Goal: Task Accomplishment & Management: Complete application form

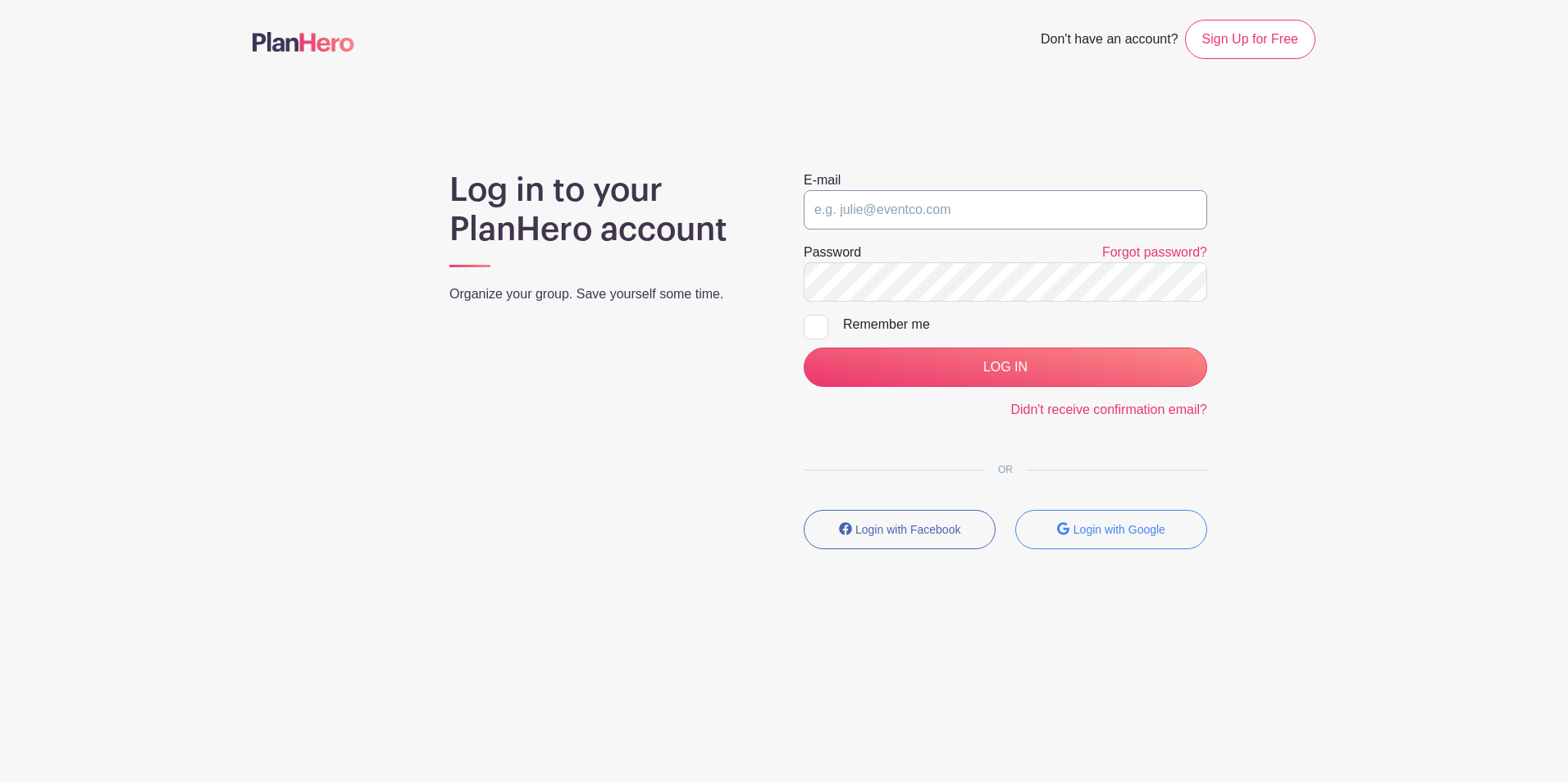
click at [868, 207] on input "email" at bounding box center [1005, 209] width 403 height 39
type input "[EMAIL_ADDRESS][DOMAIN_NAME]"
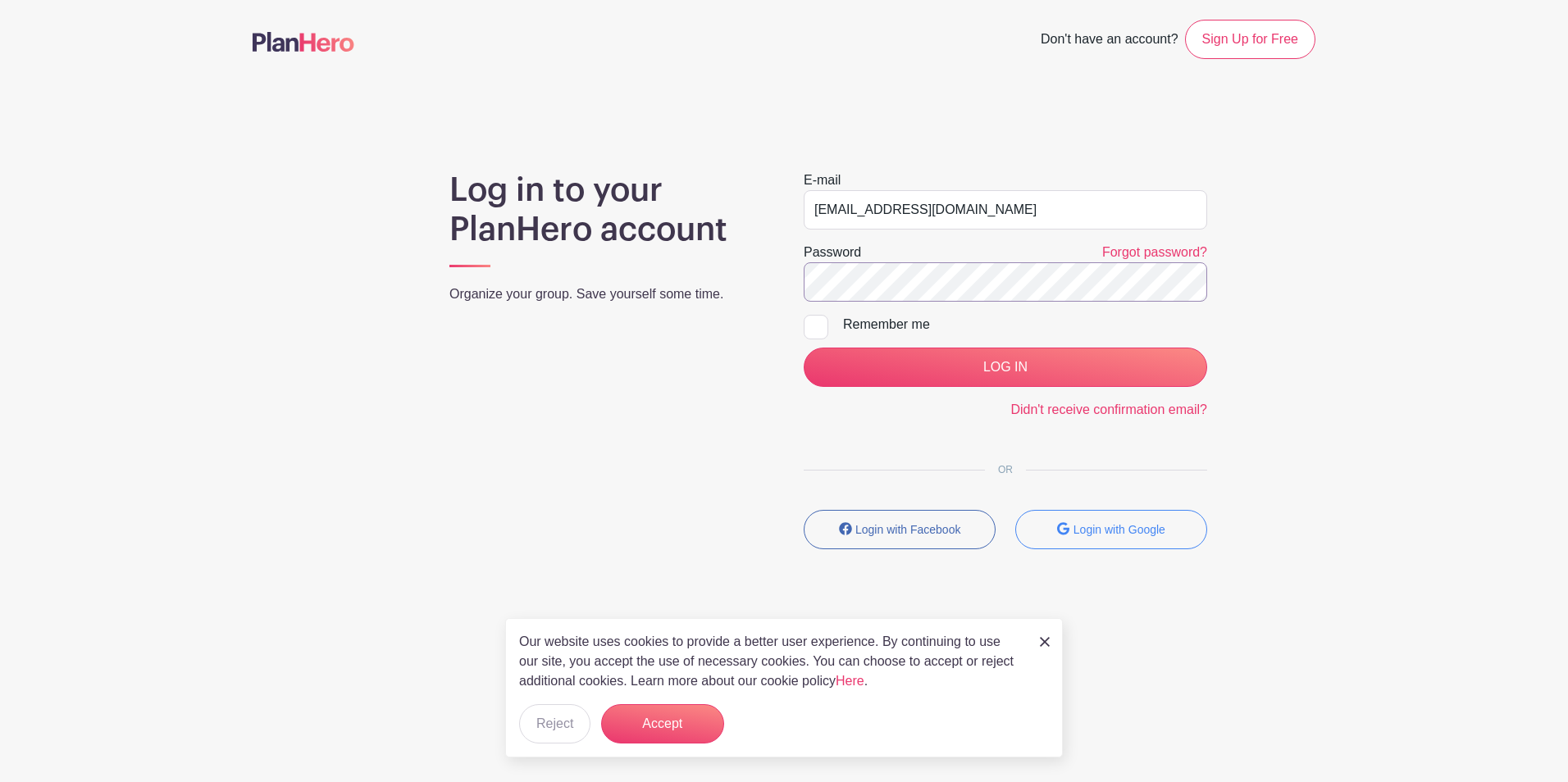
click at [804, 348] on input "LOG IN" at bounding box center [1005, 367] width 403 height 39
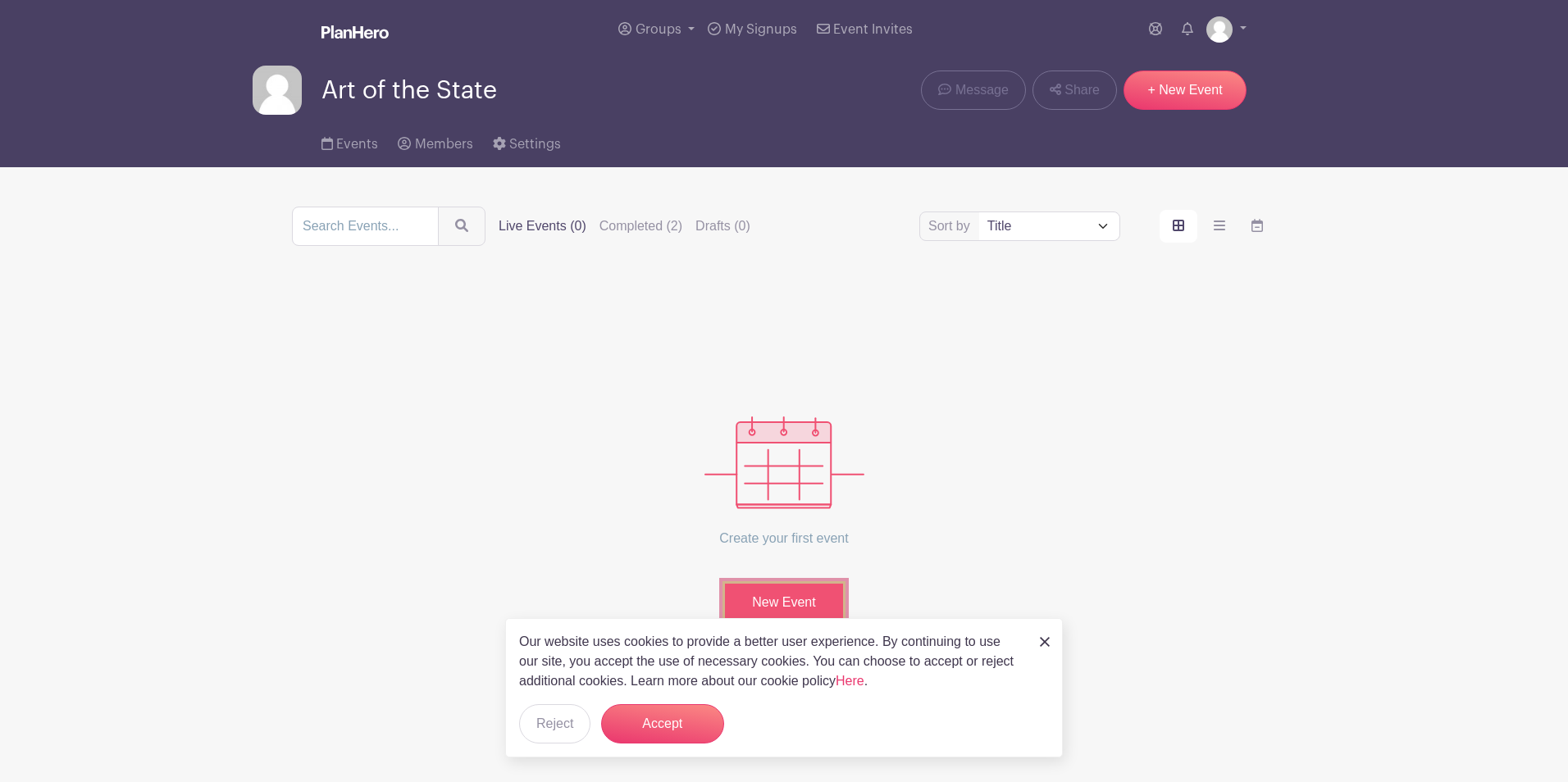
click at [811, 603] on link "New Event" at bounding box center [784, 603] width 123 height 43
click at [634, 233] on label "Completed (2)" at bounding box center [641, 227] width 82 height 20
click at [0, 0] on input "Completed (2)" at bounding box center [0, 0] width 0 height 0
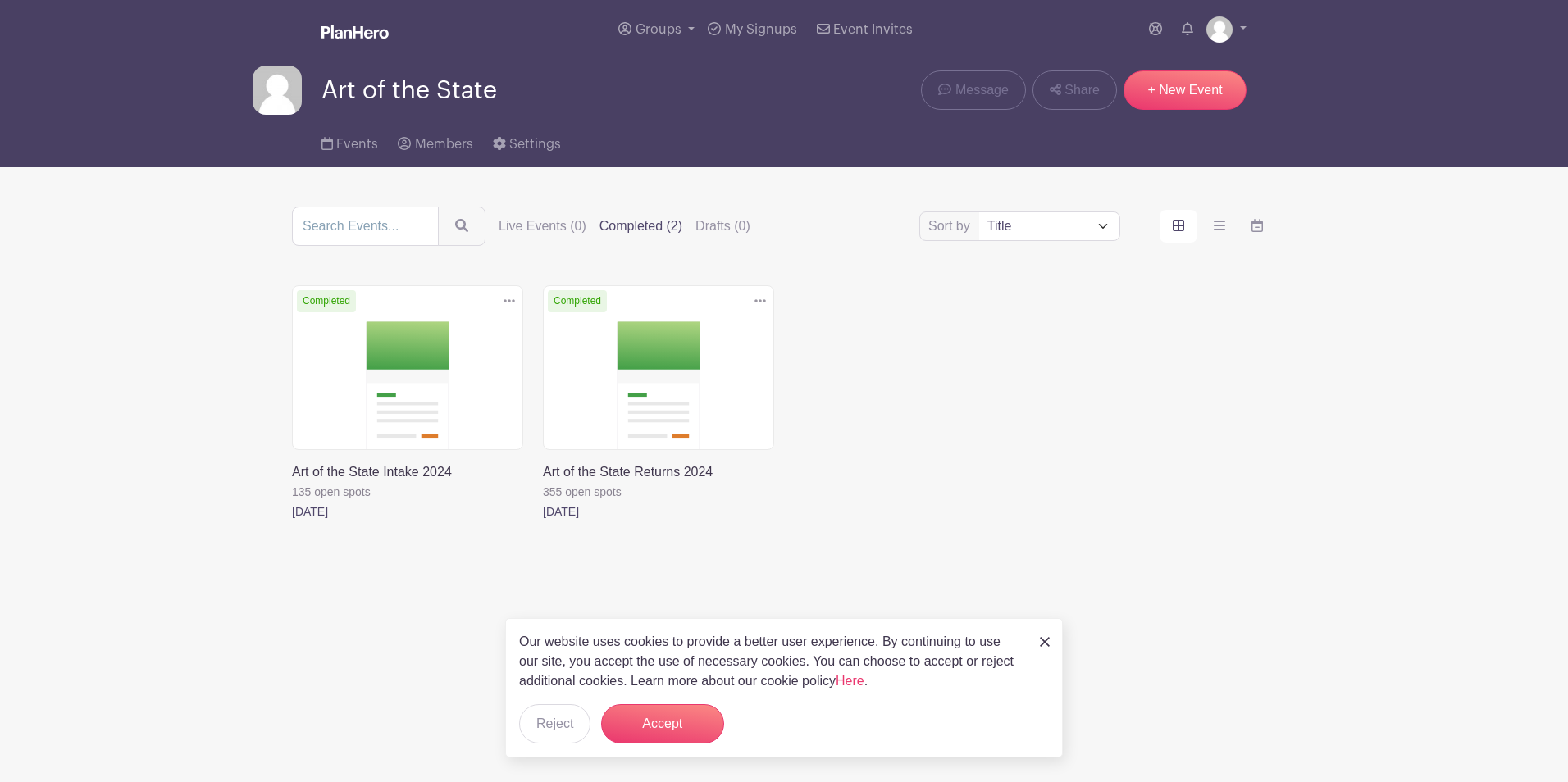
click at [1030, 518] on div "Delete Event Are you sure? This event has signups associated with it. All signu…" at bounding box center [784, 426] width 1004 height 282
click at [1198, 86] on link "+ New Event" at bounding box center [1186, 90] width 123 height 39
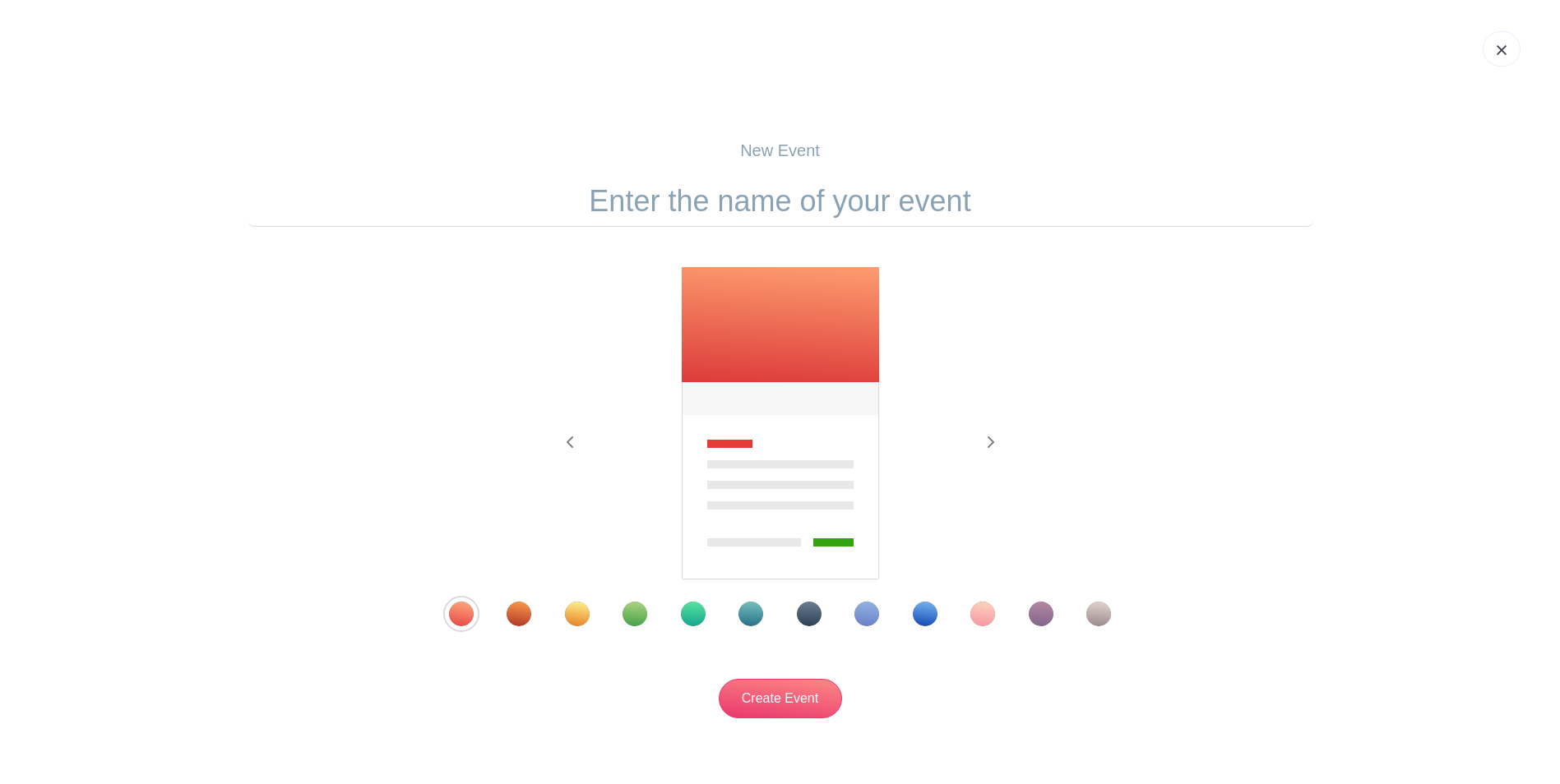
click at [809, 617] on div "Template 7" at bounding box center [809, 613] width 25 height 25
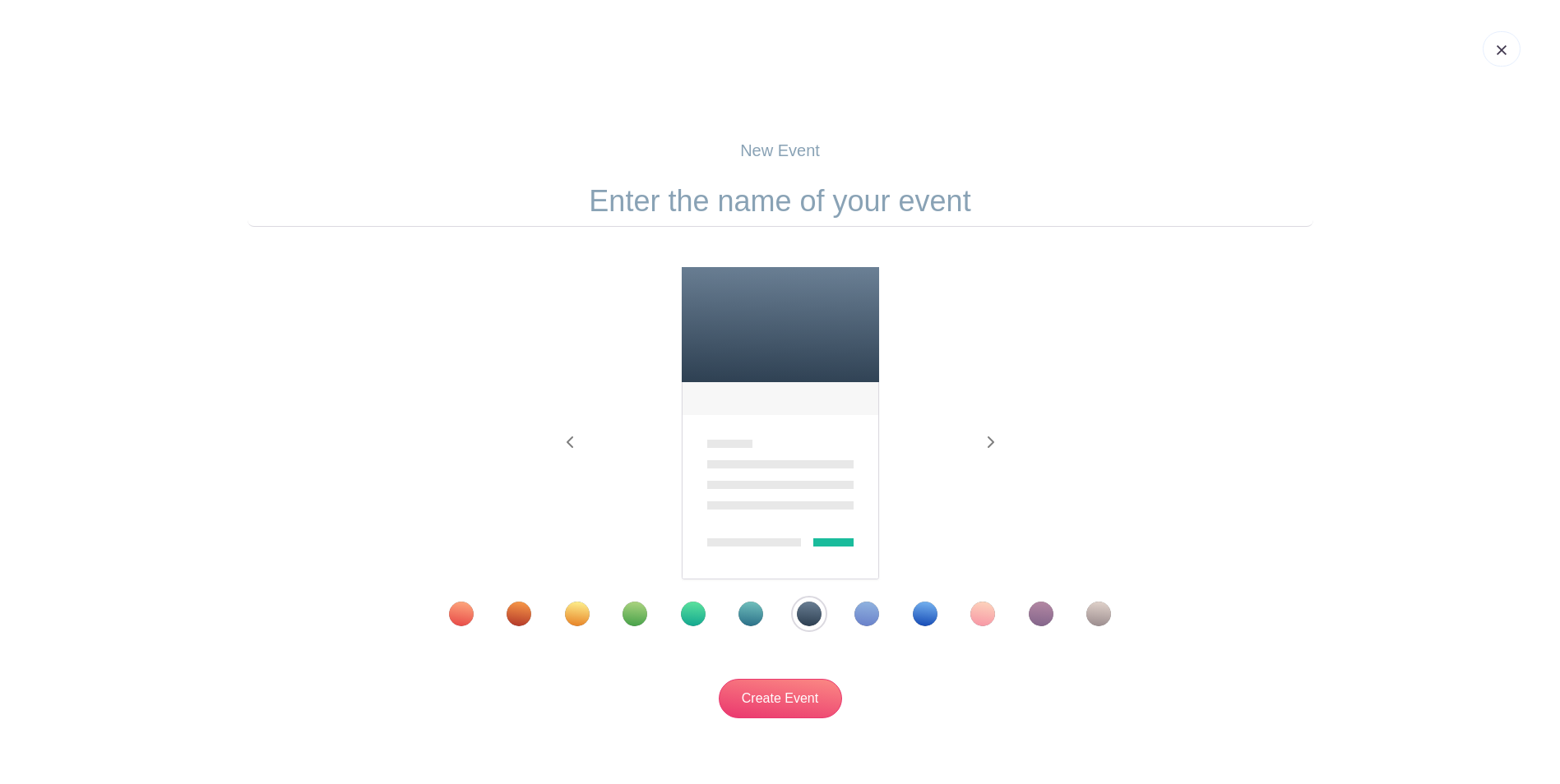
click at [750, 620] on div "Template 6" at bounding box center [750, 613] width 25 height 25
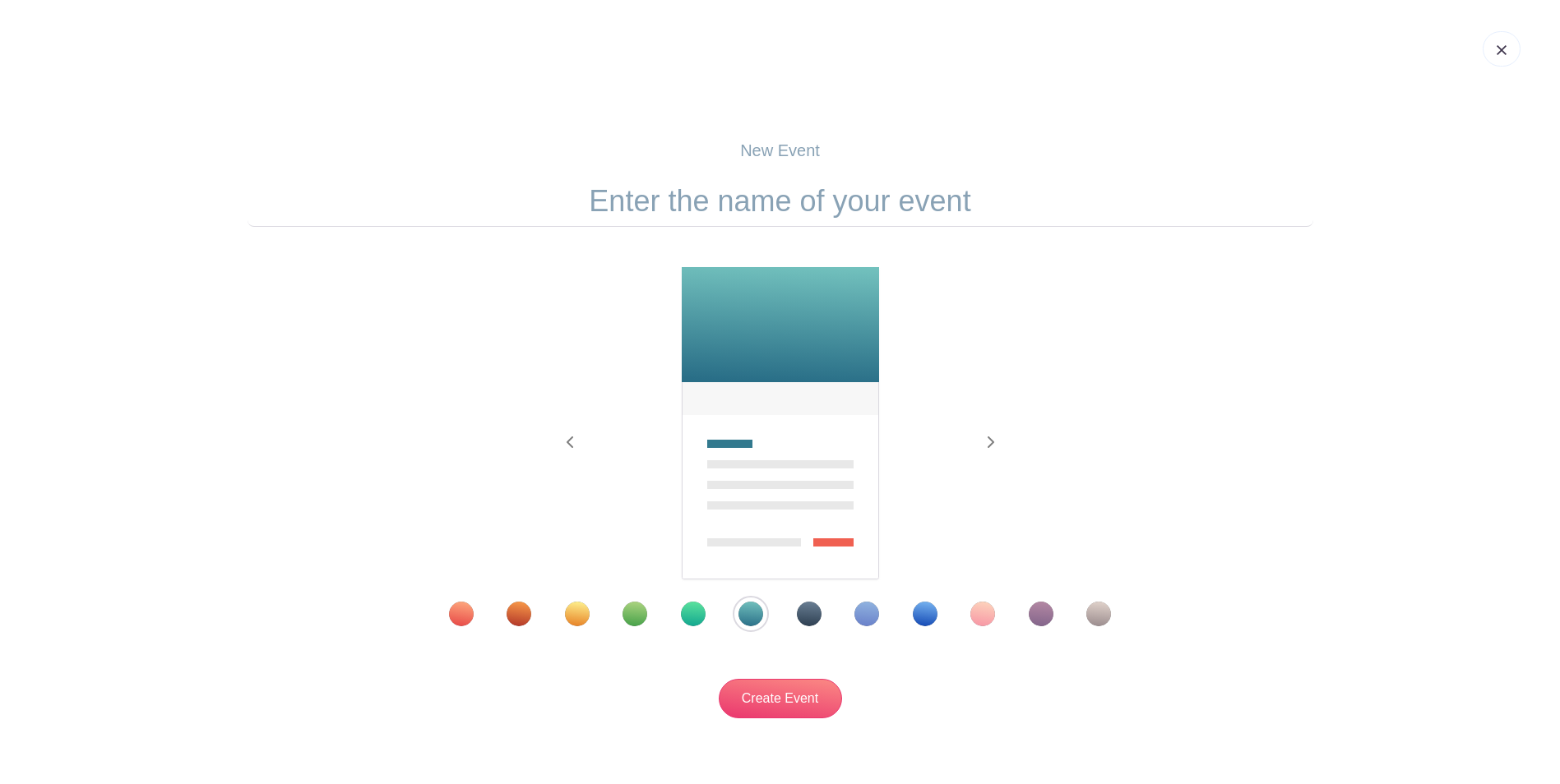
click at [986, 618] on div "Template 10" at bounding box center [982, 613] width 25 height 25
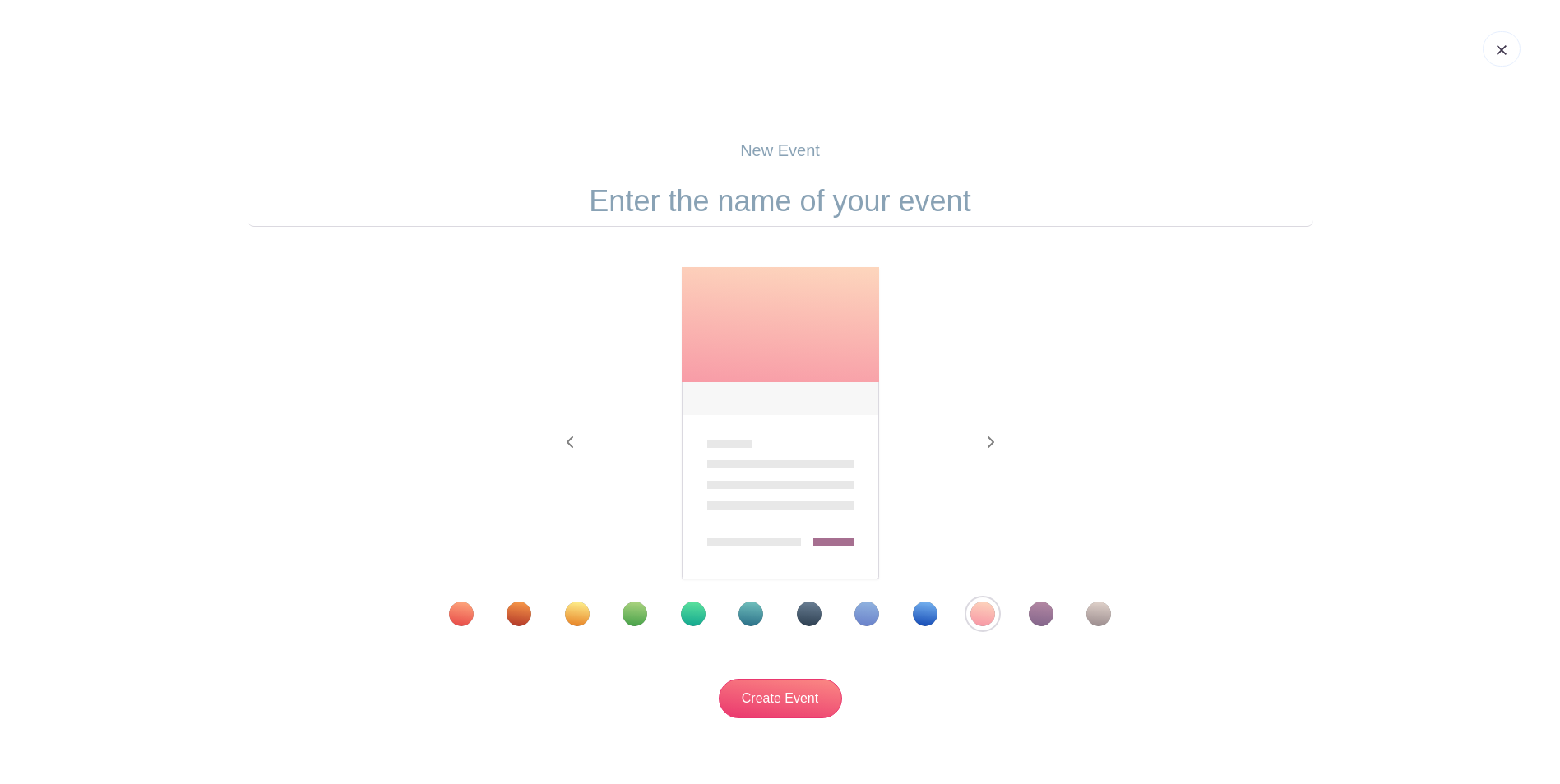
click at [1065, 615] on div at bounding box center [780, 613] width 746 height 25
click at [1046, 617] on div "Template 11" at bounding box center [1040, 613] width 25 height 25
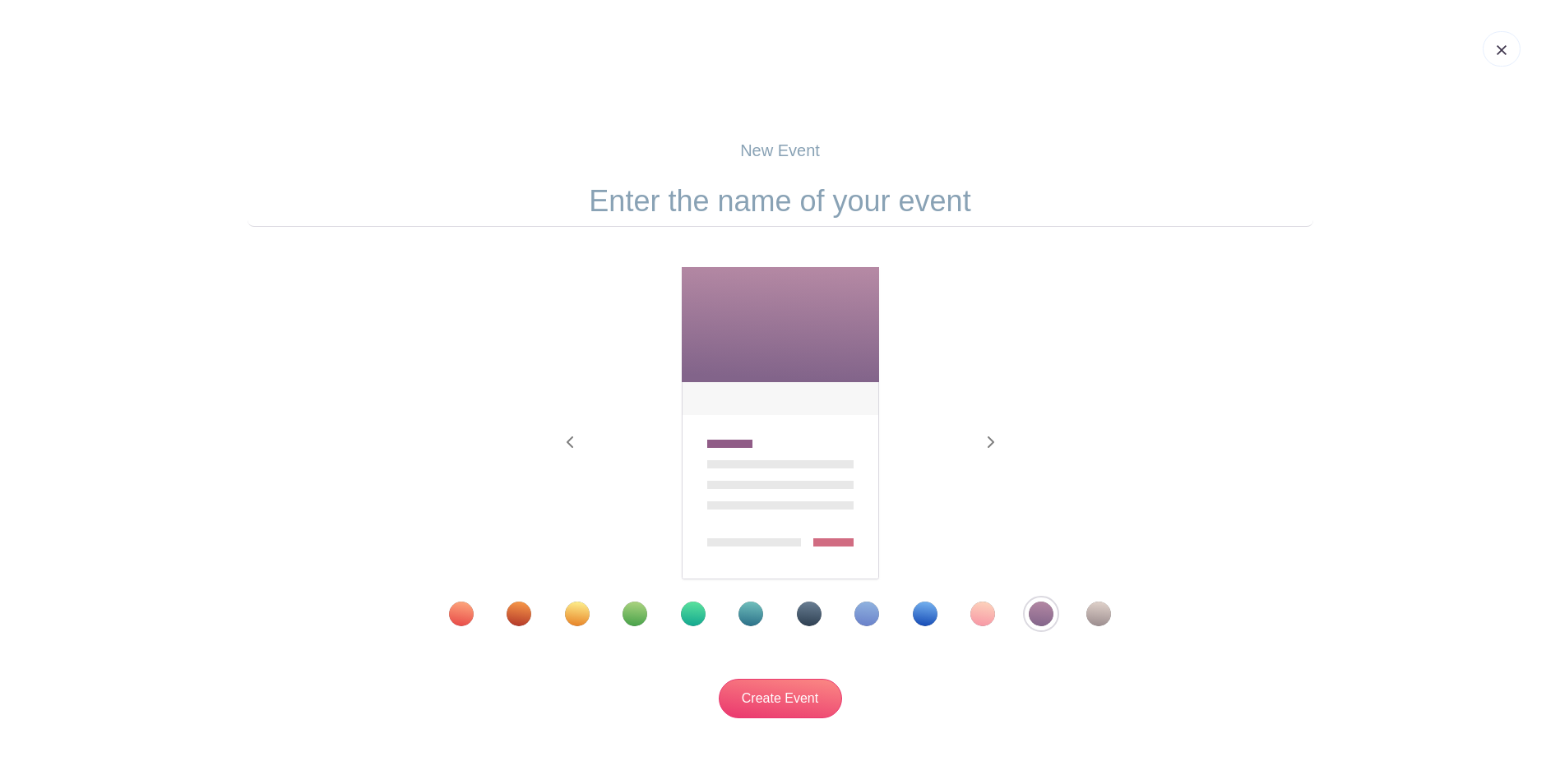
click at [690, 610] on div "Template 5" at bounding box center [692, 613] width 25 height 25
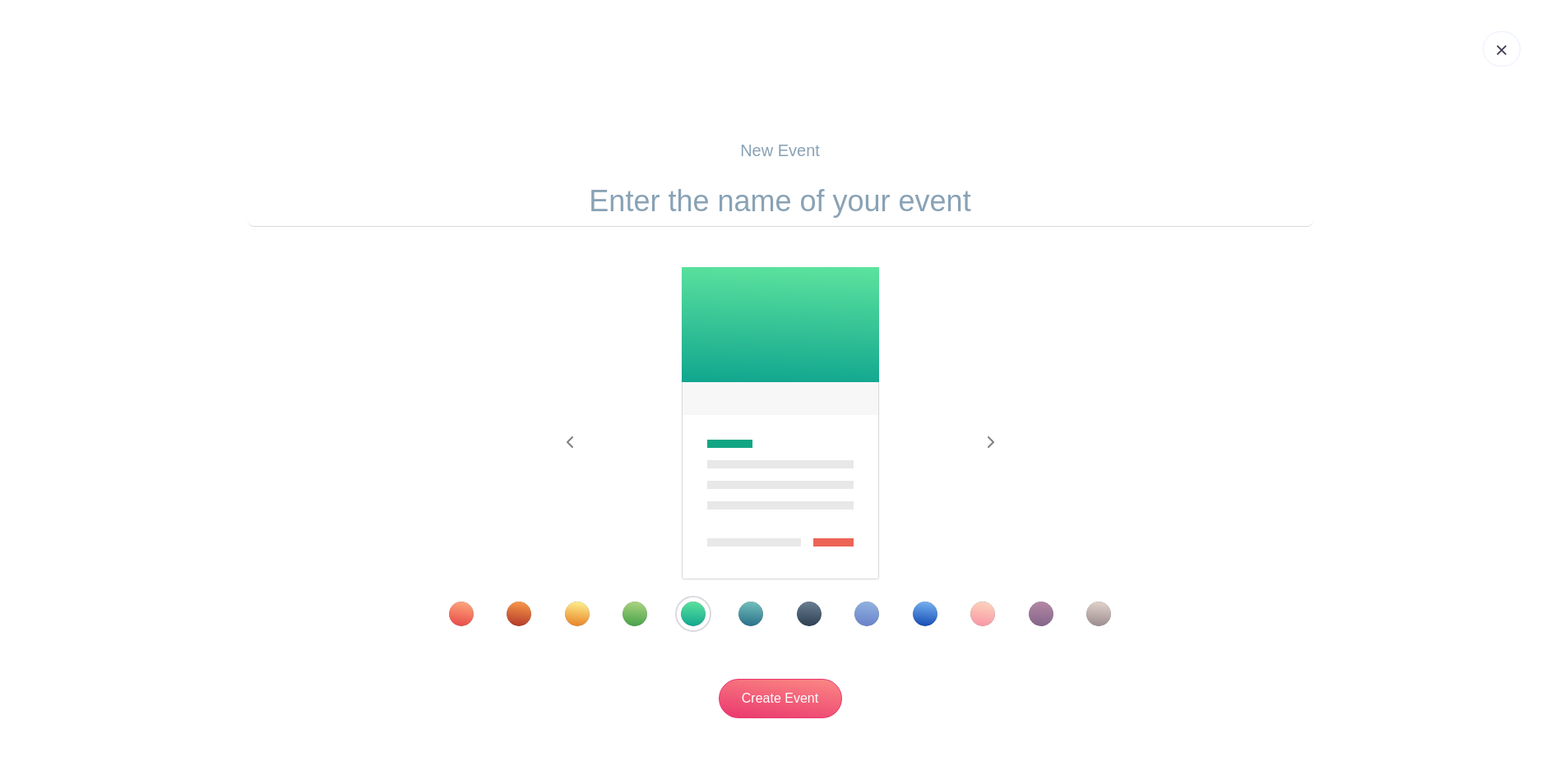
click at [731, 616] on div at bounding box center [780, 613] width 746 height 25
click at [741, 613] on div "Template 6" at bounding box center [750, 613] width 25 height 25
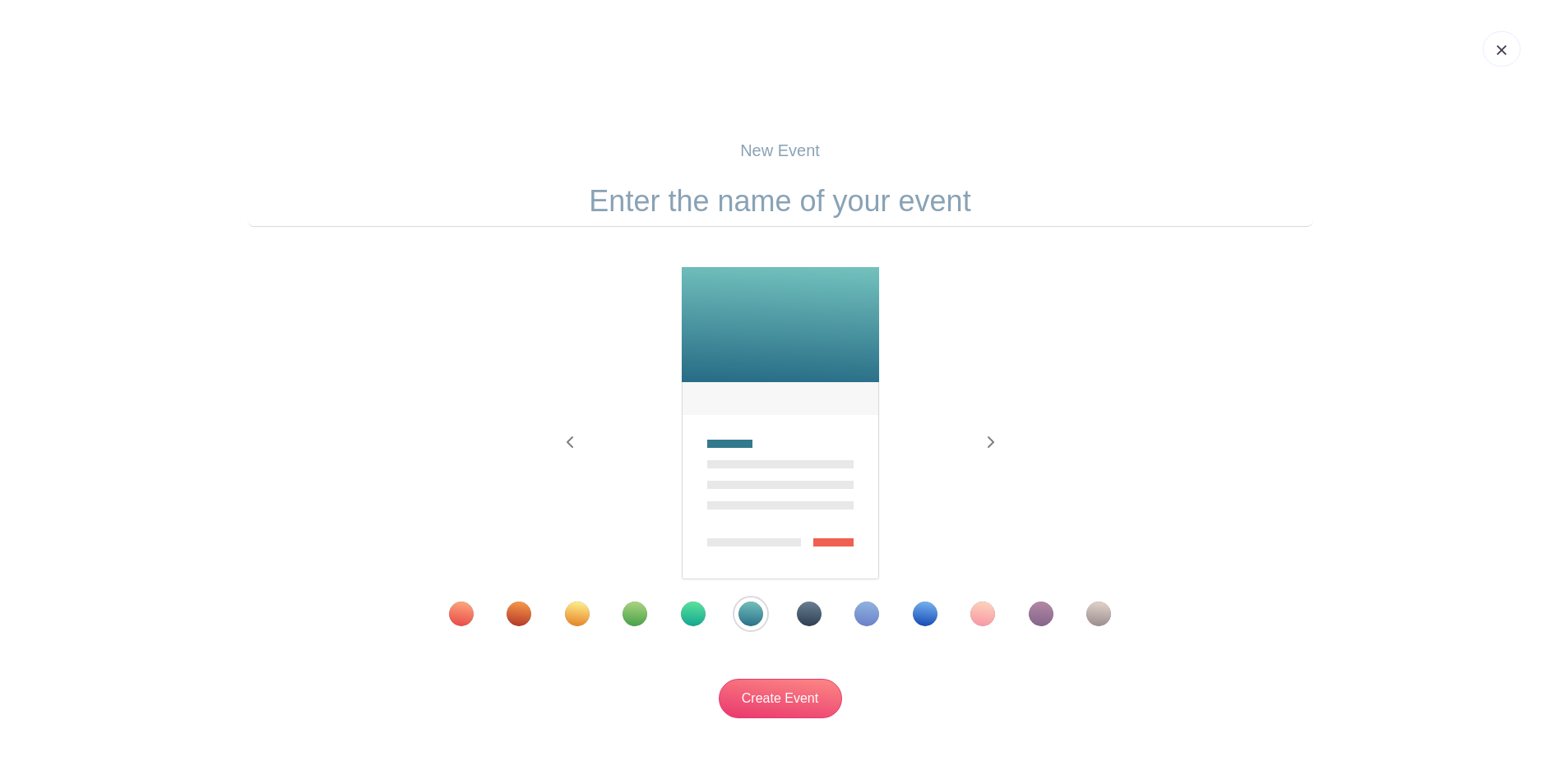
click at [916, 616] on div "Template 9" at bounding box center [924, 613] width 25 height 25
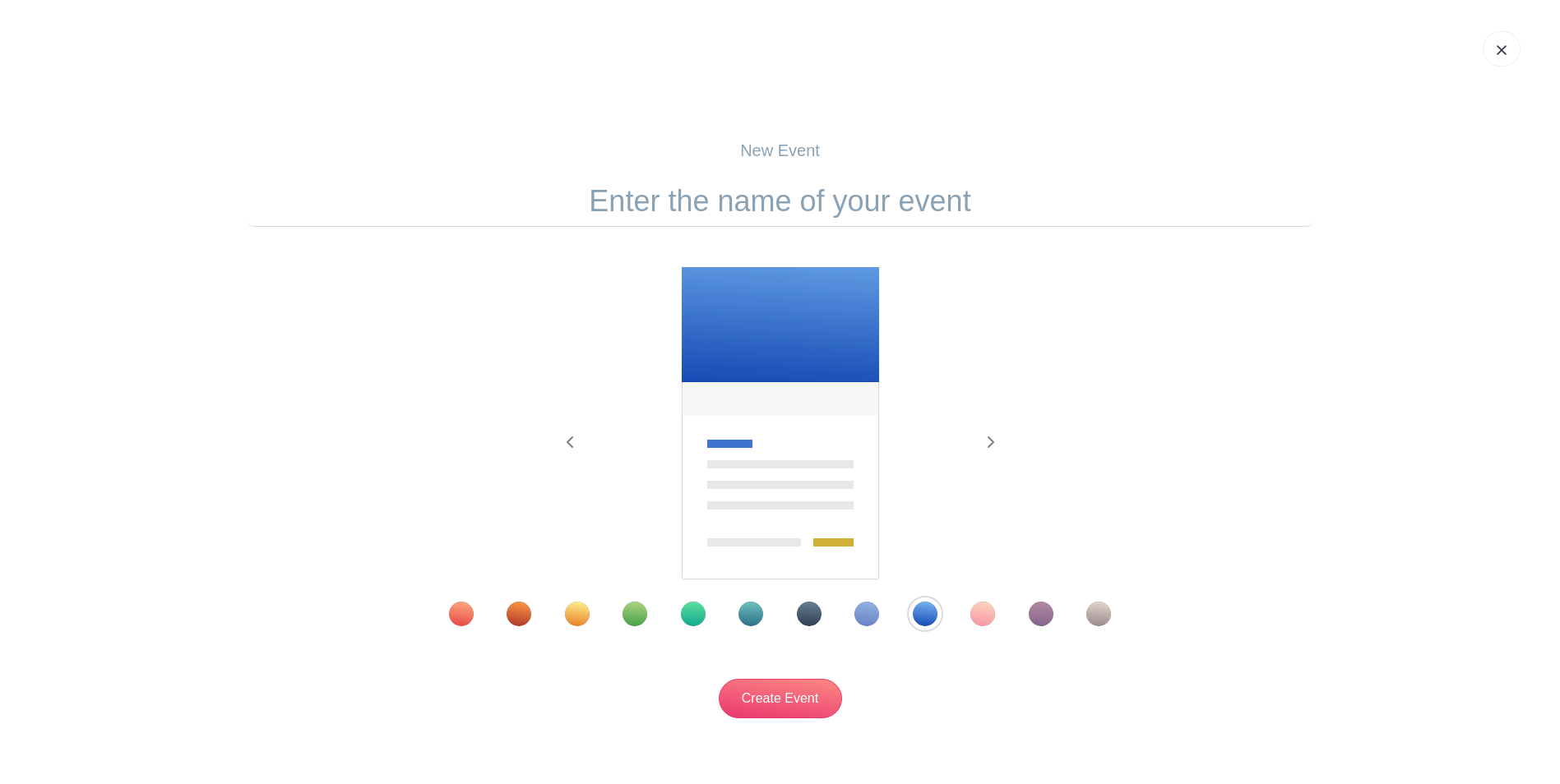
click at [738, 619] on div at bounding box center [780, 613] width 746 height 25
click at [753, 613] on div "Template 6" at bounding box center [750, 613] width 25 height 25
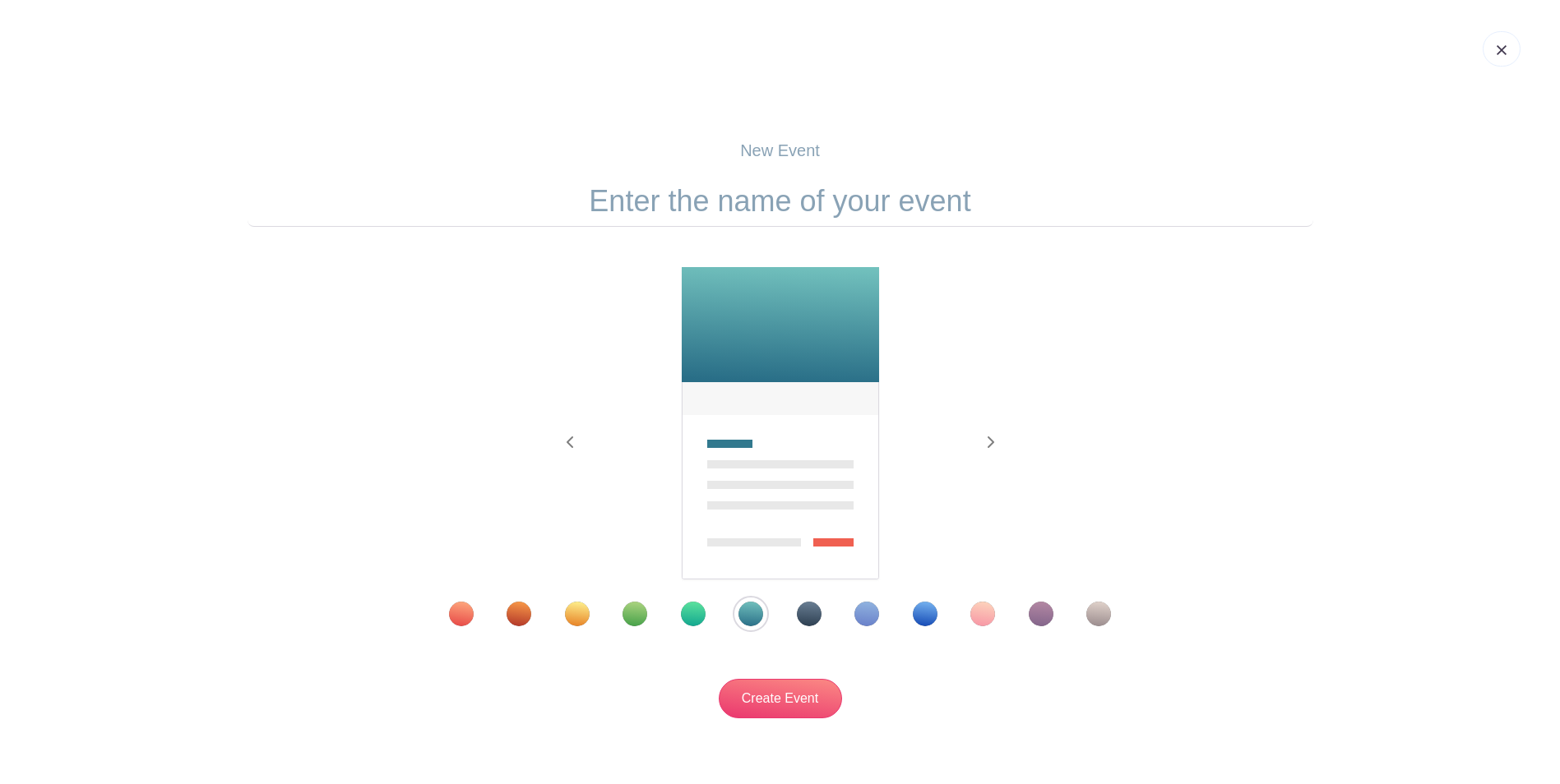
click at [691, 615] on div "Template 5" at bounding box center [692, 613] width 25 height 25
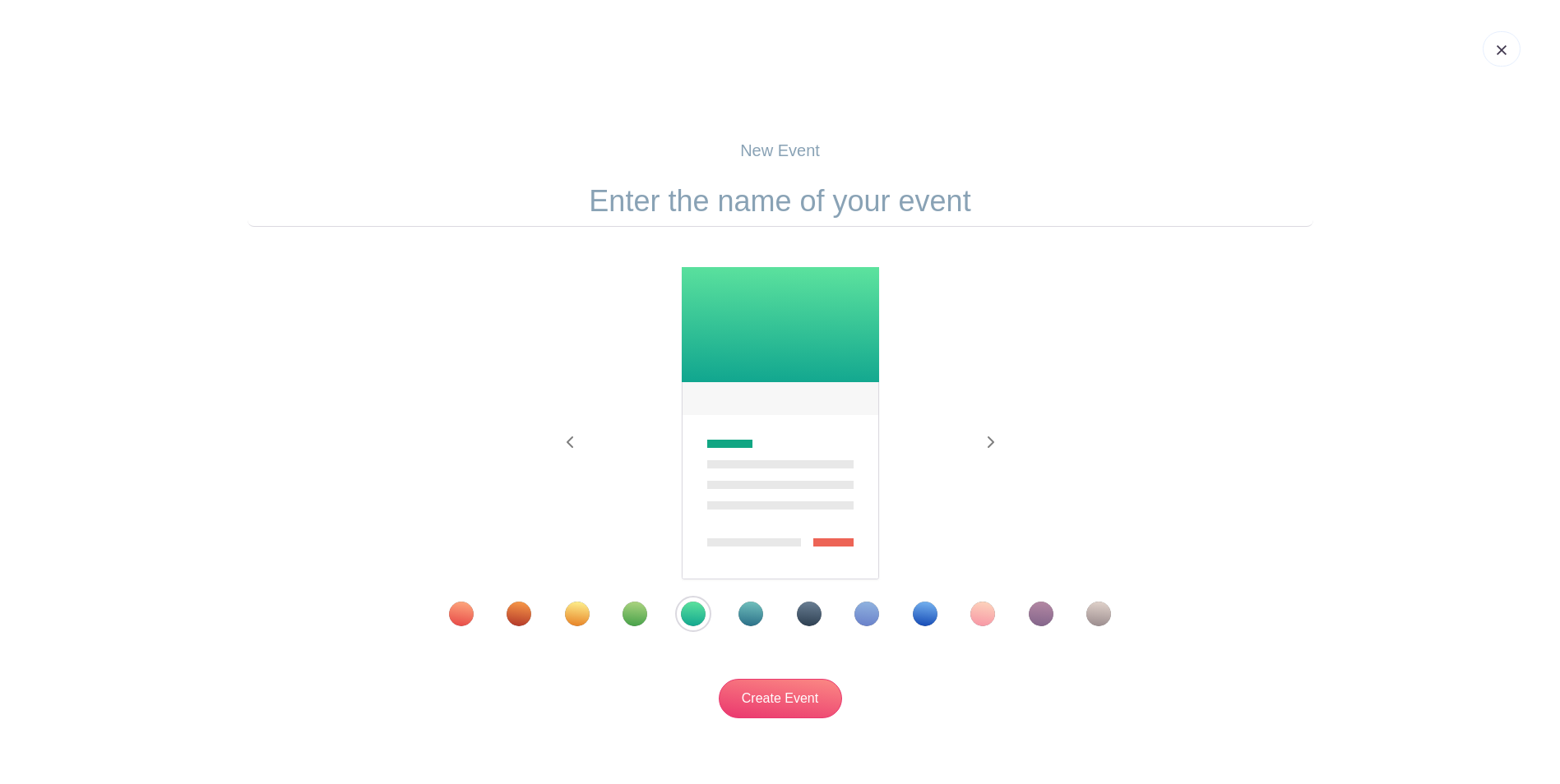
click at [511, 612] on div "Template 2" at bounding box center [518, 613] width 25 height 25
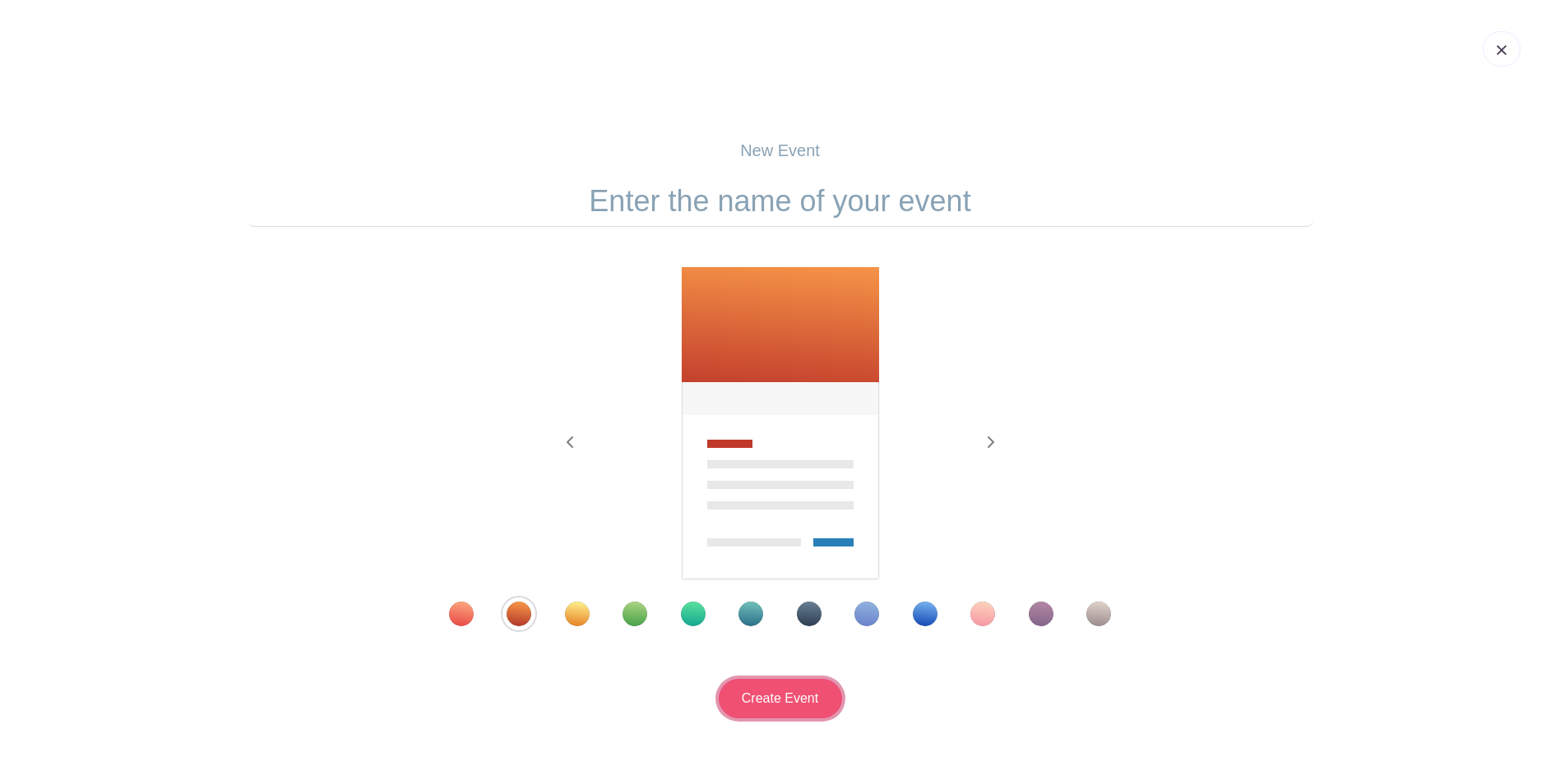
click at [751, 698] on input "Create Event" at bounding box center [780, 698] width 124 height 39
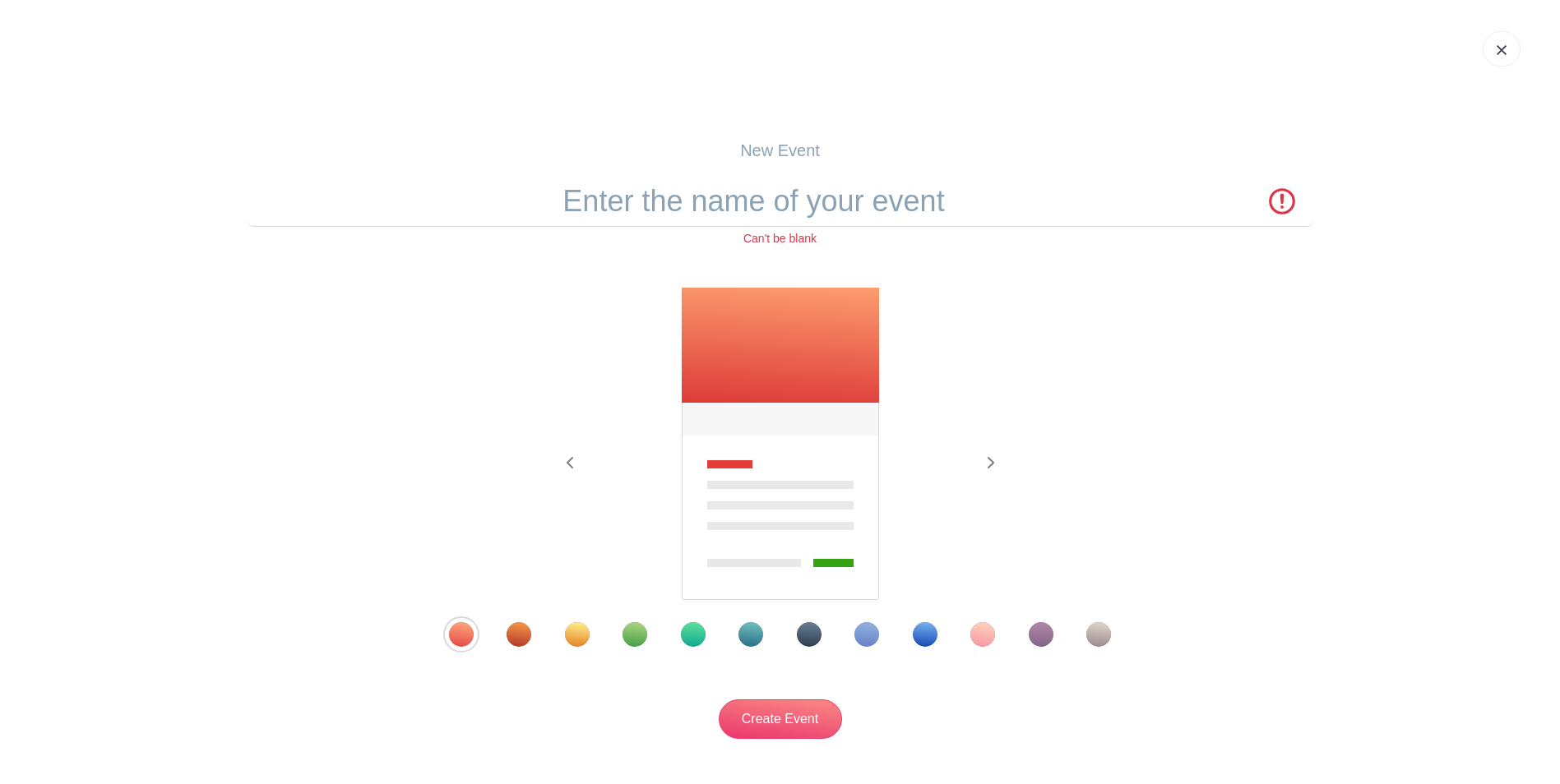
drag, startPoint x: 782, startPoint y: 473, endPoint x: 827, endPoint y: 226, distance: 251.1
click at [782, 471] on img at bounding box center [780, 444] width 201 height 315
click at [843, 203] on input "text" at bounding box center [780, 202] width 1066 height 51
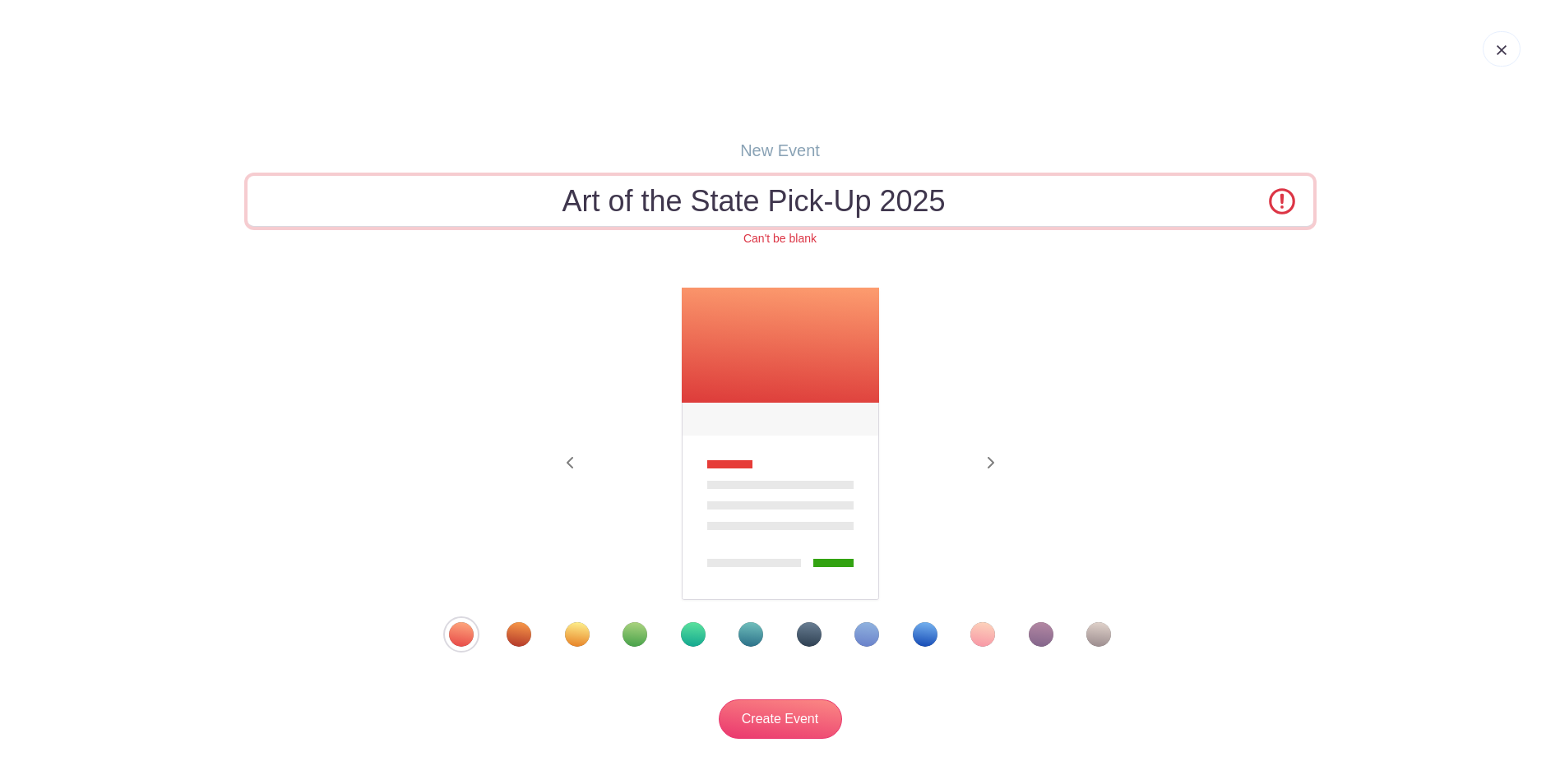
drag, startPoint x: 875, startPoint y: 206, endPoint x: 1008, endPoint y: 206, distance: 133.0
click at [876, 206] on input "Art of the State Pick-Up 2025" at bounding box center [780, 202] width 1066 height 51
drag, startPoint x: 916, startPoint y: 198, endPoint x: 845, endPoint y: 203, distance: 71.2
click at [845, 203] on input "Art of the State Pick-Up [DATE]" at bounding box center [780, 202] width 1066 height 51
type input "Art of the State Pick-Up 2025"
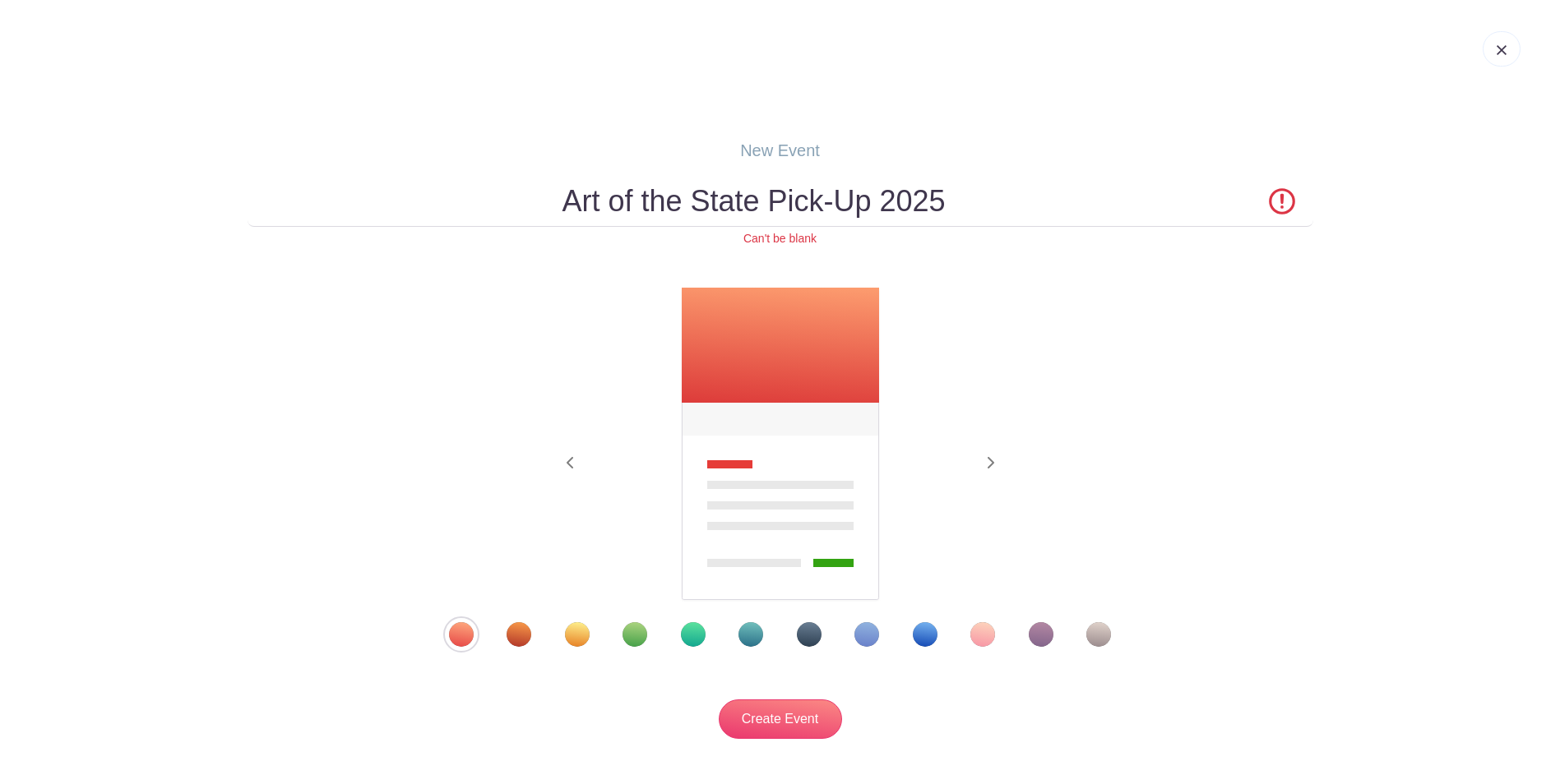
click at [1038, 322] on div "Previous Next" at bounding box center [780, 467] width 1066 height 360
click at [794, 722] on input "Create Event" at bounding box center [780, 719] width 124 height 39
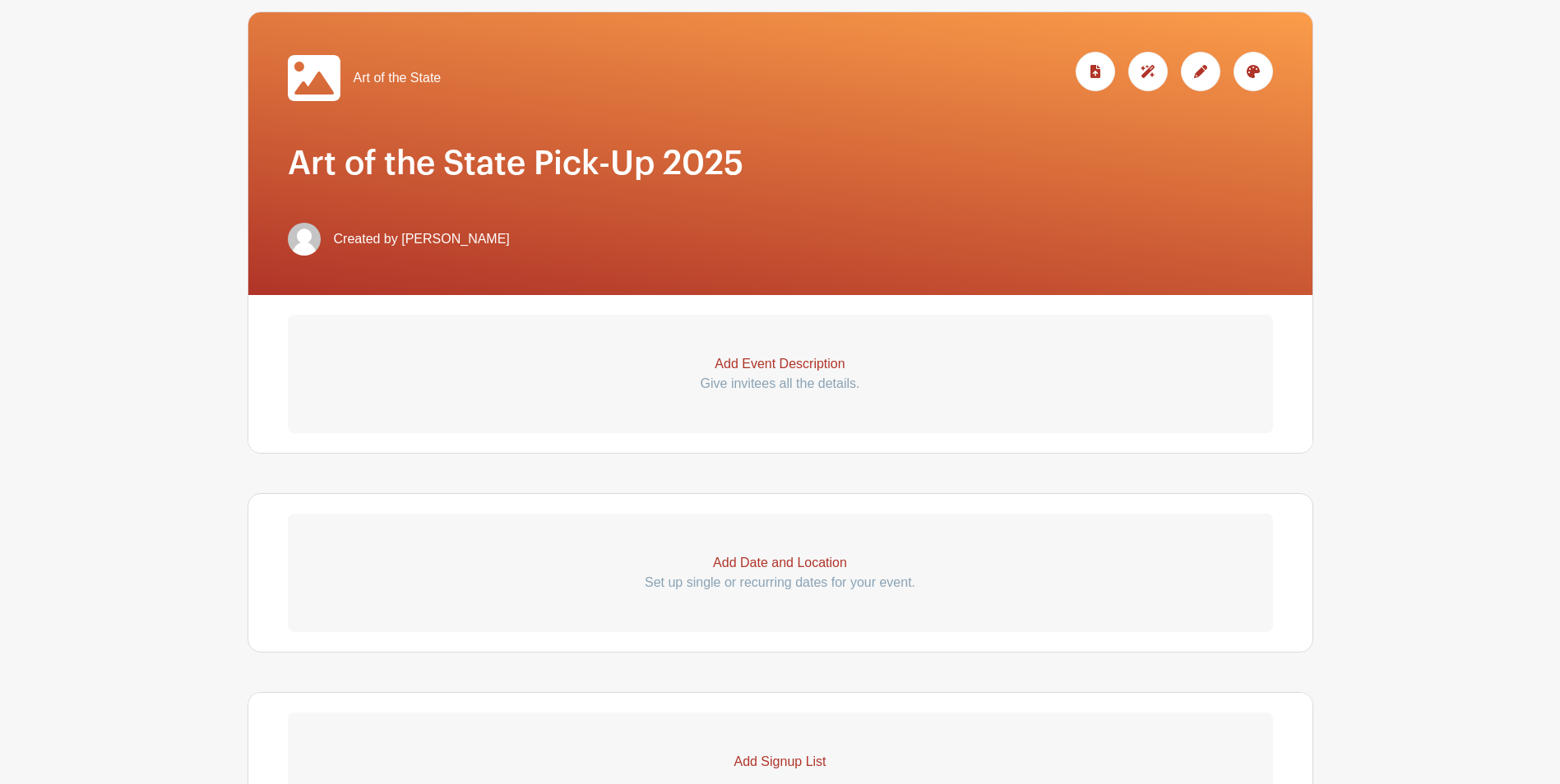
scroll to position [329, 0]
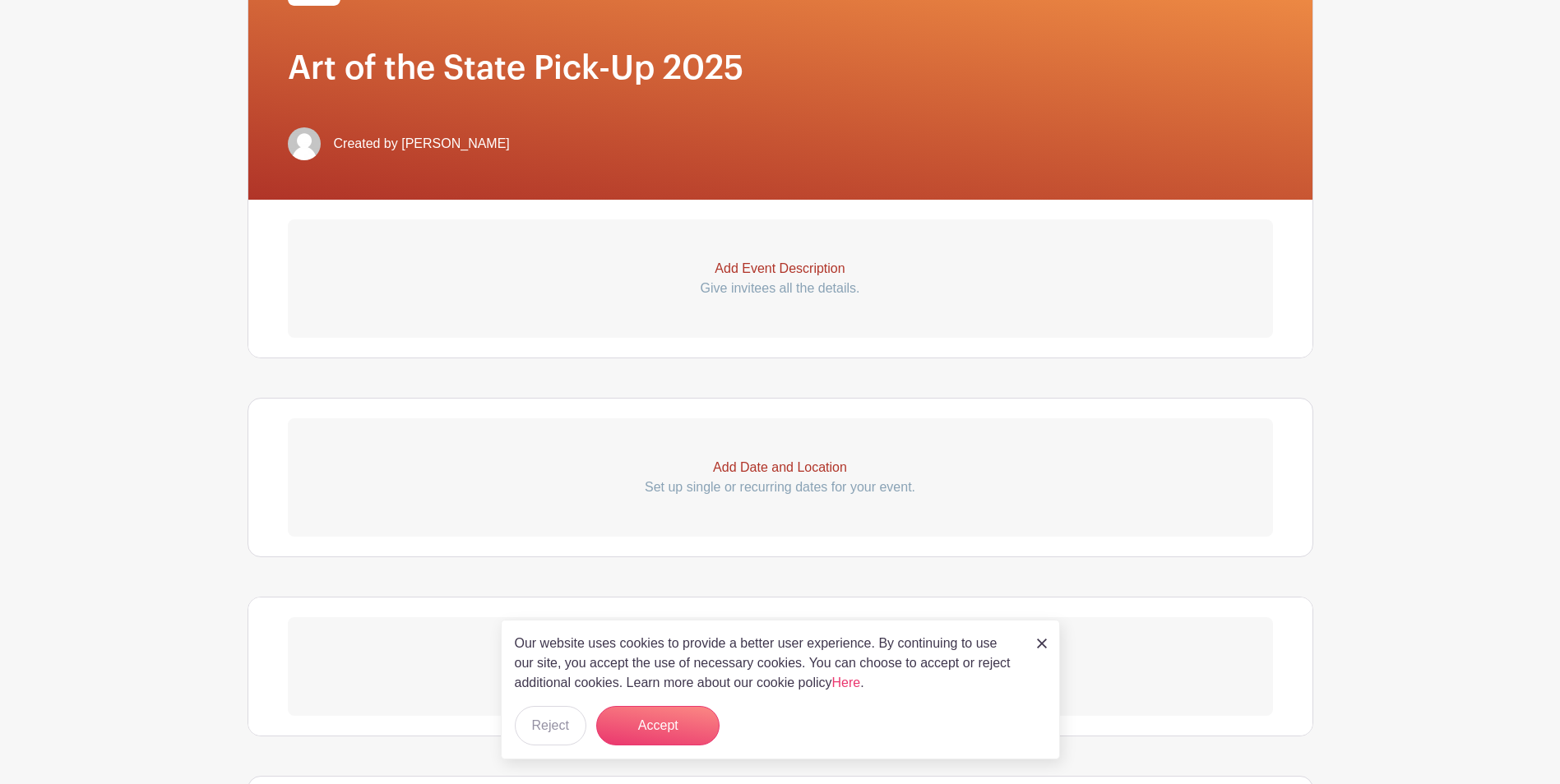
click at [761, 273] on p "Add Event Description" at bounding box center [780, 269] width 985 height 20
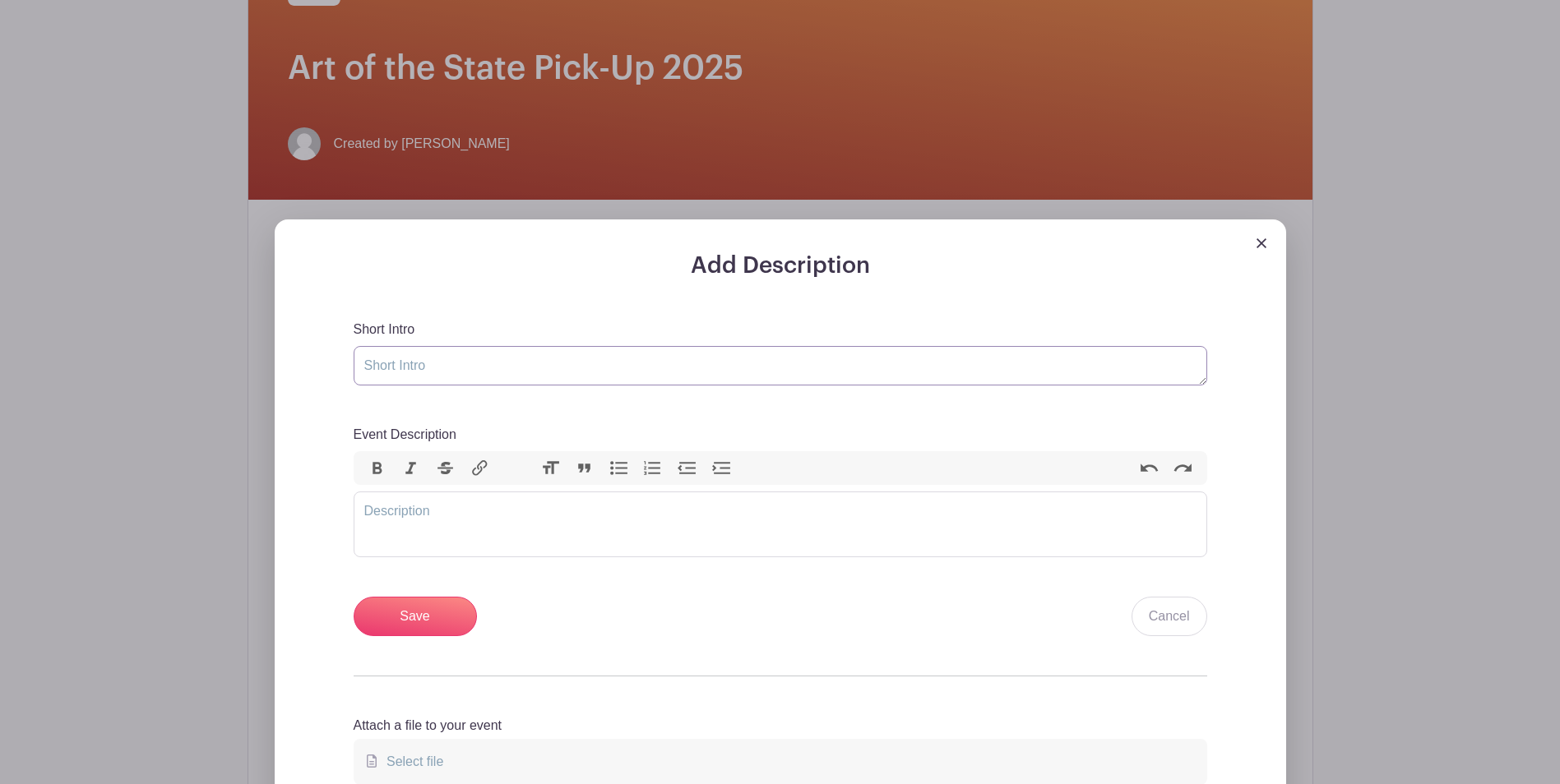
click at [420, 373] on textarea "Short Intro" at bounding box center [780, 365] width 853 height 39
click at [405, 530] on trix-editor "Event Description" at bounding box center [780, 524] width 853 height 65
drag, startPoint x: 406, startPoint y: 346, endPoint x: 411, endPoint y: 360, distance: 14.9
click at [406, 348] on textarea "Short Intro" at bounding box center [780, 365] width 853 height 39
type textarea "A"
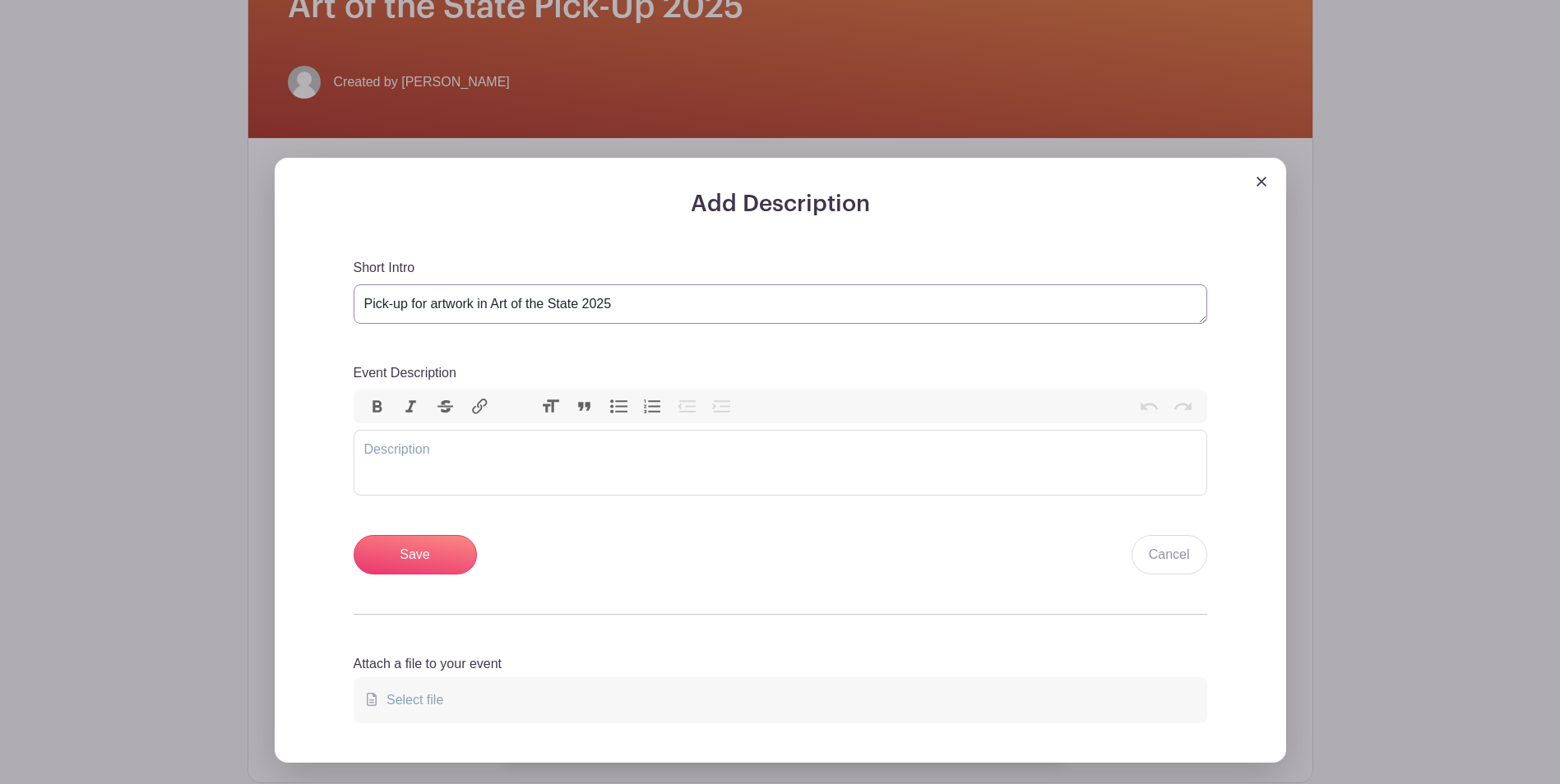
scroll to position [493, 0]
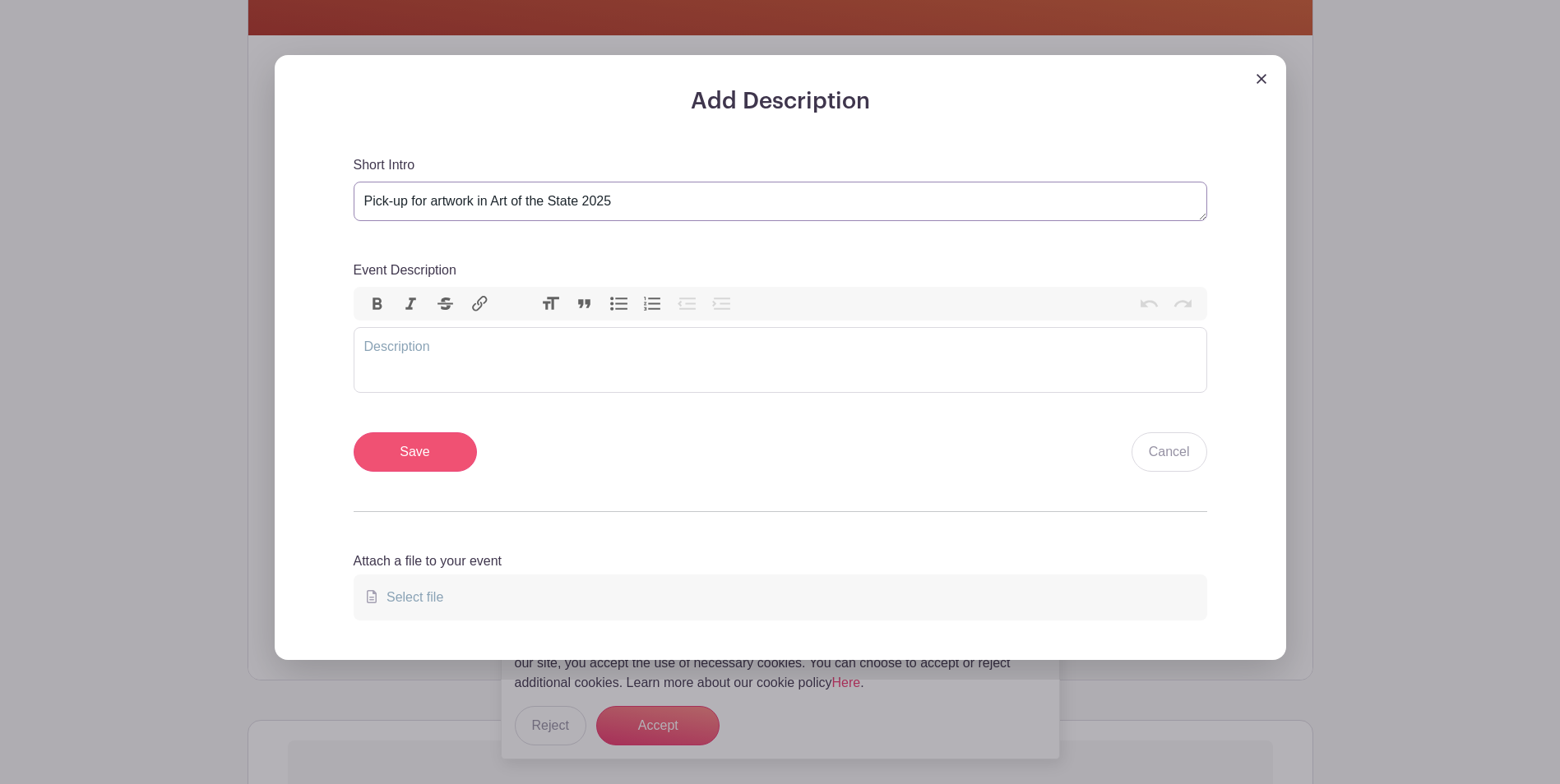
type textarea "Pick-up for artwork in Art of the State 2025"
click at [431, 450] on input "Save" at bounding box center [415, 452] width 124 height 39
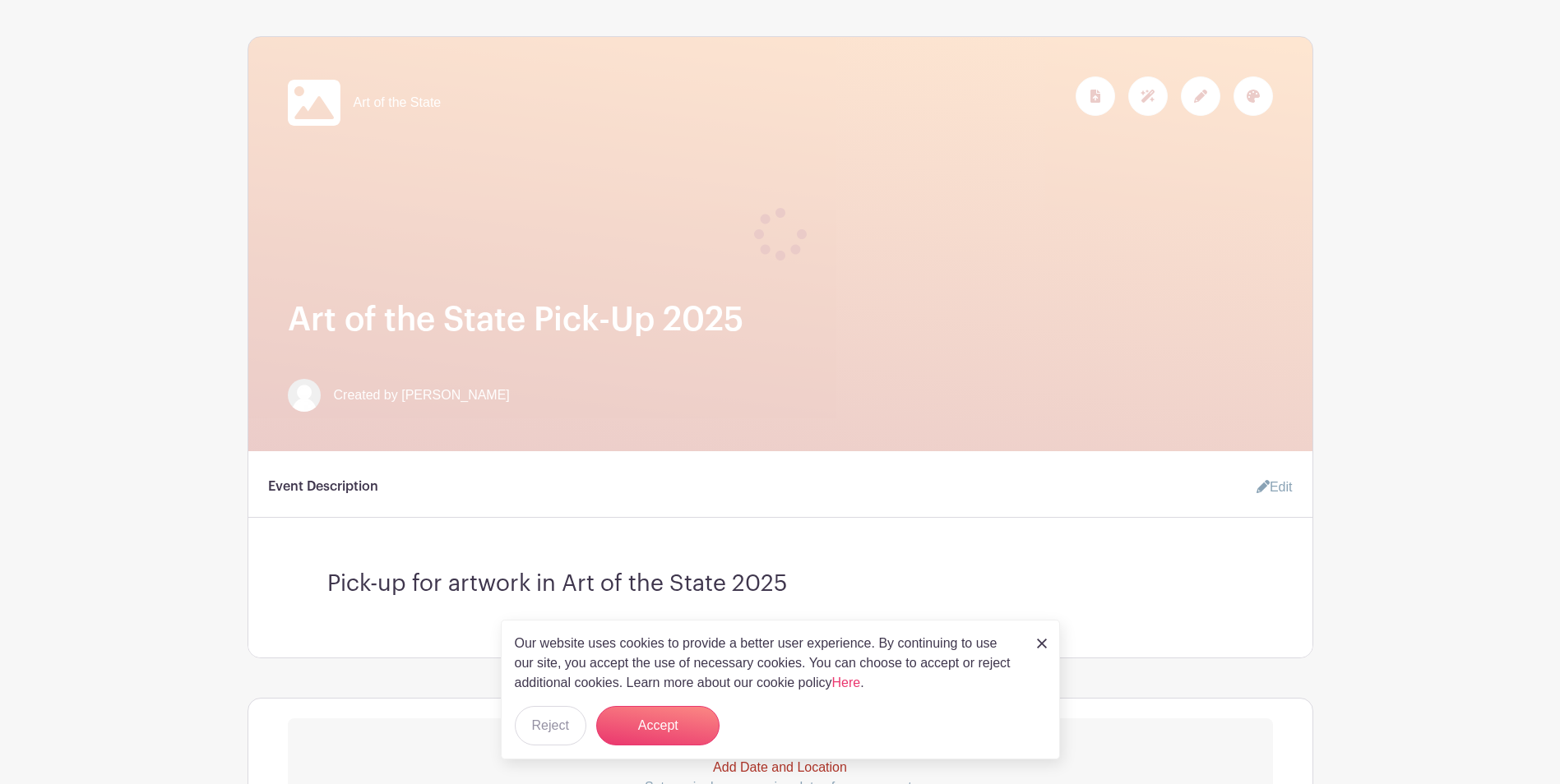
scroll to position [164, 0]
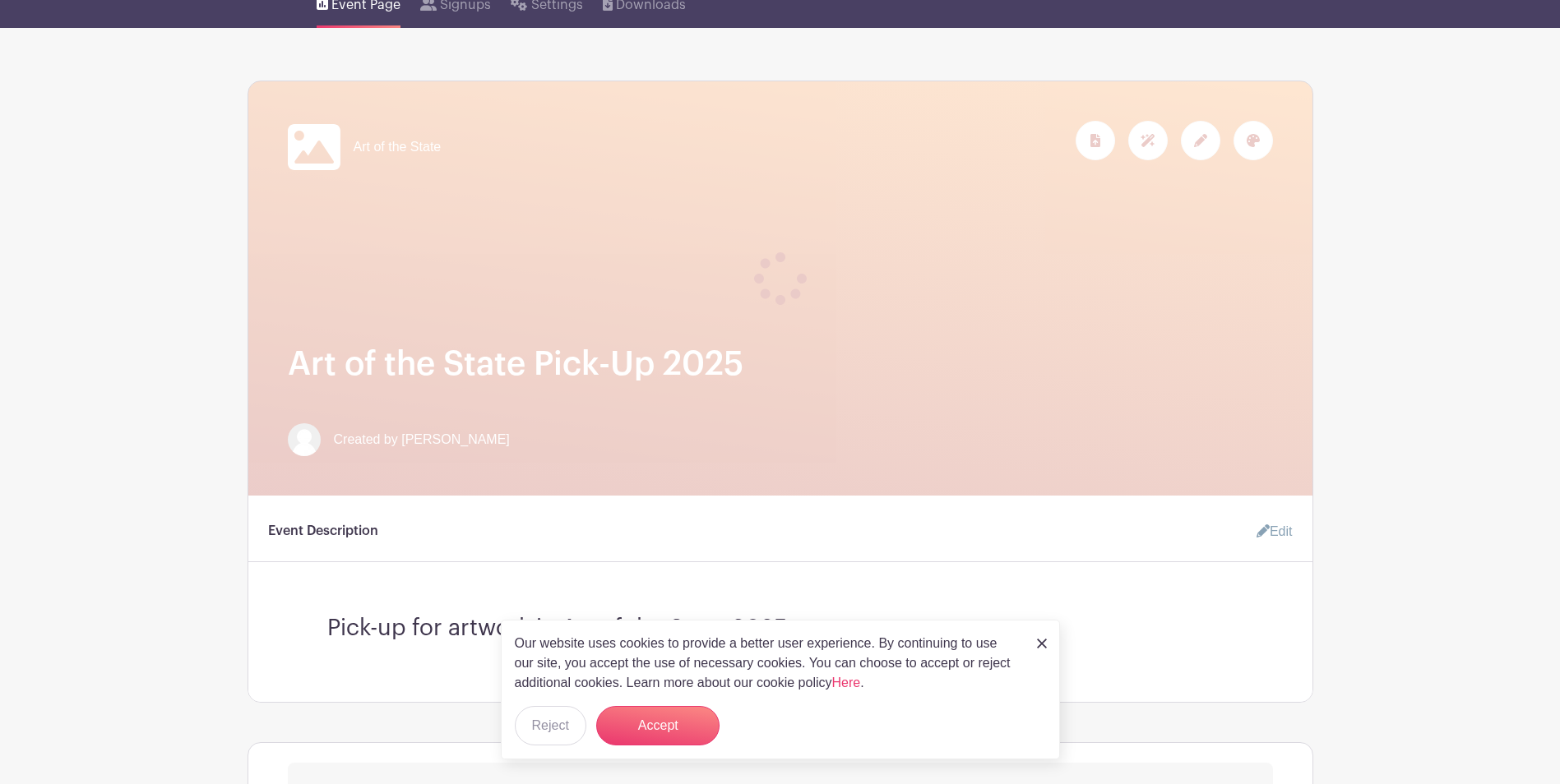
click at [1039, 642] on img at bounding box center [1041, 643] width 10 height 10
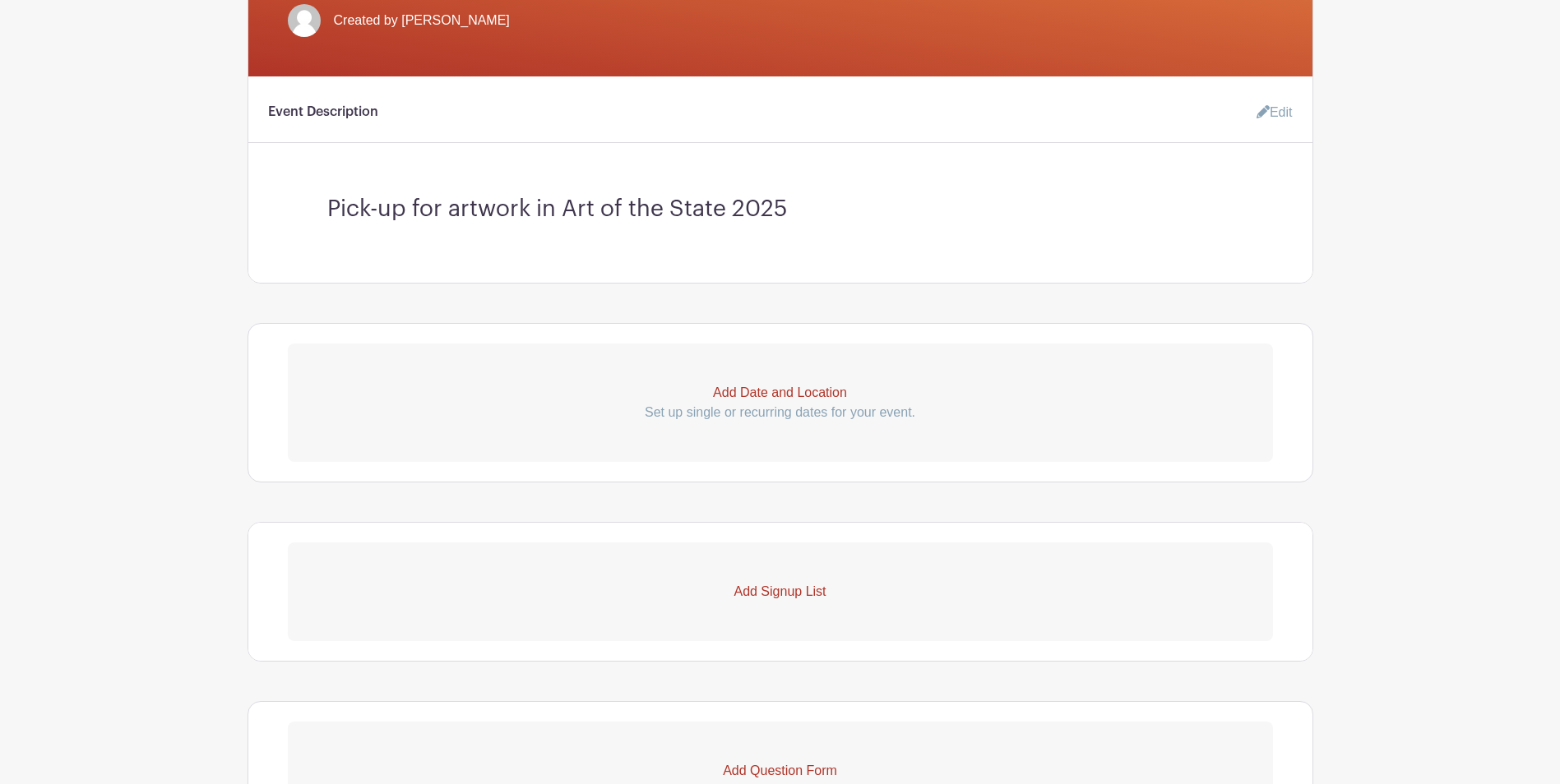
scroll to position [493, 0]
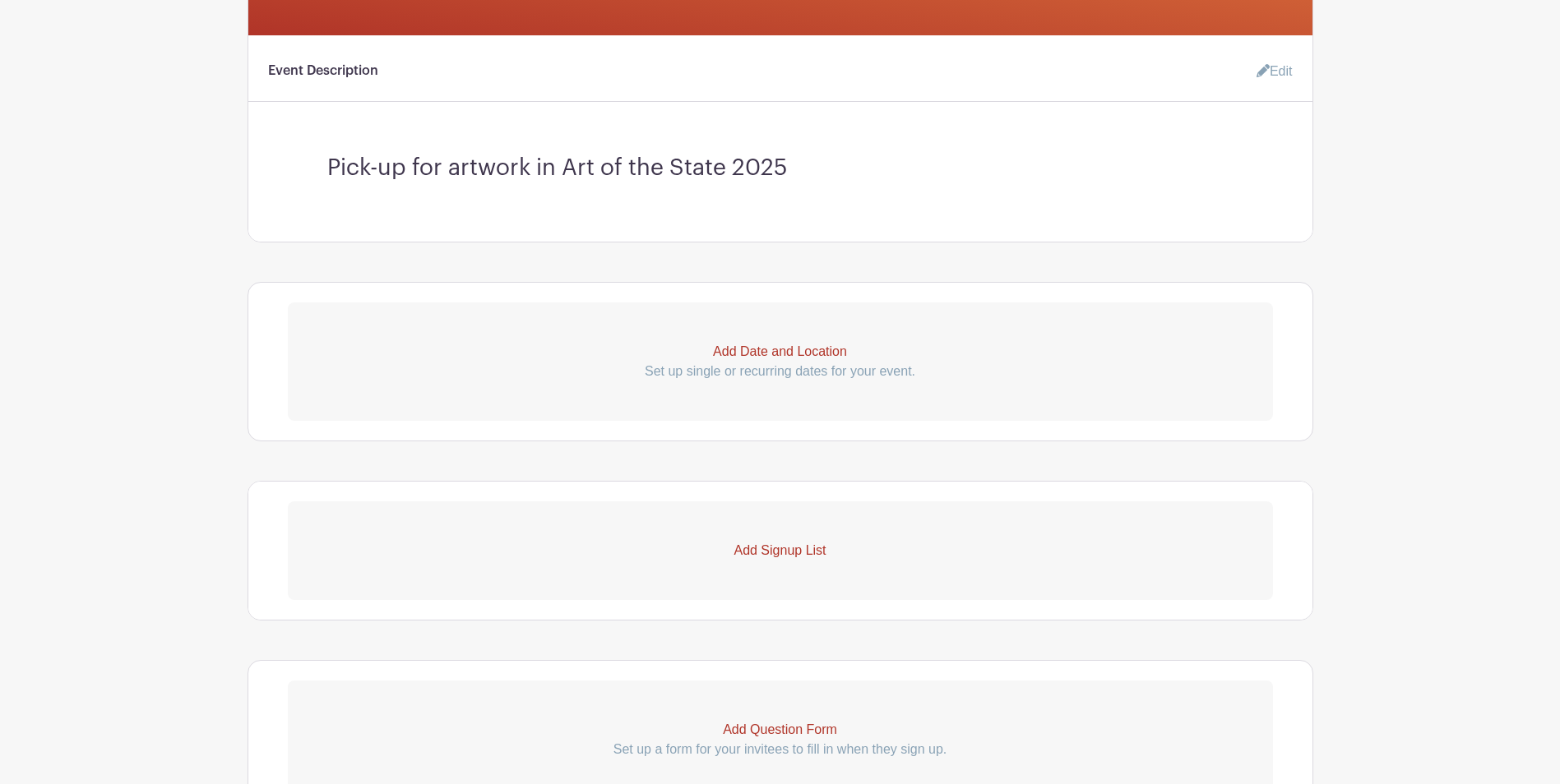
click at [777, 357] on p "Add Date and Location" at bounding box center [780, 352] width 985 height 20
select select "8"
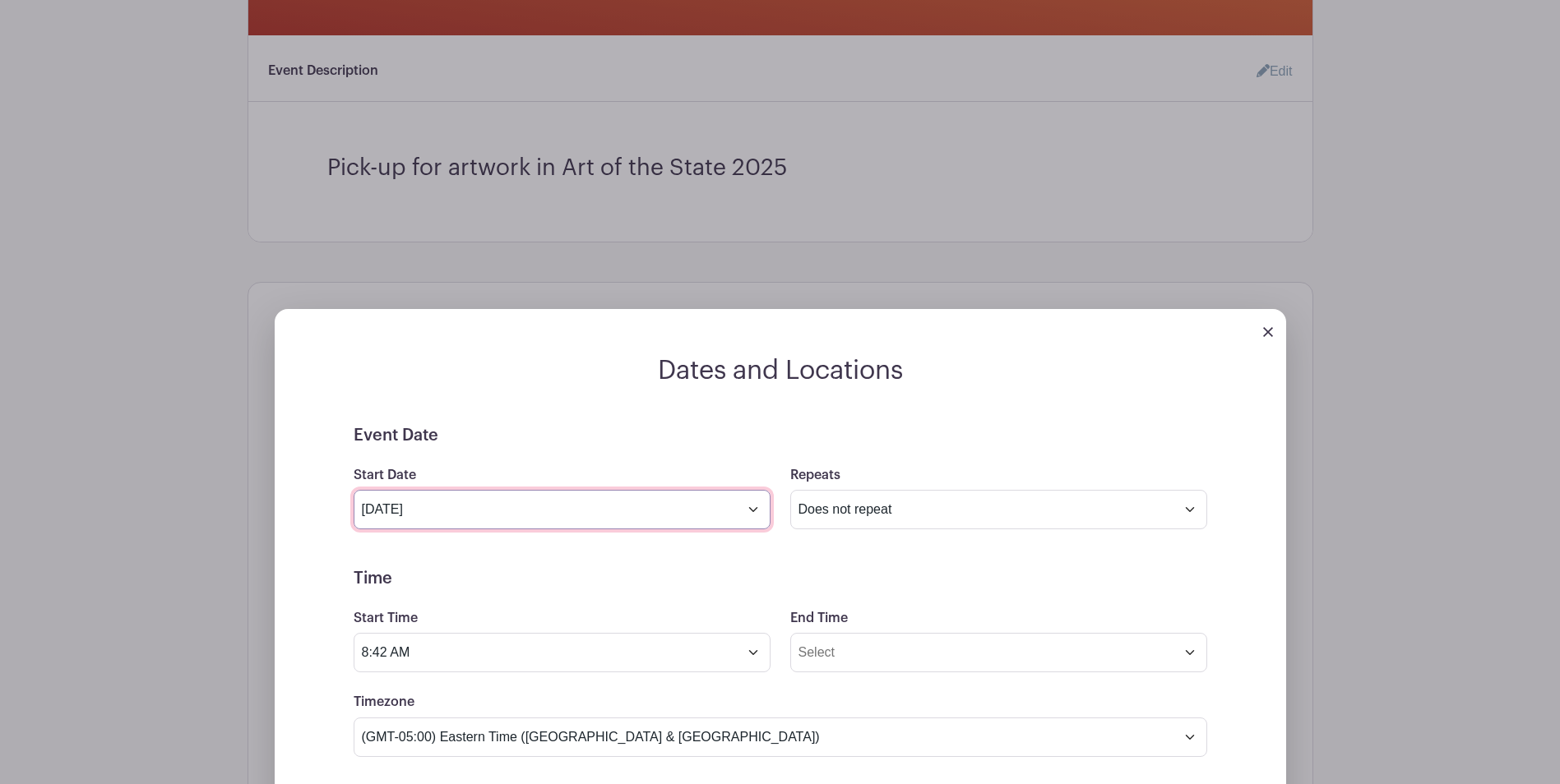
click at [750, 513] on input "[DATE]" at bounding box center [561, 509] width 417 height 39
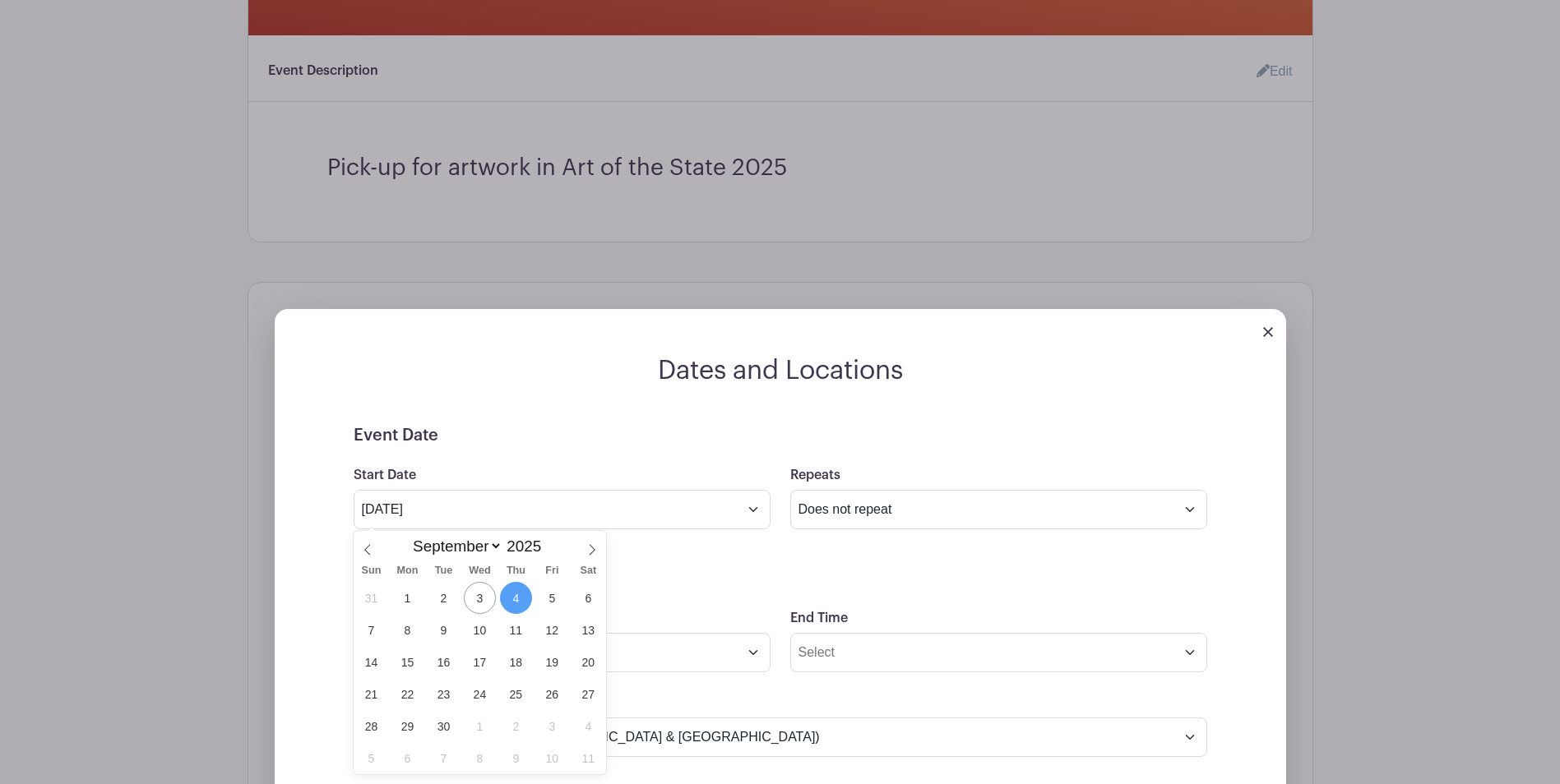
click at [619, 414] on div "Dates and Locations Event Date Start Date [DATE] Repeats Does not repeat Daily …" at bounding box center [780, 780] width 1011 height 850
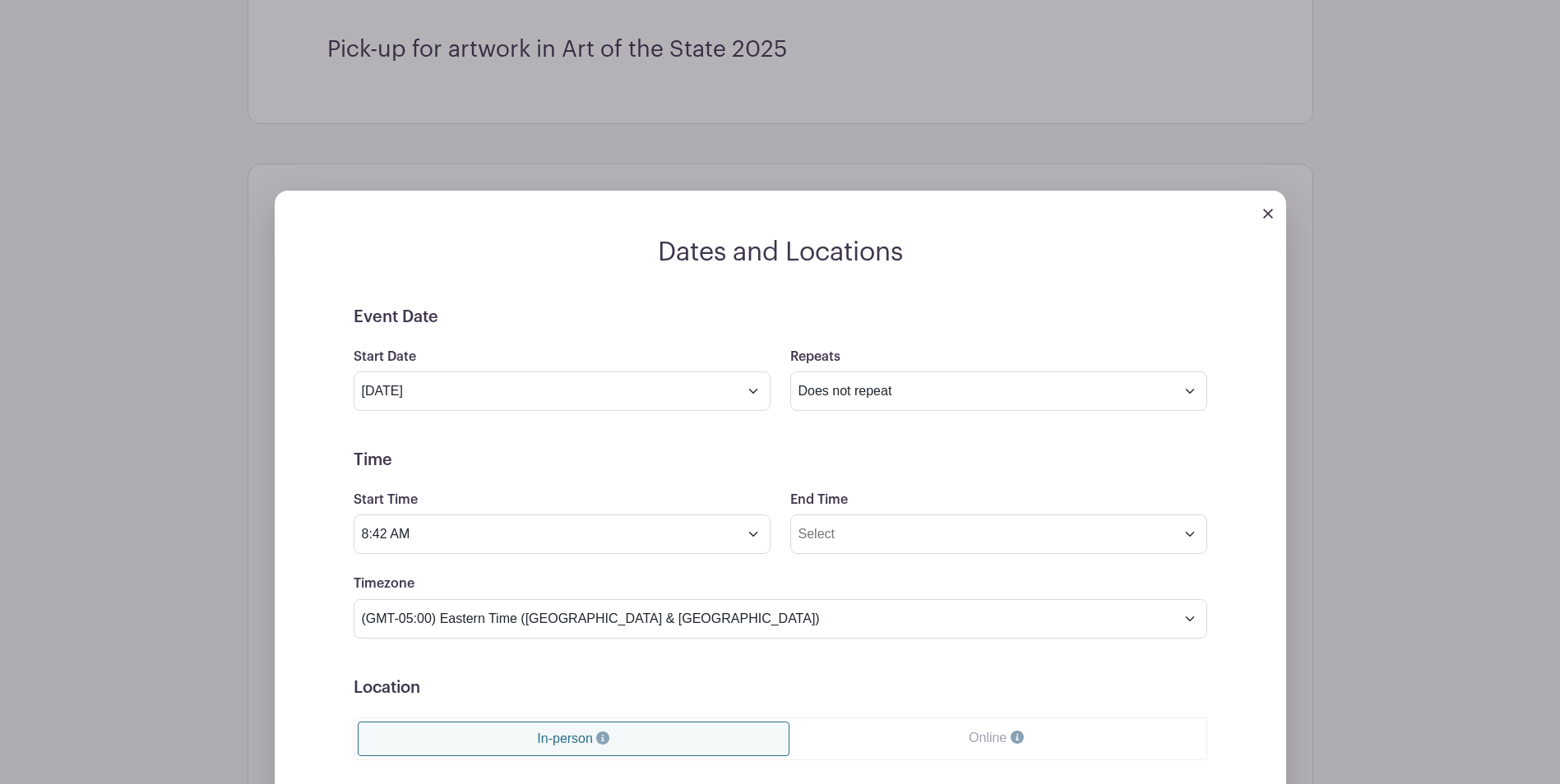
scroll to position [658, 0]
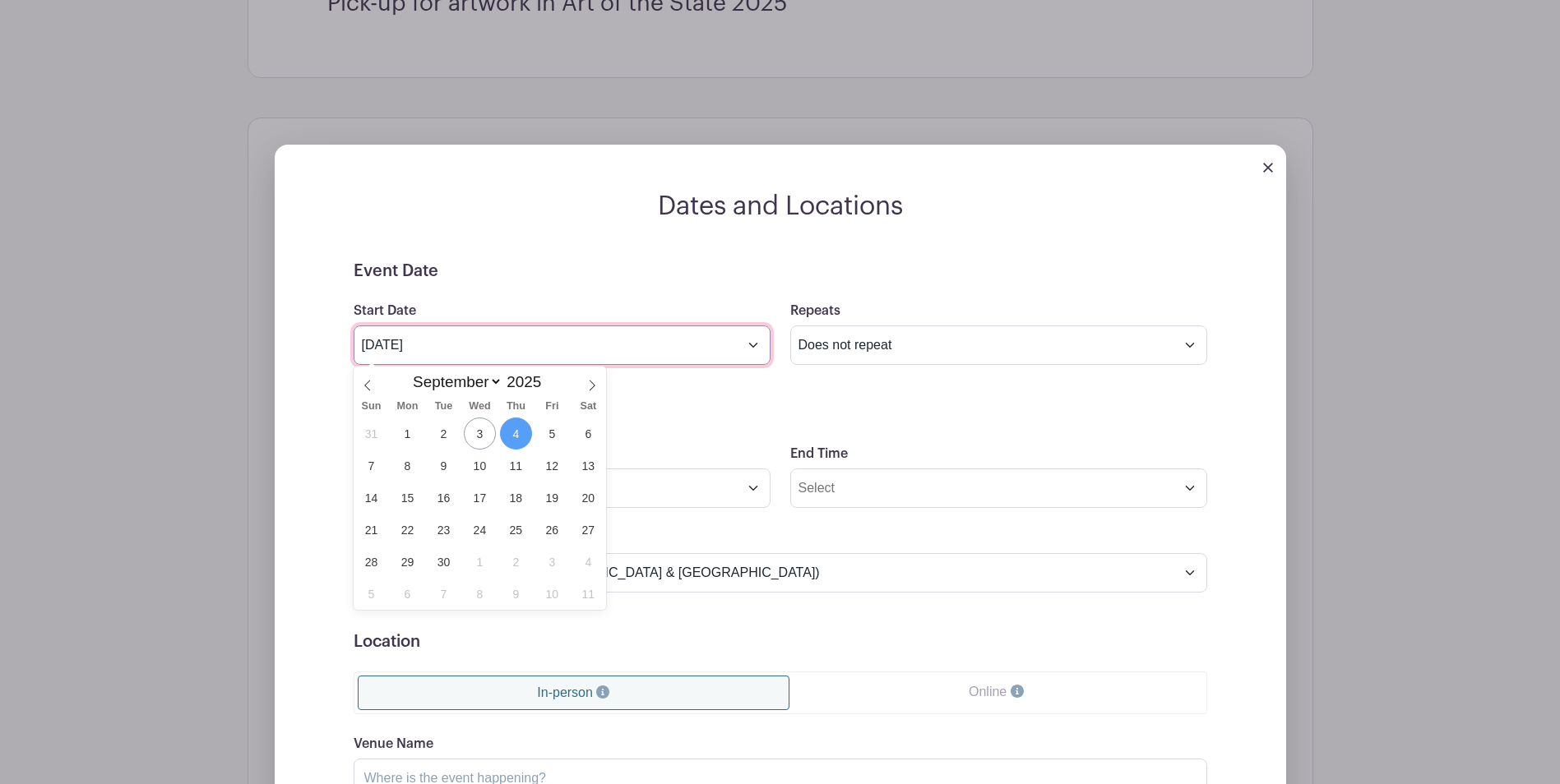
drag, startPoint x: 716, startPoint y: 348, endPoint x: 697, endPoint y: 350, distance: 19.1
click at [704, 349] on input "[DATE]" at bounding box center [561, 344] width 417 height 39
click at [507, 502] on span "18" at bounding box center [515, 497] width 32 height 32
type input "[DATE]"
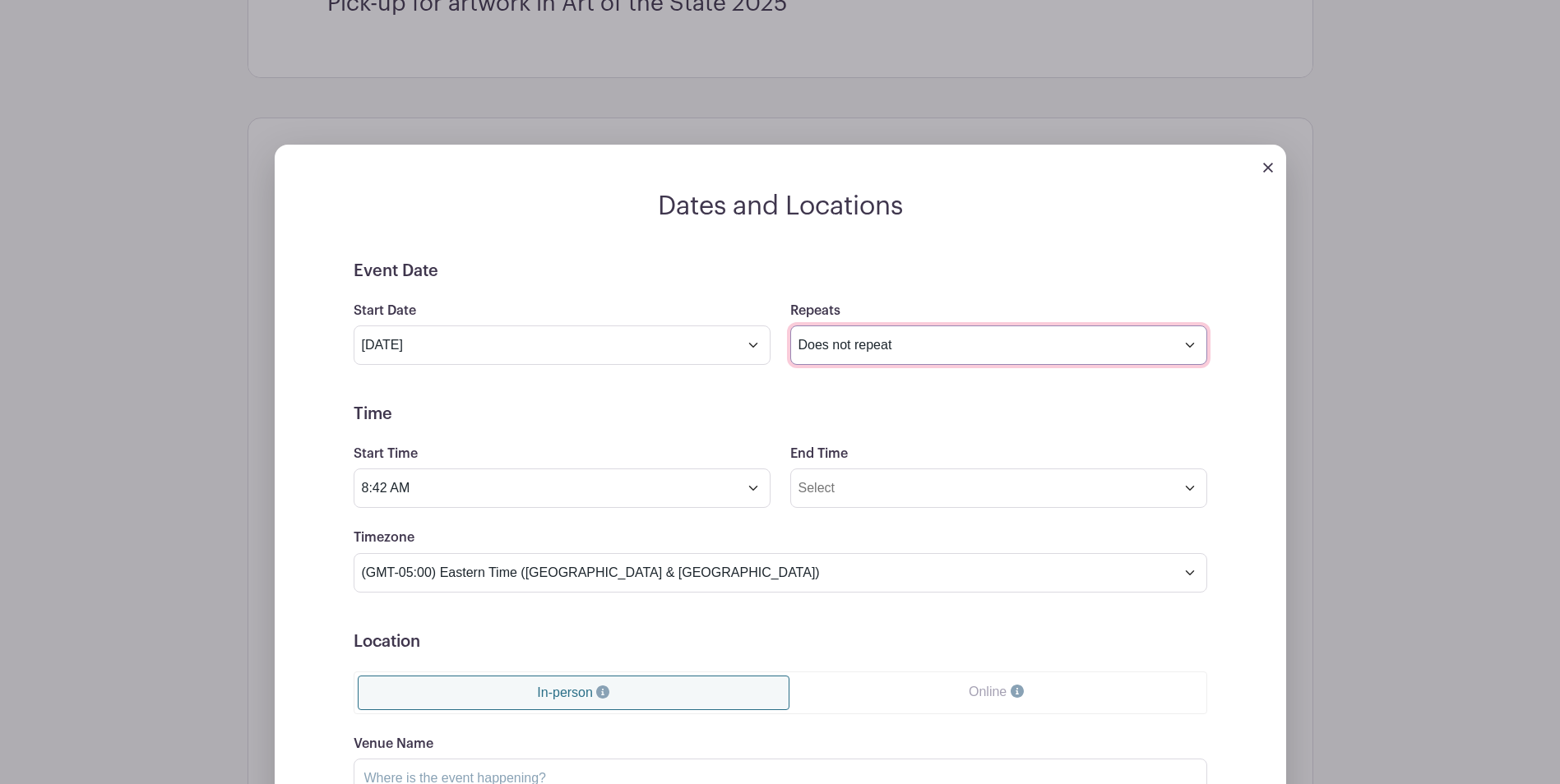
click at [938, 352] on select "Does not repeat Daily Weekly Monthly on day 18 Monthly on the third [DATE] Othe…" at bounding box center [999, 344] width 417 height 39
click at [722, 408] on h5 "Time" at bounding box center [780, 414] width 853 height 20
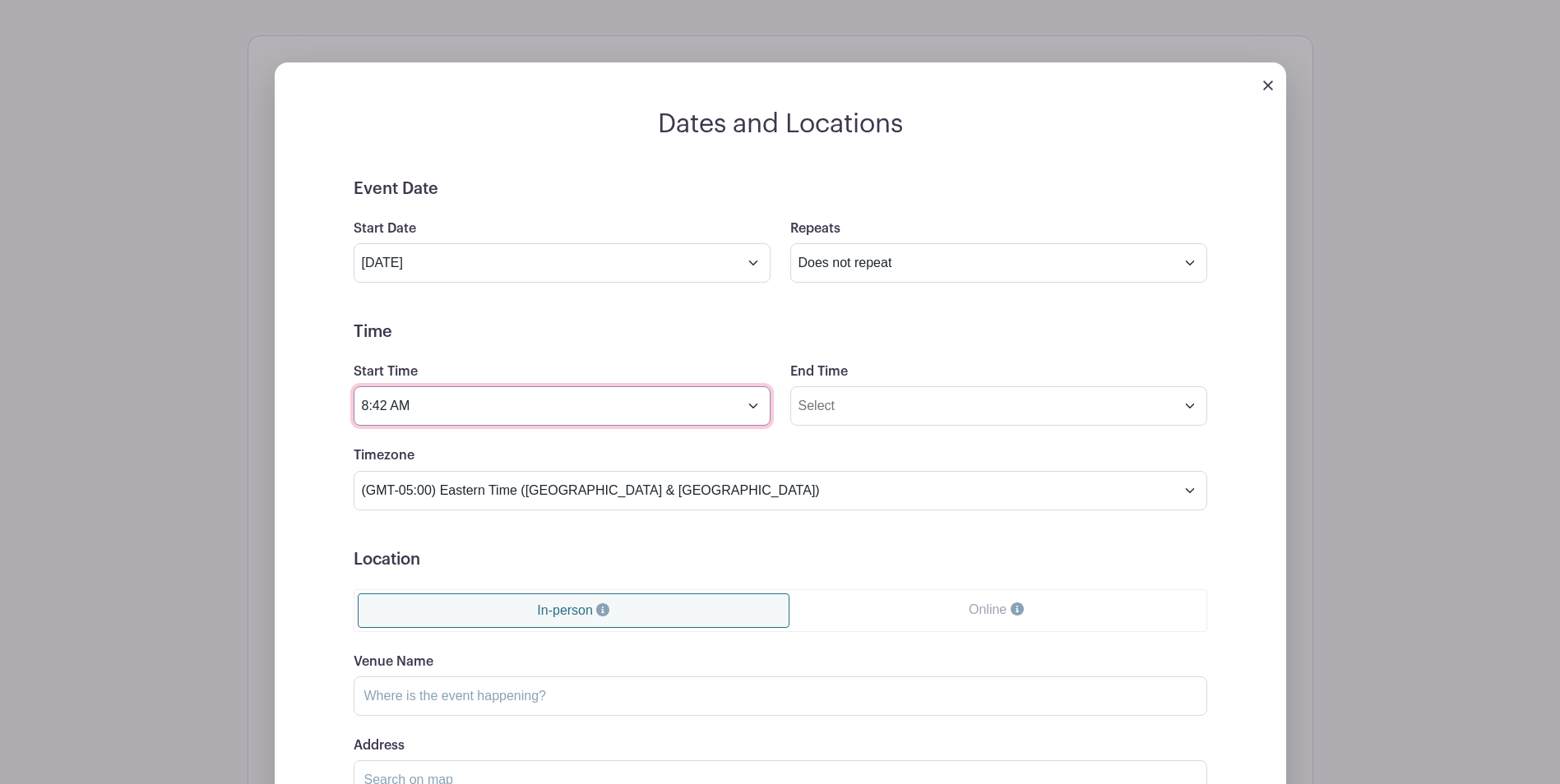
click at [752, 408] on input "8:42 AM" at bounding box center [561, 405] width 417 height 39
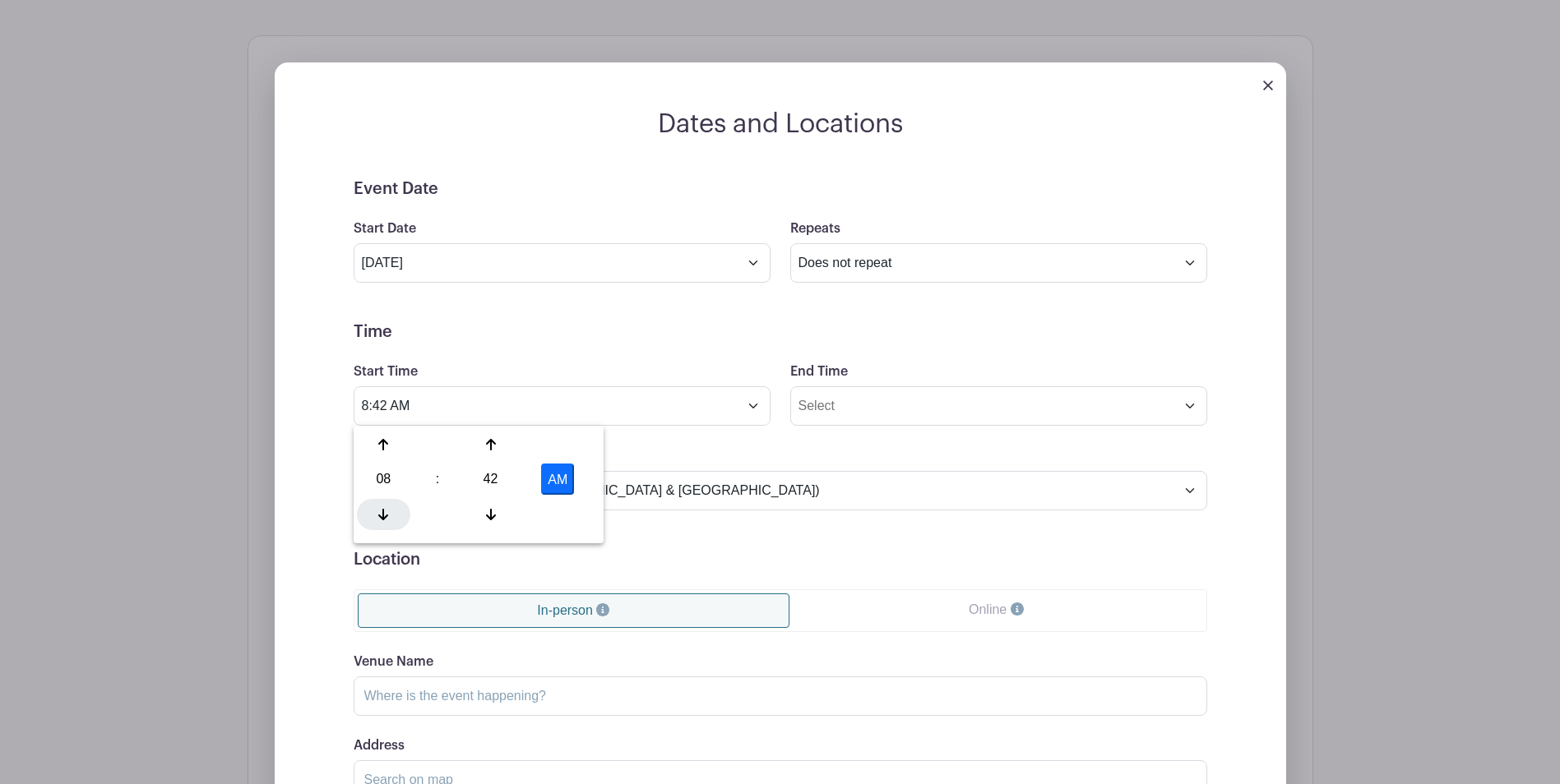
click at [387, 518] on icon at bounding box center [383, 514] width 10 height 13
click at [383, 515] on icon at bounding box center [383, 514] width 10 height 13
click at [387, 445] on icon at bounding box center [383, 444] width 10 height 13
click at [388, 445] on icon at bounding box center [383, 444] width 10 height 13
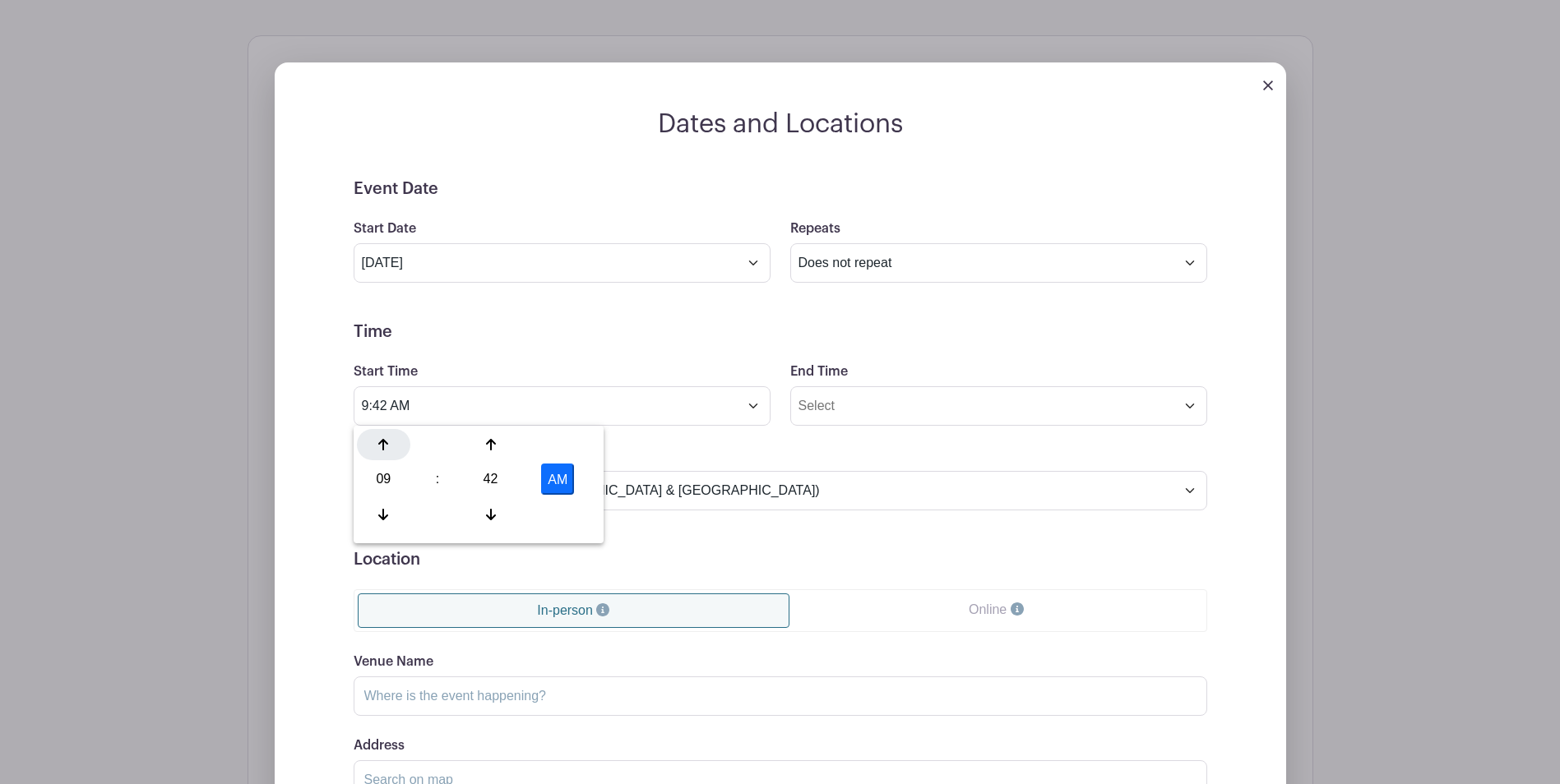
click at [388, 445] on icon at bounding box center [383, 444] width 10 height 13
click at [373, 513] on div at bounding box center [383, 514] width 54 height 31
click at [492, 514] on icon at bounding box center [491, 514] width 10 height 13
click at [491, 514] on icon at bounding box center [491, 514] width 10 height 12
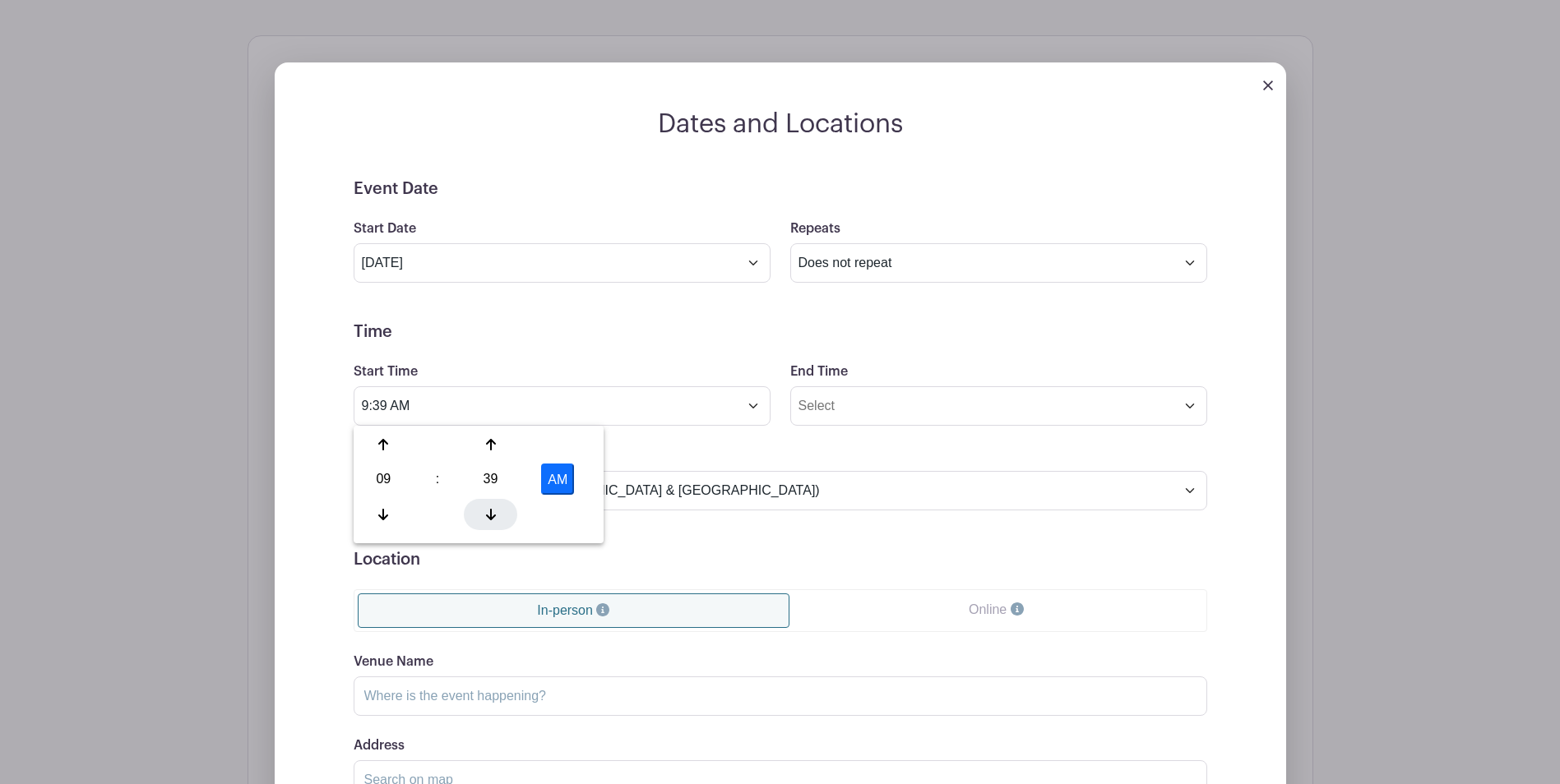
click at [491, 514] on icon at bounding box center [491, 514] width 10 height 12
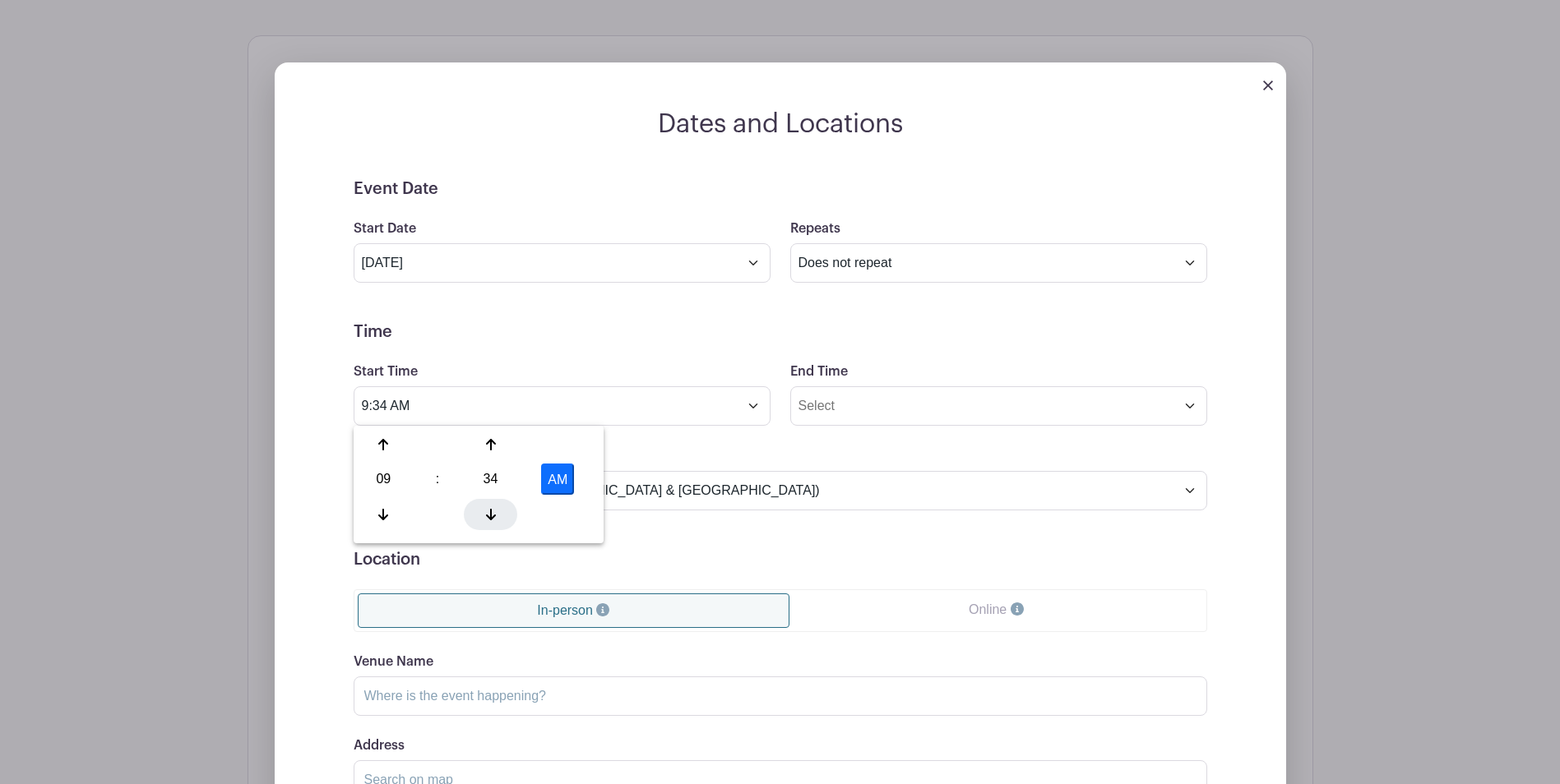
click at [491, 514] on icon at bounding box center [491, 514] width 10 height 12
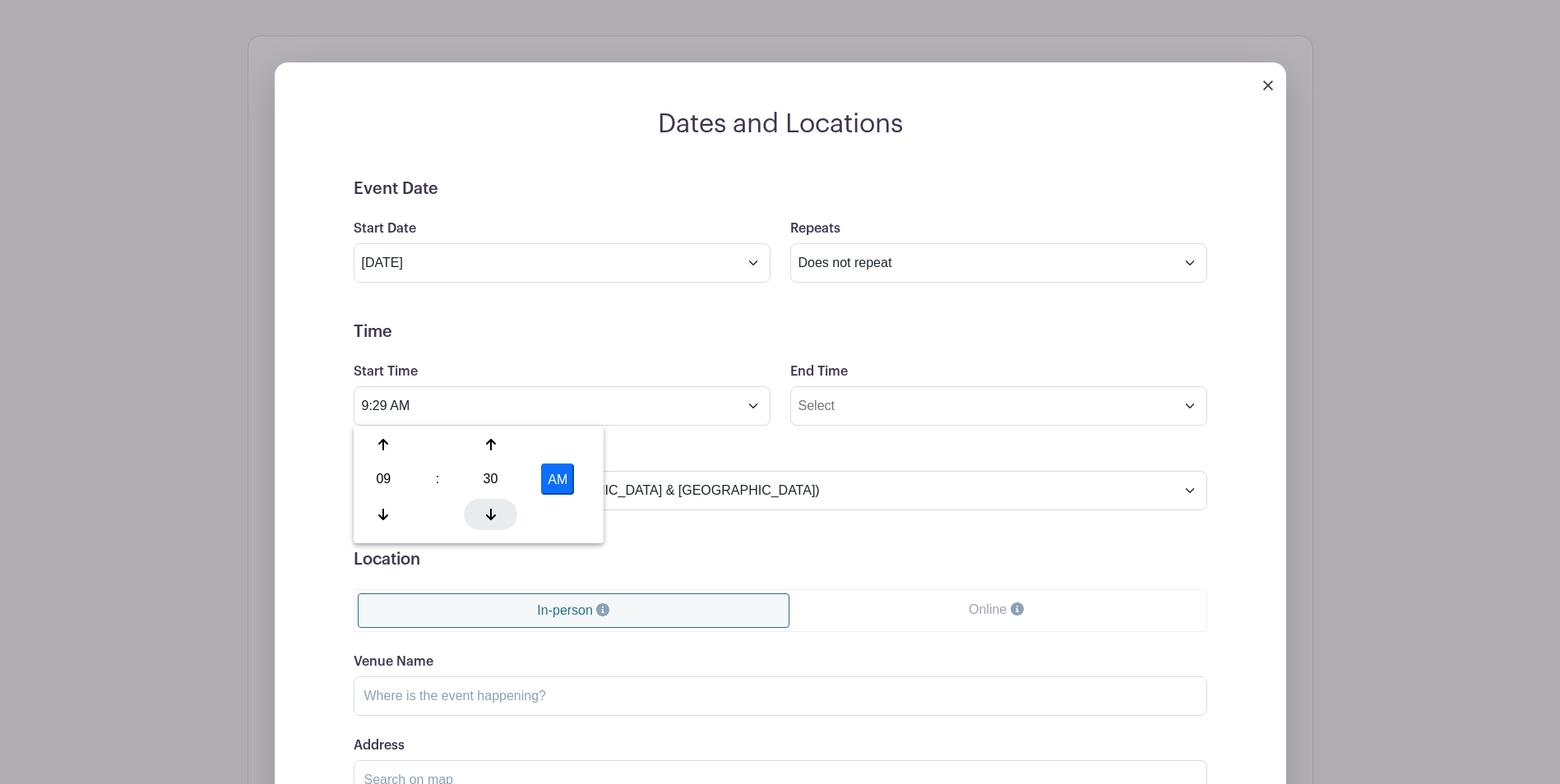
click at [491, 514] on icon at bounding box center [491, 514] width 10 height 12
click at [490, 514] on icon at bounding box center [491, 514] width 10 height 12
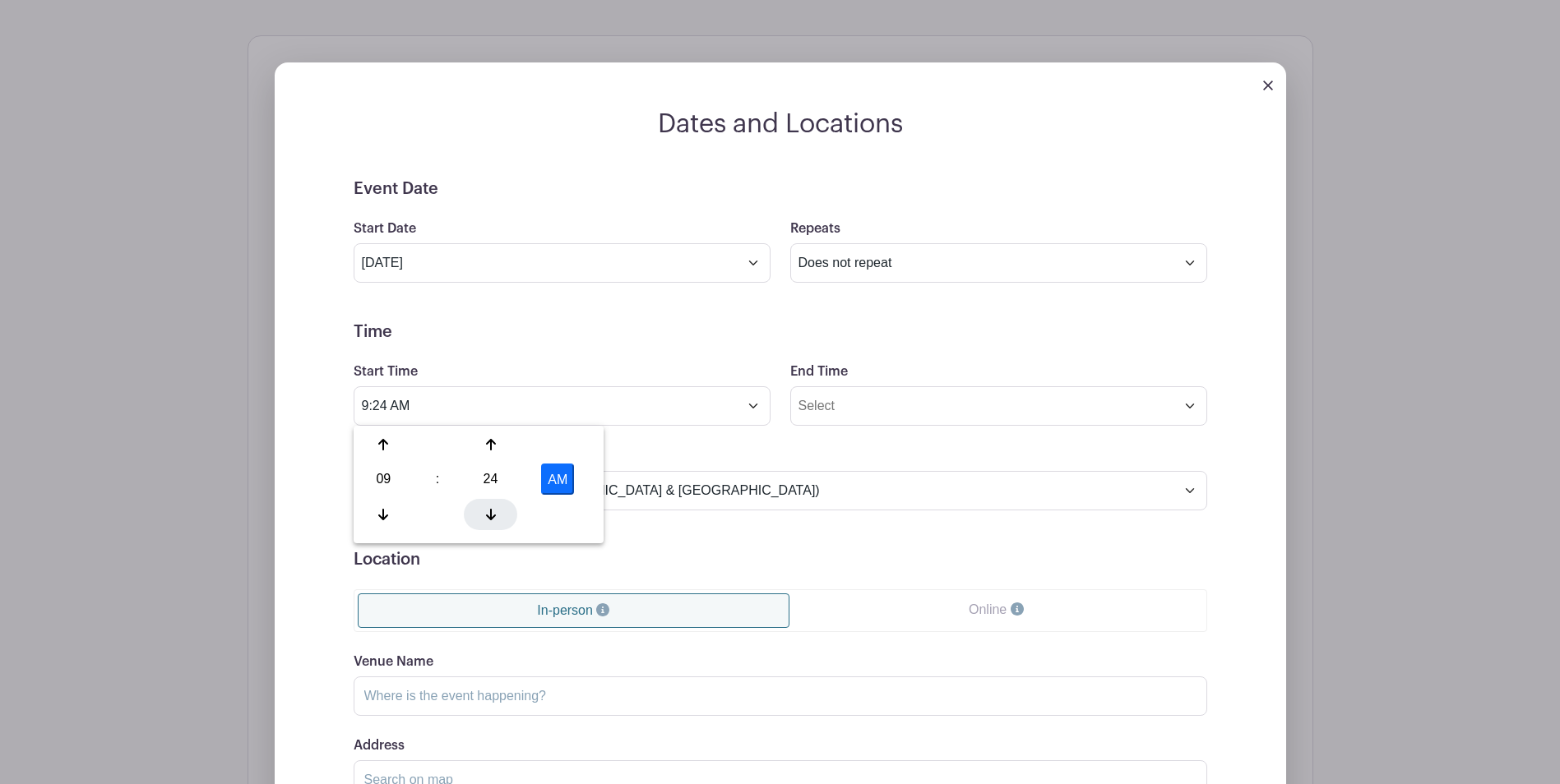
click at [490, 514] on icon at bounding box center [491, 514] width 10 height 12
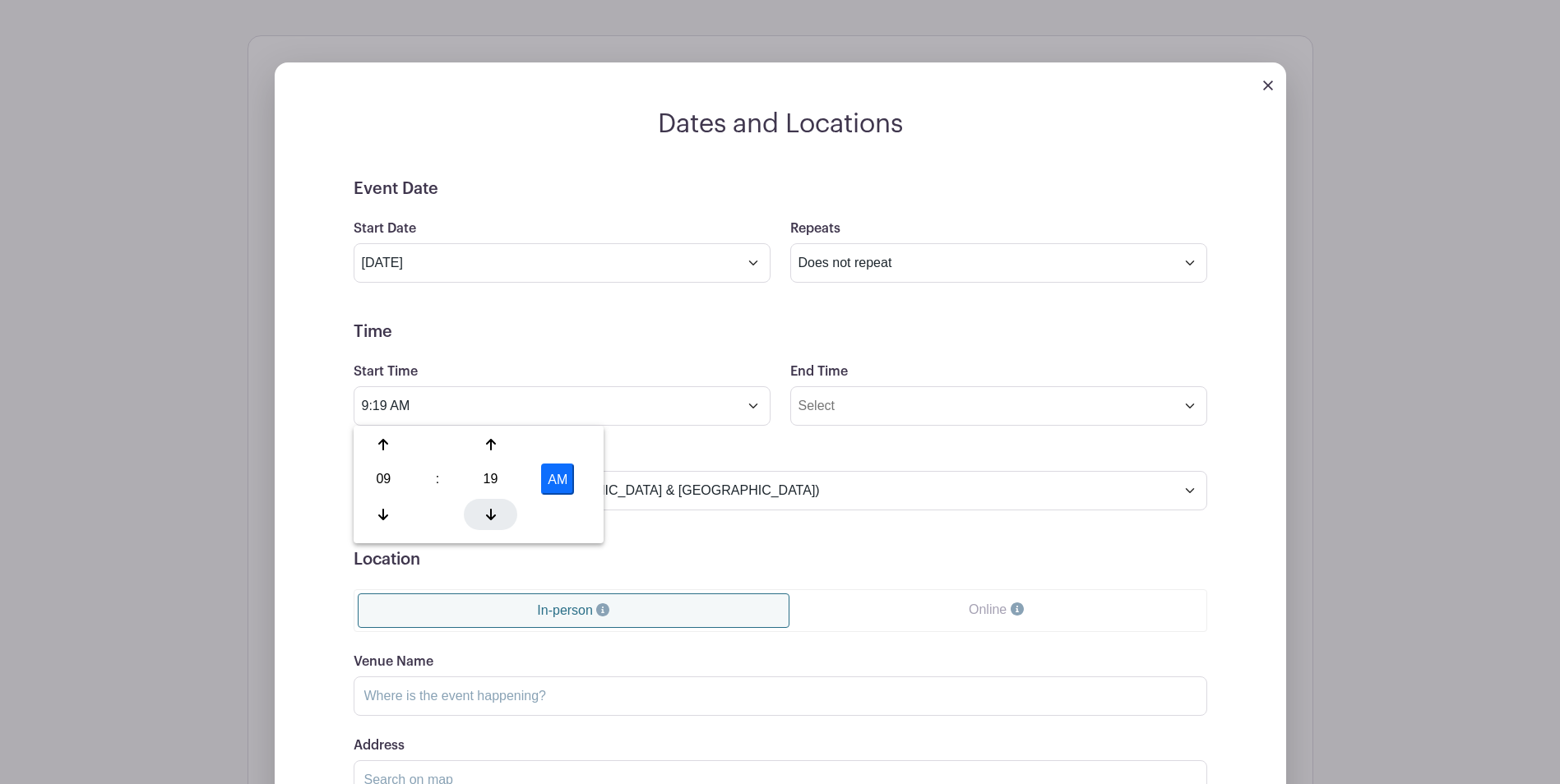
click at [490, 514] on icon at bounding box center [491, 514] width 10 height 12
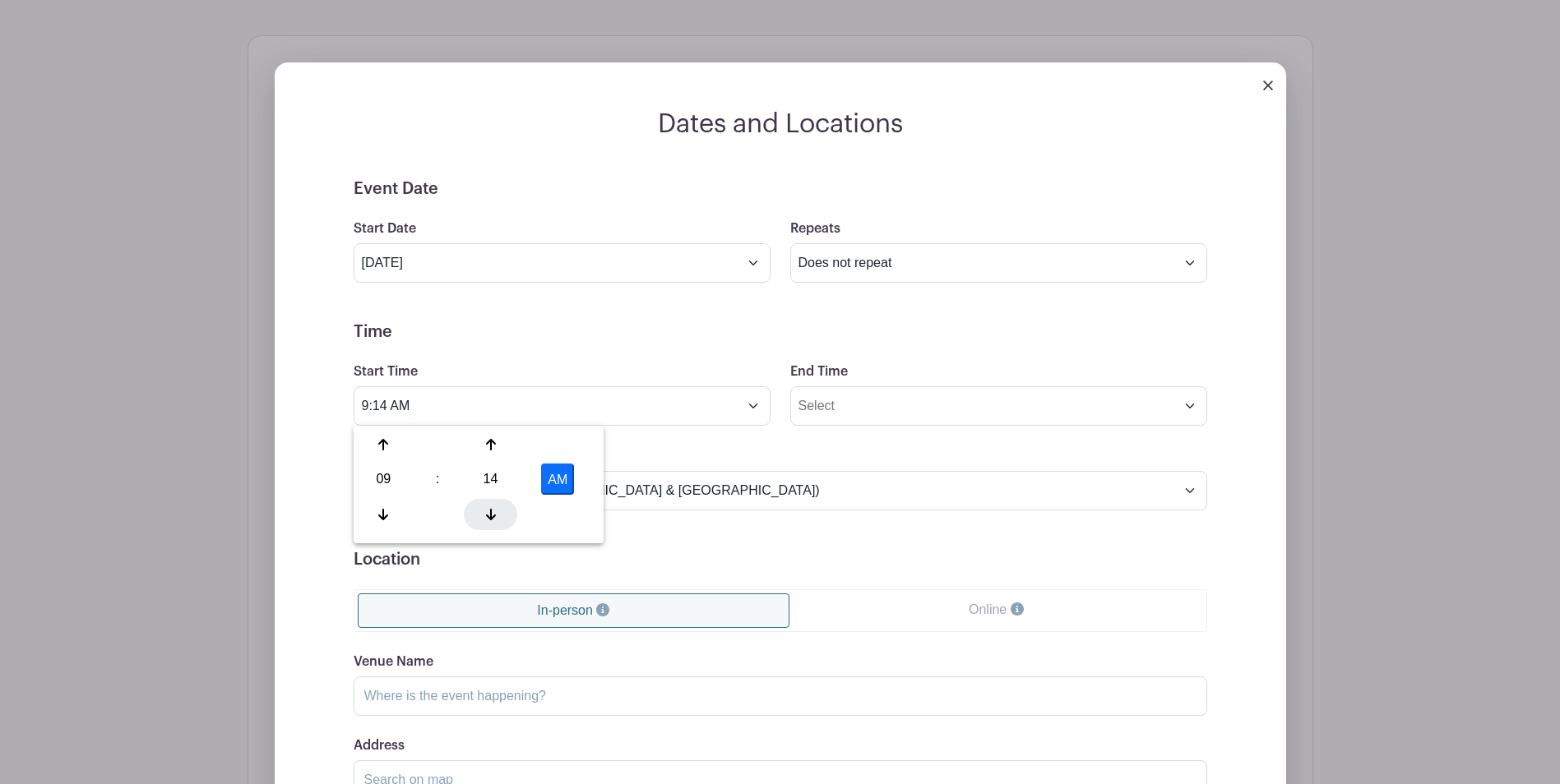
click at [490, 514] on icon at bounding box center [491, 514] width 10 height 12
click at [489, 514] on icon at bounding box center [491, 514] width 10 height 13
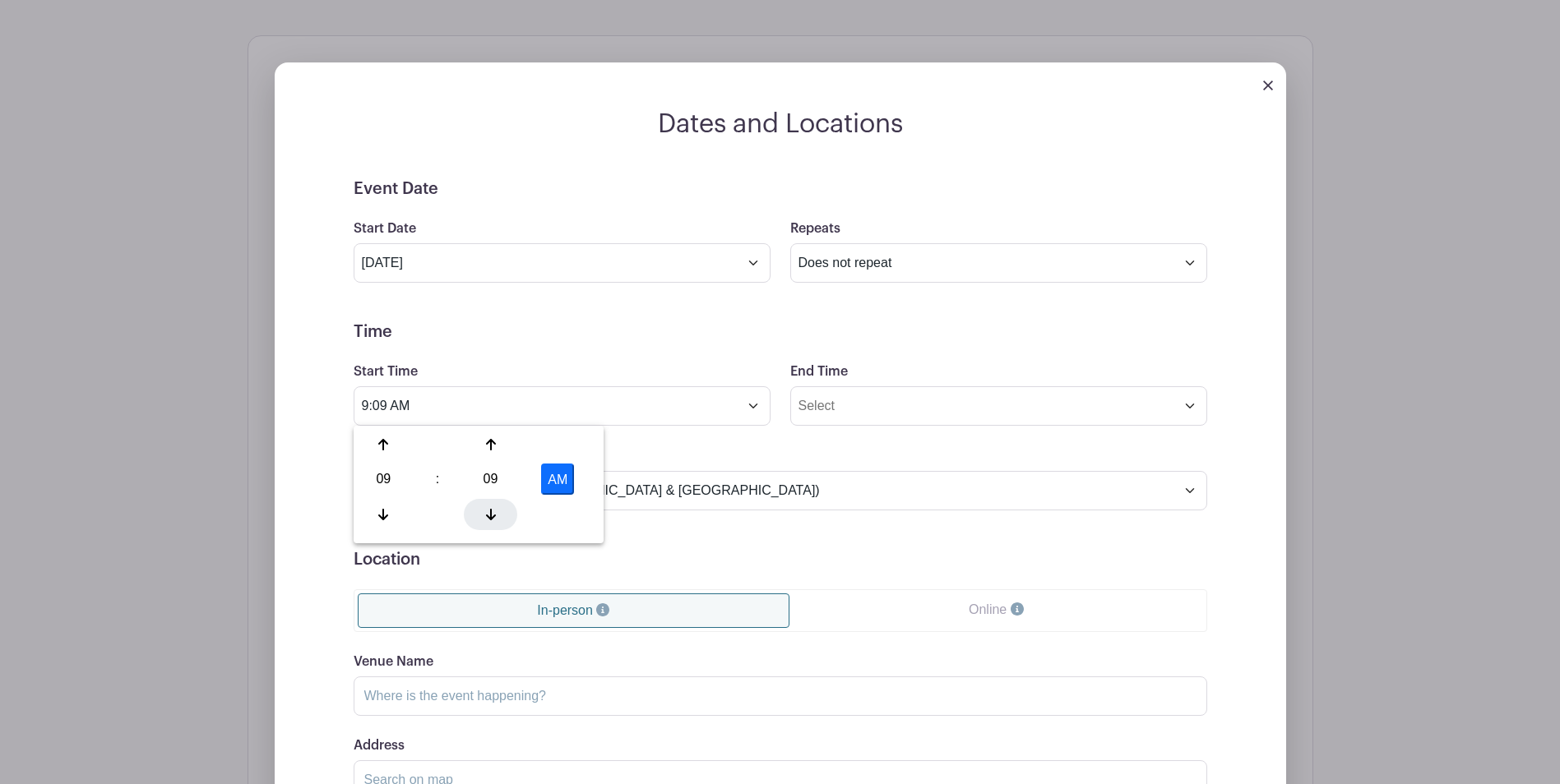
click at [489, 514] on icon at bounding box center [491, 514] width 10 height 13
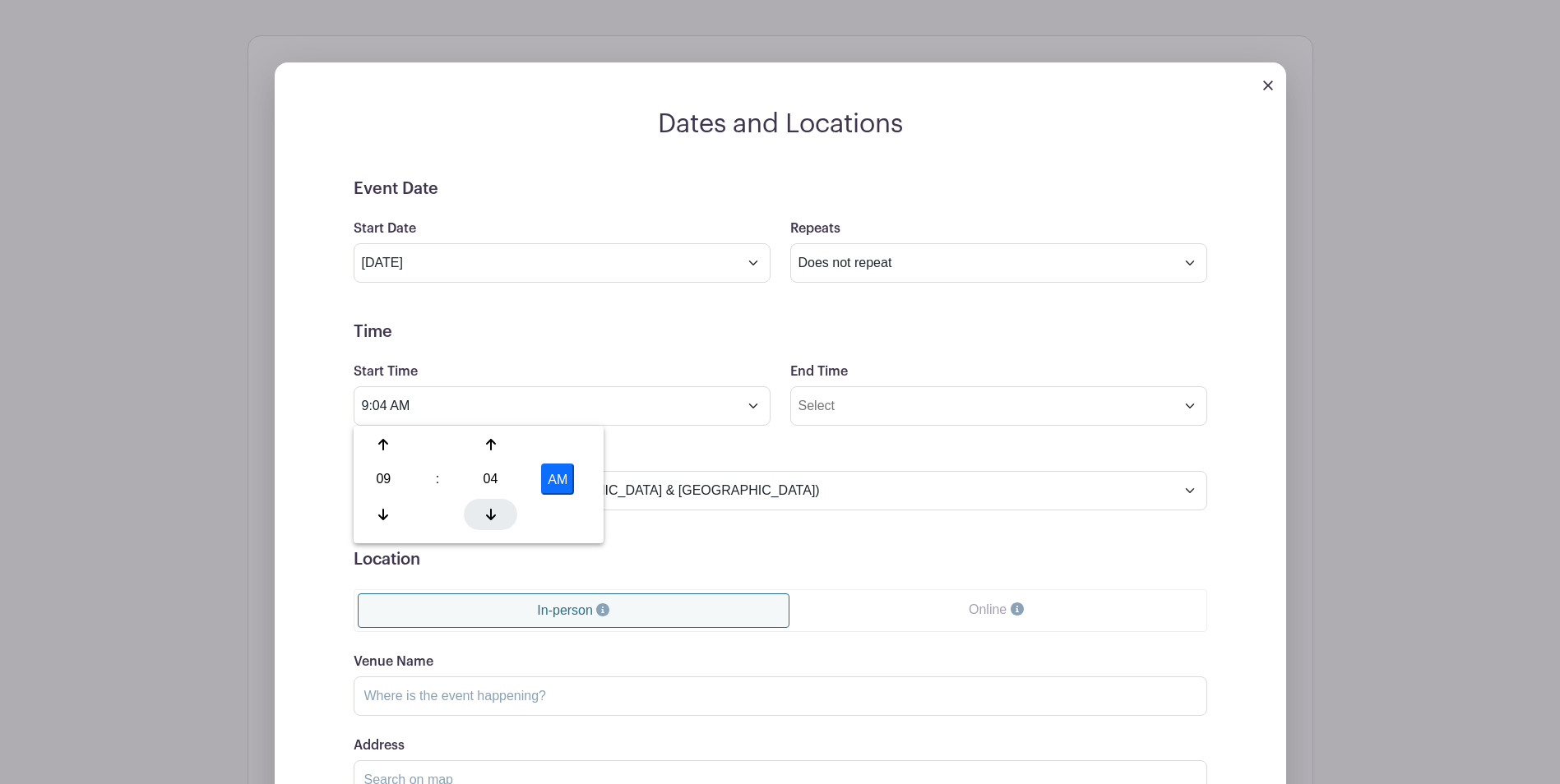
click at [489, 514] on icon at bounding box center [491, 514] width 10 height 13
click at [558, 480] on button "AM" at bounding box center [557, 479] width 33 height 31
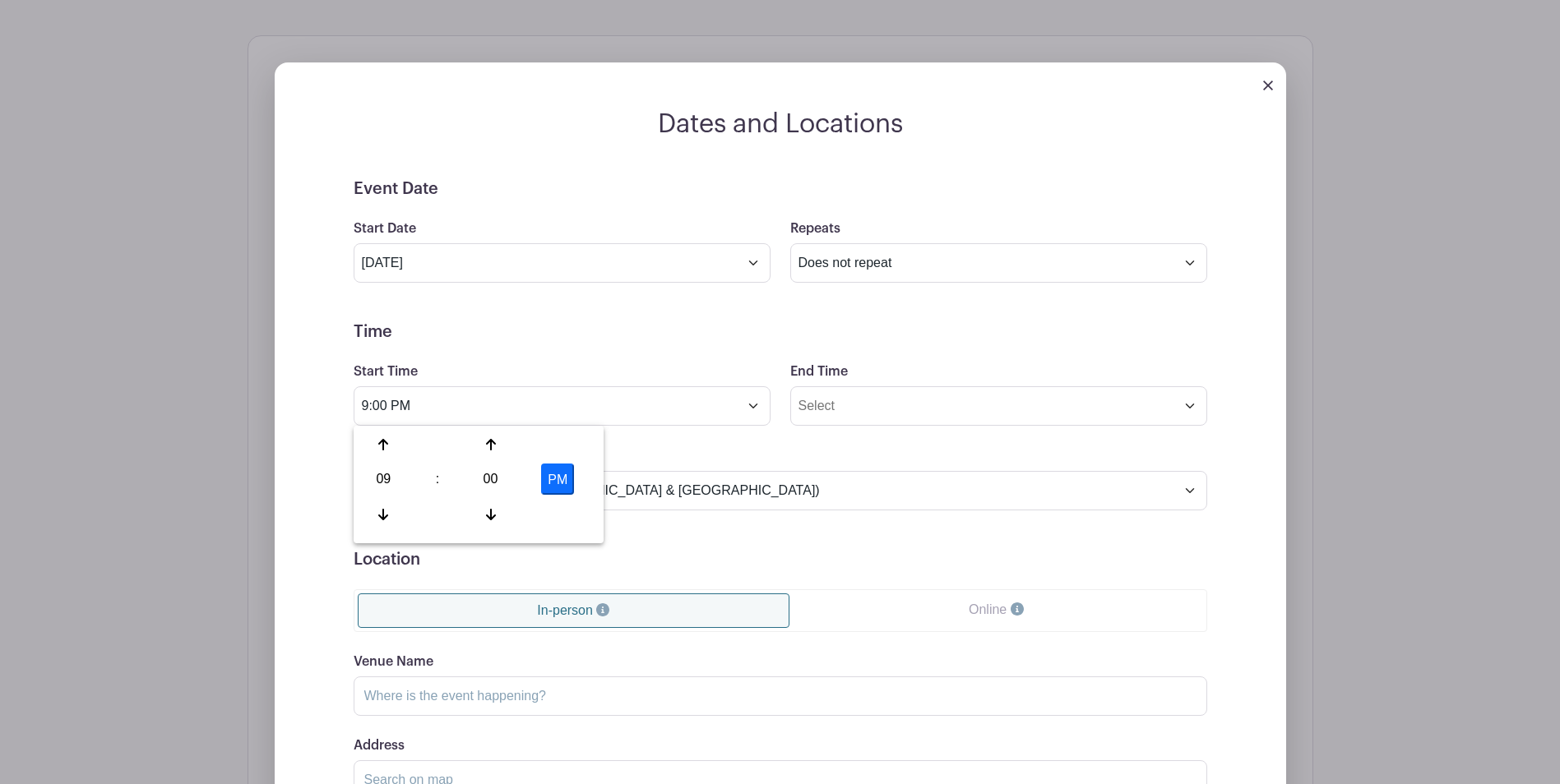
click at [562, 480] on button "PM" at bounding box center [557, 479] width 33 height 31
type input "9:00 AM"
click at [665, 450] on div "Timezone (GMT-12:00) International Date Line West (GMT-11:00) [US_STATE] (GMT-1…" at bounding box center [780, 477] width 873 height 65
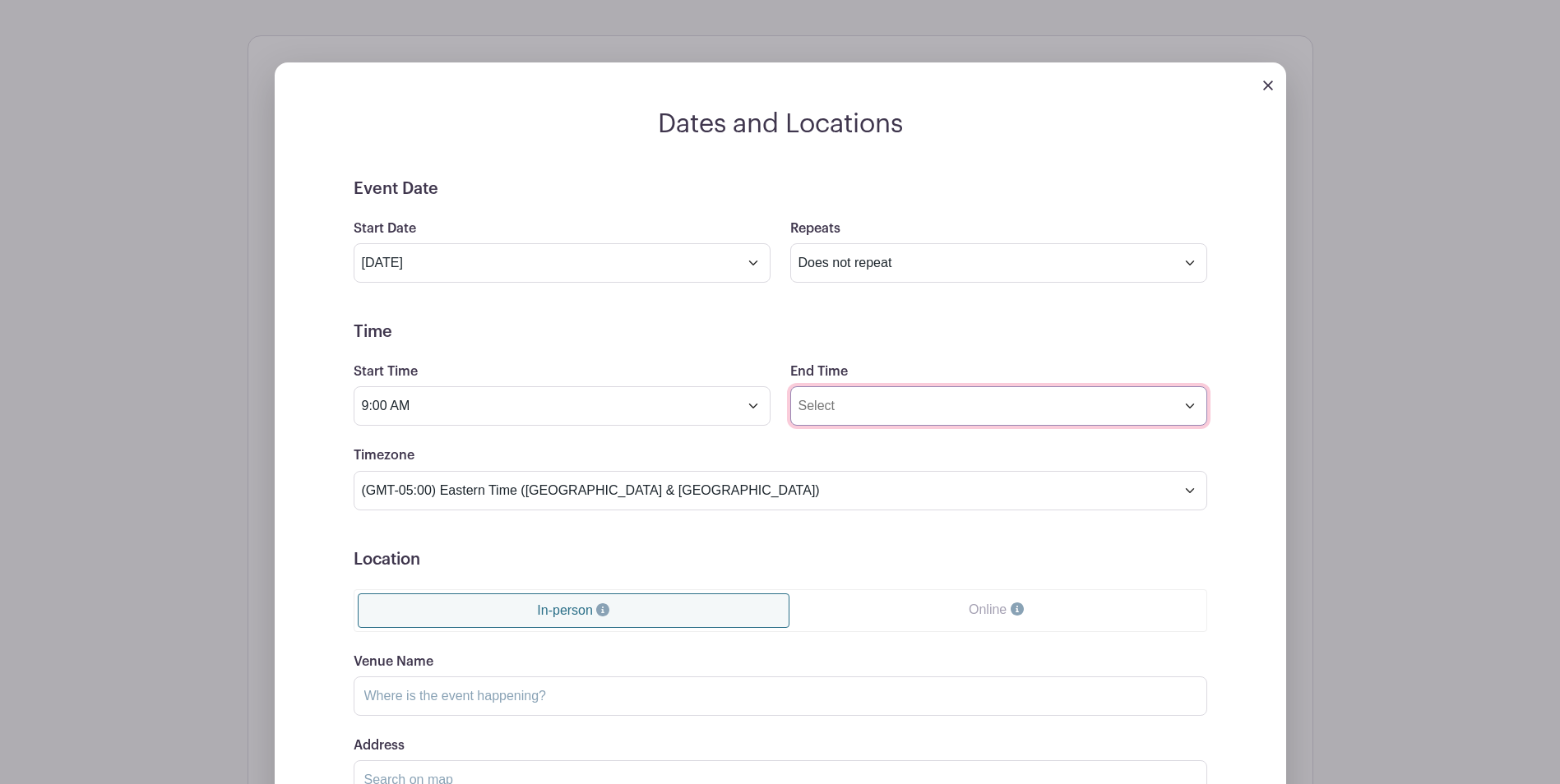
click at [1009, 406] on input "End Time" at bounding box center [999, 405] width 417 height 39
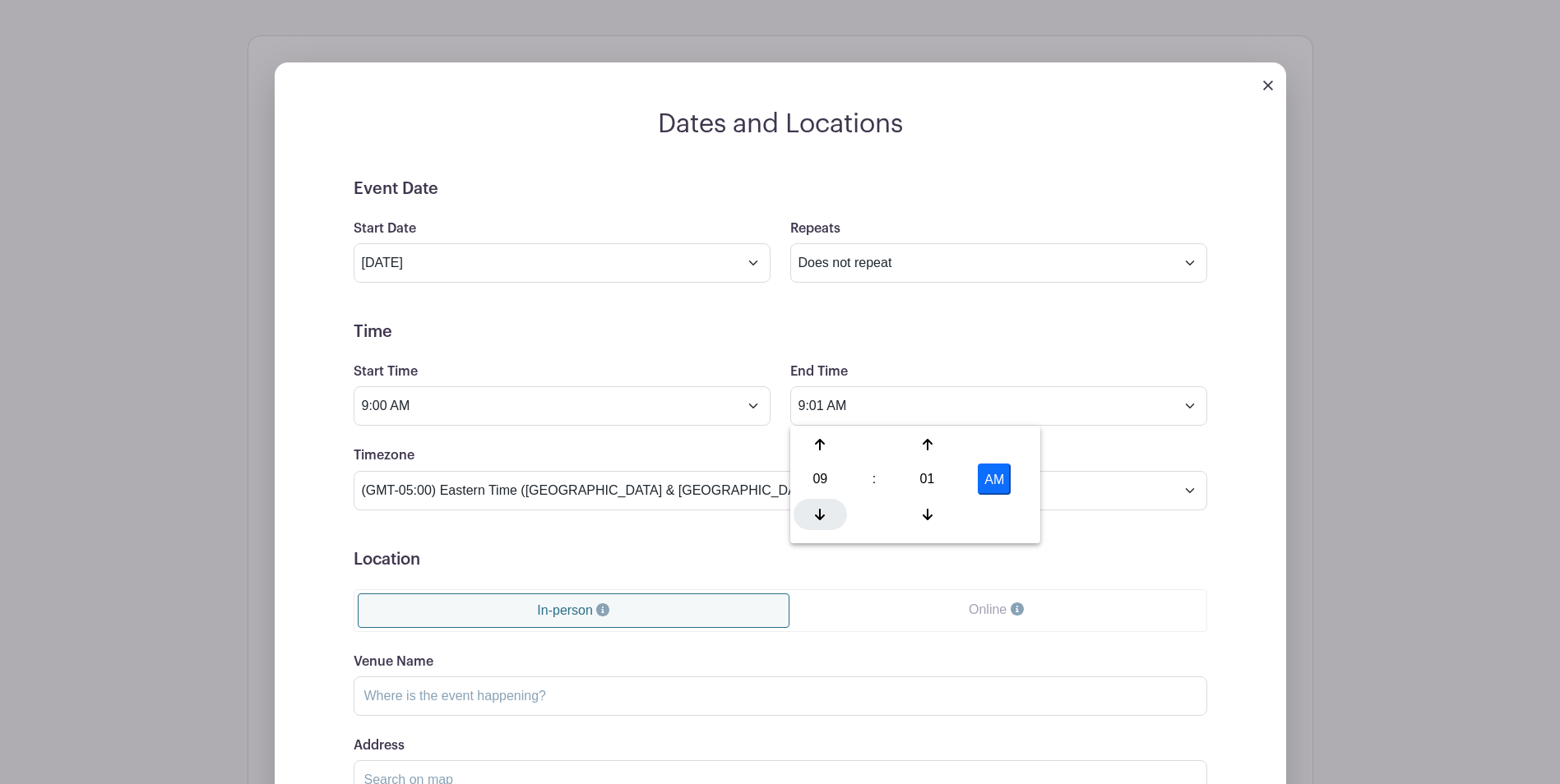
click at [821, 505] on div at bounding box center [820, 514] width 54 height 31
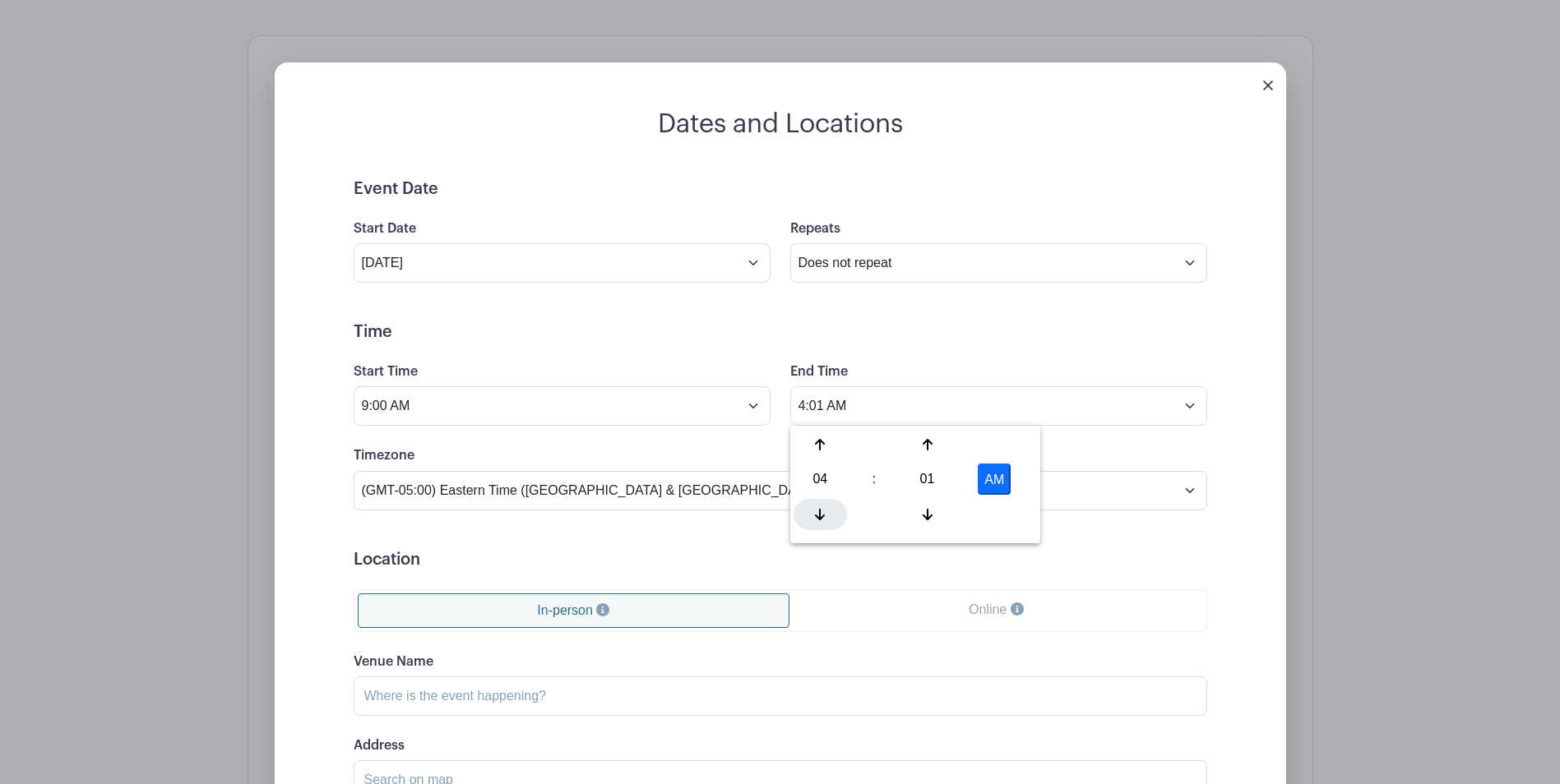
click at [821, 505] on div at bounding box center [820, 514] width 54 height 31
click at [932, 442] on div at bounding box center [927, 444] width 54 height 31
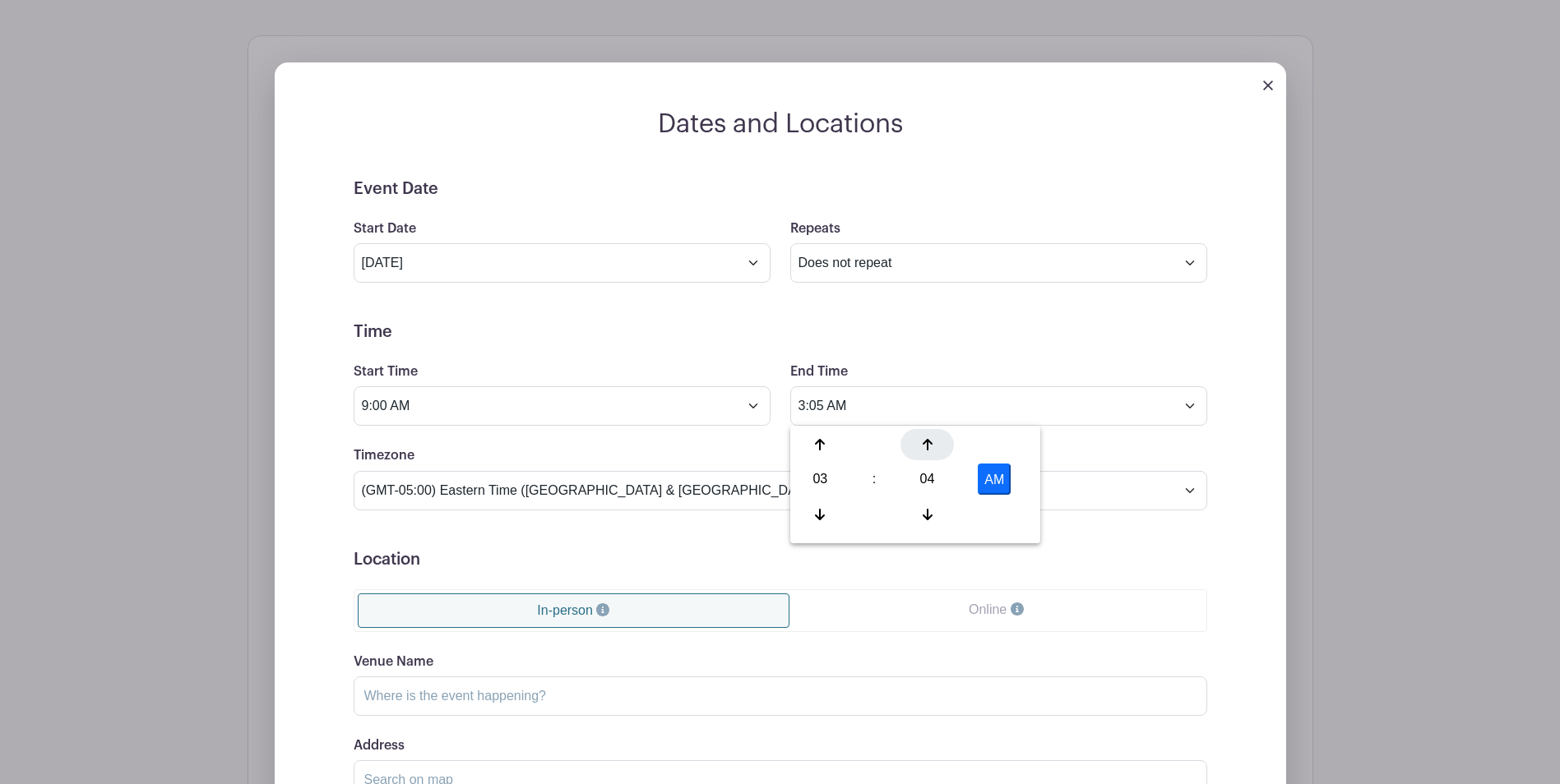
click at [932, 442] on div at bounding box center [927, 444] width 54 height 31
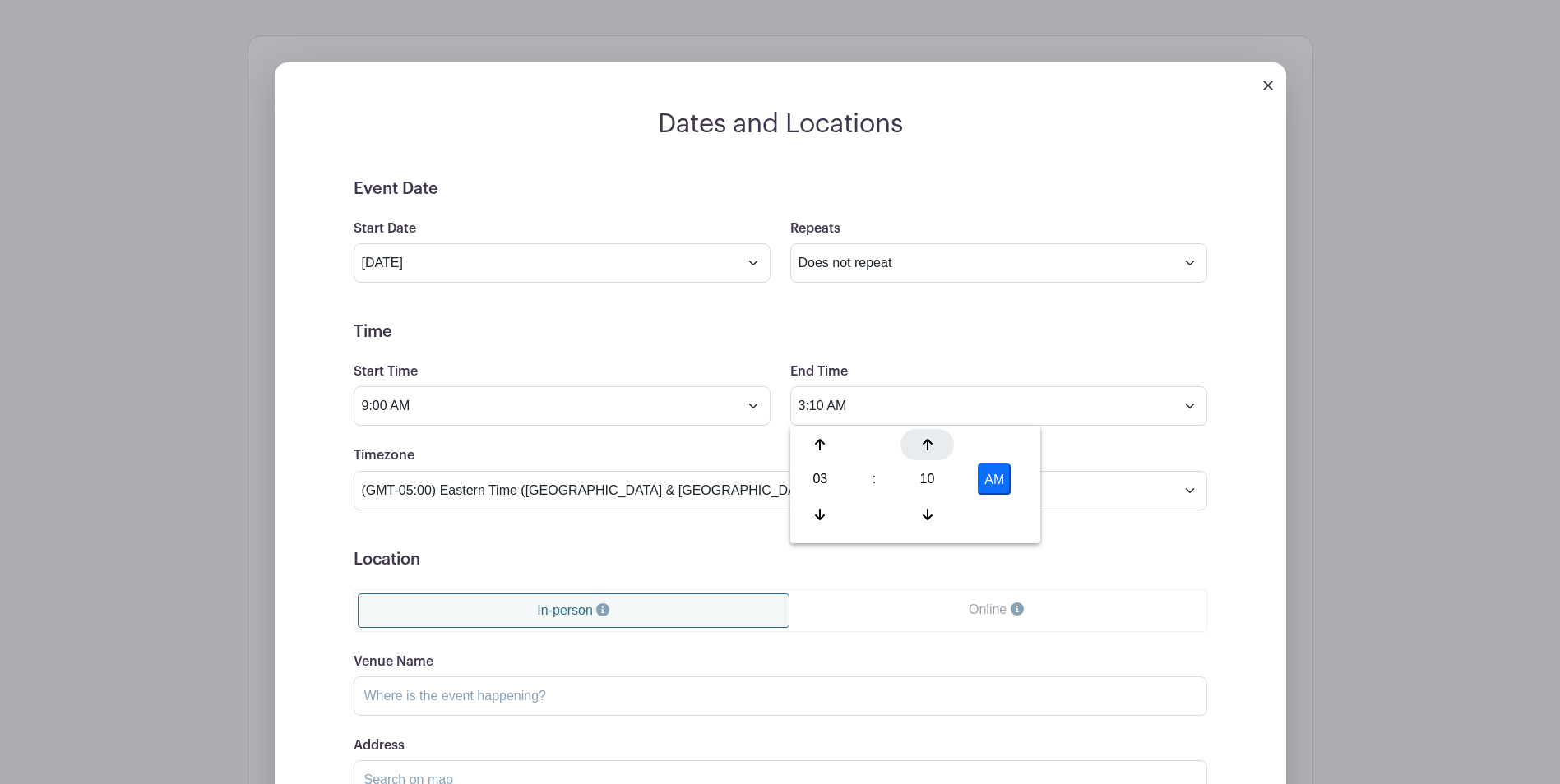
click at [932, 442] on div at bounding box center [927, 444] width 54 height 31
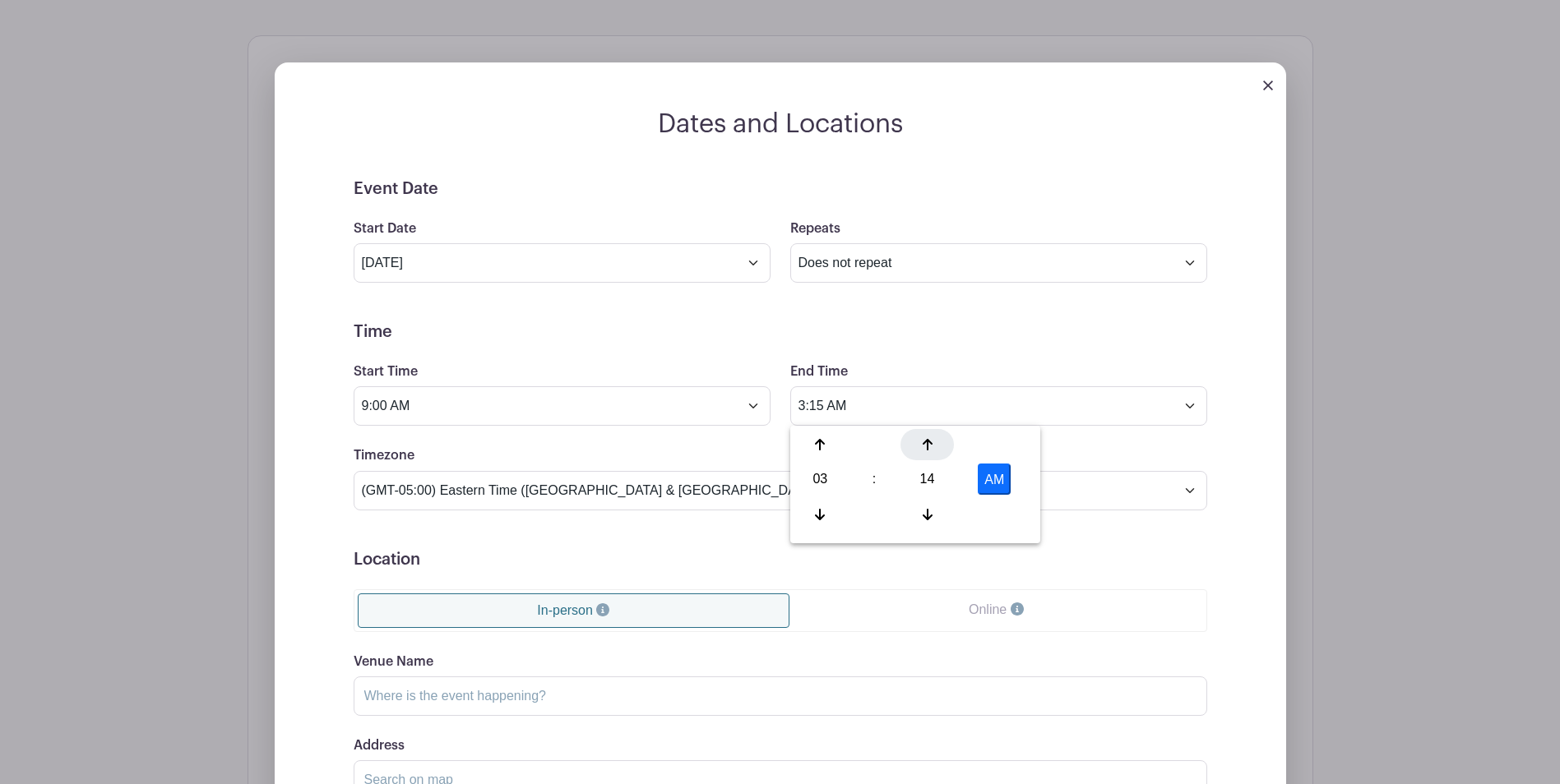
click at [932, 442] on div at bounding box center [927, 444] width 54 height 31
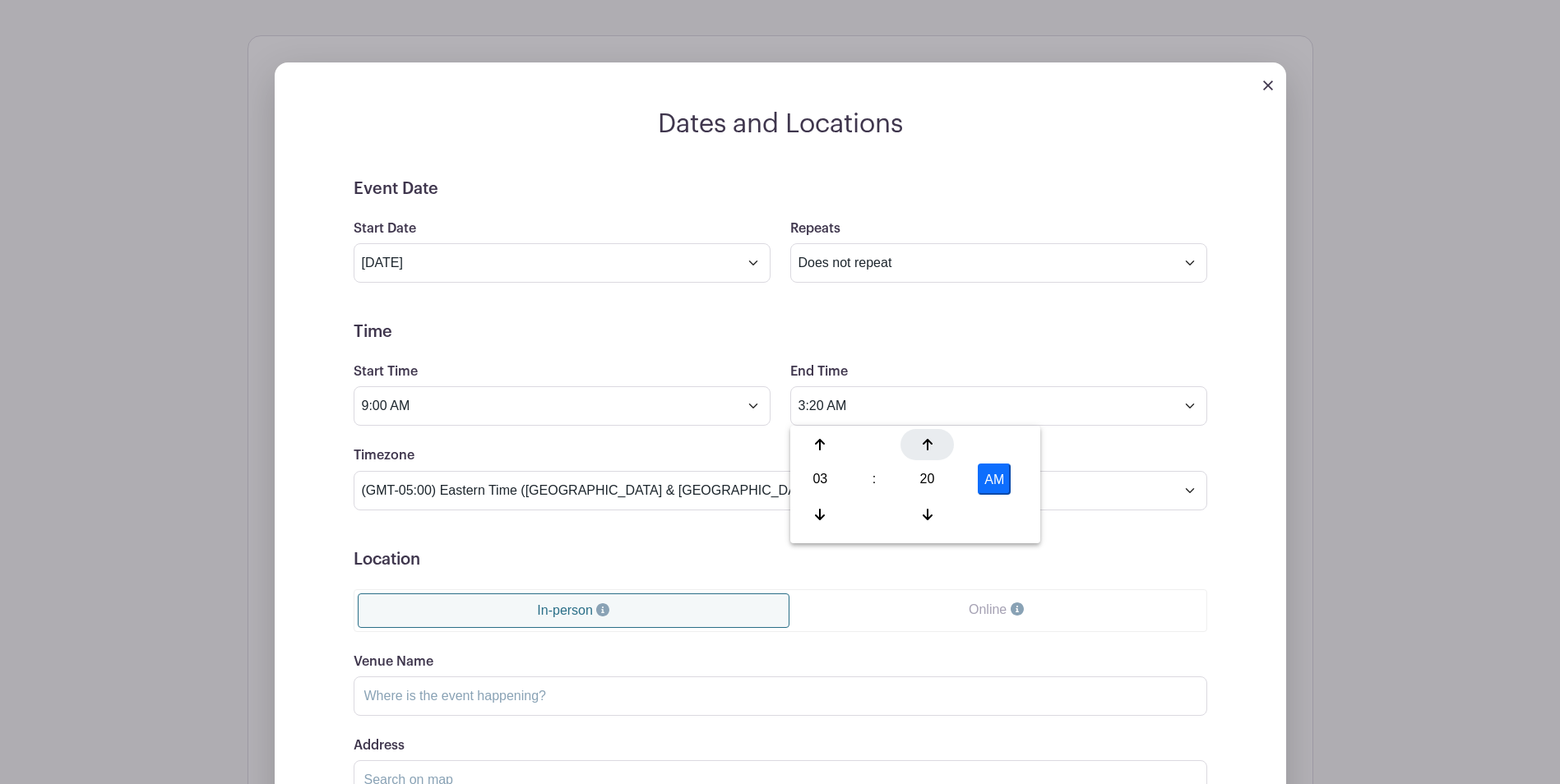
click at [932, 442] on div at bounding box center [927, 444] width 54 height 31
click at [932, 443] on div at bounding box center [927, 444] width 54 height 31
click at [931, 444] on icon at bounding box center [927, 444] width 10 height 12
click at [930, 445] on icon at bounding box center [927, 444] width 10 height 13
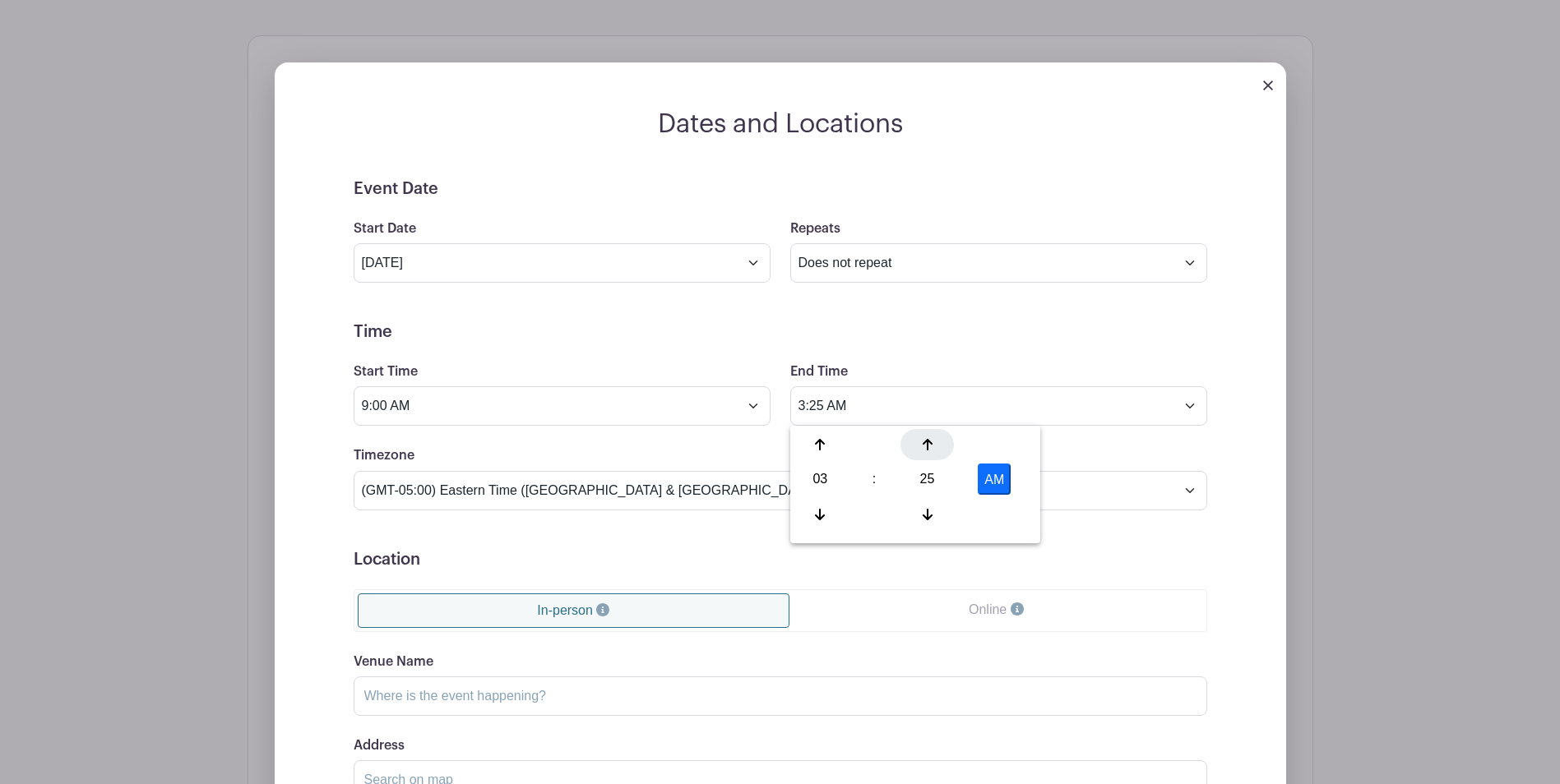
click at [930, 445] on icon at bounding box center [927, 444] width 10 height 13
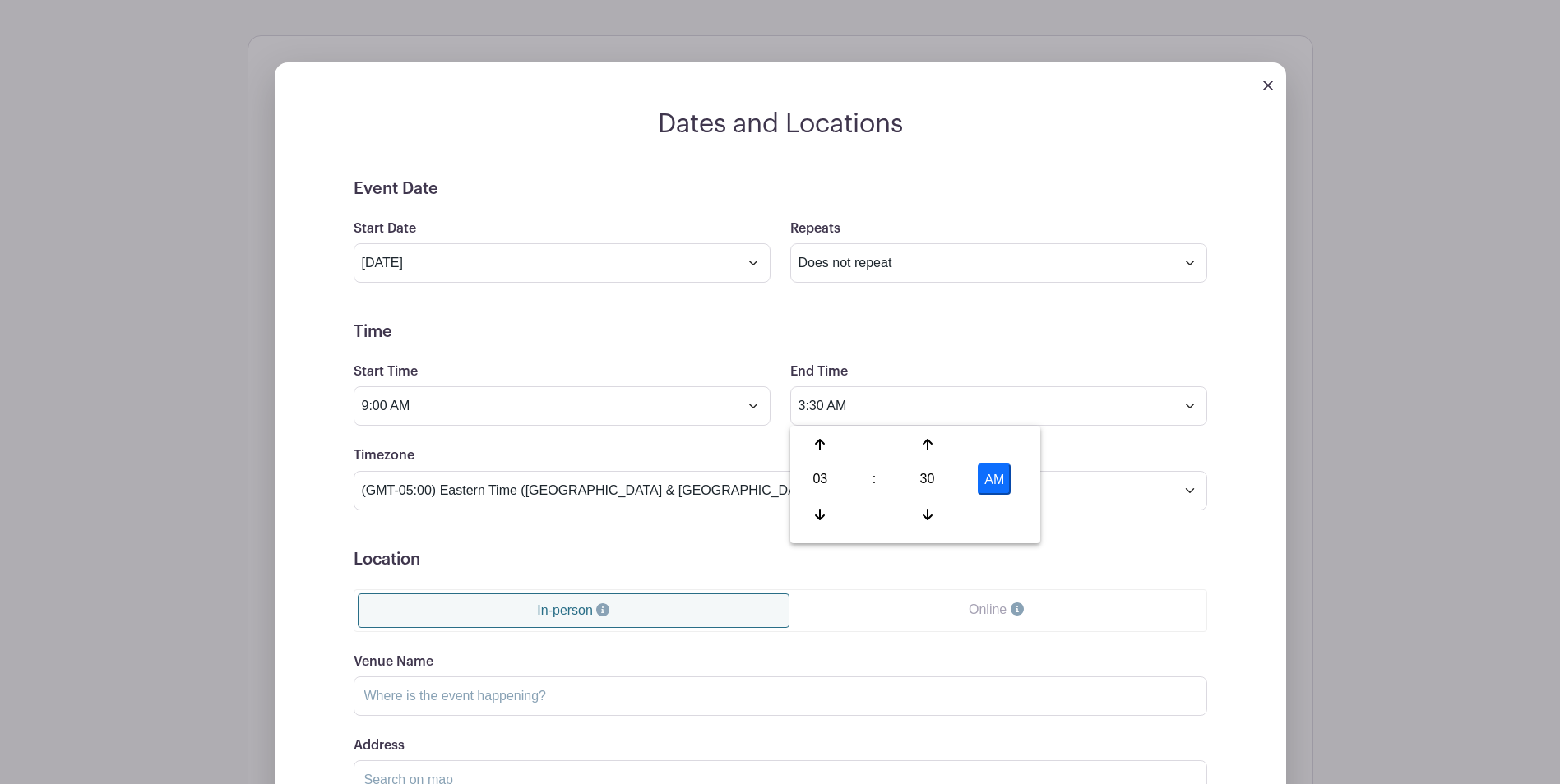
click at [990, 481] on button "AM" at bounding box center [994, 479] width 33 height 31
type input "3:30 PM"
click at [1106, 448] on div "Timezone (GMT-12:00) International Date Line West (GMT-11:00) [US_STATE] (GMT-1…" at bounding box center [780, 477] width 873 height 65
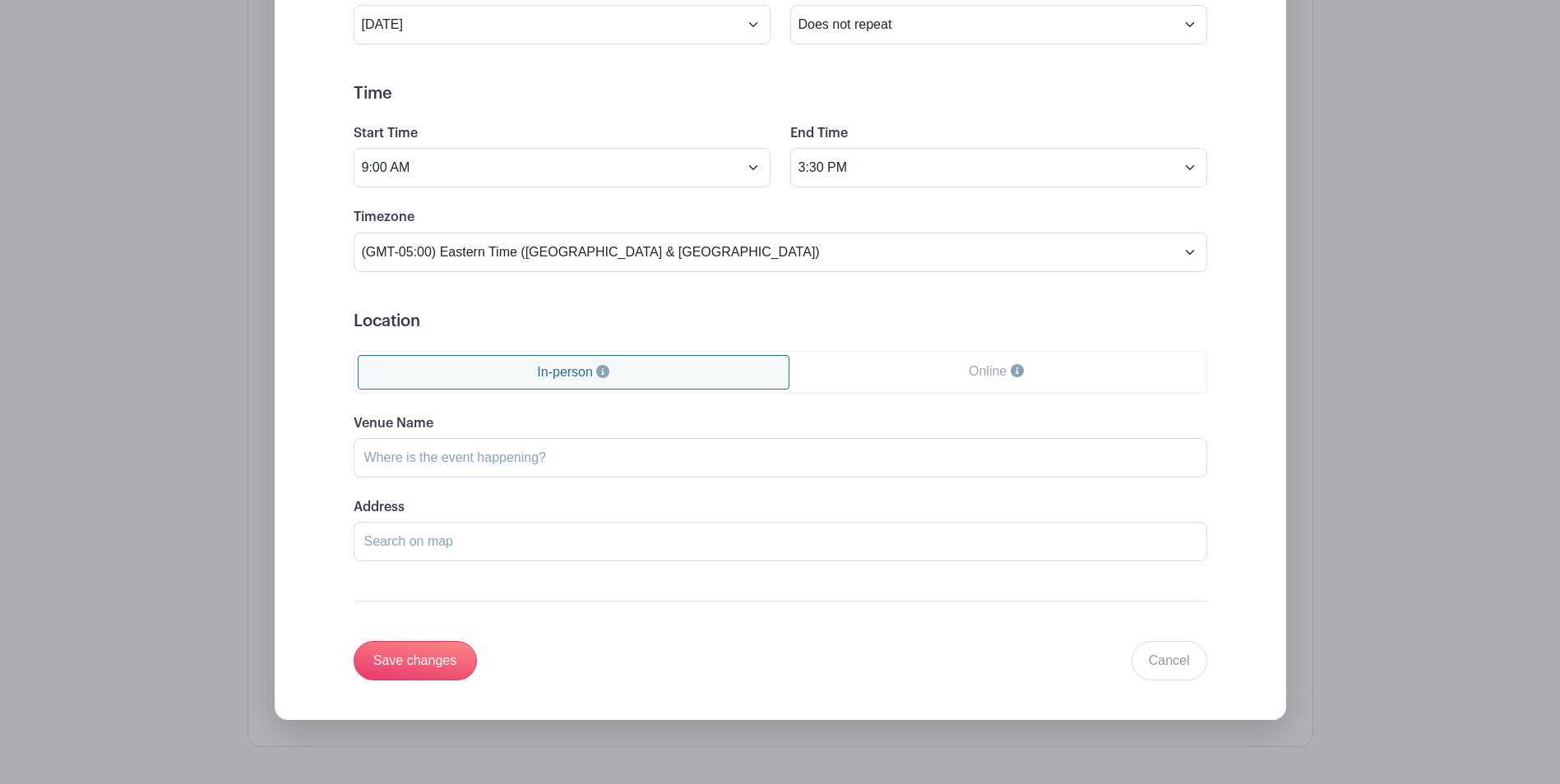
scroll to position [987, 0]
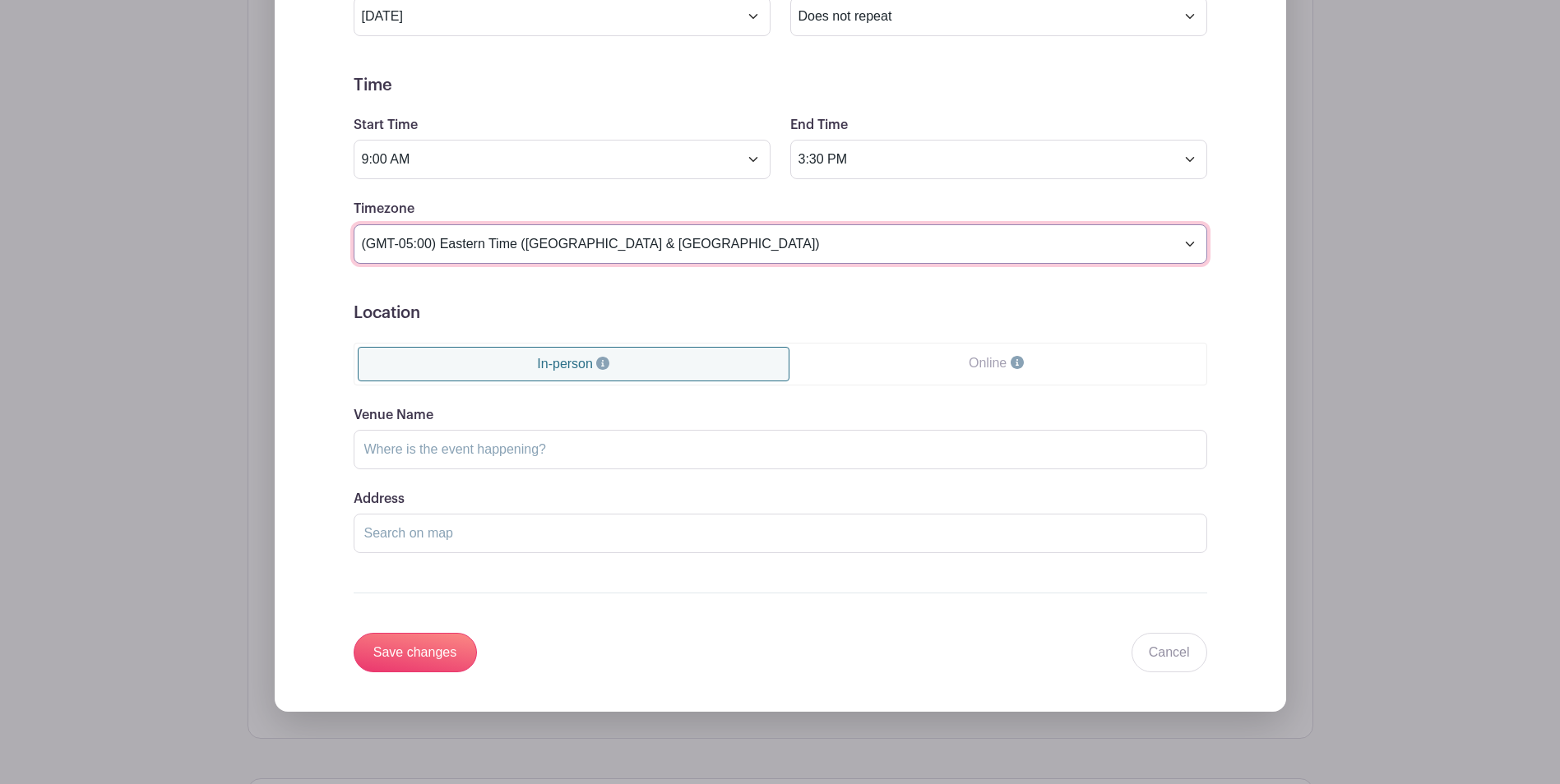
click at [641, 242] on select "(GMT-12:00) International Date Line West (GMT-11:00) [US_STATE] (GMT-11:00) [GE…" at bounding box center [780, 243] width 853 height 39
click at [353, 224] on select "(GMT-12:00) International Date Line West (GMT-11:00) [US_STATE] (GMT-11:00) [GE…" at bounding box center [780, 243] width 853 height 39
click at [796, 255] on select "(GMT-12:00) International Date Line West (GMT-11:00) [US_STATE] (GMT-11:00) [GE…" at bounding box center [780, 243] width 853 height 39
click at [353, 224] on select "(GMT-12:00) International Date Line West (GMT-11:00) [US_STATE] (GMT-11:00) [GE…" at bounding box center [780, 243] width 853 height 39
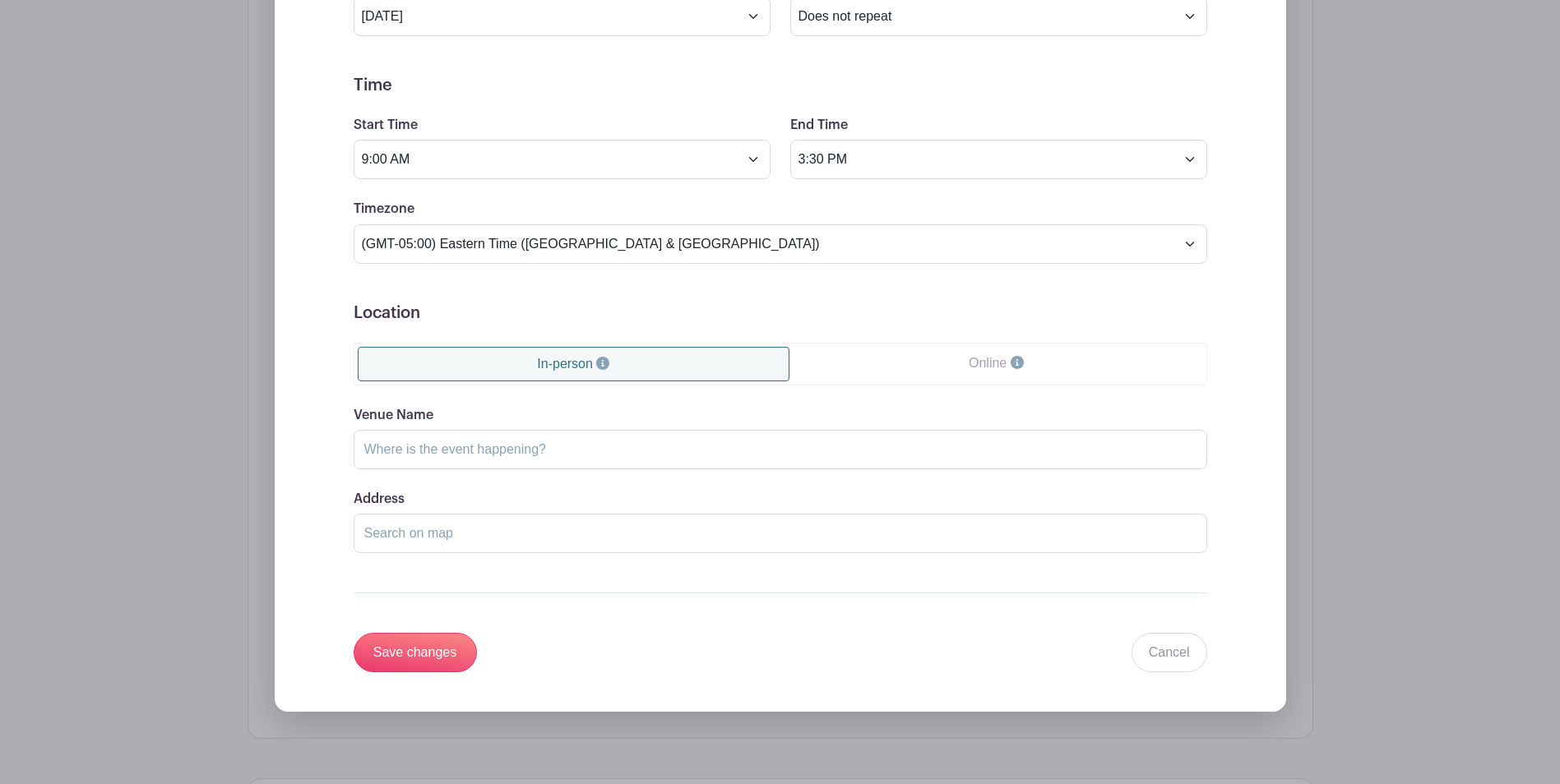
click at [653, 369] on link "In-person" at bounding box center [574, 364] width 432 height 35
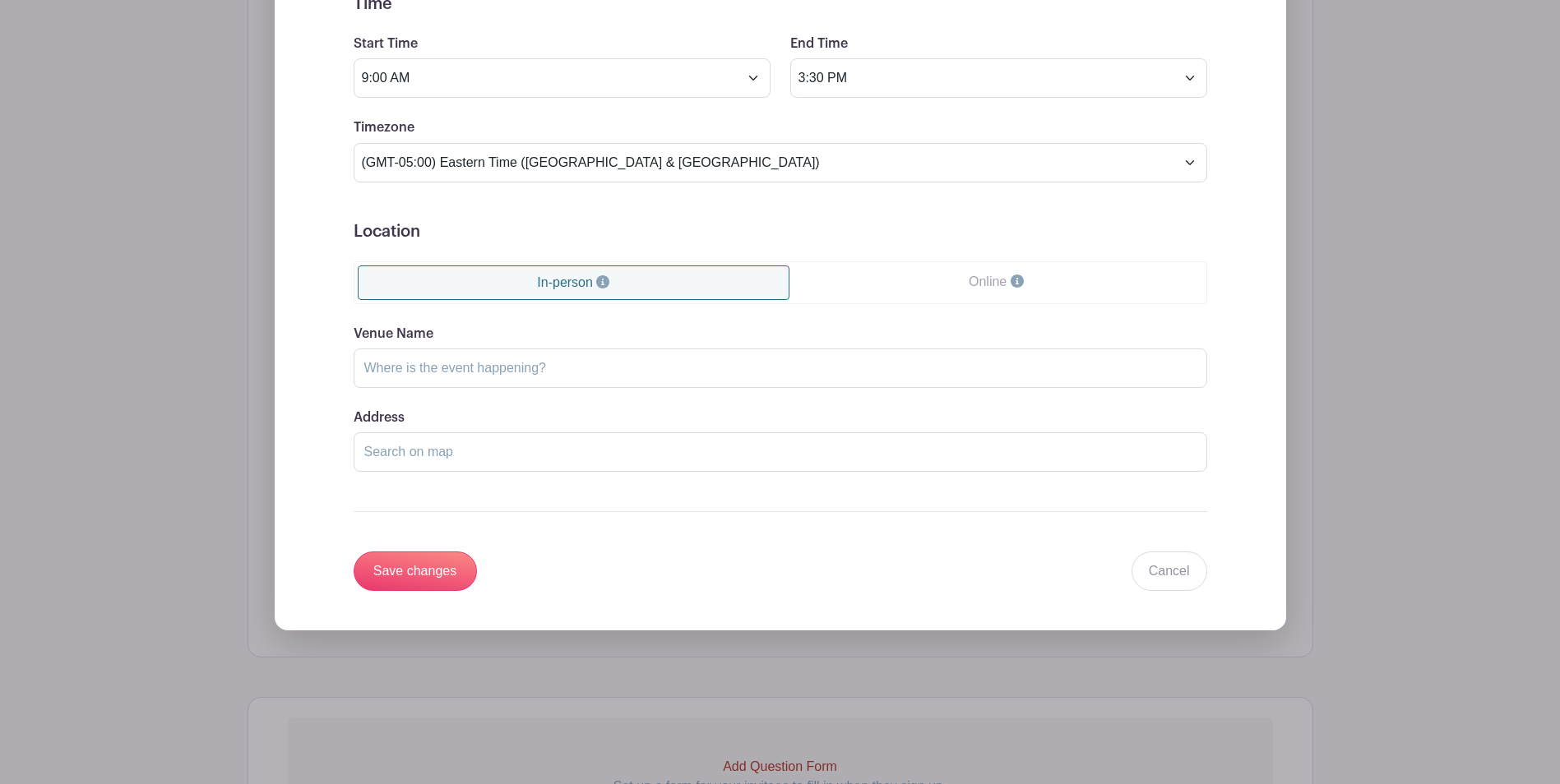
scroll to position [1068, 0]
click at [513, 375] on input "Venue Name" at bounding box center [780, 367] width 853 height 39
type input "[GEOGRAPHIC_DATA][US_STATE]"
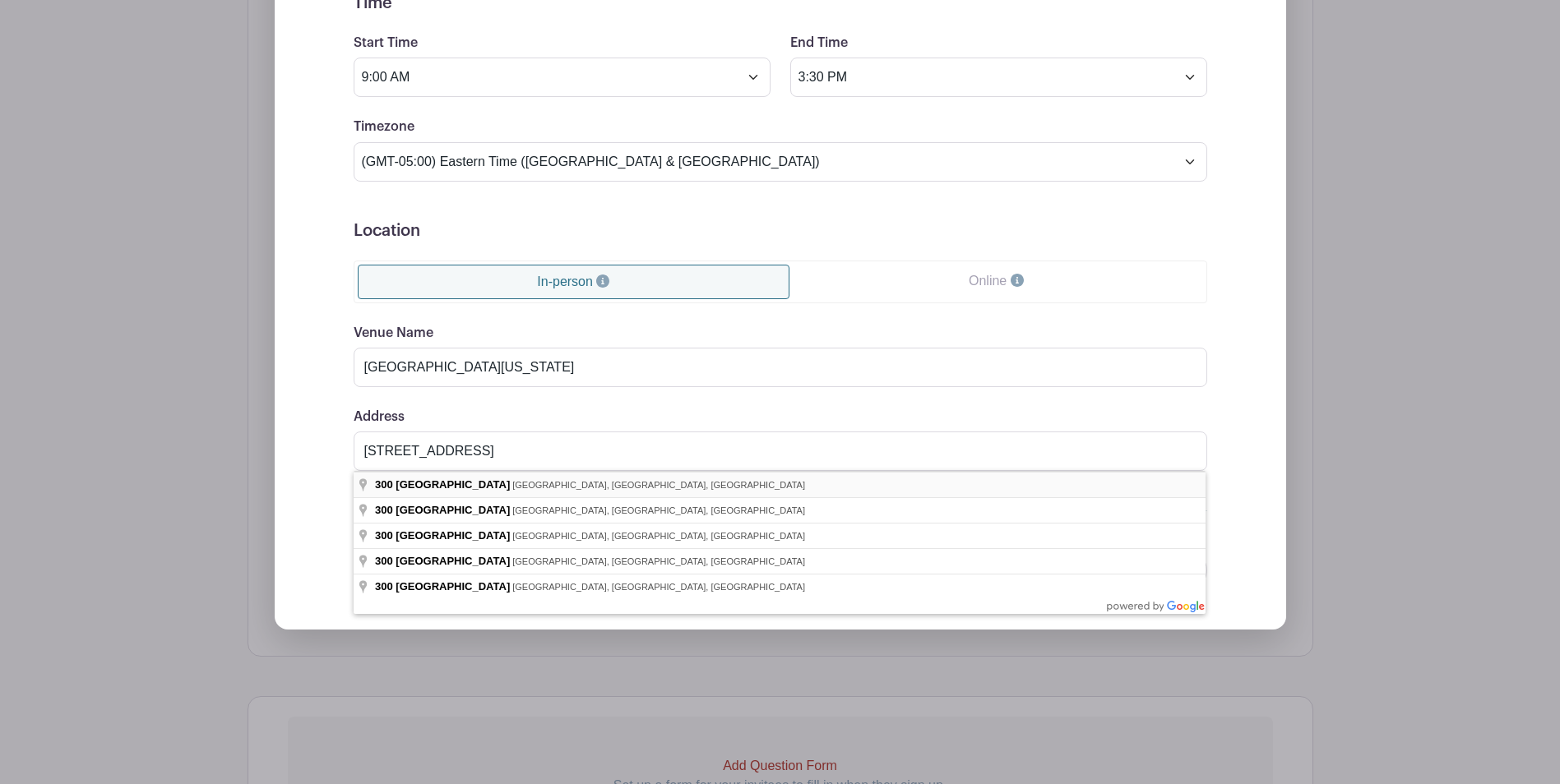
type input "[STREET_ADDRESS]"
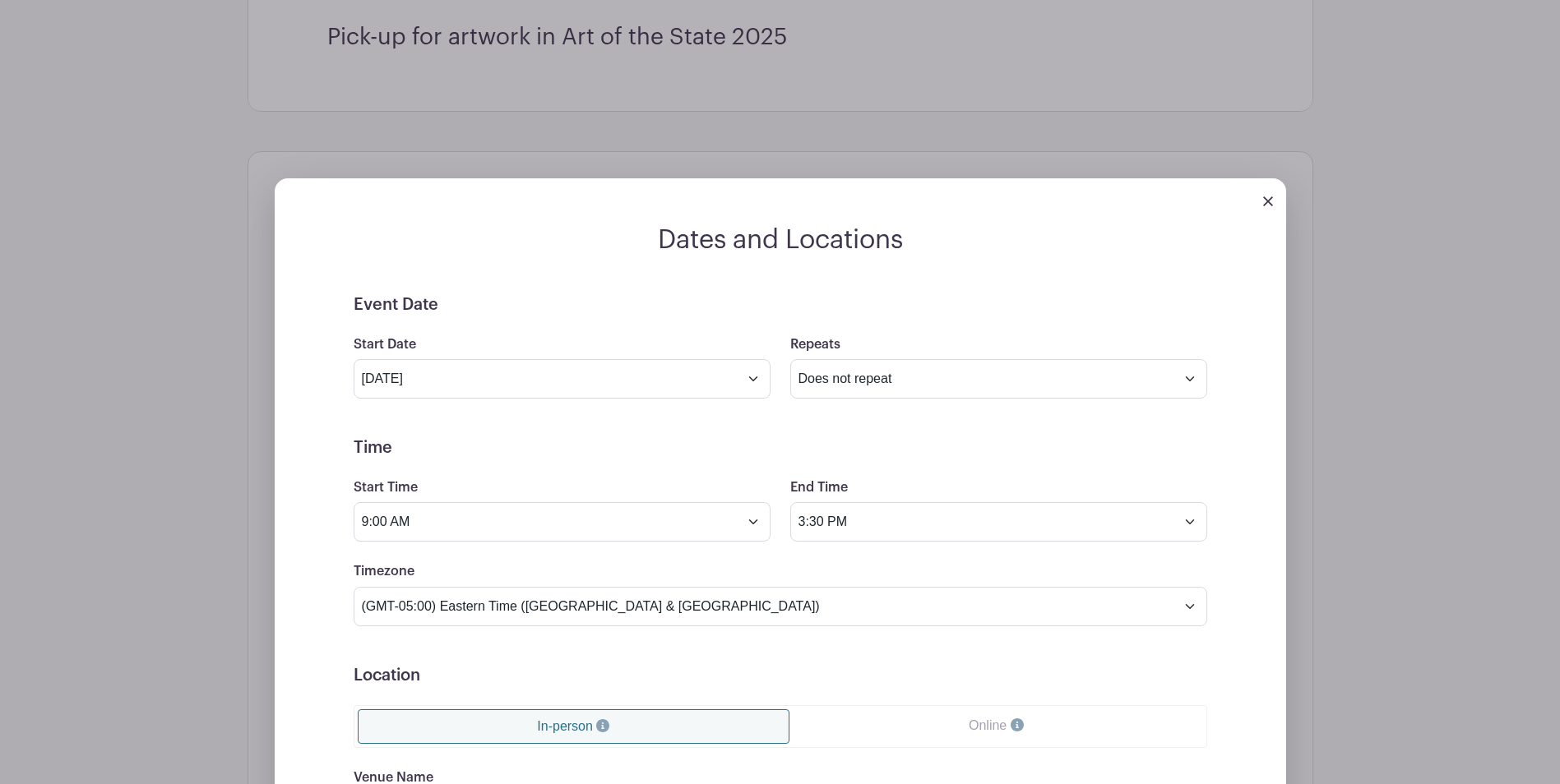
scroll to position [575, 0]
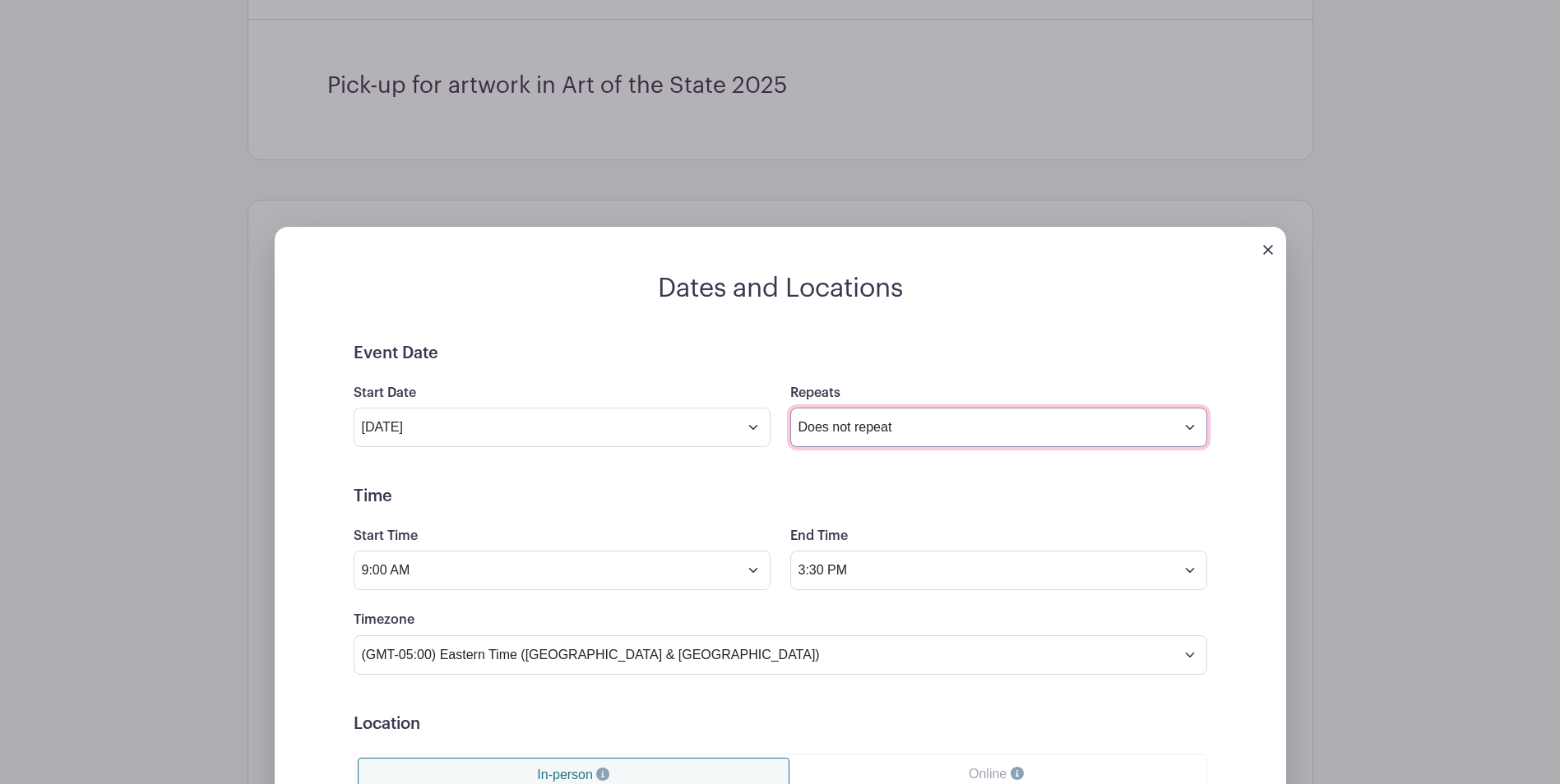
click at [1193, 424] on select "Does not repeat Daily Weekly Monthly on day 18 Monthly on the third [DATE] Othe…" at bounding box center [999, 427] width 417 height 39
select select "daily"
click at [790, 408] on select "Does not repeat Daily Weekly Monthly on day 18 Monthly on the third [DATE] Othe…" at bounding box center [999, 427] width 417 height 39
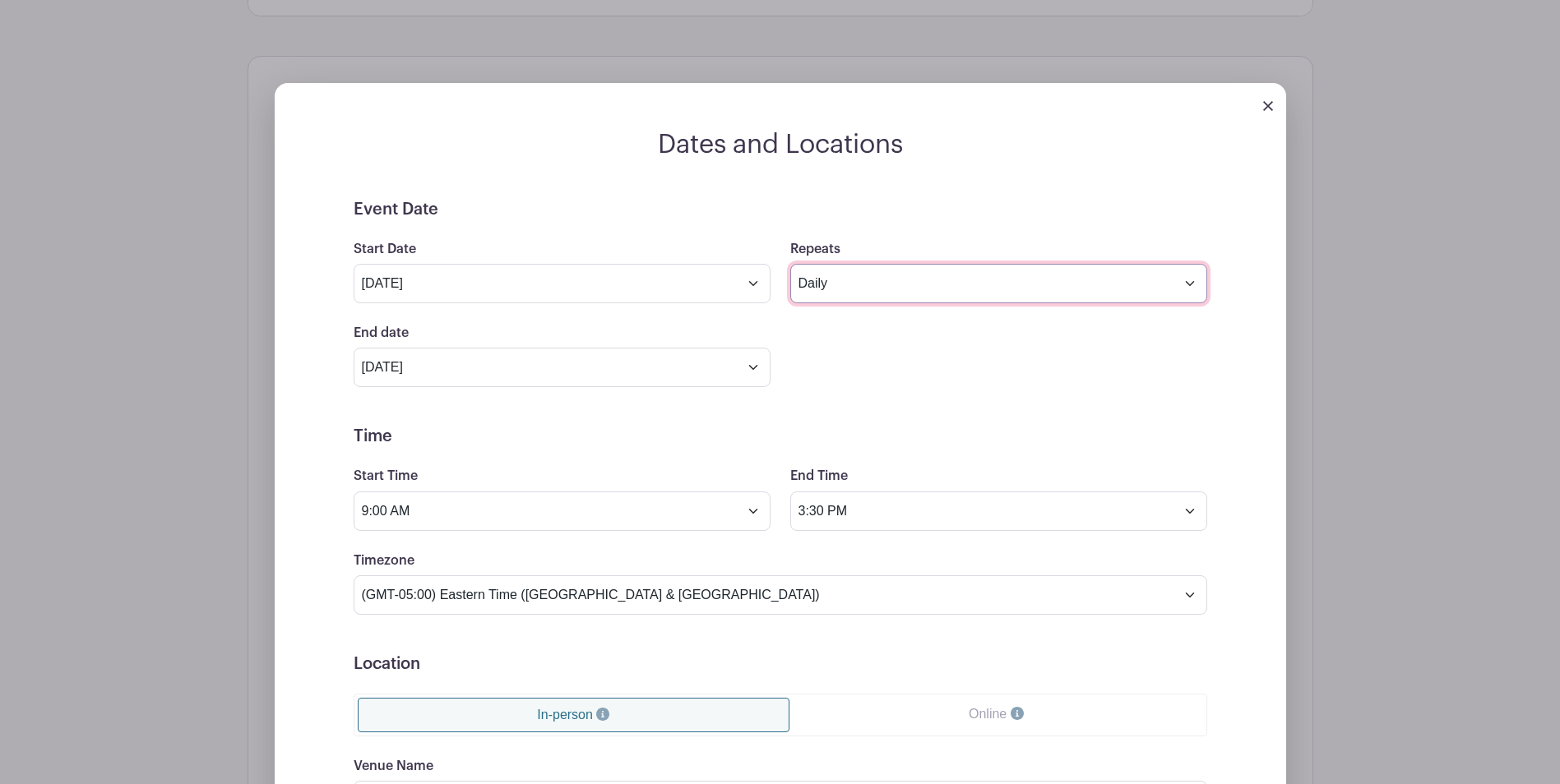
scroll to position [739, 0]
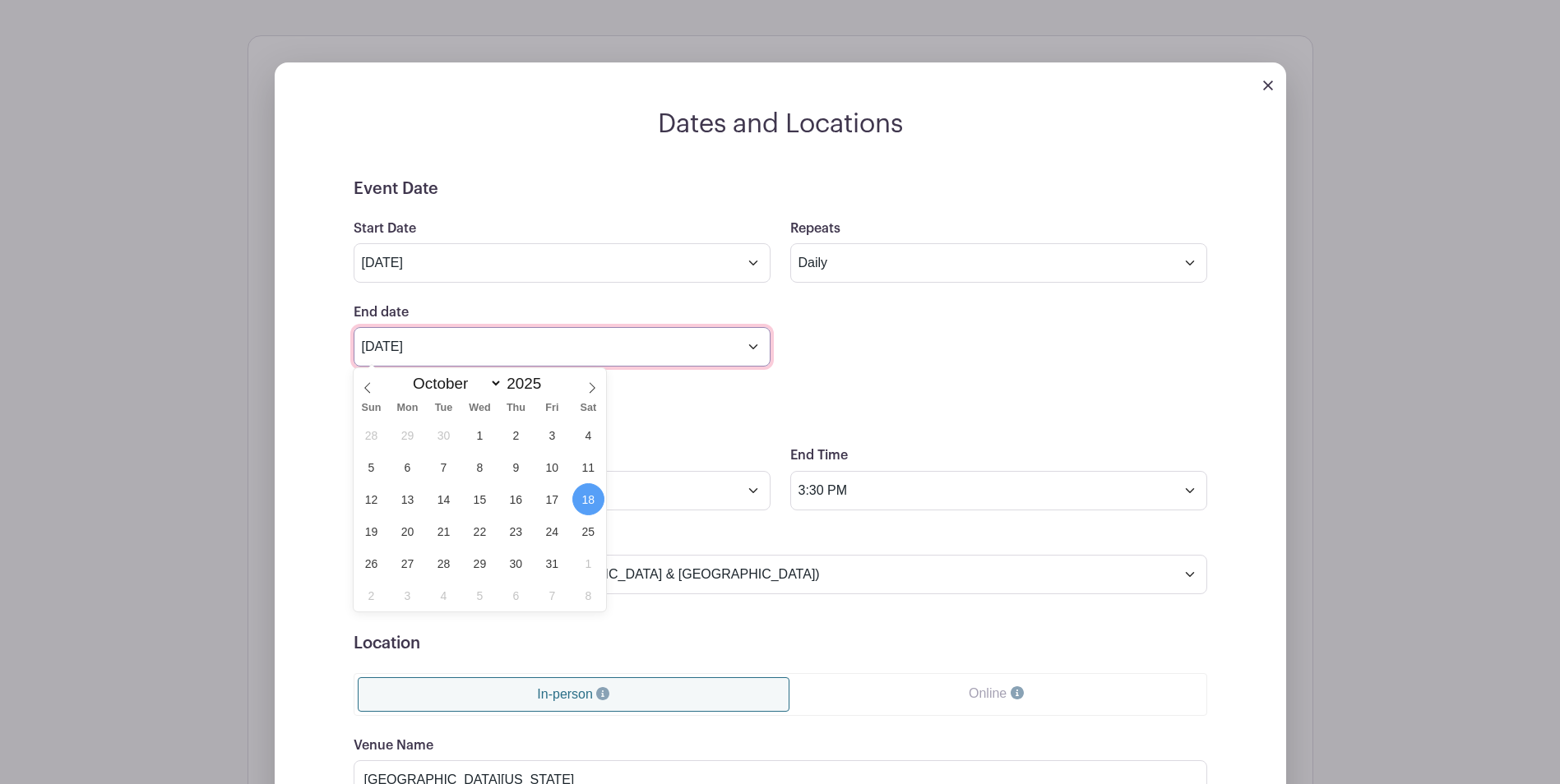
click at [756, 342] on input "[DATE]" at bounding box center [561, 346] width 417 height 39
click at [371, 386] on icon at bounding box center [367, 388] width 12 height 12
select select "8"
click at [585, 537] on span "27" at bounding box center [588, 531] width 32 height 32
type input "[DATE]"
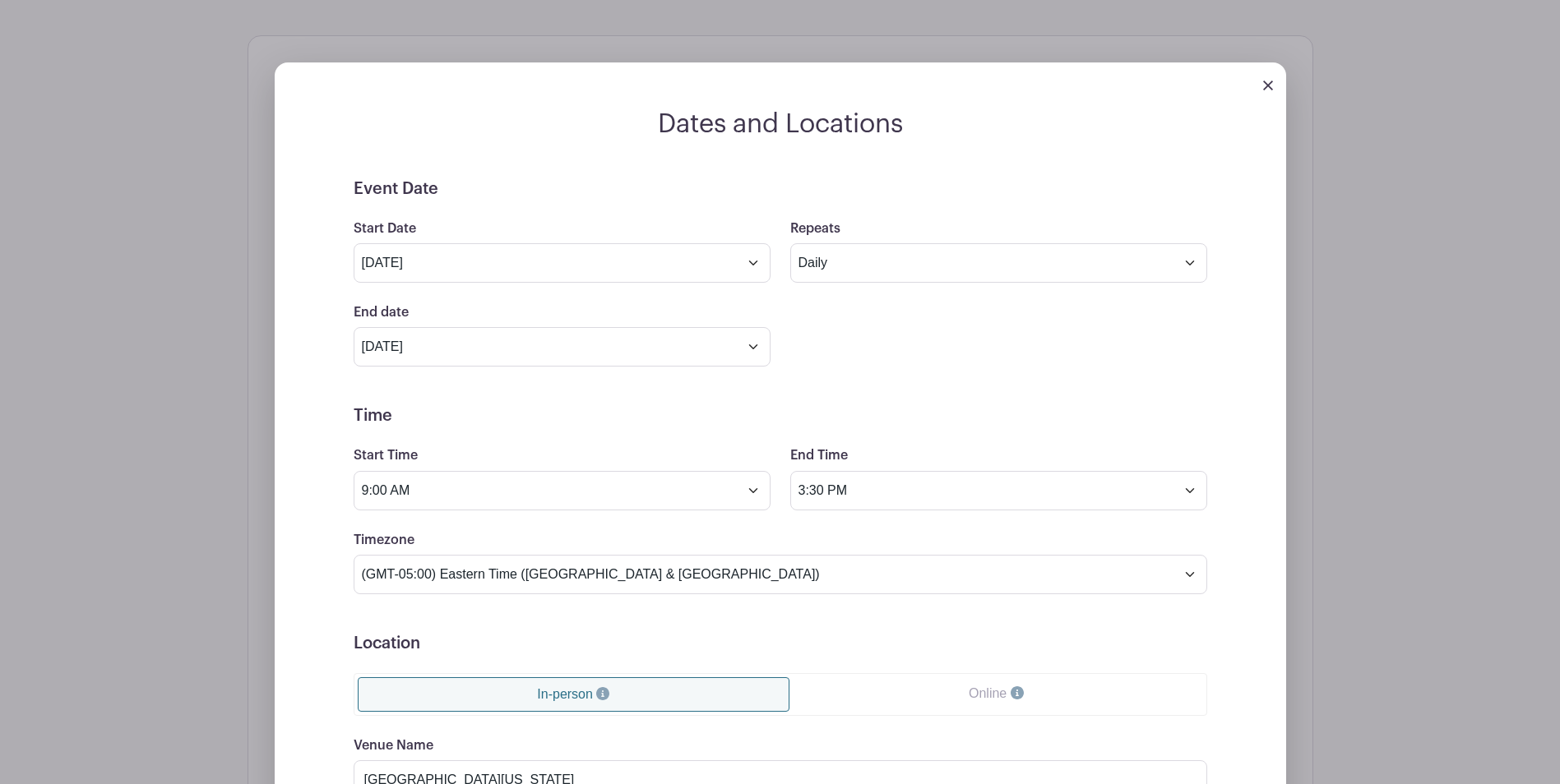
click at [694, 406] on h5 "Time" at bounding box center [780, 416] width 853 height 20
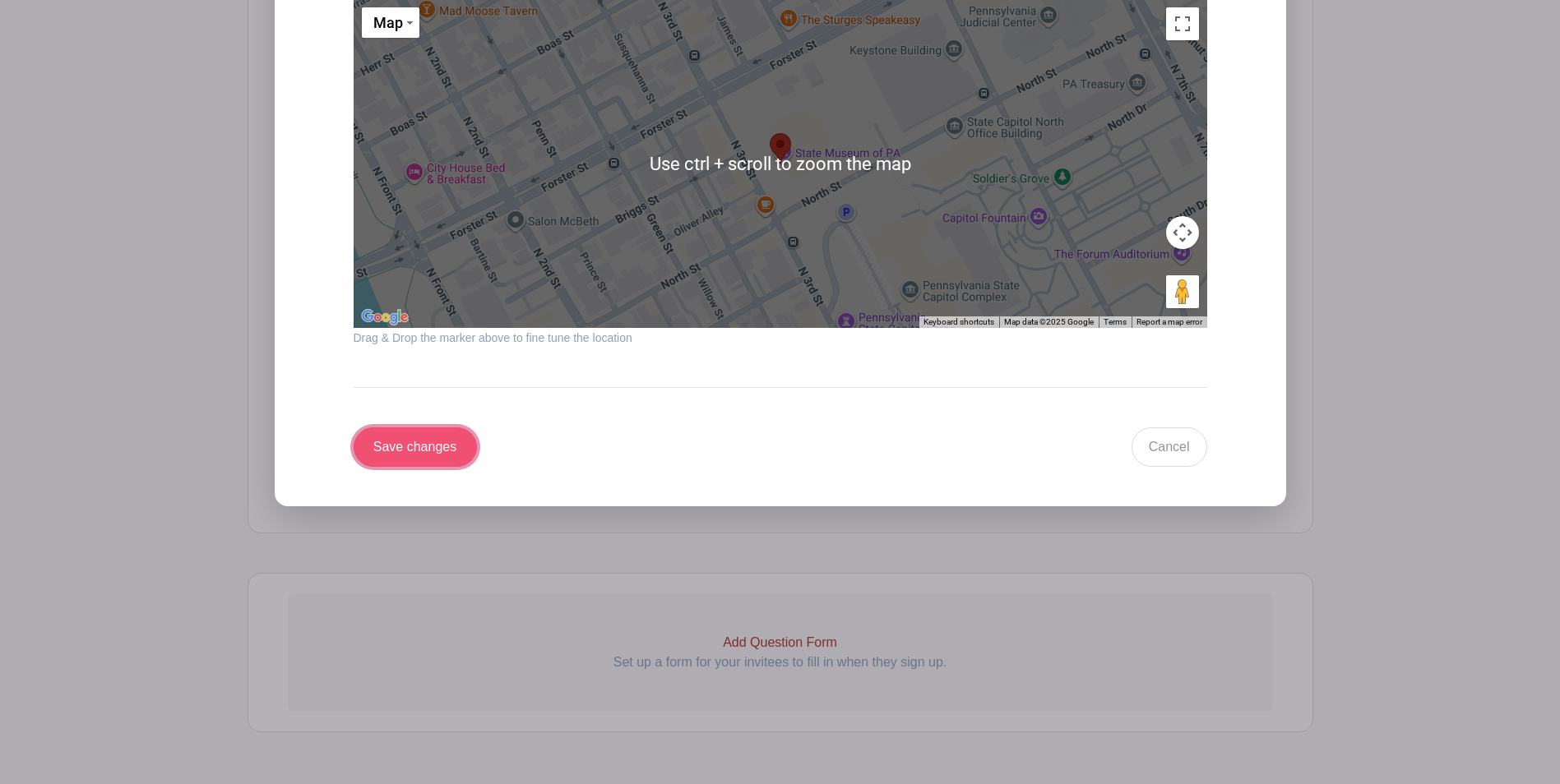
click at [419, 458] on input "Save changes" at bounding box center [415, 447] width 124 height 39
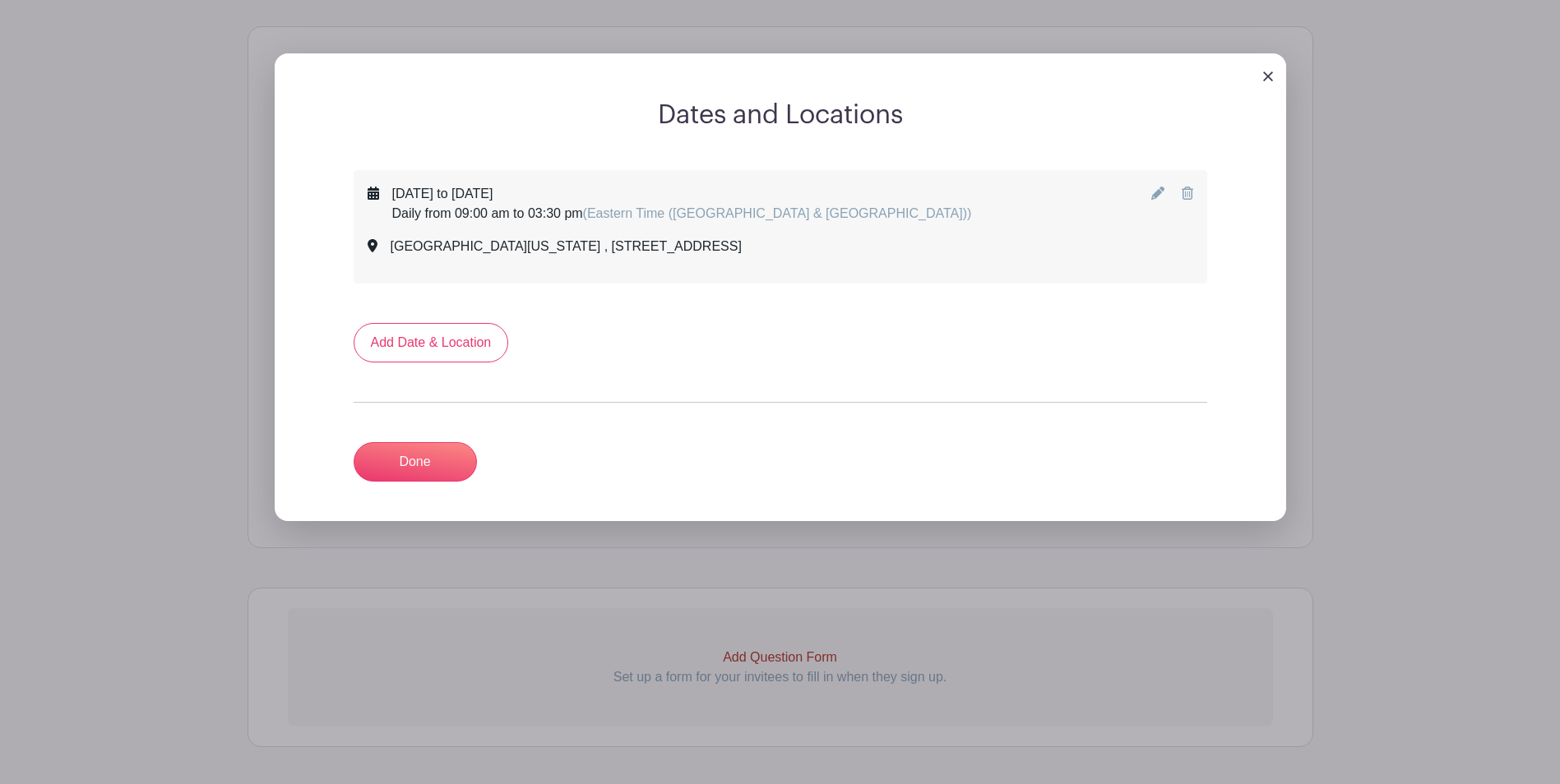
scroll to position [568, 0]
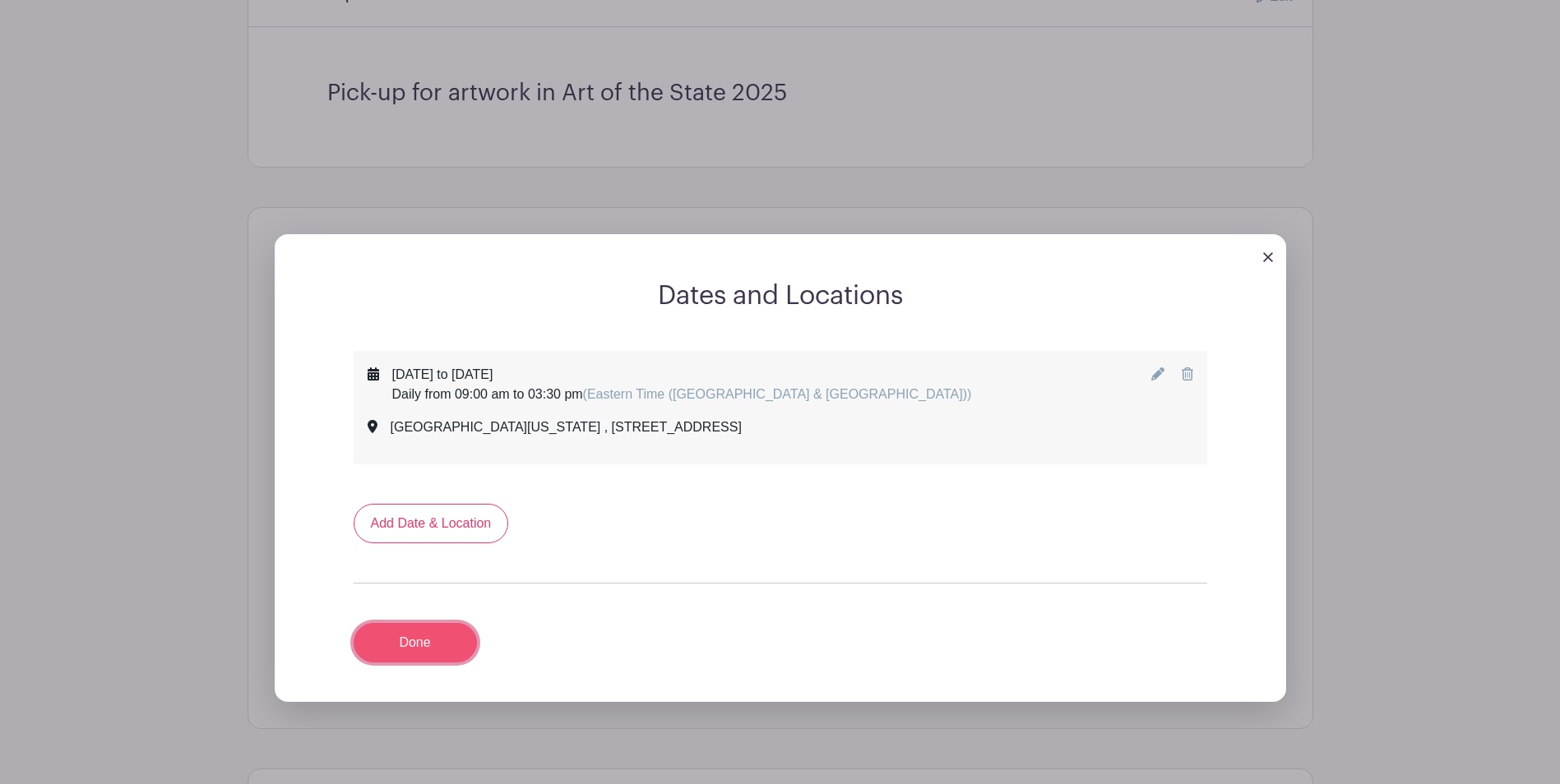
click at [411, 644] on link "Done" at bounding box center [415, 642] width 124 height 39
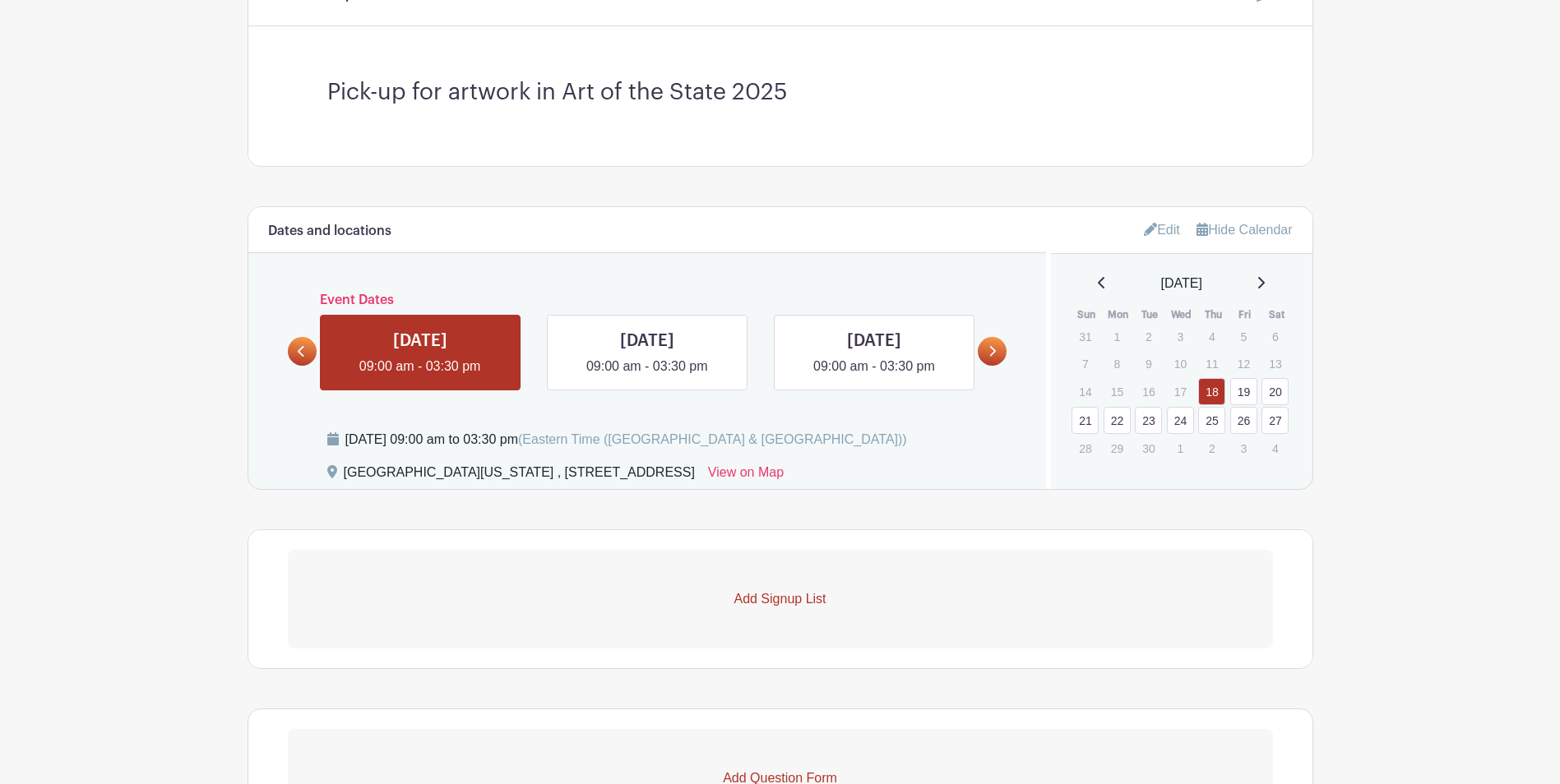
scroll to position [732, 0]
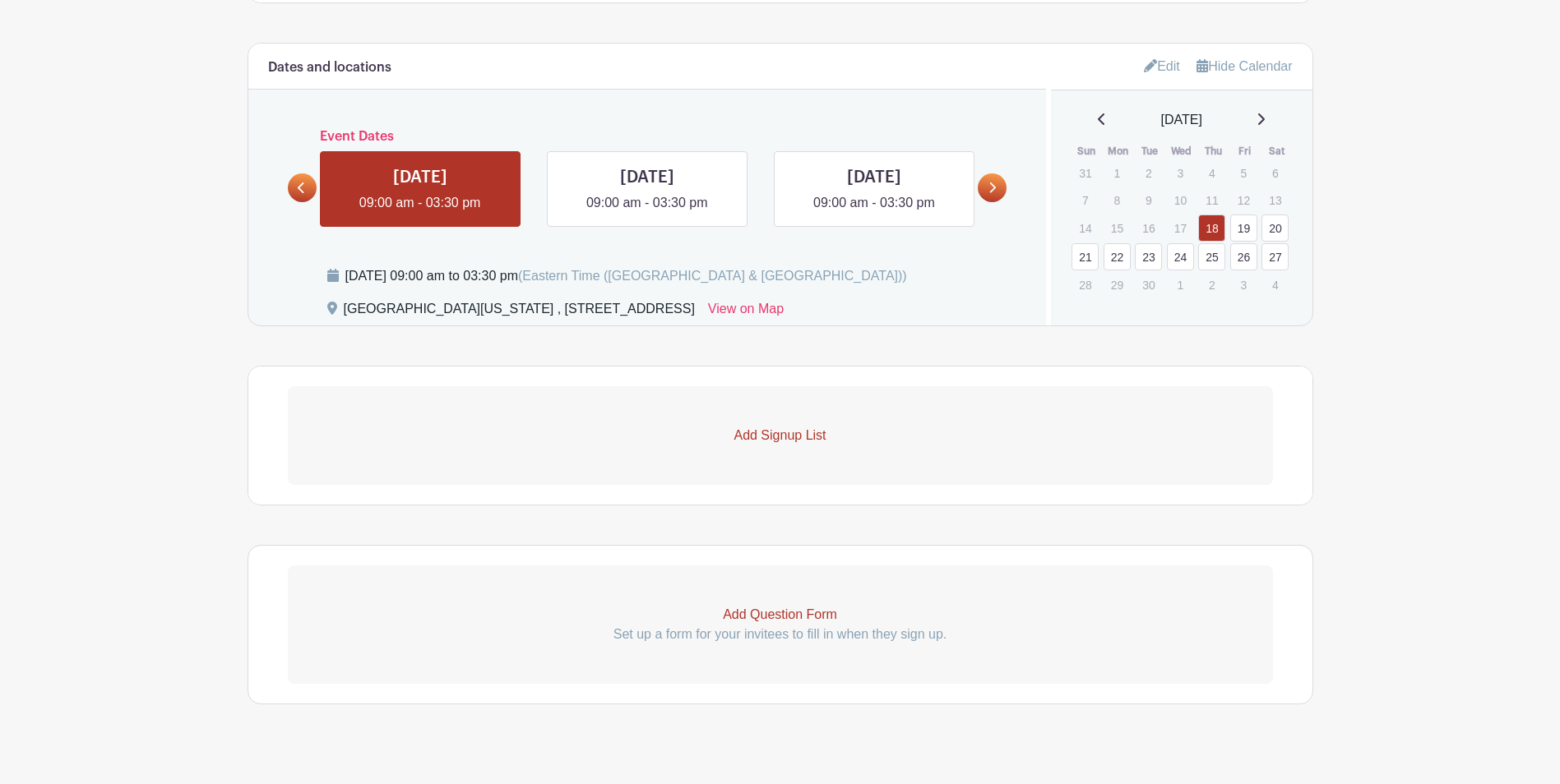
click at [788, 437] on p "Add Signup List" at bounding box center [780, 436] width 985 height 20
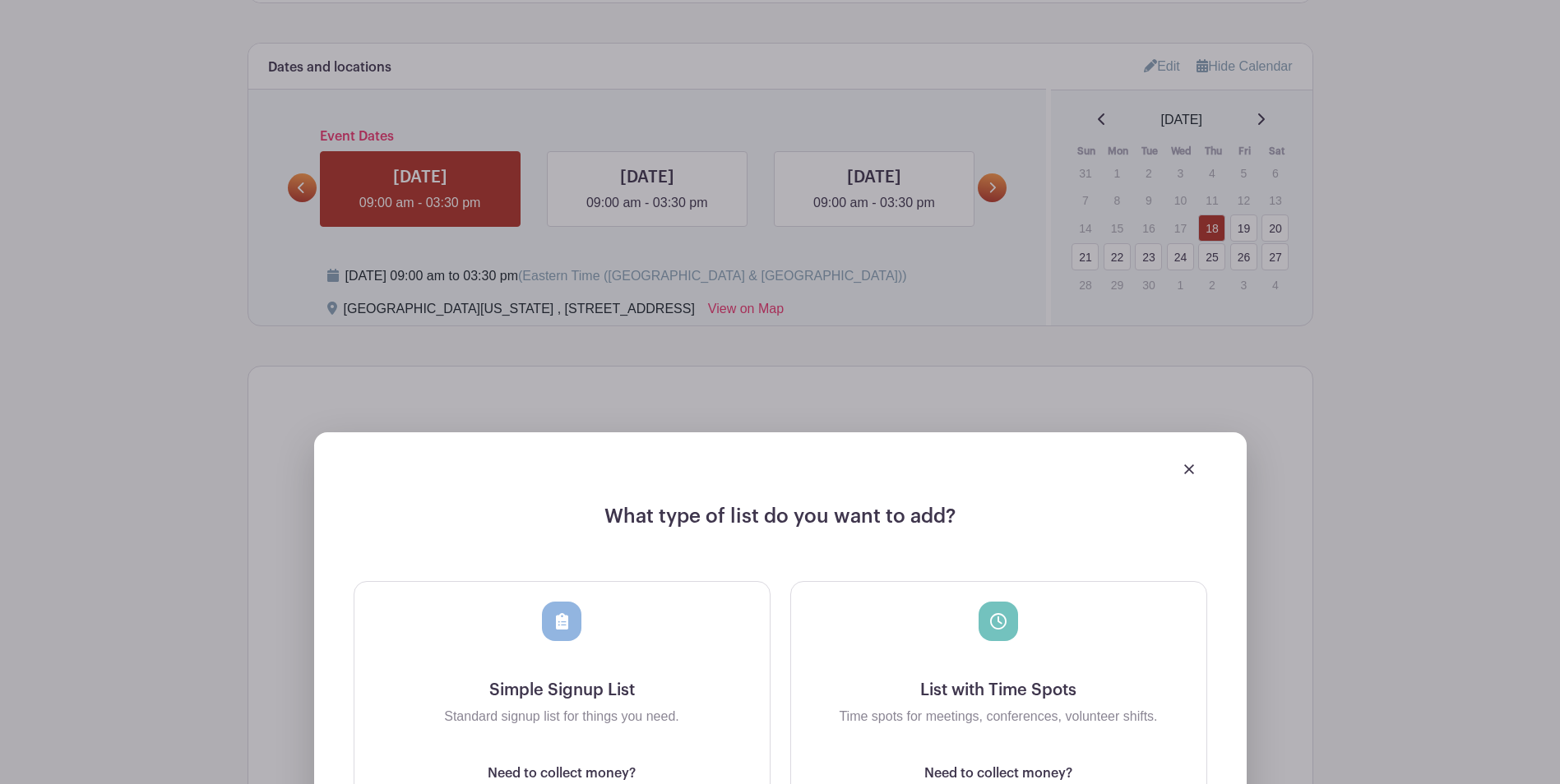
scroll to position [1061, 0]
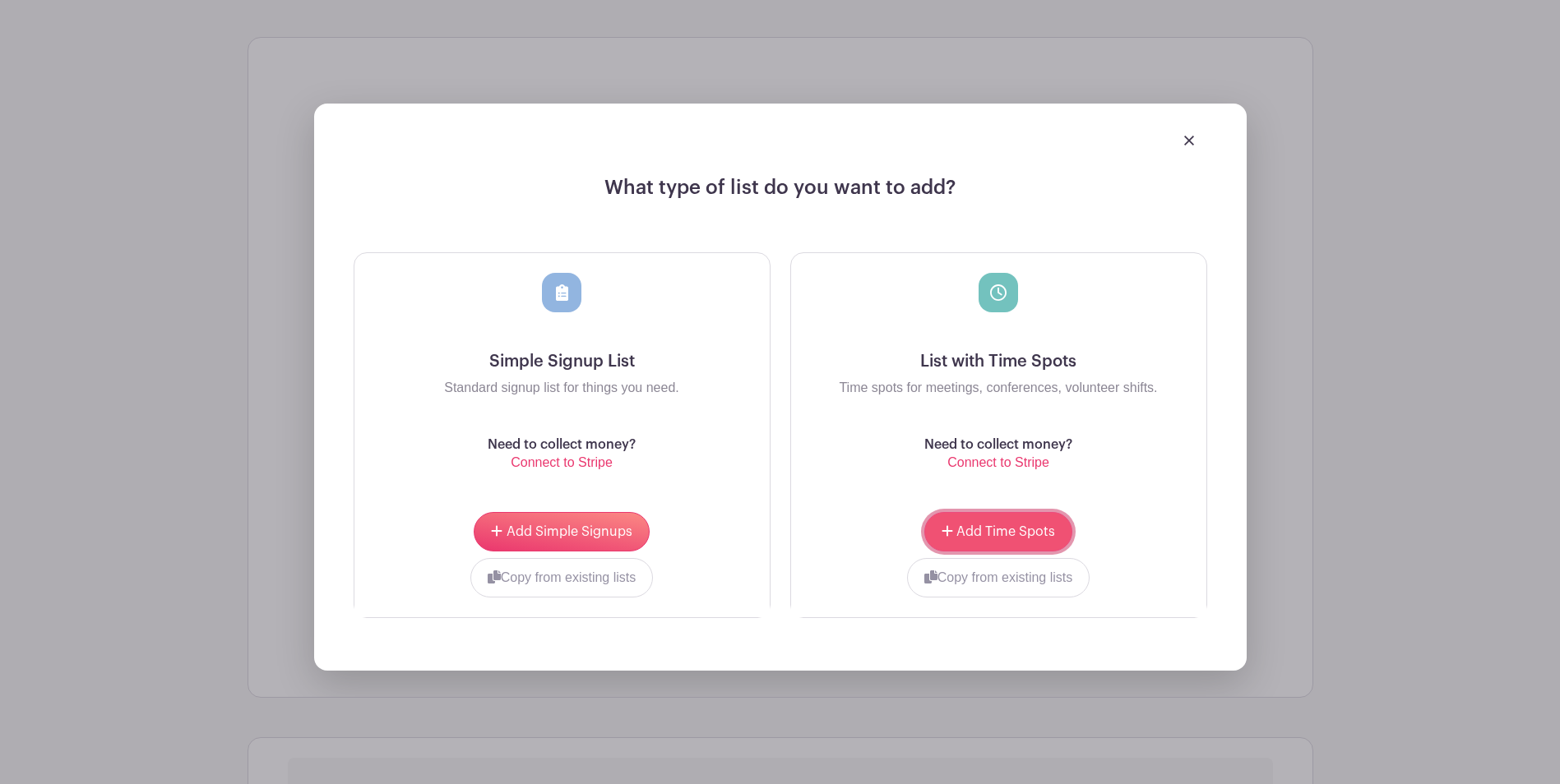
click at [983, 528] on span "Add Time Spots" at bounding box center [1005, 531] width 99 height 13
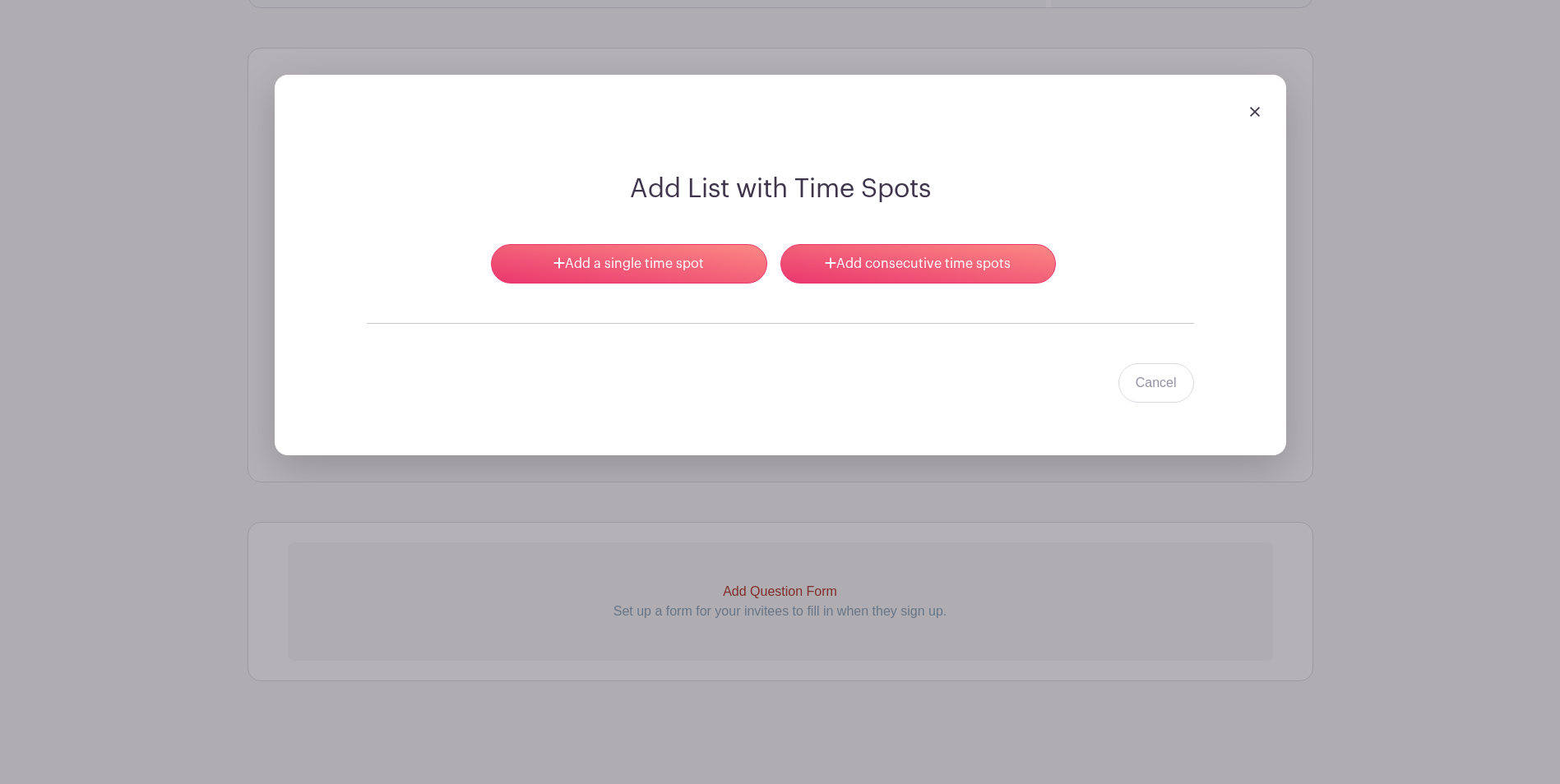
scroll to position [1182, 0]
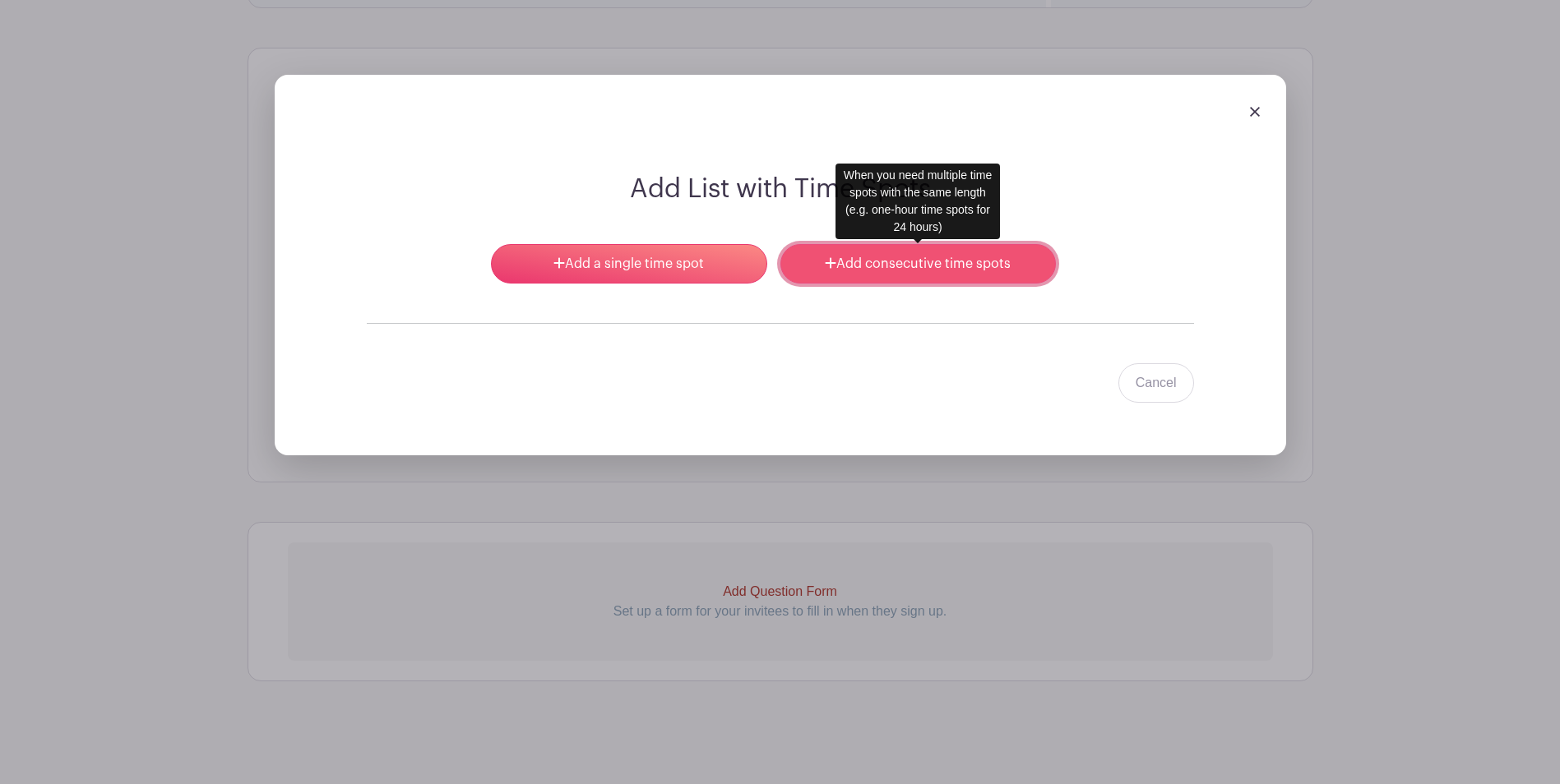
click at [843, 257] on link "Add consecutive time spots" at bounding box center [918, 263] width 275 height 39
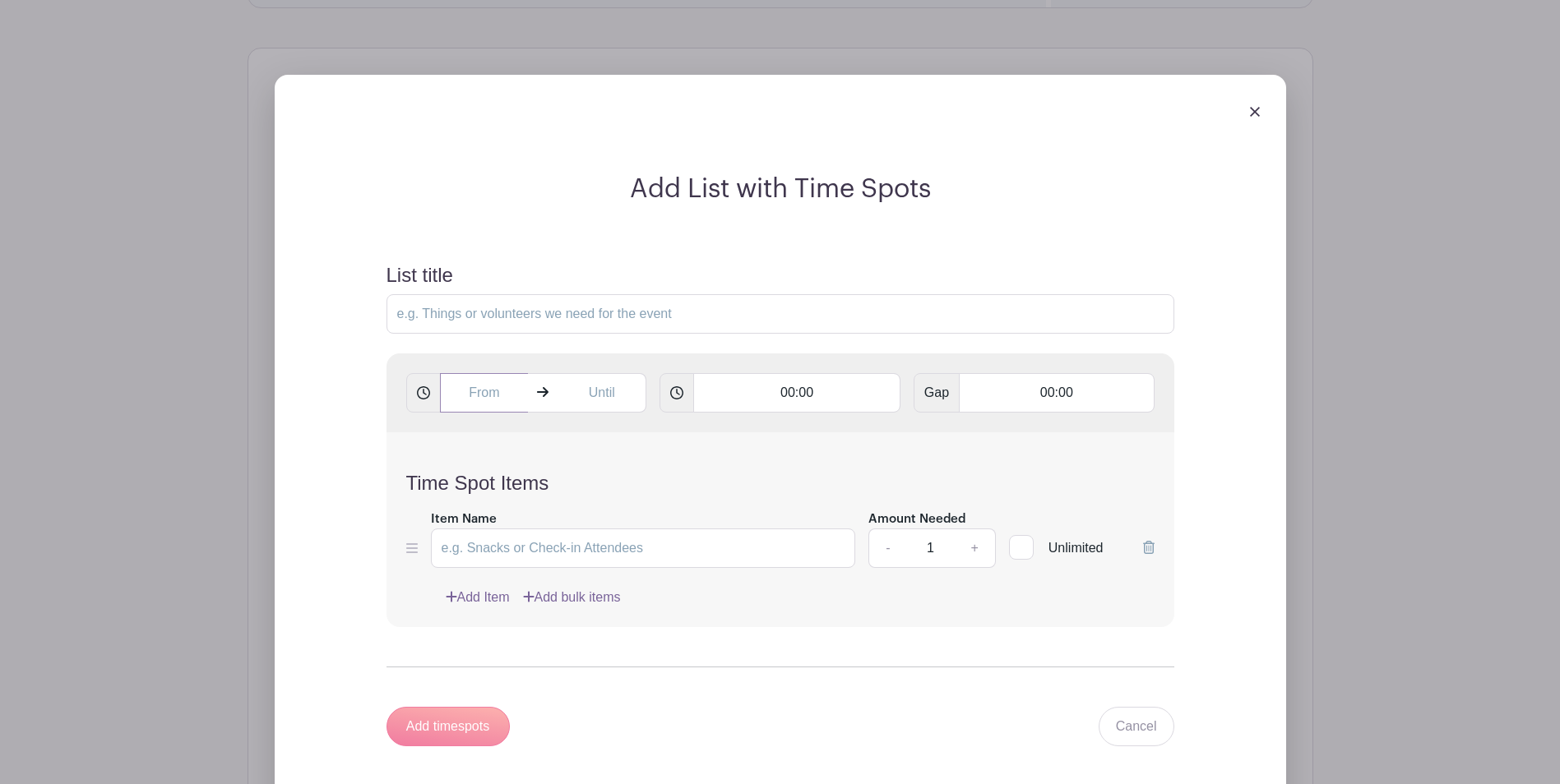
click at [497, 393] on input "text" at bounding box center [484, 392] width 89 height 39
click at [581, 500] on icon at bounding box center [577, 501] width 10 height 13
click at [643, 459] on button "AM" at bounding box center [643, 466] width 33 height 31
type input "9:00 PM"
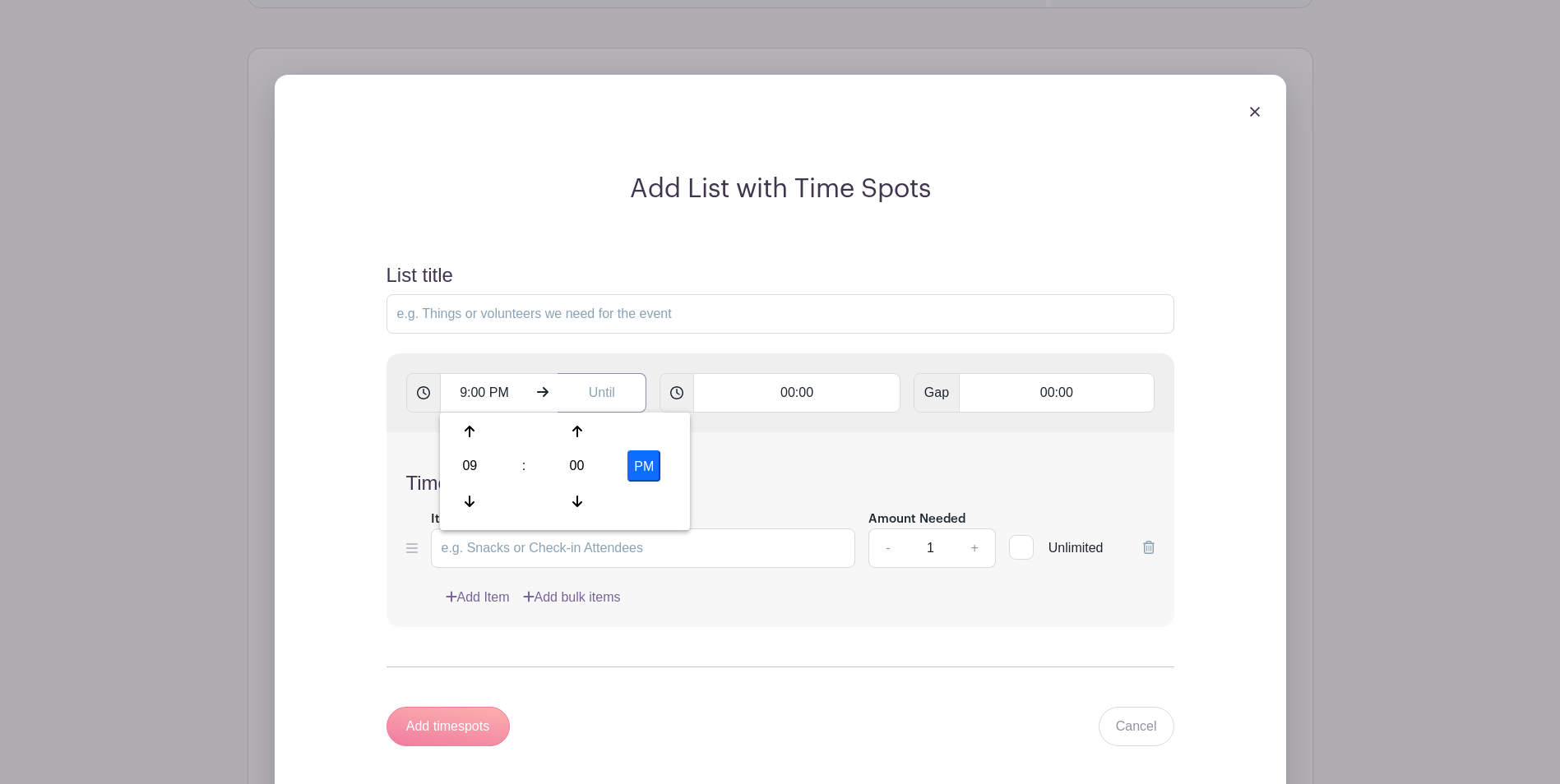
click at [612, 394] on input "text" at bounding box center [602, 392] width 89 height 39
type input "9:02 AM"
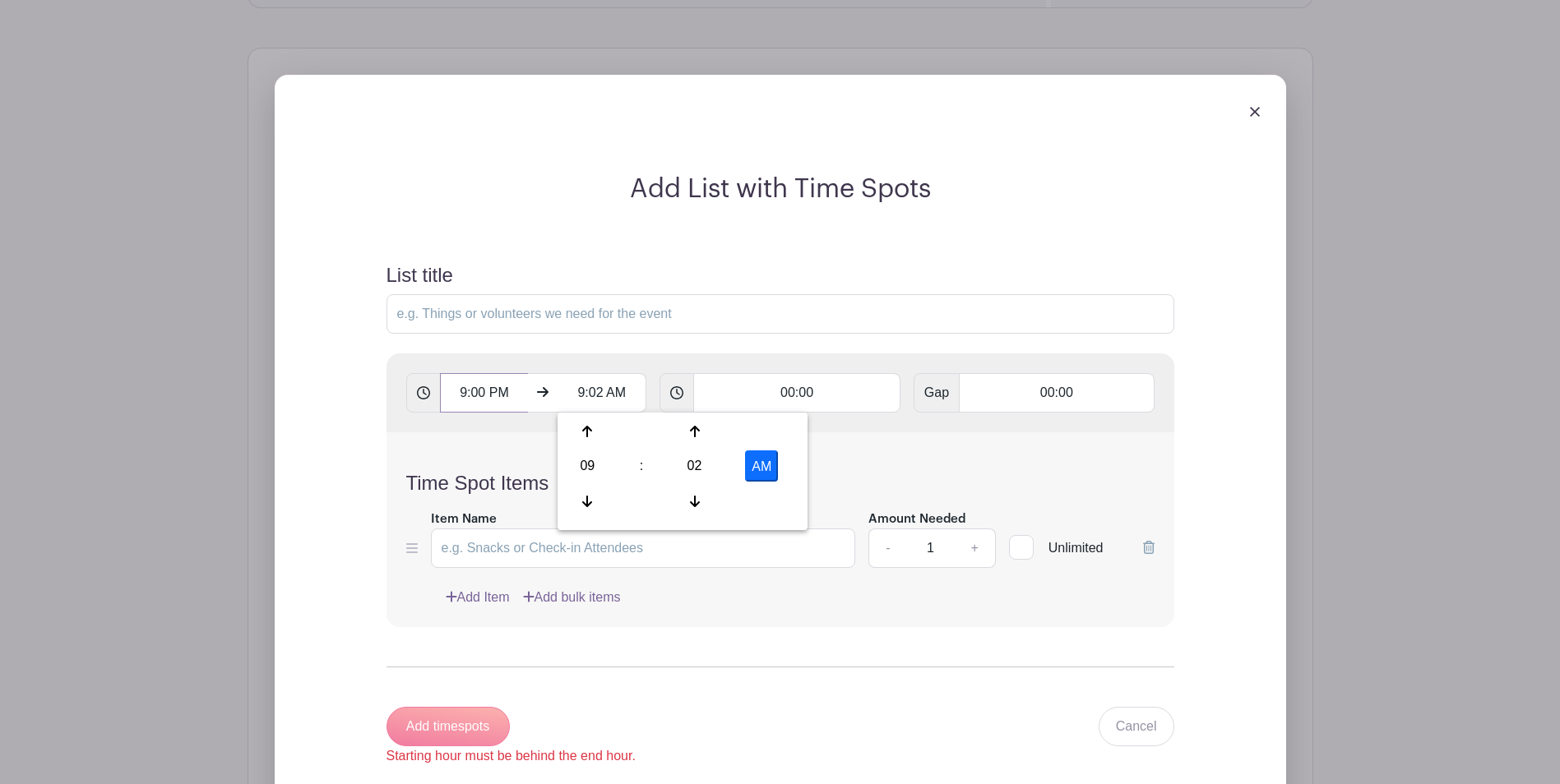
click at [497, 398] on input "9:00 PM" at bounding box center [484, 392] width 89 height 39
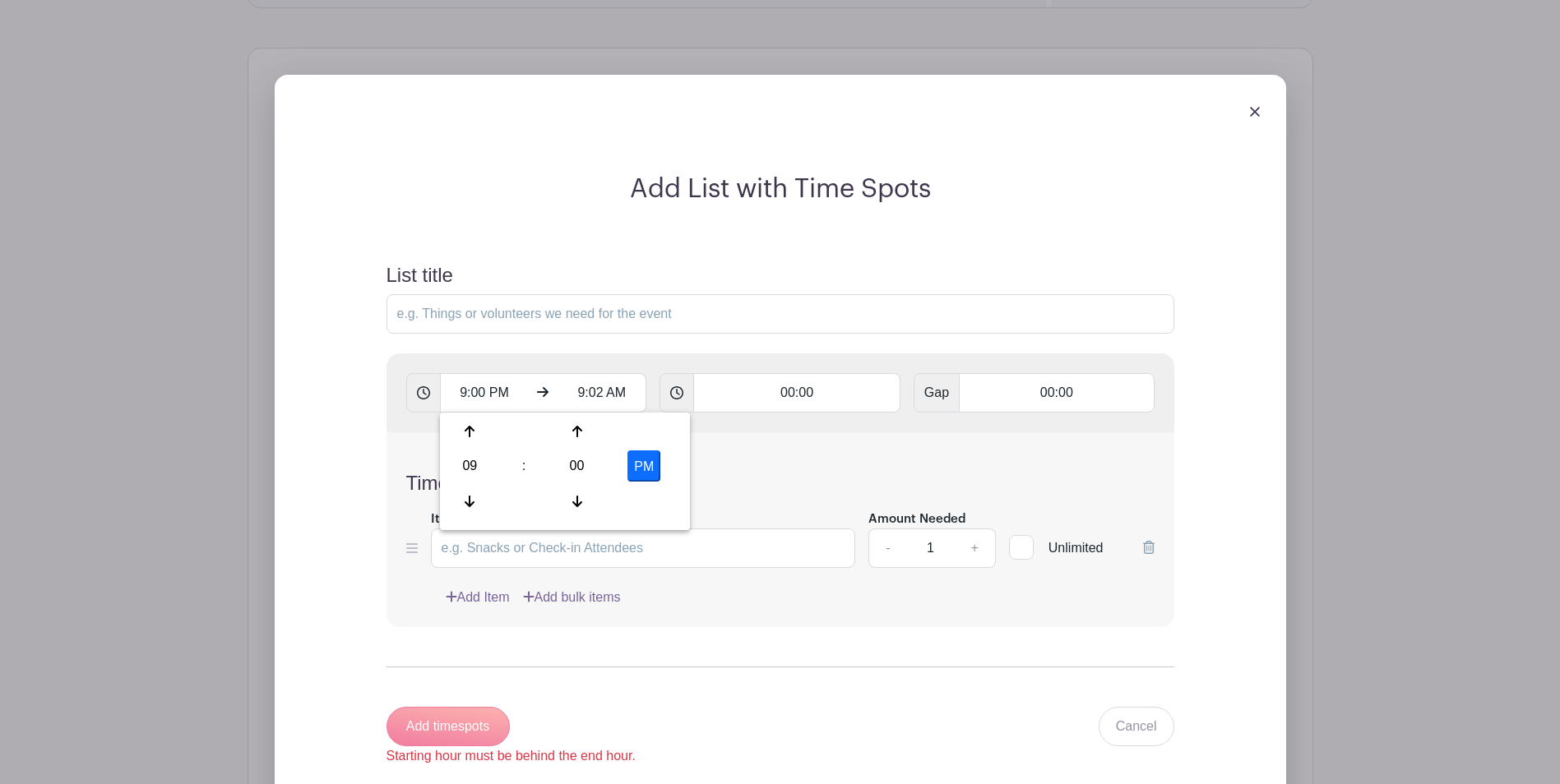
click at [639, 469] on button "PM" at bounding box center [643, 466] width 33 height 31
type input "9:00 AM"
click at [601, 395] on input "9:02 AM" at bounding box center [602, 392] width 89 height 39
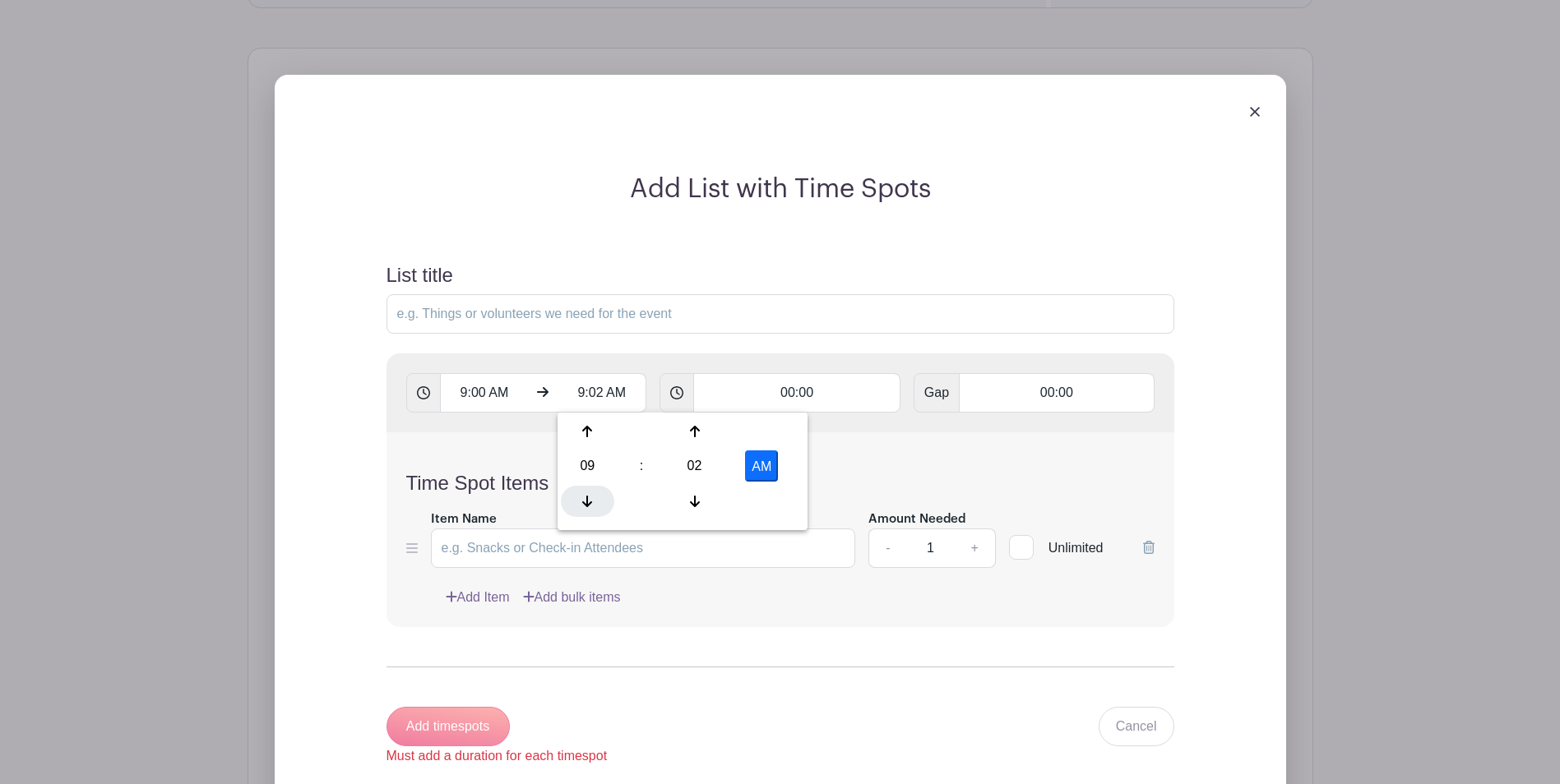
click at [593, 495] on div at bounding box center [587, 501] width 54 height 31
click at [592, 496] on div at bounding box center [587, 501] width 54 height 31
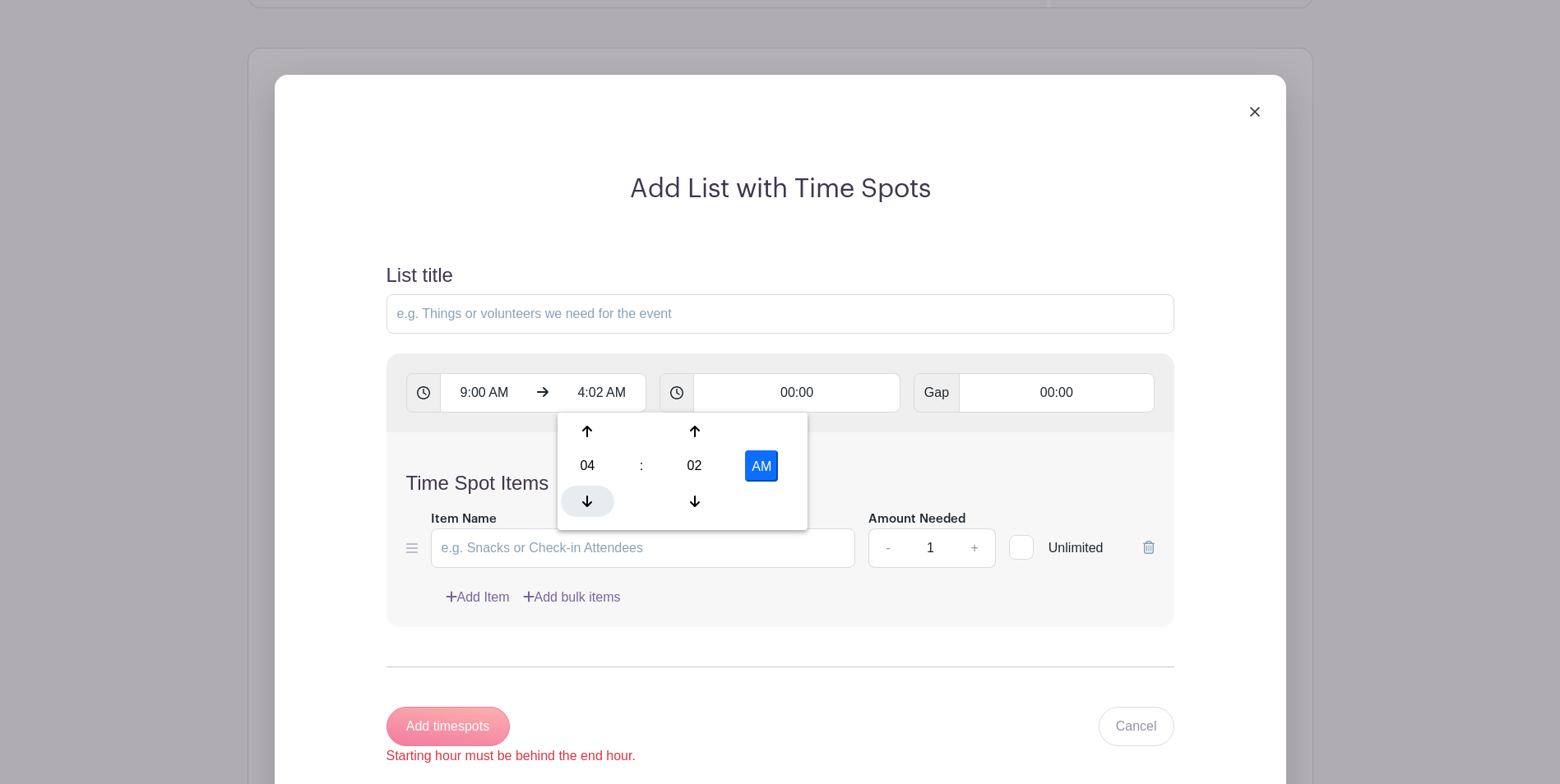
click at [592, 496] on div at bounding box center [587, 501] width 54 height 31
click at [589, 434] on icon at bounding box center [587, 432] width 10 height 13
click at [690, 426] on icon at bounding box center [694, 432] width 10 height 13
click at [690, 427] on icon at bounding box center [694, 432] width 10 height 13
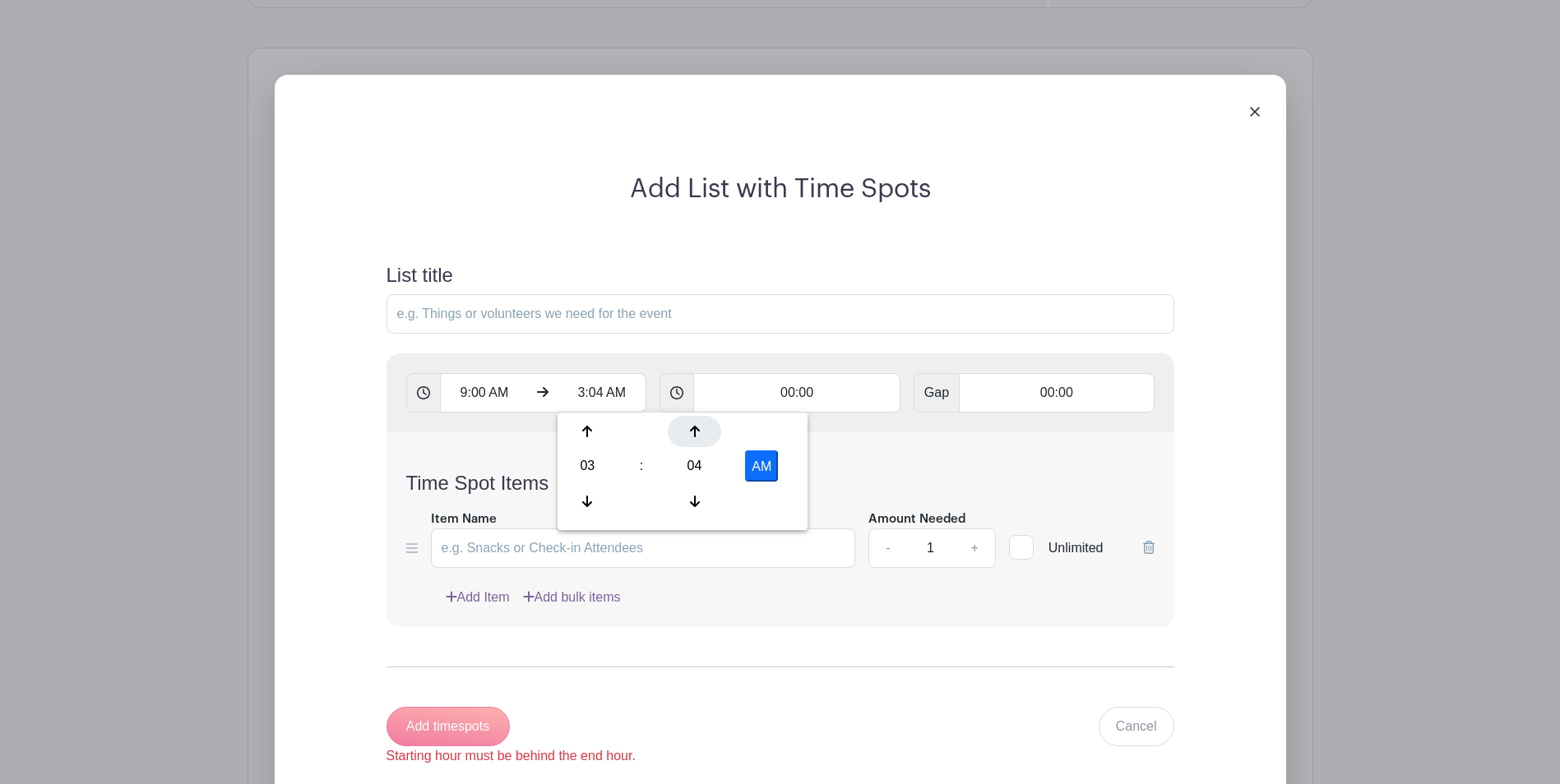
click at [690, 428] on icon at bounding box center [694, 432] width 10 height 13
click at [690, 429] on icon at bounding box center [694, 432] width 10 height 13
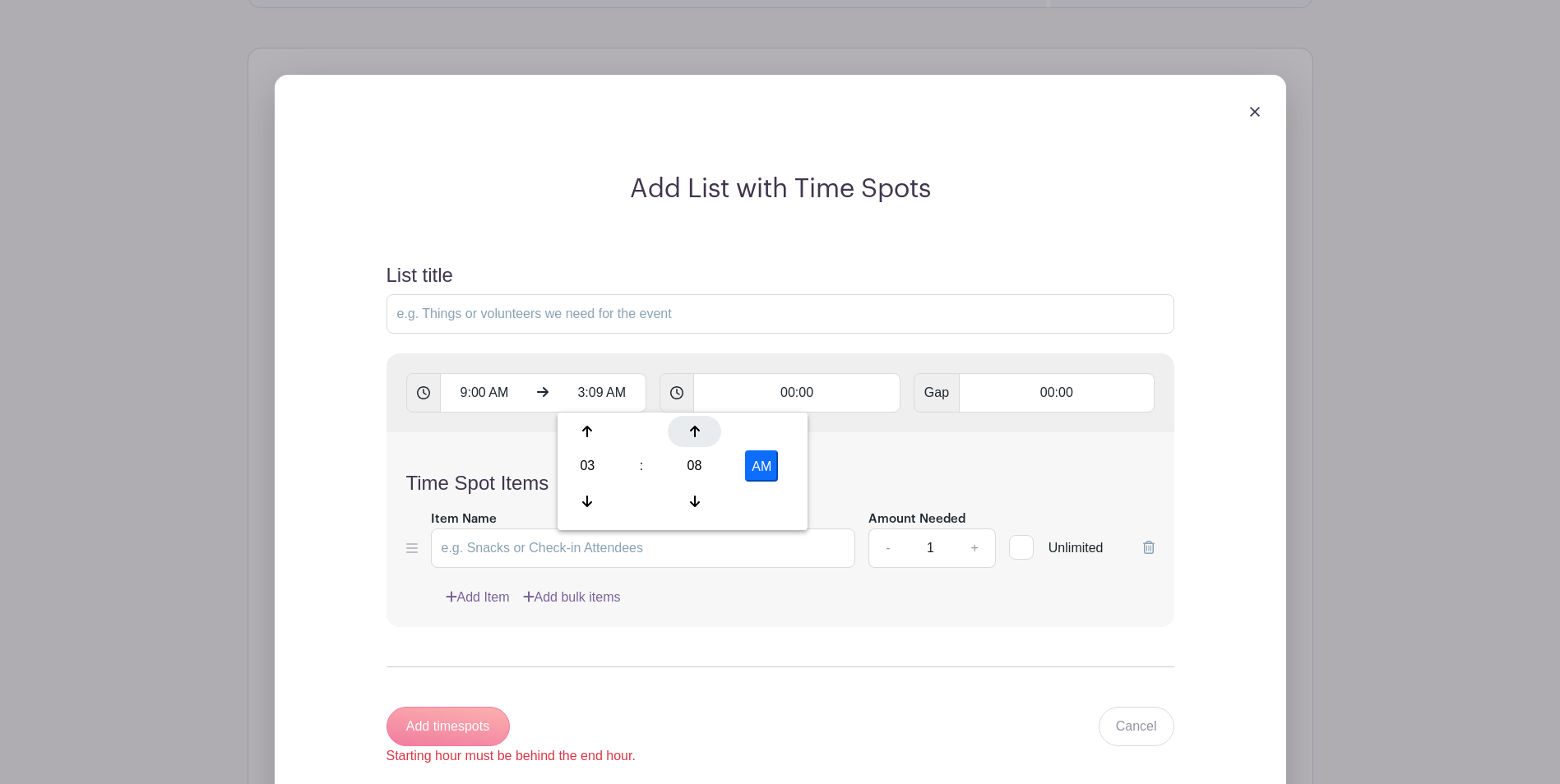
click at [690, 429] on icon at bounding box center [694, 432] width 10 height 13
click at [690, 430] on icon at bounding box center [694, 432] width 10 height 13
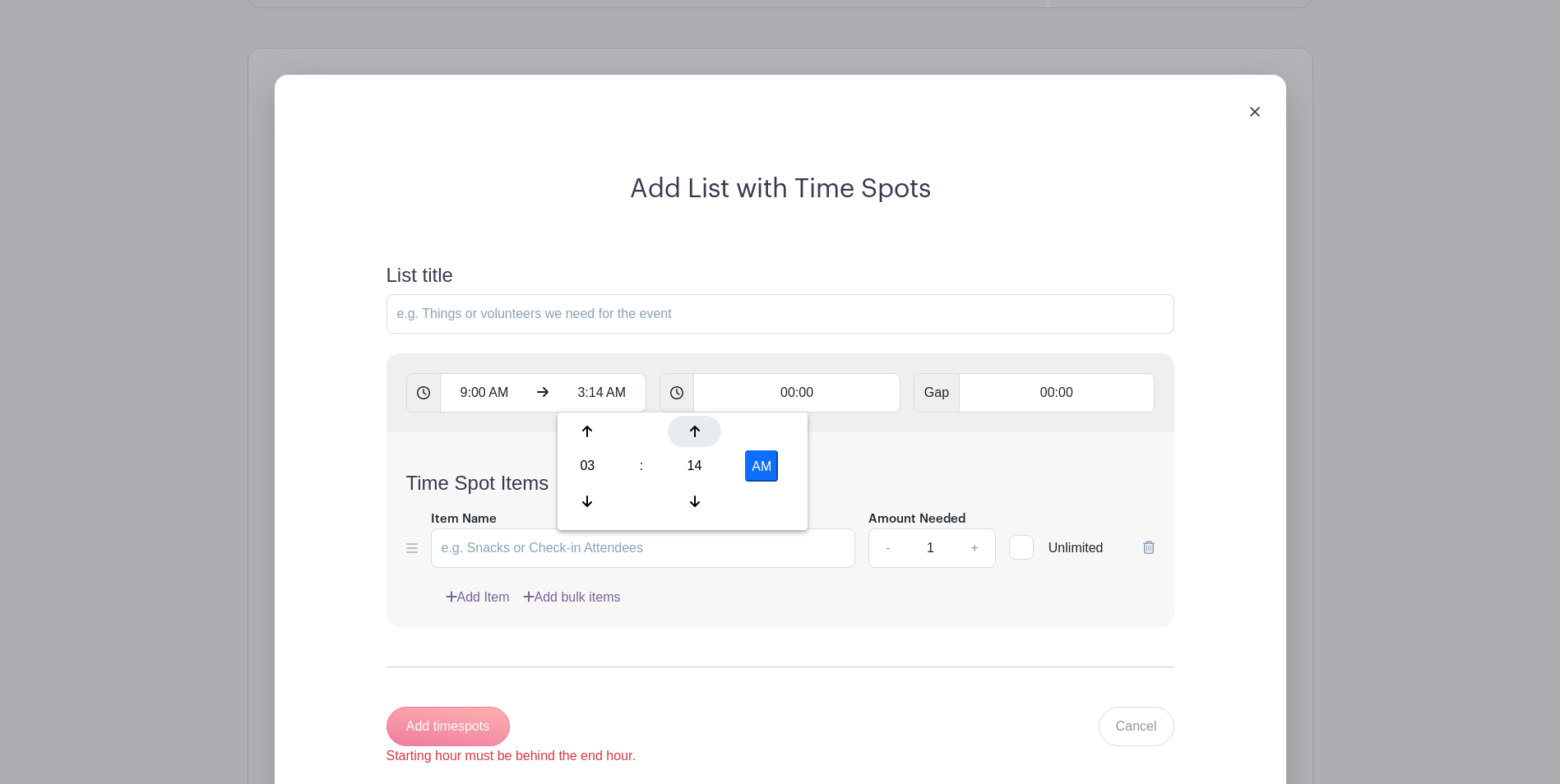
click at [690, 430] on icon at bounding box center [694, 432] width 10 height 13
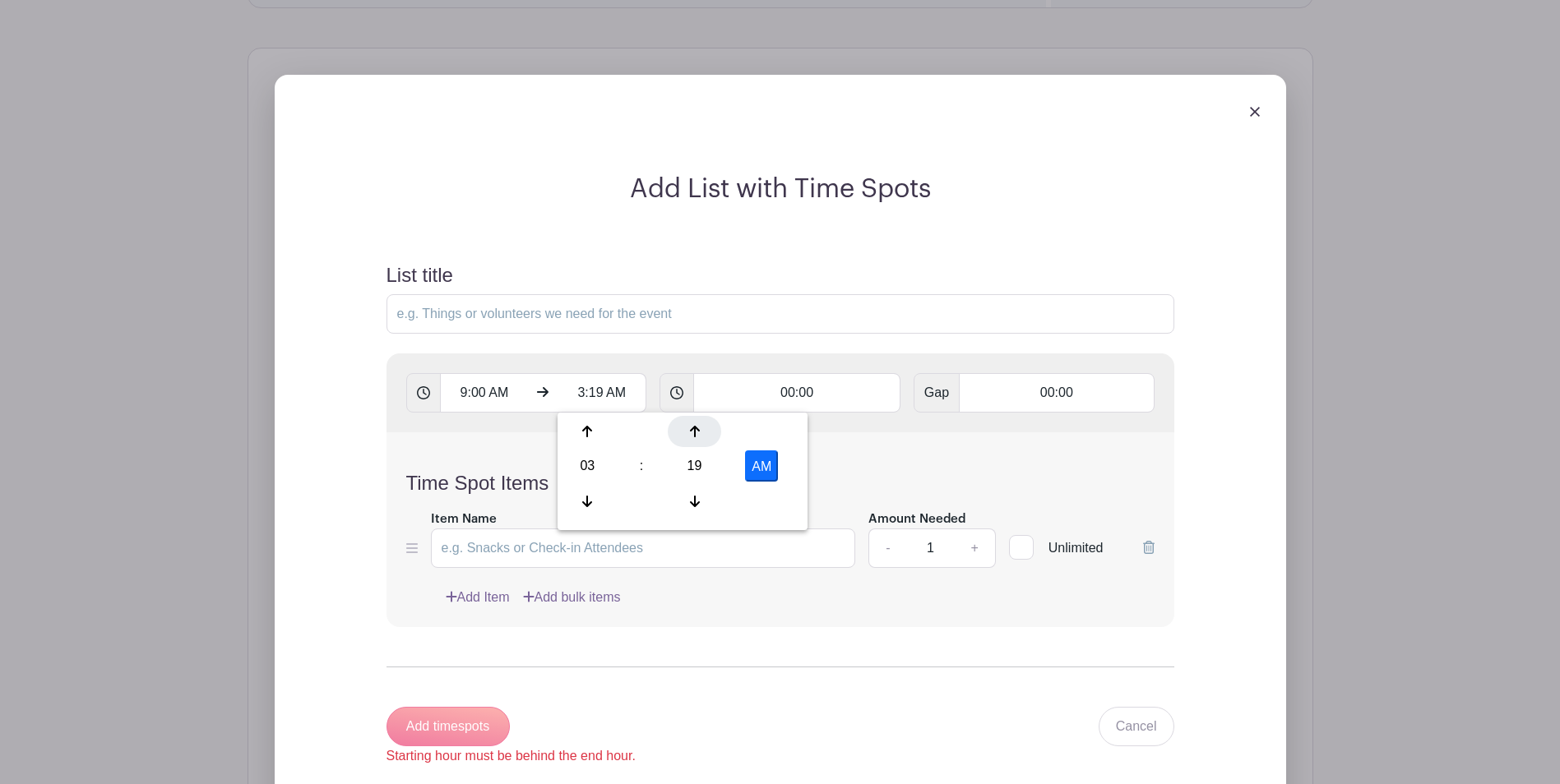
click at [690, 430] on icon at bounding box center [694, 432] width 10 height 13
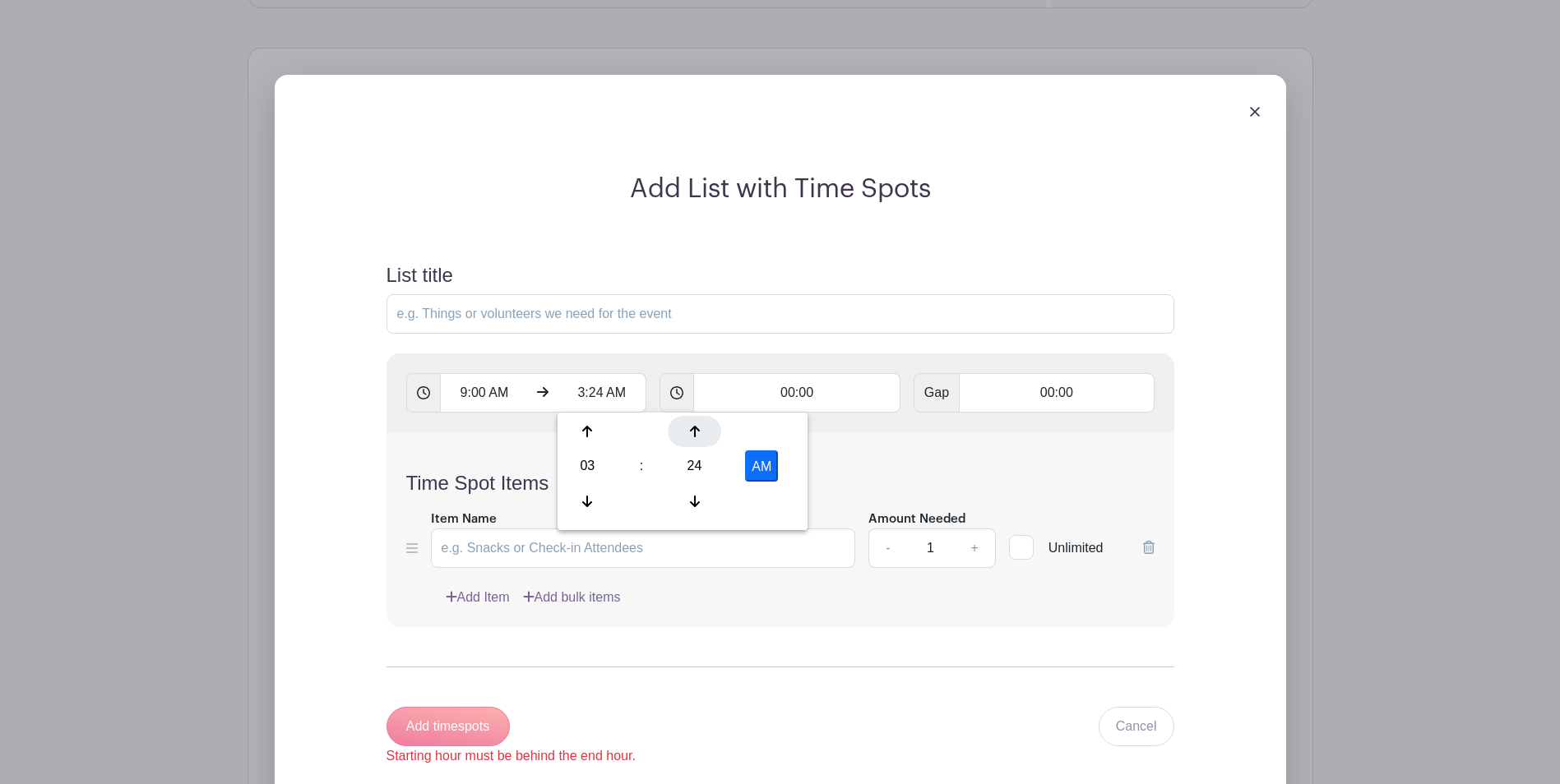
click at [690, 431] on icon at bounding box center [694, 432] width 10 height 13
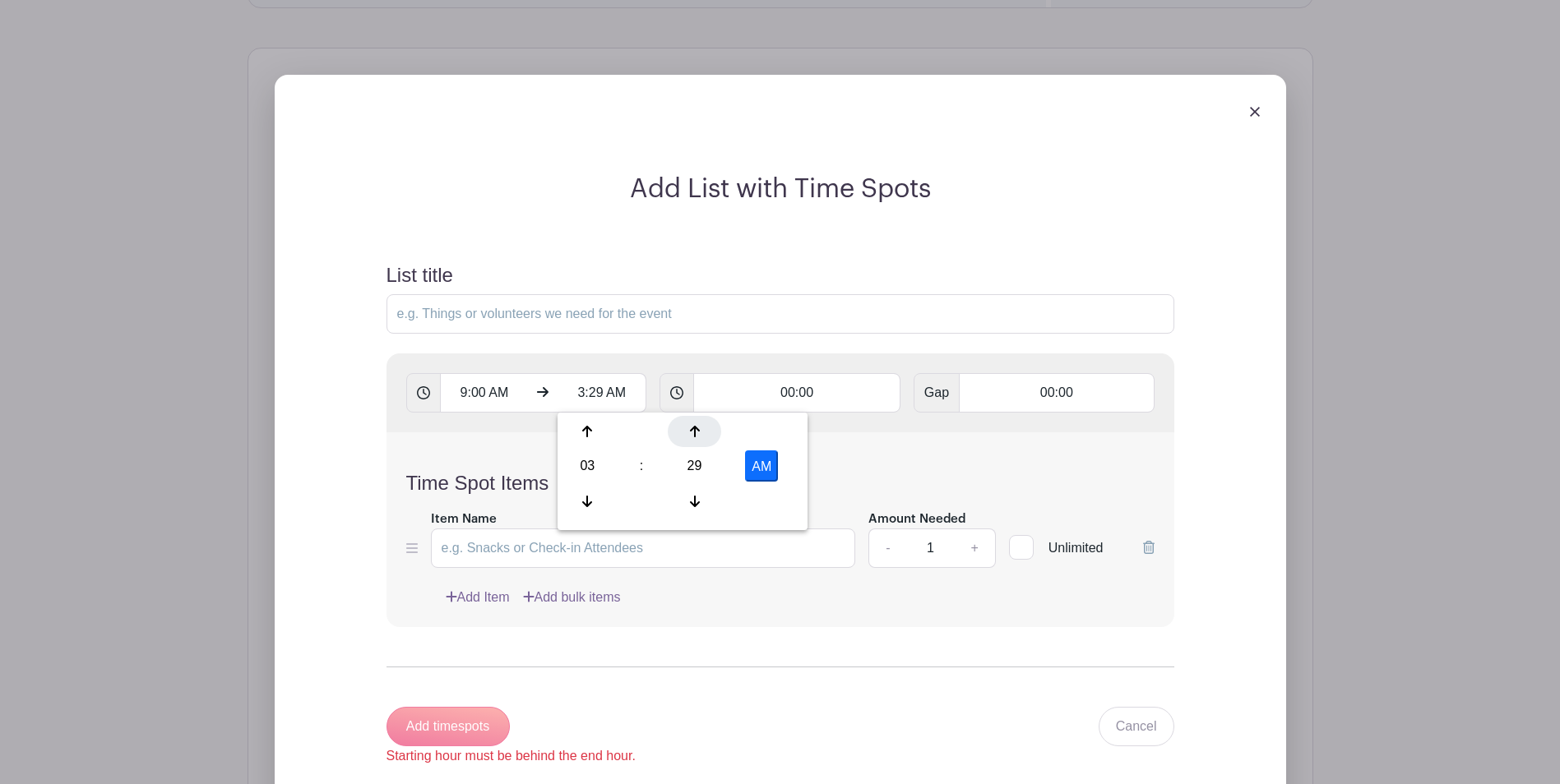
click at [690, 431] on icon at bounding box center [694, 432] width 10 height 13
click at [695, 501] on icon at bounding box center [694, 501] width 10 height 12
click at [757, 464] on button "AM" at bounding box center [761, 466] width 33 height 31
type input "3:30 PM"
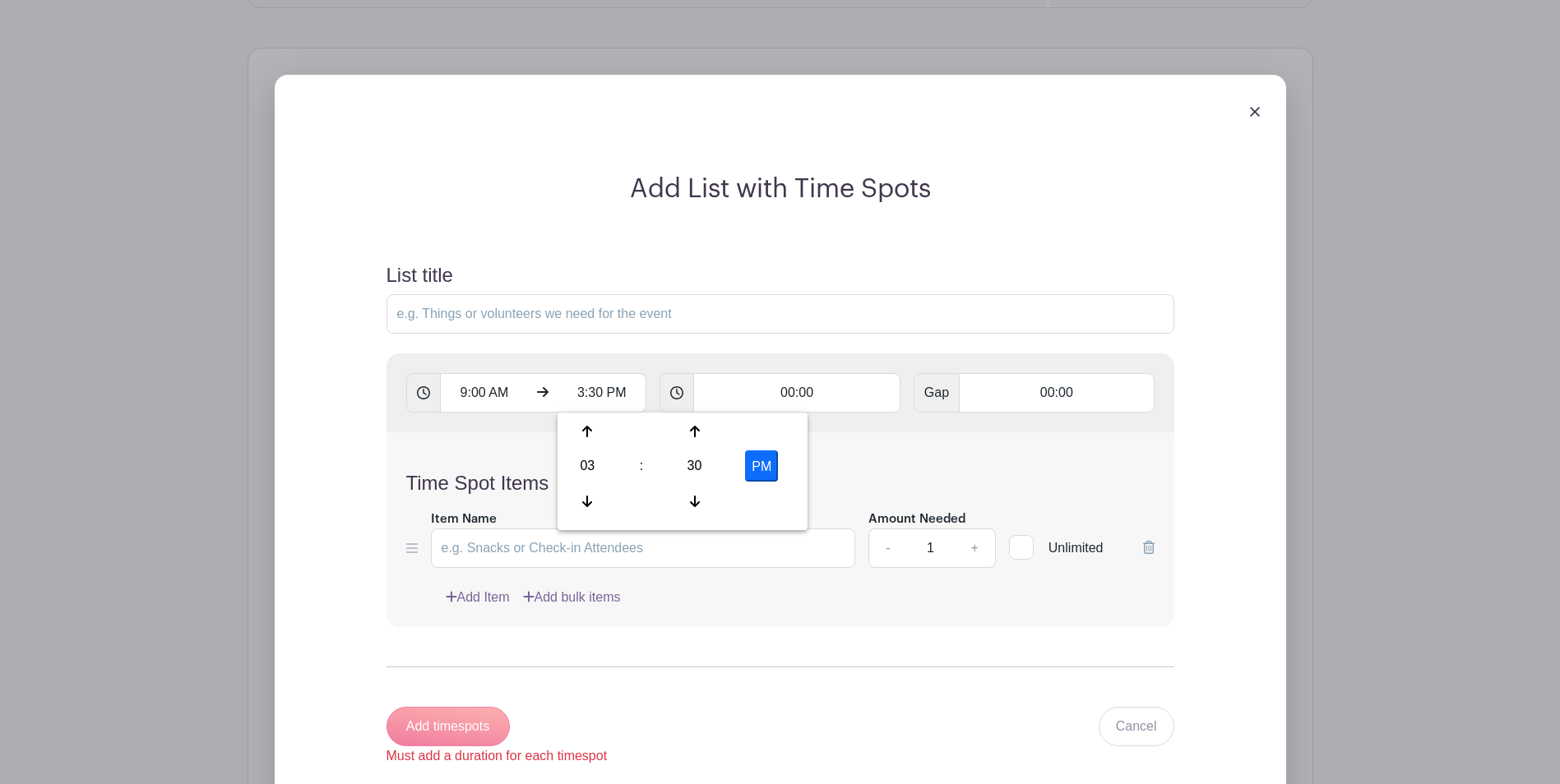
click at [857, 462] on div "Time Spot Items Item Name Amount Needed - 1 + Unlimited Add Item Add bulk items" at bounding box center [780, 530] width 788 height 194
click at [805, 393] on input "00:00" at bounding box center [797, 392] width 207 height 39
click at [1098, 479] on h4 "Time Spot Items" at bounding box center [780, 483] width 748 height 24
click at [1091, 393] on input "00:00" at bounding box center [1056, 392] width 194 height 39
click at [875, 471] on h4 "Time Spot Items" at bounding box center [780, 483] width 748 height 24
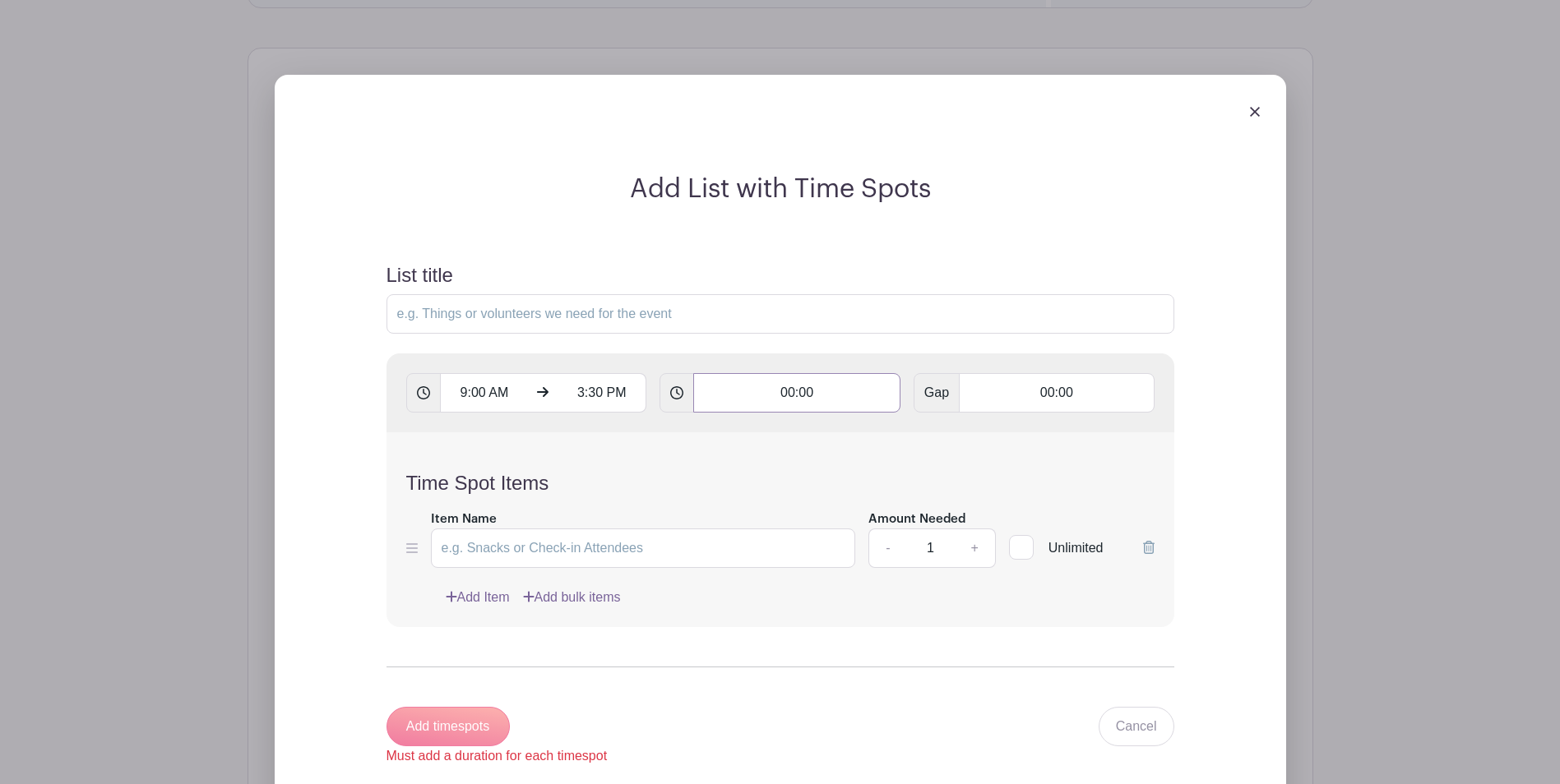
click at [824, 398] on input "00:00" at bounding box center [797, 392] width 207 height 39
click at [899, 440] on div at bounding box center [893, 432] width 76 height 31
type input "00:01"
type input "Add 390 timespots"
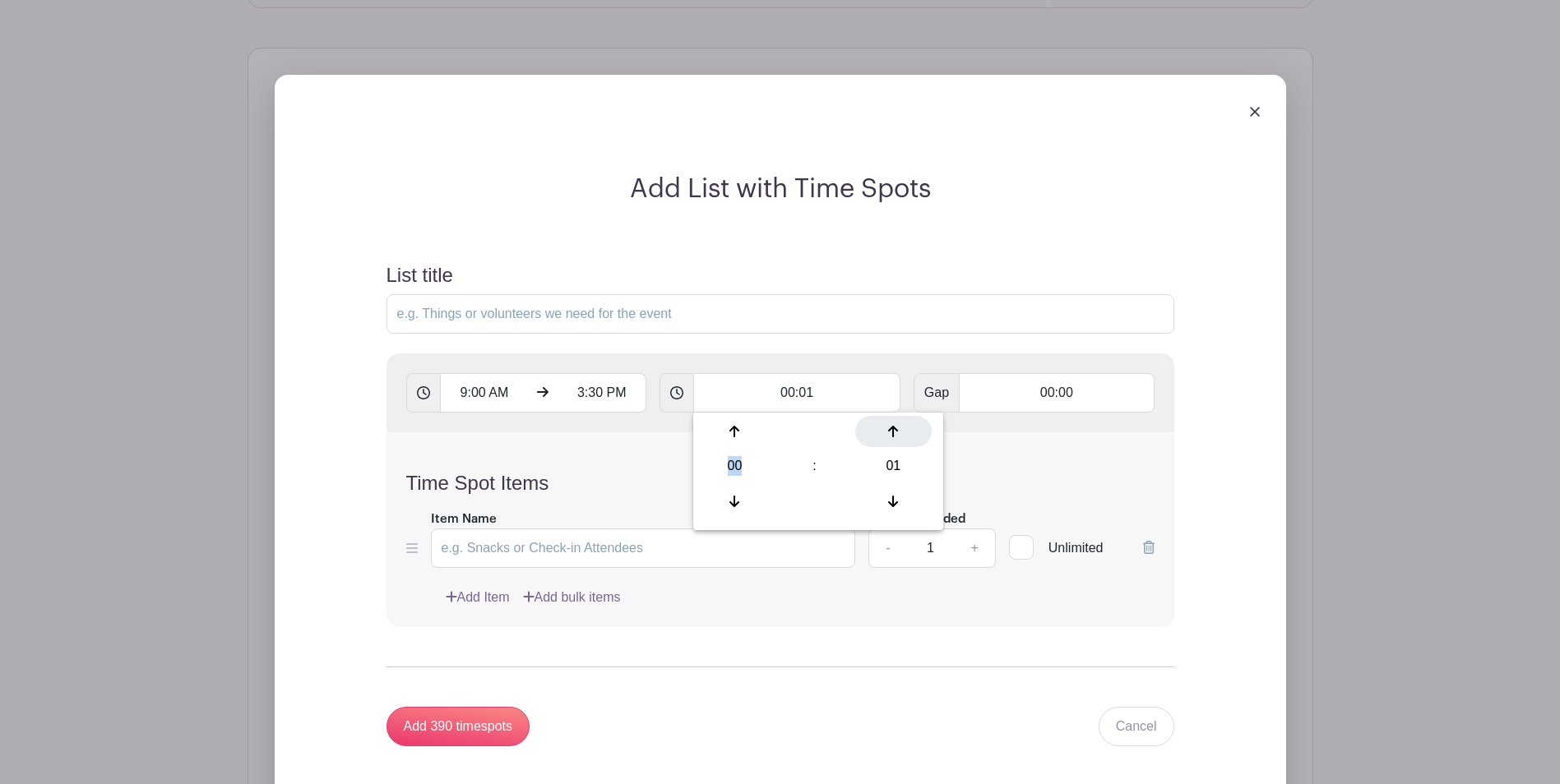
click at [899, 440] on div at bounding box center [893, 432] width 76 height 31
type input "00:02"
type input "Add 195 timespots"
click at [899, 440] on div at bounding box center [893, 432] width 76 height 31
type input "00:03"
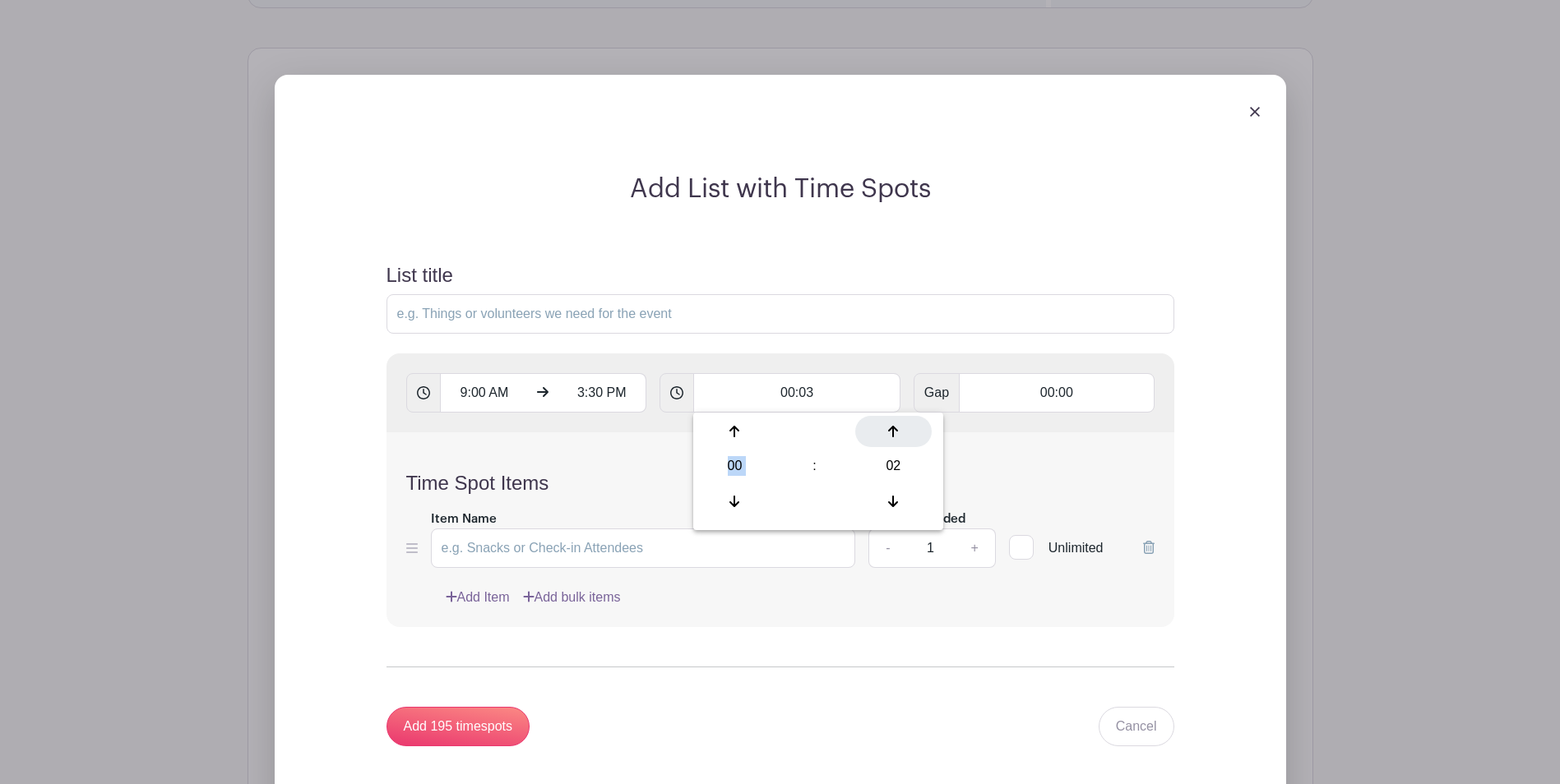
type input "Add 130 timespots"
click at [899, 438] on div at bounding box center [893, 432] width 76 height 31
type input "00:04"
type input "Add 98 timespots"
click at [899, 438] on div at bounding box center [893, 432] width 76 height 31
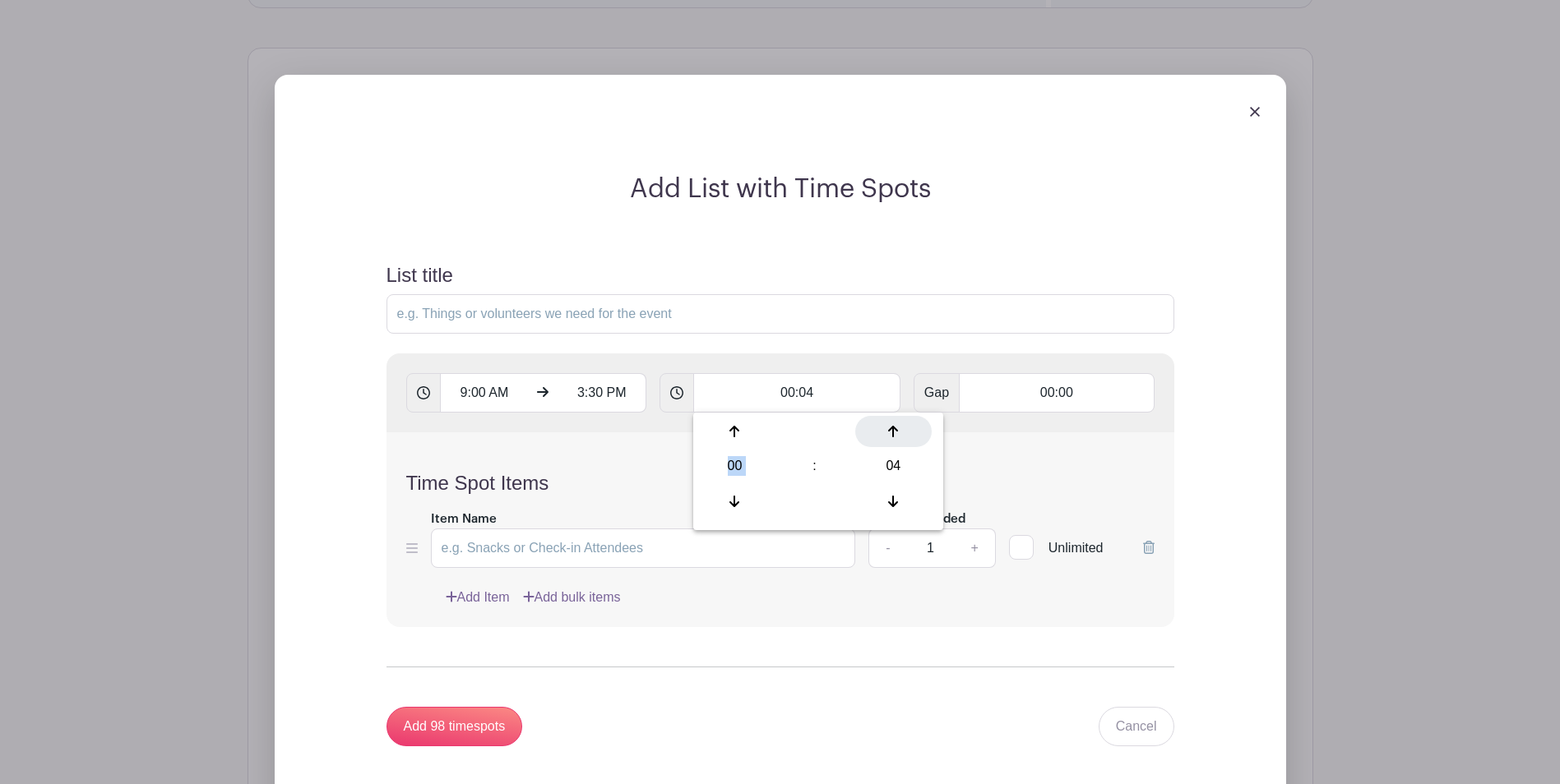
type input "00:05"
type input "Add 78 timespots"
click at [899, 438] on div at bounding box center [893, 432] width 76 height 31
type input "00:06"
type input "Add 65 timespots"
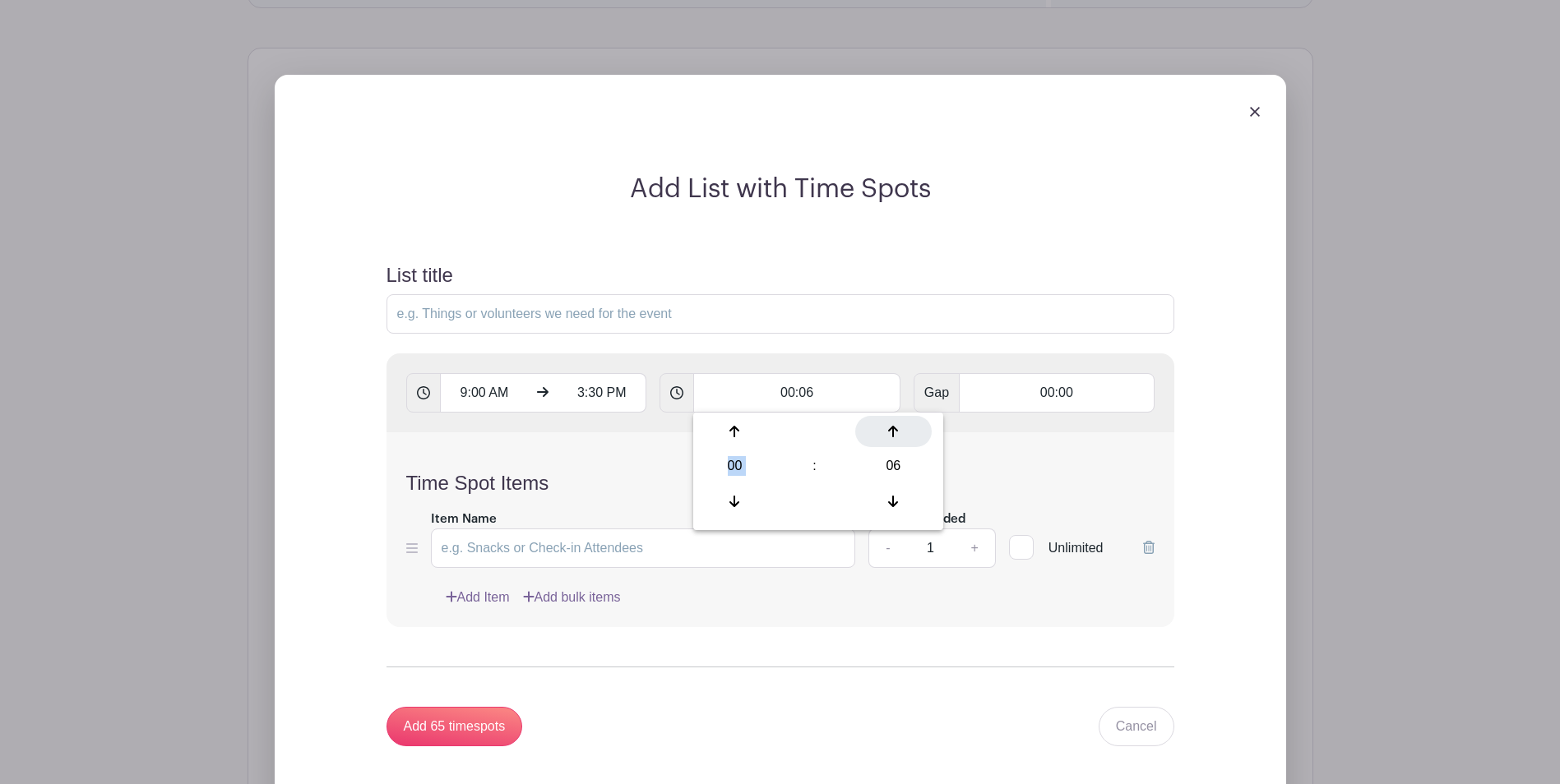
click at [898, 438] on icon at bounding box center [892, 432] width 10 height 13
type input "00:07"
type input "Add 56 timespots"
click at [898, 438] on icon at bounding box center [892, 432] width 10 height 13
type input "00:08"
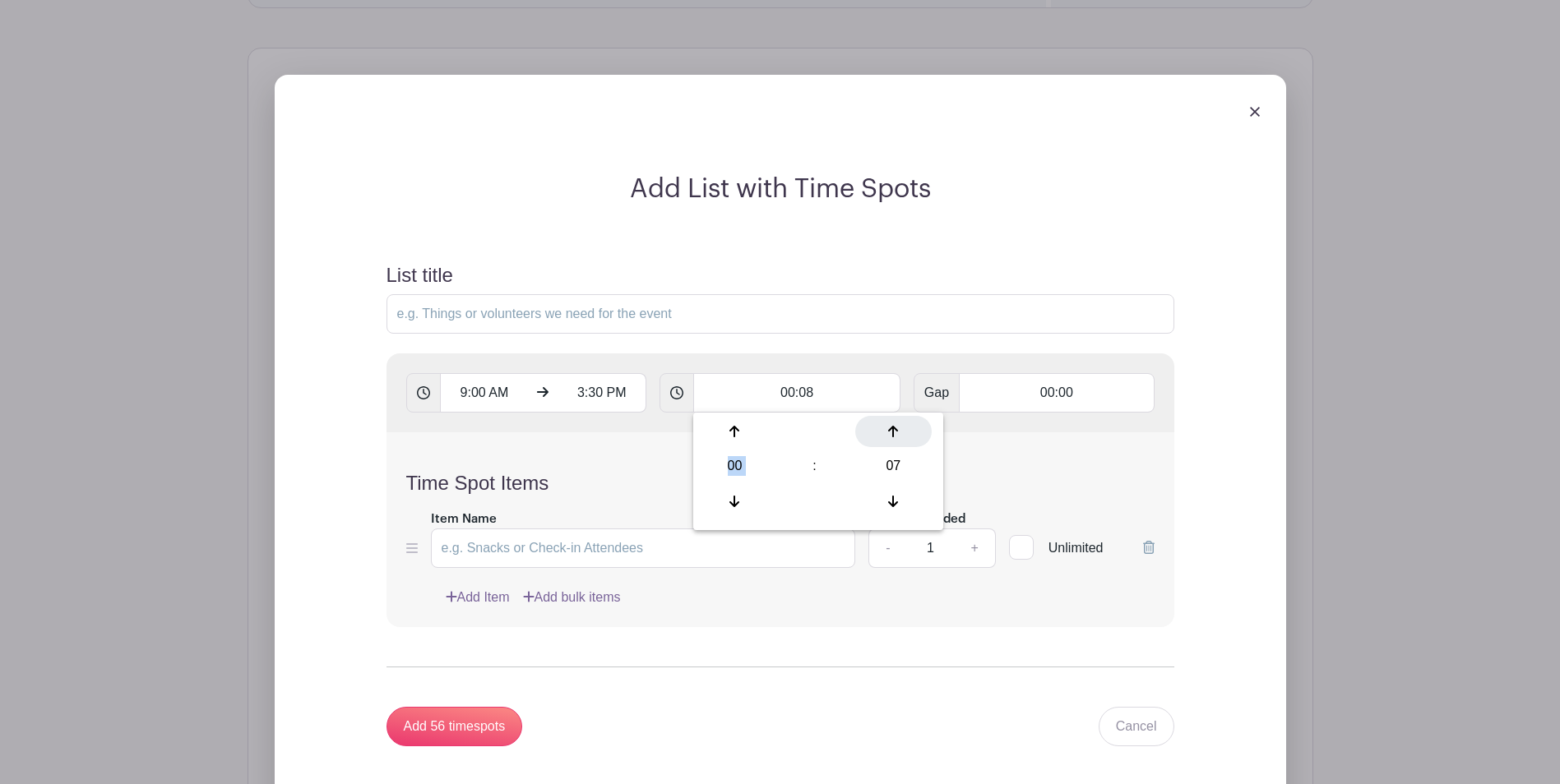
type input "Add 49 timespots"
click at [898, 438] on icon at bounding box center [892, 432] width 10 height 13
type input "00:09"
type input "Add 44 timespots"
click at [898, 438] on icon at bounding box center [892, 432] width 10 height 13
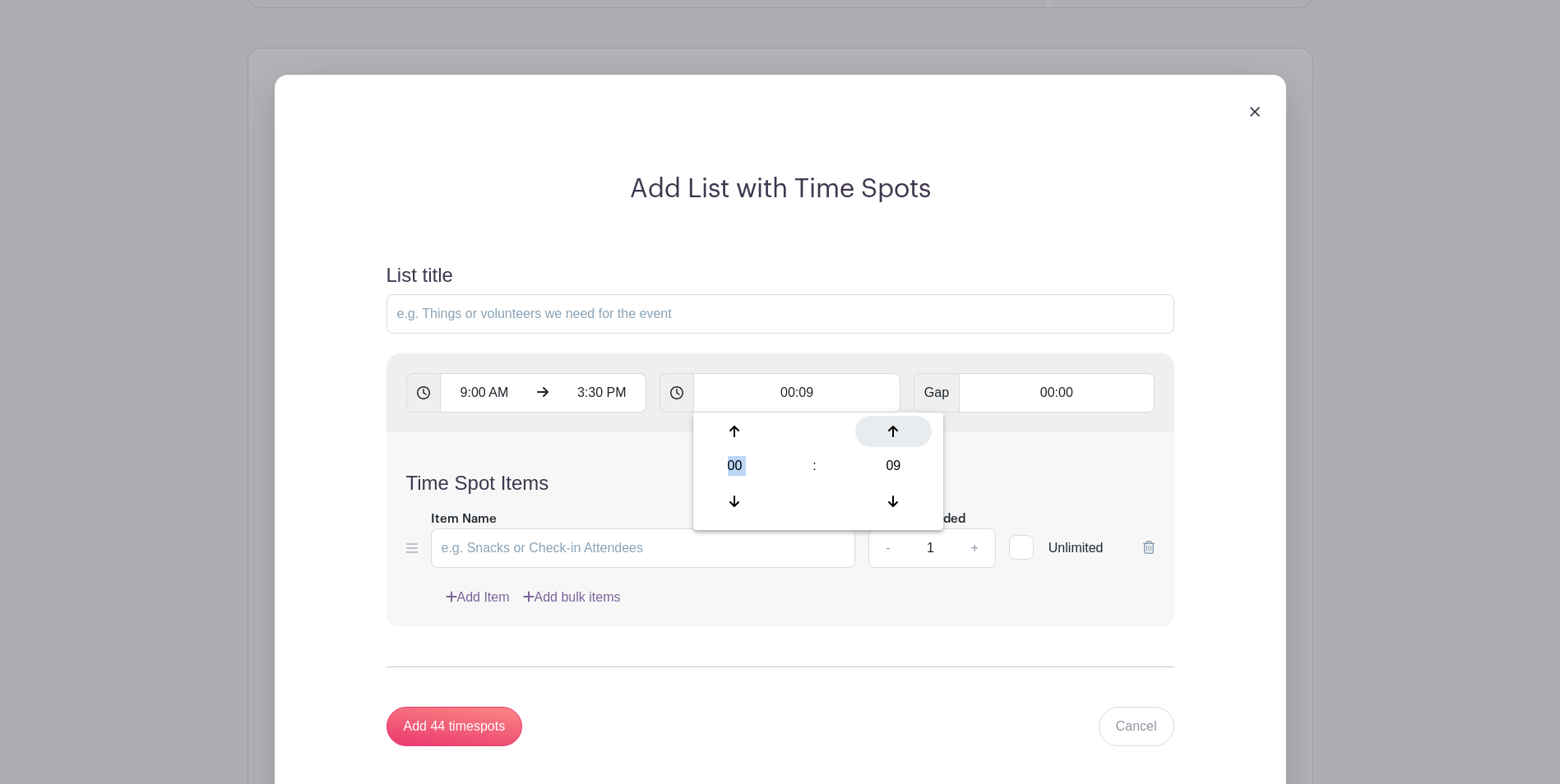
type input "00:10"
type input "Add 39 timespots"
click at [898, 438] on icon at bounding box center [892, 432] width 10 height 13
type input "00:11"
type input "Add 36 timespots"
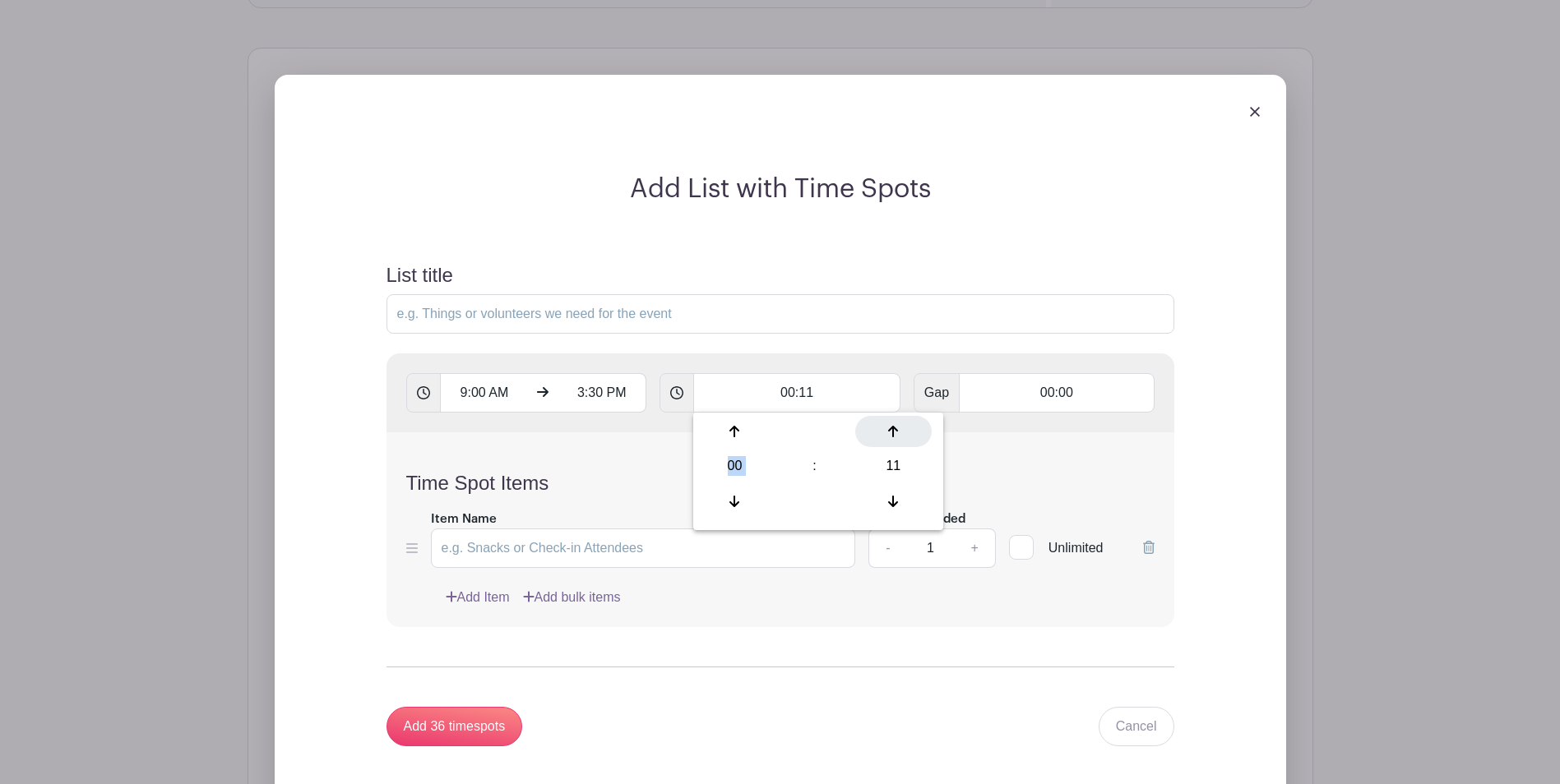
click at [898, 438] on icon at bounding box center [892, 432] width 10 height 13
type input "00:12"
type input "Add 33 timespots"
click at [898, 438] on icon at bounding box center [892, 432] width 10 height 13
type input "00:13"
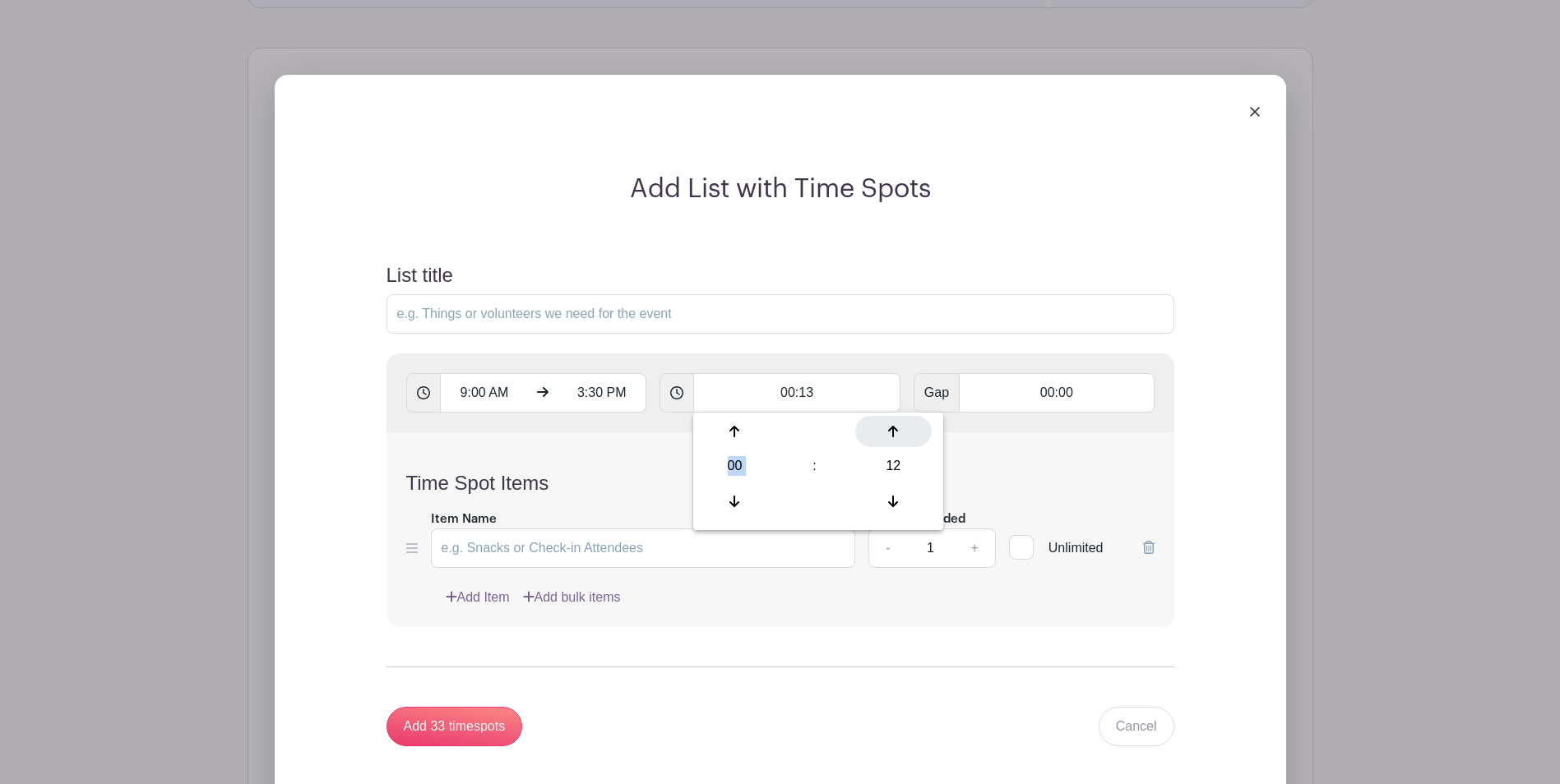
type input "Add 30 timespots"
click at [898, 438] on icon at bounding box center [892, 432] width 10 height 13
type input "00:14"
type input "Add 28 timespots"
click at [898, 438] on icon at bounding box center [892, 432] width 10 height 13
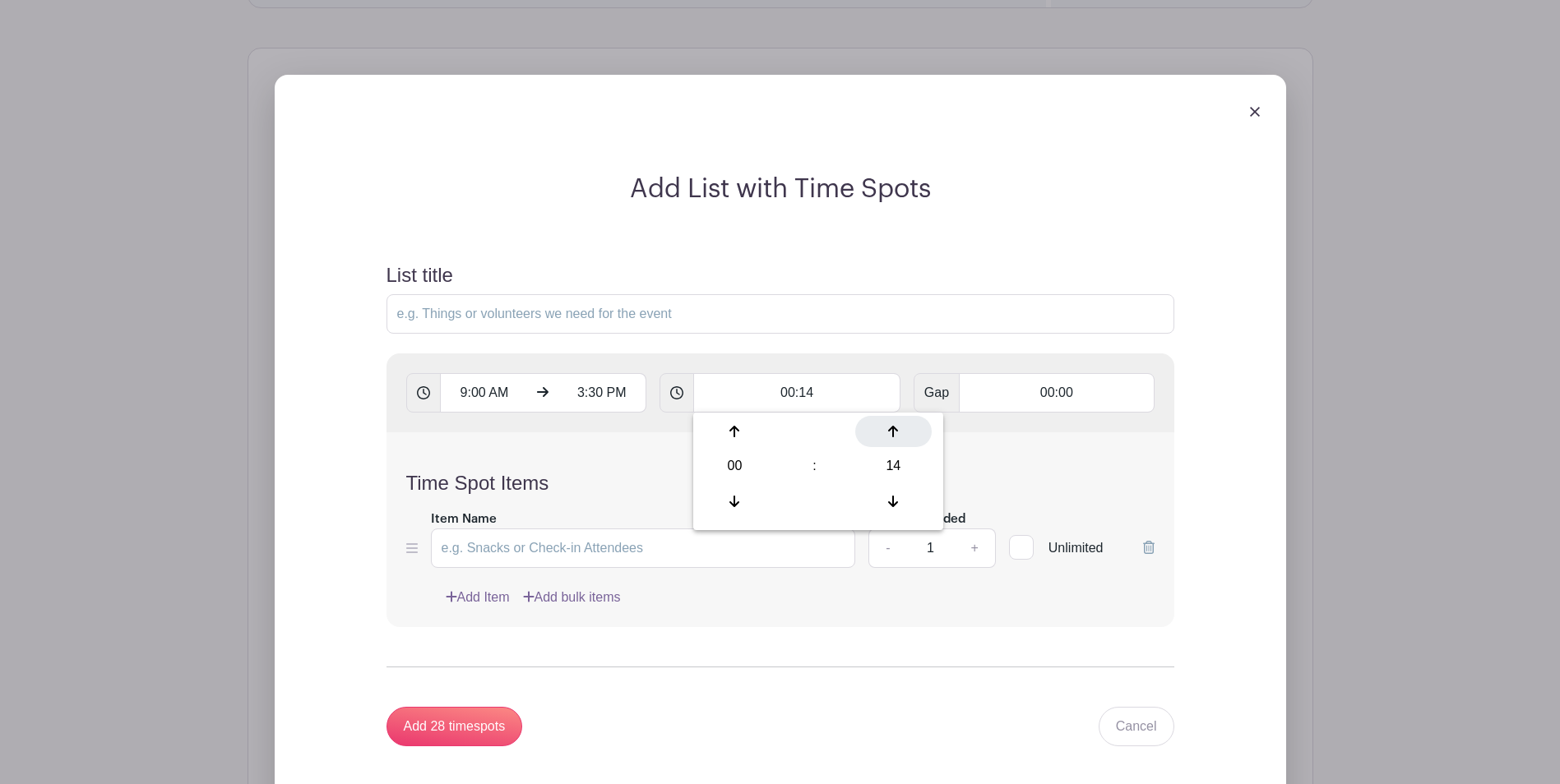
type input "00:15"
type input "Add 26 timespots"
click at [1019, 472] on h4 "Time Spot Items" at bounding box center [780, 483] width 748 height 24
click at [488, 719] on input "Add 26 timespots" at bounding box center [454, 726] width 136 height 39
click at [416, 550] on icon at bounding box center [412, 548] width 12 height 13
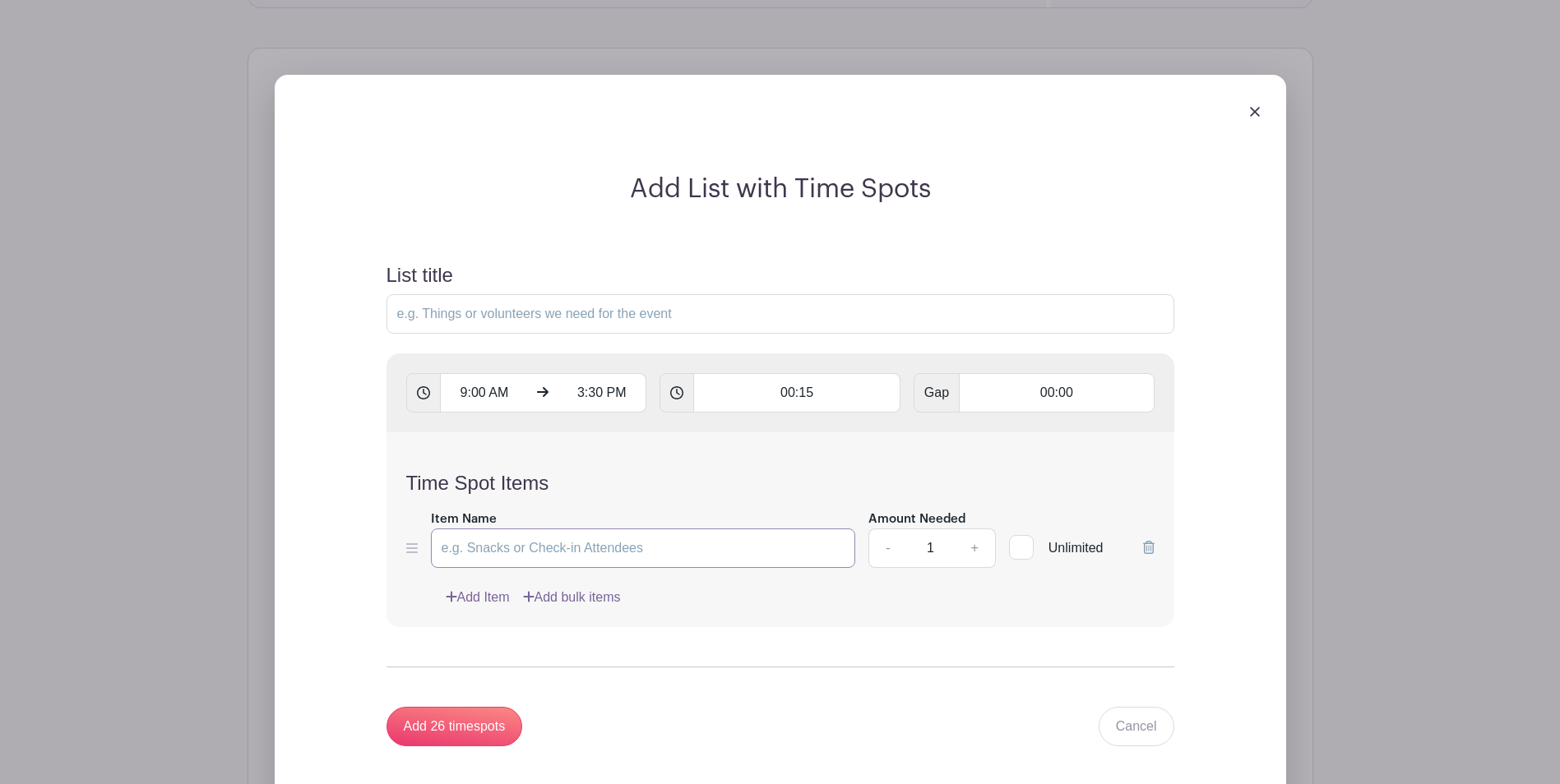
click at [489, 557] on input "Item Name" at bounding box center [643, 548] width 425 height 39
type input "Artist Name"
click at [456, 733] on input "Add 26 timespots" at bounding box center [454, 726] width 136 height 39
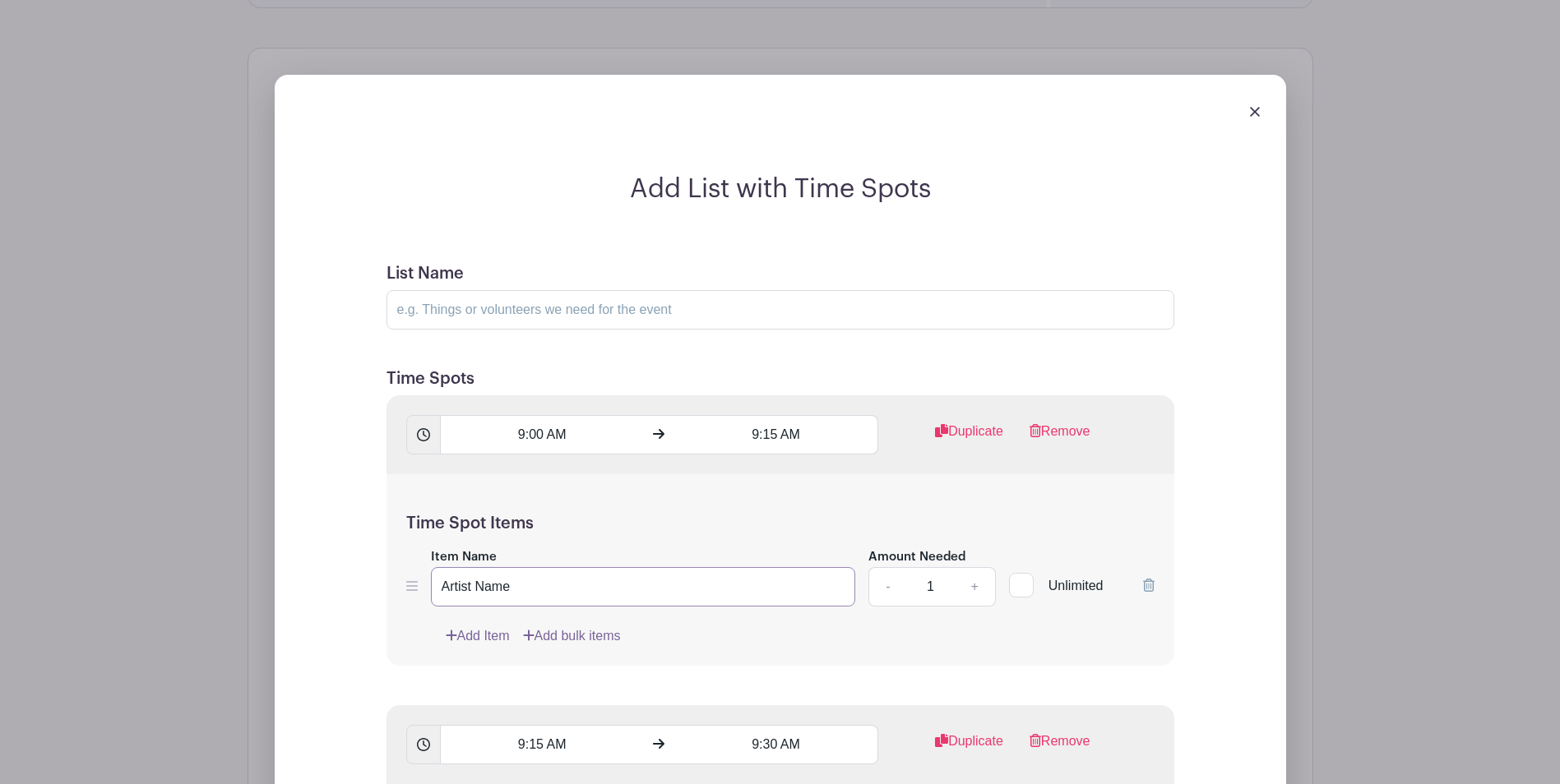
click at [569, 595] on input "Artist Name" at bounding box center [643, 586] width 425 height 39
drag, startPoint x: 441, startPoint y: 592, endPoint x: 402, endPoint y: 592, distance: 39.0
click at [402, 592] on div "Time Spot Items Item Name Artist Name Amount Needed - 1 + Unlimited Add Item Ad…" at bounding box center [780, 570] width 788 height 192
click at [680, 592] on input "Artist Name" at bounding box center [643, 586] width 425 height 39
click at [800, 654] on div "Time Spot Items Item Name Artist Name Amount Needed - 1 + Unlimited Add Item Ad…" at bounding box center [780, 570] width 788 height 192
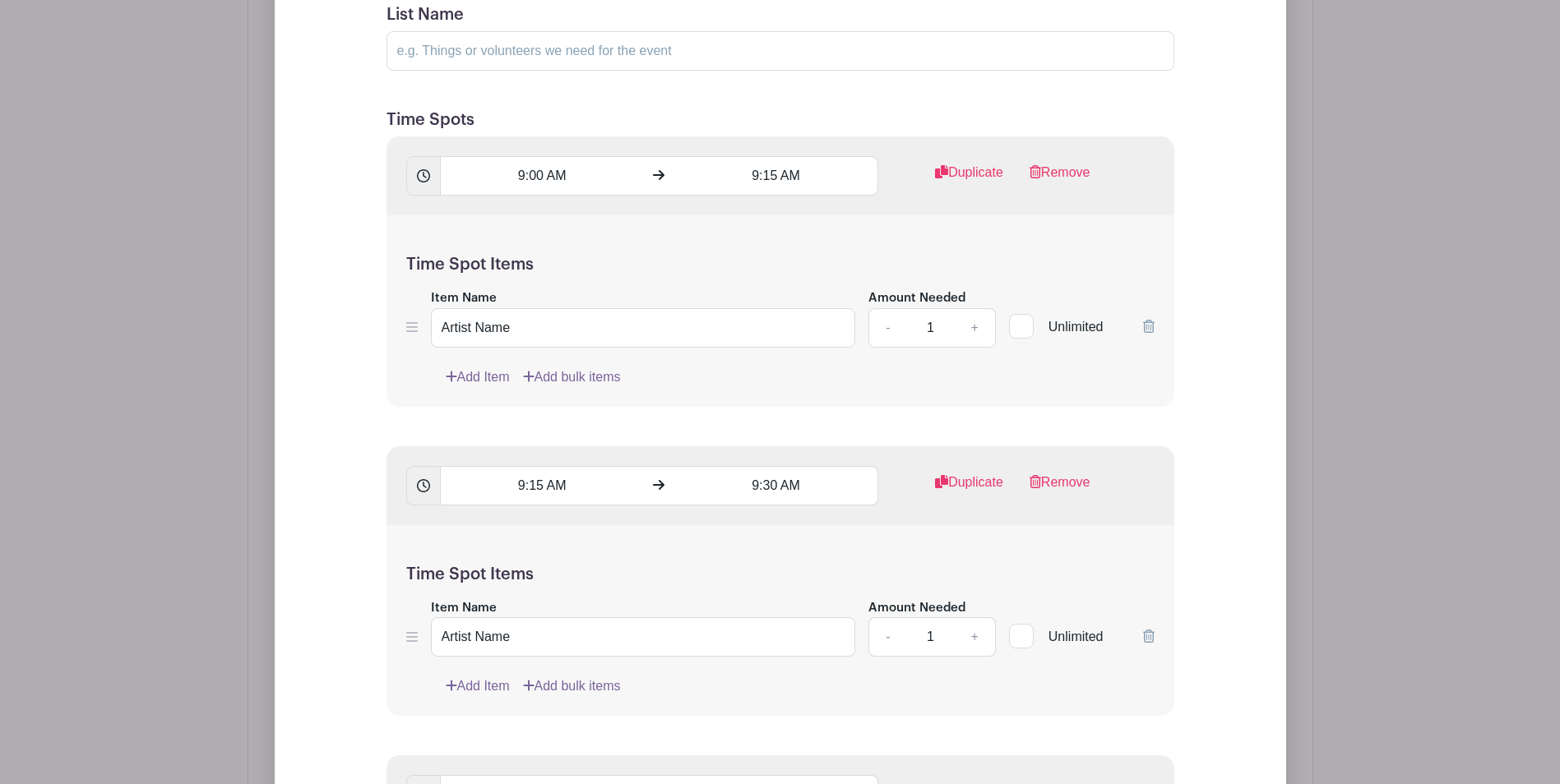
scroll to position [1675, 0]
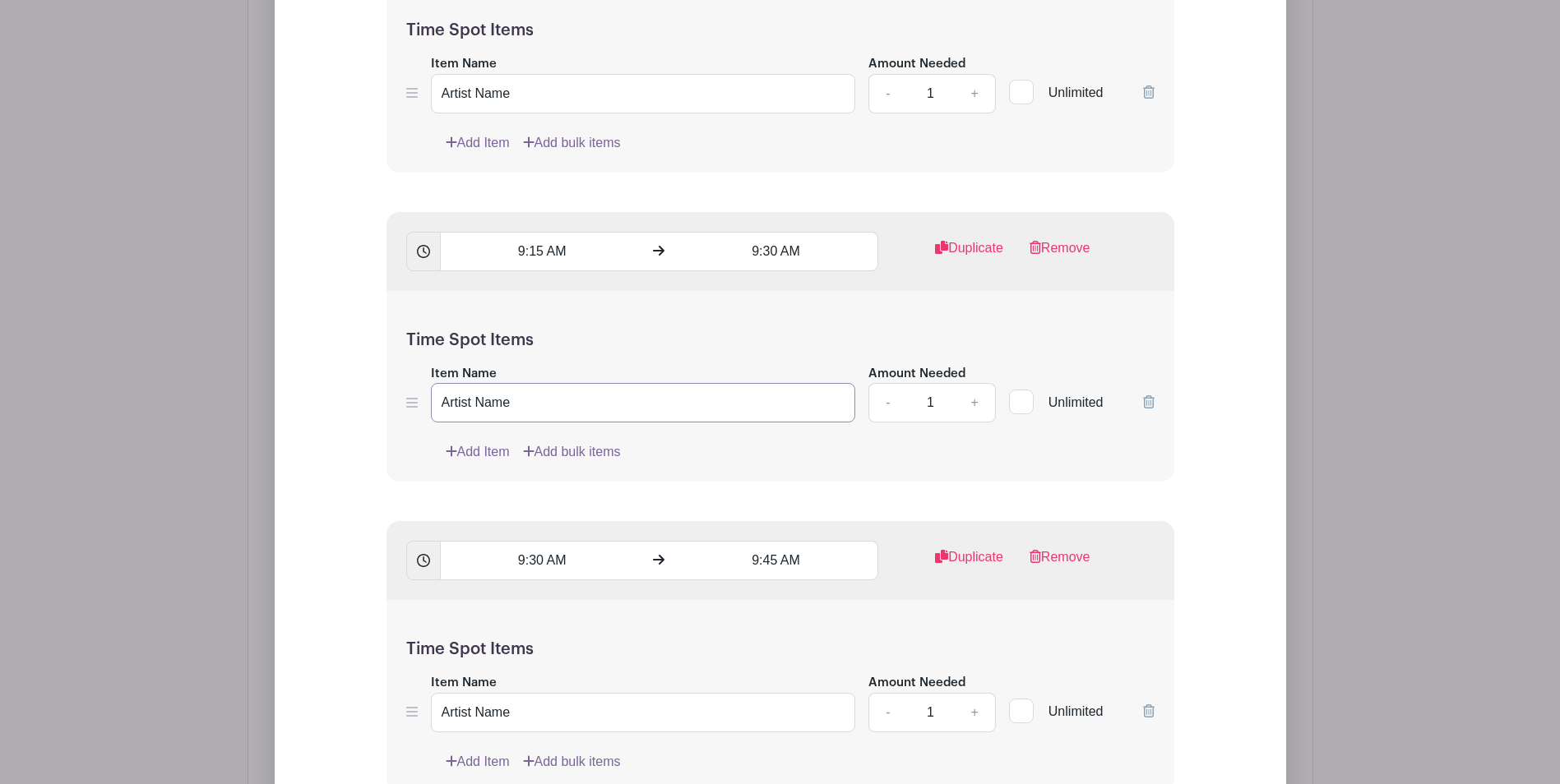
drag, startPoint x: 551, startPoint y: 406, endPoint x: 406, endPoint y: 406, distance: 145.0
click at [406, 406] on div "Item Name Artist Name Amount Needed - 1 + Unlimited" at bounding box center [780, 393] width 748 height 60
click at [748, 447] on div "Add Item Add bulk items" at bounding box center [800, 452] width 709 height 20
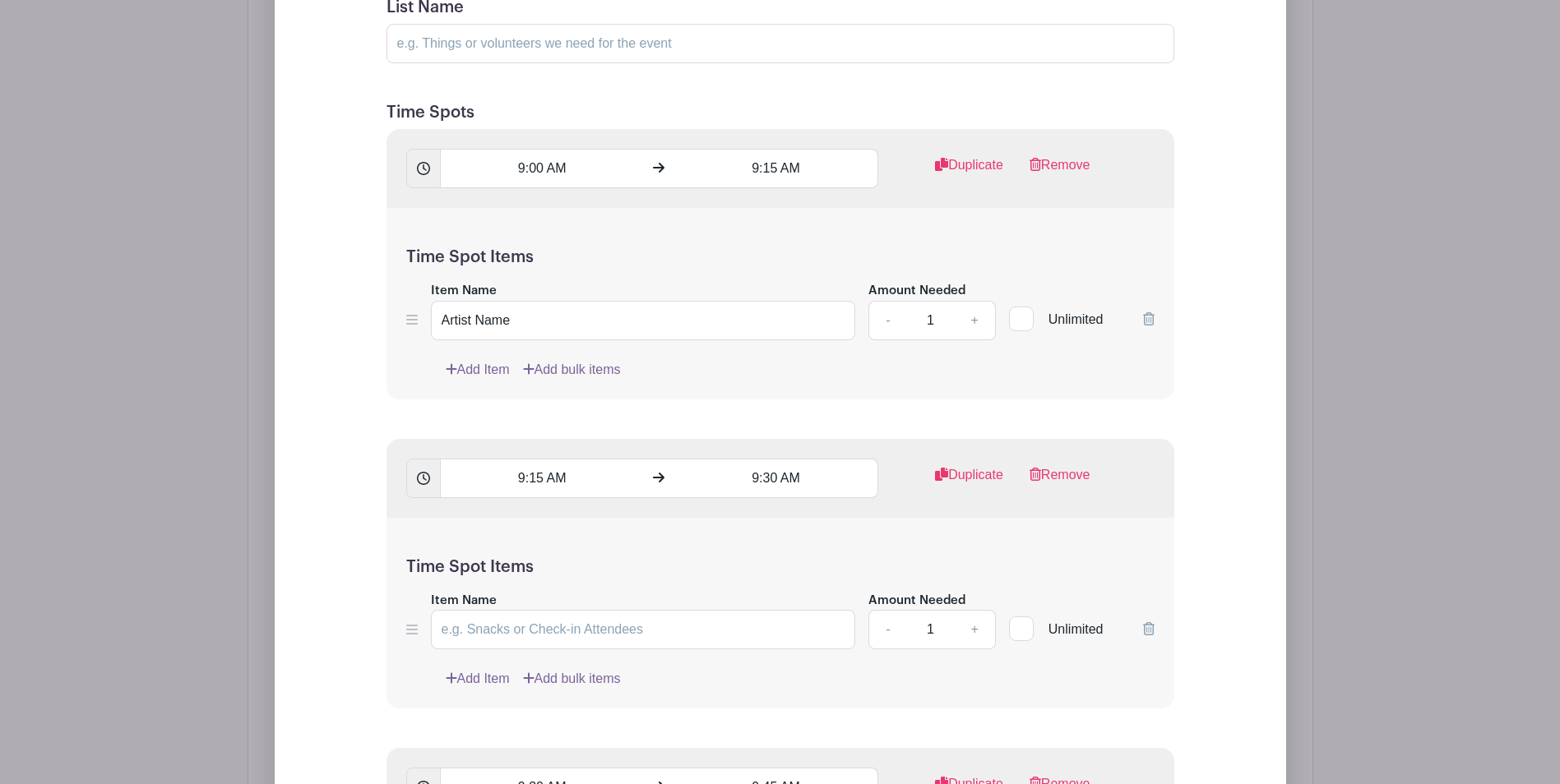
scroll to position [1429, 0]
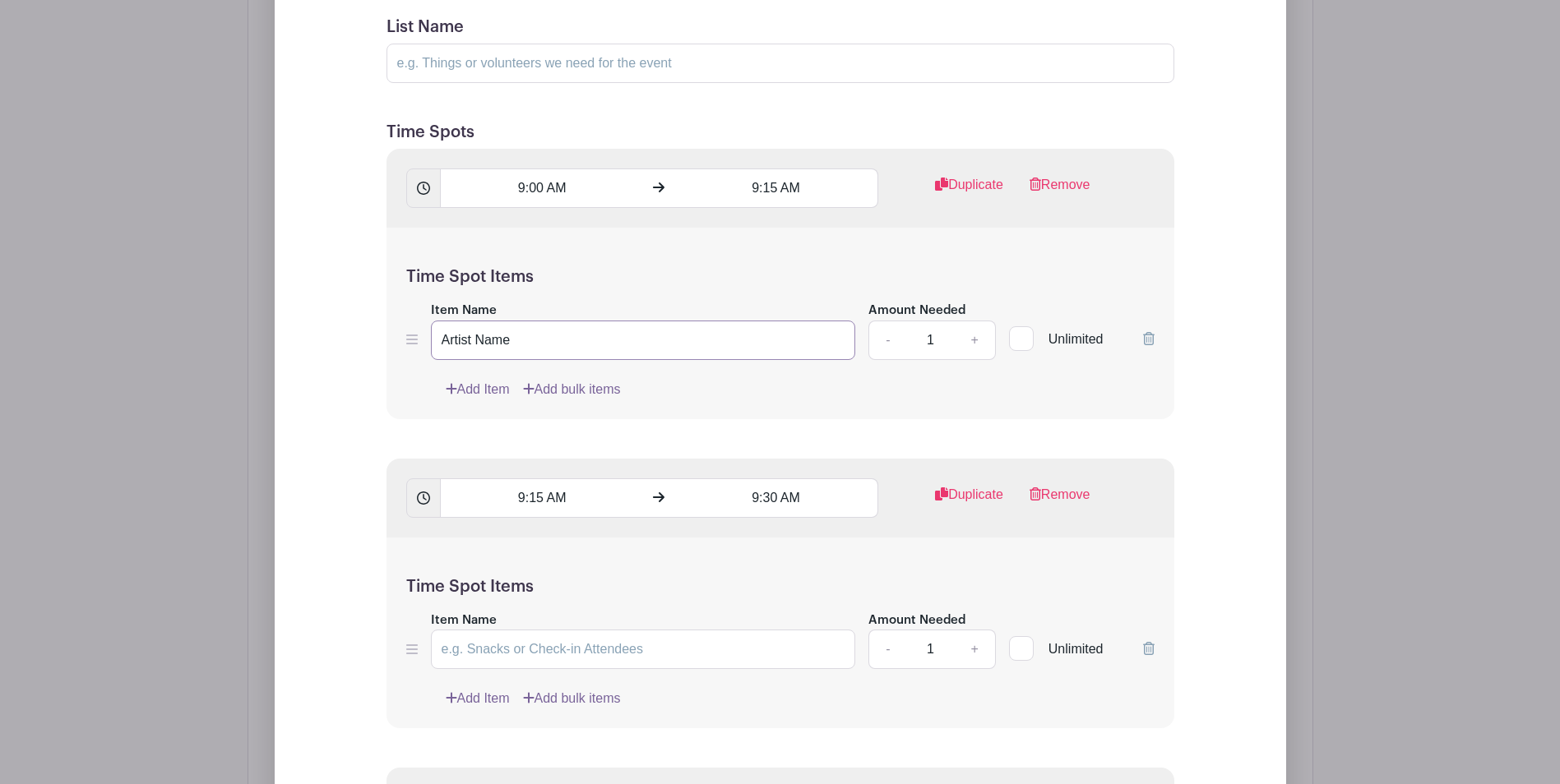
drag, startPoint x: 465, startPoint y: 342, endPoint x: 400, endPoint y: 342, distance: 65.0
click at [400, 342] on div "Time Spot Items Item Name Artist Name Amount Needed - 1 + Unlimited Add Item Ad…" at bounding box center [780, 323] width 788 height 192
click at [393, 402] on div "Time Spot Items Item Name Amount Needed - 1 + Unlimited Add Item Add bulk items" at bounding box center [780, 323] width 788 height 192
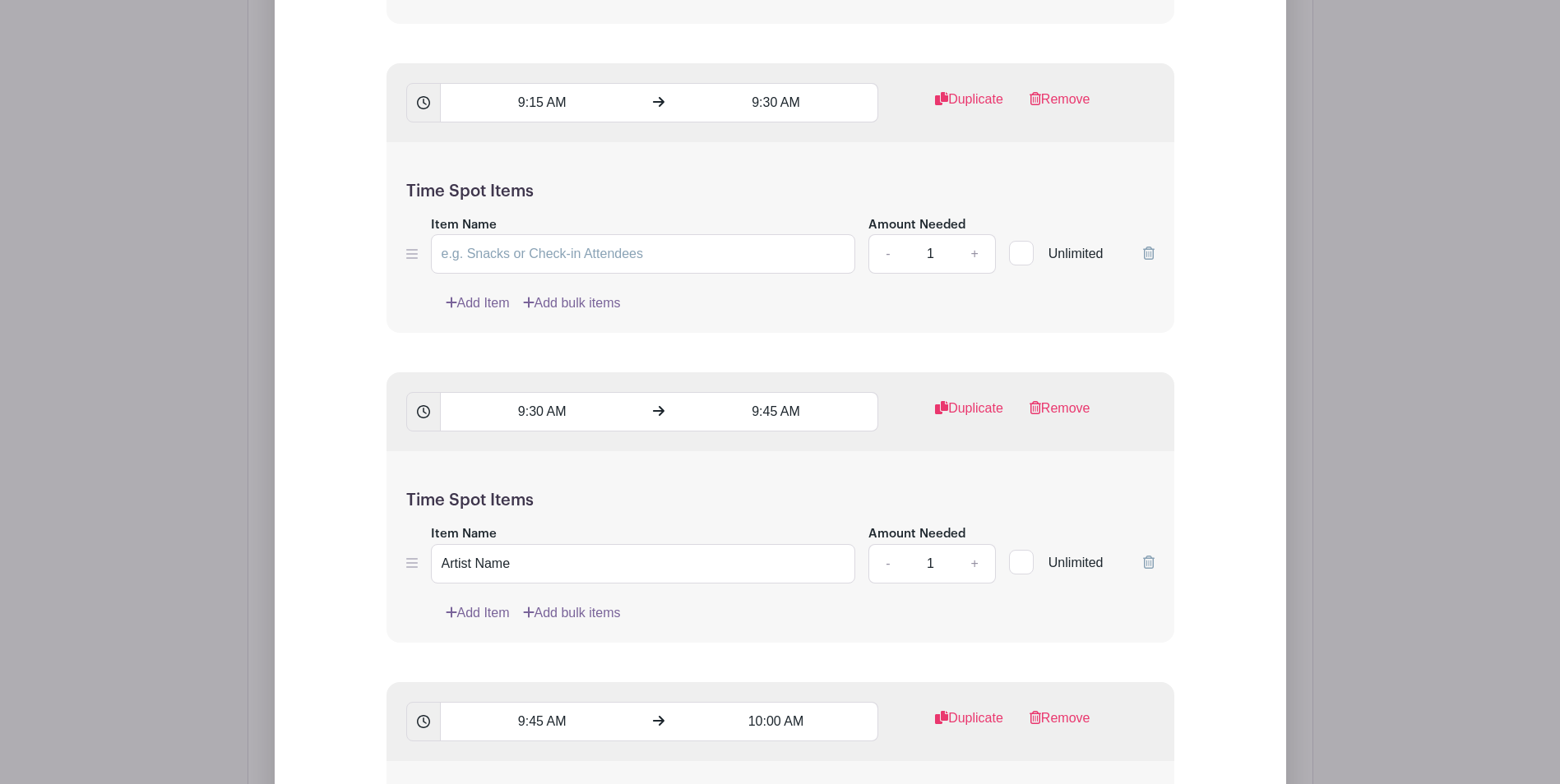
scroll to position [1840, 0]
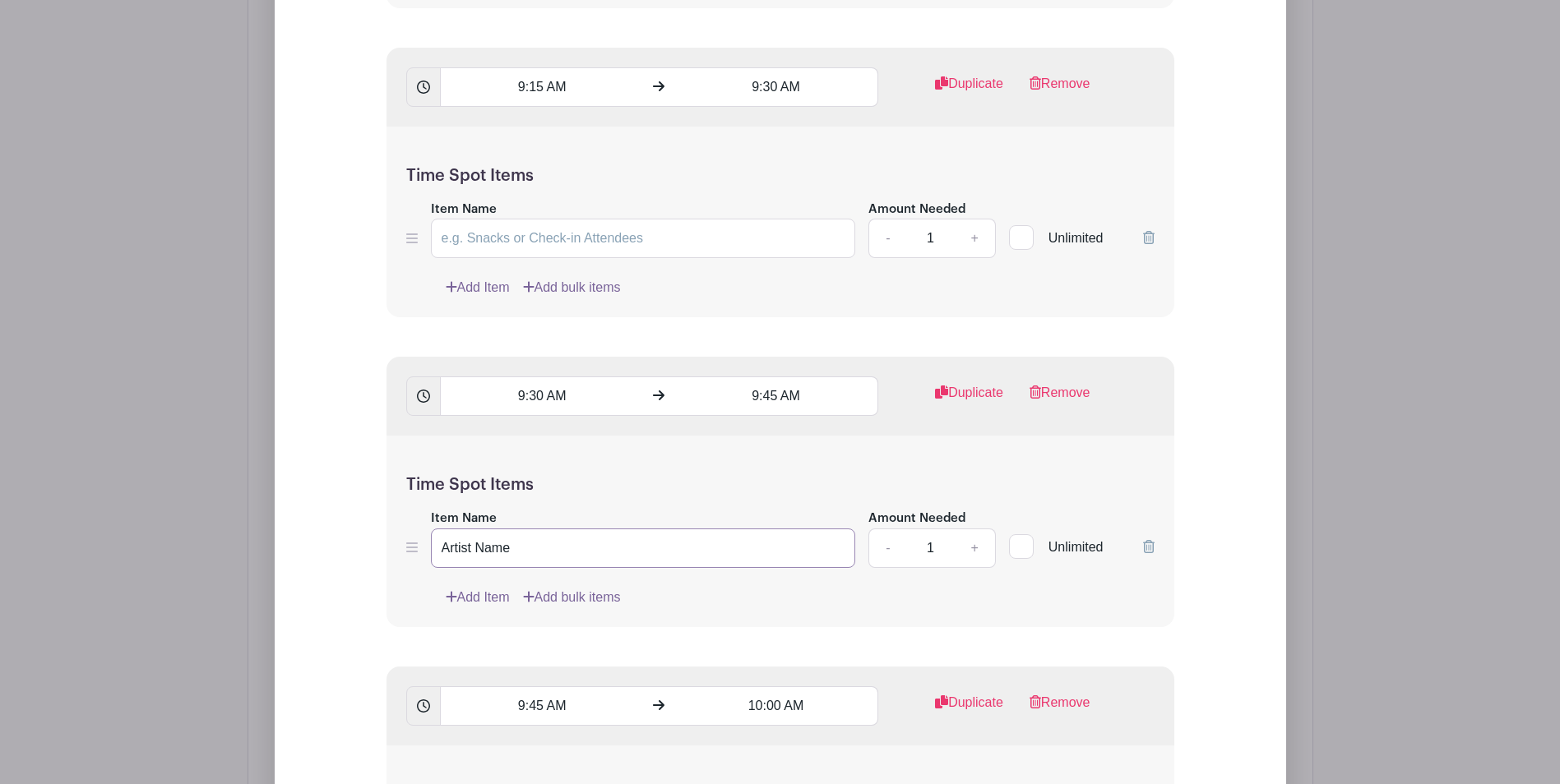
drag, startPoint x: 569, startPoint y: 549, endPoint x: 393, endPoint y: 549, distance: 176.0
click at [393, 549] on div "Time Spot Items Item Name Artist Name Amount Needed - 1 + Unlimited Add Item Ad…" at bounding box center [780, 531] width 788 height 192
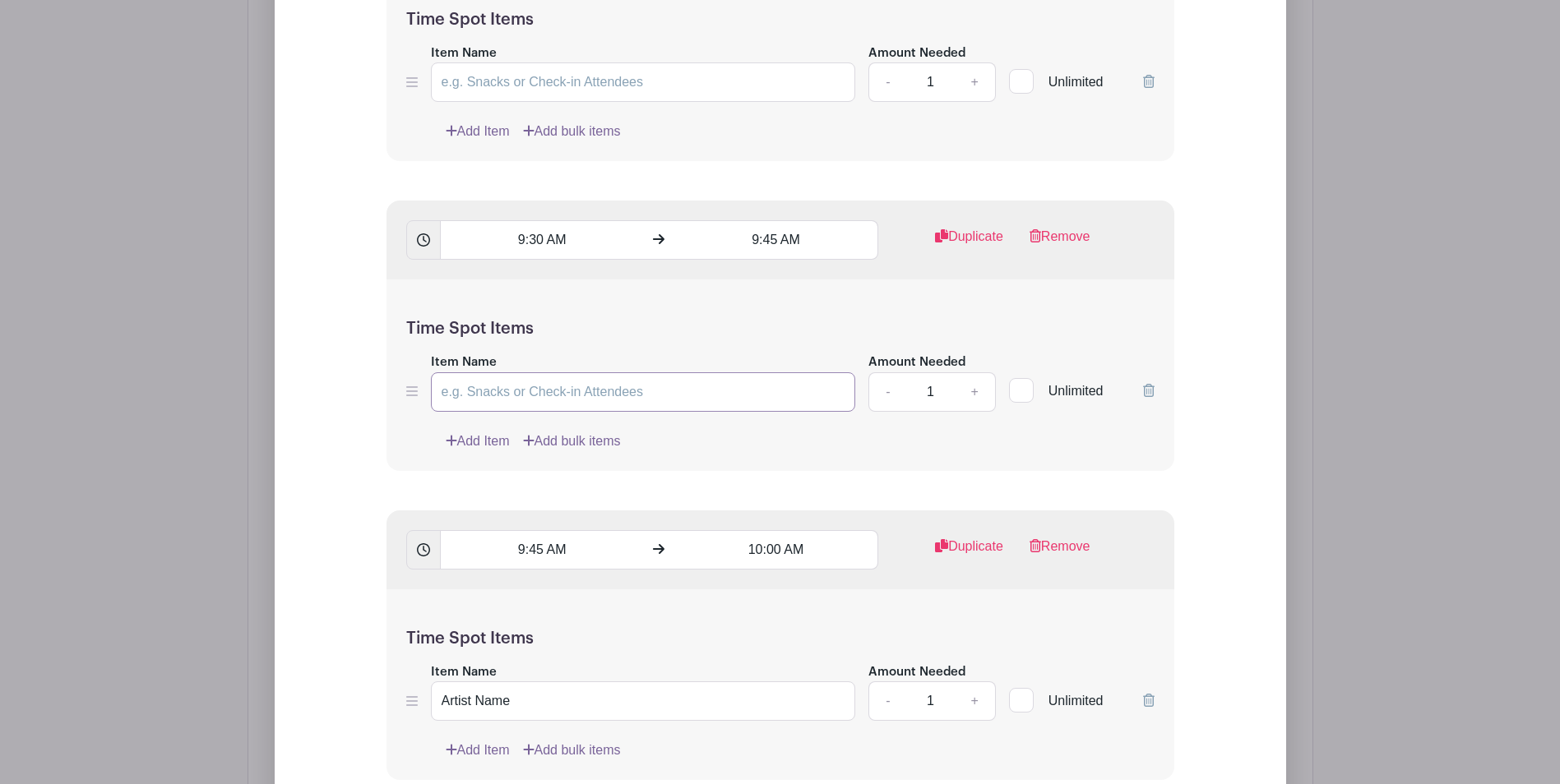
scroll to position [2168, 0]
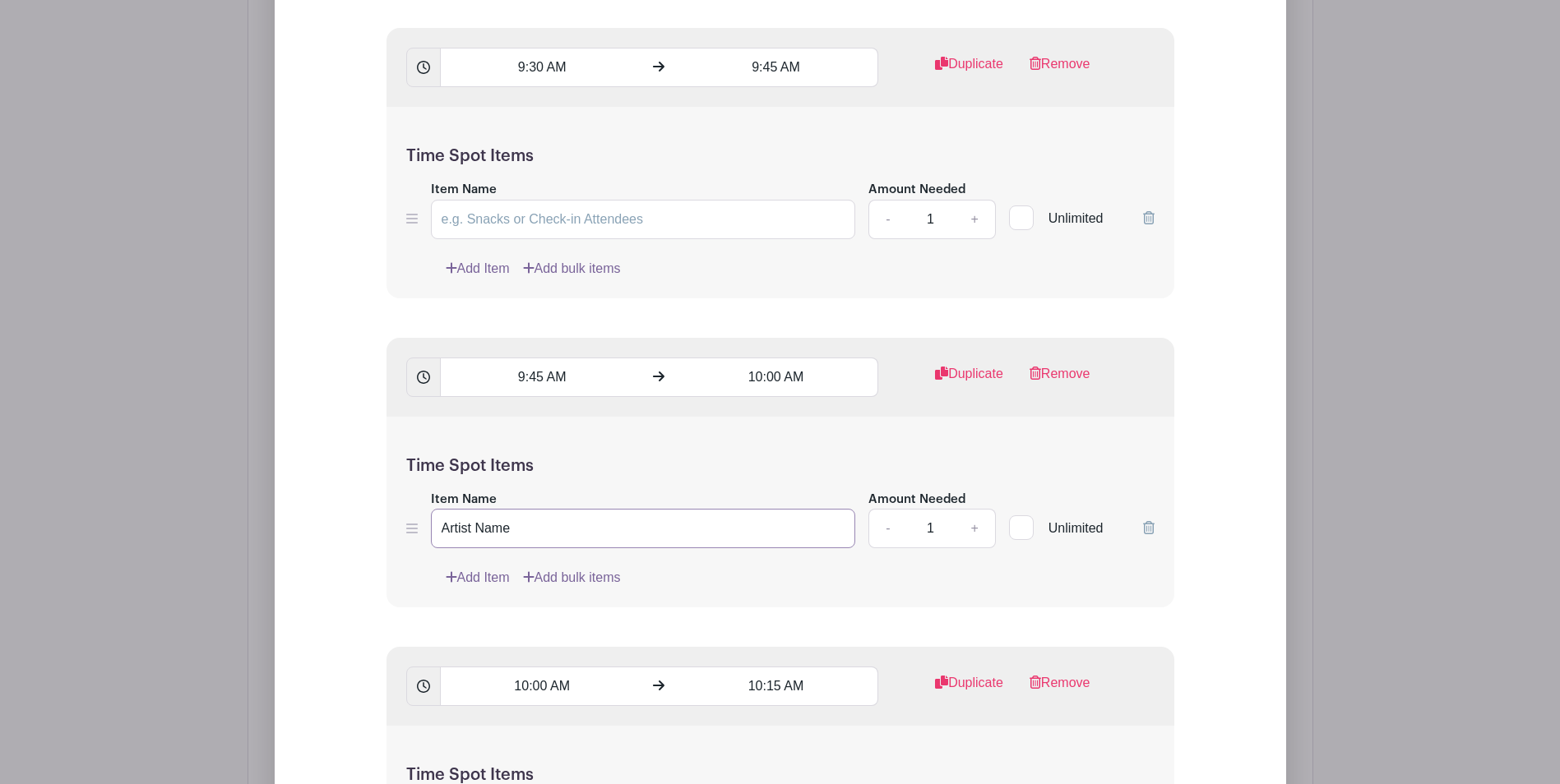
drag, startPoint x: 258, startPoint y: 542, endPoint x: 549, endPoint y: 556, distance: 291.3
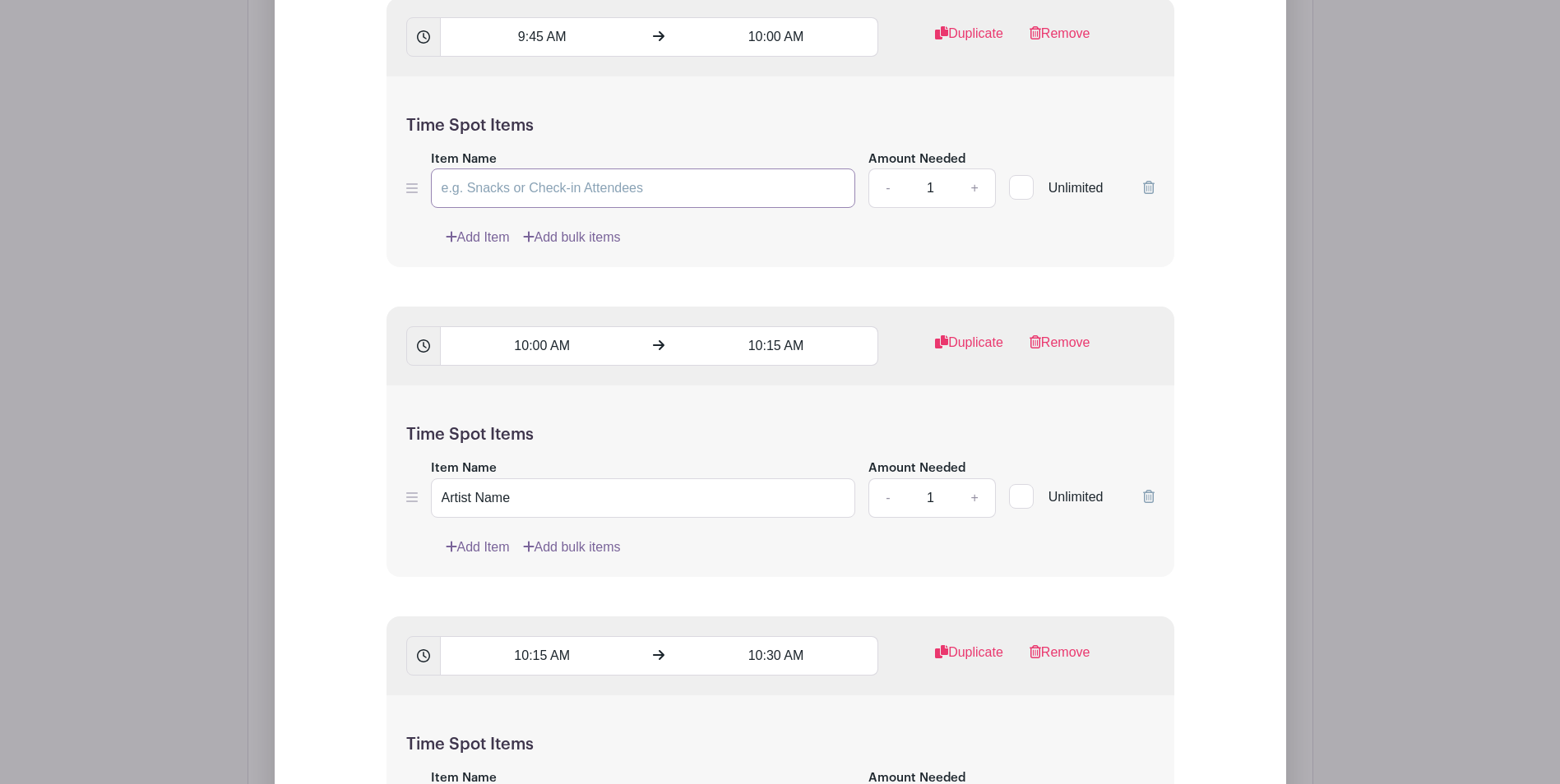
scroll to position [2662, 0]
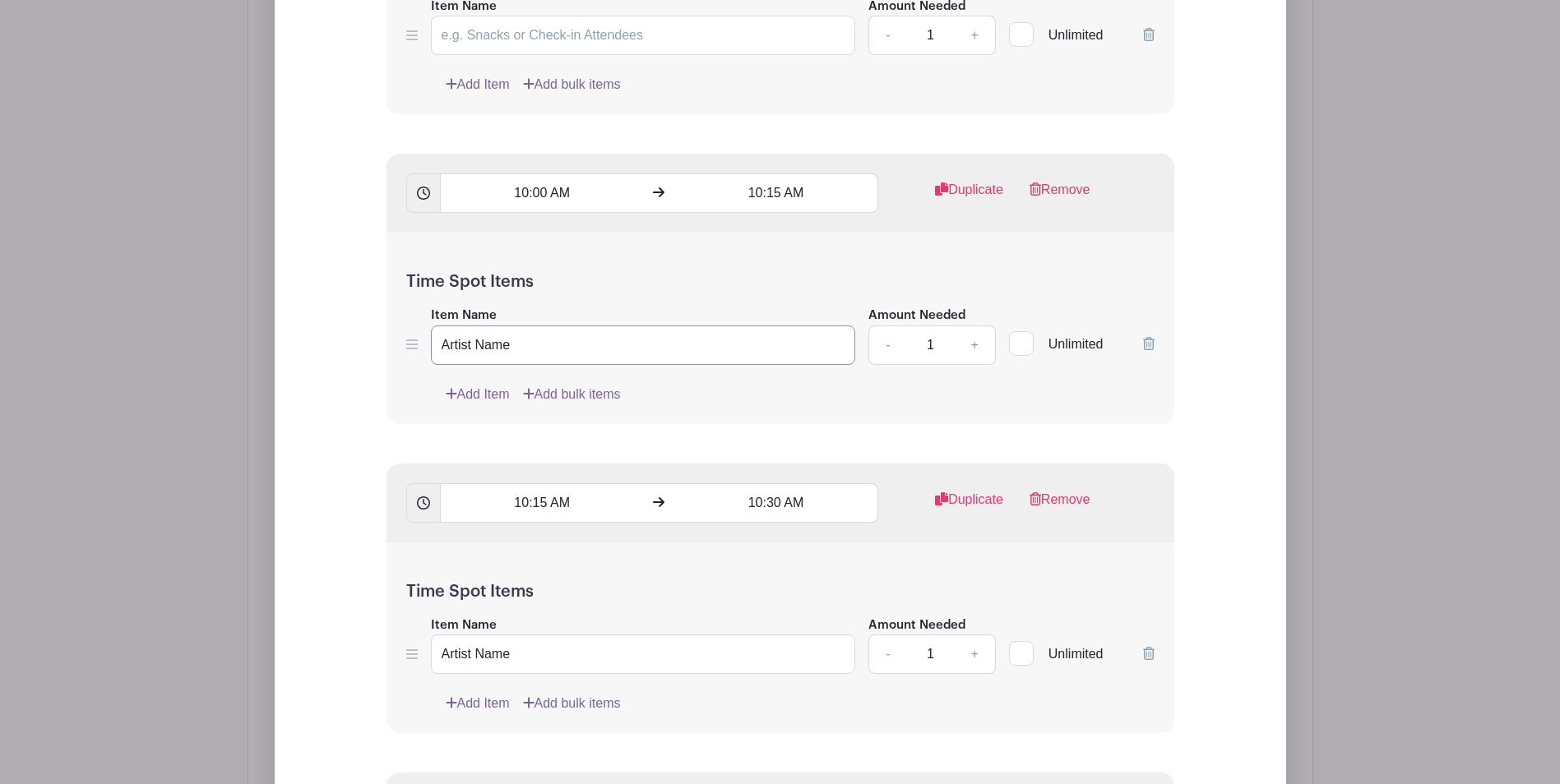
drag, startPoint x: 540, startPoint y: 338, endPoint x: 366, endPoint y: 338, distance: 174.0
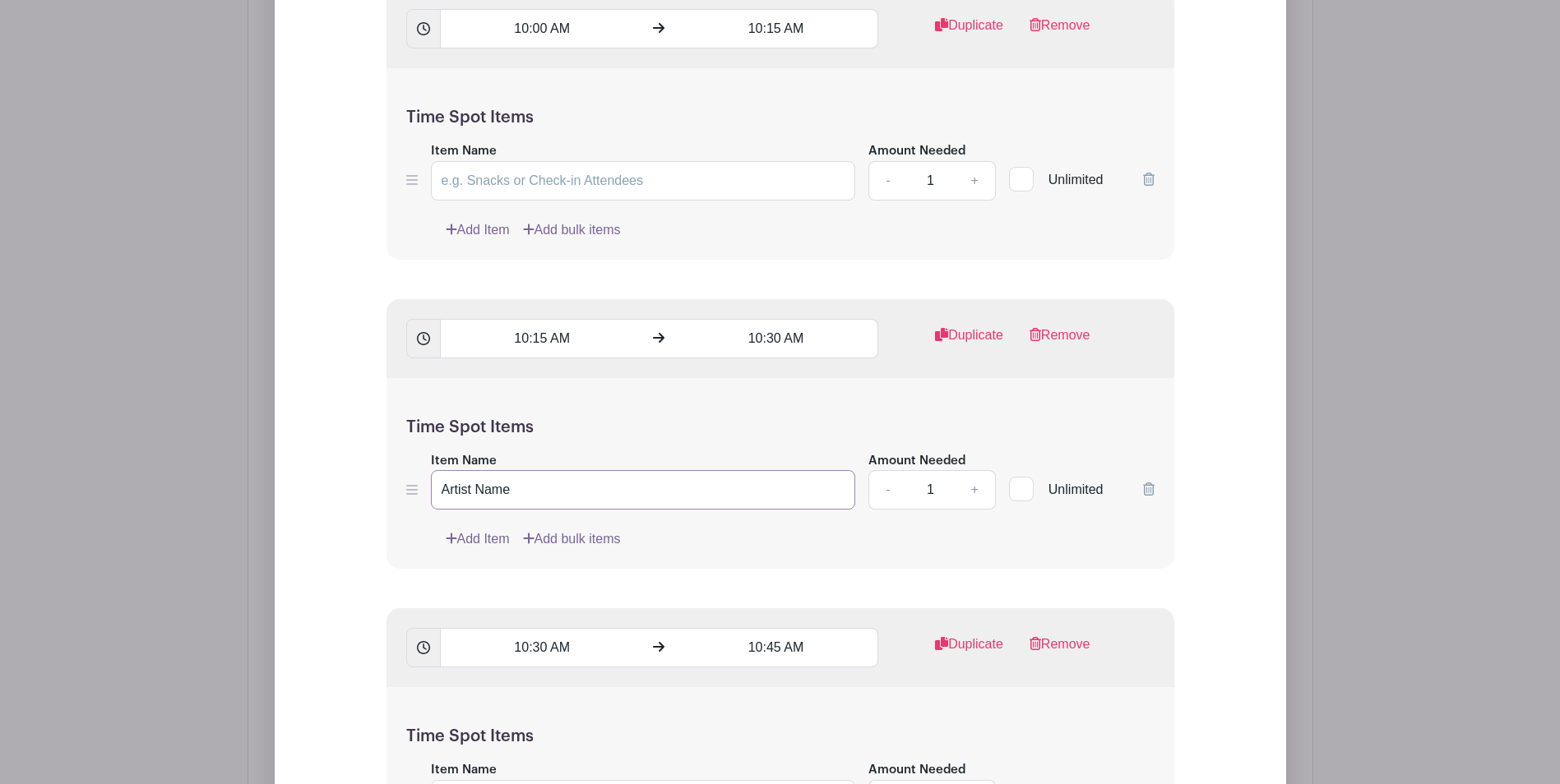
drag, startPoint x: 548, startPoint y: 491, endPoint x: 356, endPoint y: 490, distance: 192.0
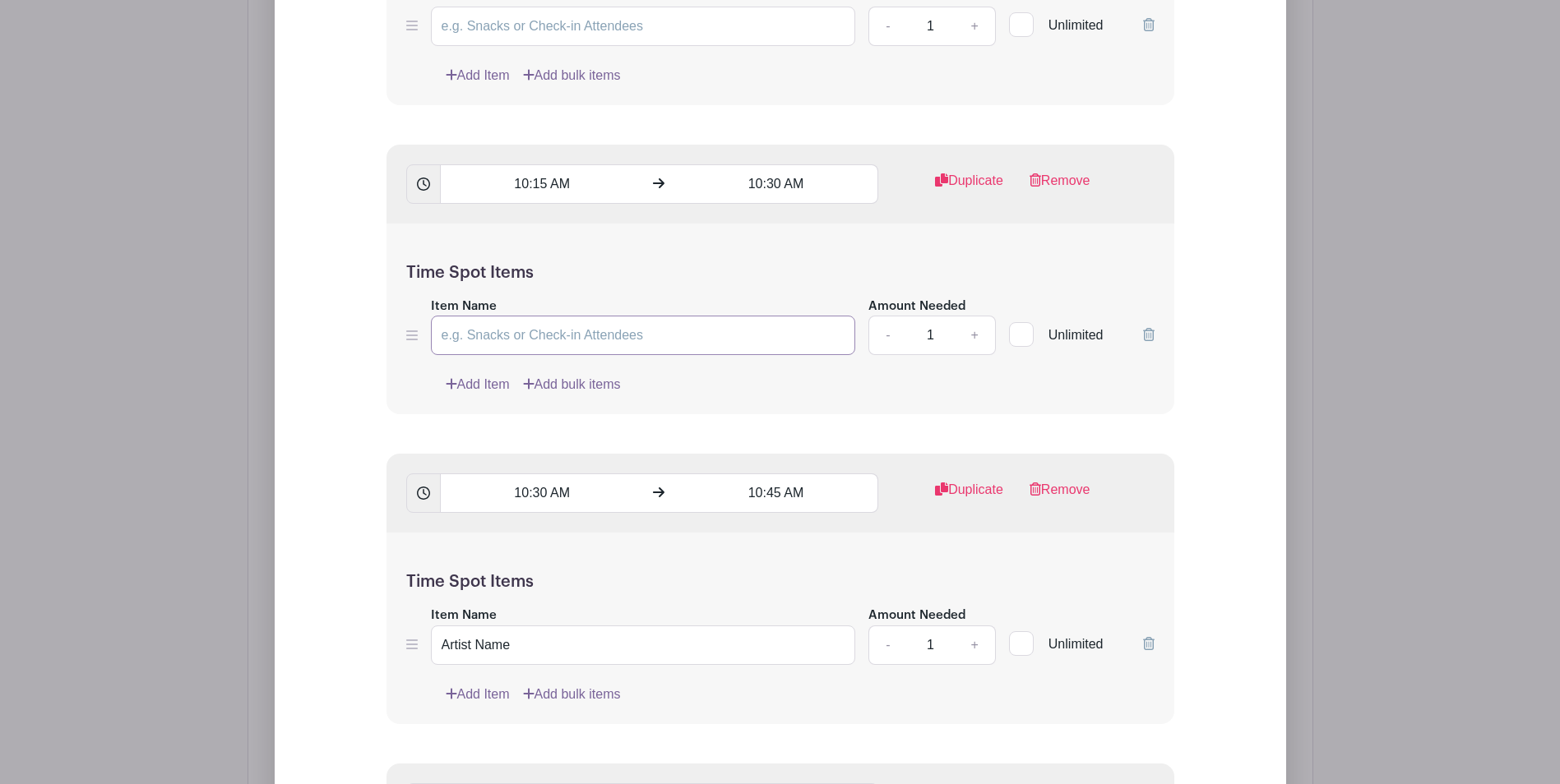
scroll to position [3155, 0]
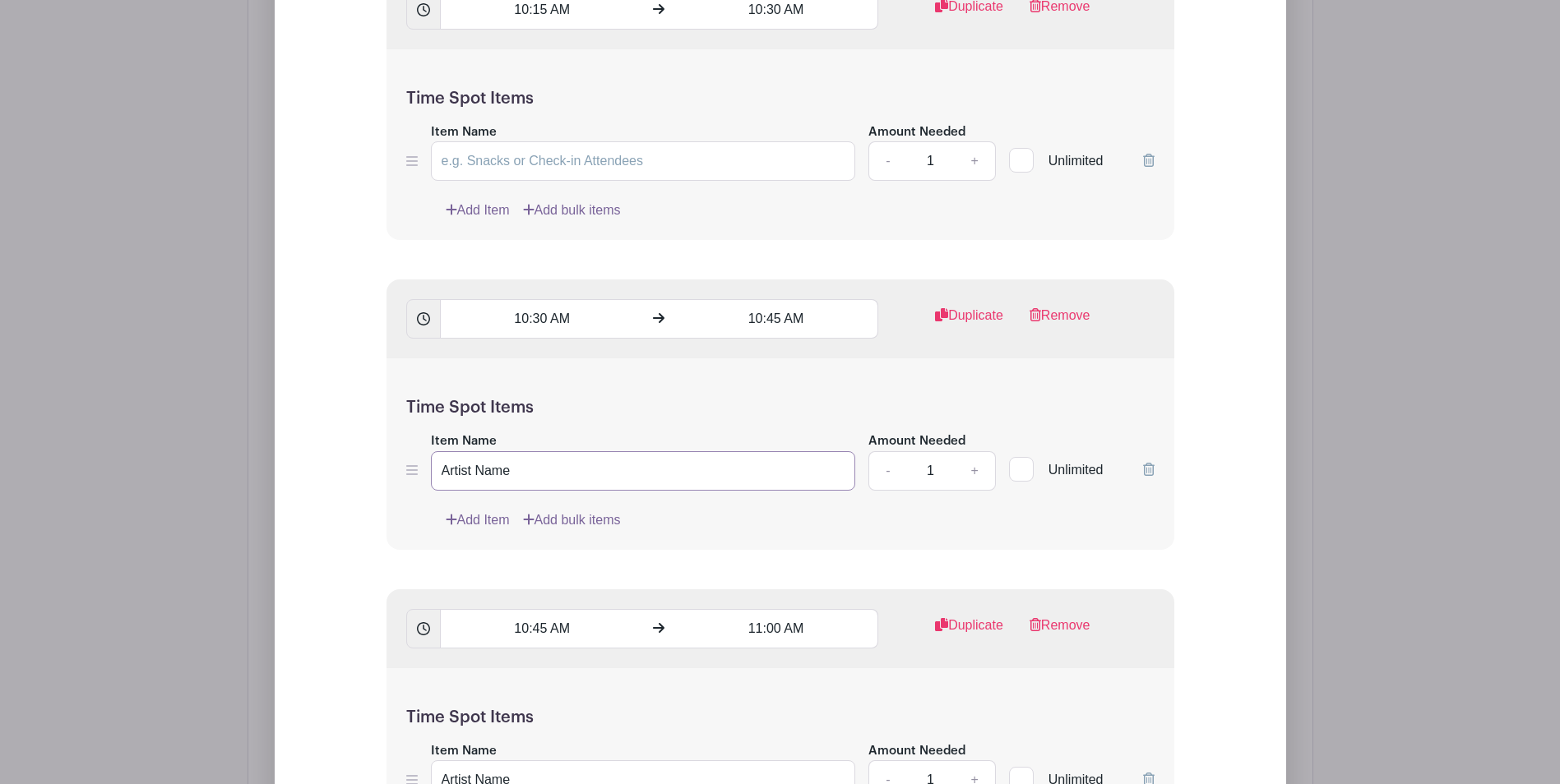
drag, startPoint x: 397, startPoint y: 462, endPoint x: 385, endPoint y: 462, distance: 12.0
click at [386, 462] on div "Time Spot Items Item Name Artist Name Amount Needed - 1 + Unlimited Add Item Ad…" at bounding box center [780, 454] width 788 height 192
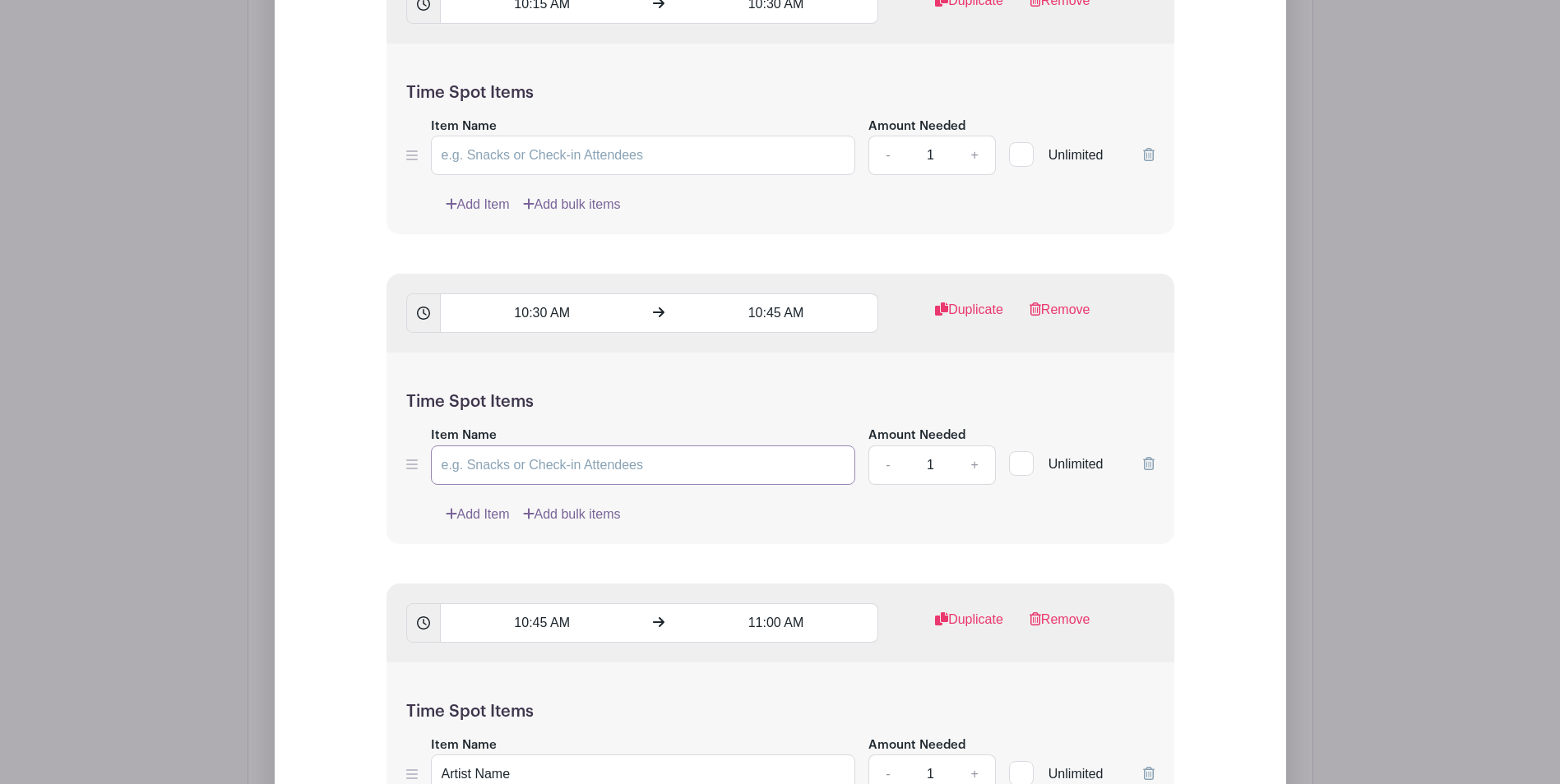
scroll to position [3484, 0]
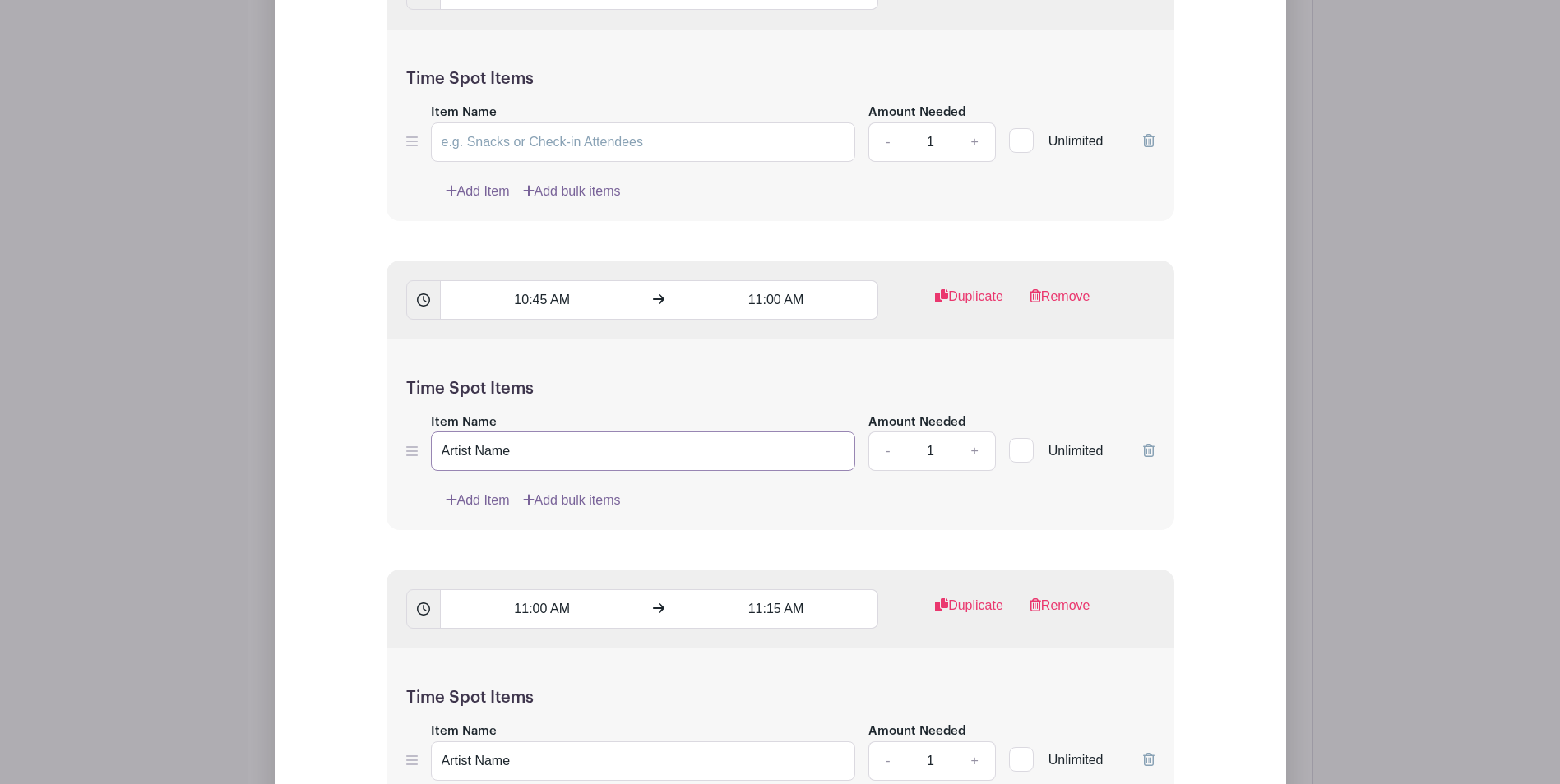
drag, startPoint x: 450, startPoint y: 449, endPoint x: 323, endPoint y: 445, distance: 127.1
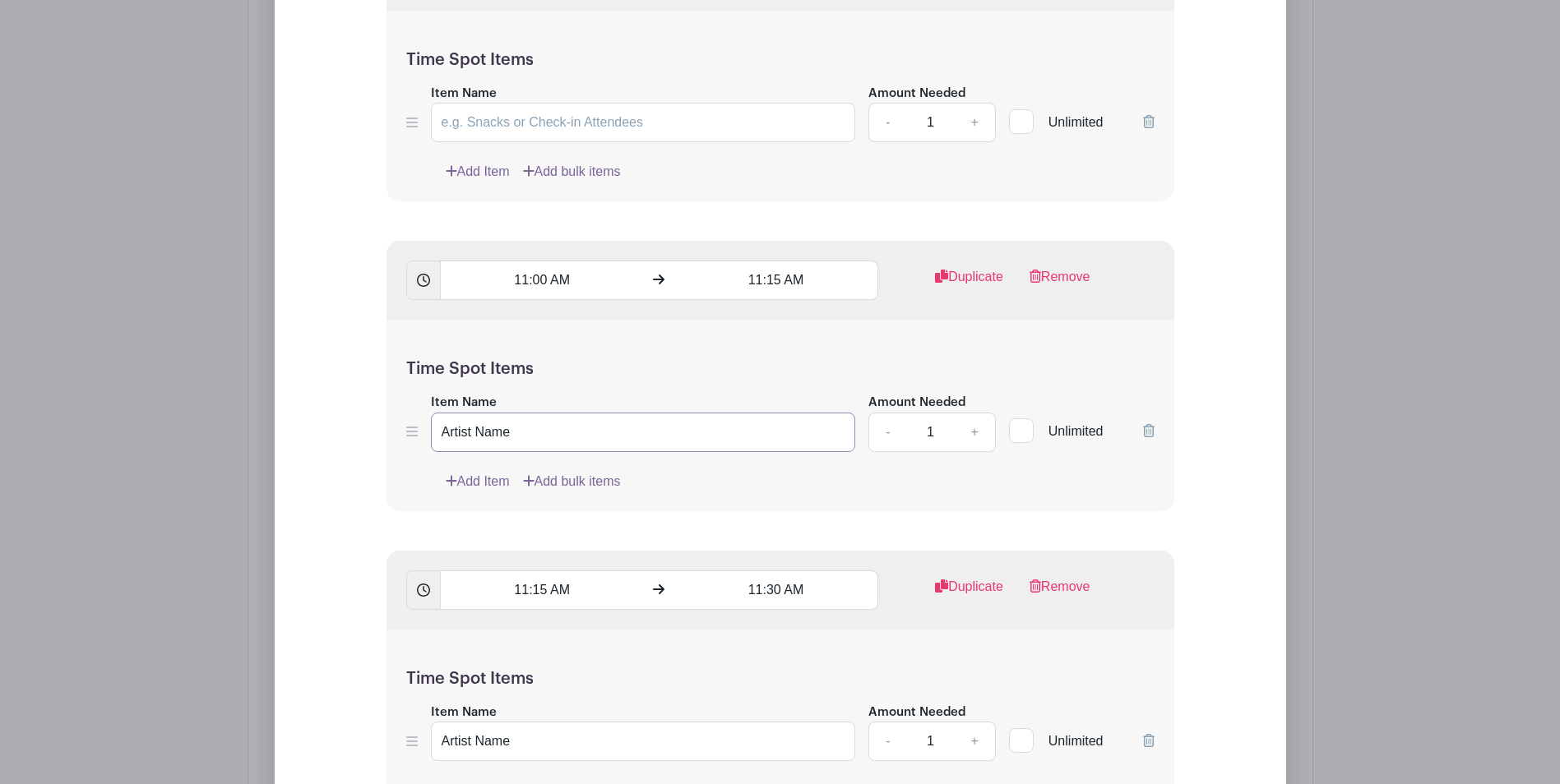
drag, startPoint x: 514, startPoint y: 426, endPoint x: 363, endPoint y: 423, distance: 151.0
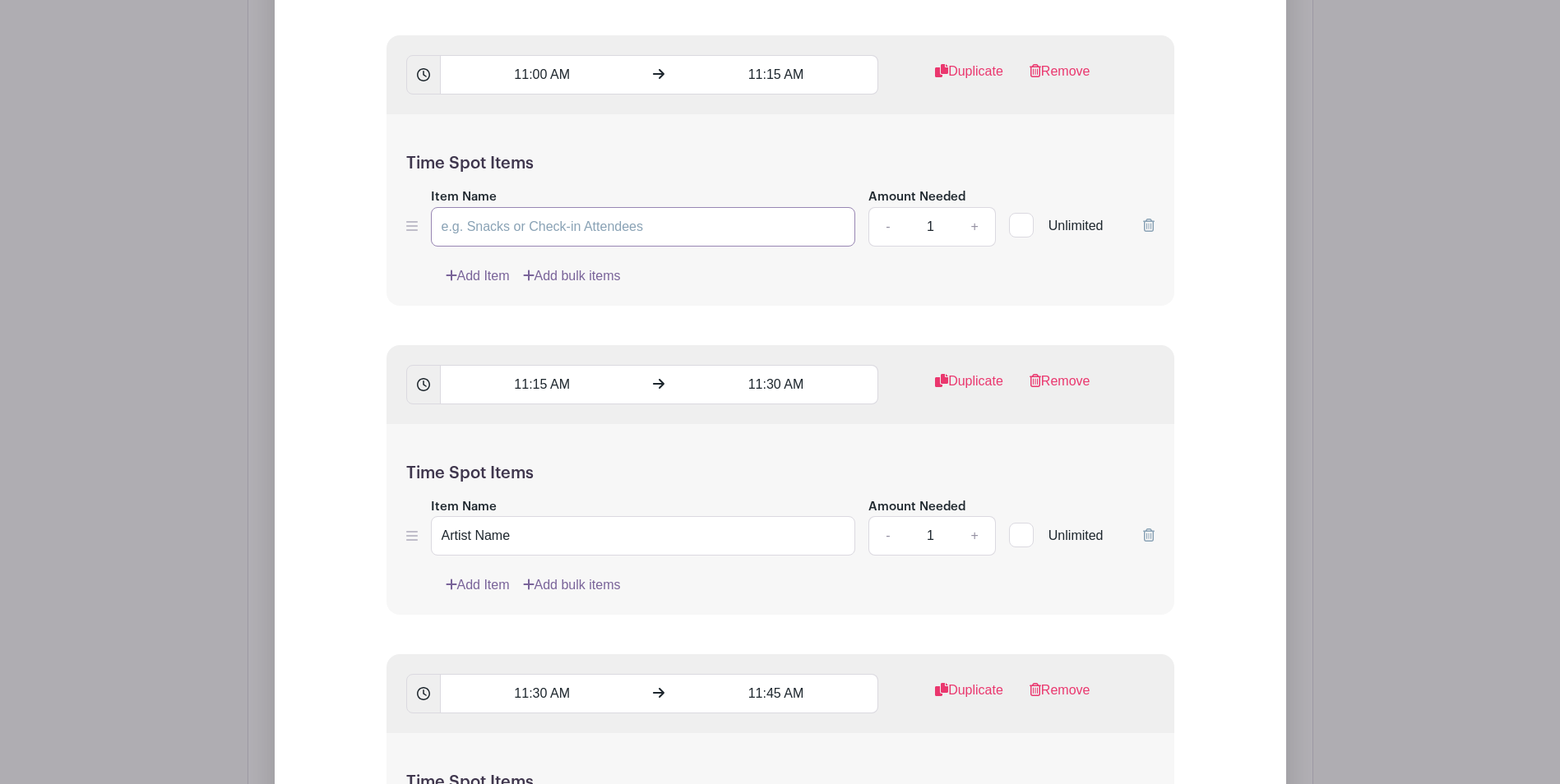
scroll to position [4142, 0]
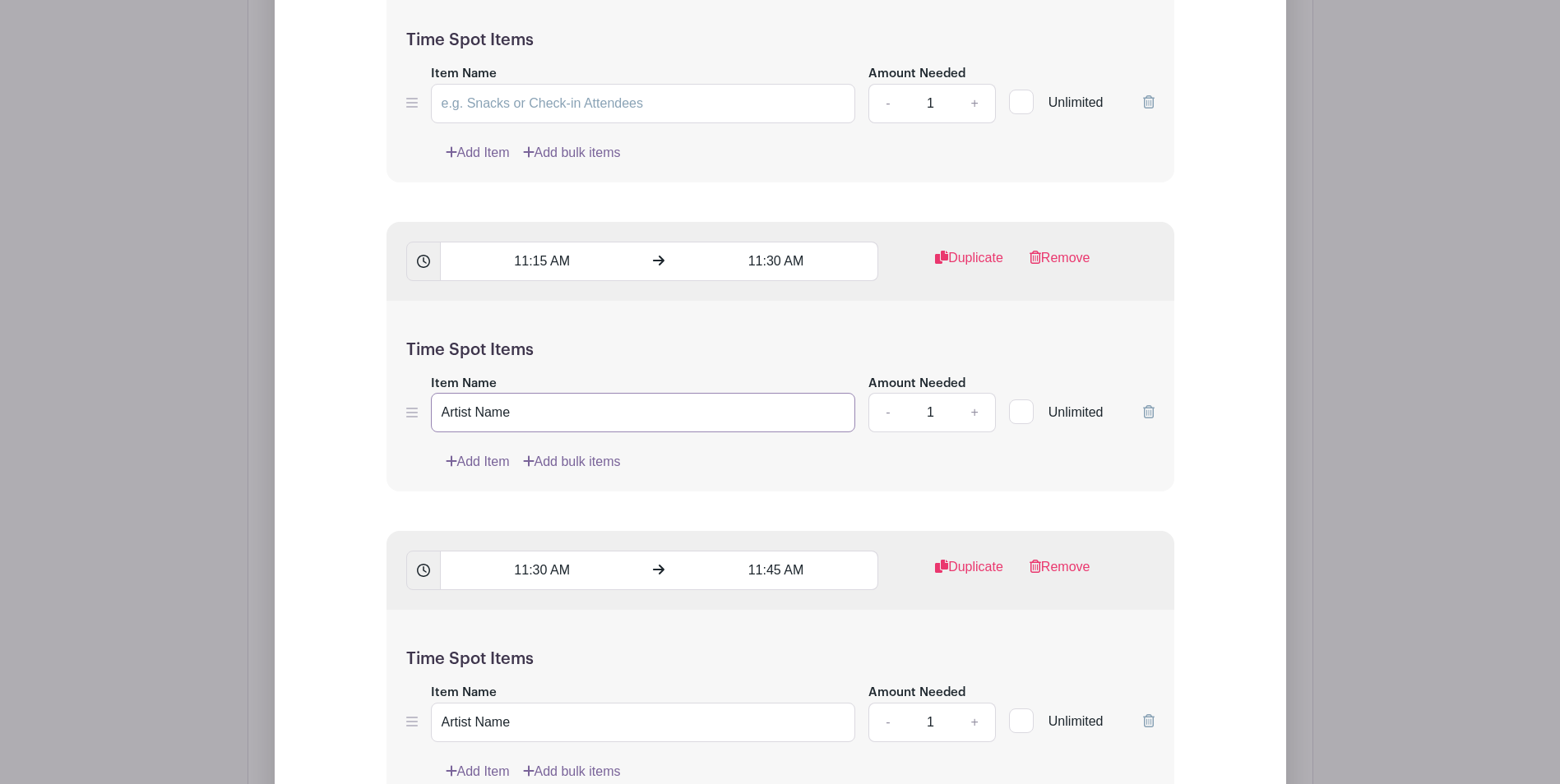
drag, startPoint x: 533, startPoint y: 422, endPoint x: 337, endPoint y: 406, distance: 196.7
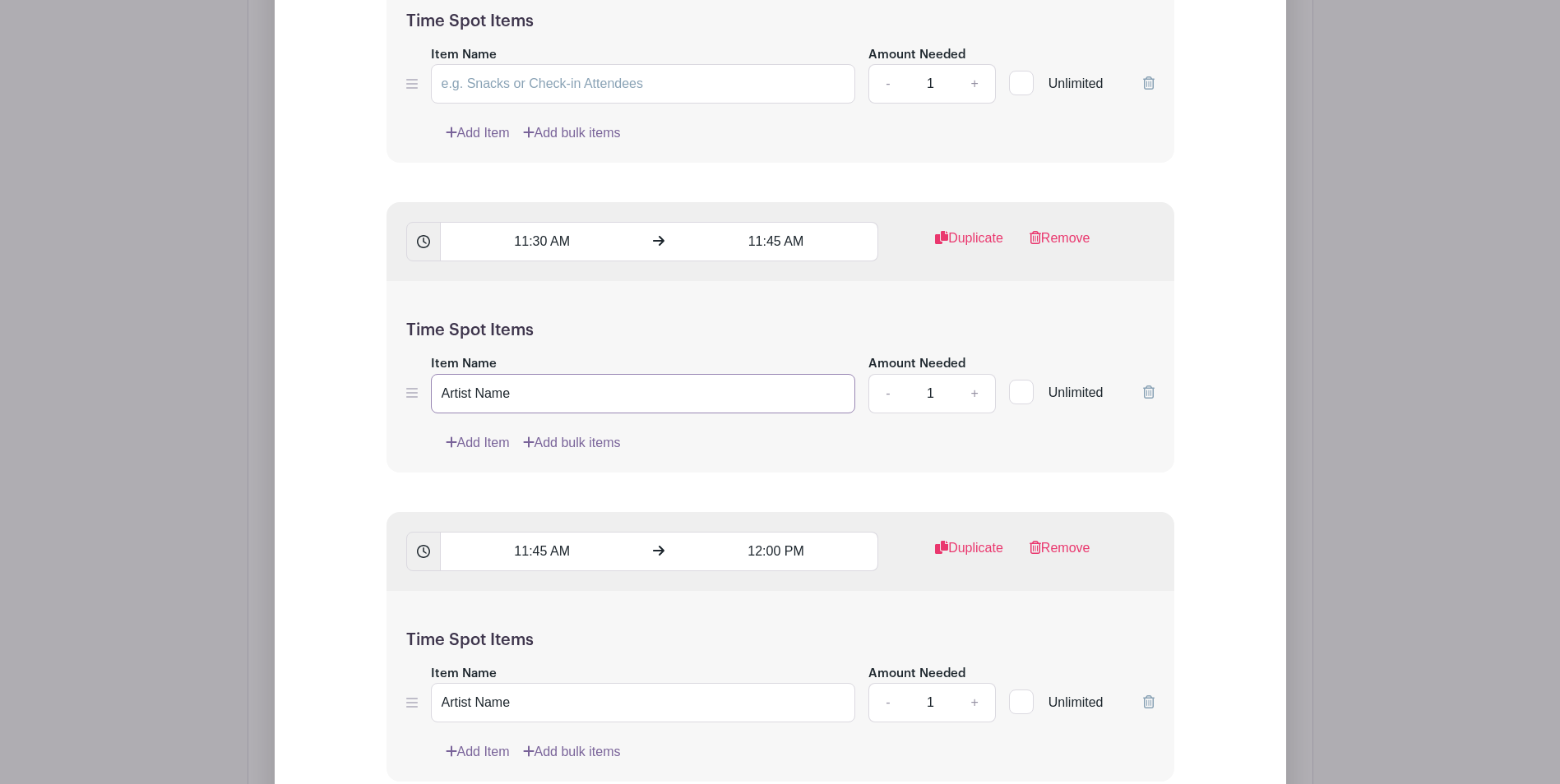
drag, startPoint x: 536, startPoint y: 393, endPoint x: 402, endPoint y: 386, distance: 134.2
click at [402, 386] on div "Time Spot Items Item Name Artist Name Amount Needed - 1 + Unlimited Add Item Ad…" at bounding box center [780, 376] width 788 height 192
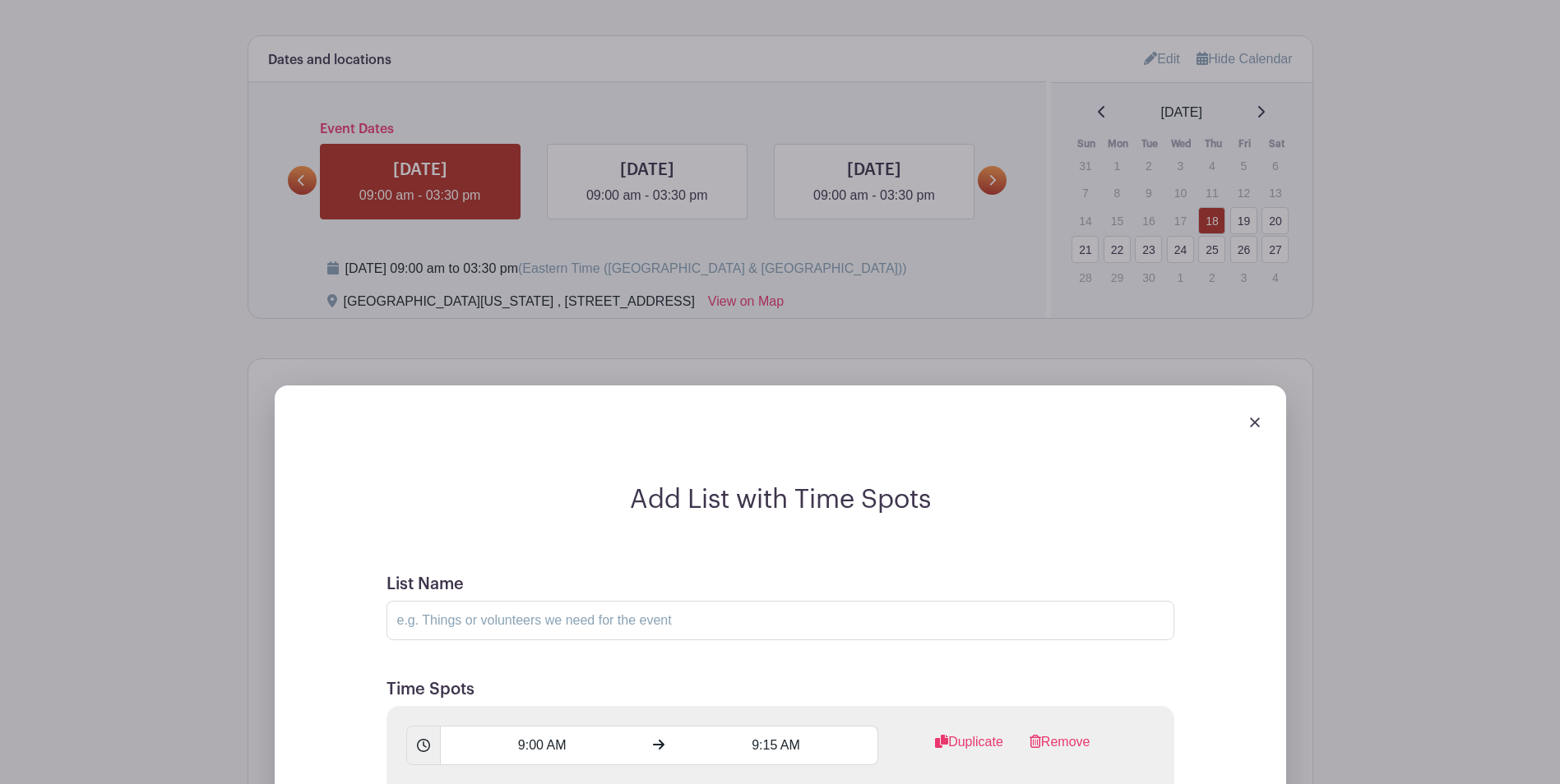
scroll to position [1100, 0]
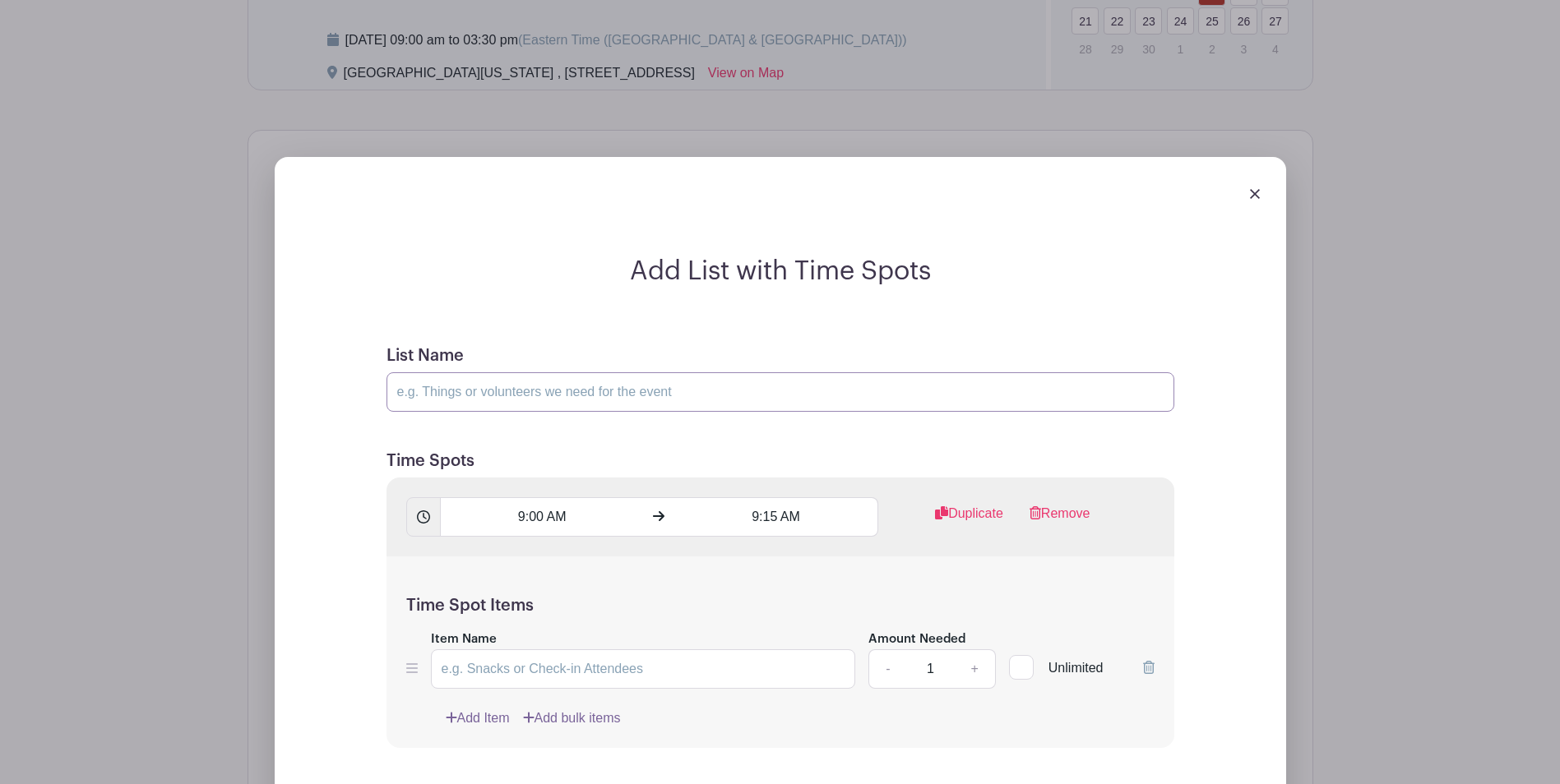
click at [454, 397] on input "List Name" at bounding box center [780, 392] width 788 height 39
click at [465, 401] on input "List Name" at bounding box center [780, 392] width 788 height 39
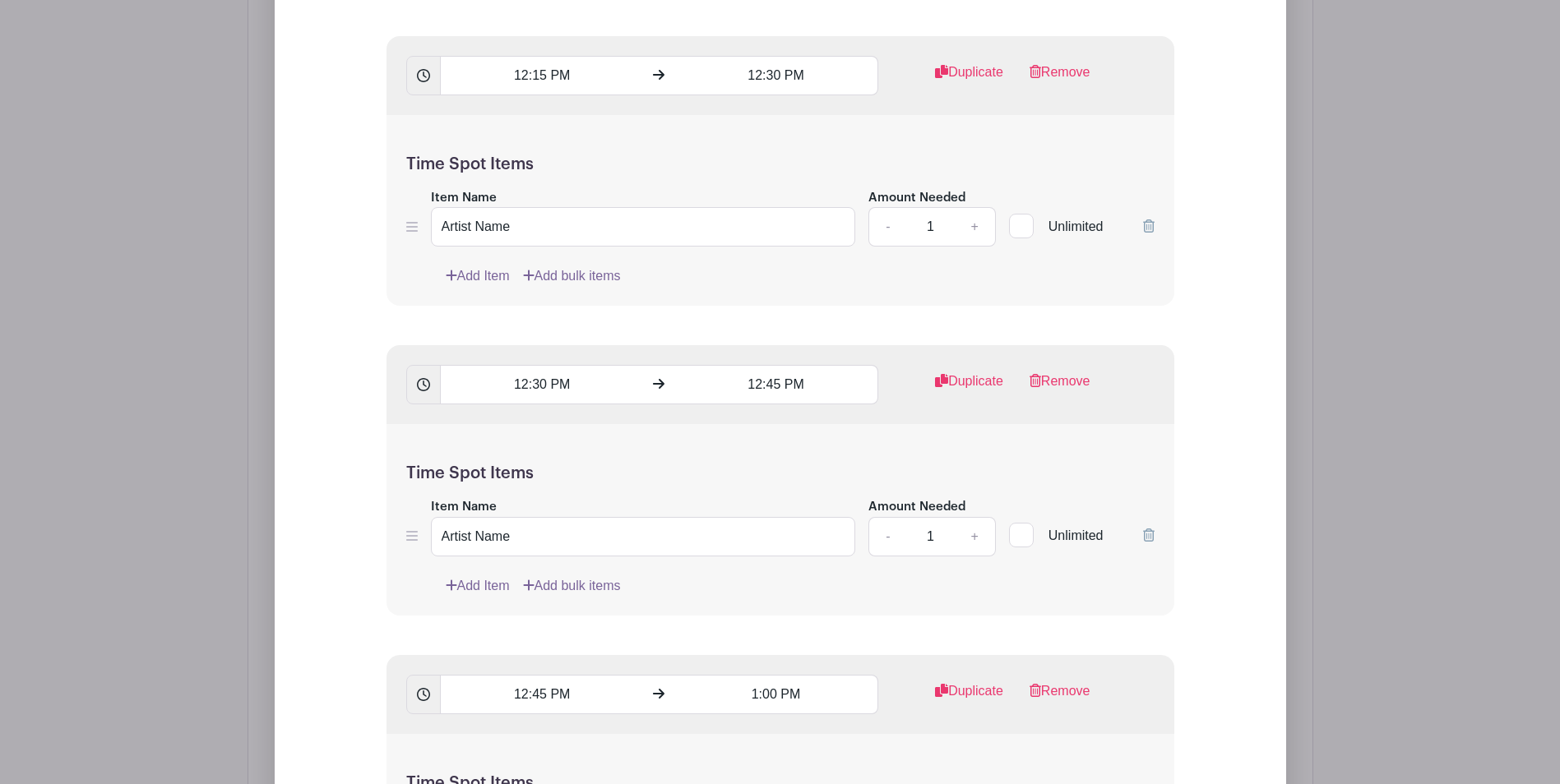
scroll to position [5703, 0]
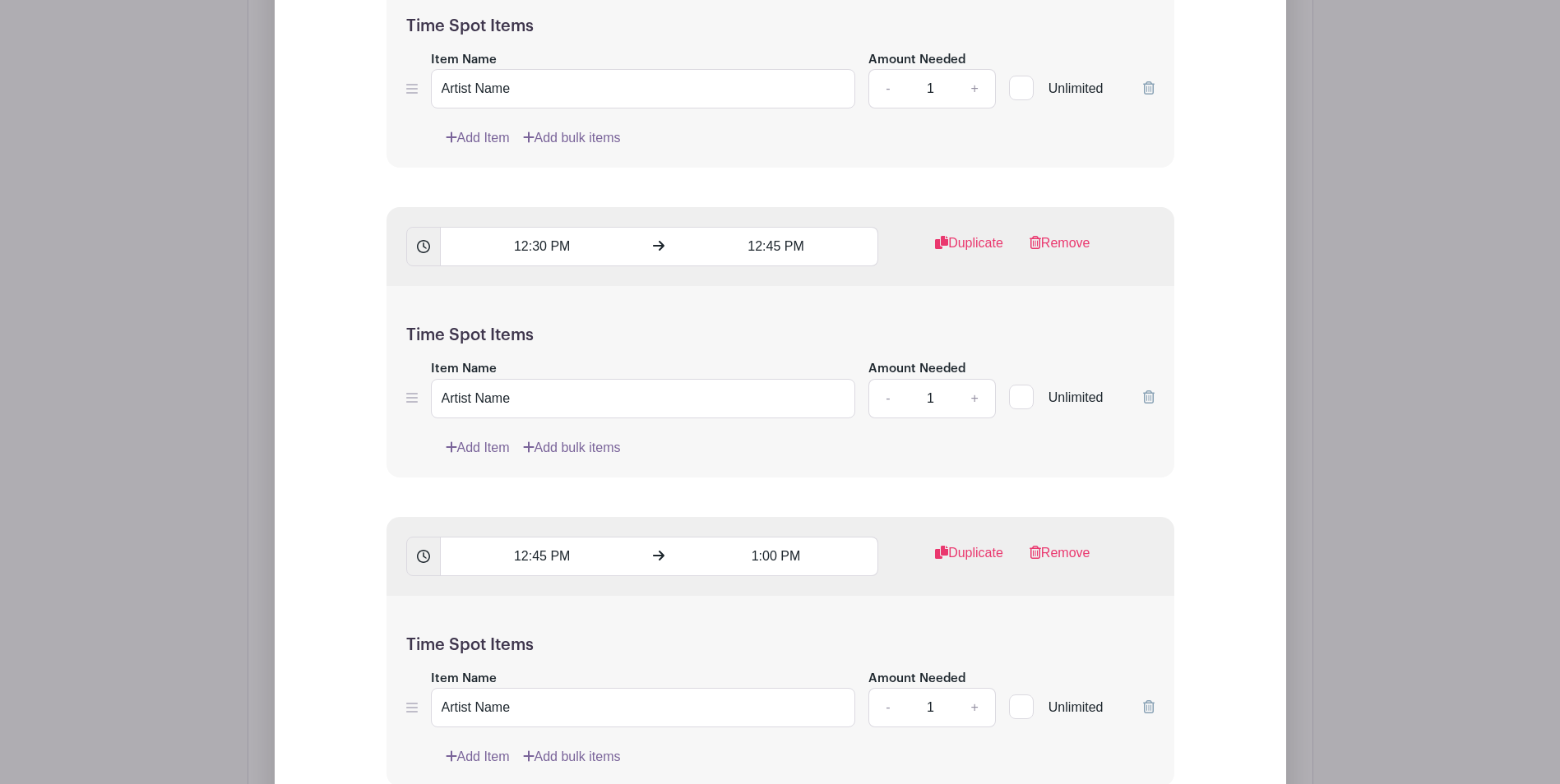
type input "[DATE]"
drag, startPoint x: 504, startPoint y: 393, endPoint x: 373, endPoint y: 382, distance: 131.5
click at [373, 382] on form "List Name [DATE] Time Spots 9:00 AM 9:15 AM Duplicate Remove Time Spot Items It…" at bounding box center [780, 54] width 827 height 8661
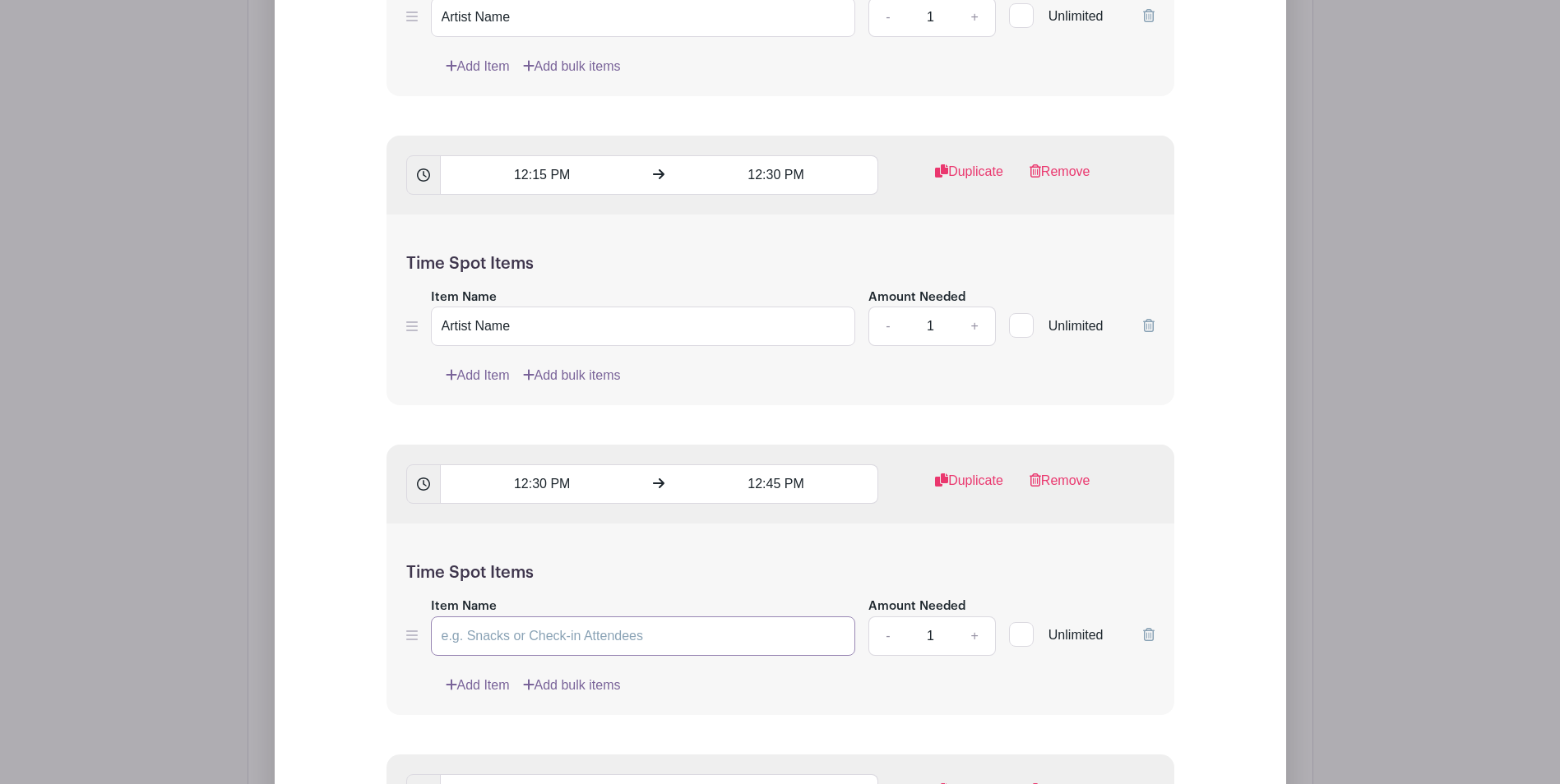
scroll to position [5457, 0]
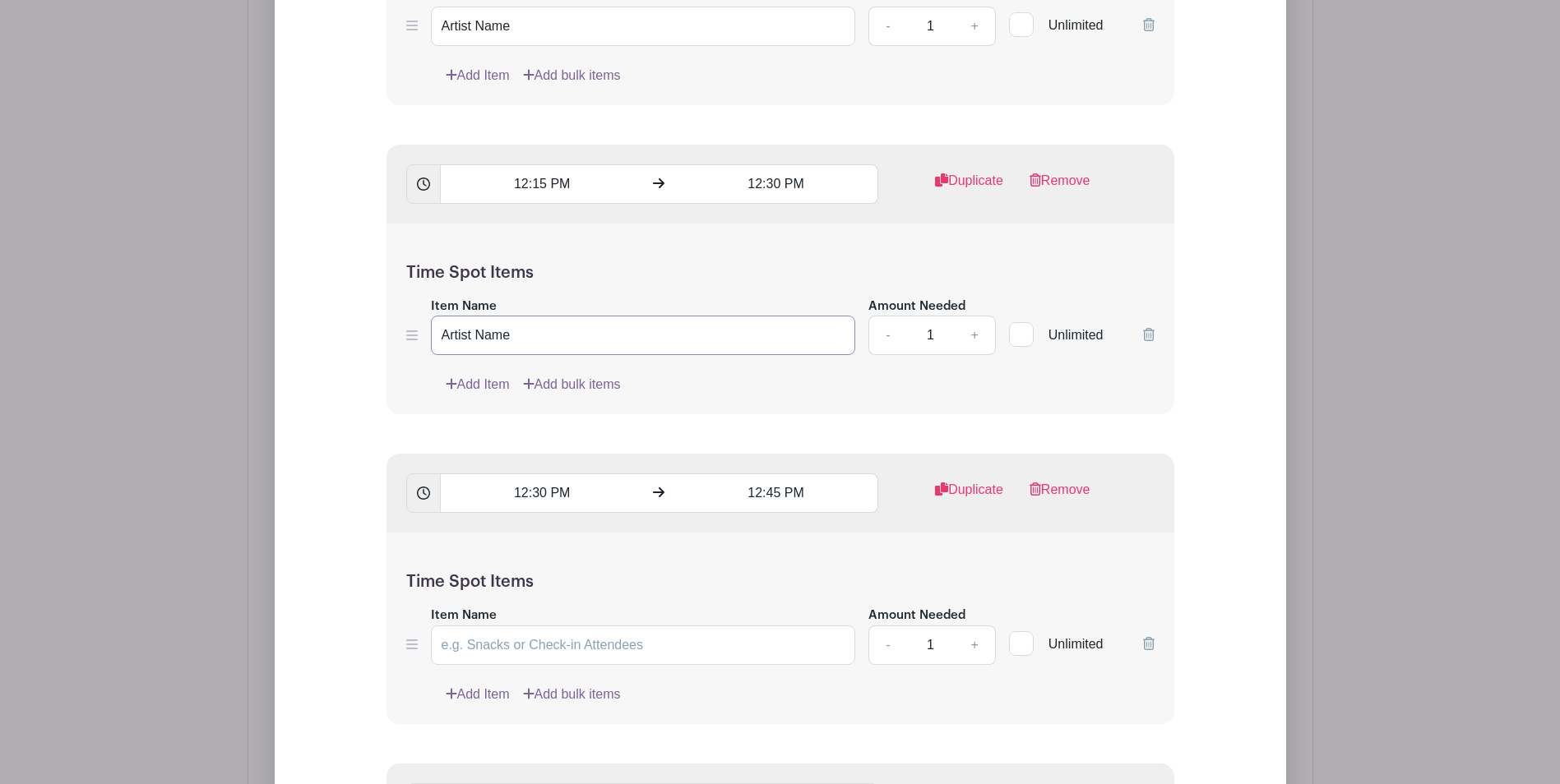
drag, startPoint x: 536, startPoint y: 342, endPoint x: 462, endPoint y: 336, distance: 74.2
click at [346, 328] on div "Add List with Time Spots List Name [DATE] Time Spots 9:00 AM 9:15 AM Duplicate …" at bounding box center [780, 264] width 906 height 8732
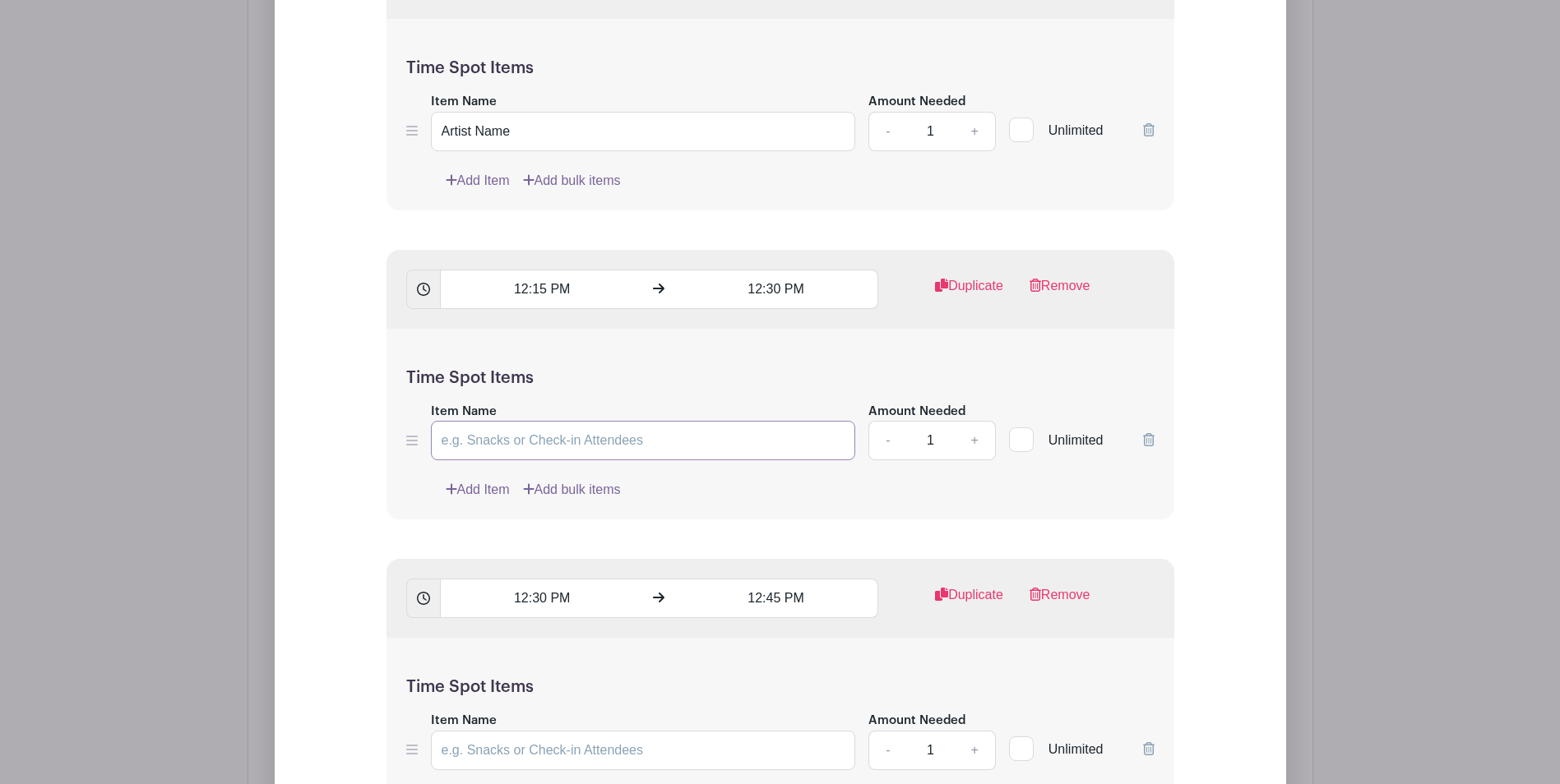
scroll to position [5210, 0]
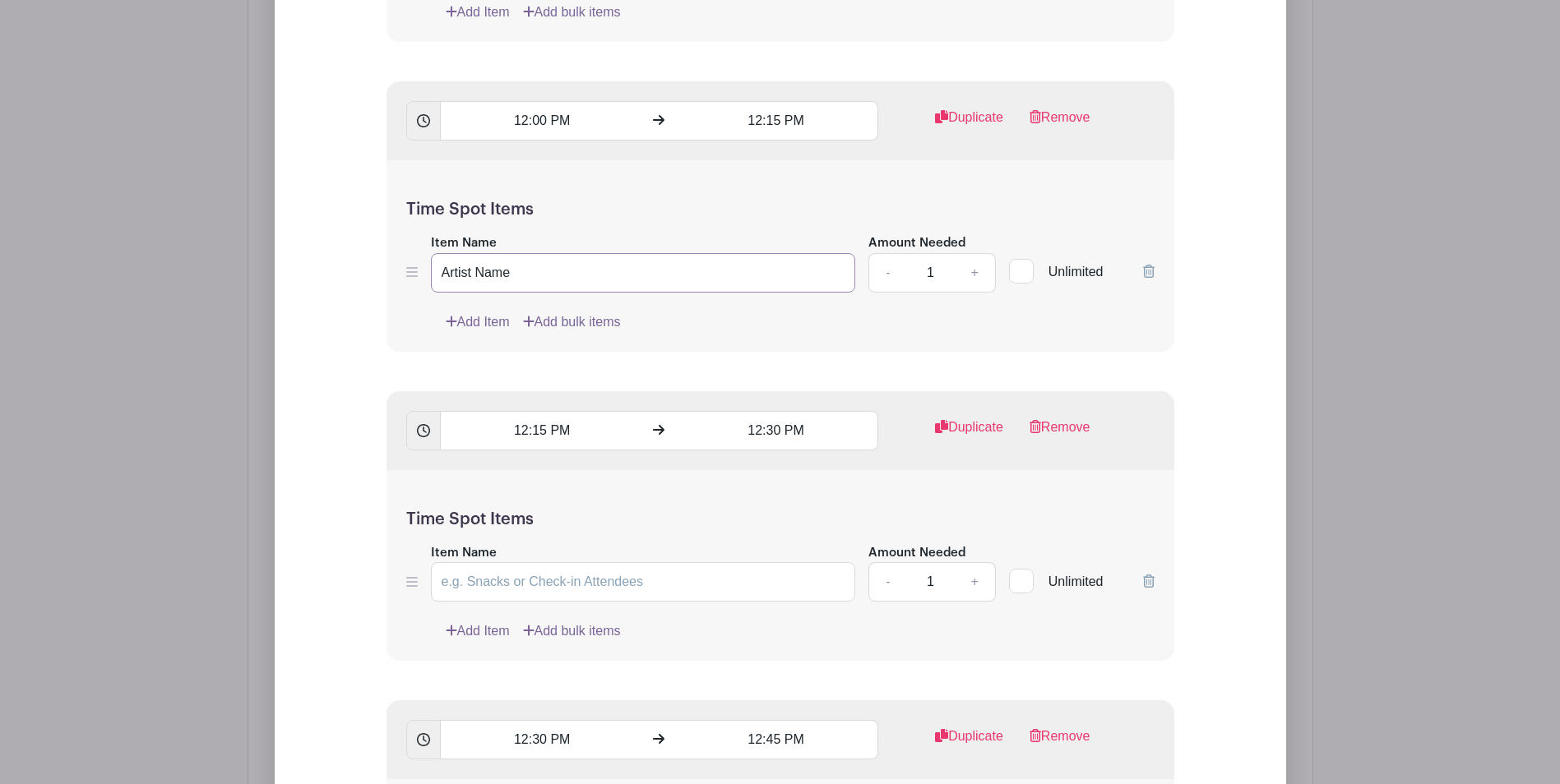
drag, startPoint x: 528, startPoint y: 268, endPoint x: 385, endPoint y: 263, distance: 143.1
click at [363, 258] on div "Add List with Time Spots List Name [DATE] Time Spots 9:00 AM 9:15 AM Duplicate …" at bounding box center [780, 511] width 906 height 8732
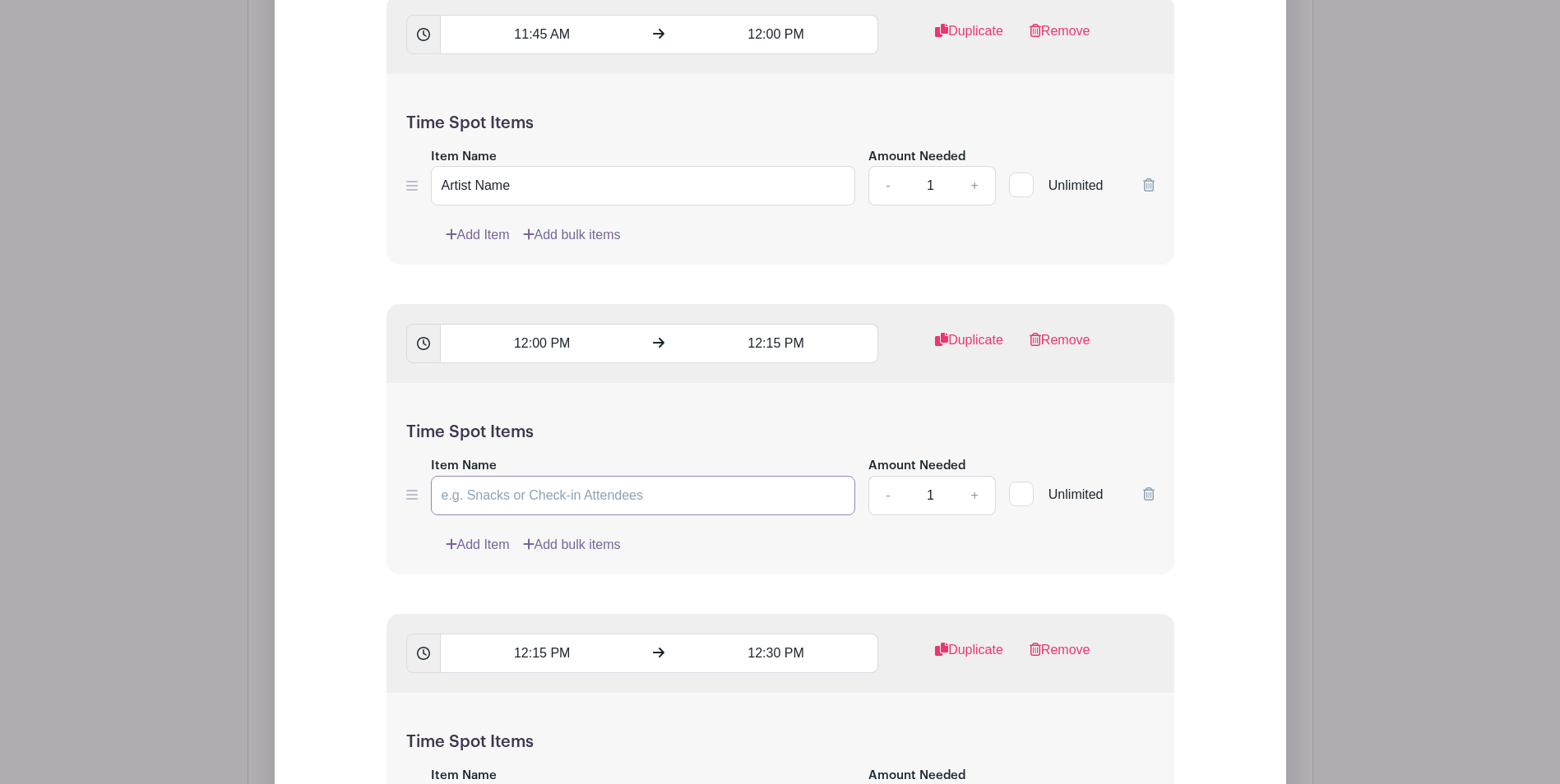
scroll to position [4964, 0]
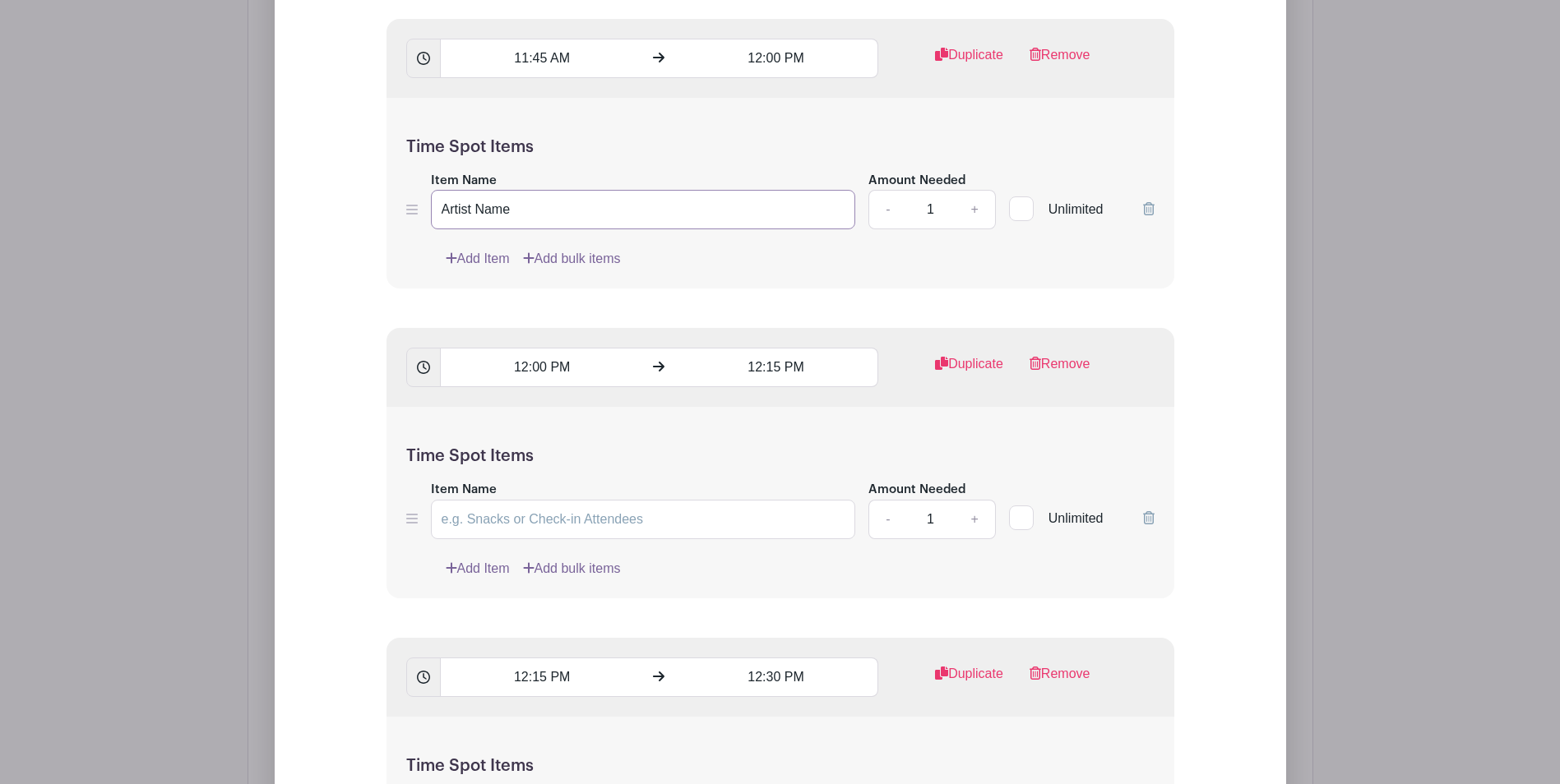
drag, startPoint x: 529, startPoint y: 203, endPoint x: 393, endPoint y: 203, distance: 136.0
click at [393, 203] on div "Time Spot Items Item Name Artist Name Amount Needed - 1 + Unlimited Add Item Ad…" at bounding box center [780, 194] width 788 height 192
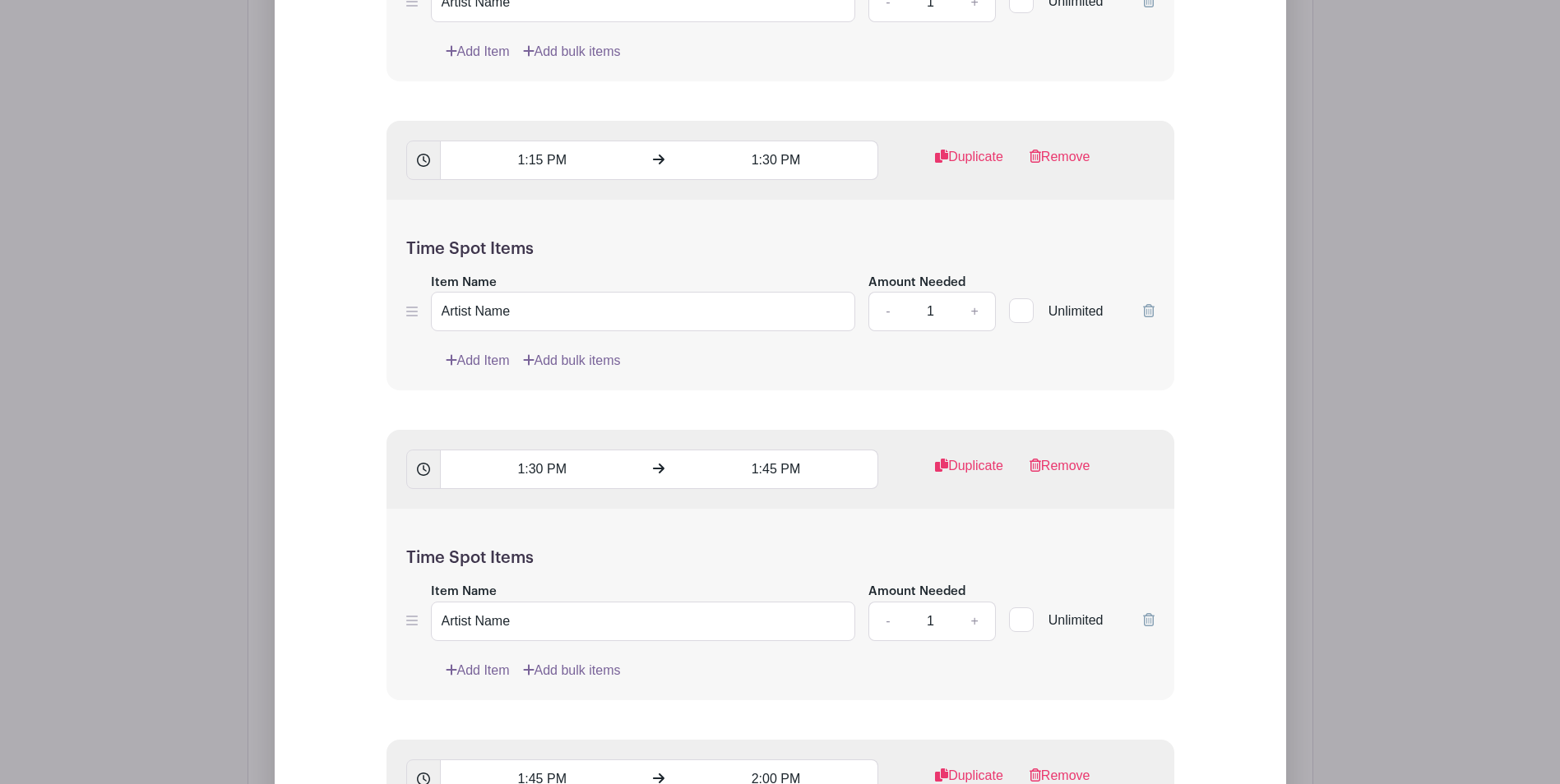
scroll to position [6690, 0]
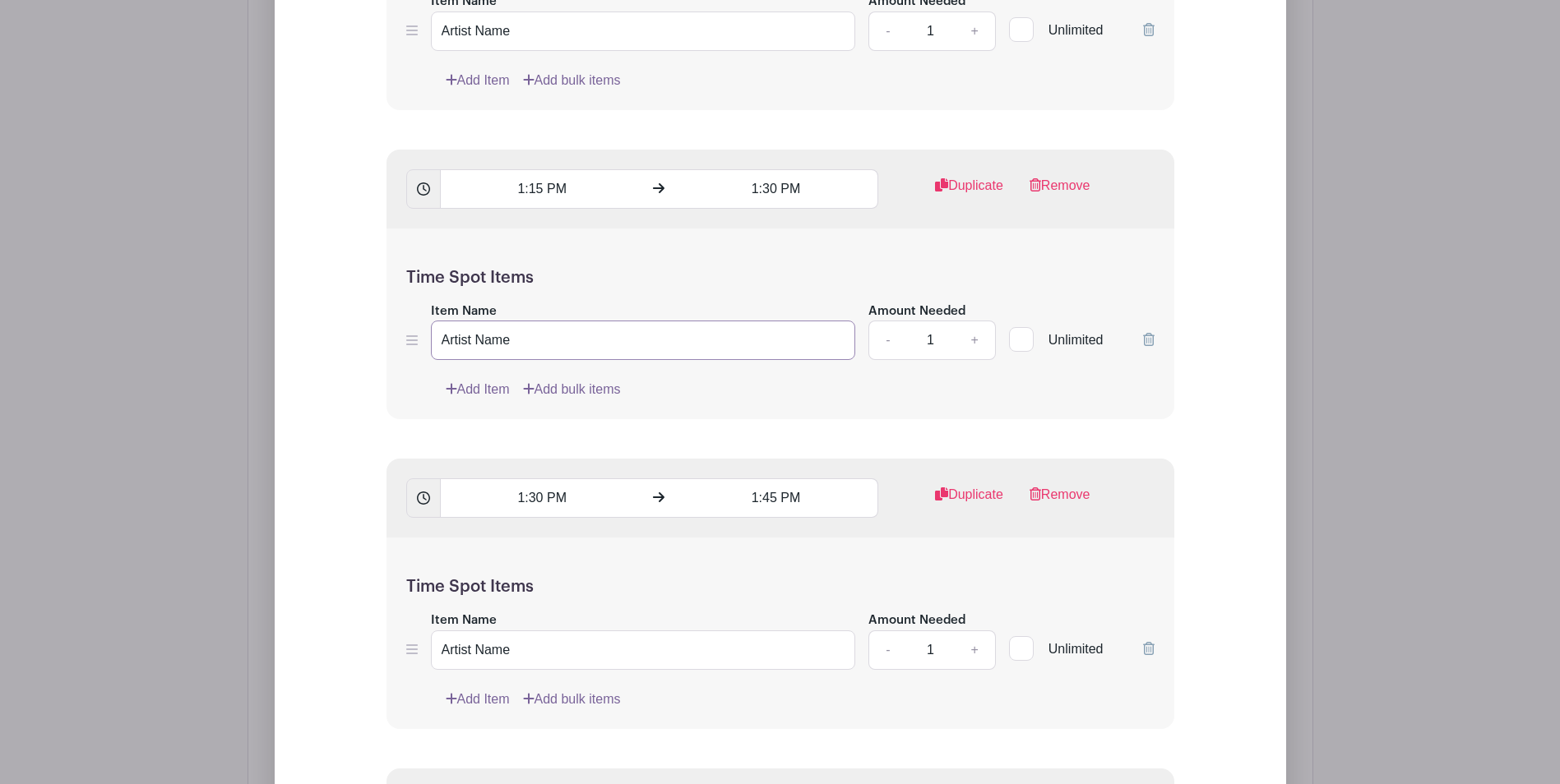
drag, startPoint x: 531, startPoint y: 348, endPoint x: 409, endPoint y: 332, distance: 123.0
click at [409, 332] on div "Item Name Artist Name Amount Needed - 1 + Unlimited" at bounding box center [780, 331] width 748 height 60
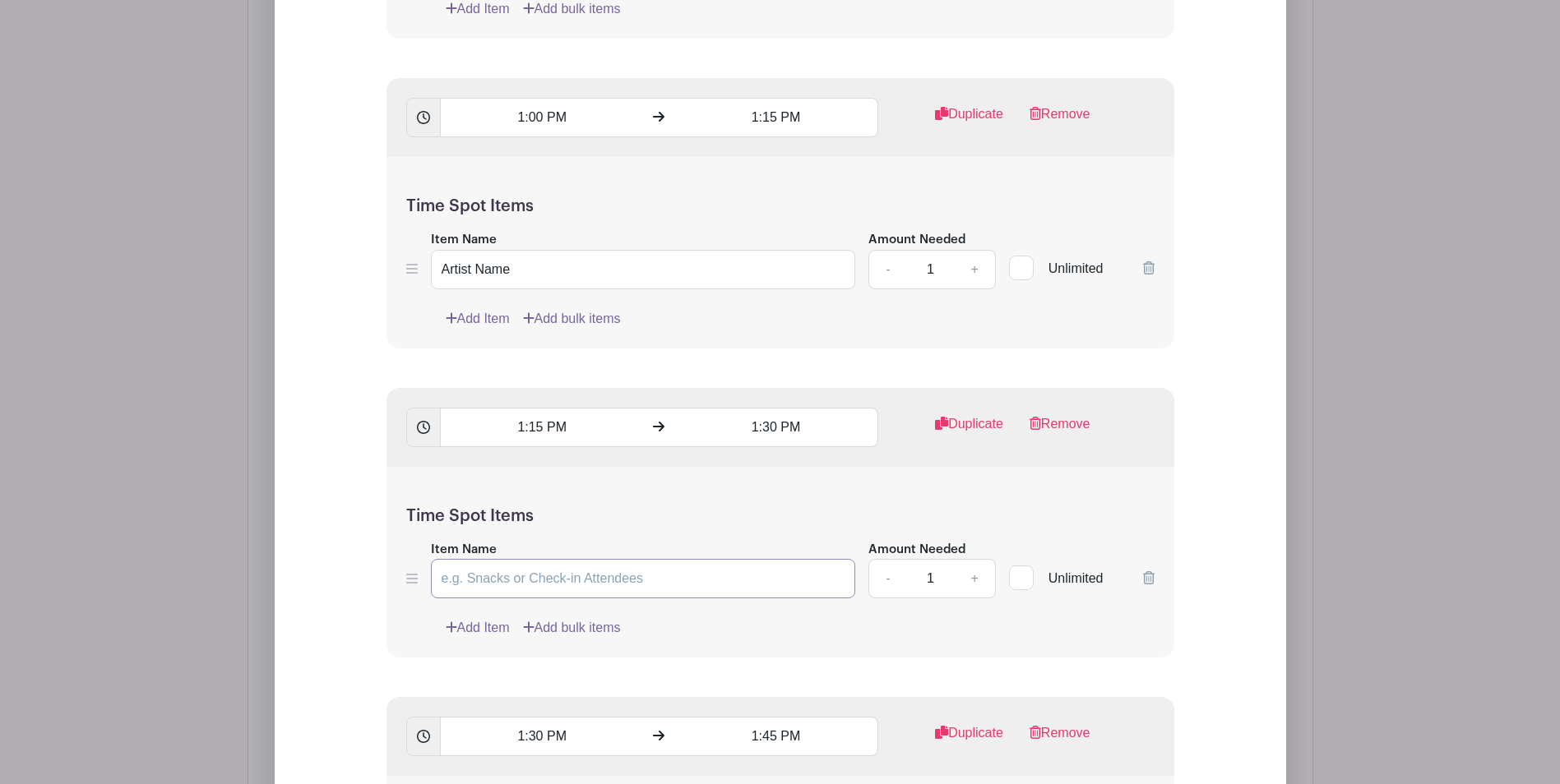
scroll to position [6444, 0]
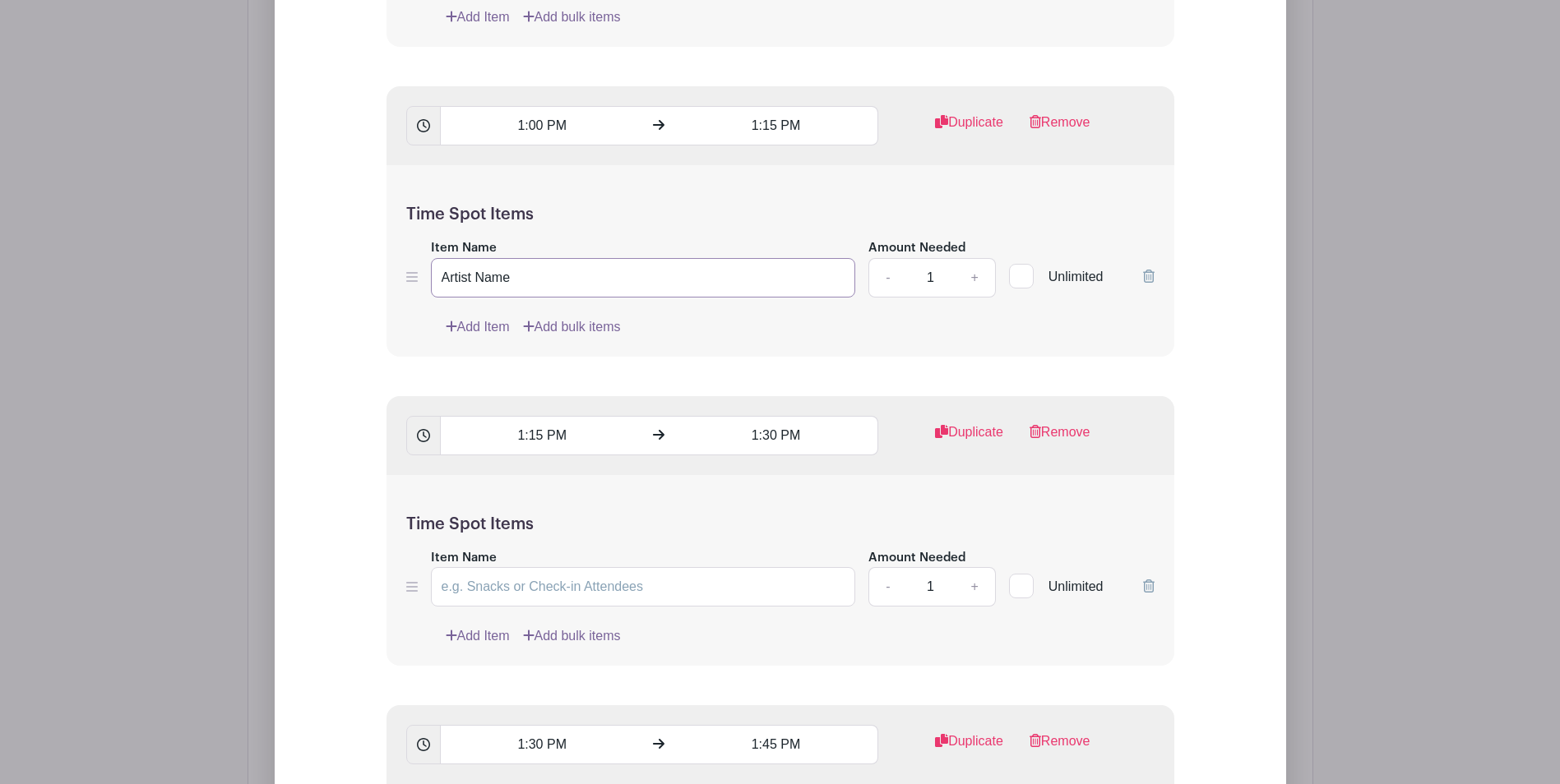
drag, startPoint x: 532, startPoint y: 273, endPoint x: 342, endPoint y: 264, distance: 190.2
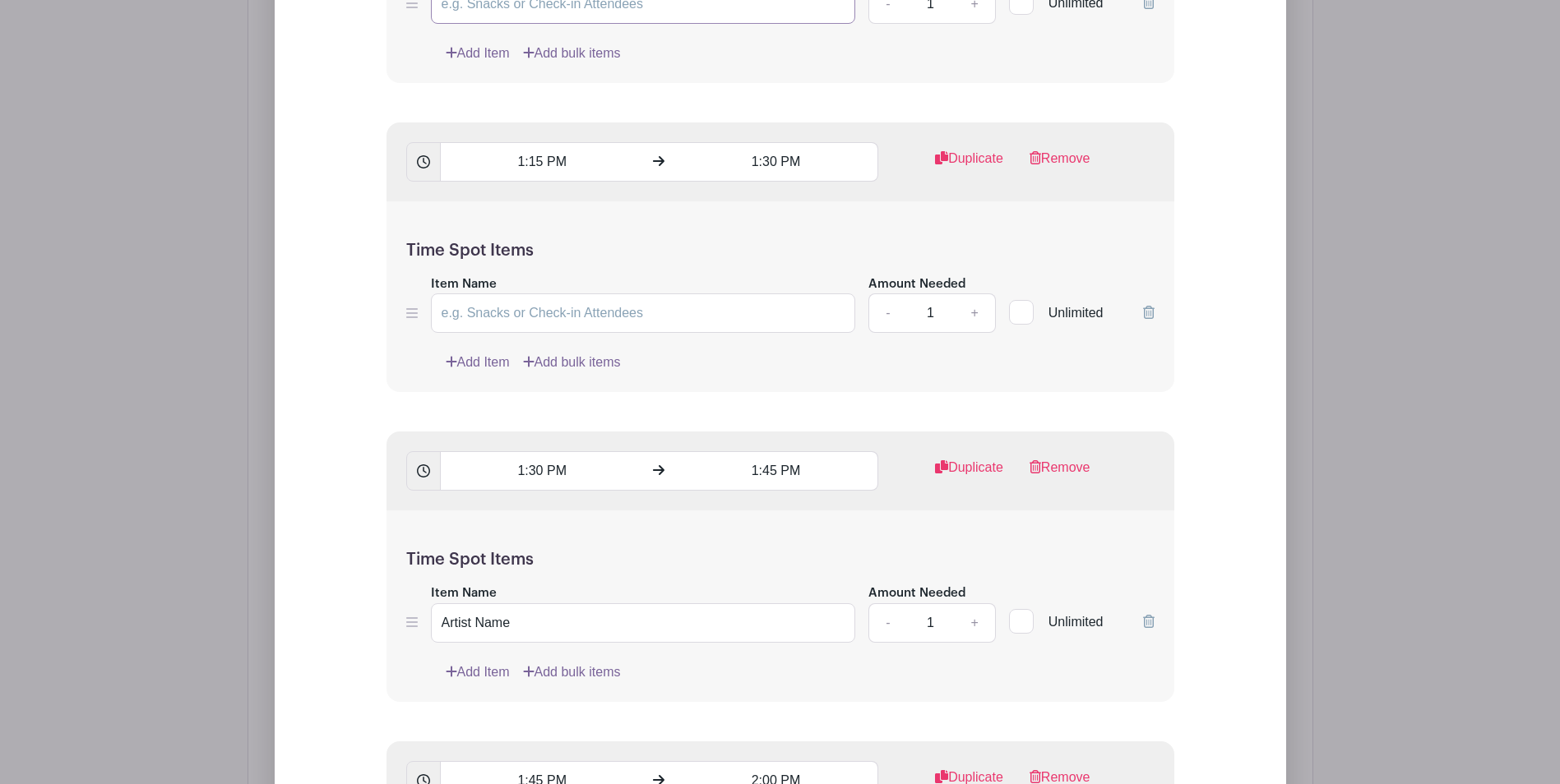
scroll to position [6854, 0]
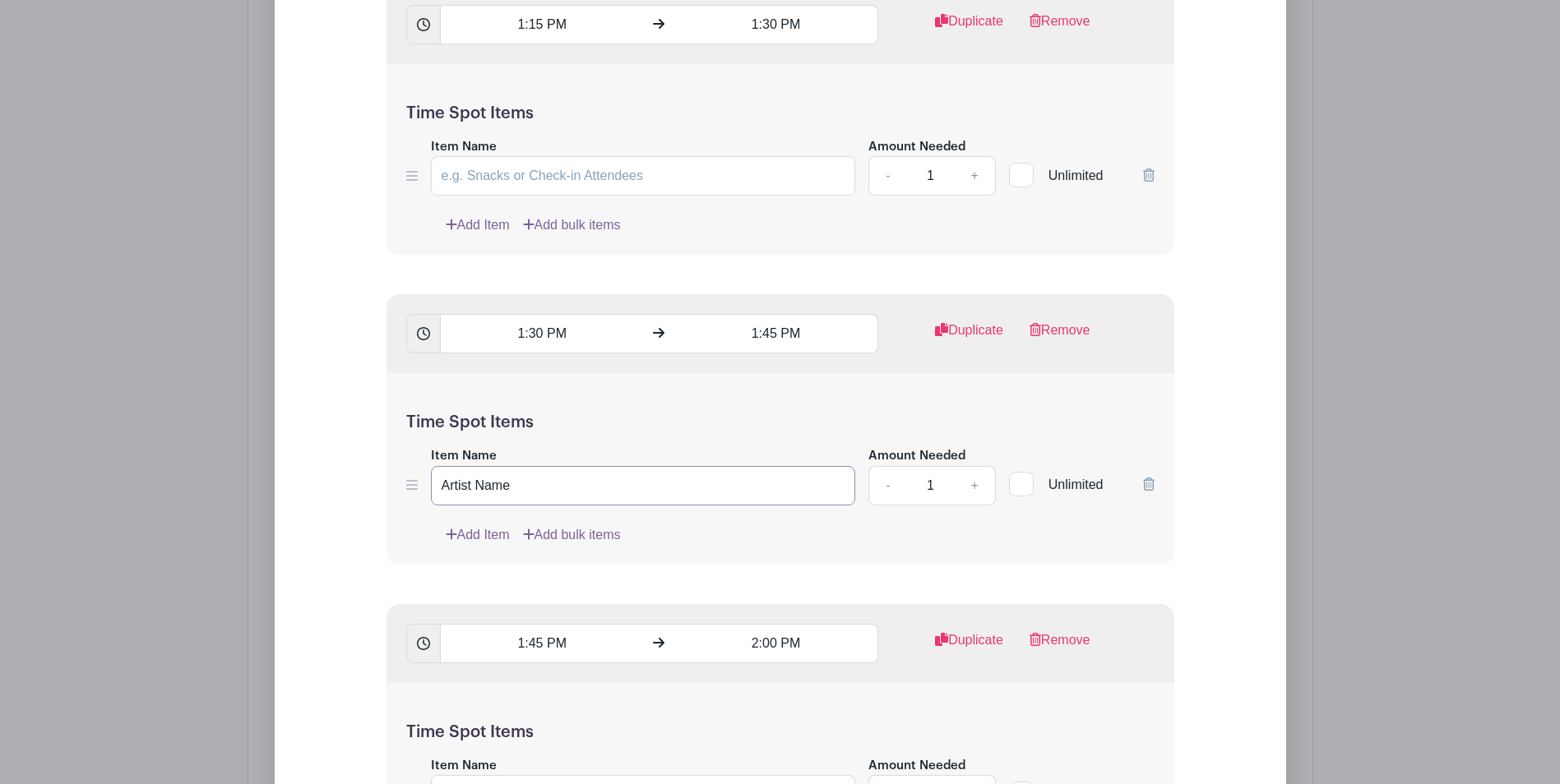
drag, startPoint x: 512, startPoint y: 501, endPoint x: 283, endPoint y: 481, distance: 229.9
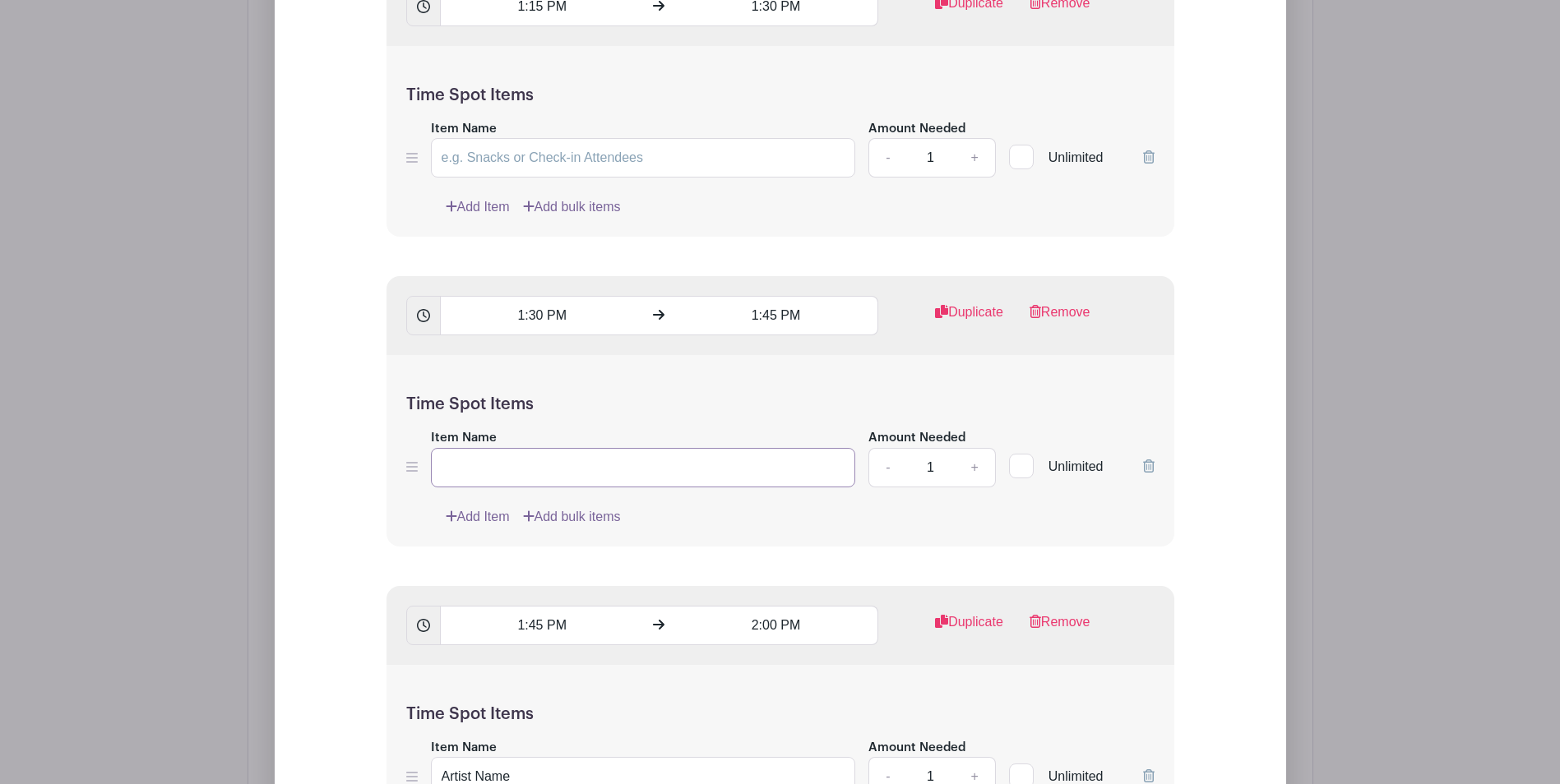
scroll to position [7266, 0]
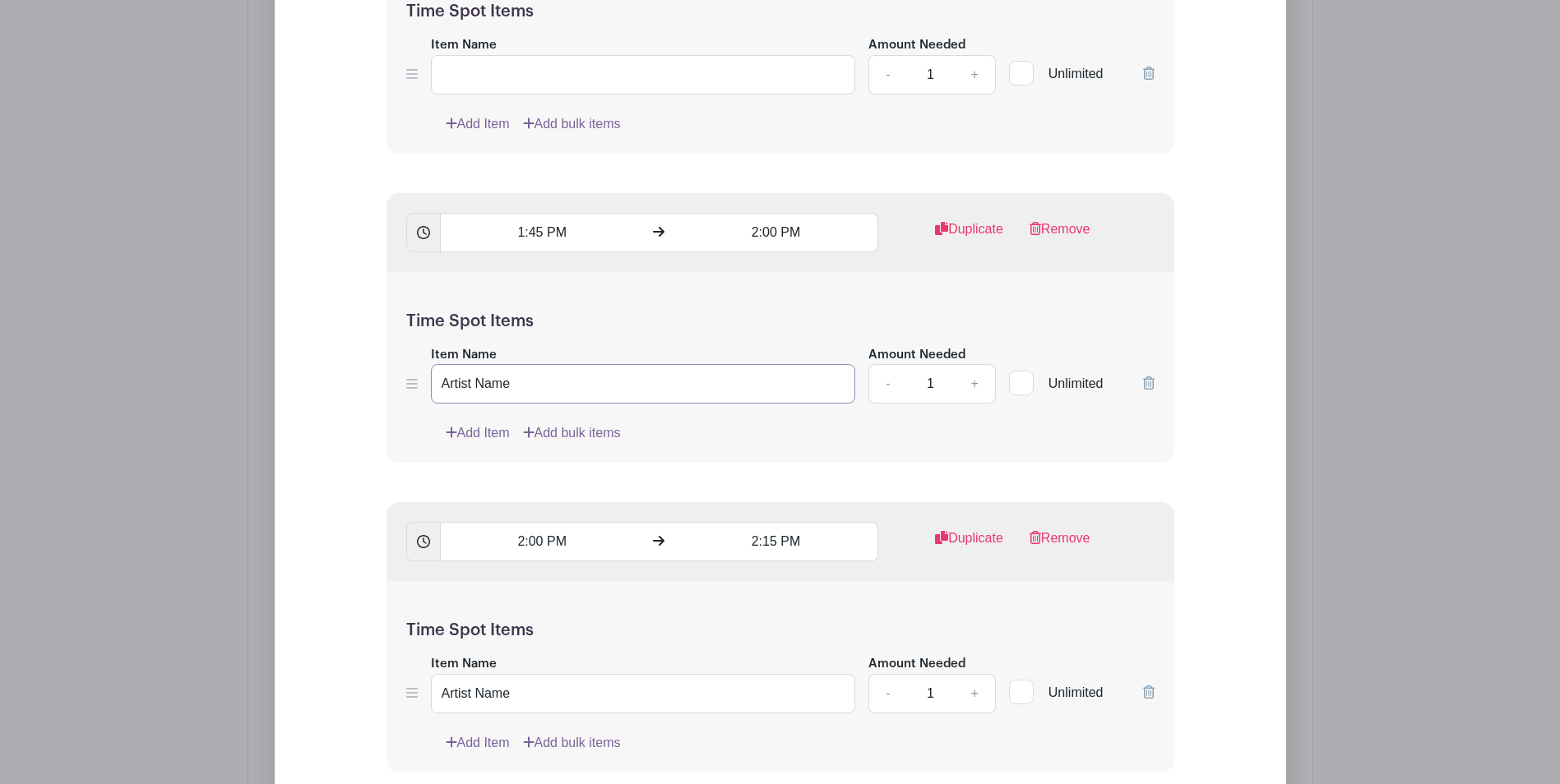
drag, startPoint x: 522, startPoint y: 378, endPoint x: 321, endPoint y: 369, distance: 201.2
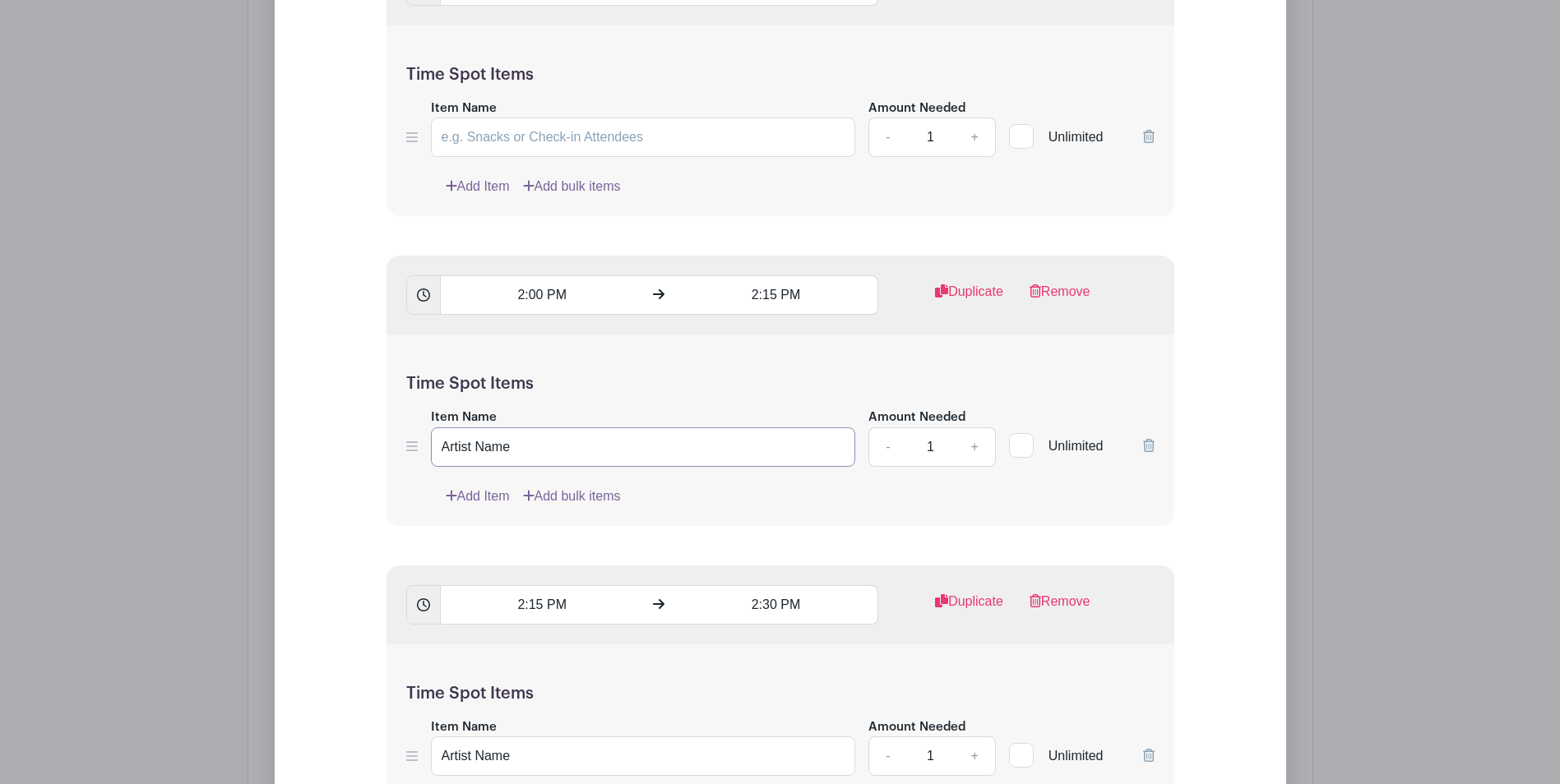
drag, startPoint x: 526, startPoint y: 448, endPoint x: 321, endPoint y: 445, distance: 205.0
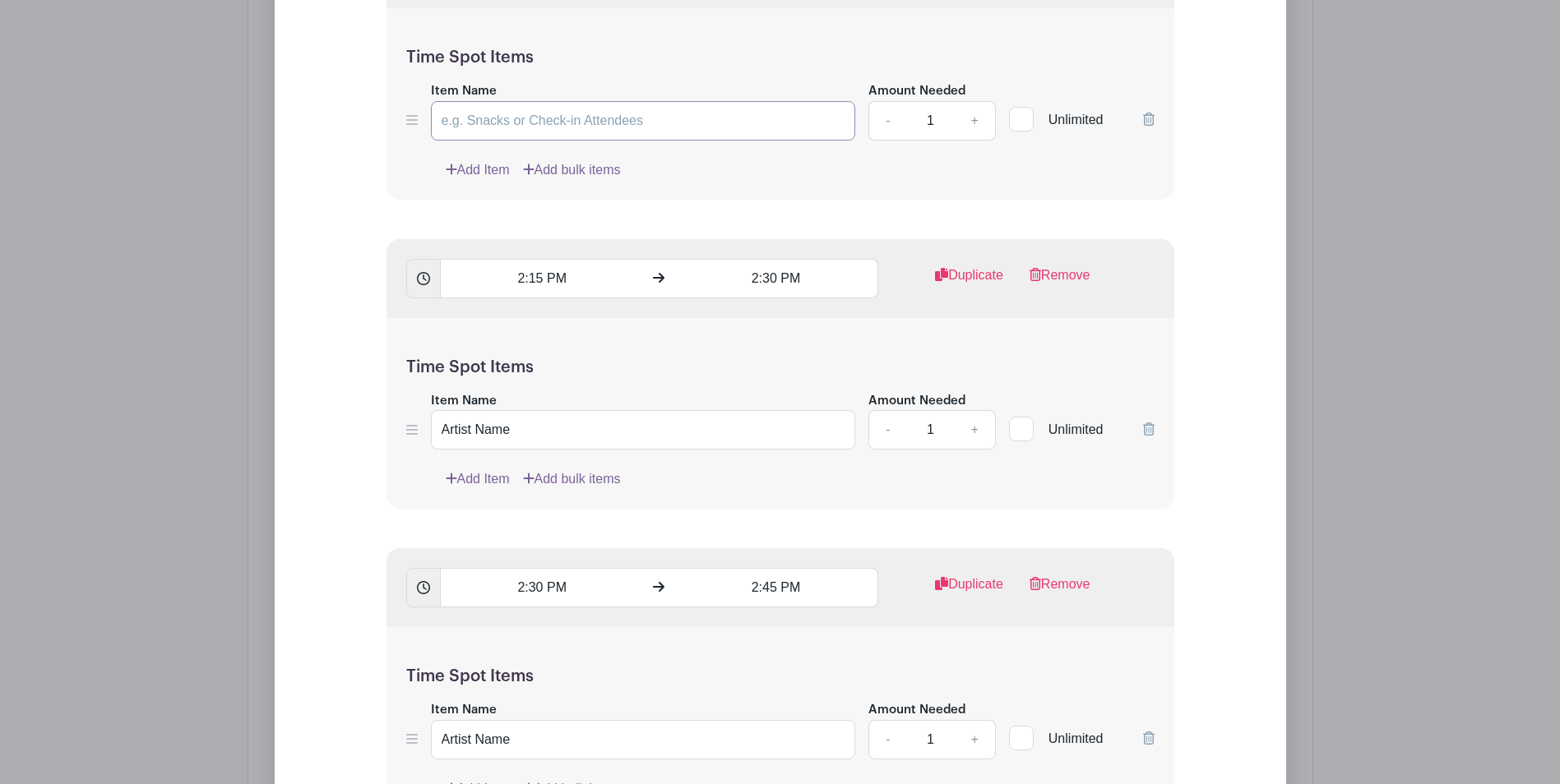
scroll to position [7841, 0]
drag, startPoint x: 530, startPoint y: 410, endPoint x: 431, endPoint y: 412, distance: 99.0
click at [431, 412] on input "Artist Name" at bounding box center [643, 427] width 425 height 39
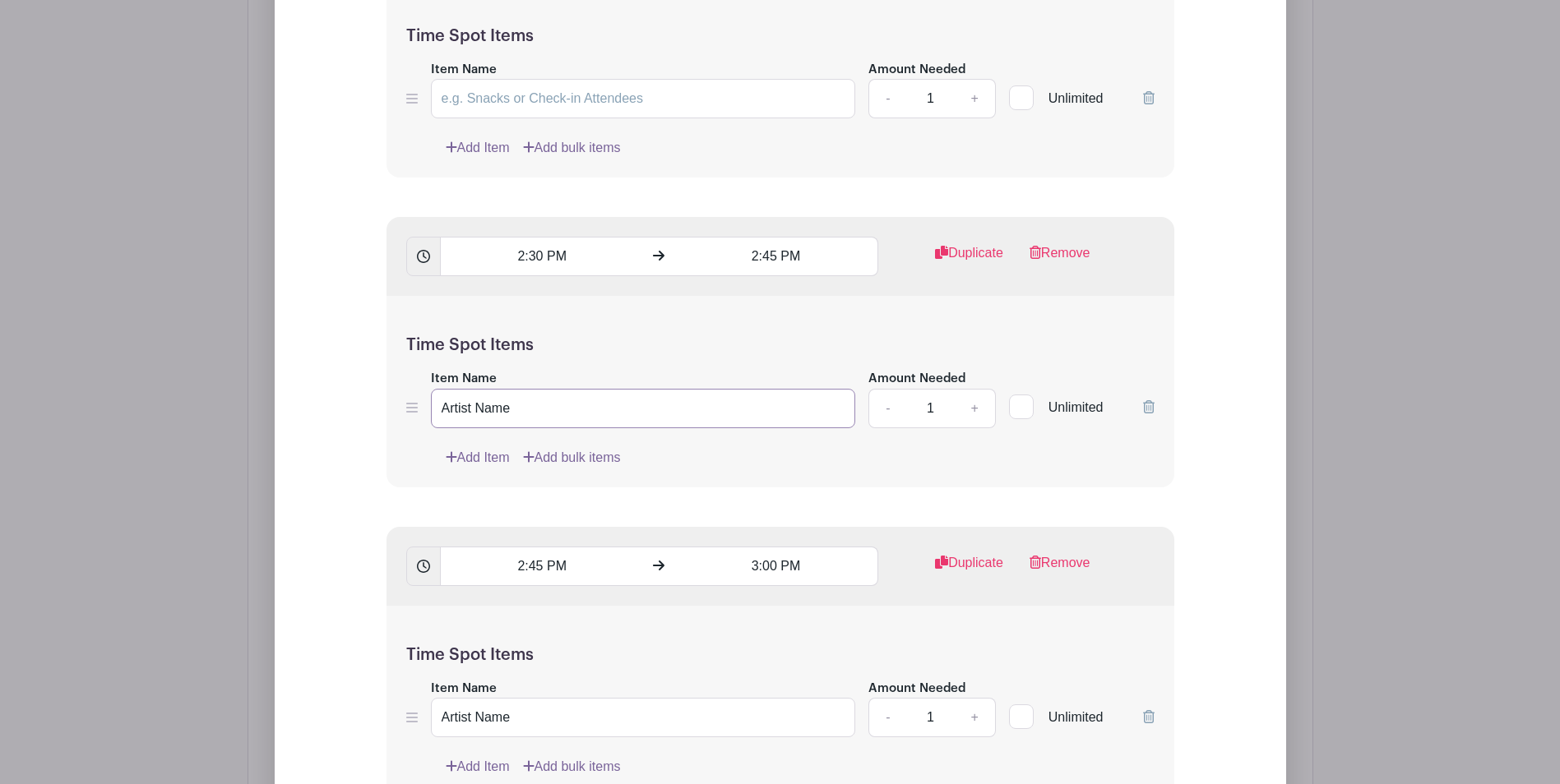
drag, startPoint x: 551, startPoint y: 407, endPoint x: 334, endPoint y: 380, distance: 218.7
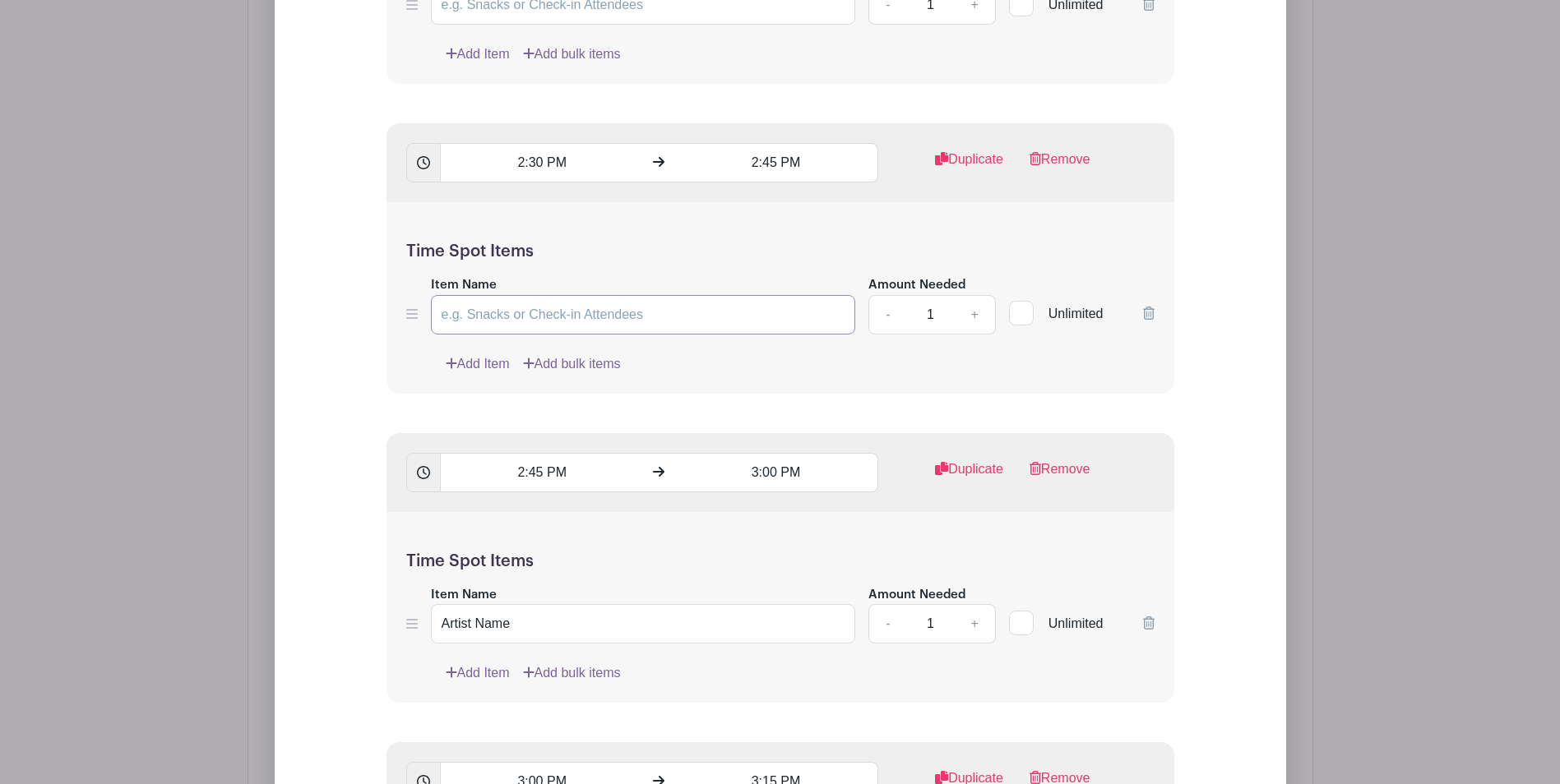
scroll to position [8499, 0]
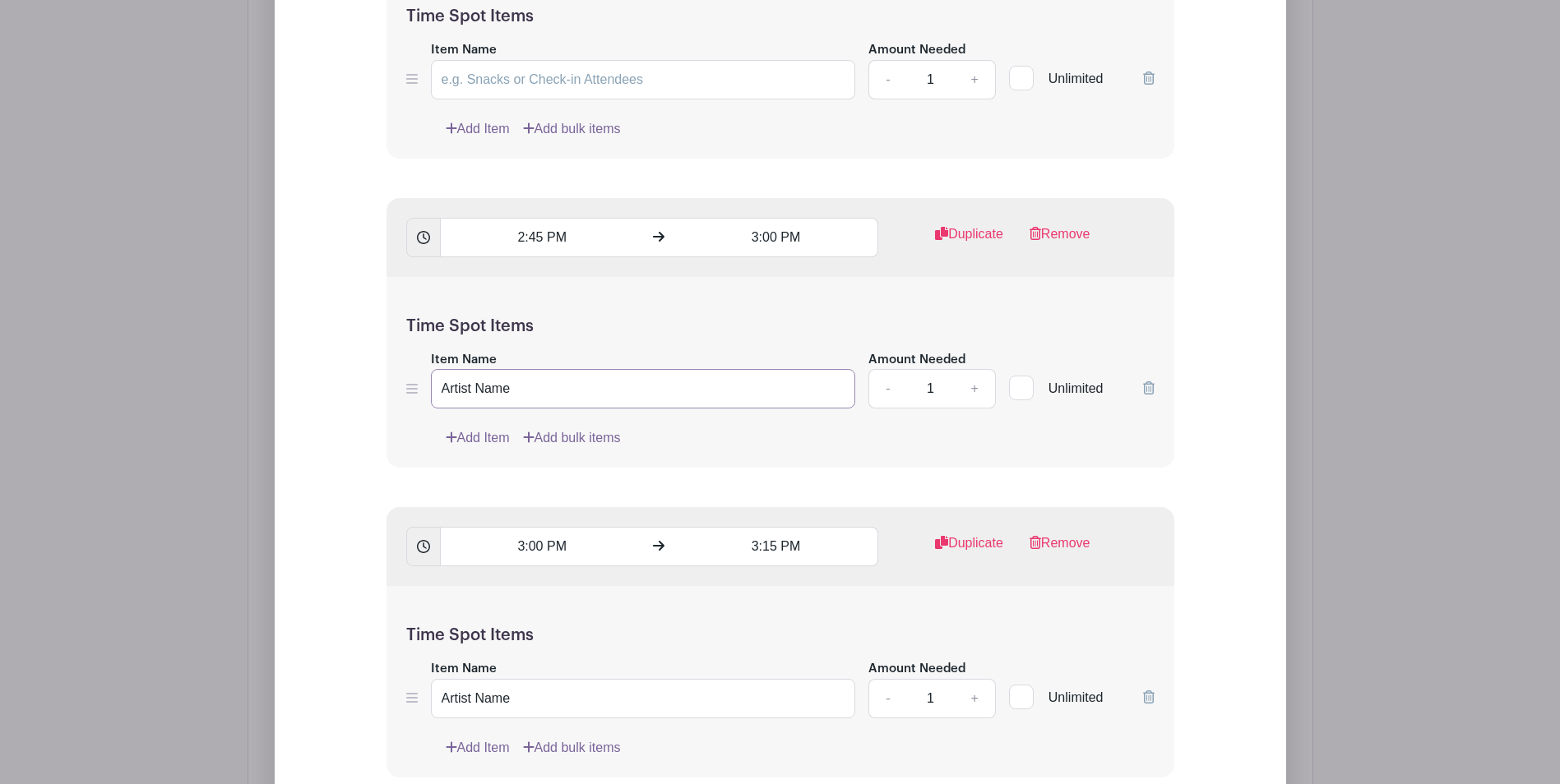
drag, startPoint x: 555, startPoint y: 402, endPoint x: 287, endPoint y: 361, distance: 271.1
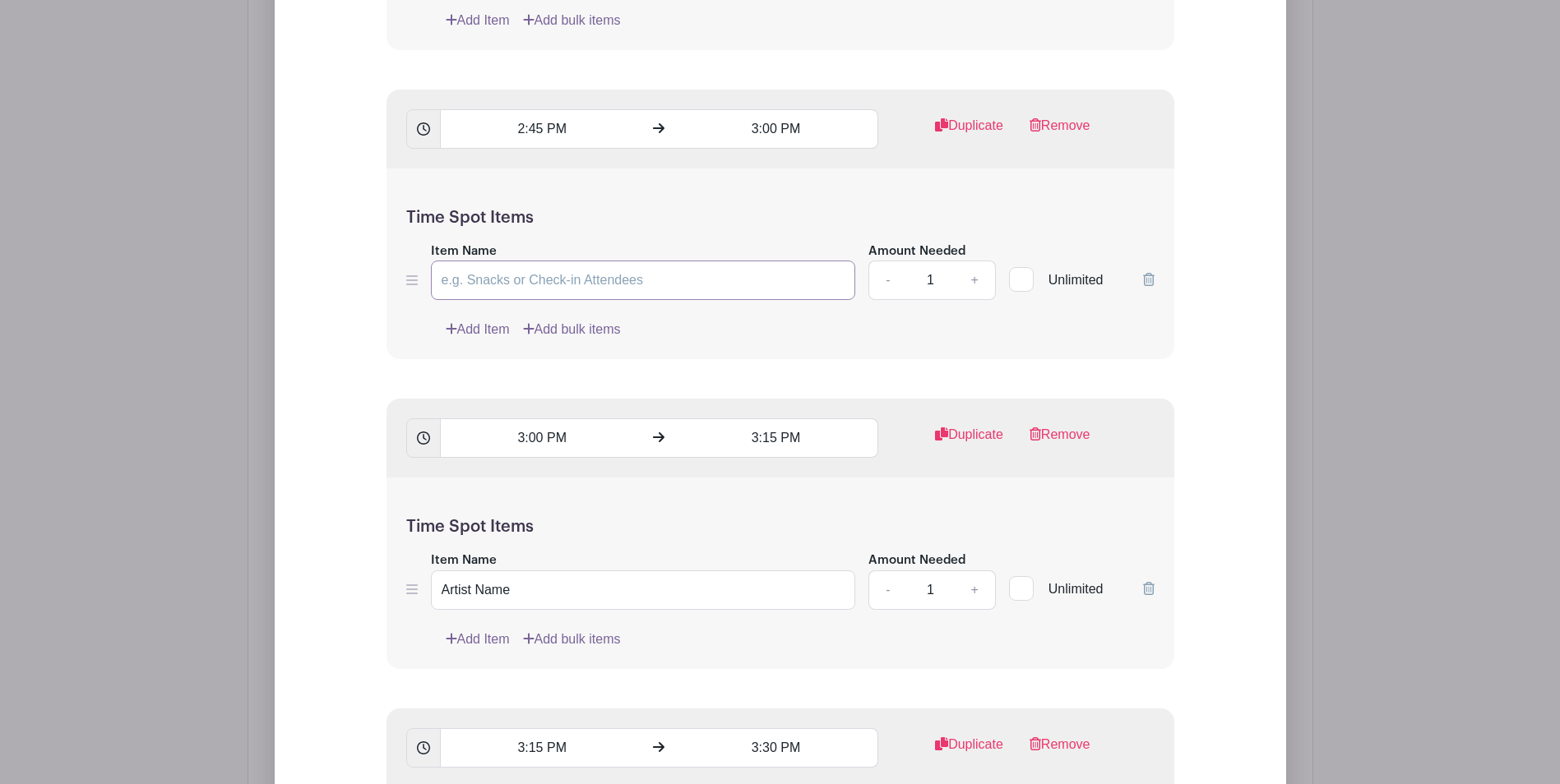
scroll to position [8827, 0]
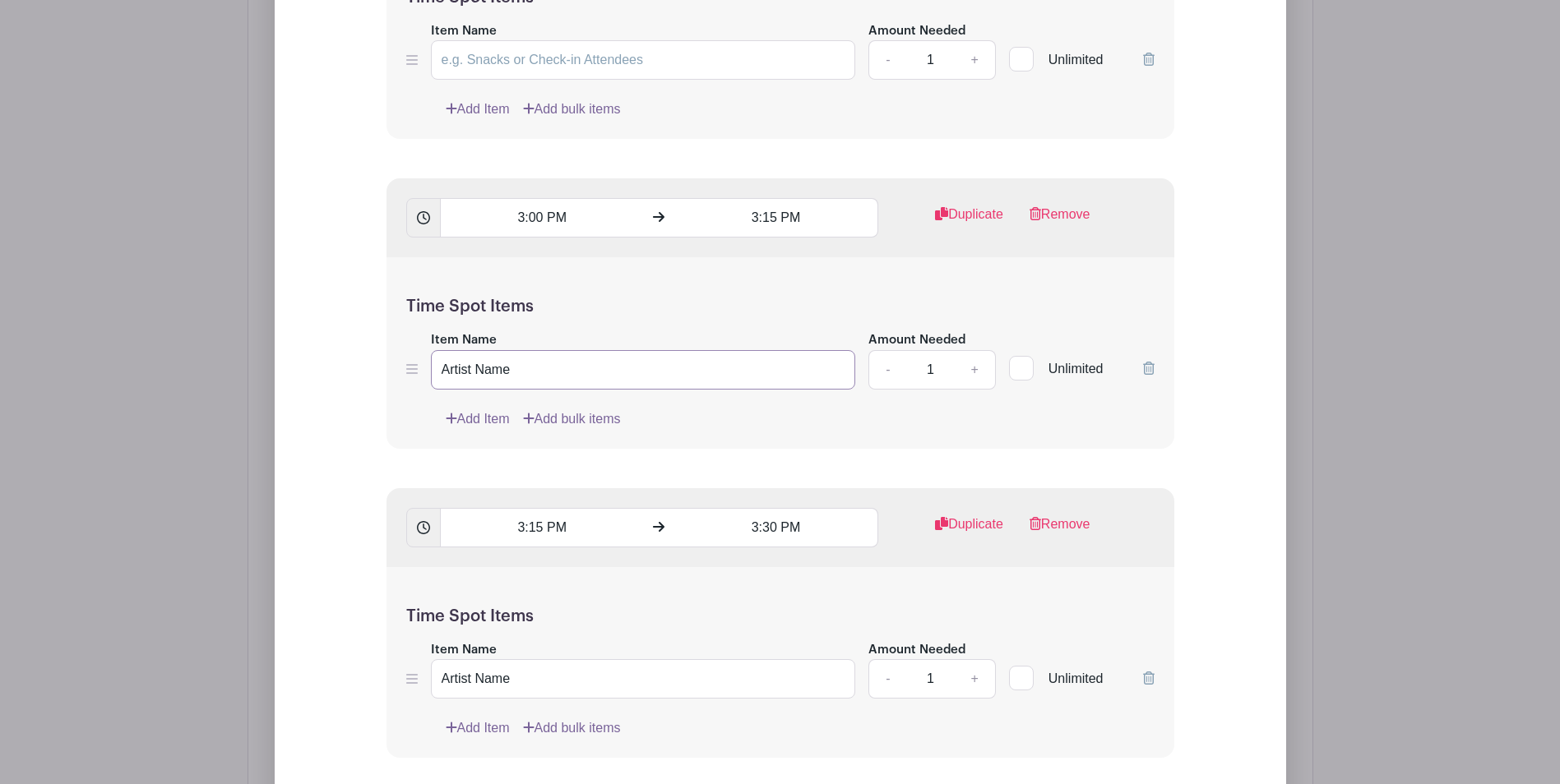
drag, startPoint x: 522, startPoint y: 378, endPoint x: 363, endPoint y: 362, distance: 159.8
click at [432, 671] on input "Artist Name" at bounding box center [643, 679] width 425 height 39
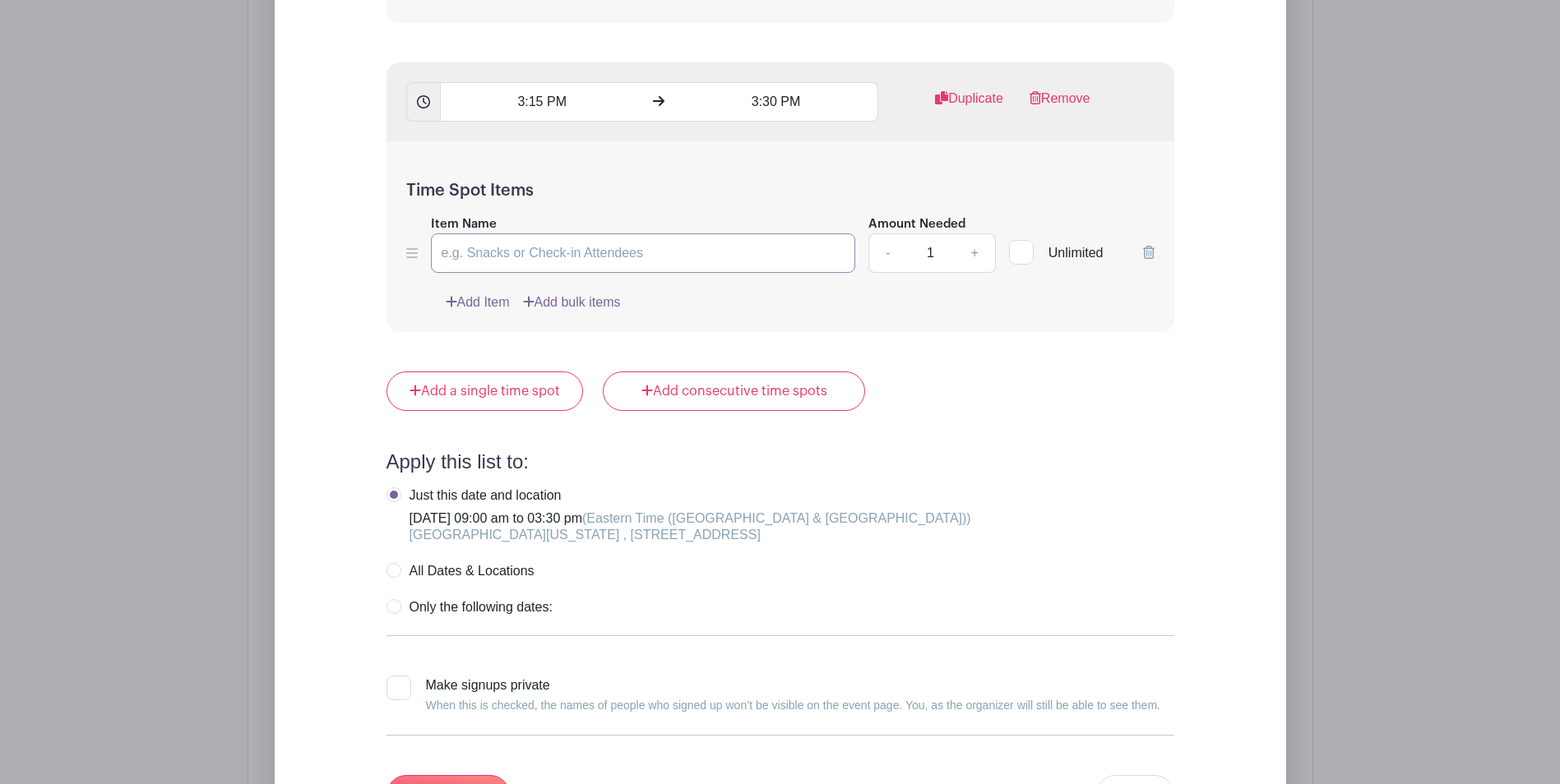
scroll to position [9403, 0]
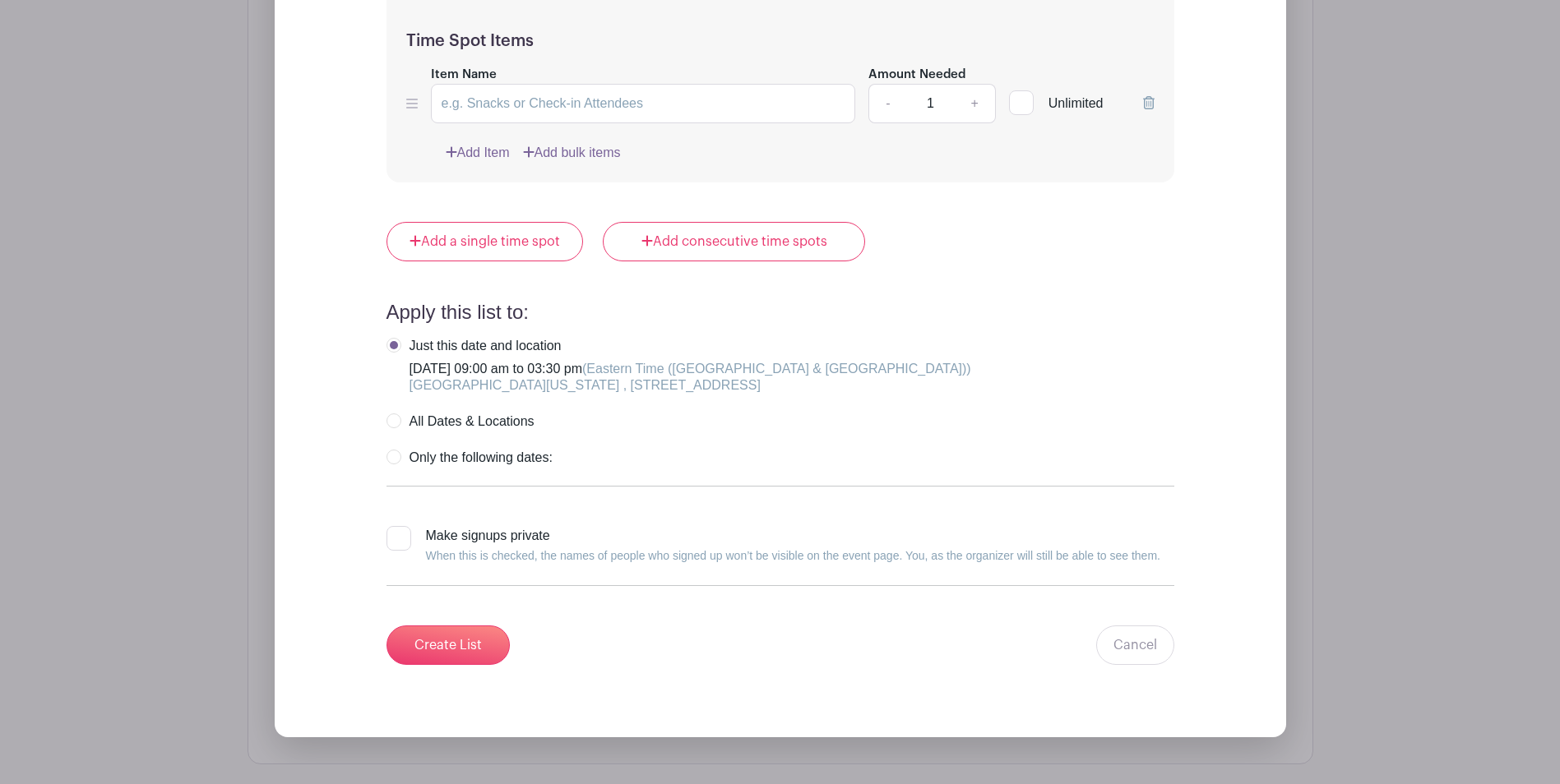
click at [392, 421] on label "All Dates & Locations" at bounding box center [460, 422] width 148 height 16
radio input "true"
click at [436, 643] on input "Create List" at bounding box center [448, 645] width 124 height 39
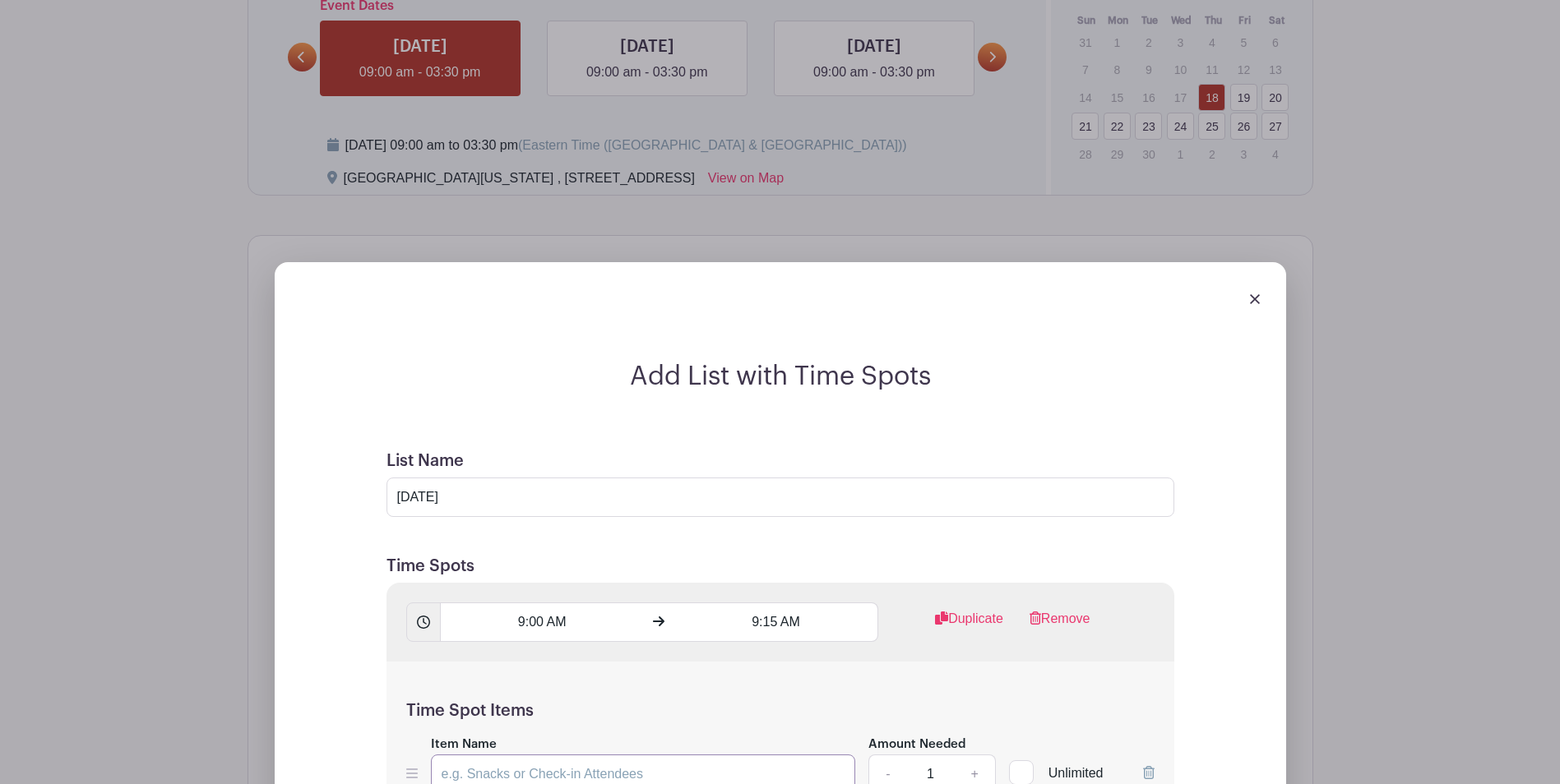
scroll to position [966, 0]
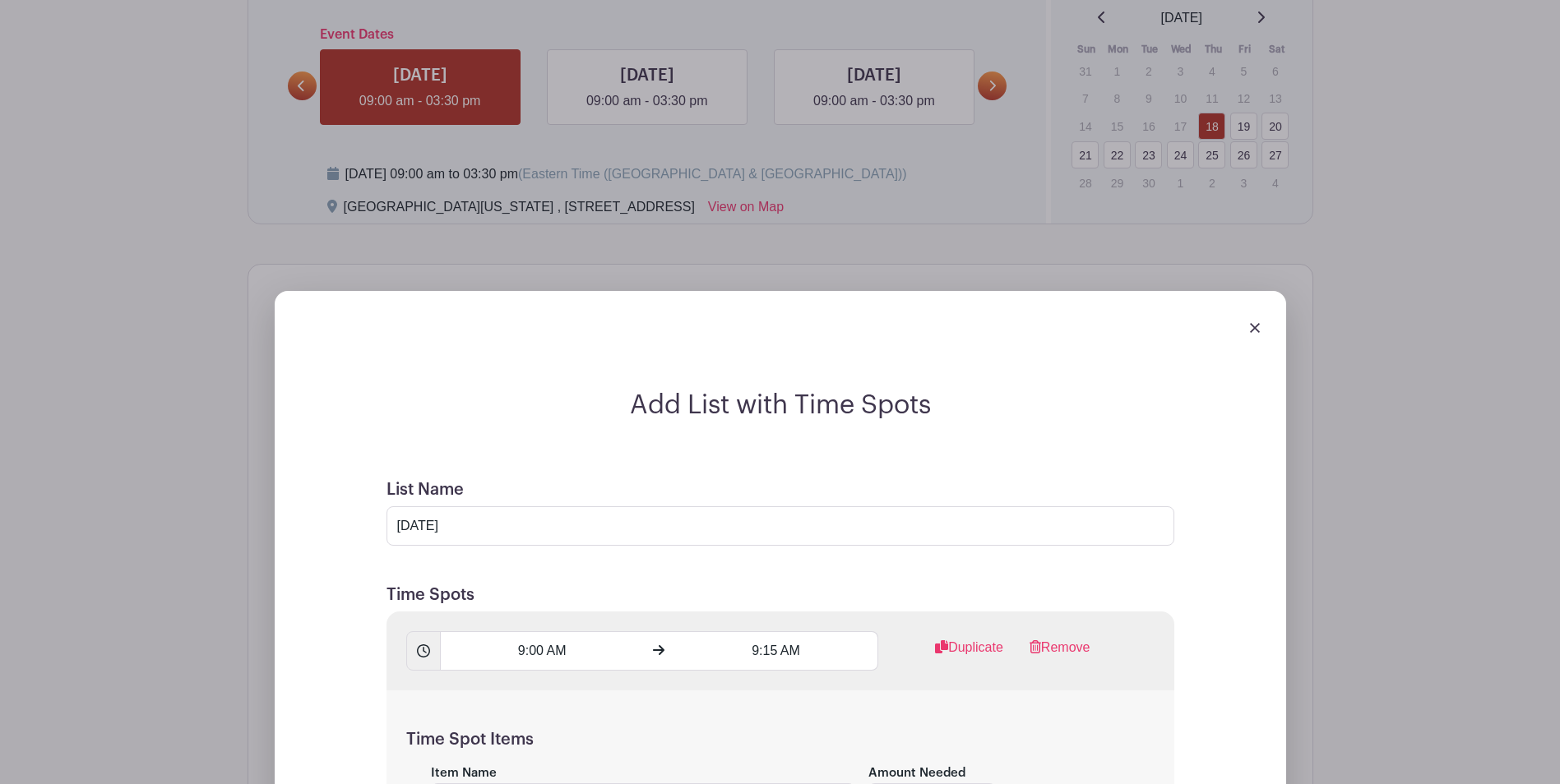
click at [1254, 326] on img at bounding box center [1254, 328] width 10 height 10
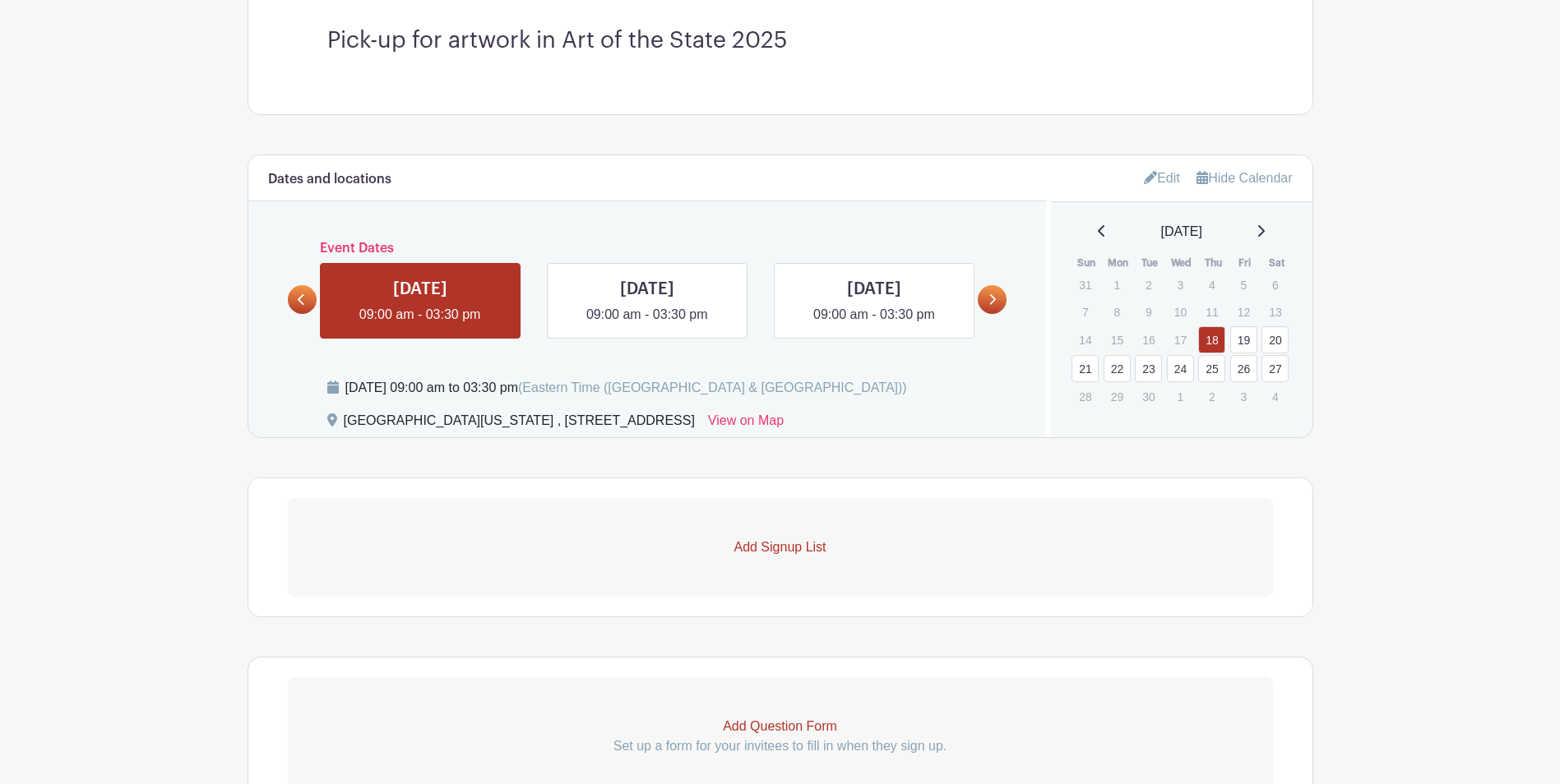
scroll to position [722, 0]
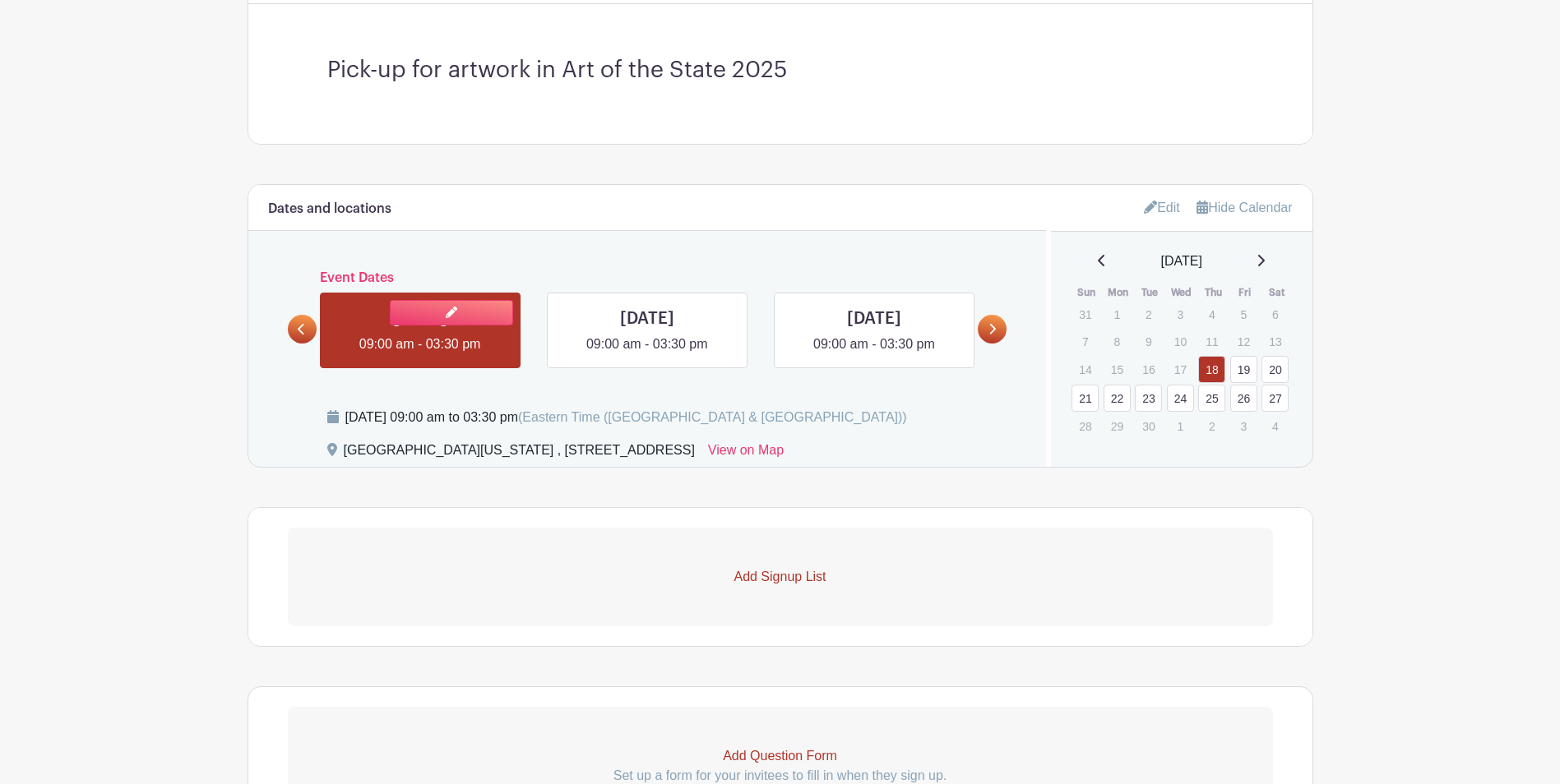
click at [420, 354] on link at bounding box center [420, 354] width 0 height 0
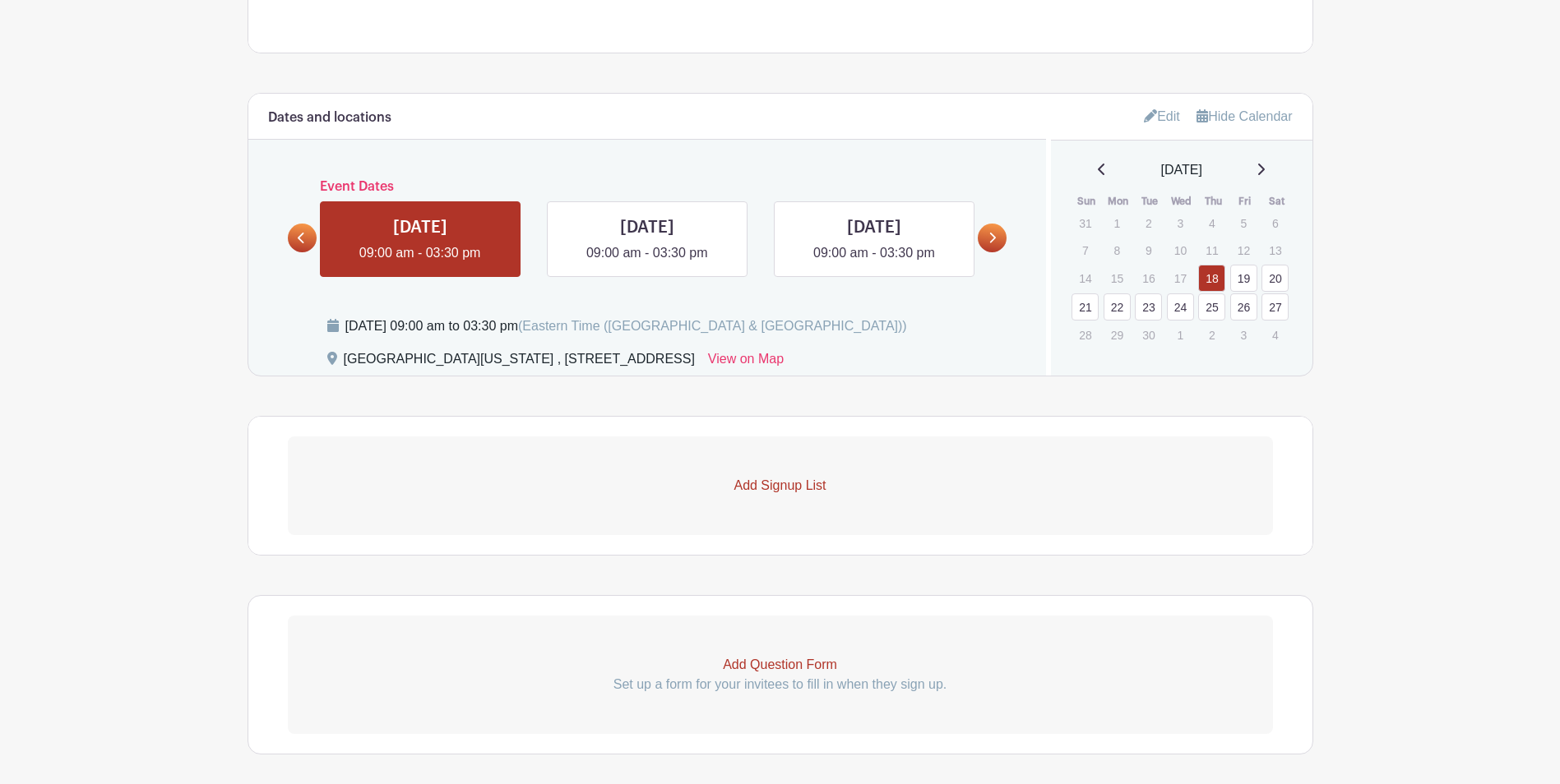
scroll to position [722, 0]
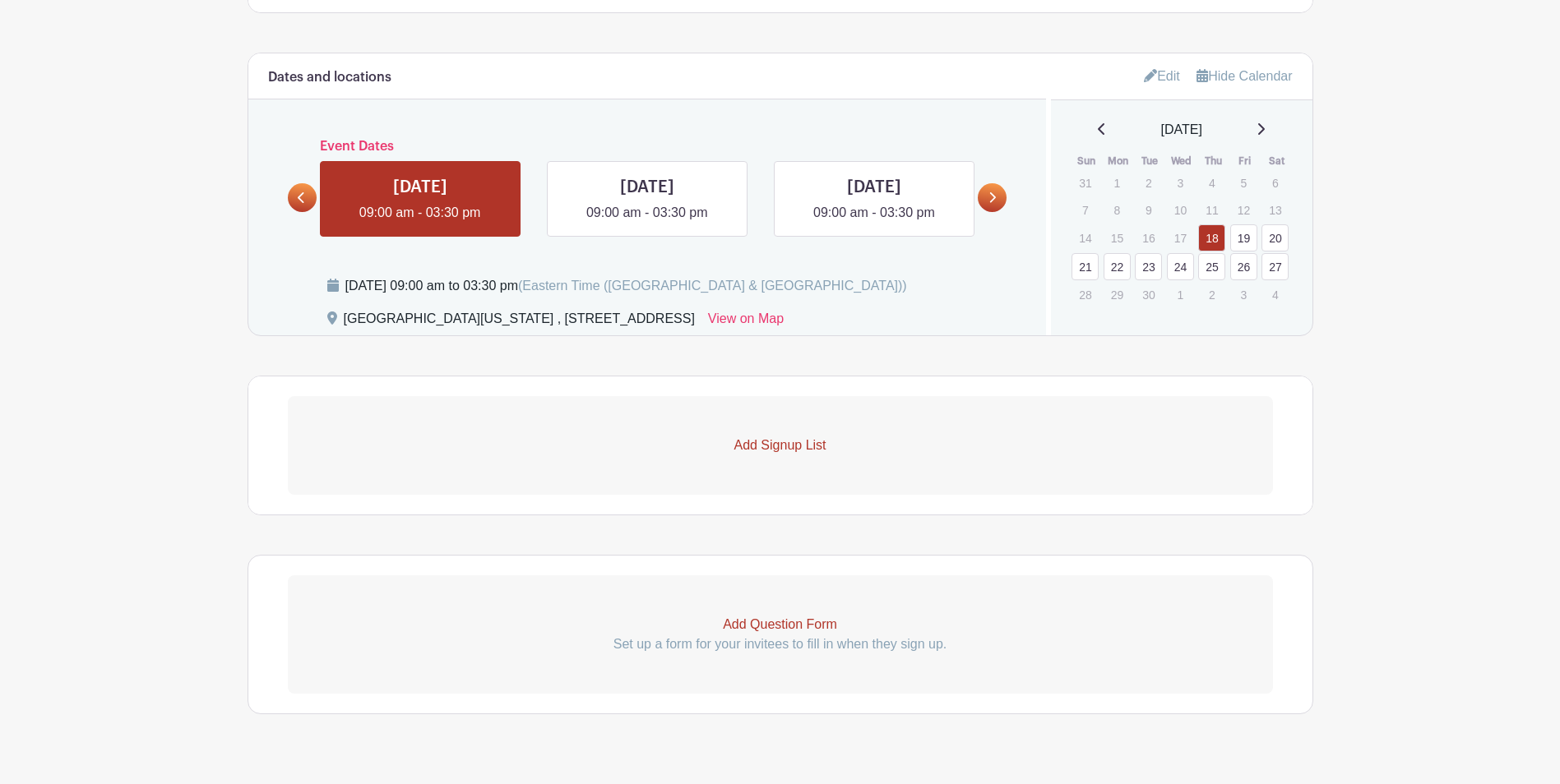
click at [775, 454] on p "Add Signup List" at bounding box center [780, 446] width 985 height 20
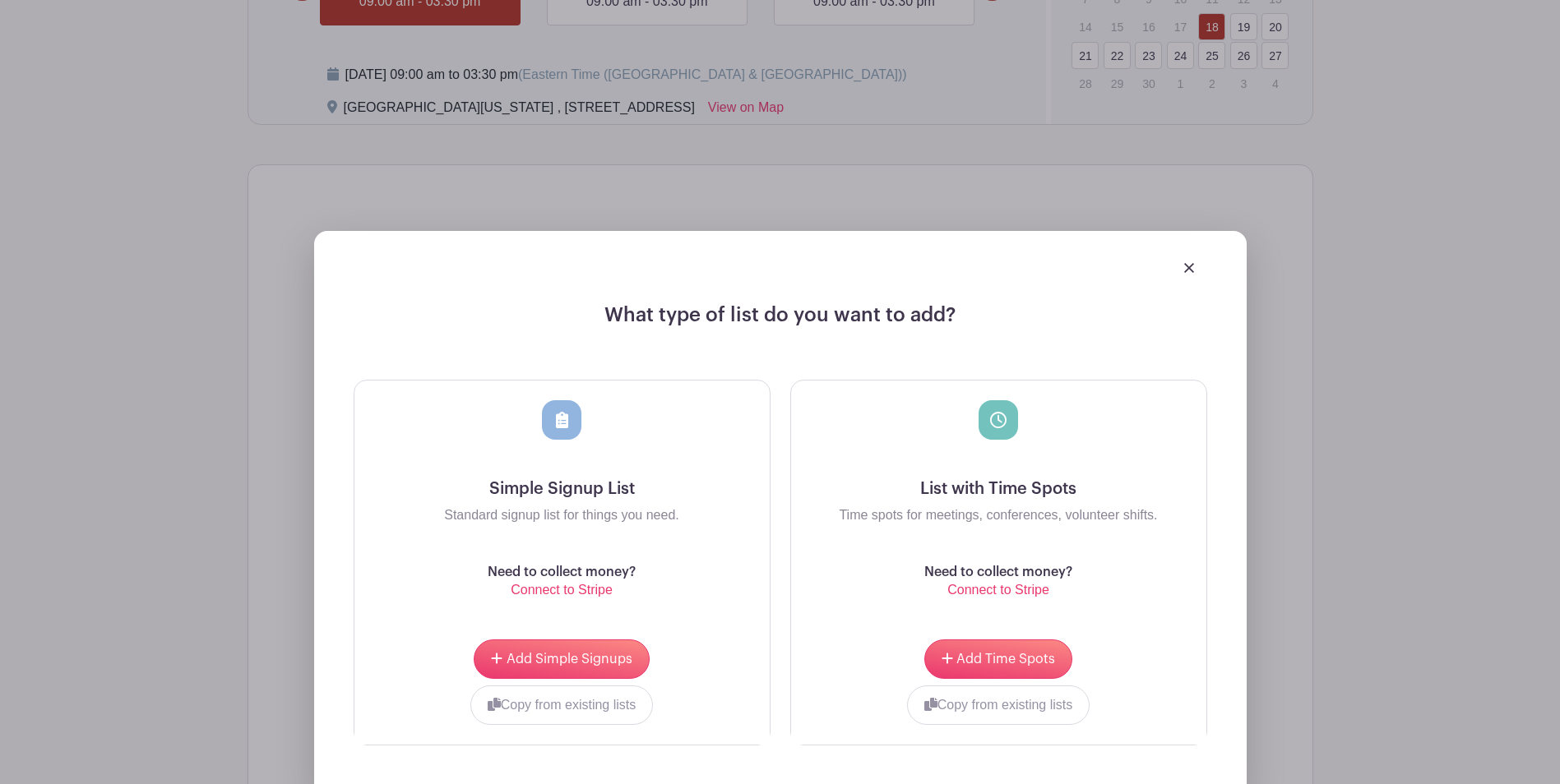
scroll to position [969, 0]
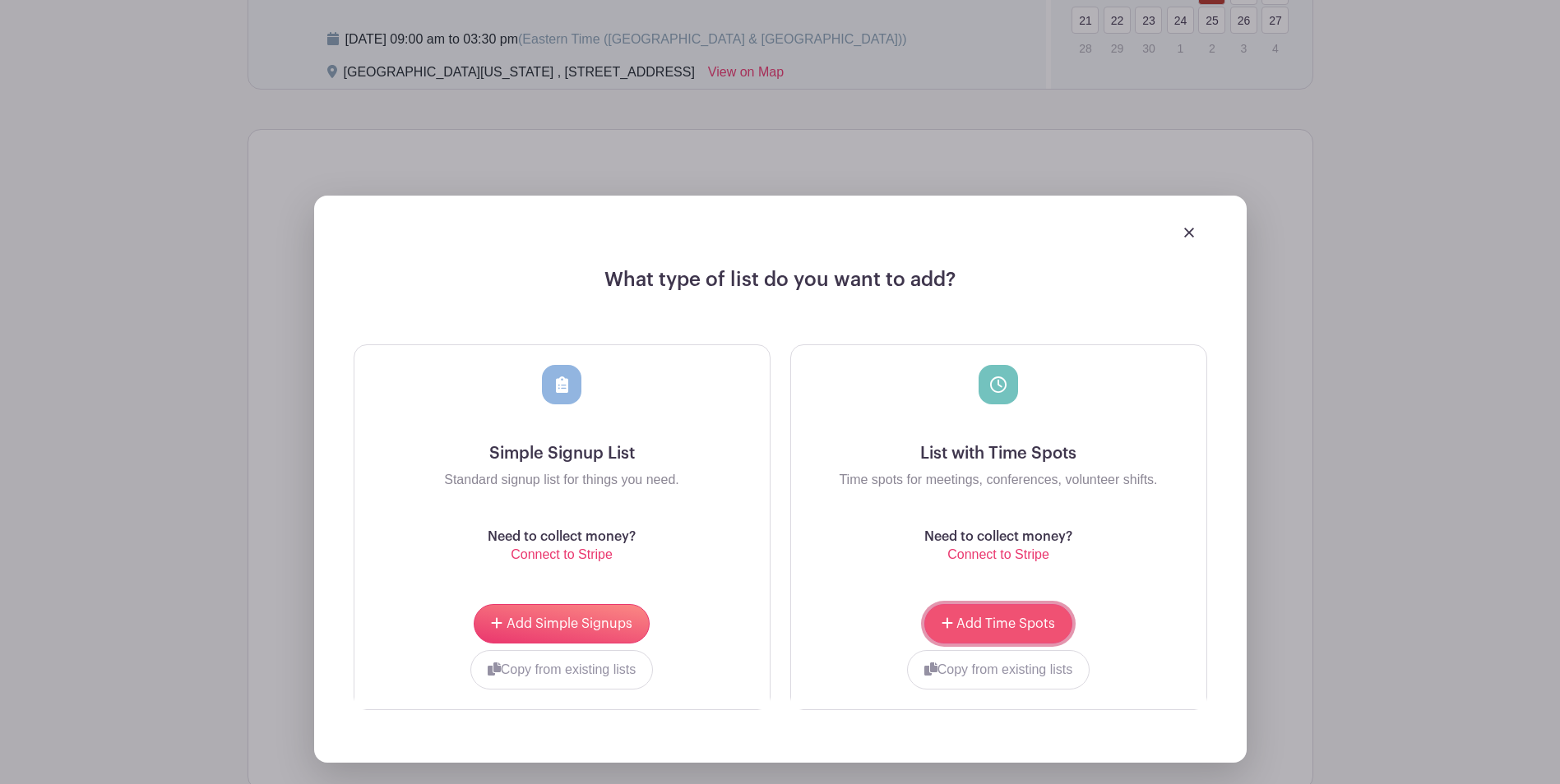
click at [1001, 630] on button "Add Time Spots" at bounding box center [998, 623] width 148 height 39
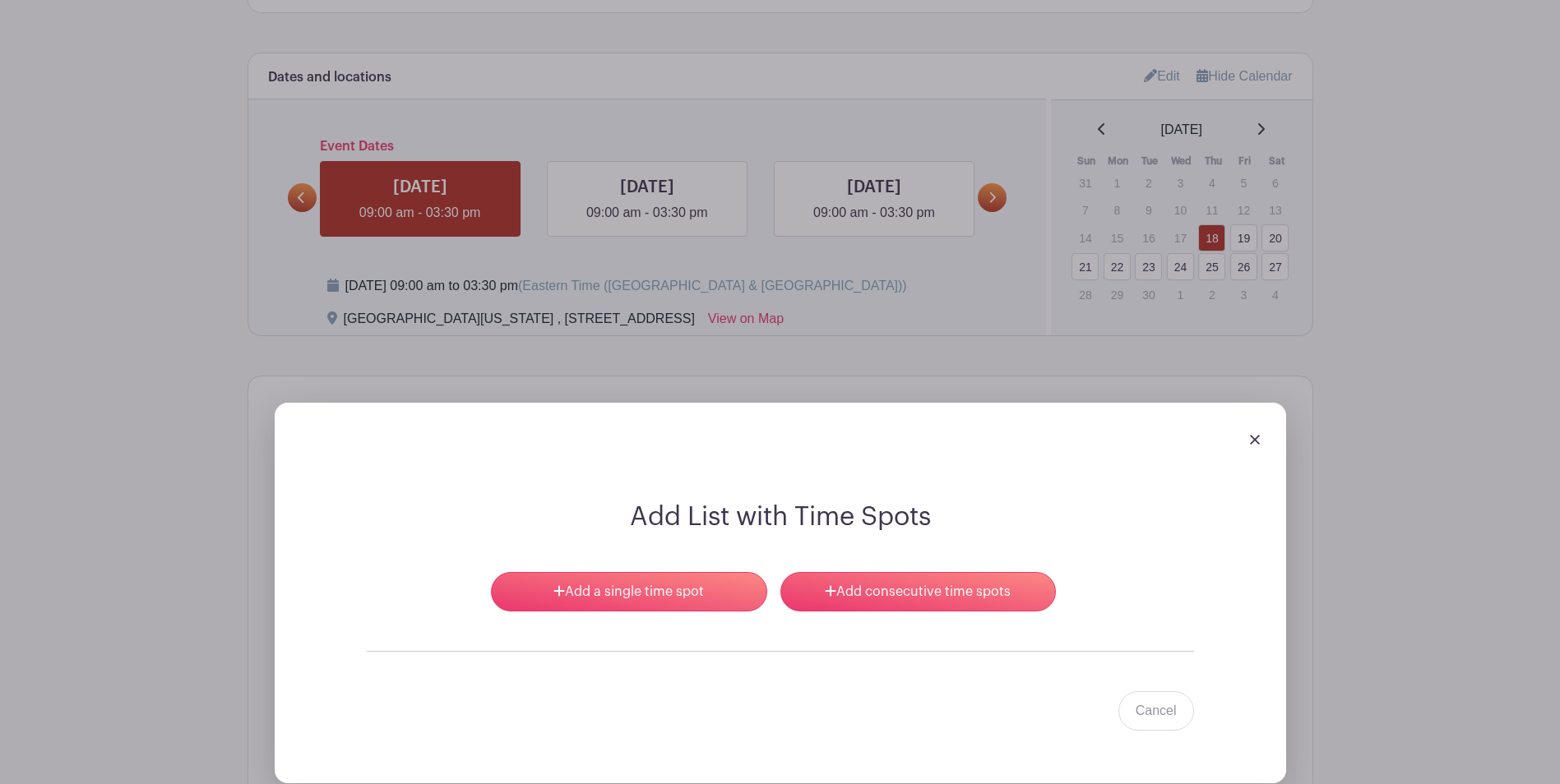
scroll to position [937, 0]
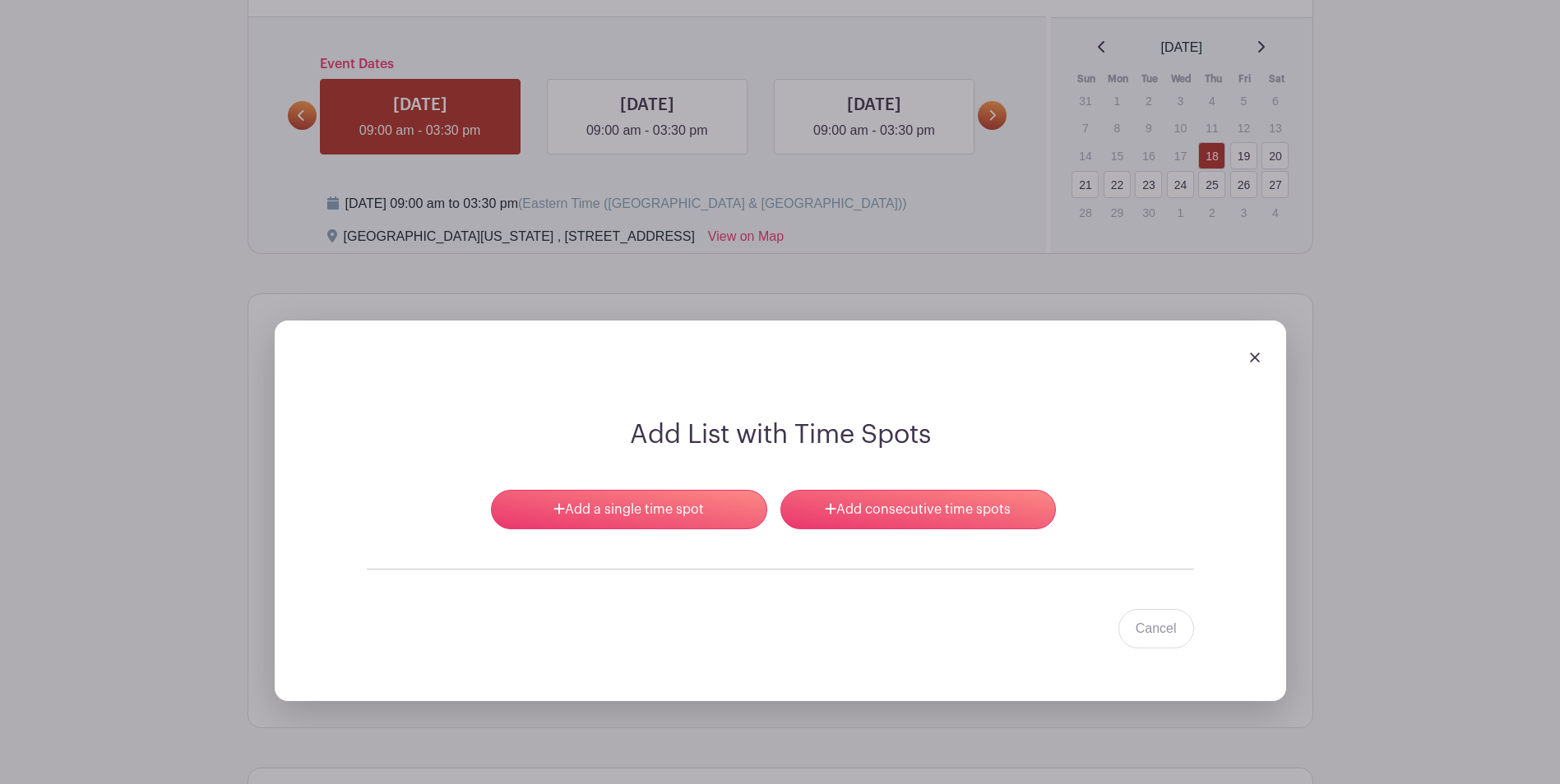
drag, startPoint x: 1240, startPoint y: 356, endPoint x: 1263, endPoint y: 356, distance: 23.0
click at [1245, 356] on div at bounding box center [780, 356] width 985 height 46
click at [1263, 356] on div at bounding box center [780, 356] width 985 height 46
click at [1251, 359] on img at bounding box center [1254, 357] width 10 height 10
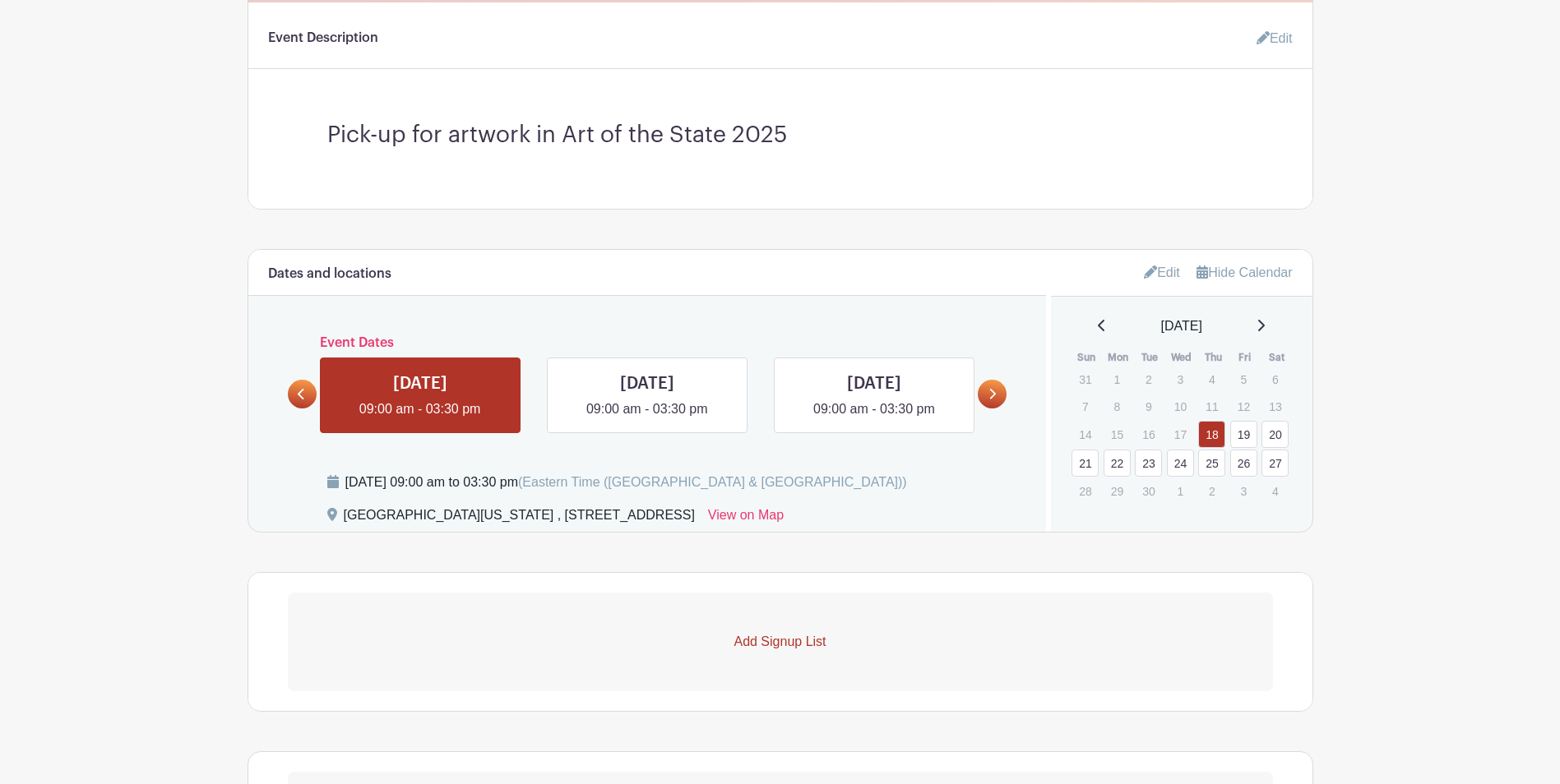
scroll to position [640, 0]
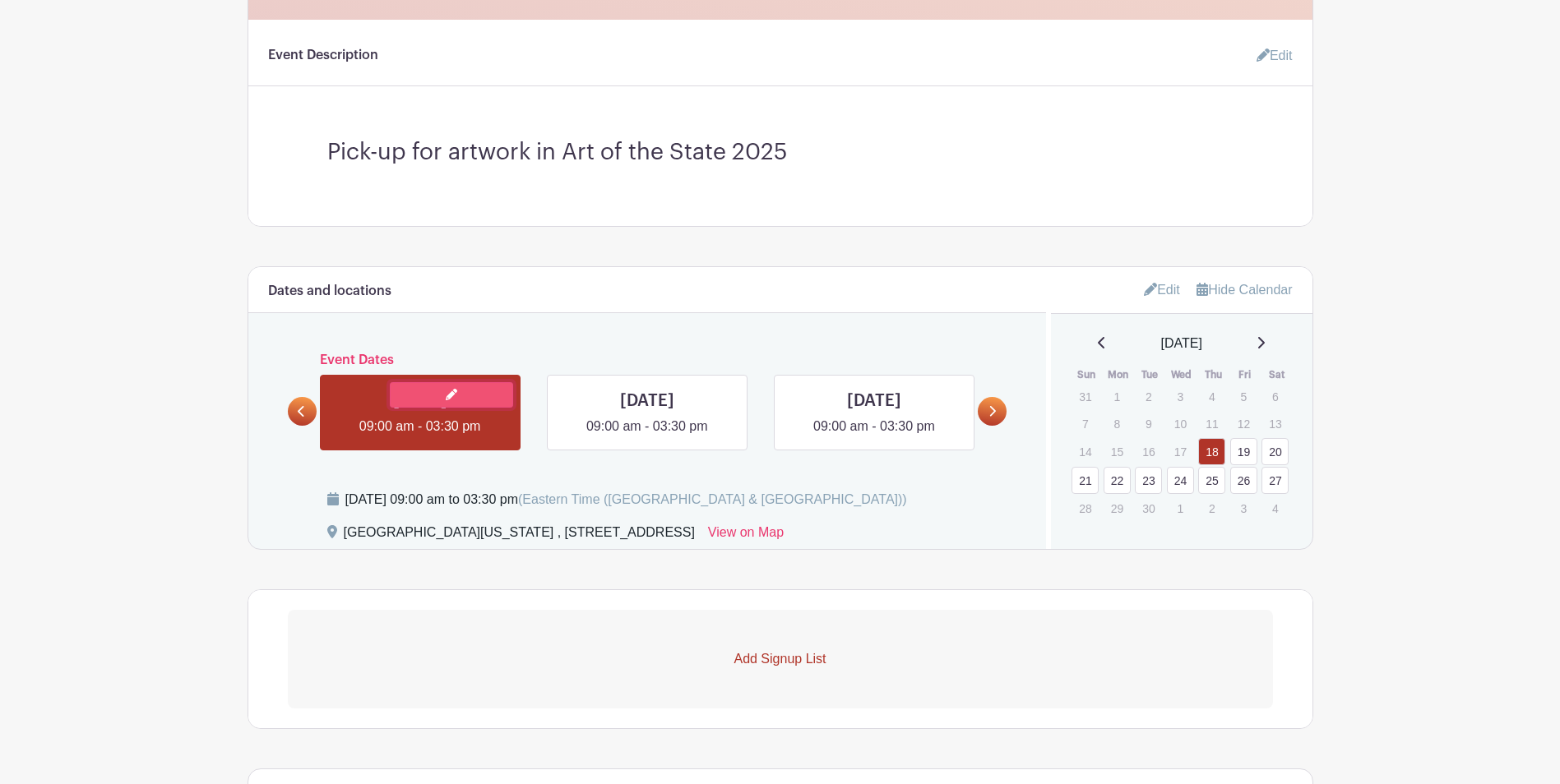
click at [468, 395] on link at bounding box center [452, 395] width 124 height 25
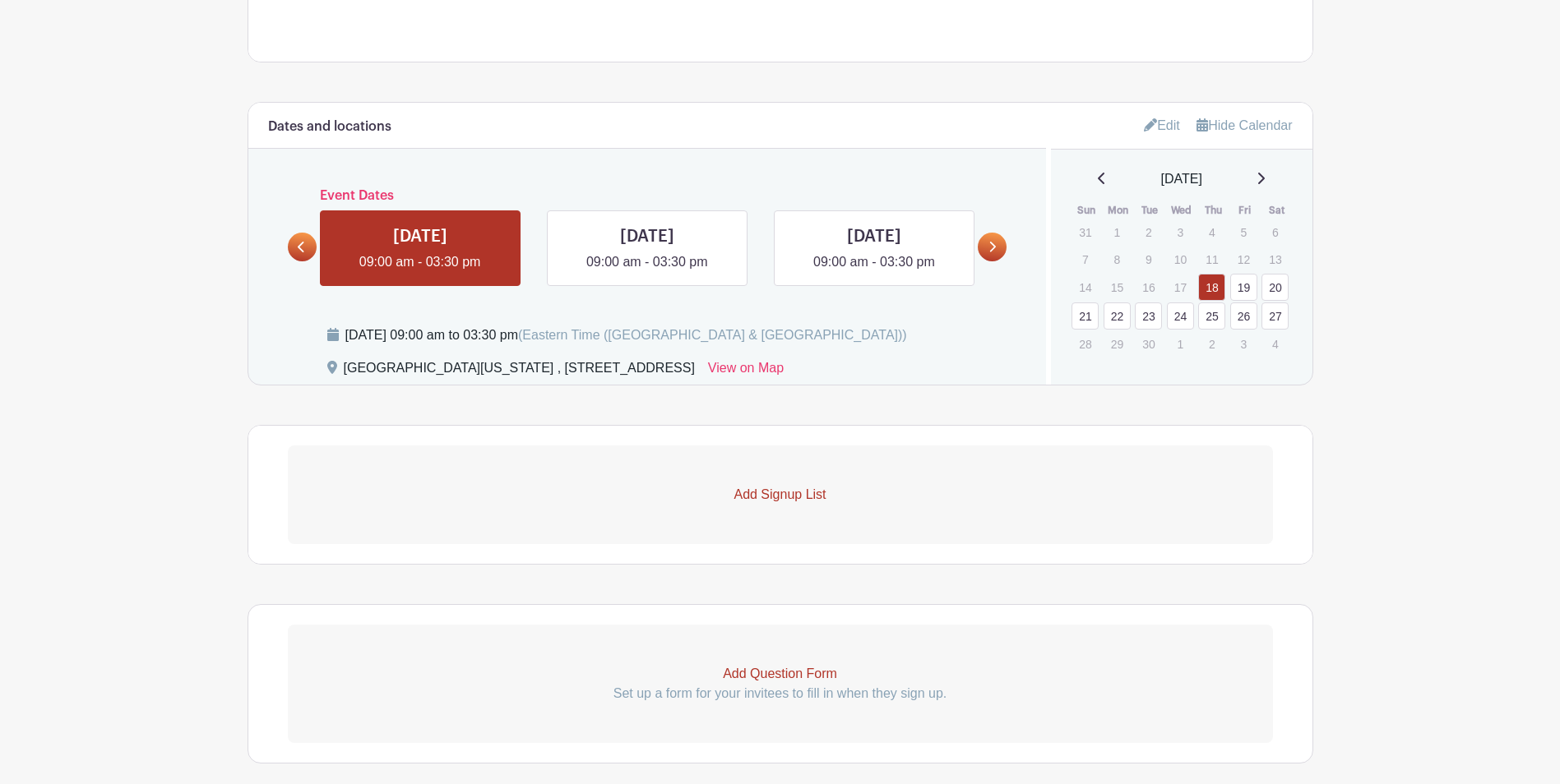
scroll to position [887, 0]
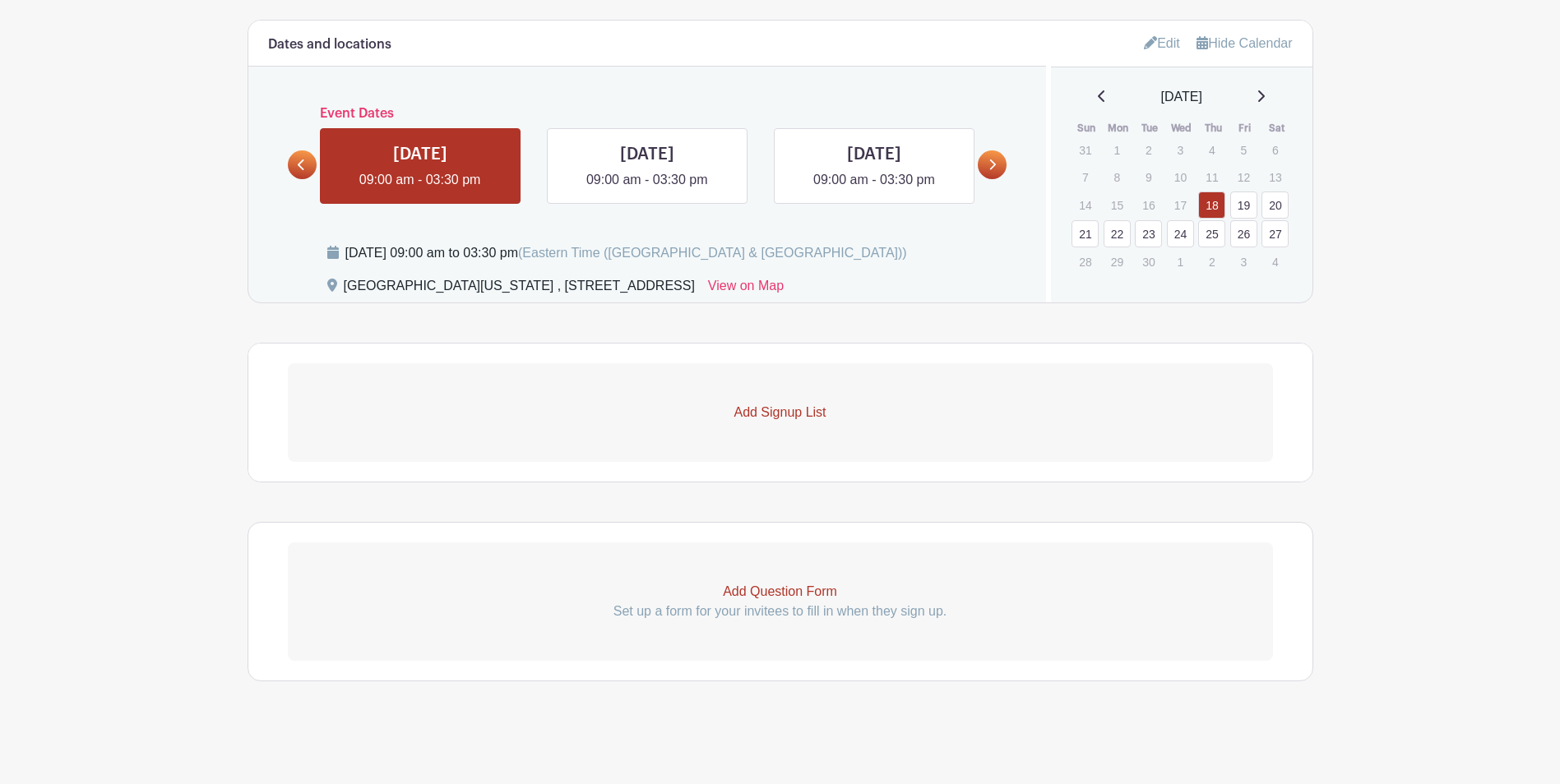
click at [802, 410] on turbo-frame "Dates and locations Event Dates [DATE] 09:00 am - 03:30 pm [DATE] 09:00 am - 03…" at bounding box center [780, 251] width 1066 height 462
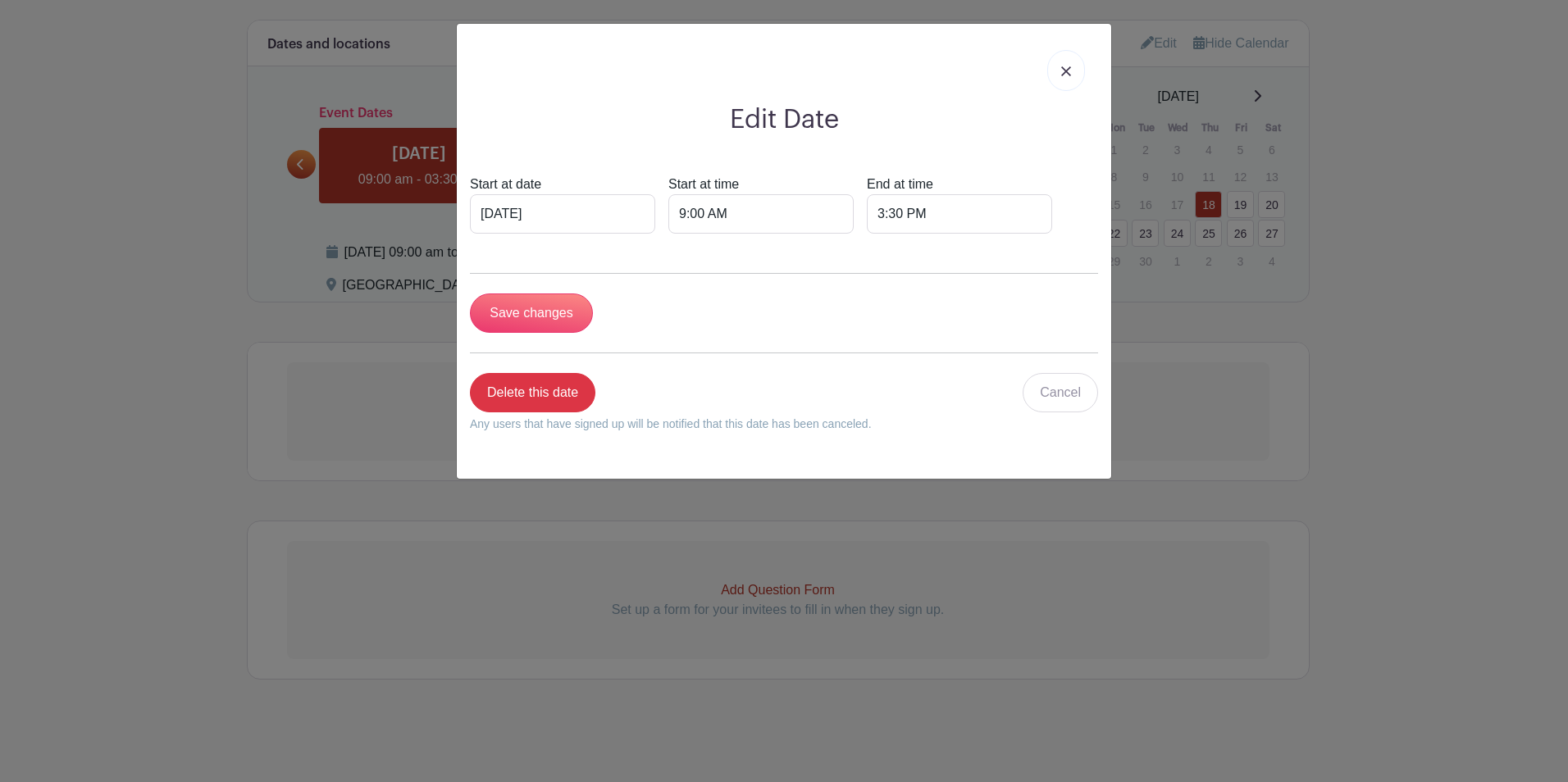
click at [1057, 72] on link at bounding box center [1067, 70] width 38 height 41
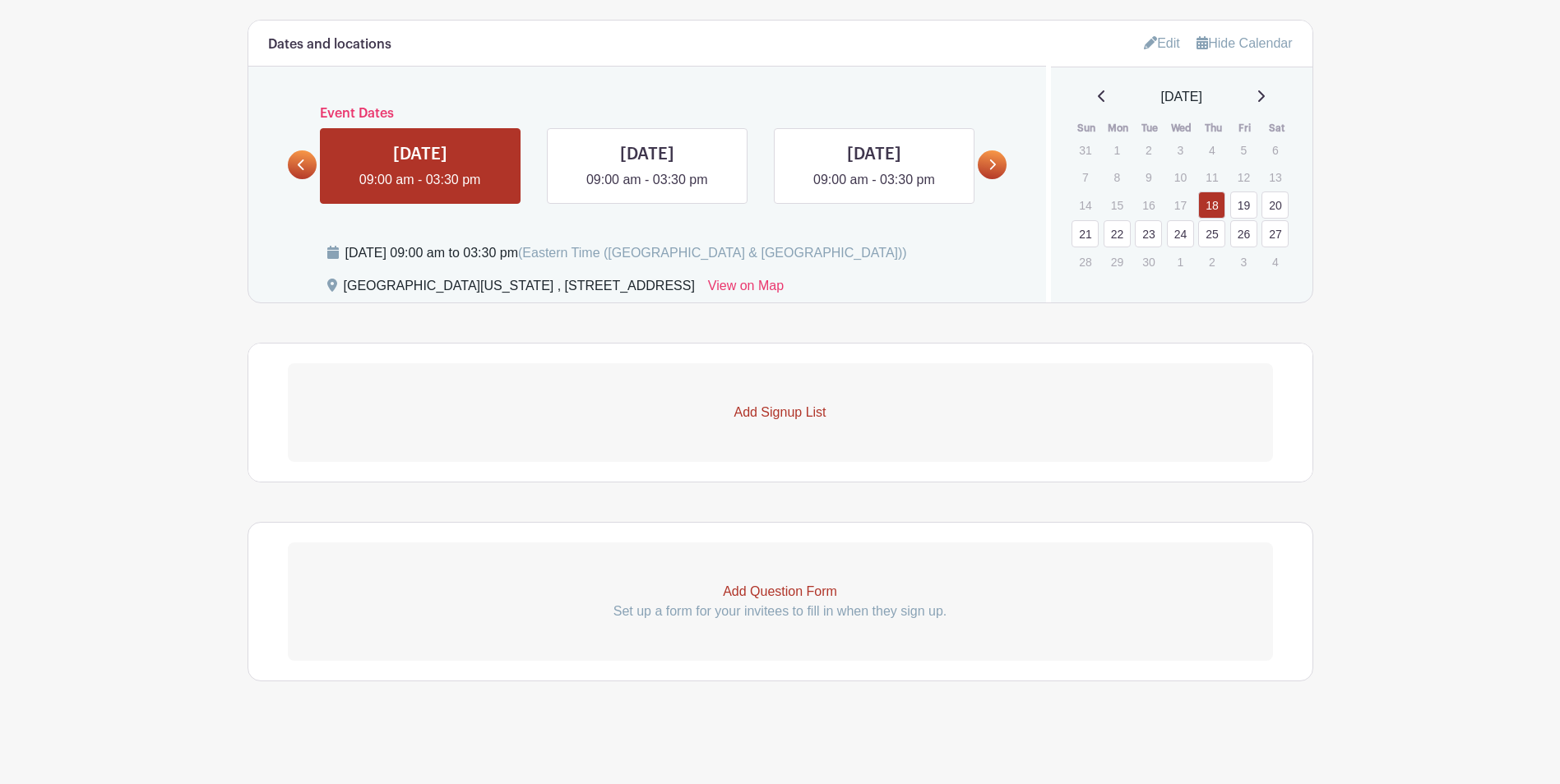
click at [803, 407] on p "Add Signup List" at bounding box center [780, 412] width 985 height 20
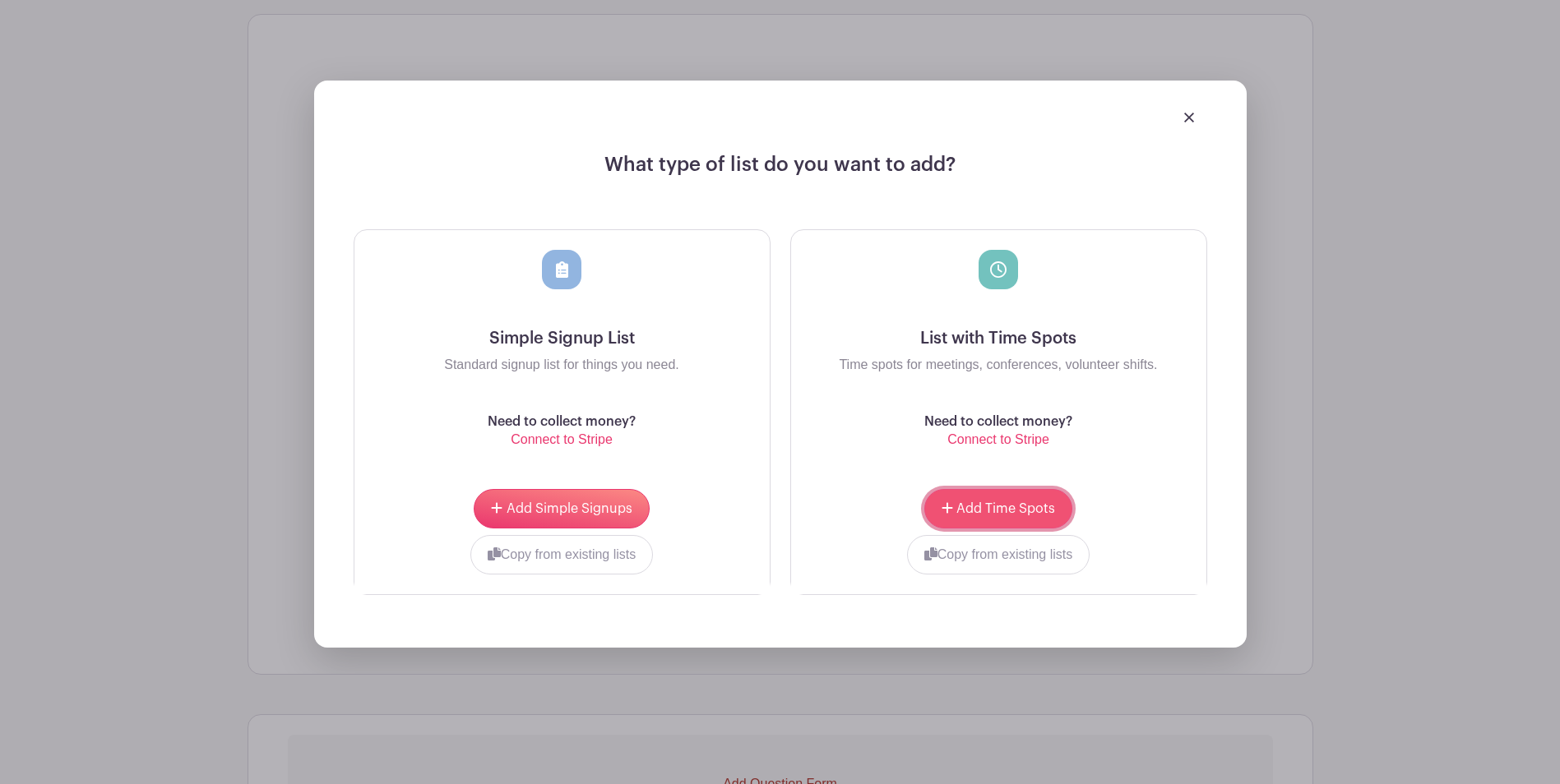
click at [1009, 511] on span "Add Time Spots" at bounding box center [1005, 509] width 99 height 13
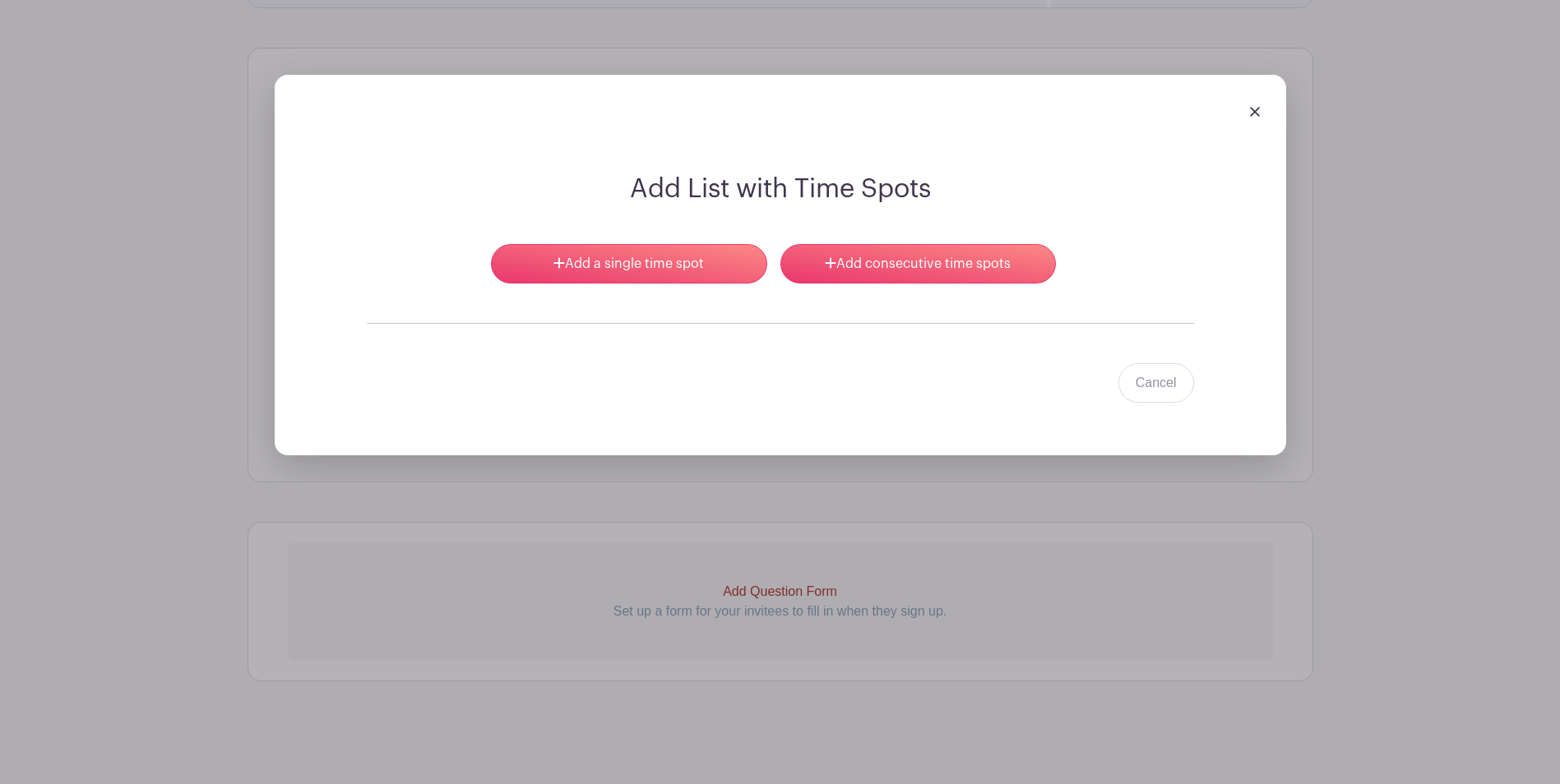
scroll to position [1182, 0]
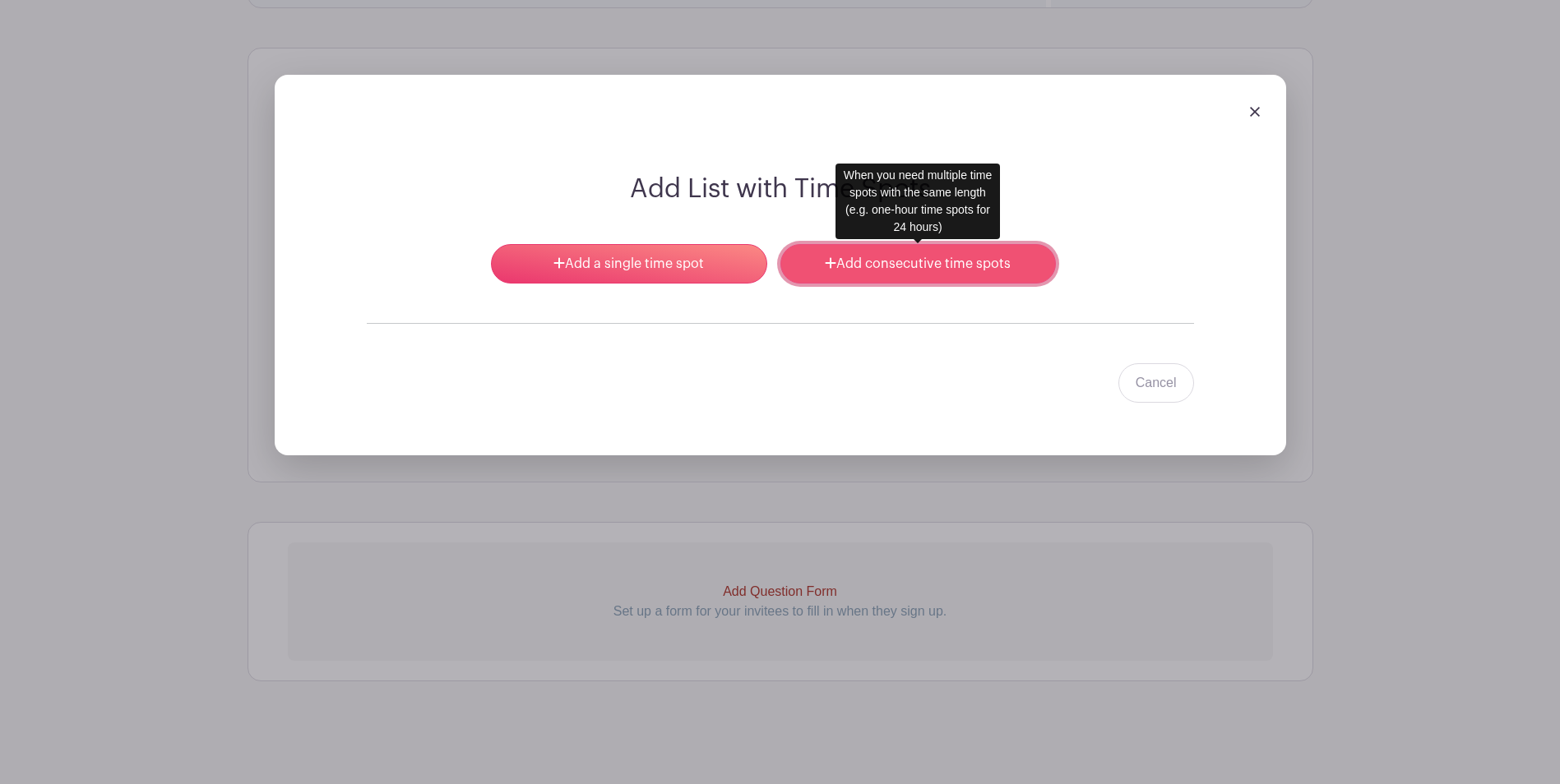
click at [879, 268] on link "Add consecutive time spots" at bounding box center [918, 263] width 275 height 39
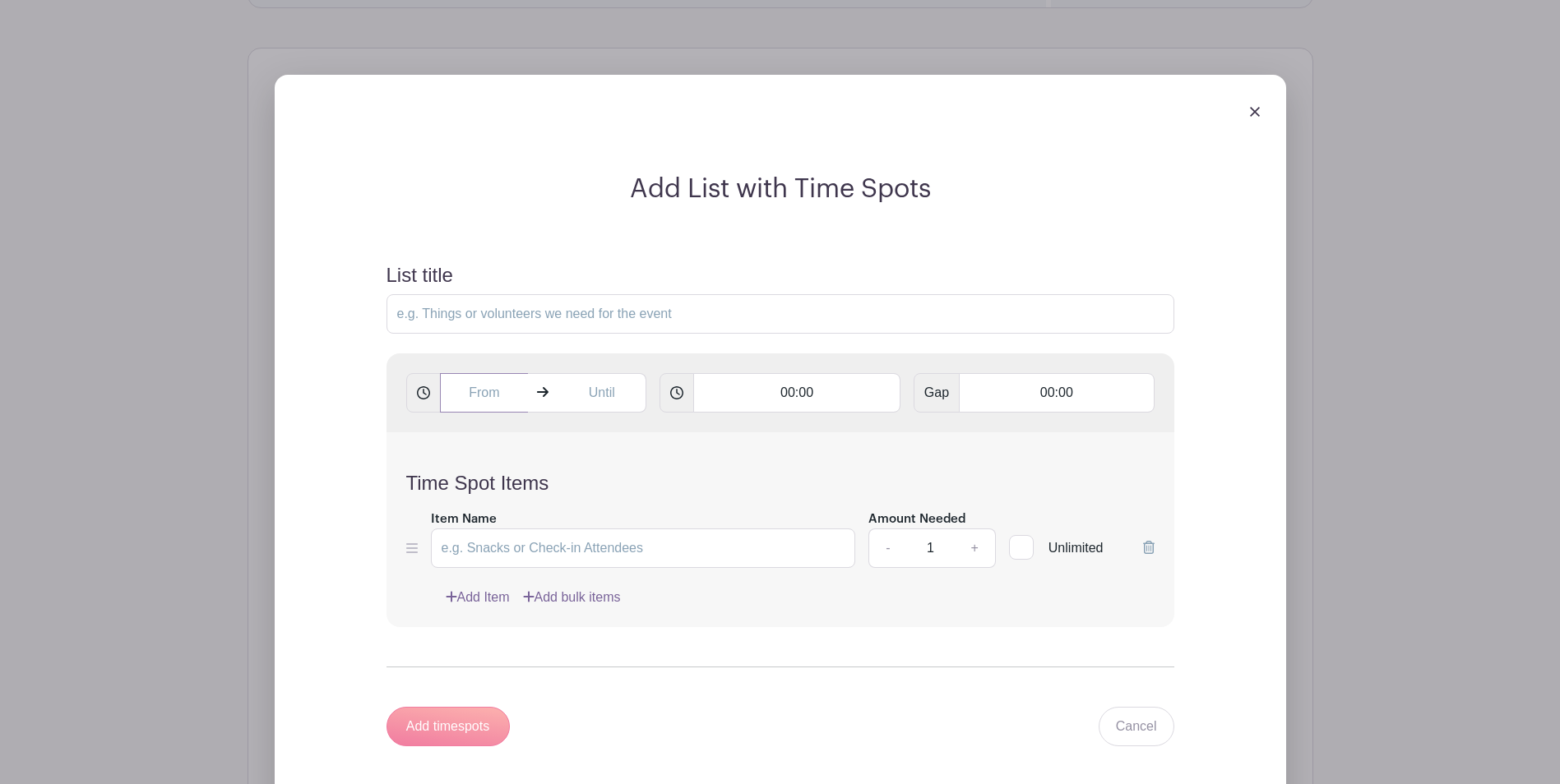
click at [485, 400] on input "text" at bounding box center [484, 392] width 89 height 39
click at [585, 506] on div at bounding box center [576, 501] width 54 height 31
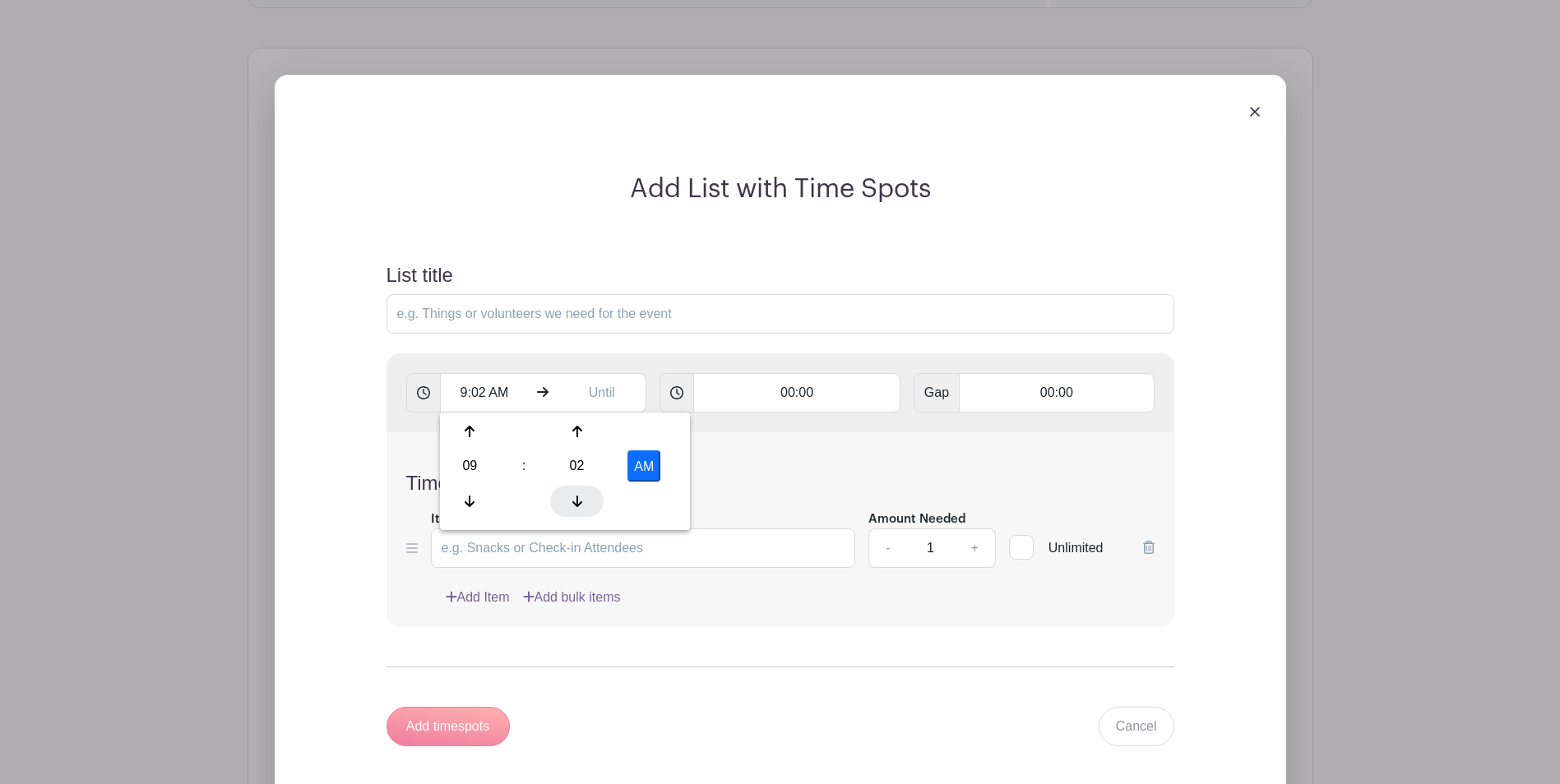
click at [585, 506] on div at bounding box center [576, 501] width 54 height 31
click at [637, 463] on button "AM" at bounding box center [643, 466] width 33 height 31
click at [636, 471] on button "PM" at bounding box center [643, 466] width 33 height 31
type input "9:00 AM"
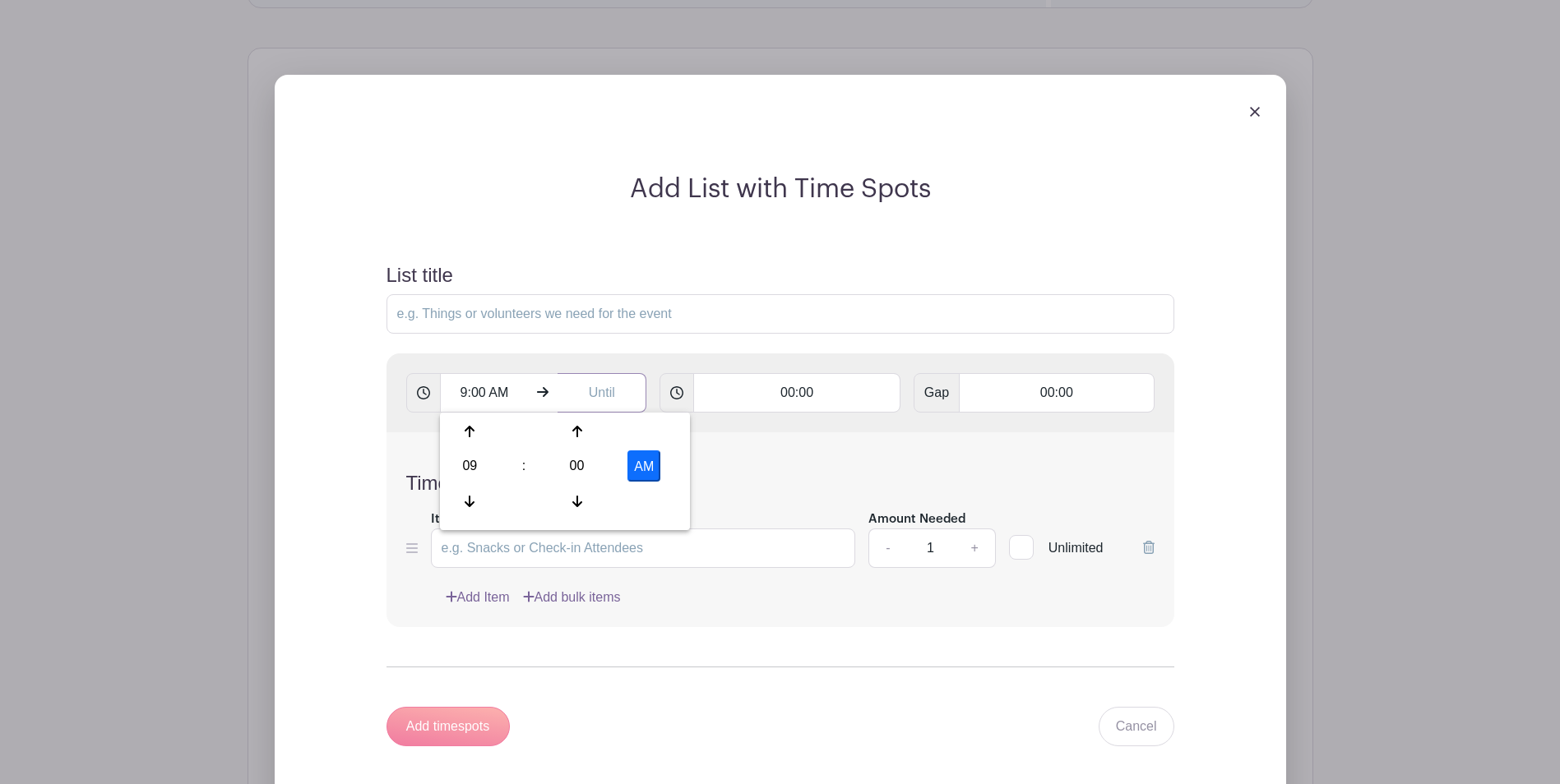
click at [601, 392] on input "text" at bounding box center [602, 392] width 89 height 39
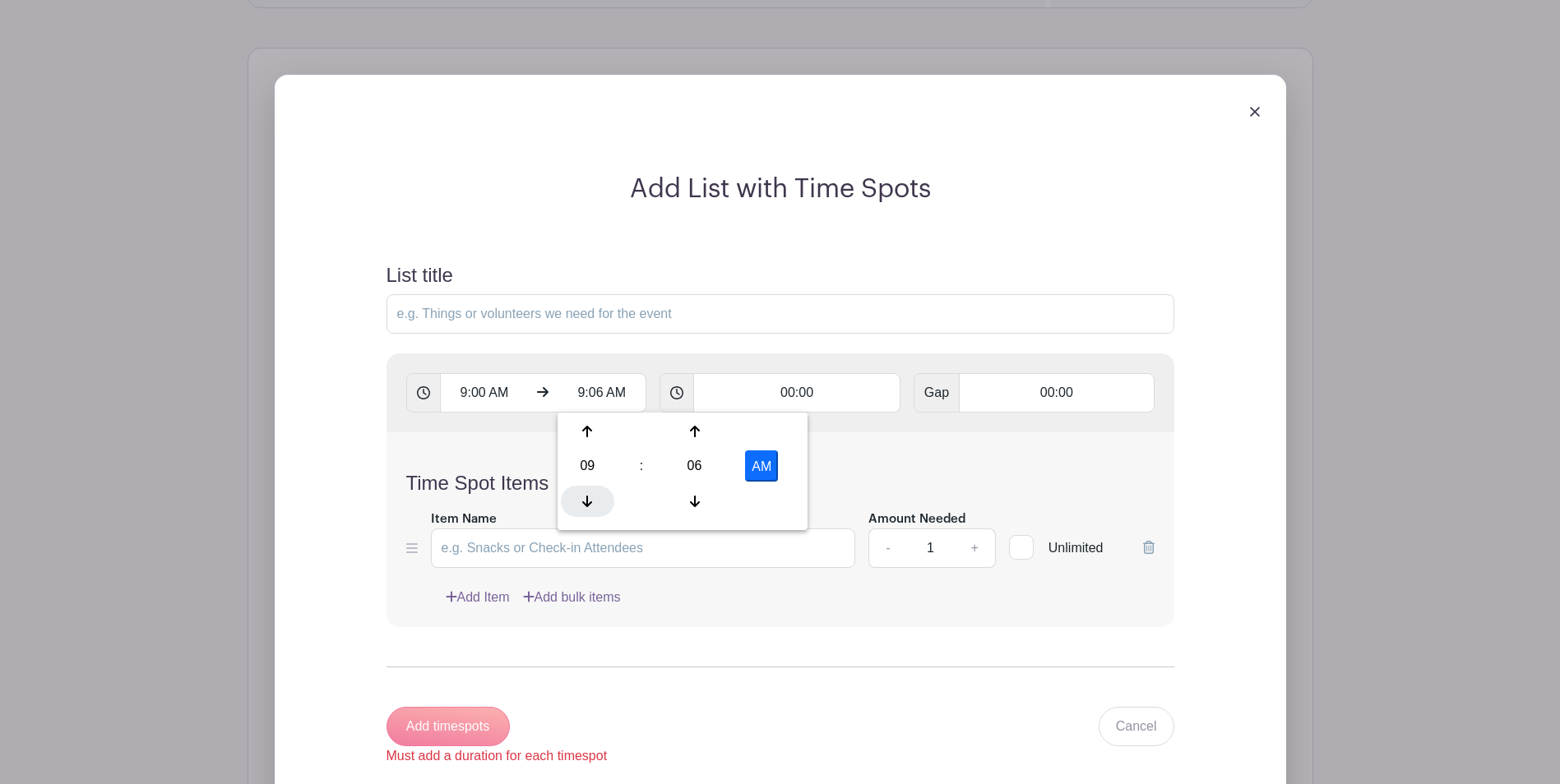
click at [590, 500] on icon at bounding box center [587, 501] width 10 height 13
click at [590, 501] on icon at bounding box center [587, 501] width 10 height 13
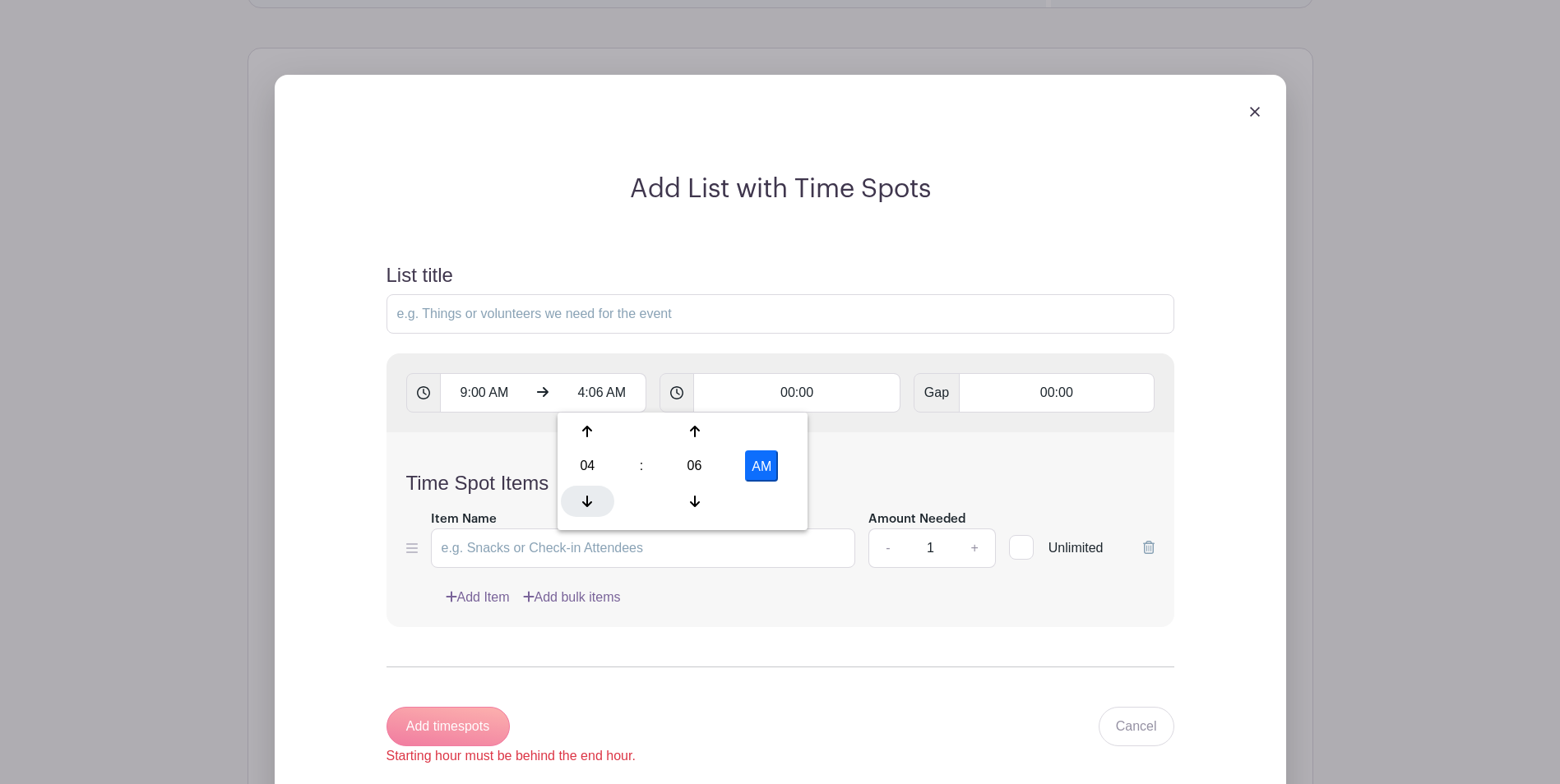
click at [590, 501] on icon at bounding box center [587, 501] width 10 height 13
click at [697, 437] on icon at bounding box center [694, 432] width 10 height 13
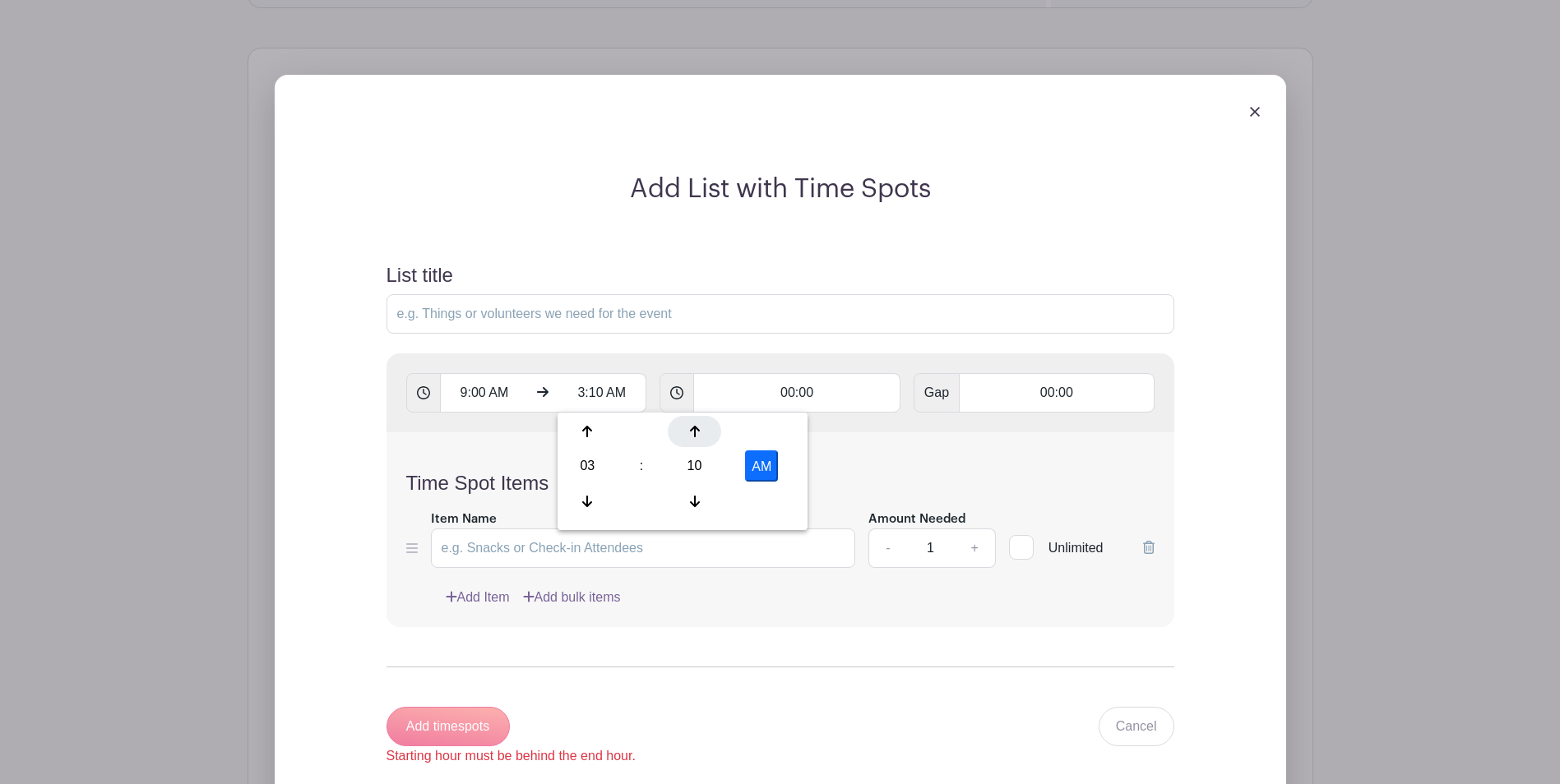
click at [696, 437] on icon at bounding box center [694, 432] width 10 height 13
click at [696, 439] on div at bounding box center [694, 432] width 54 height 31
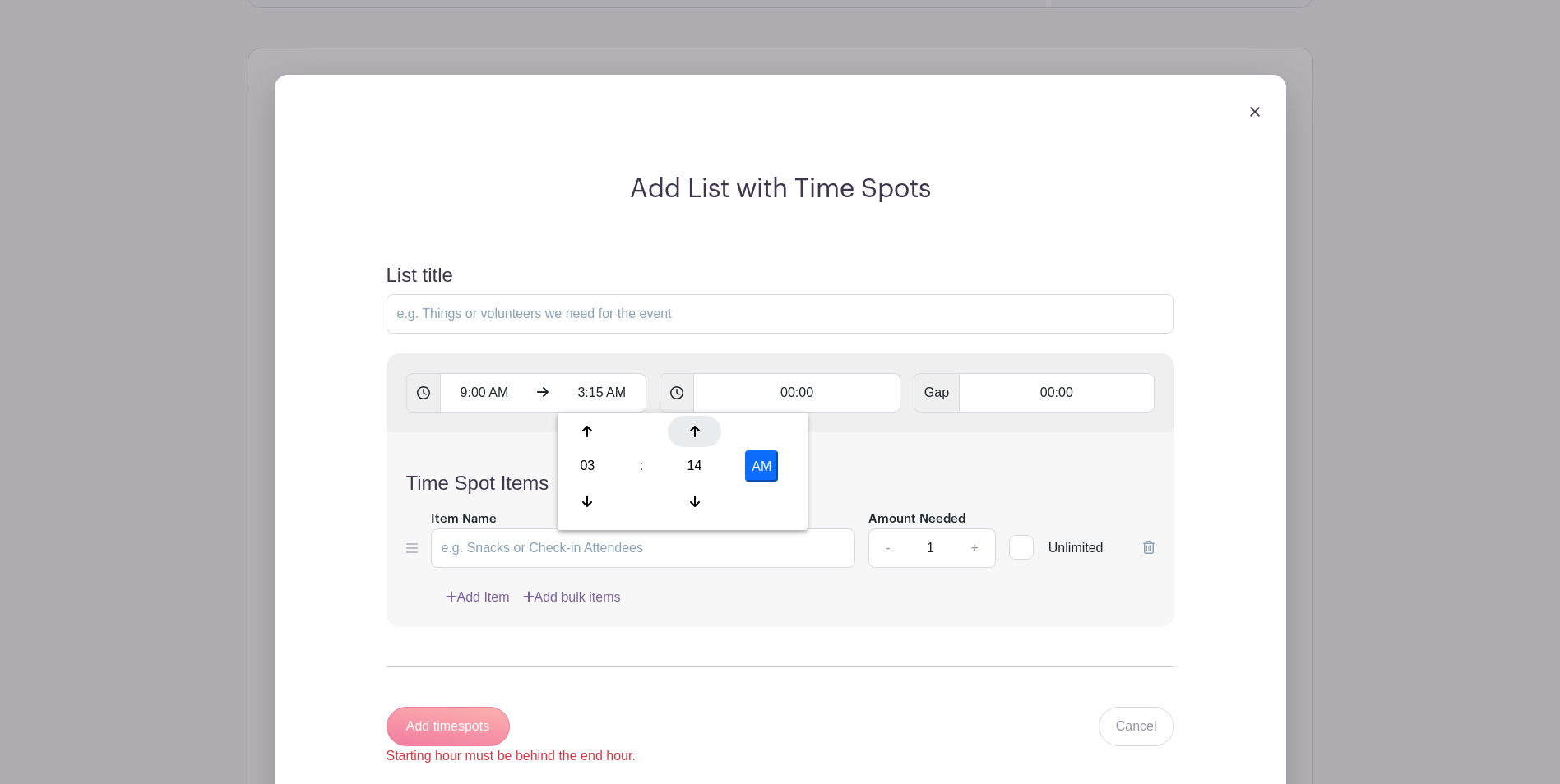
click at [696, 439] on div at bounding box center [694, 432] width 54 height 31
click at [695, 439] on div at bounding box center [694, 432] width 54 height 31
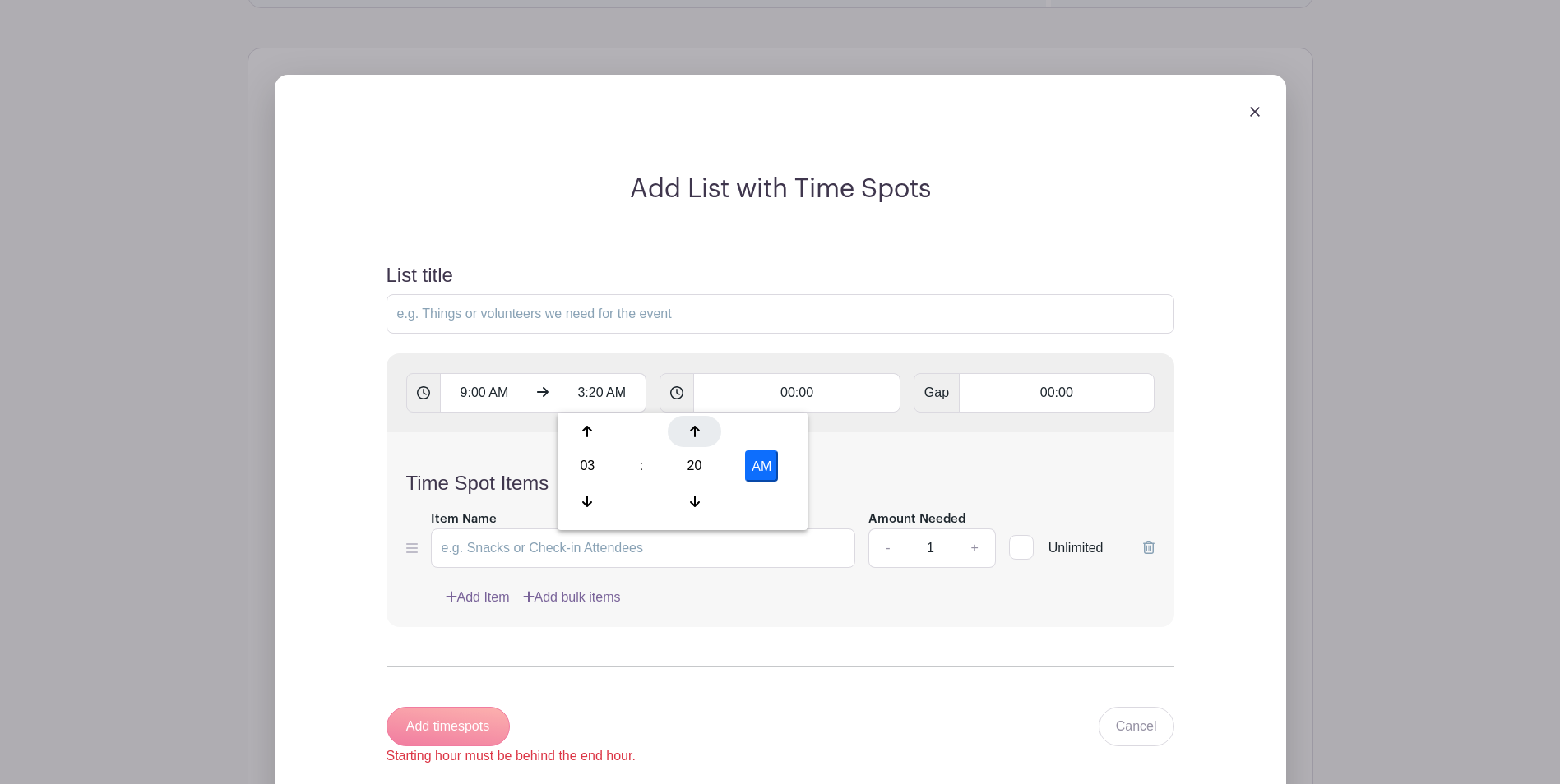
click at [695, 439] on div at bounding box center [694, 432] width 54 height 31
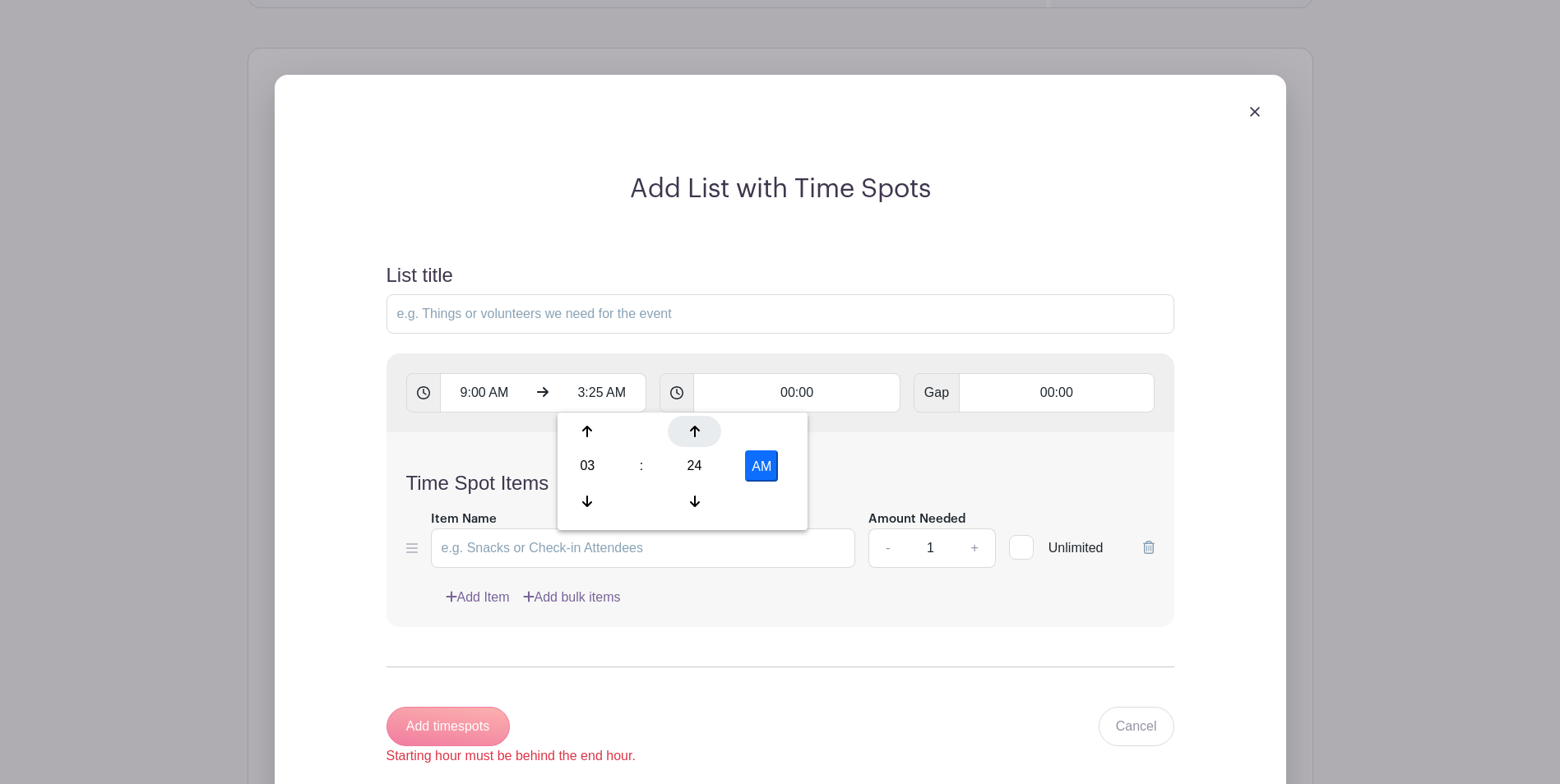
click at [695, 439] on div at bounding box center [694, 432] width 54 height 31
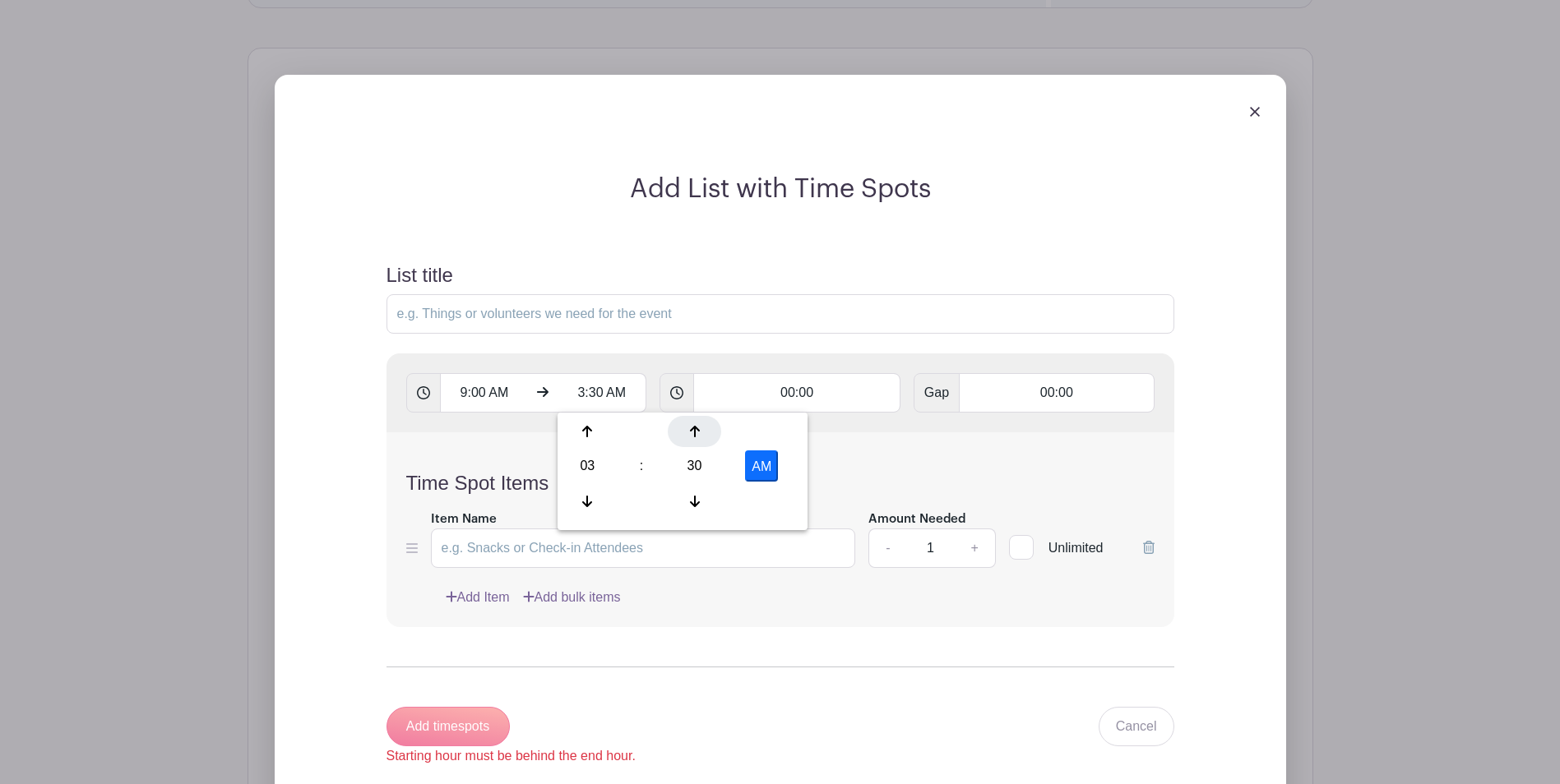
click at [695, 439] on div at bounding box center [694, 432] width 54 height 31
click at [695, 500] on icon at bounding box center [694, 501] width 10 height 12
click at [760, 466] on button "AM" at bounding box center [761, 466] width 33 height 31
type input "3:30 PM"
click at [878, 454] on div "Time Spot Items Item Name Amount Needed - 1 + Unlimited Add Item Add bulk items" at bounding box center [780, 530] width 788 height 194
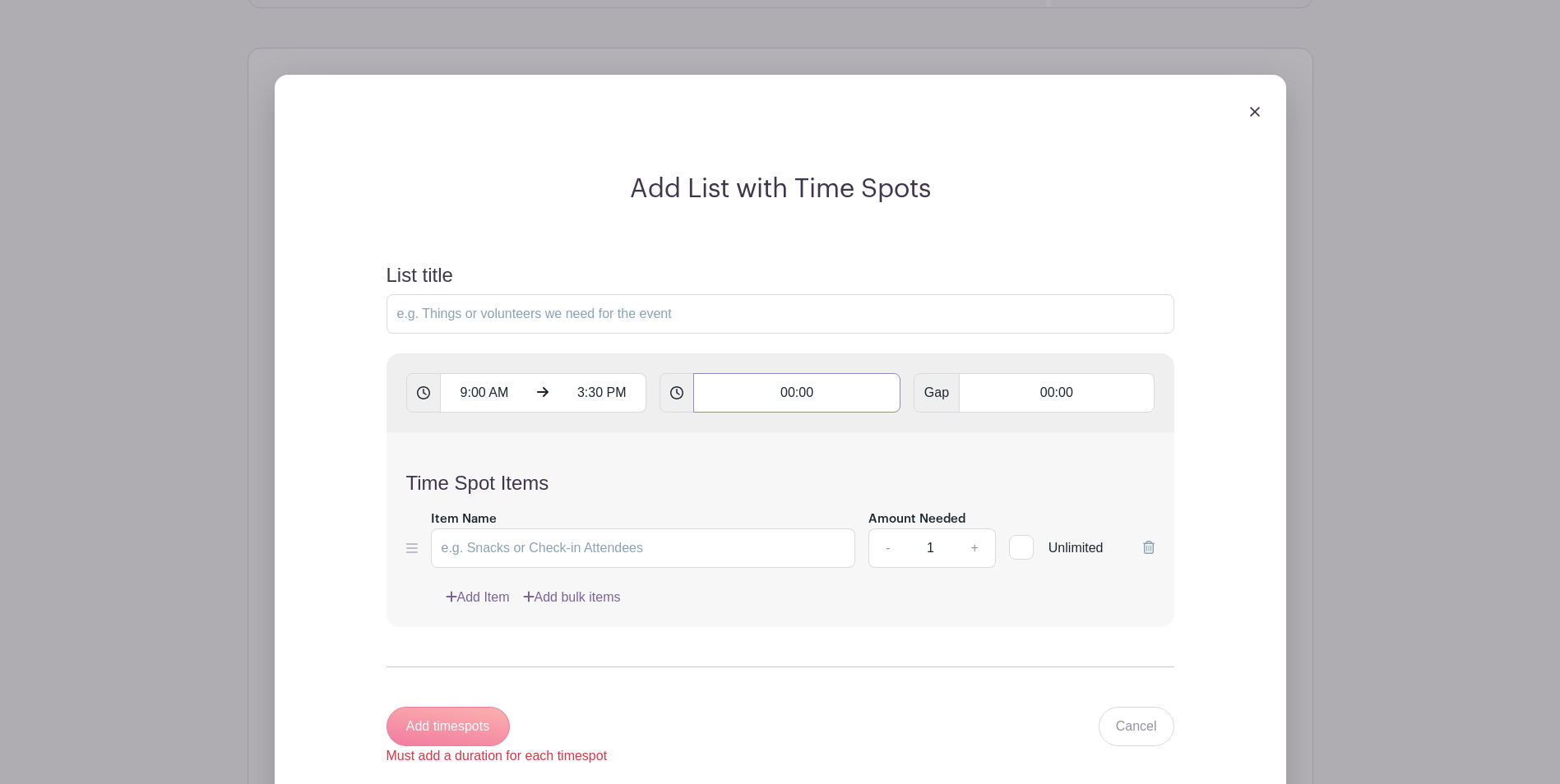
click at [863, 376] on input "00:00" at bounding box center [797, 392] width 207 height 39
click at [904, 436] on div at bounding box center [893, 432] width 76 height 31
type input "00:01"
type input "Add 390 timespots"
click at [904, 436] on div at bounding box center [893, 432] width 76 height 31
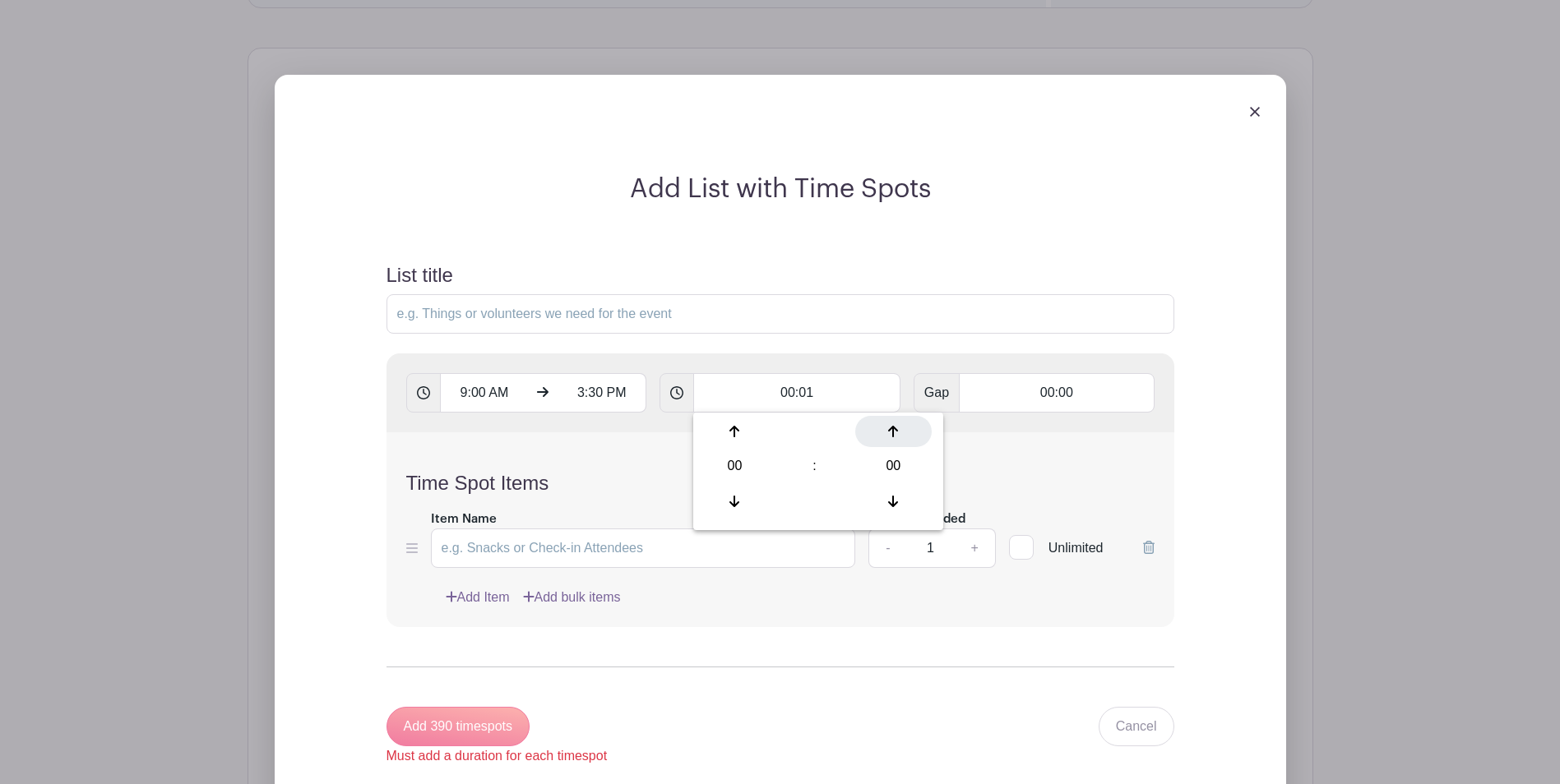
type input "00:02"
type input "Add 195 timespots"
click at [904, 436] on div at bounding box center [893, 432] width 76 height 31
type input "00:03"
type input "Add 130 timespots"
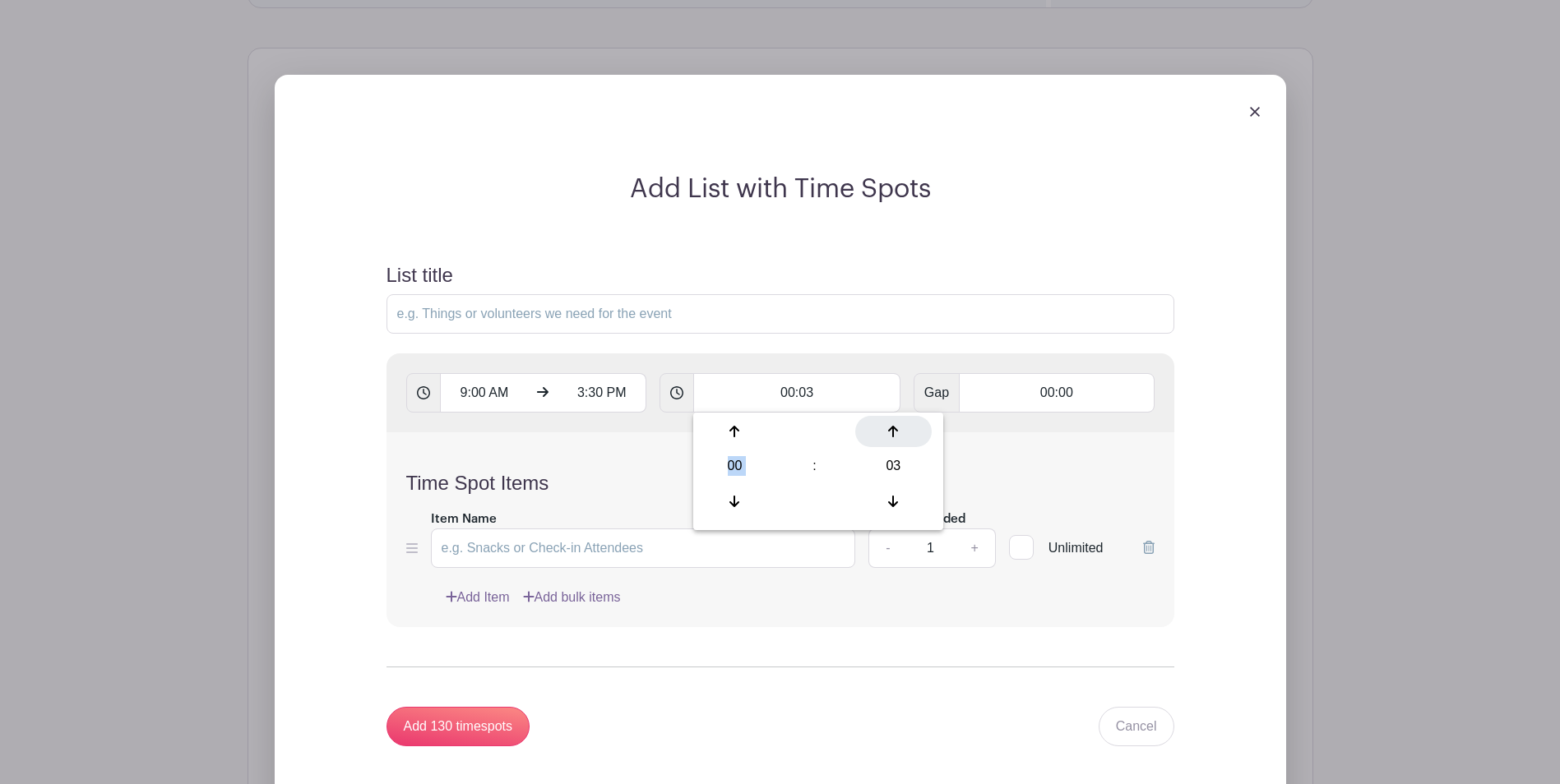
click at [904, 436] on div at bounding box center [893, 432] width 76 height 31
type input "00:04"
type input "Add 98 timespots"
click at [904, 436] on div at bounding box center [893, 432] width 76 height 31
type input "00:05"
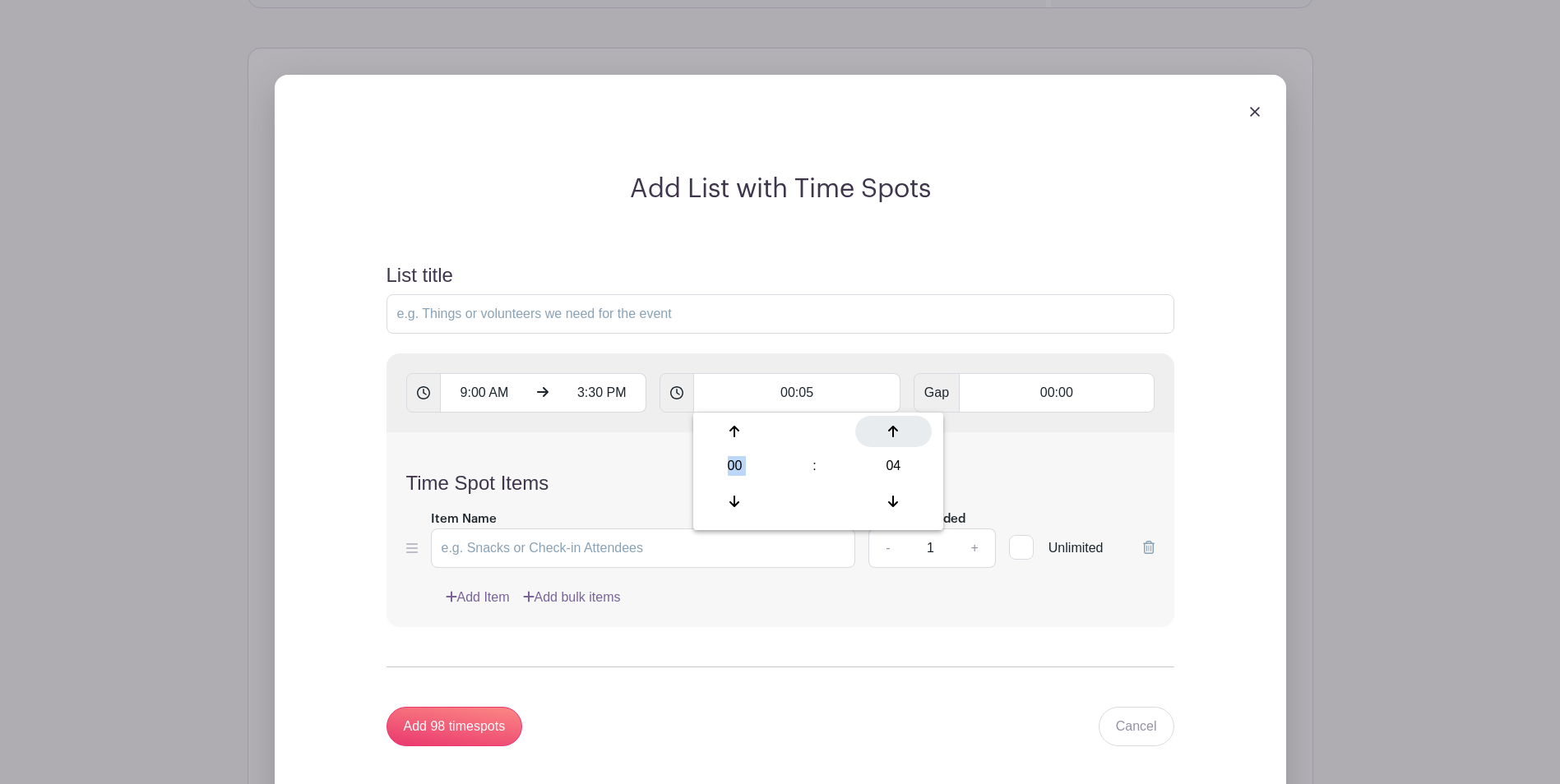
type input "Add 78 timespots"
click at [904, 436] on div at bounding box center [893, 432] width 76 height 31
type input "00:06"
type input "Add 65 timespots"
click at [899, 436] on div at bounding box center [893, 432] width 76 height 31
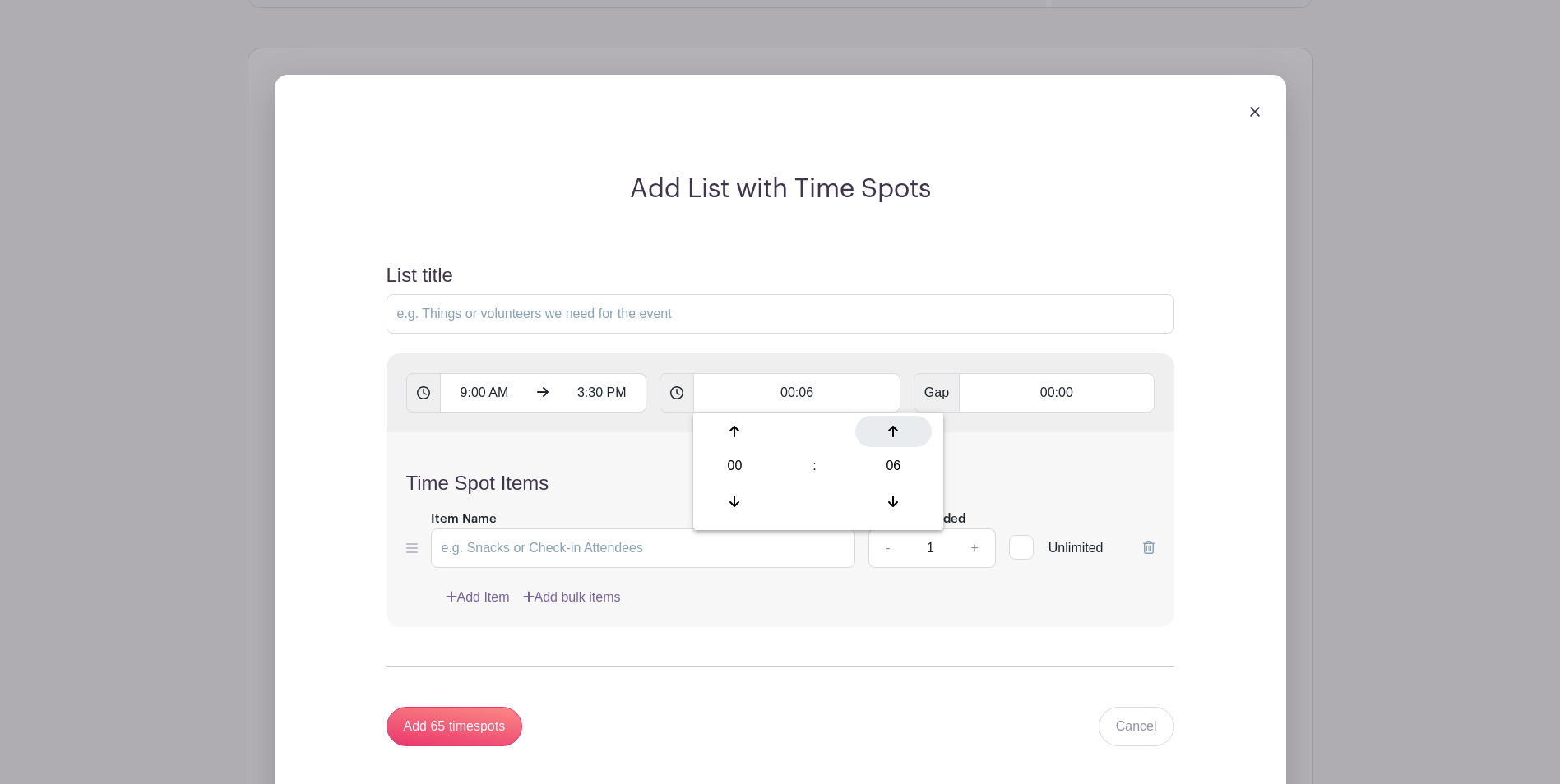
type input "00:07"
type input "Add 56 timespots"
click at [899, 436] on div at bounding box center [893, 432] width 76 height 31
type input "00:08"
type input "Add 49 timespots"
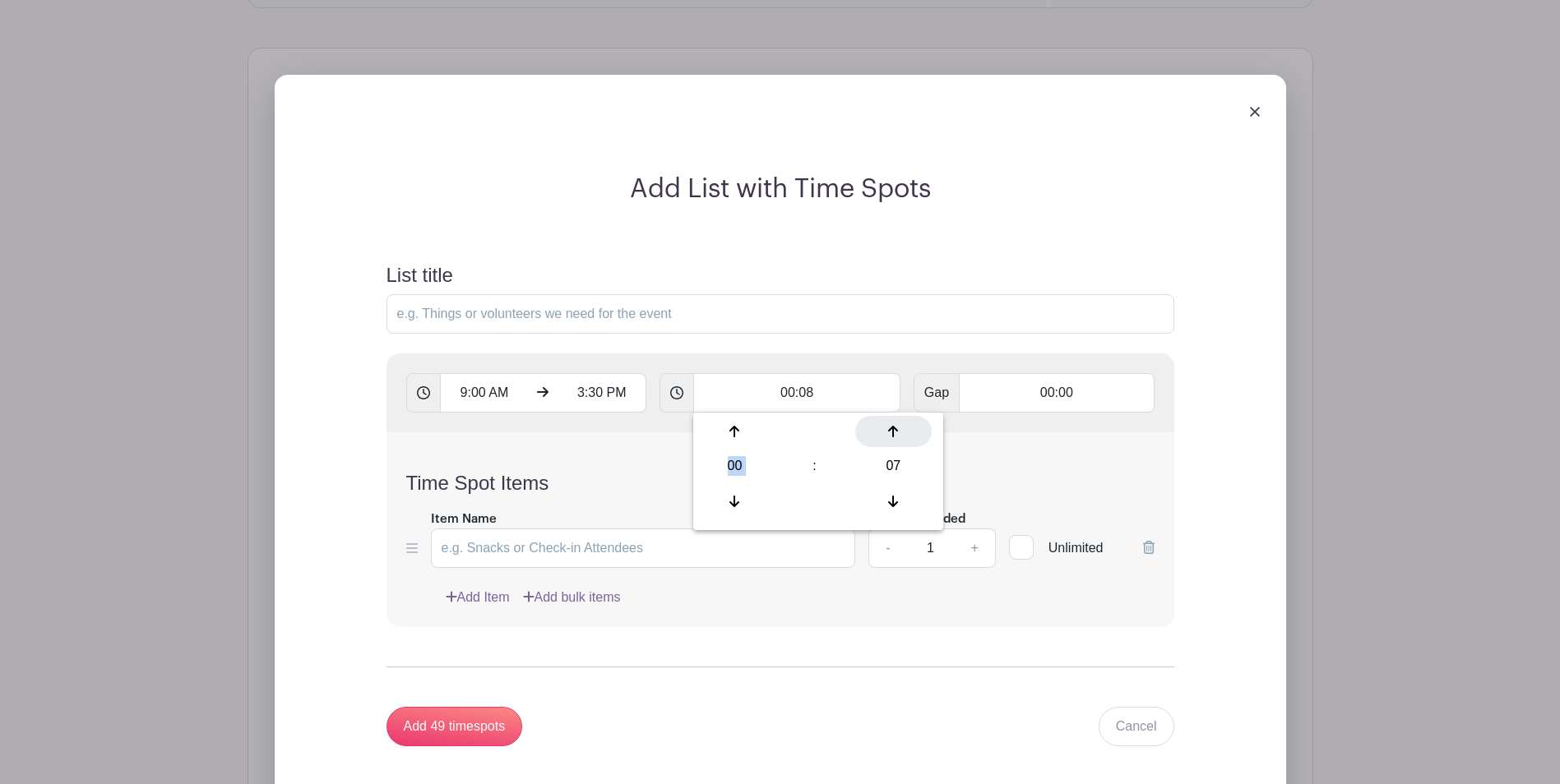
click at [899, 436] on div at bounding box center [893, 432] width 76 height 31
type input "00:09"
type input "Add 44 timespots"
click at [899, 436] on div at bounding box center [893, 432] width 76 height 31
type input "00:10"
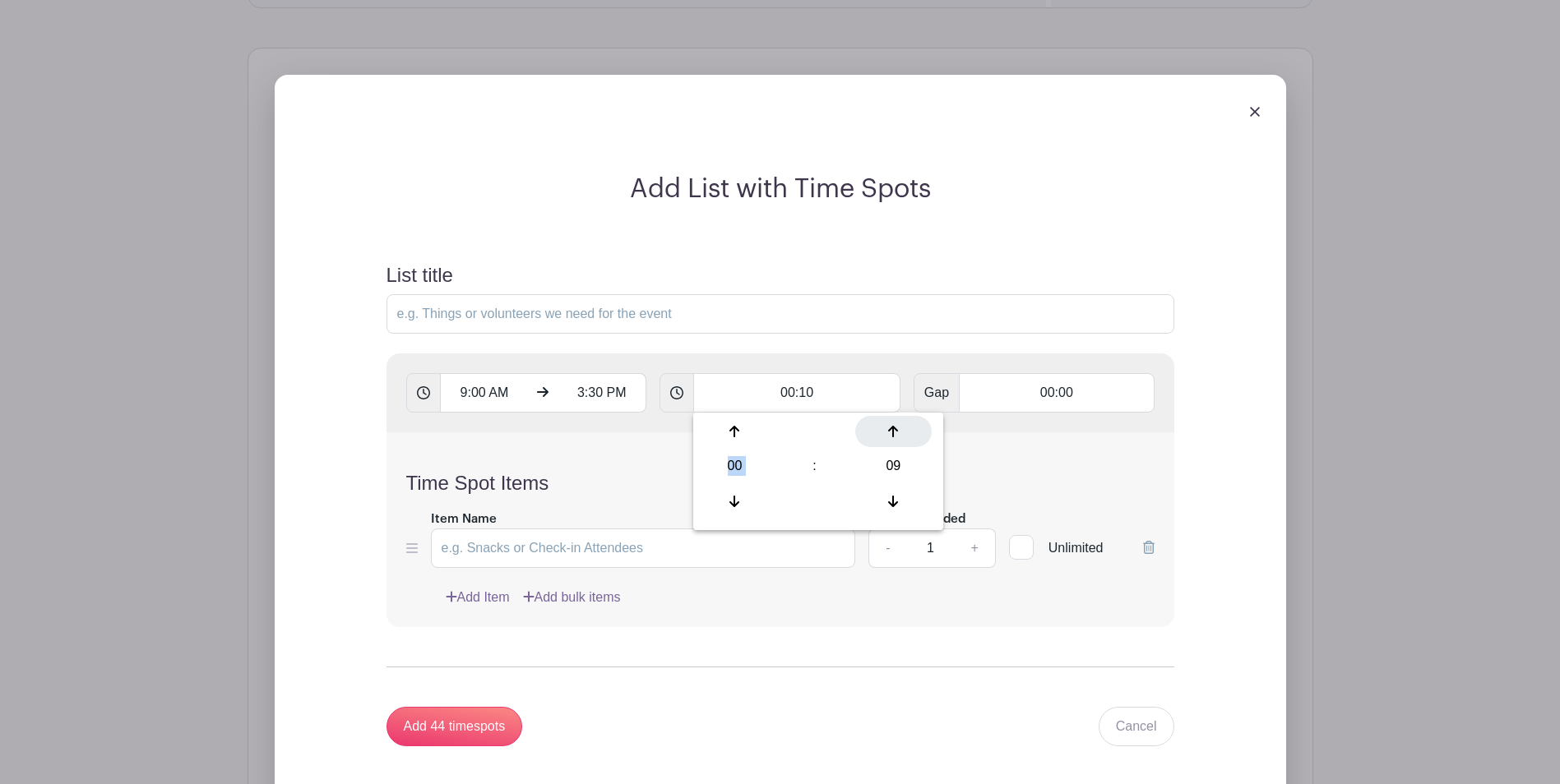
type input "Add 39 timespots"
click at [899, 436] on div at bounding box center [893, 432] width 76 height 31
type input "00:11"
type input "Add 36 timespots"
click at [899, 436] on div at bounding box center [893, 432] width 76 height 31
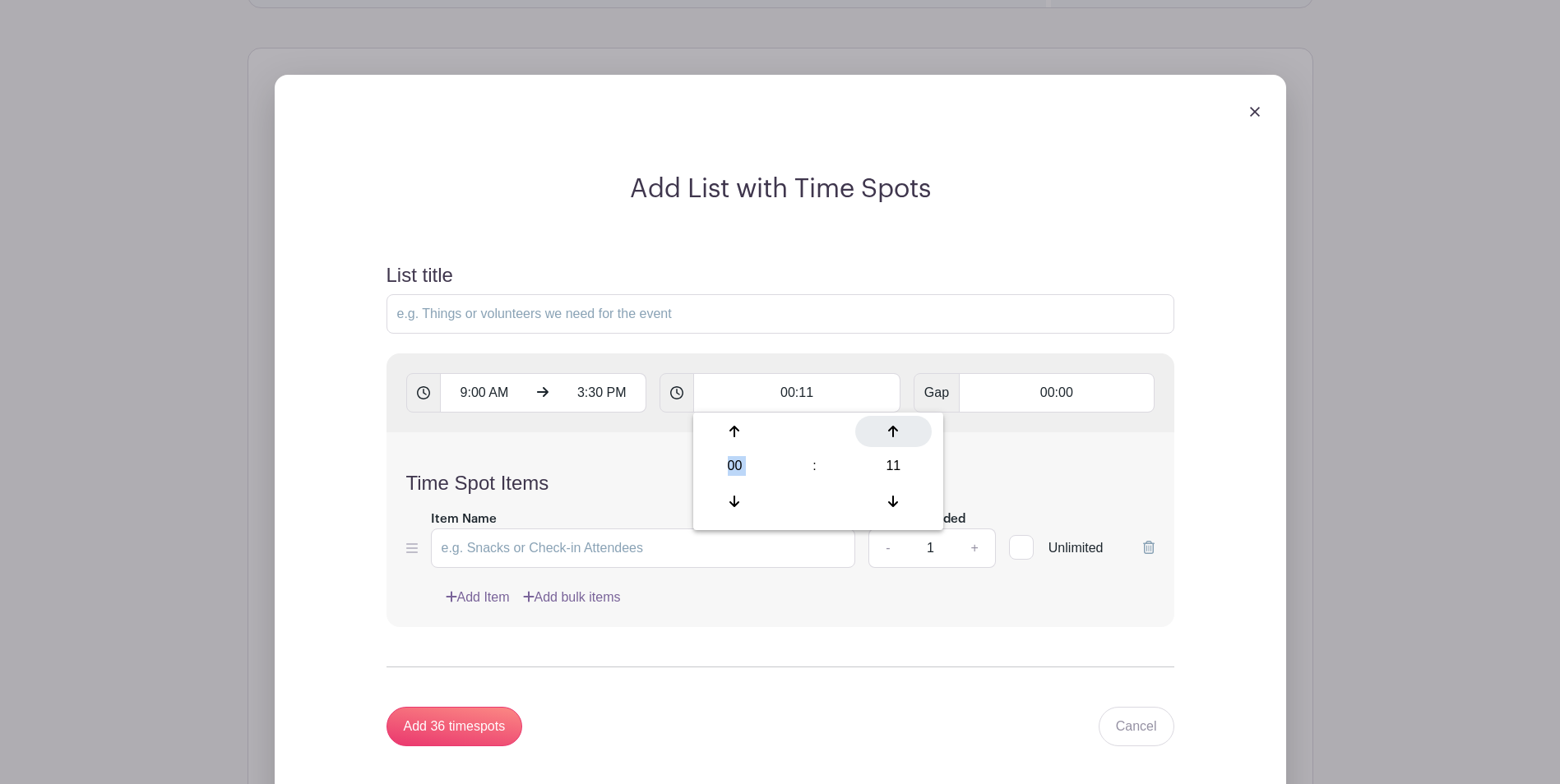
type input "00:12"
type input "Add 33 timespots"
click at [899, 436] on div at bounding box center [893, 432] width 76 height 31
type input "00:13"
type input "Add 30 timespots"
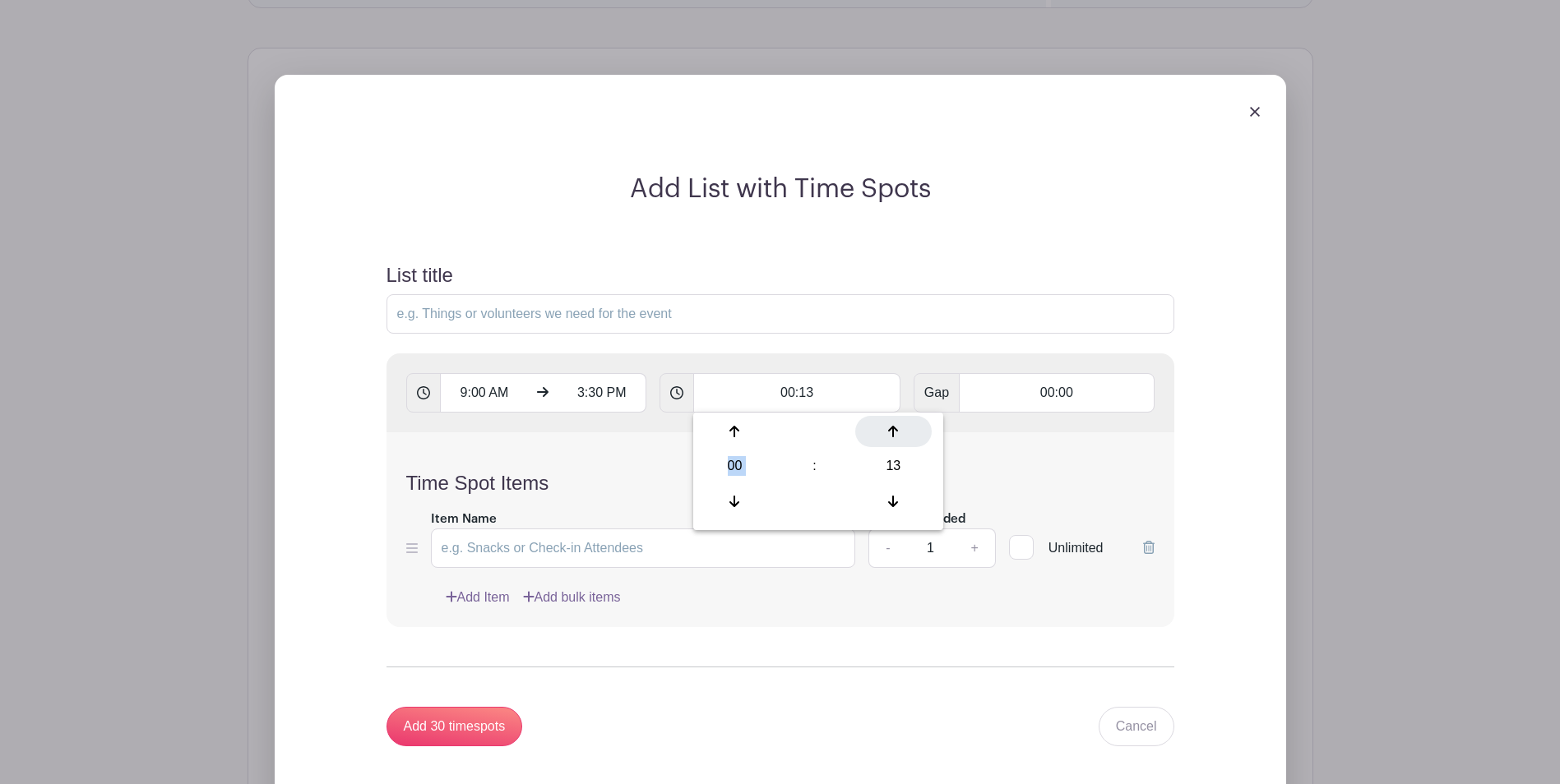
click at [899, 436] on div at bounding box center [893, 432] width 76 height 31
type input "00:14"
type input "Add 28 timespots"
click at [899, 436] on div at bounding box center [893, 432] width 76 height 31
type input "00:15"
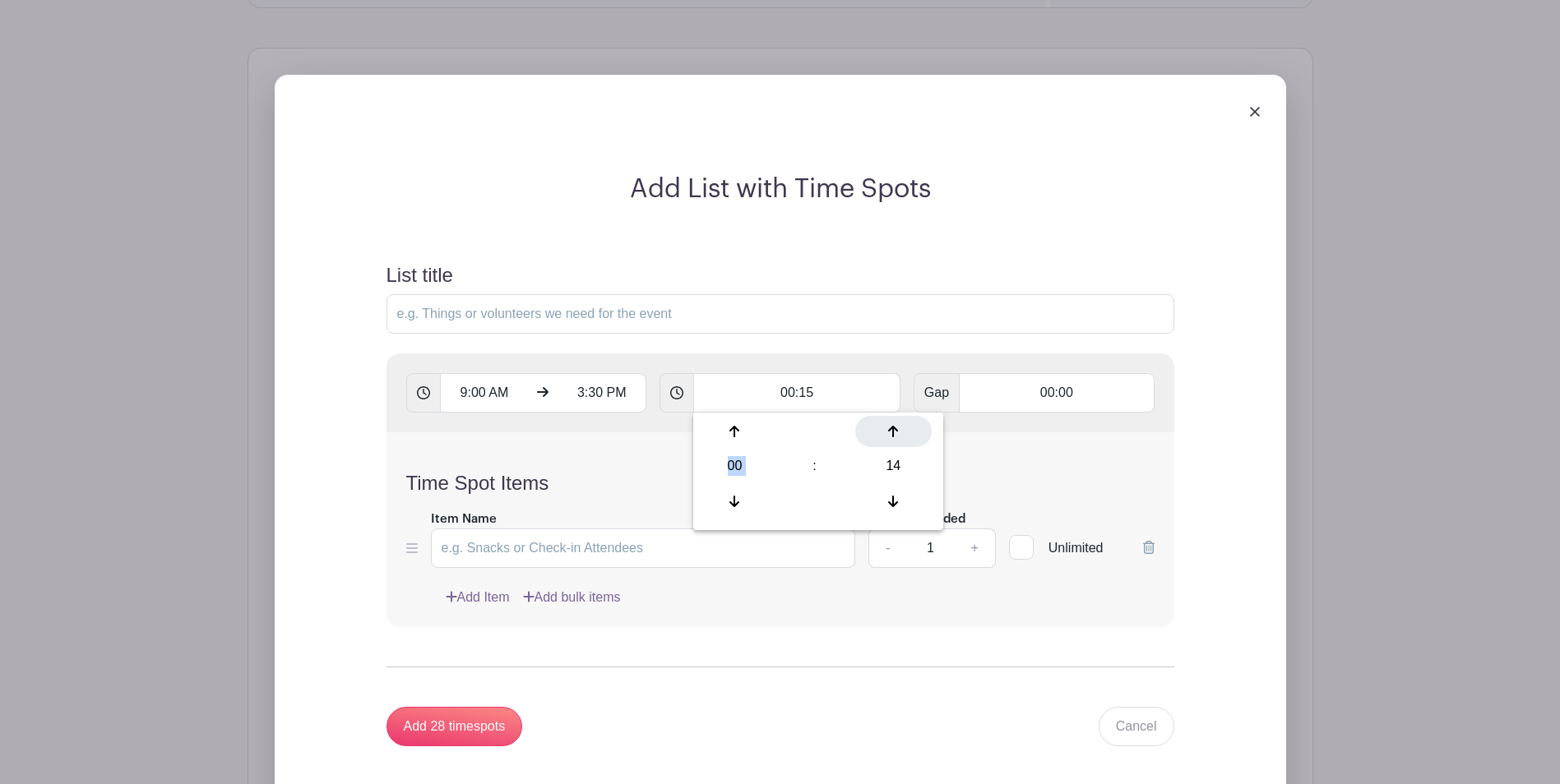
type input "Add 26 timespots"
click at [899, 436] on div at bounding box center [893, 432] width 76 height 31
type input "00:16"
type input "Add 25 timespots"
drag, startPoint x: 899, startPoint y: 436, endPoint x: 896, endPoint y: 501, distance: 65.1
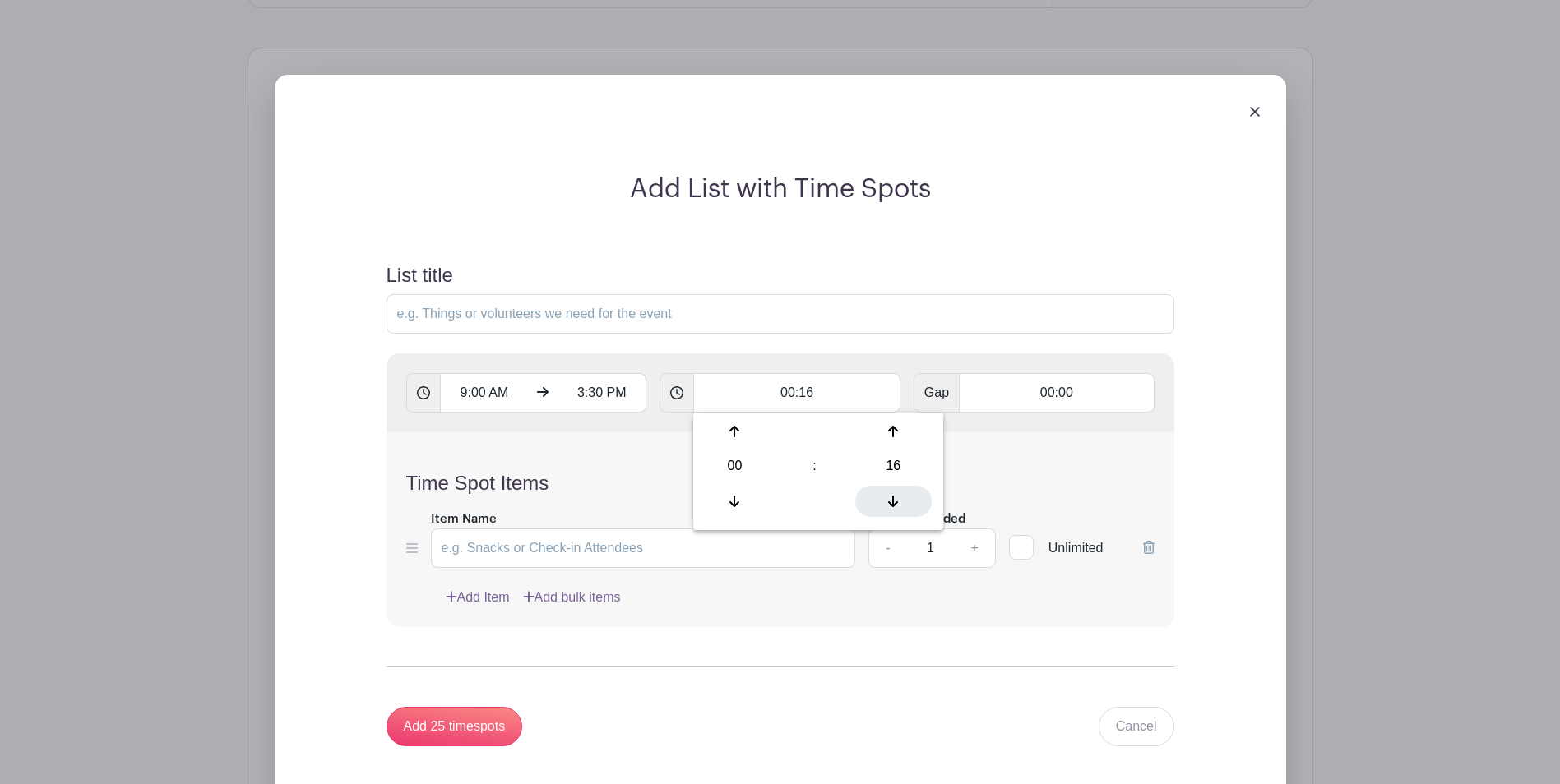
click at [896, 501] on icon at bounding box center [892, 501] width 10 height 13
type input "00:15"
type input "Add 26 timespots"
click at [982, 463] on div "Time Spot Items Item Name Amount Needed - 1 + Unlimited Add Item Add bulk items" at bounding box center [780, 530] width 788 height 194
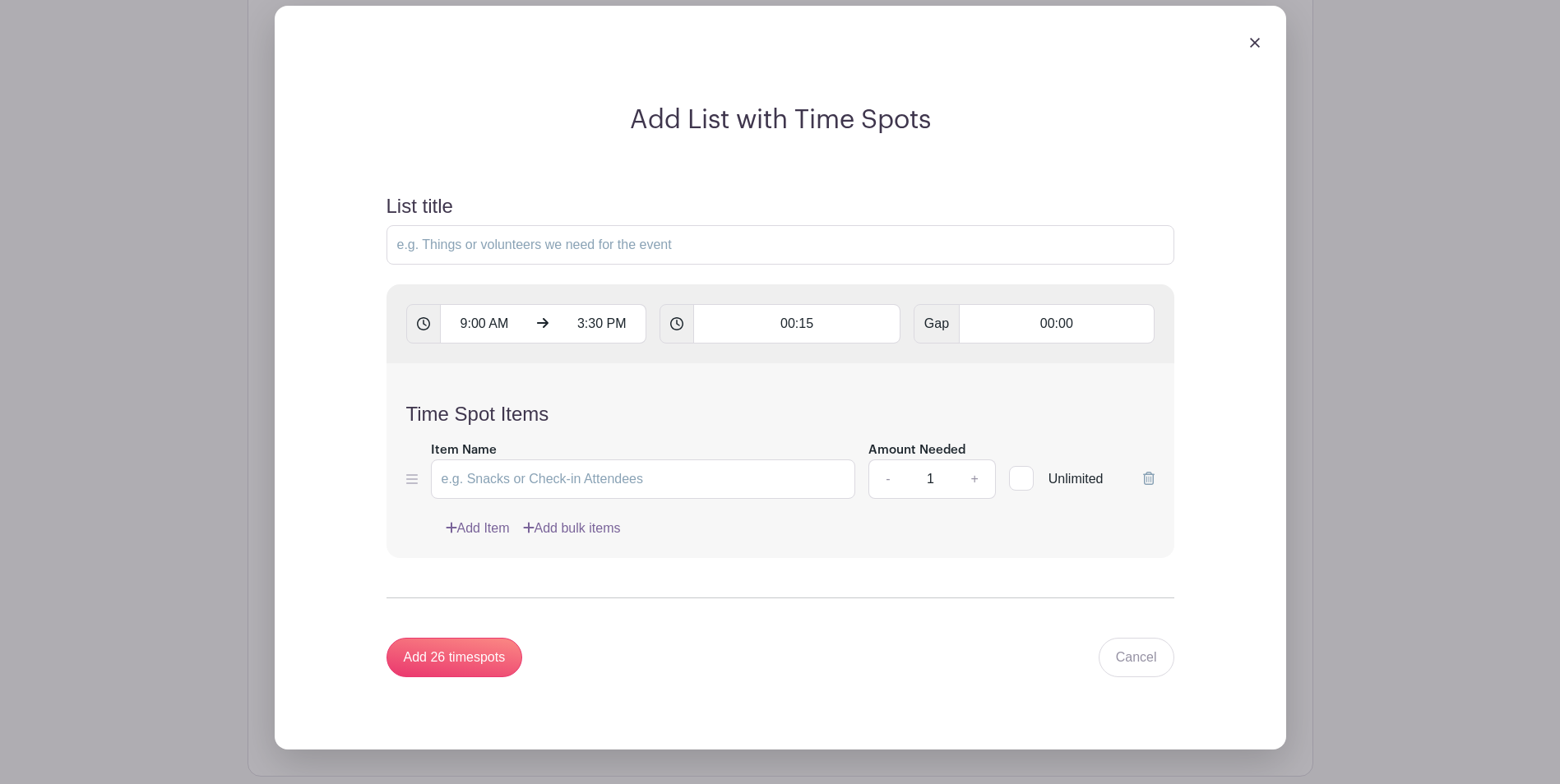
scroll to position [1346, 0]
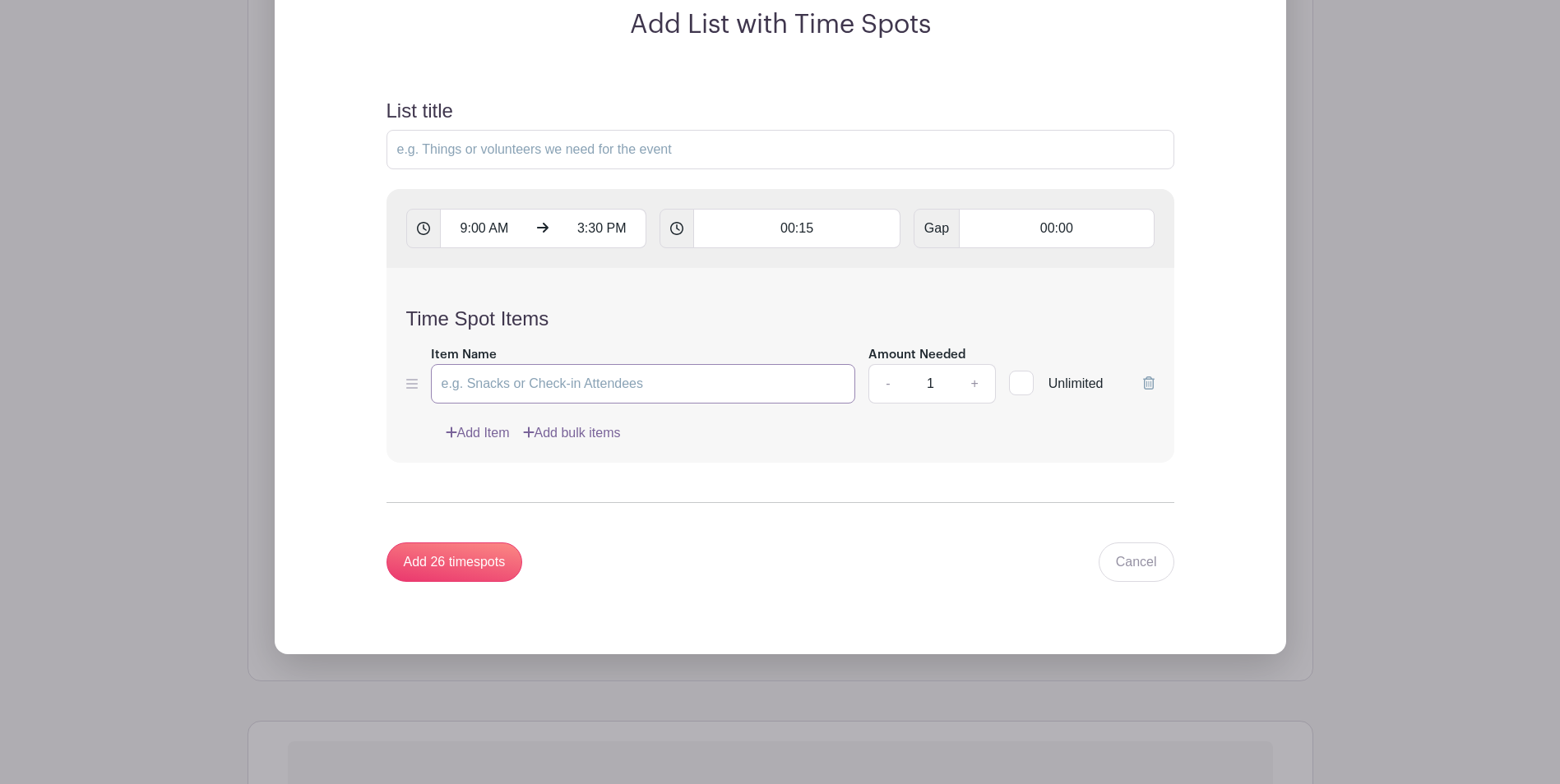
drag, startPoint x: 468, startPoint y: 379, endPoint x: 496, endPoint y: 391, distance: 30.5
click at [468, 380] on input "Item Name" at bounding box center [643, 383] width 425 height 39
type input "Artist Name"
click at [450, 568] on input "Add 26 timespots" at bounding box center [454, 561] width 136 height 39
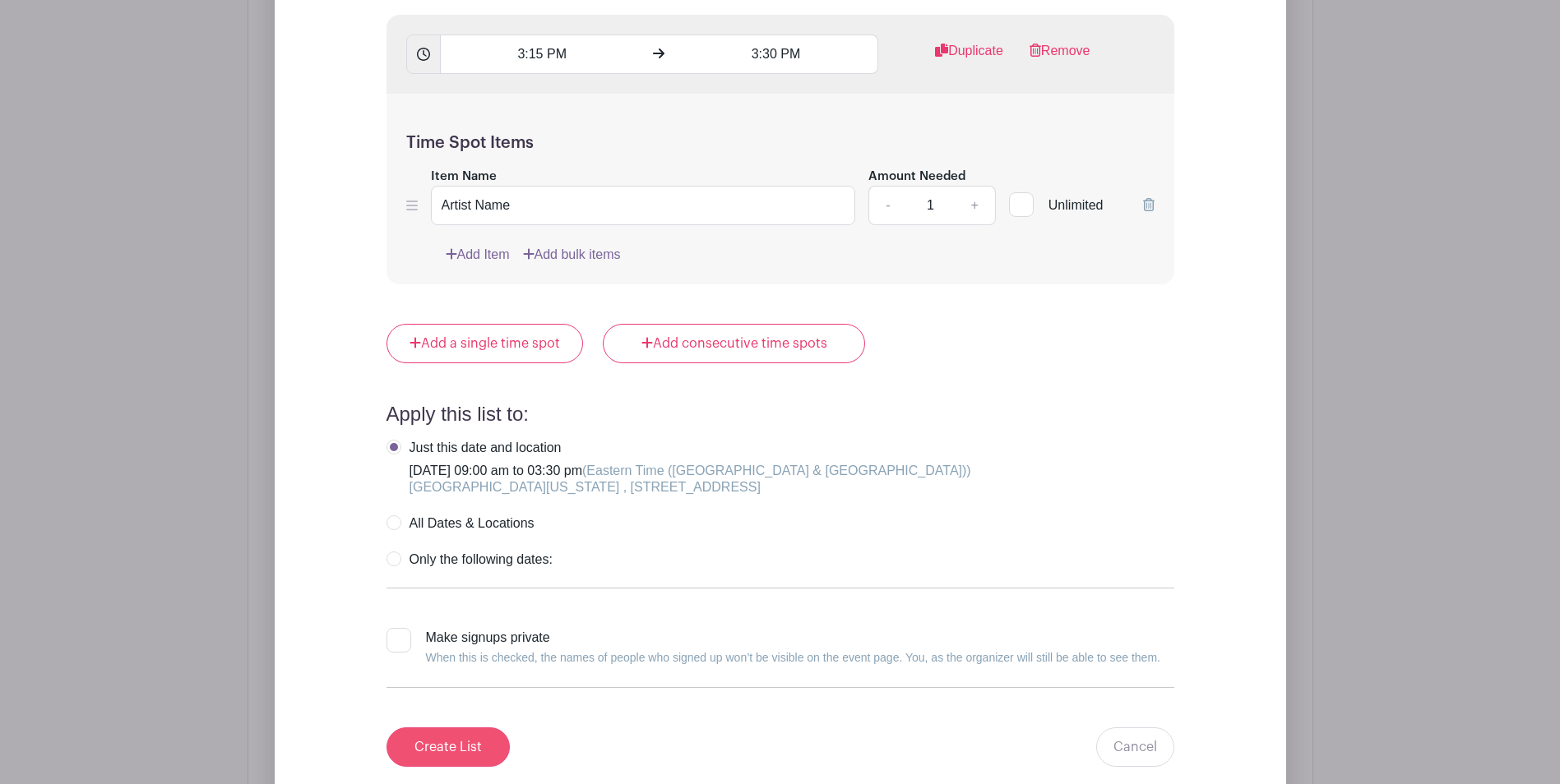
scroll to position [9438, 0]
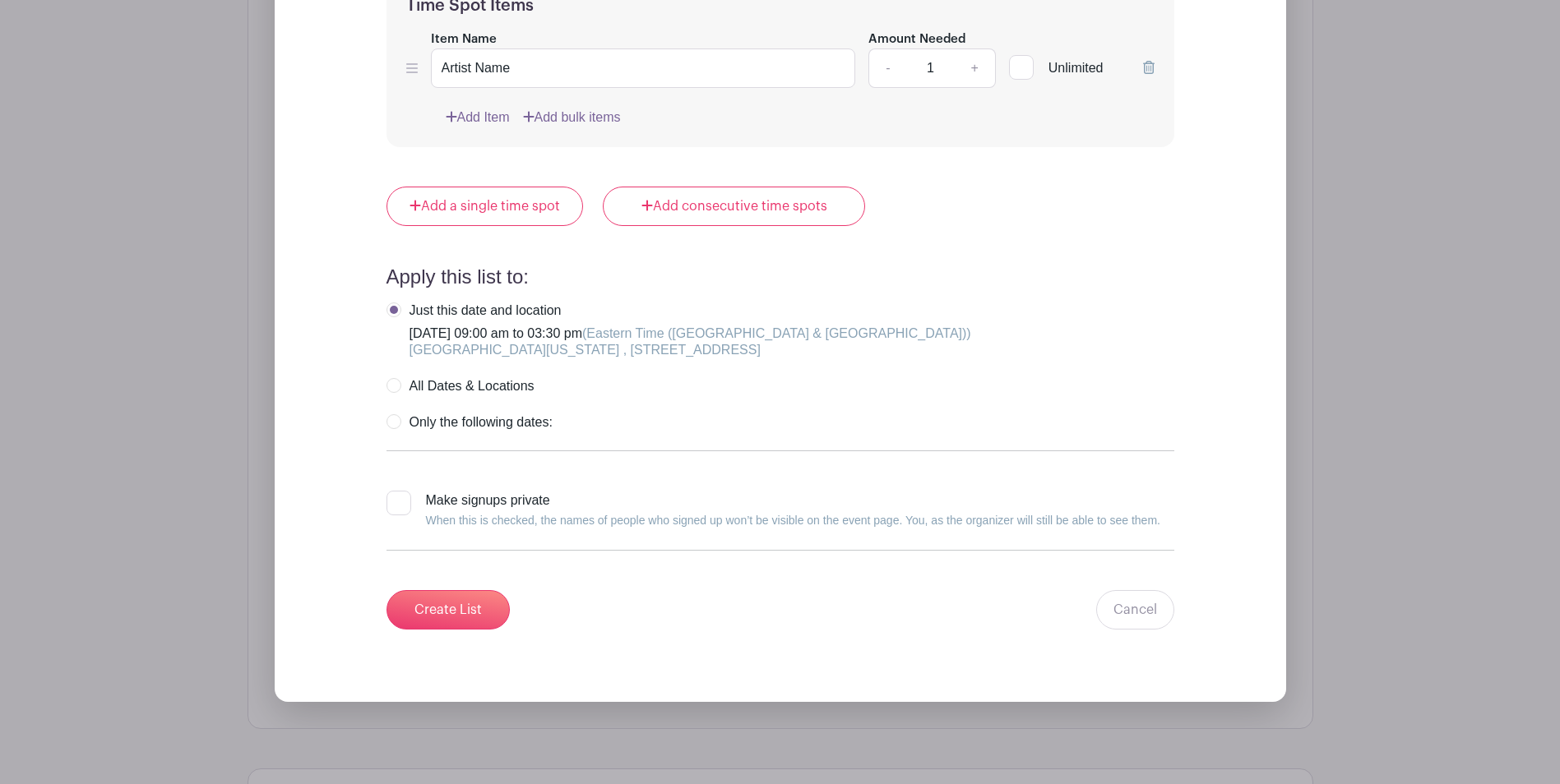
click at [392, 386] on label "All Dates & Locations" at bounding box center [460, 386] width 148 height 16
radio input "true"
click at [435, 606] on input "Create List" at bounding box center [448, 610] width 124 height 39
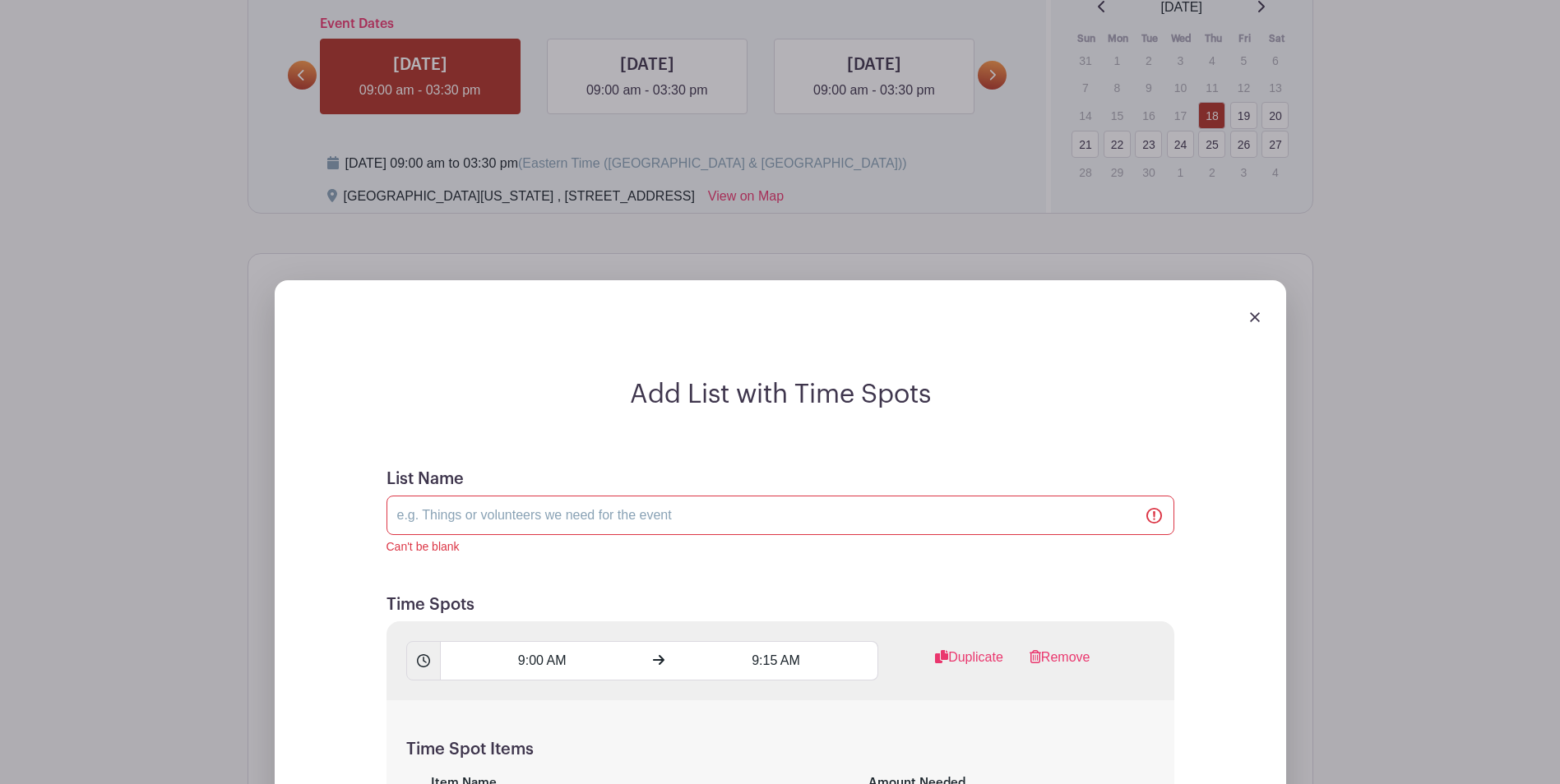
scroll to position [979, 0]
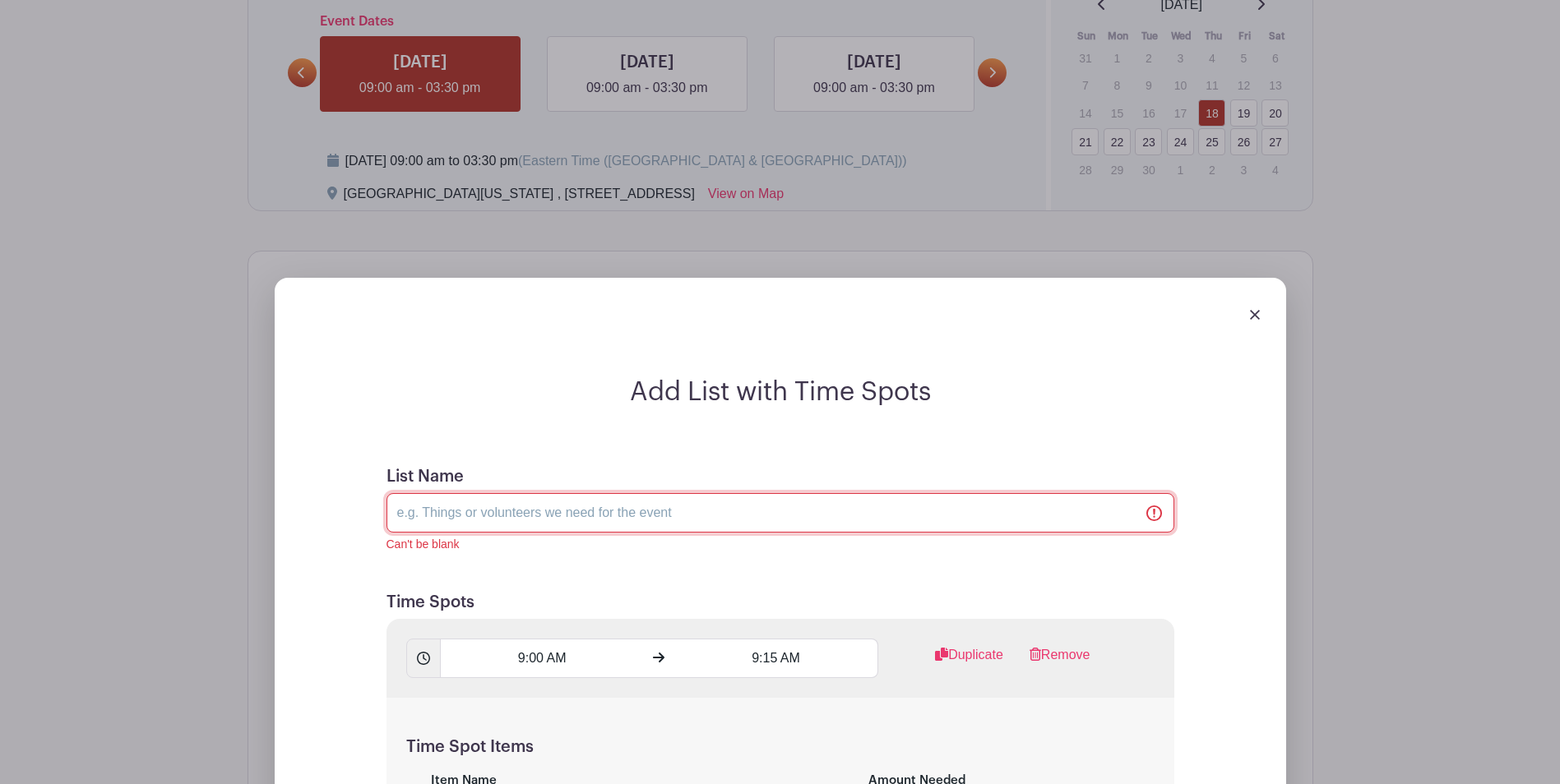
click at [483, 517] on input "List Name" at bounding box center [780, 512] width 788 height 39
type input "[DATE]"
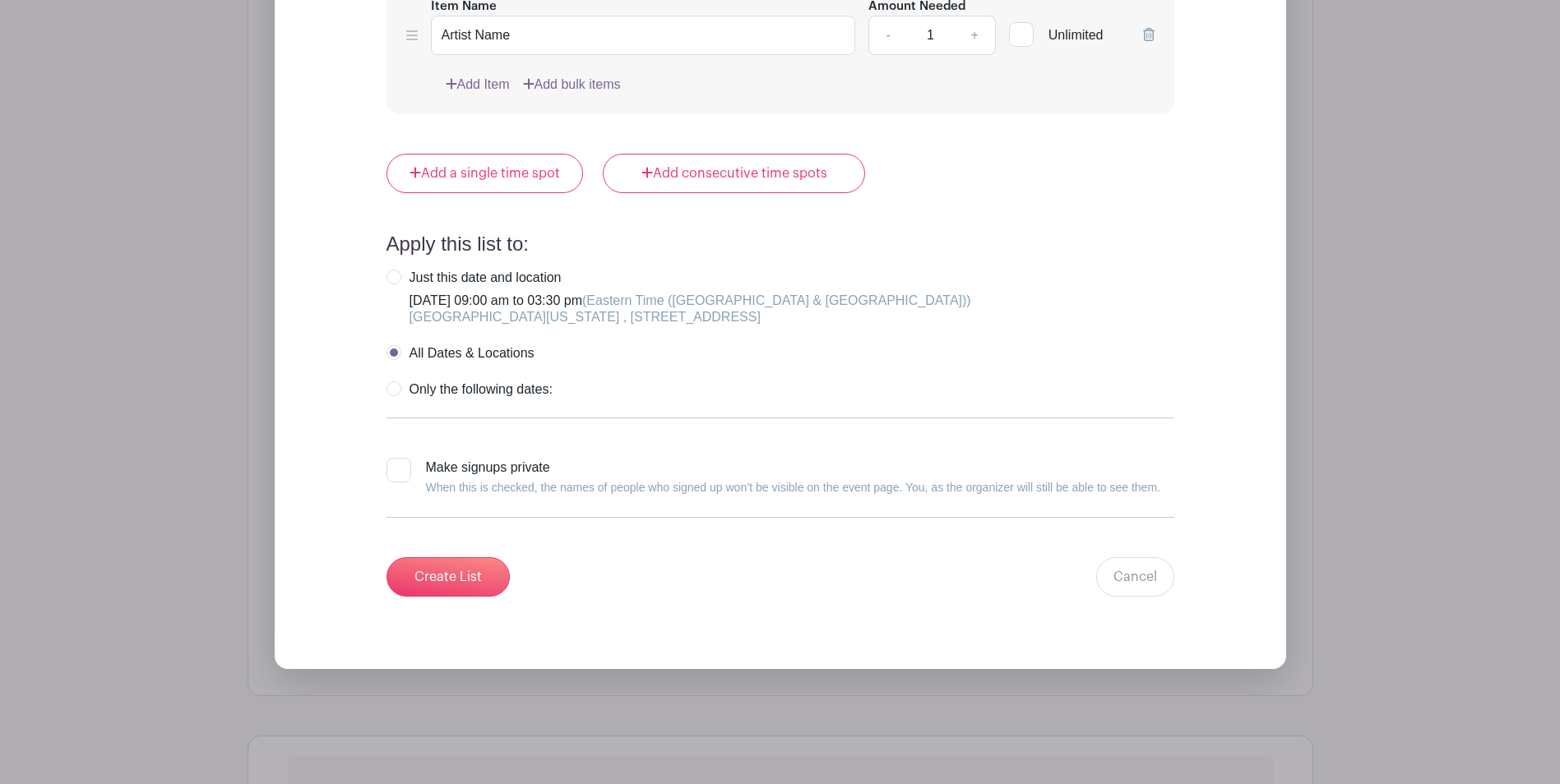
scroll to position [9459, 0]
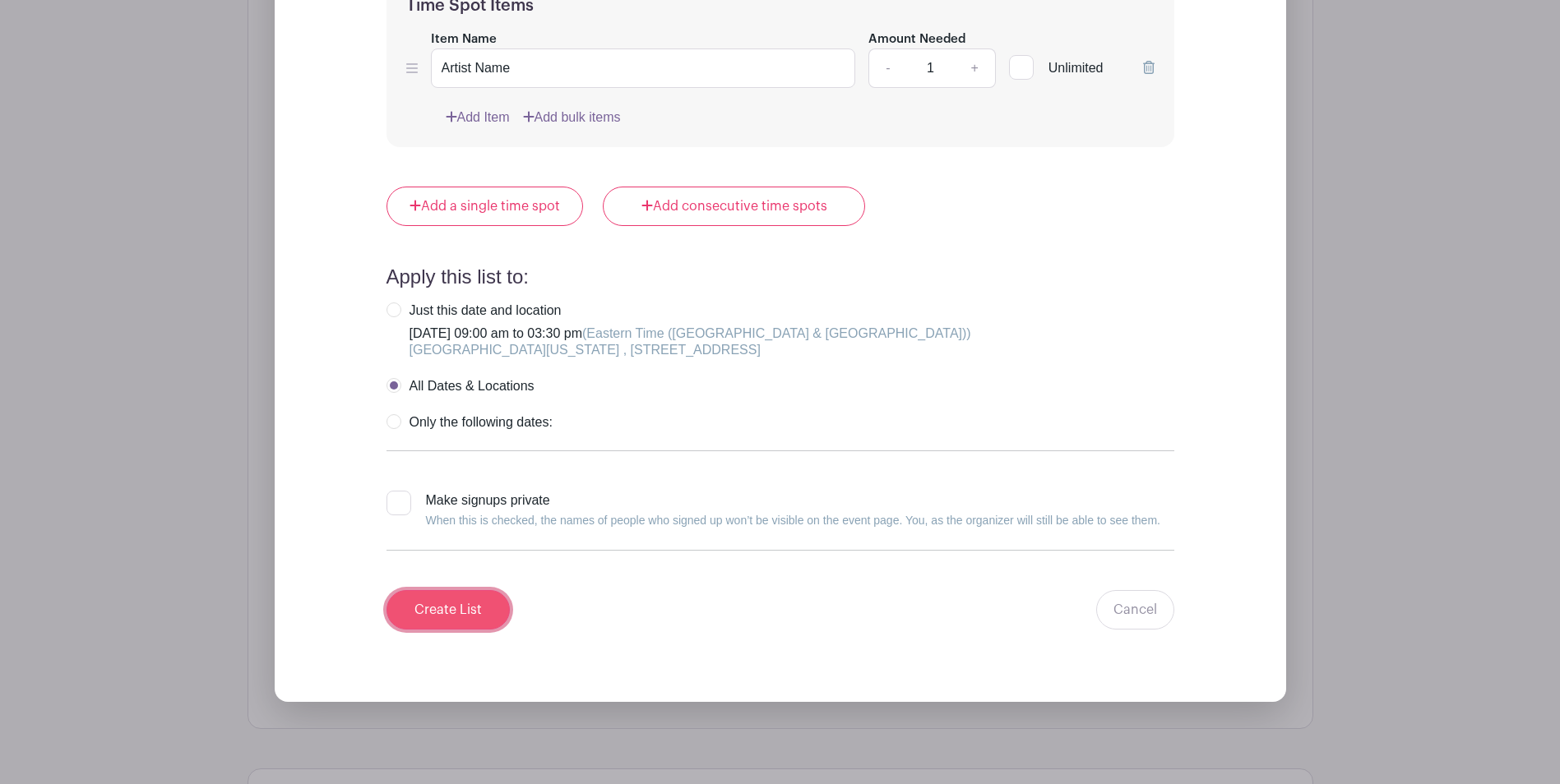
click at [449, 608] on input "Create List" at bounding box center [448, 610] width 124 height 39
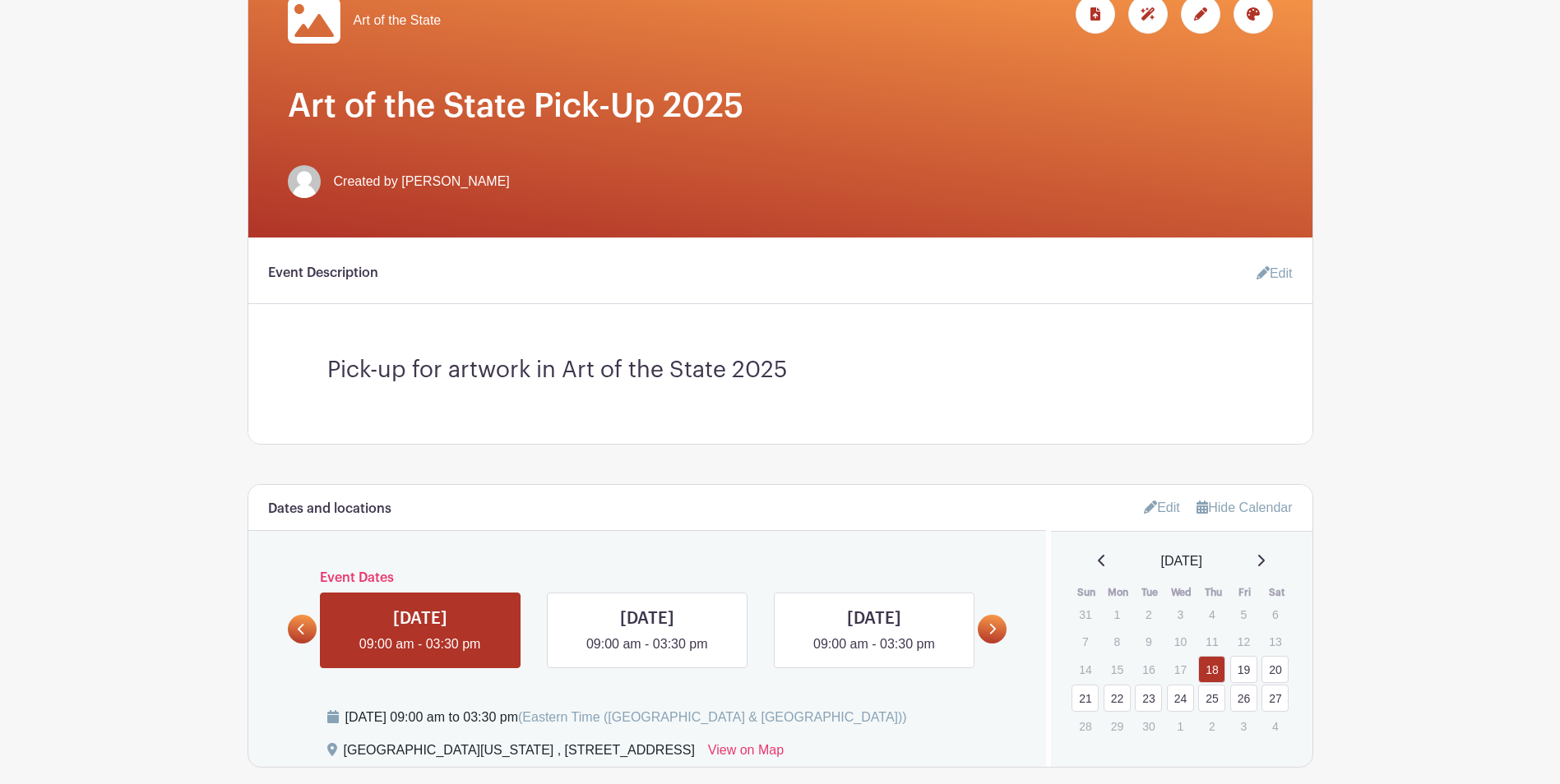
scroll to position [654, 0]
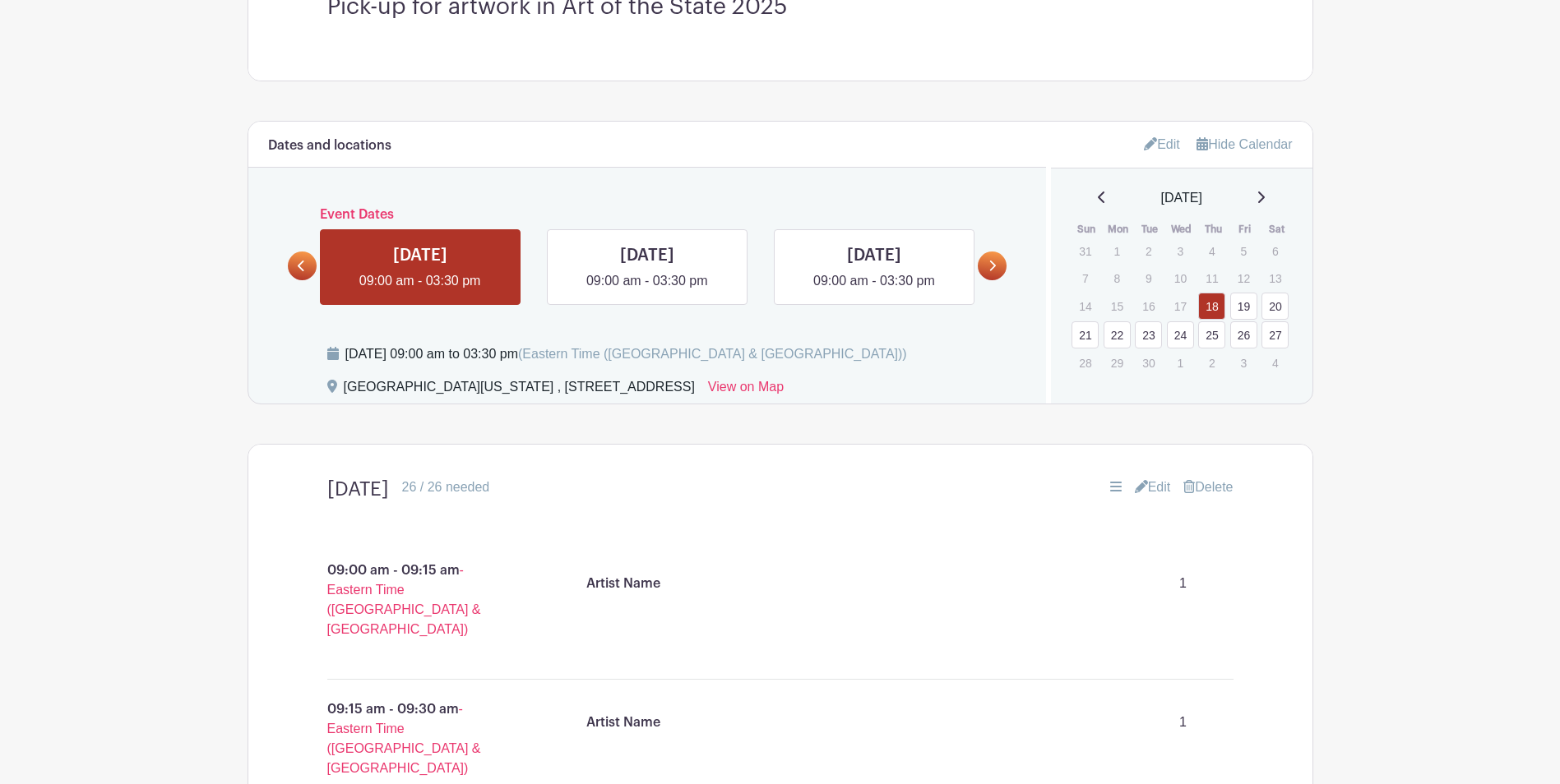
click at [653, 566] on div "Artist Name 1" at bounding box center [903, 583] width 647 height 46
click at [656, 583] on p "Artist Name" at bounding box center [622, 584] width 74 height 20
click at [1150, 481] on link "Edit" at bounding box center [1153, 488] width 36 height 20
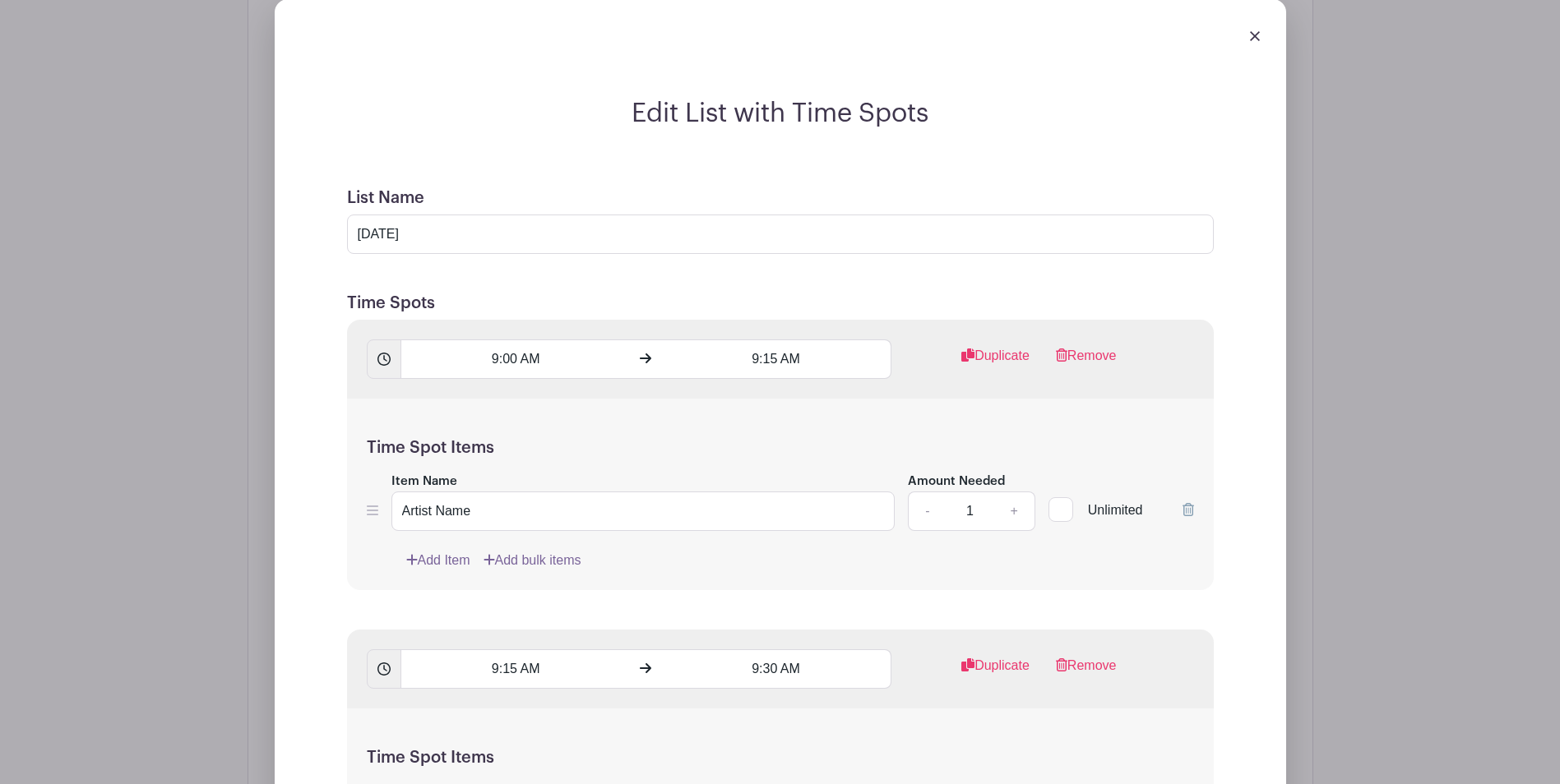
scroll to position [1312, 0]
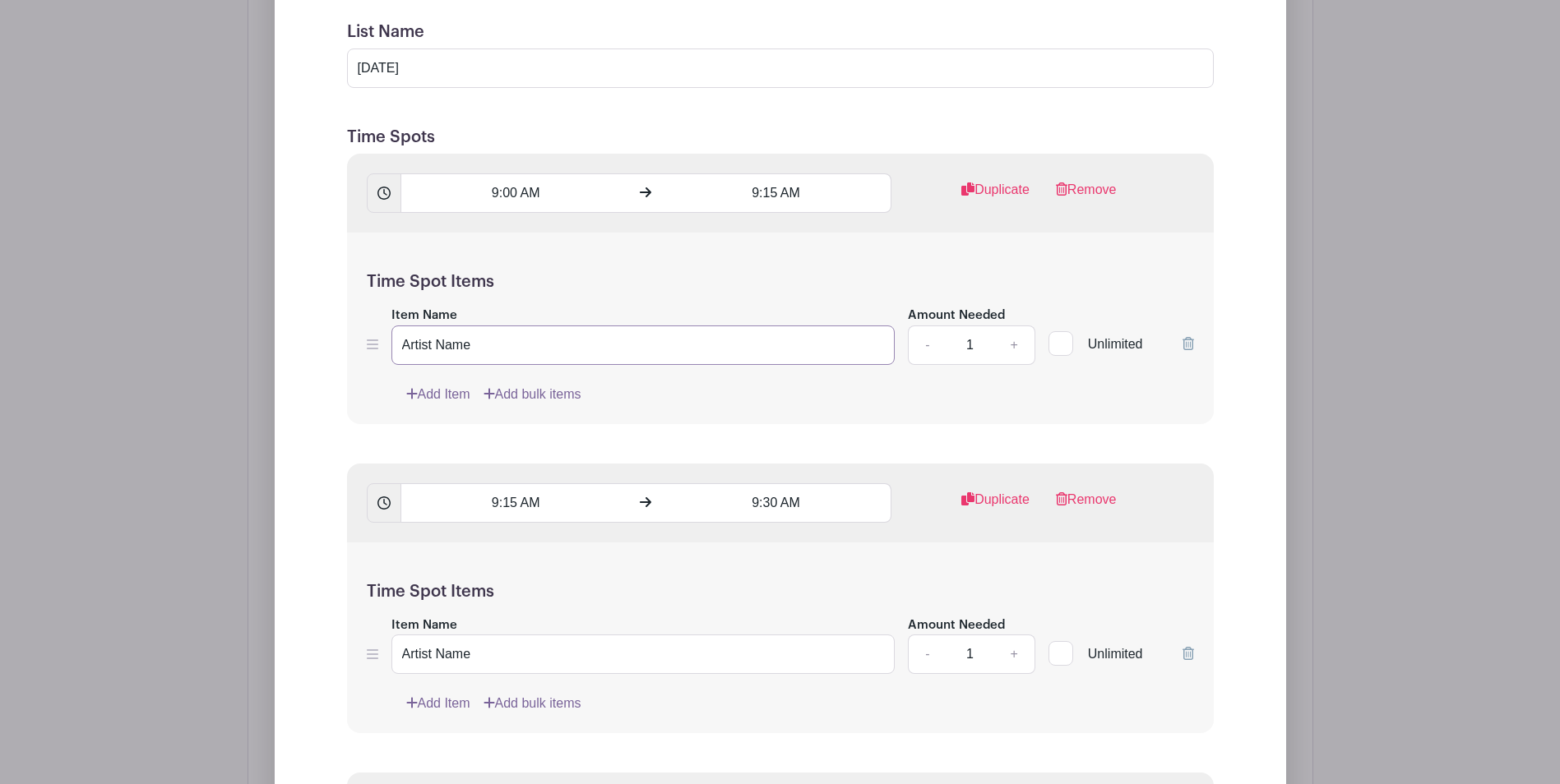
drag, startPoint x: 534, startPoint y: 349, endPoint x: 337, endPoint y: 325, distance: 198.5
click at [821, 422] on div "Time Spot Items Item Name Amount Needed - 1 + Unlimited Add Item Add bulk items" at bounding box center [780, 328] width 867 height 192
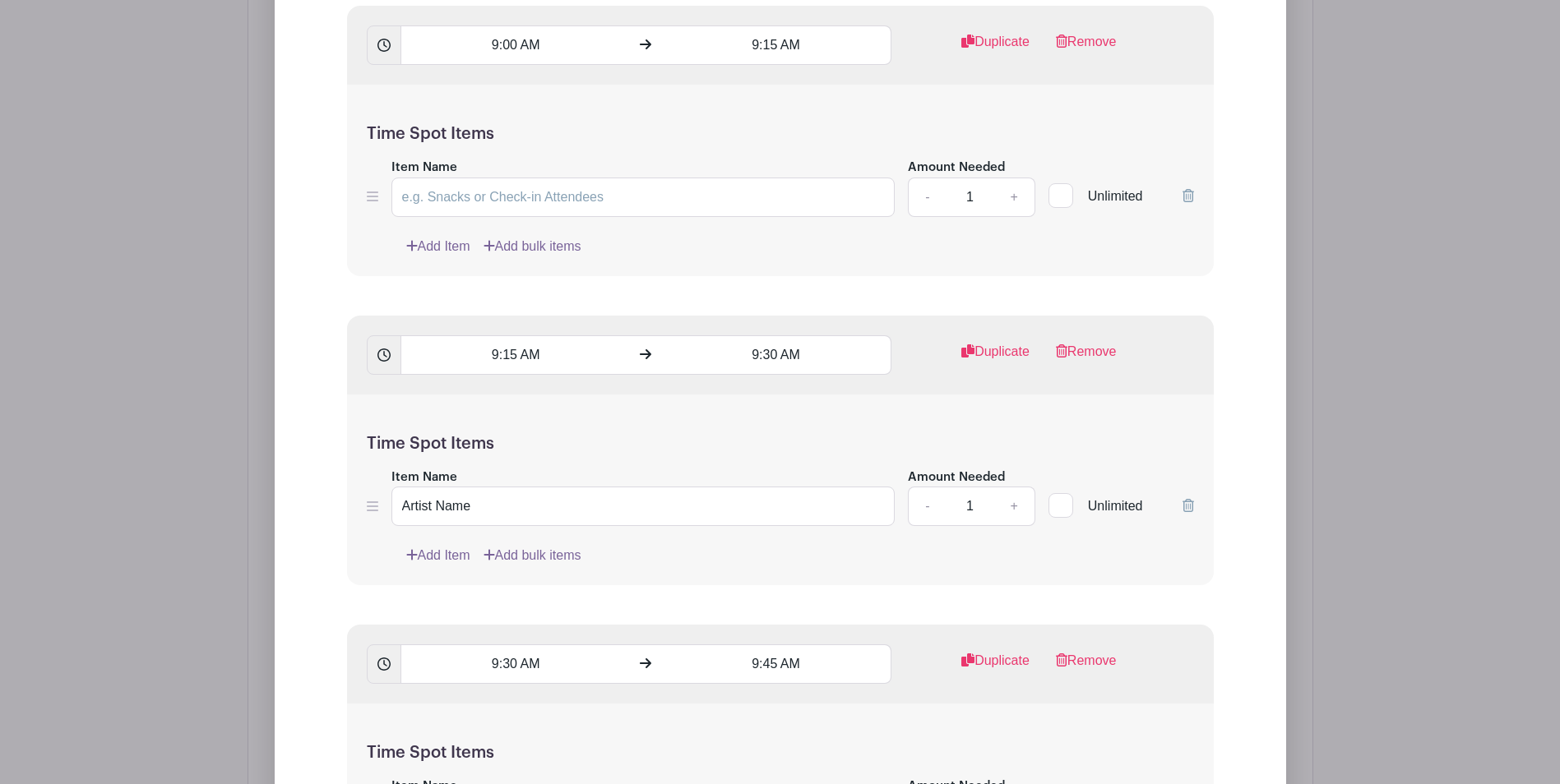
scroll to position [1476, 0]
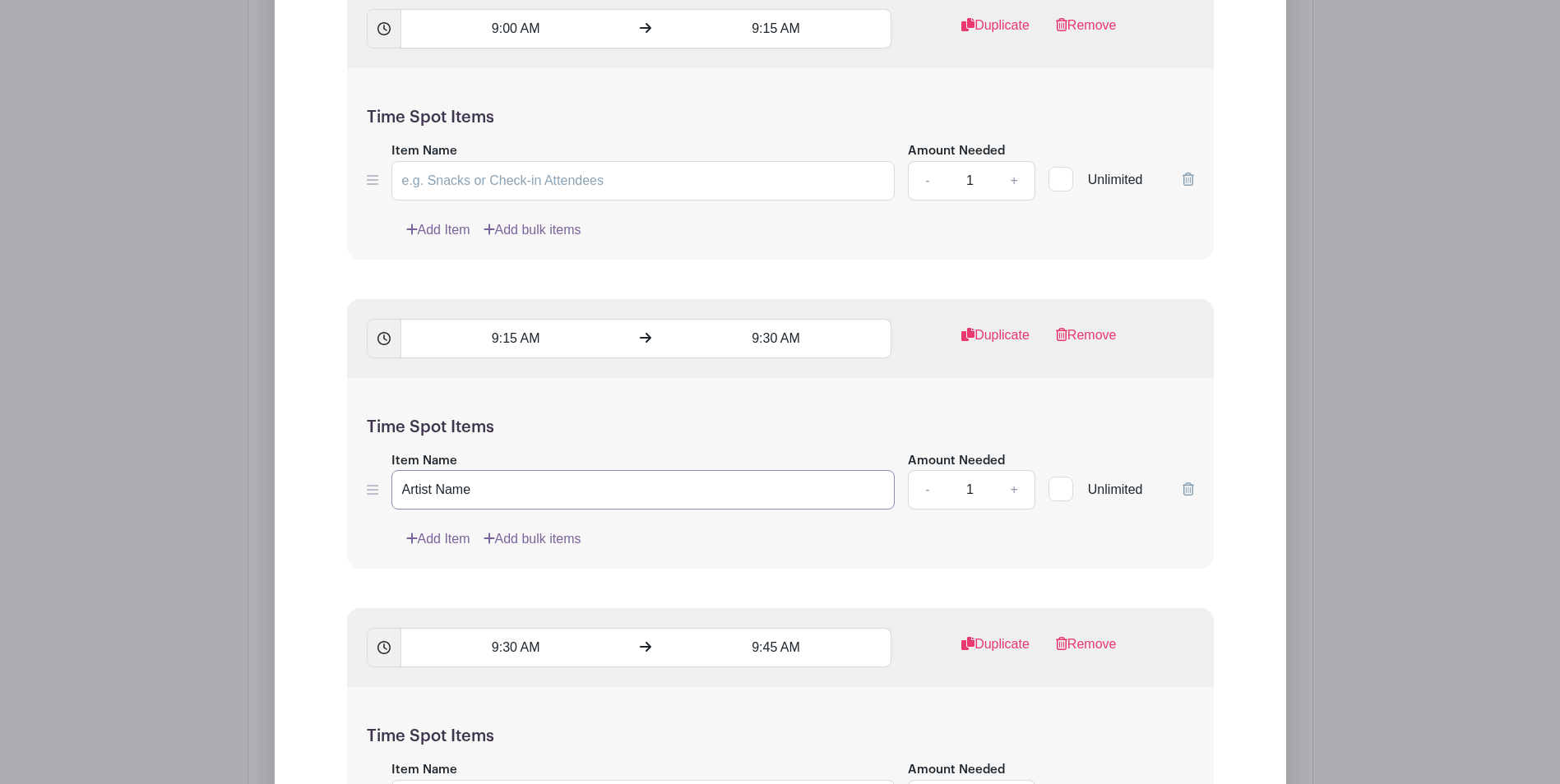
drag, startPoint x: 521, startPoint y: 489, endPoint x: 317, endPoint y: 478, distance: 204.3
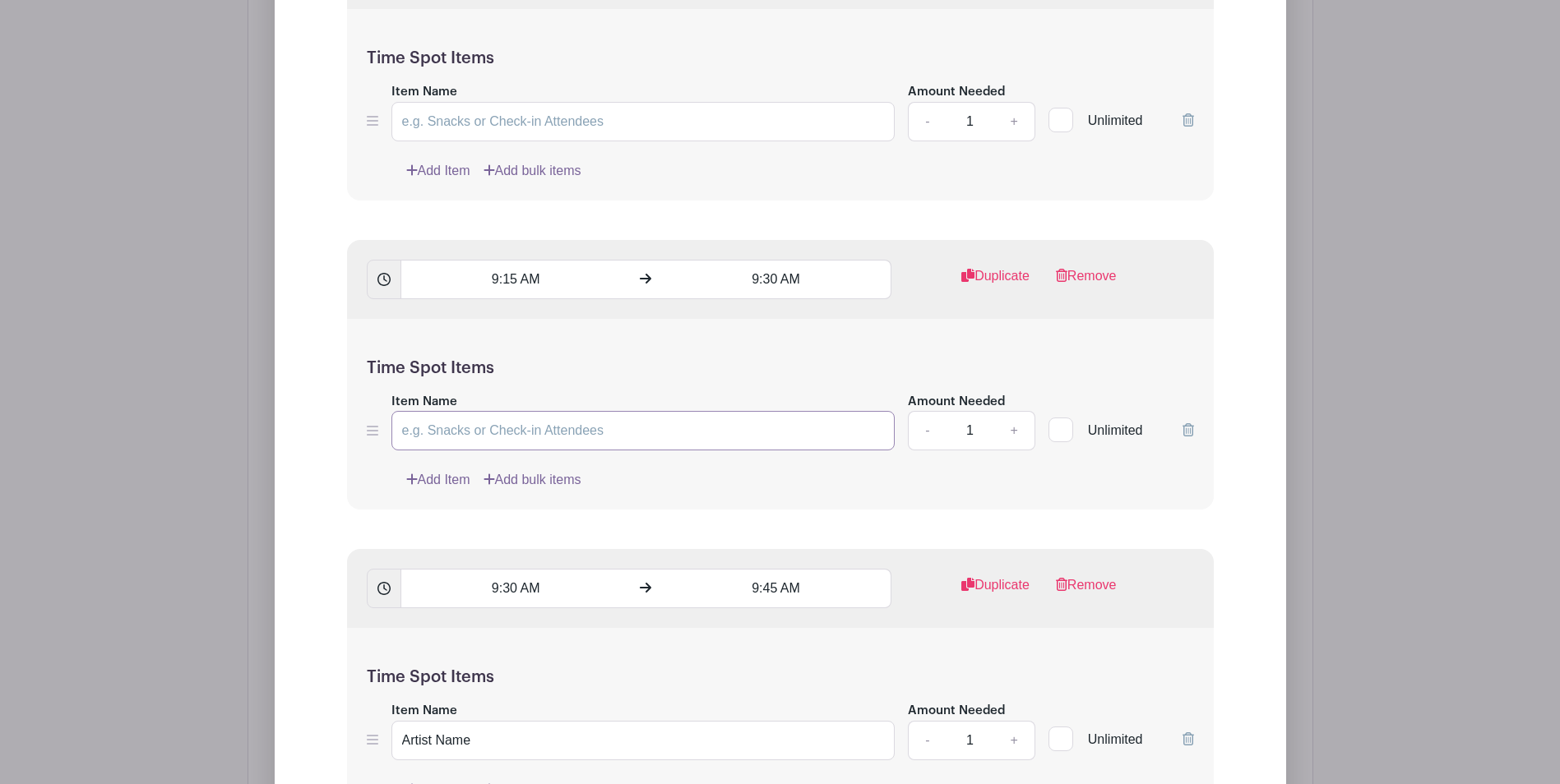
scroll to position [1805, 0]
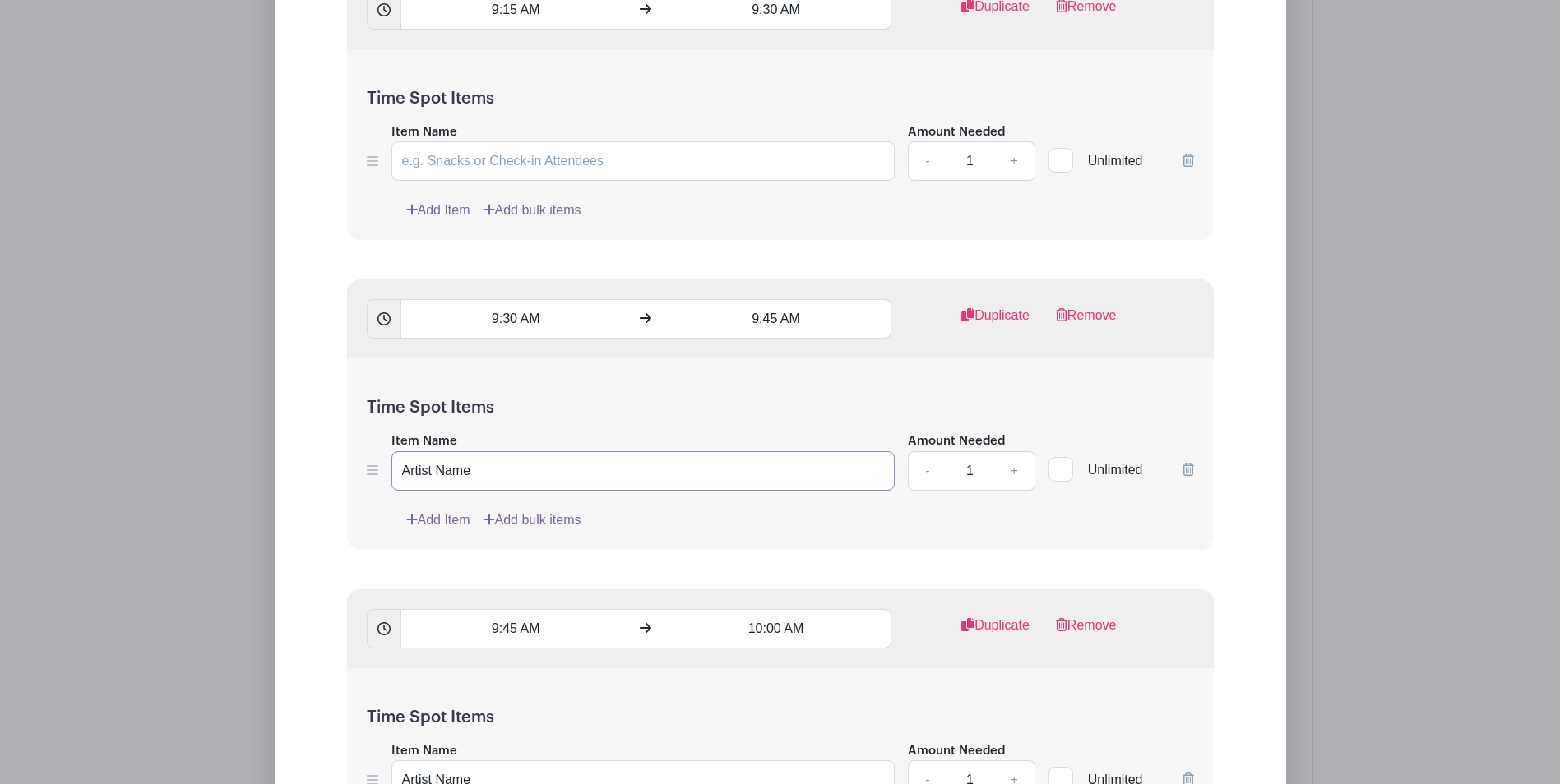
drag, startPoint x: 518, startPoint y: 470, endPoint x: 300, endPoint y: 472, distance: 218.0
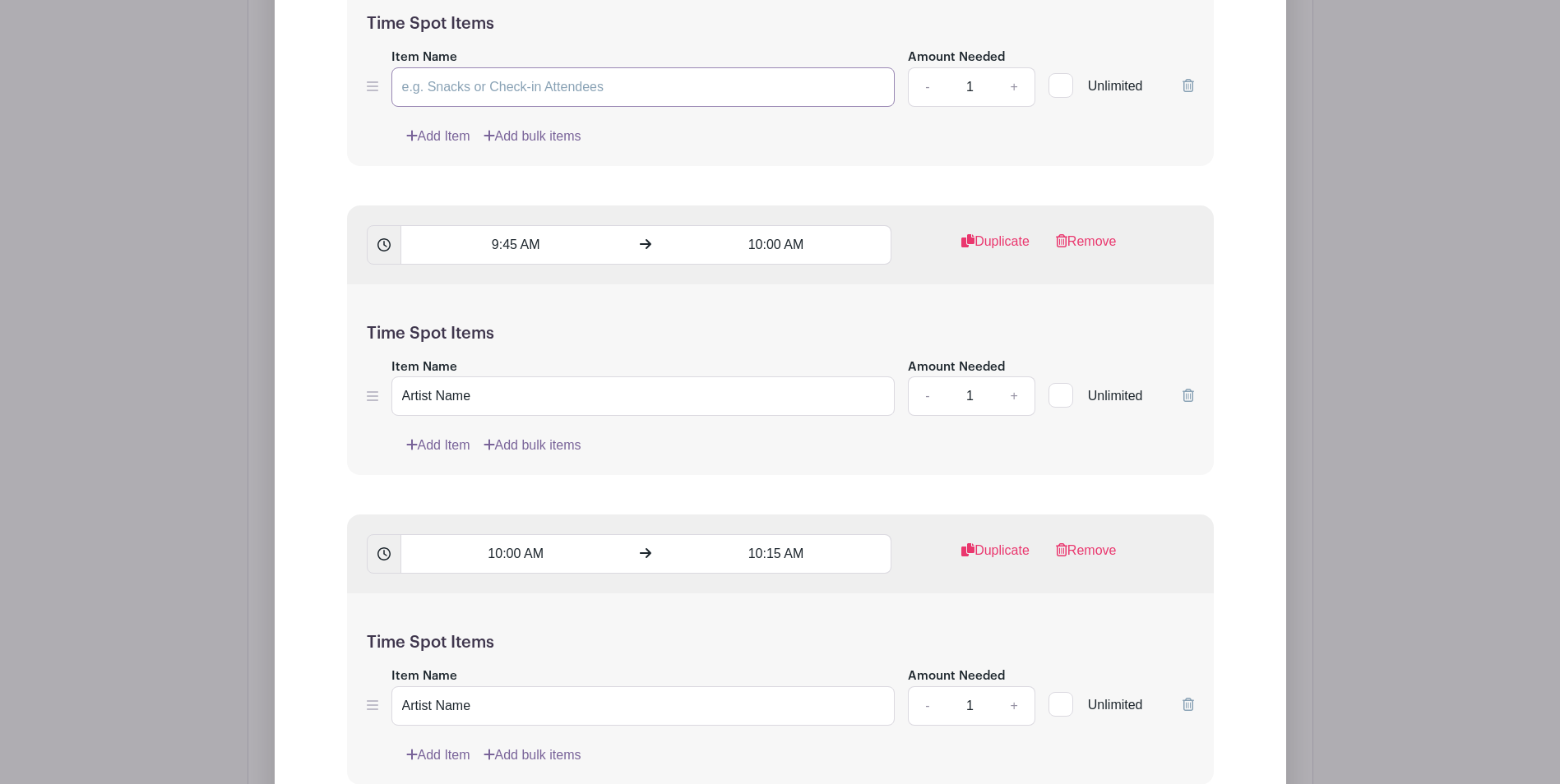
scroll to position [2217, 0]
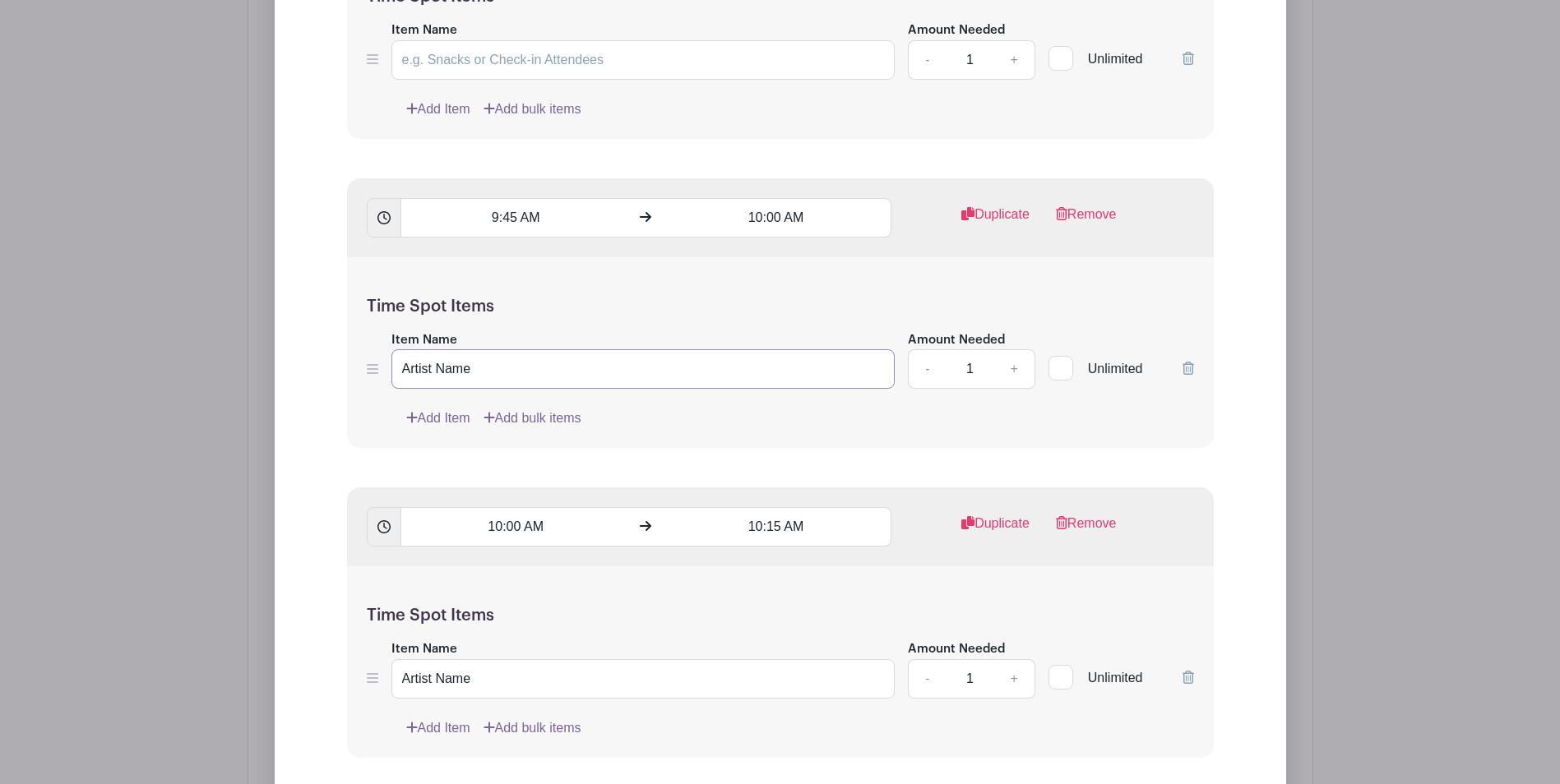
drag, startPoint x: 530, startPoint y: 378, endPoint x: 284, endPoint y: 380, distance: 246.0
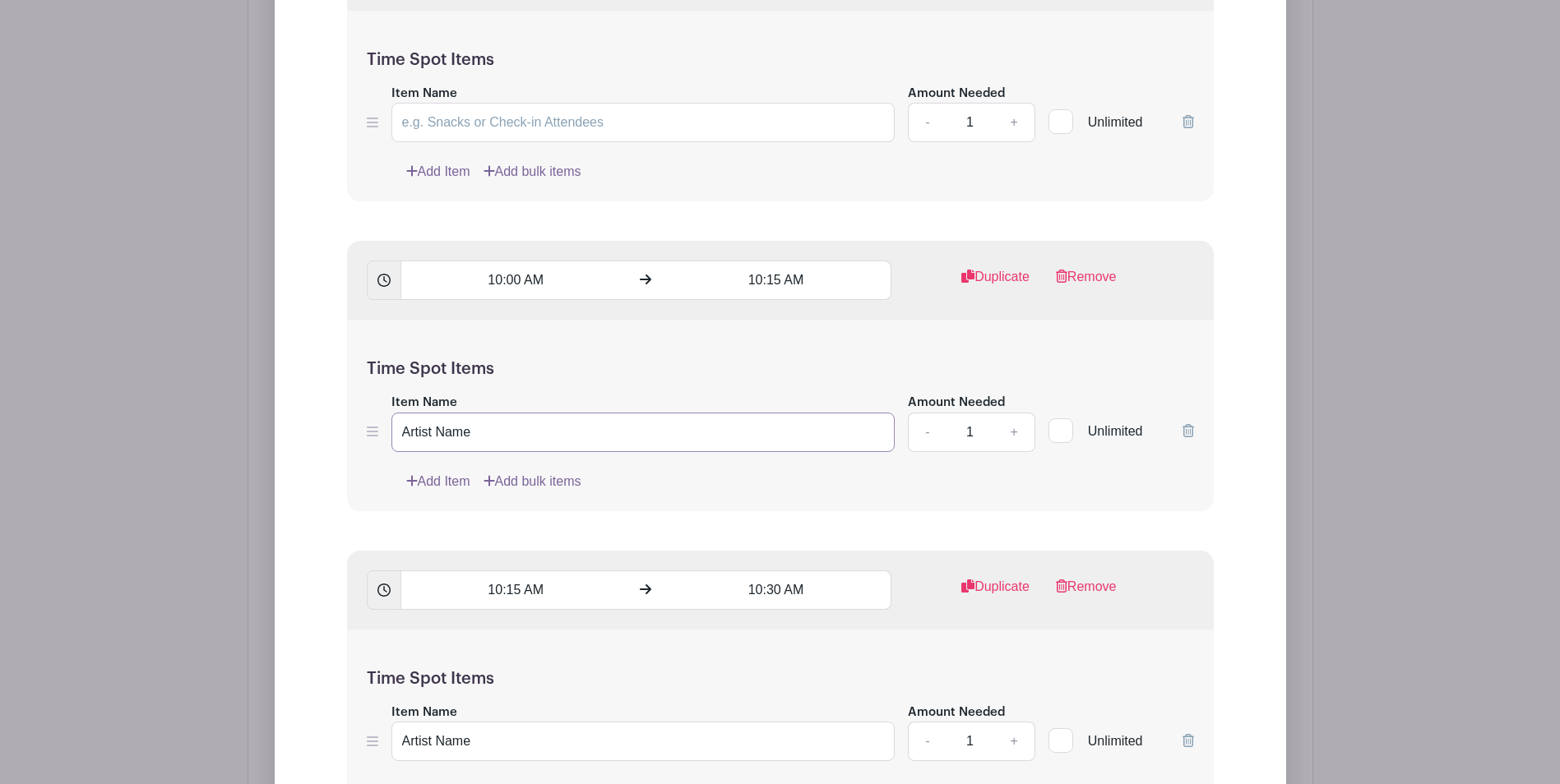
drag, startPoint x: 522, startPoint y: 430, endPoint x: 288, endPoint y: 432, distance: 234.0
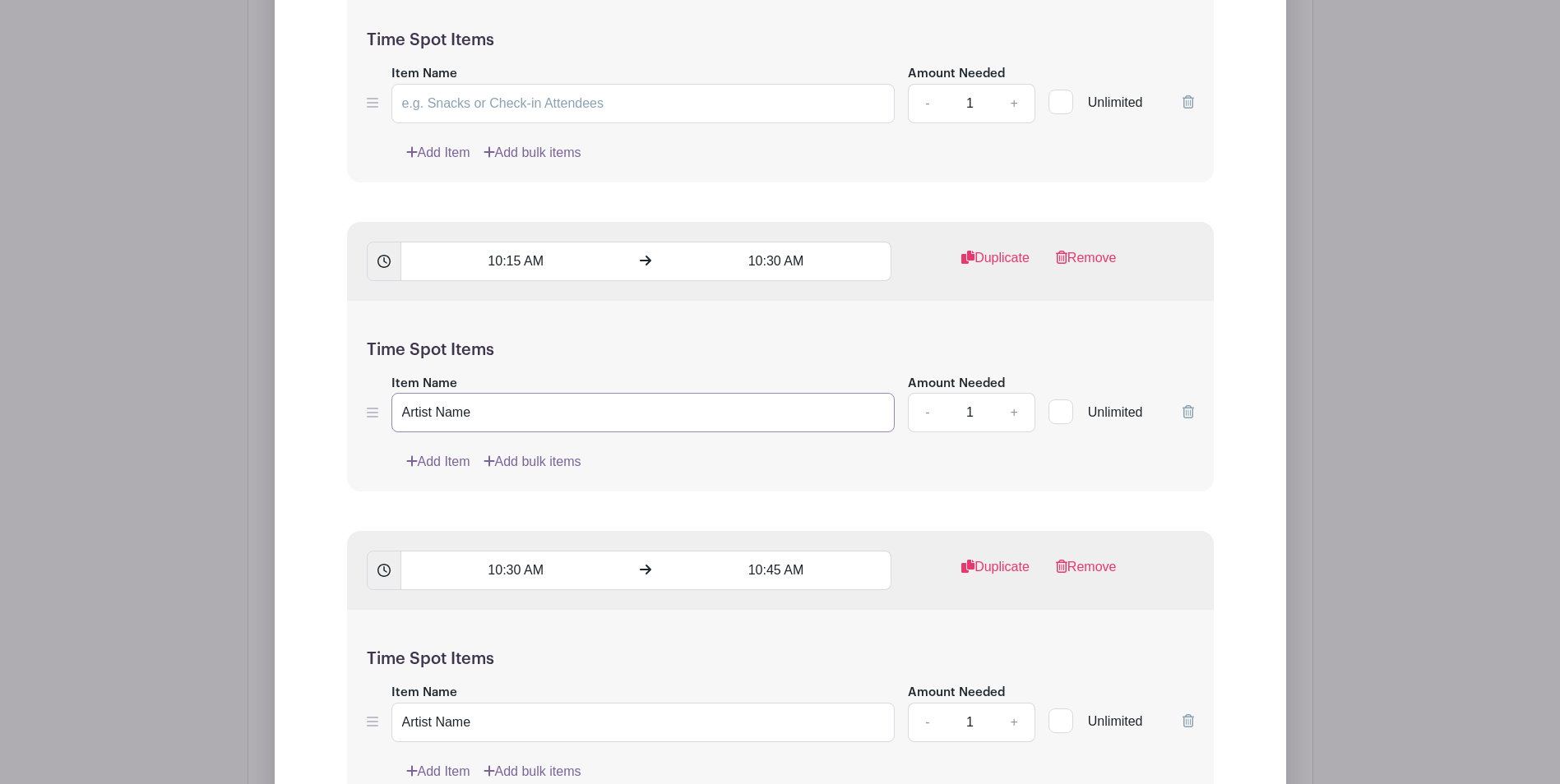
drag, startPoint x: 448, startPoint y: 412, endPoint x: 347, endPoint y: 439, distance: 104.5
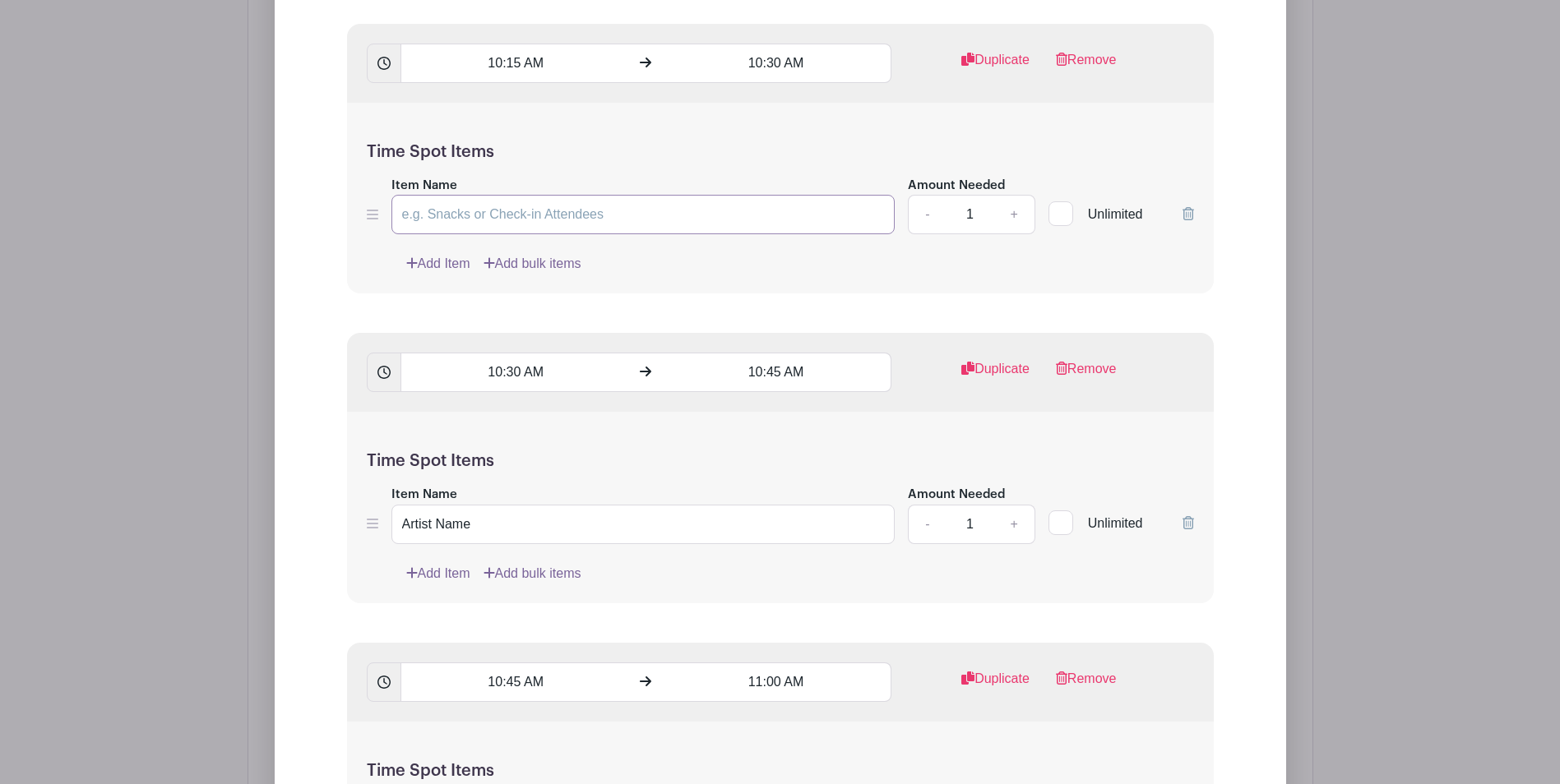
scroll to position [3203, 0]
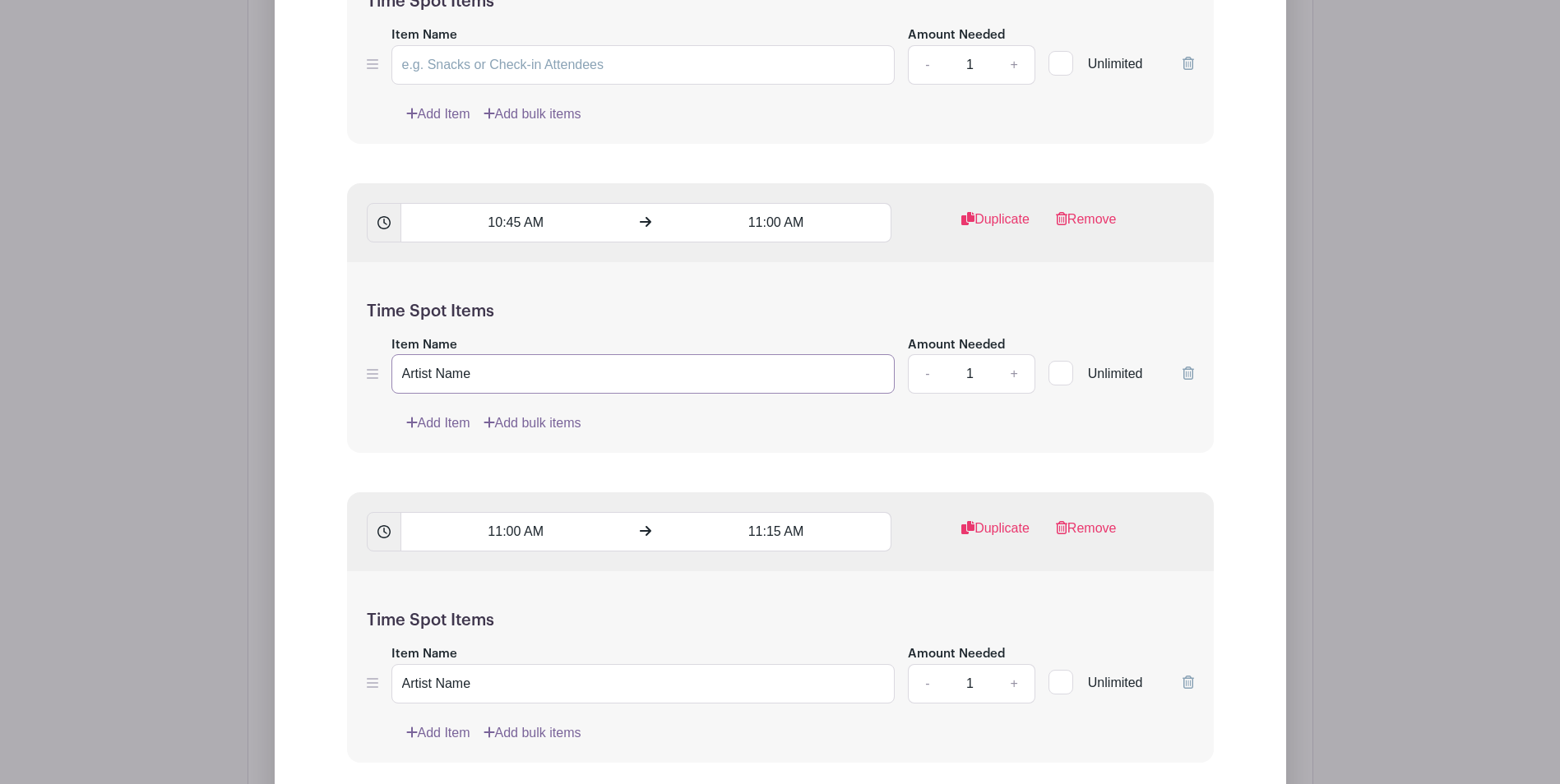
drag, startPoint x: 412, startPoint y: 363, endPoint x: 354, endPoint y: 376, distance: 59.4
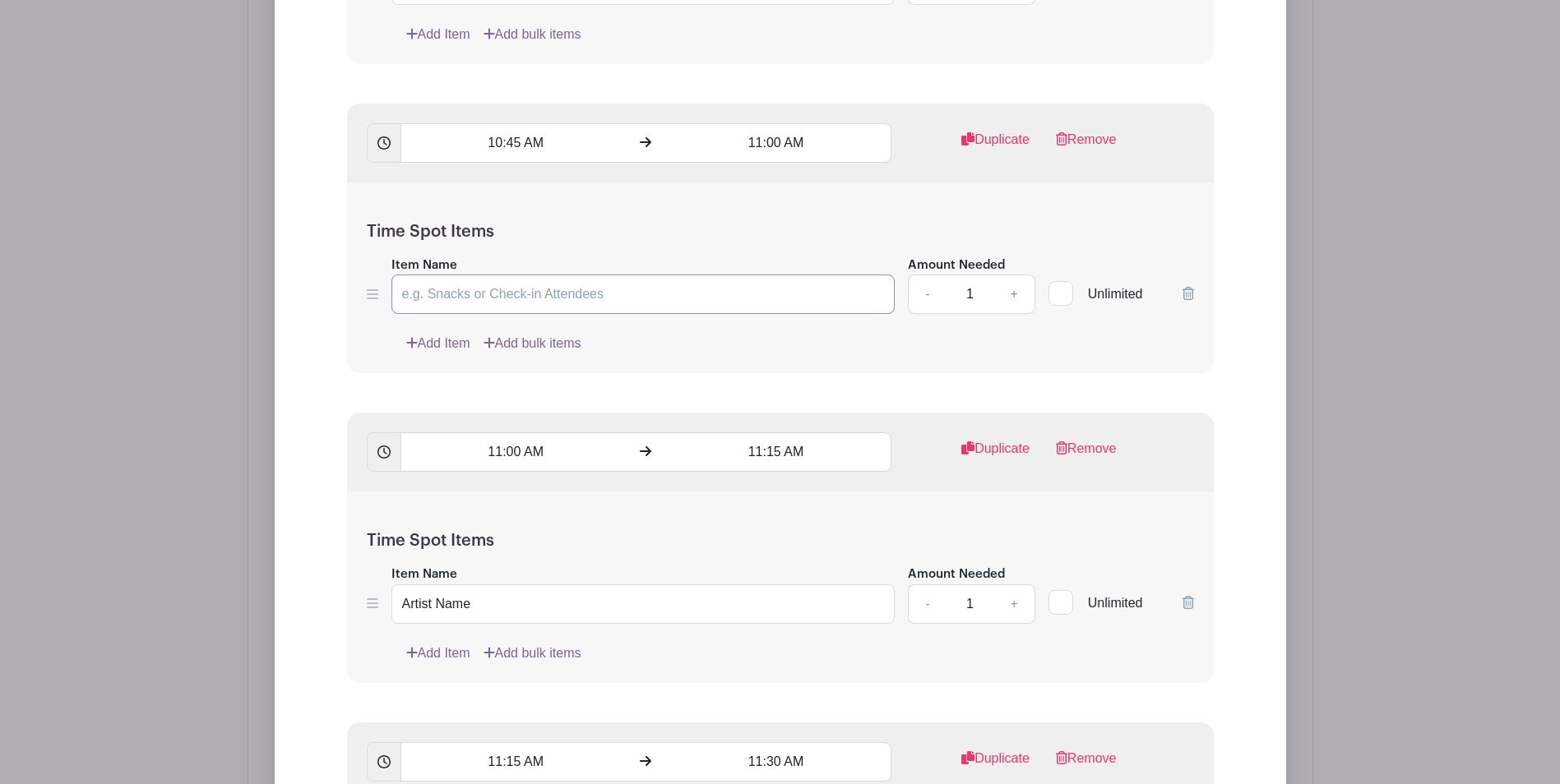
scroll to position [3697, 0]
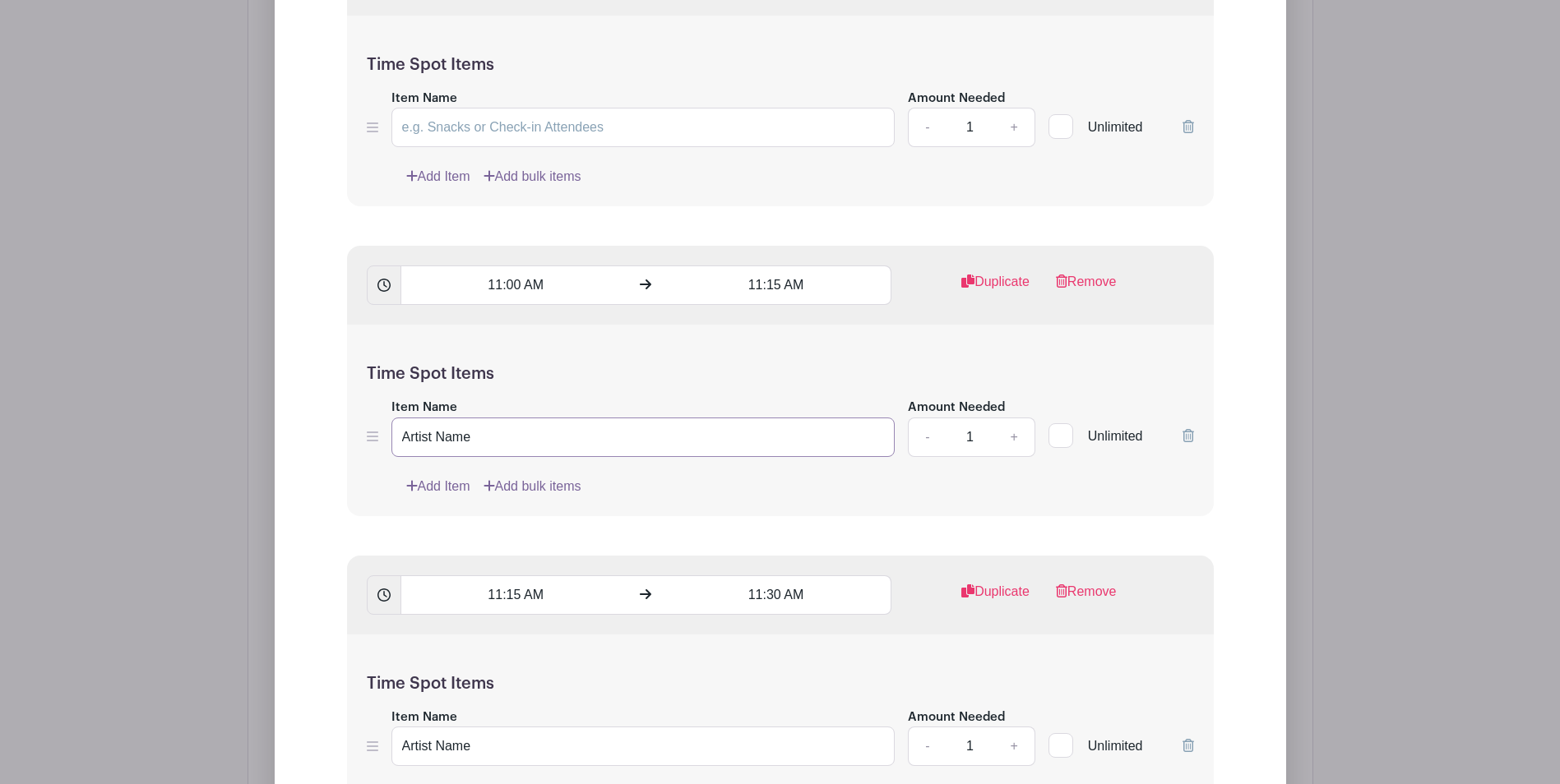
drag, startPoint x: 506, startPoint y: 451, endPoint x: 394, endPoint y: 491, distance: 118.9
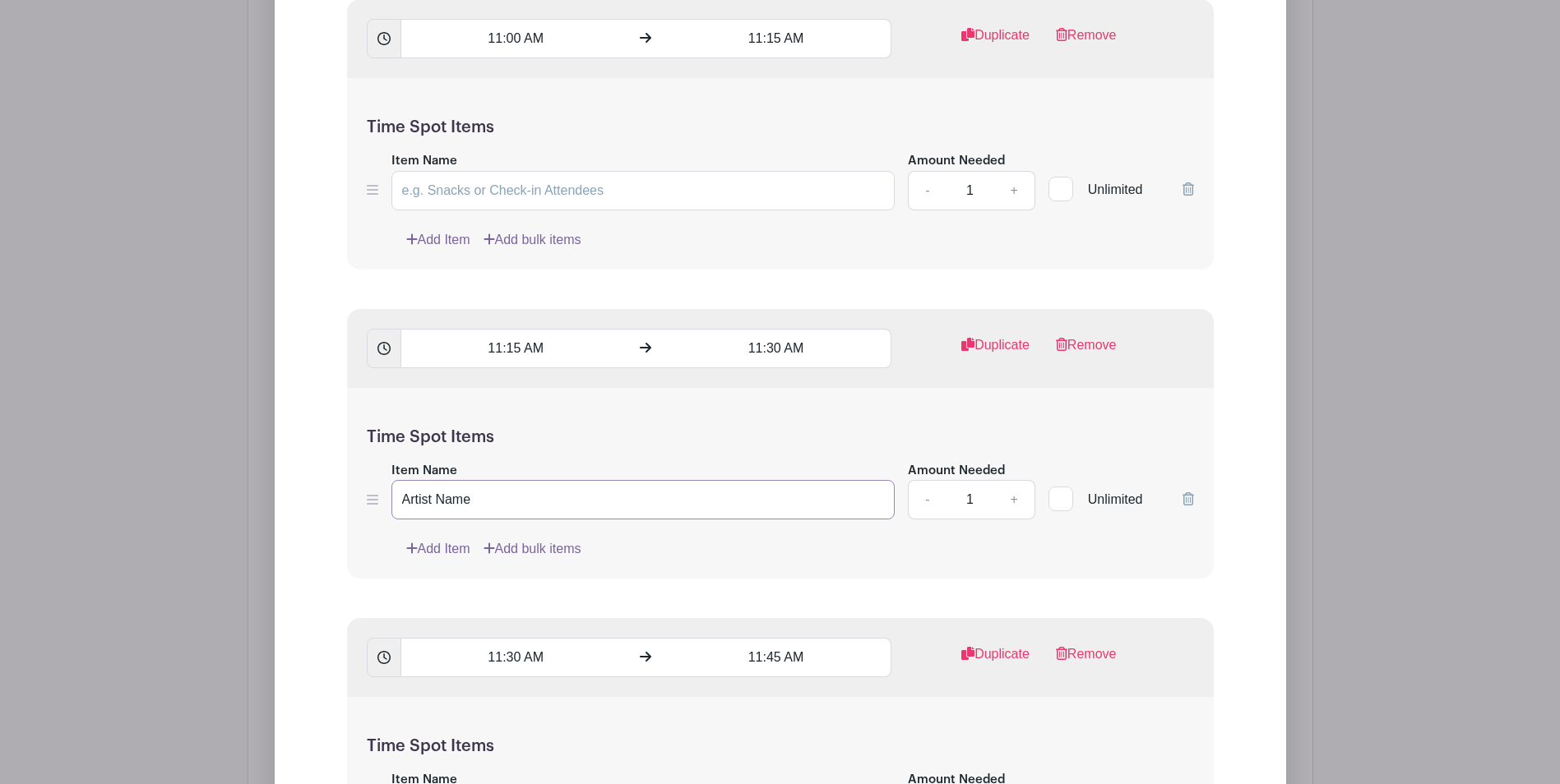
drag, startPoint x: 509, startPoint y: 504, endPoint x: 309, endPoint y: 486, distance: 200.8
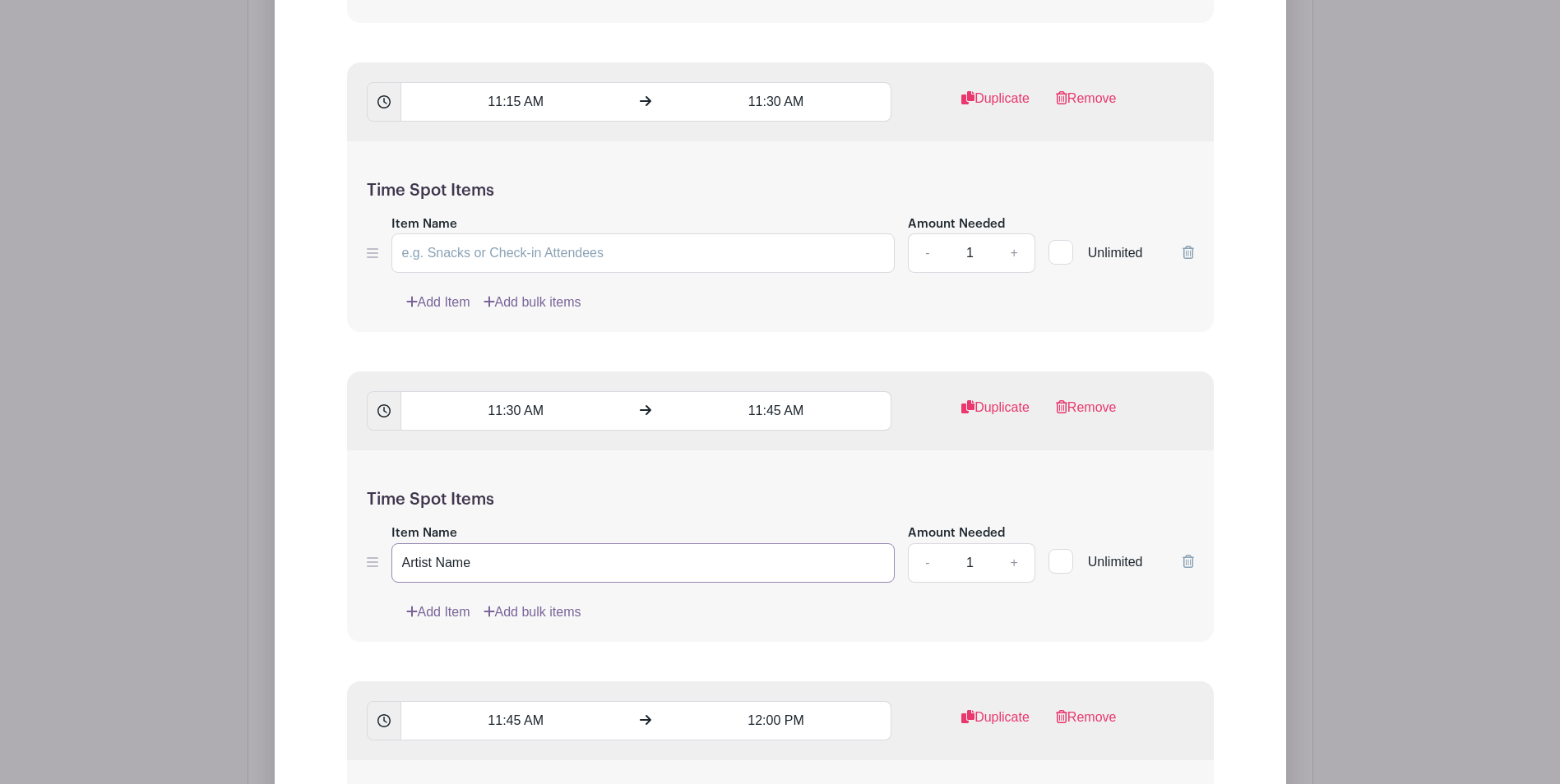
drag, startPoint x: 461, startPoint y: 571, endPoint x: 363, endPoint y: 571, distance: 98.0
click at [367, 571] on div "Item Name Artist Name Amount Needed - 1 + Unlimited" at bounding box center [780, 553] width 827 height 60
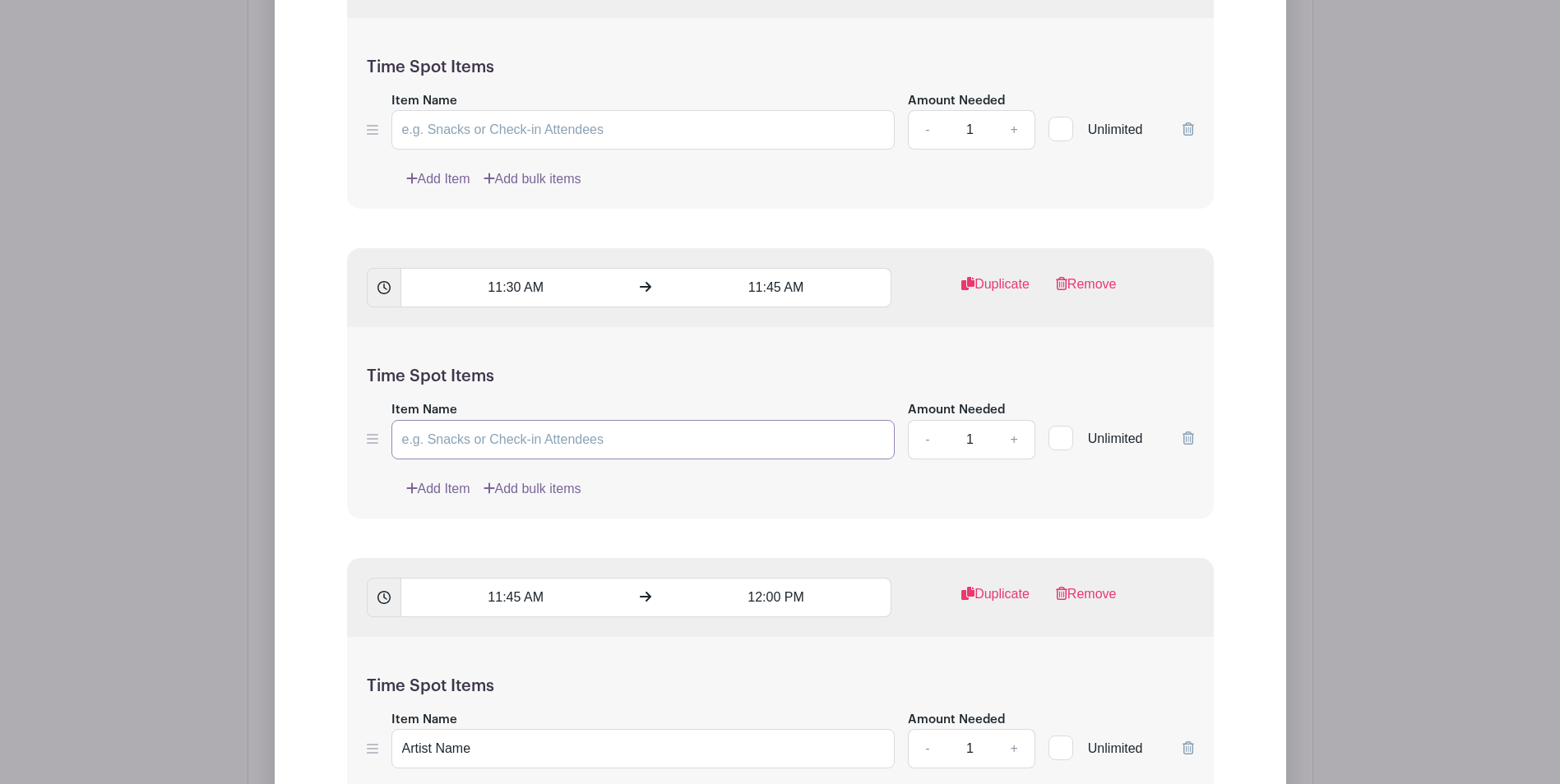
scroll to position [4436, 0]
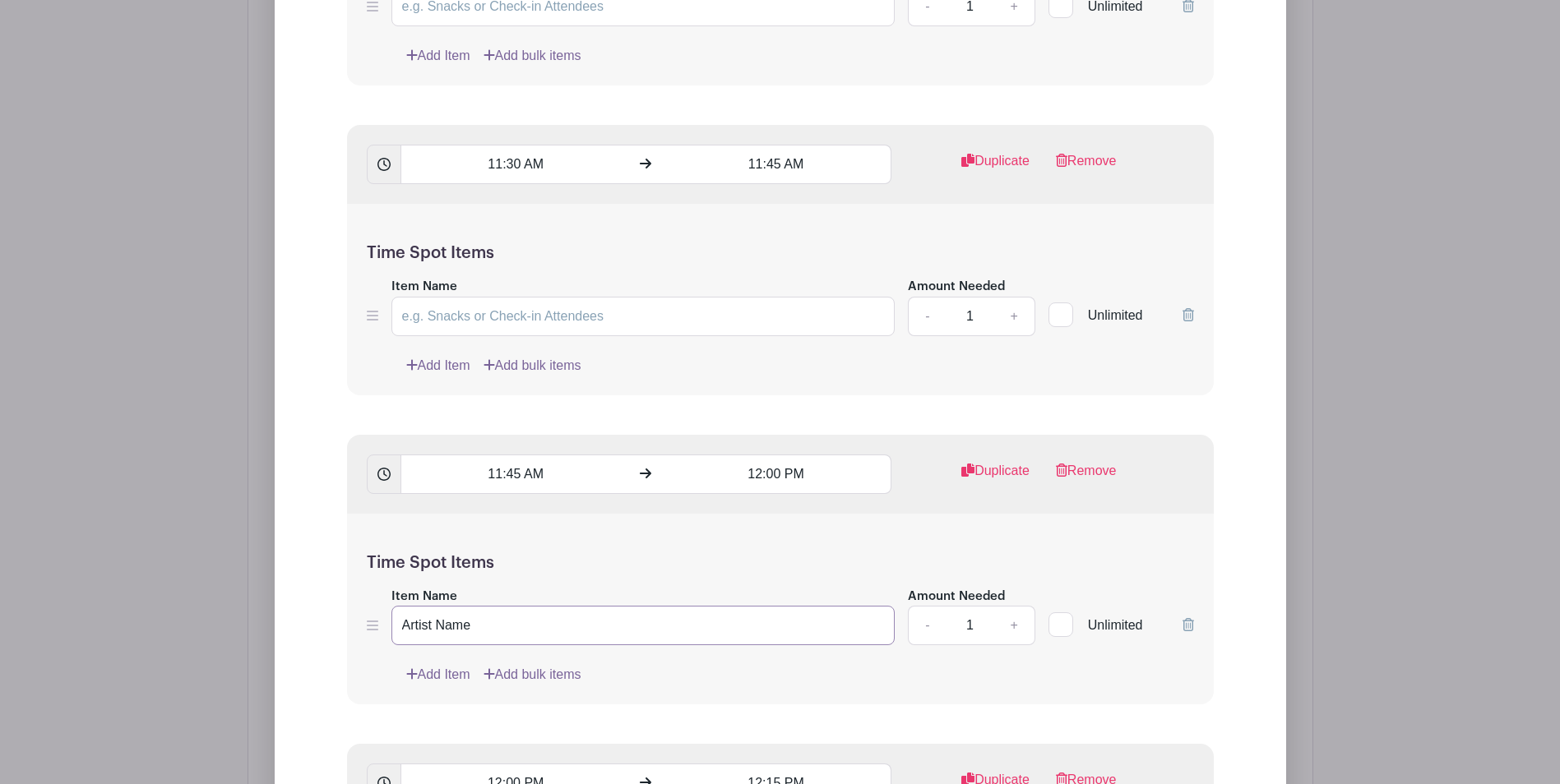
drag, startPoint x: 507, startPoint y: 631, endPoint x: 304, endPoint y: 627, distance: 203.0
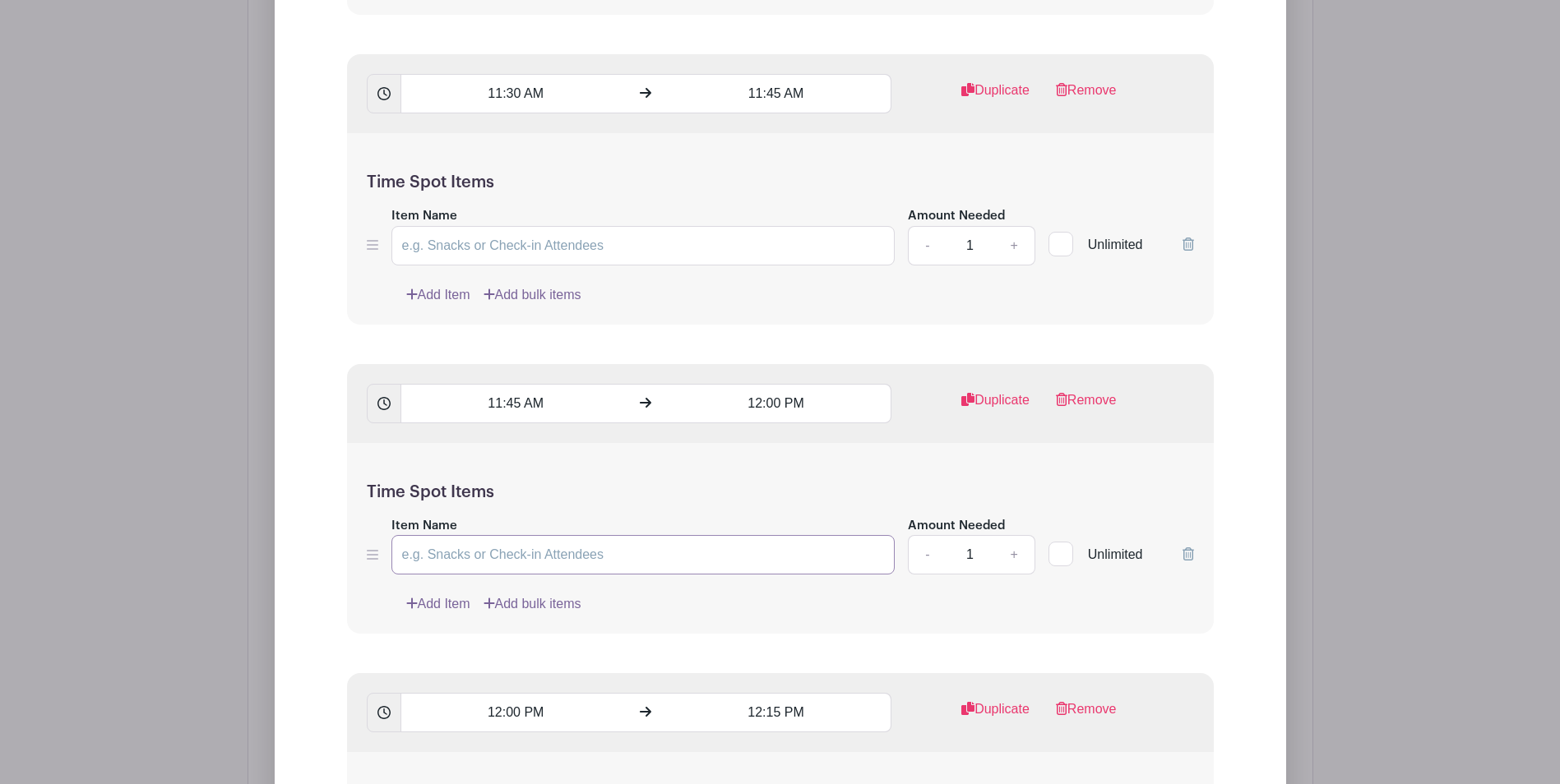
scroll to position [4847, 0]
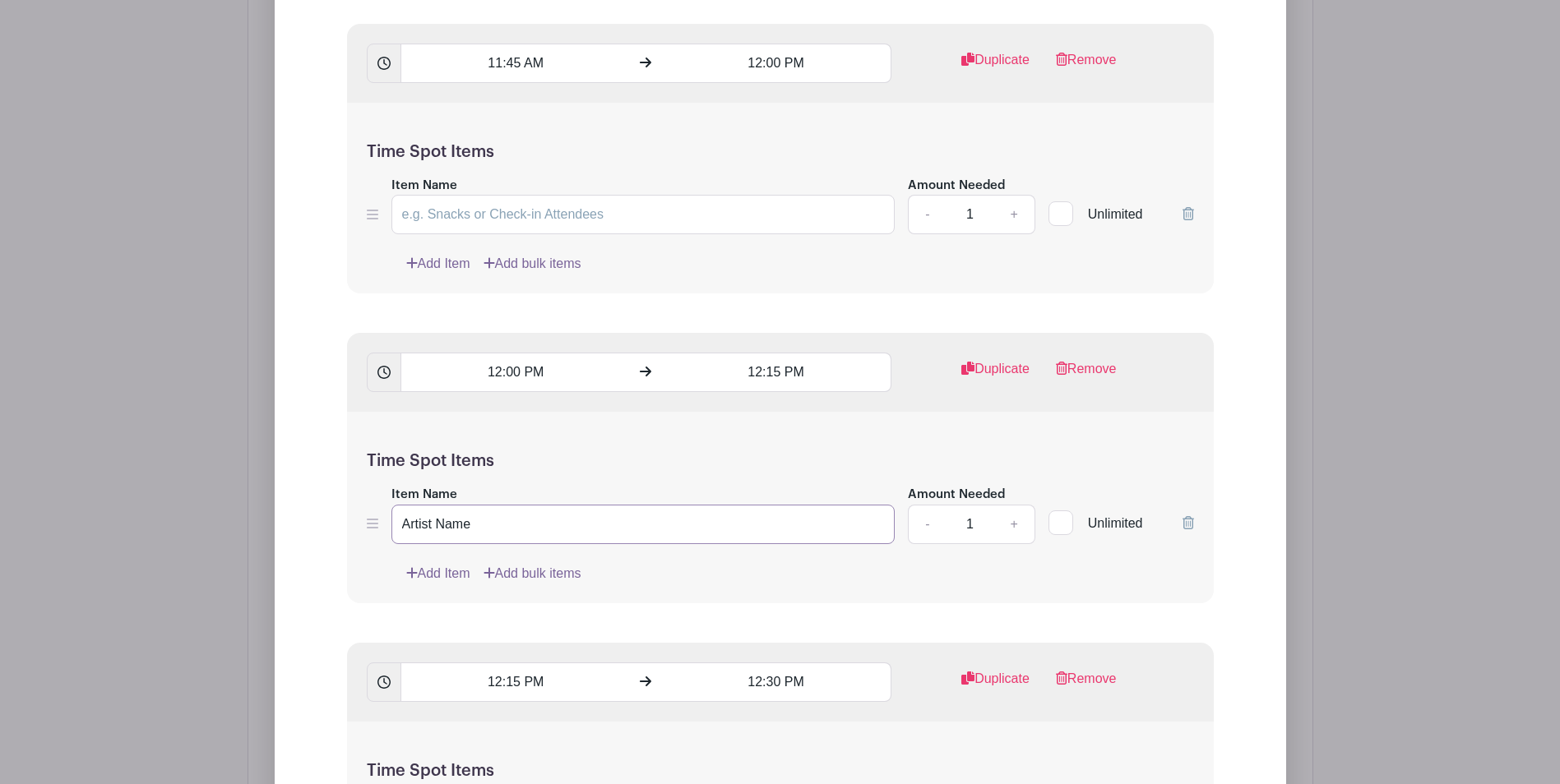
drag, startPoint x: 497, startPoint y: 535, endPoint x: 331, endPoint y: 535, distance: 166.0
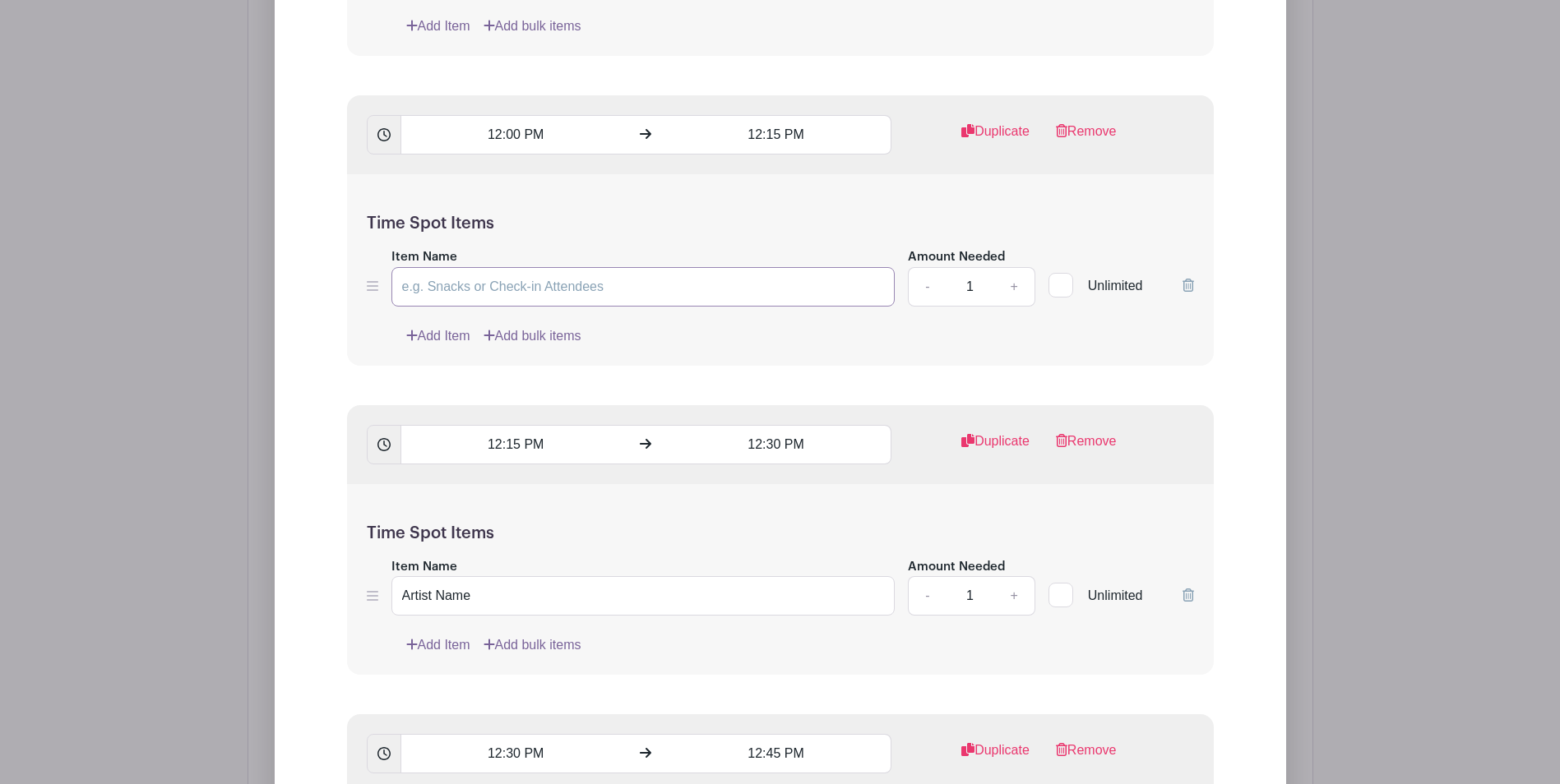
scroll to position [5094, 0]
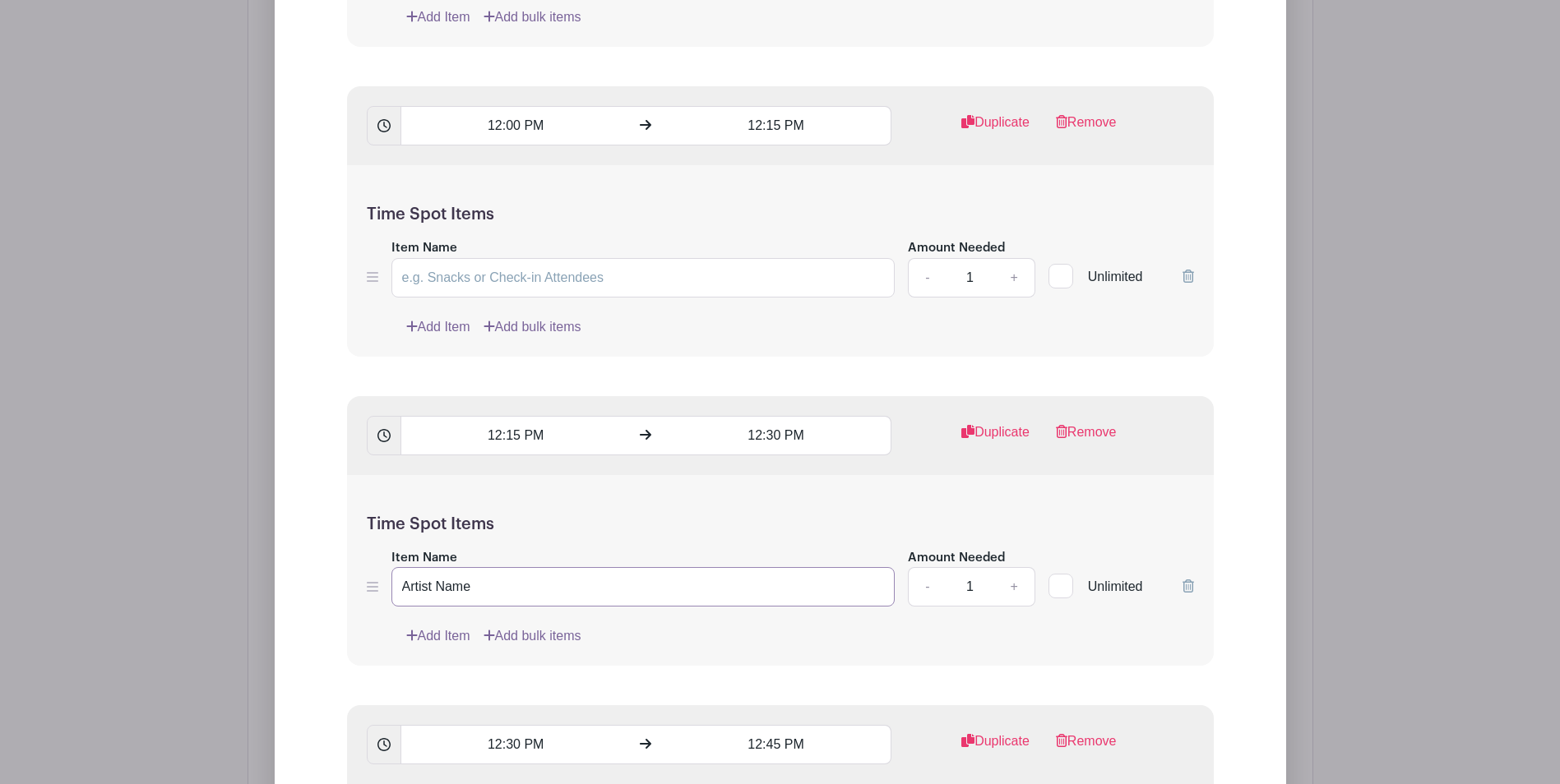
drag, startPoint x: 445, startPoint y: 587, endPoint x: 317, endPoint y: 587, distance: 128.0
click at [314, 587] on div "Edit List with Time Spots List Name [DATE] Time Spots 9:00 AM 9:15 AM Duplicate…" at bounding box center [780, 534] width 985 height 8768
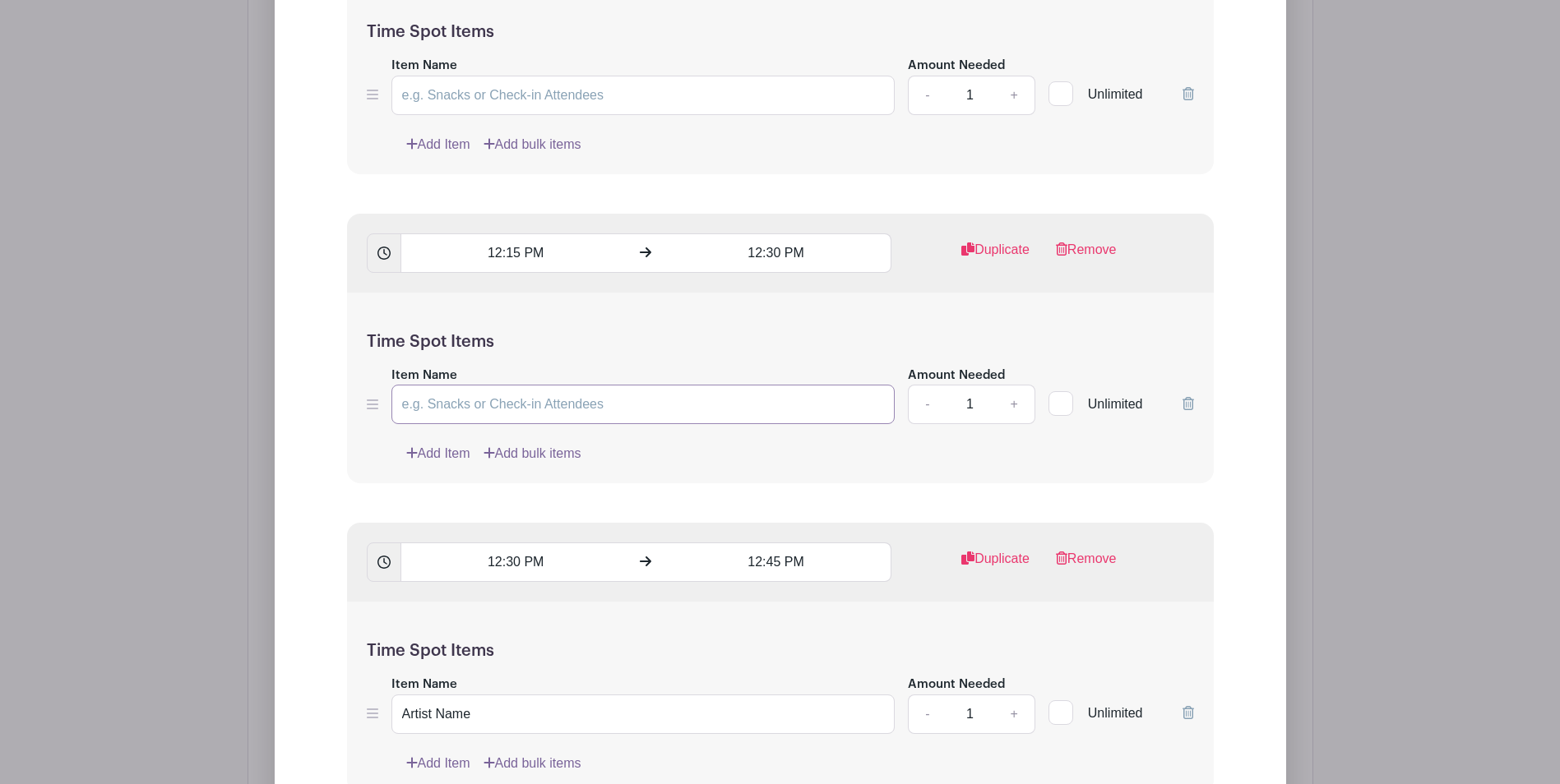
scroll to position [5423, 0]
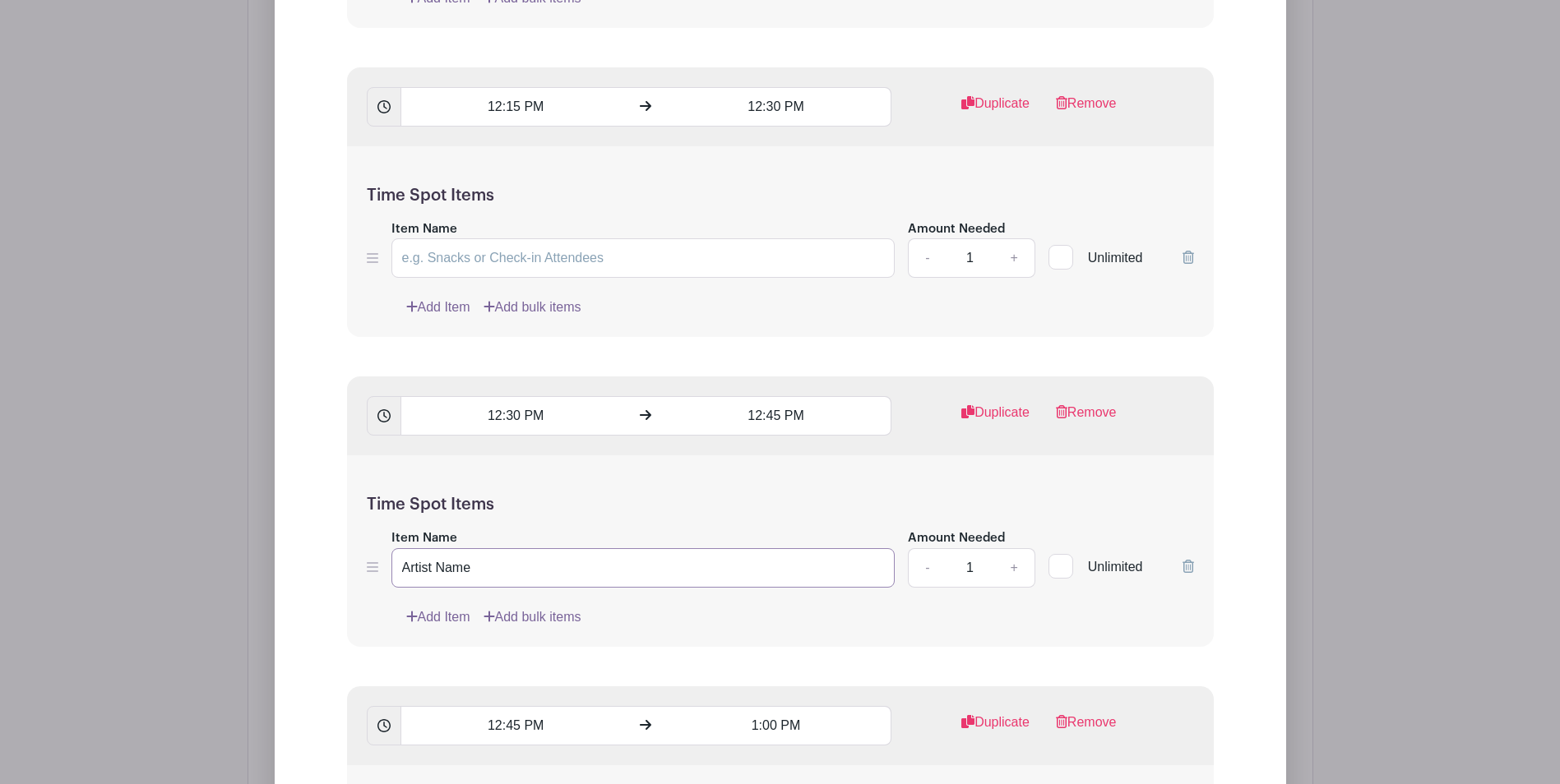
click at [286, 553] on div "Edit List with Time Spots List Name [DATE] Time Spots 9:00 AM 9:15 AM Duplicate…" at bounding box center [780, 183] width 1011 height 8919
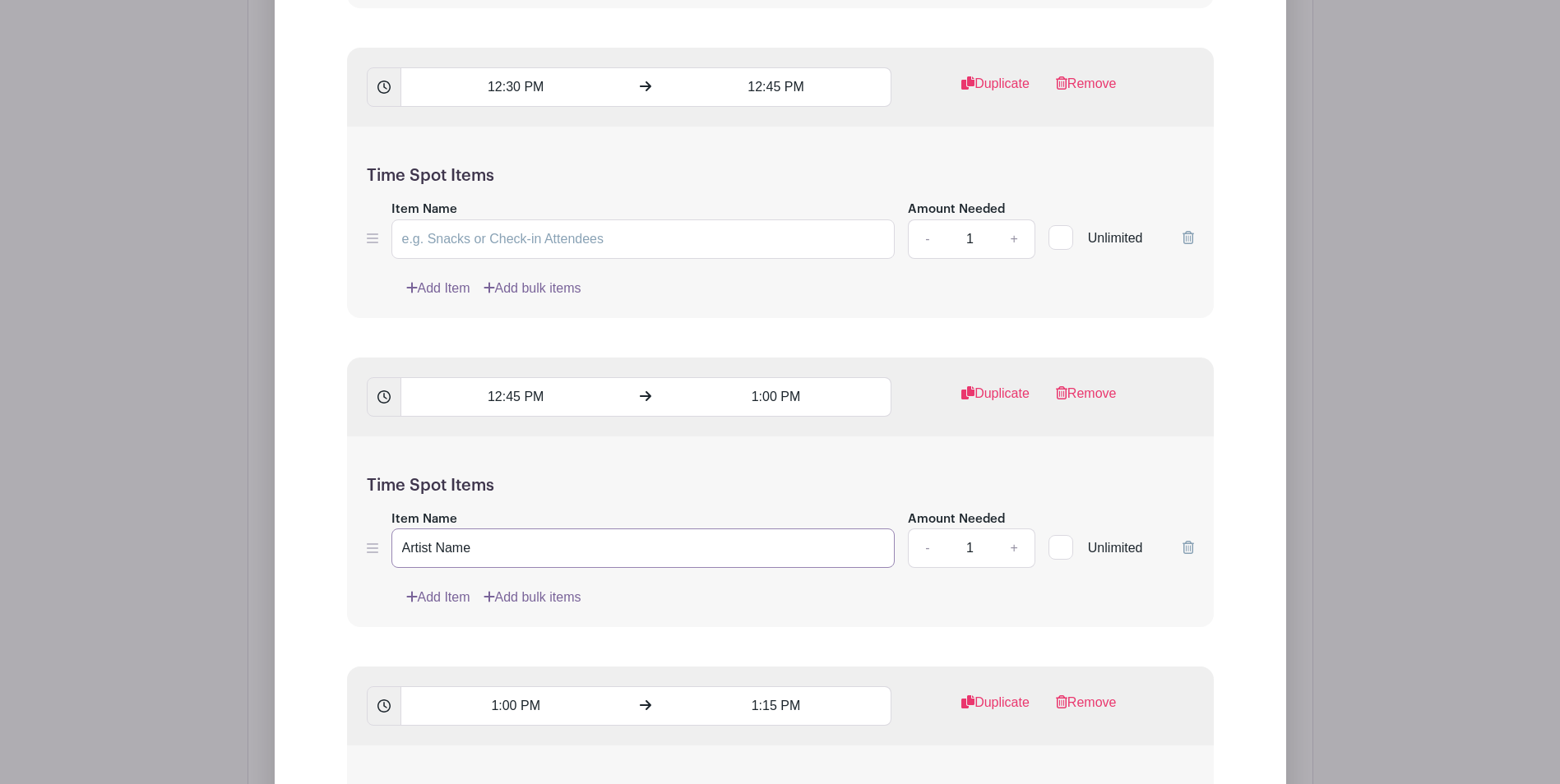
drag, startPoint x: 482, startPoint y: 548, endPoint x: 292, endPoint y: 534, distance: 190.5
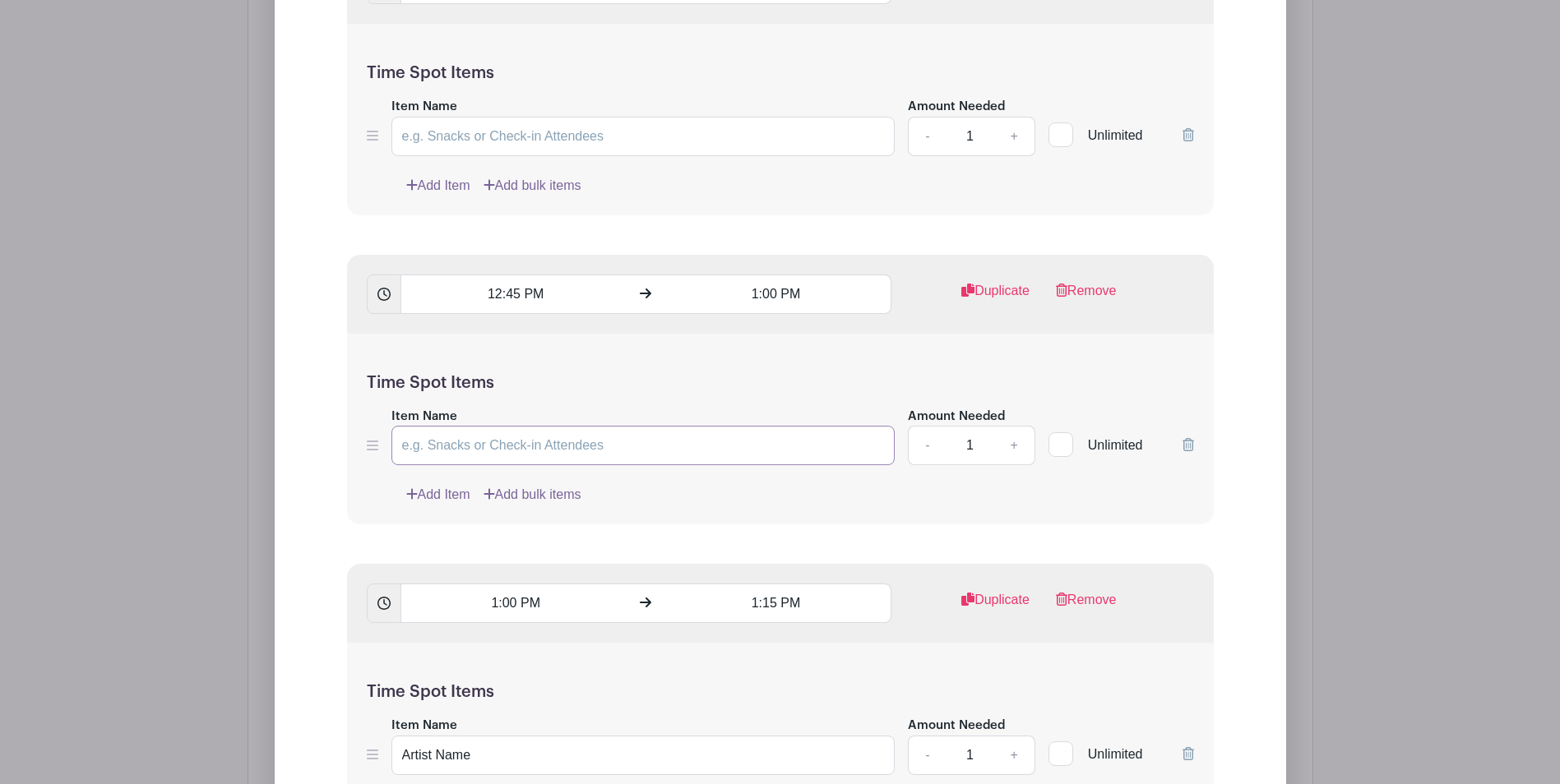
scroll to position [5998, 0]
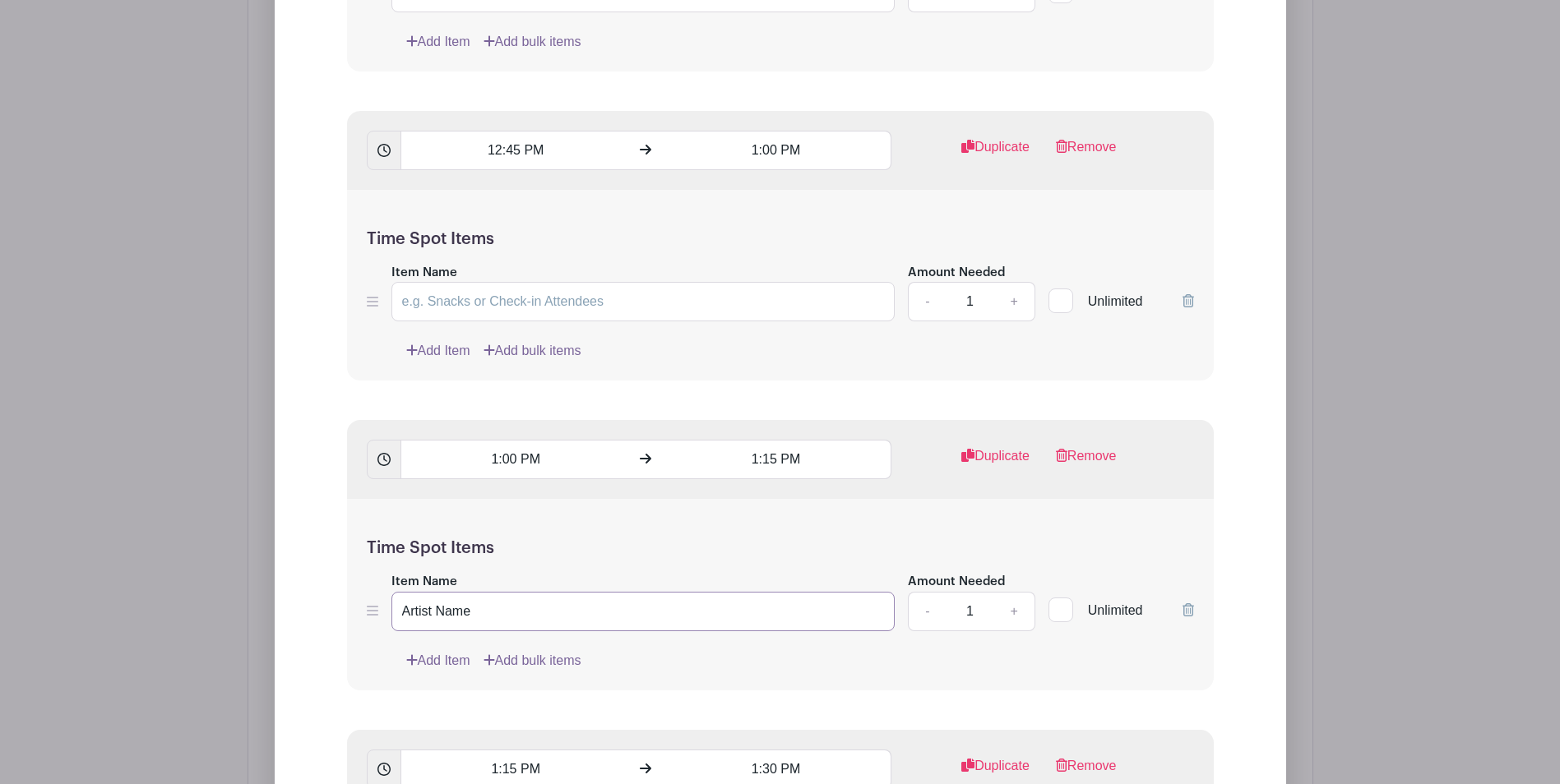
drag, startPoint x: 480, startPoint y: 610, endPoint x: 256, endPoint y: 592, distance: 224.7
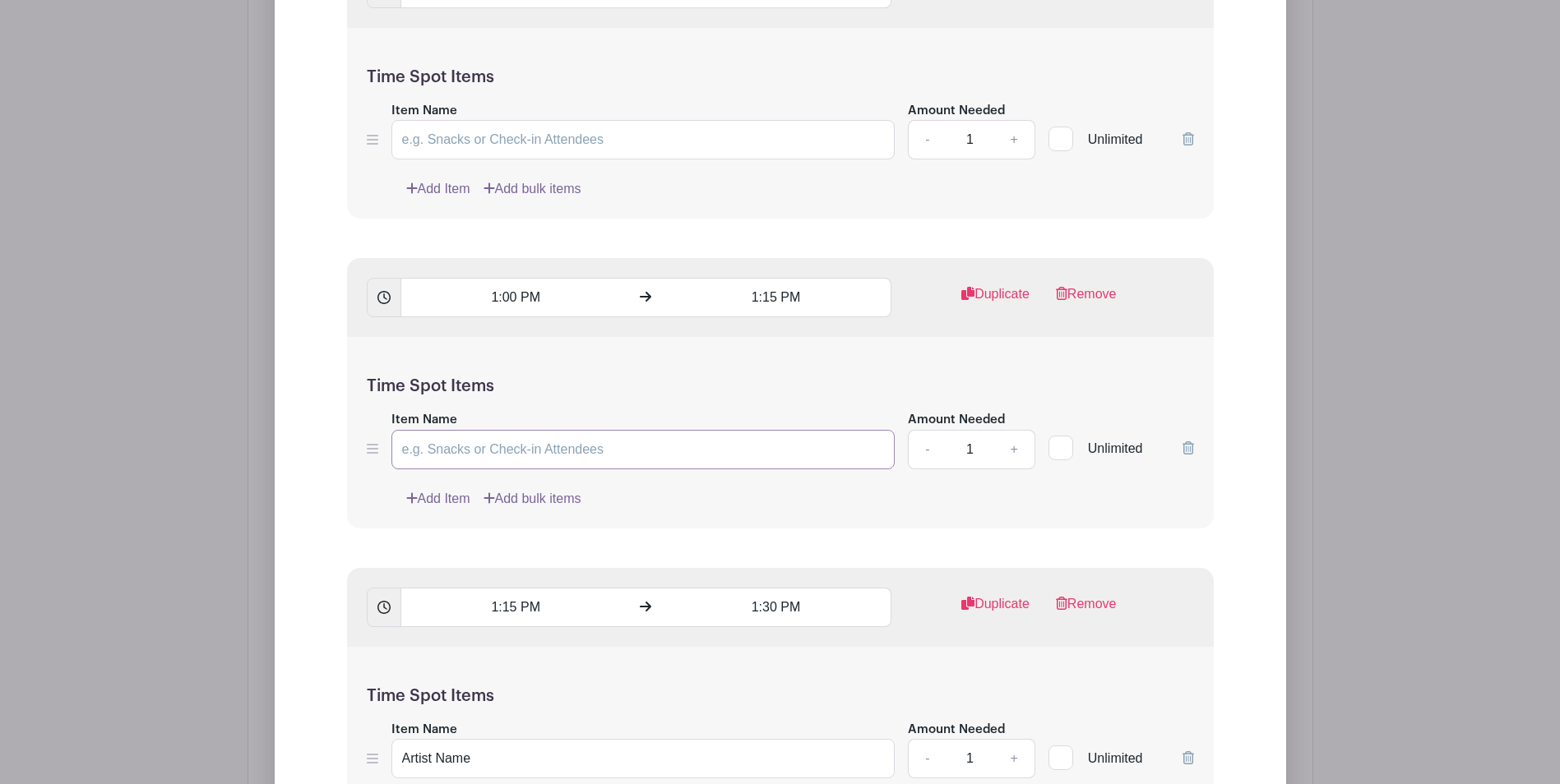
scroll to position [6327, 0]
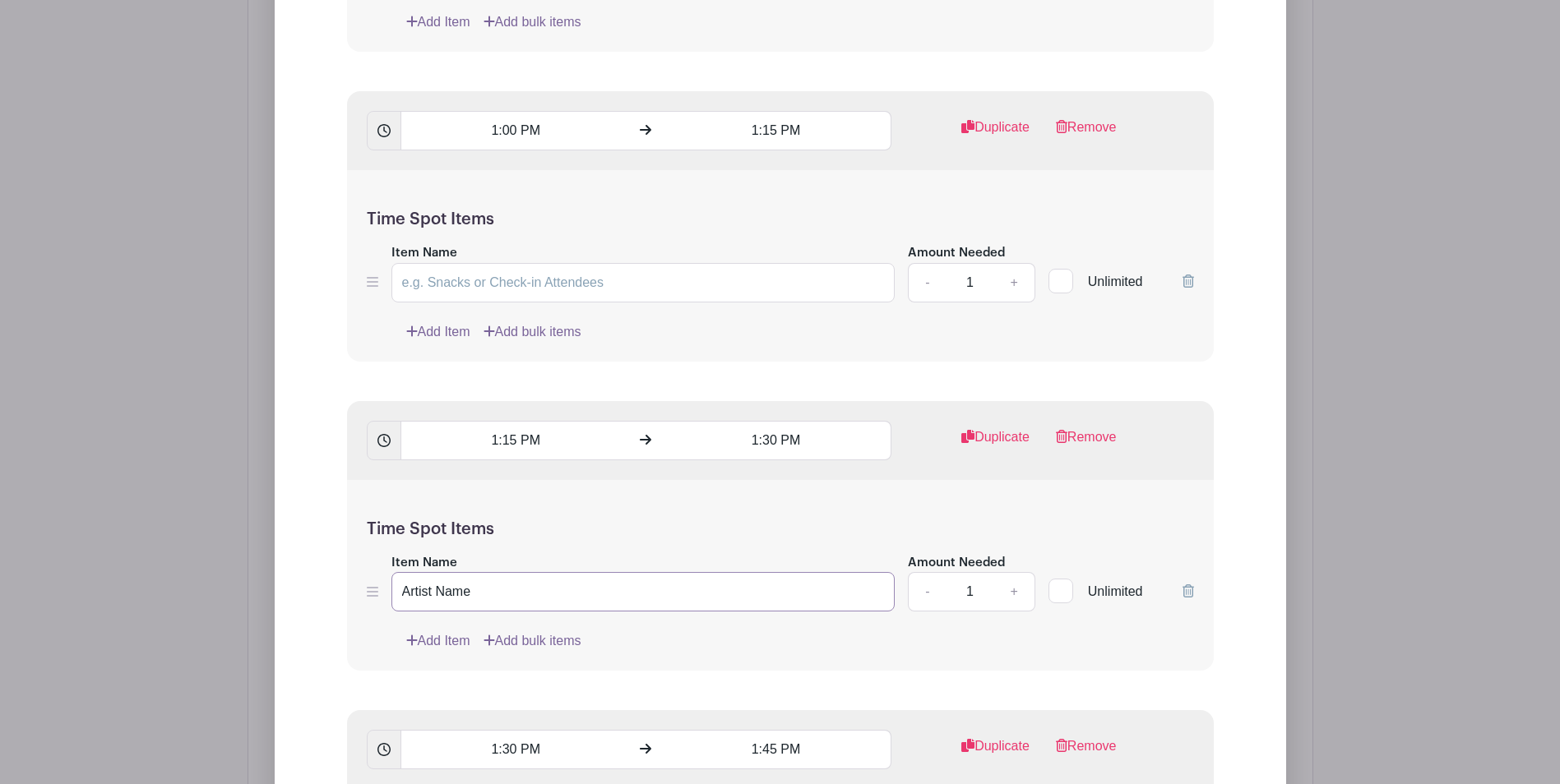
drag, startPoint x: 514, startPoint y: 604, endPoint x: 266, endPoint y: 588, distance: 248.5
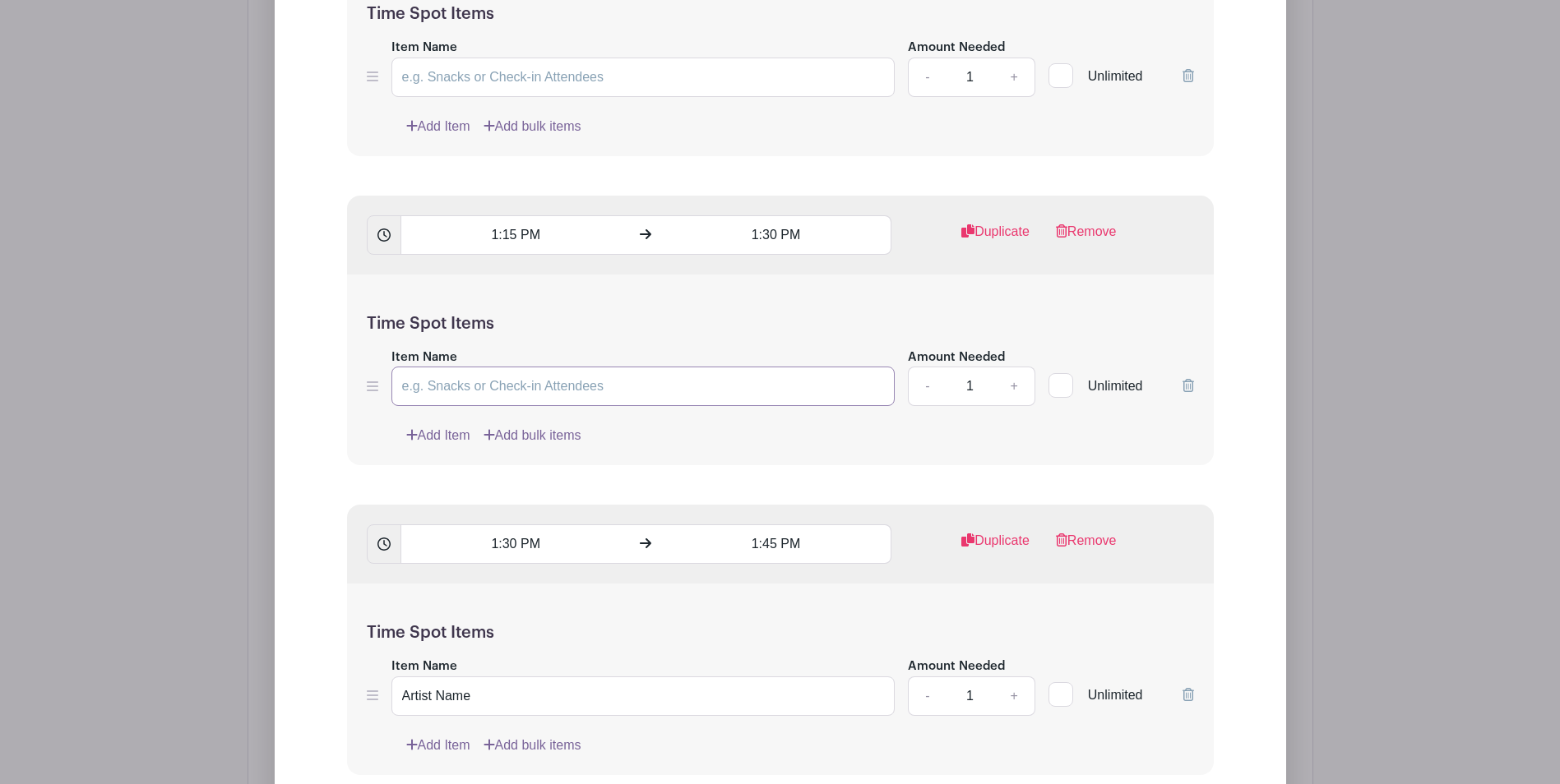
scroll to position [6655, 0]
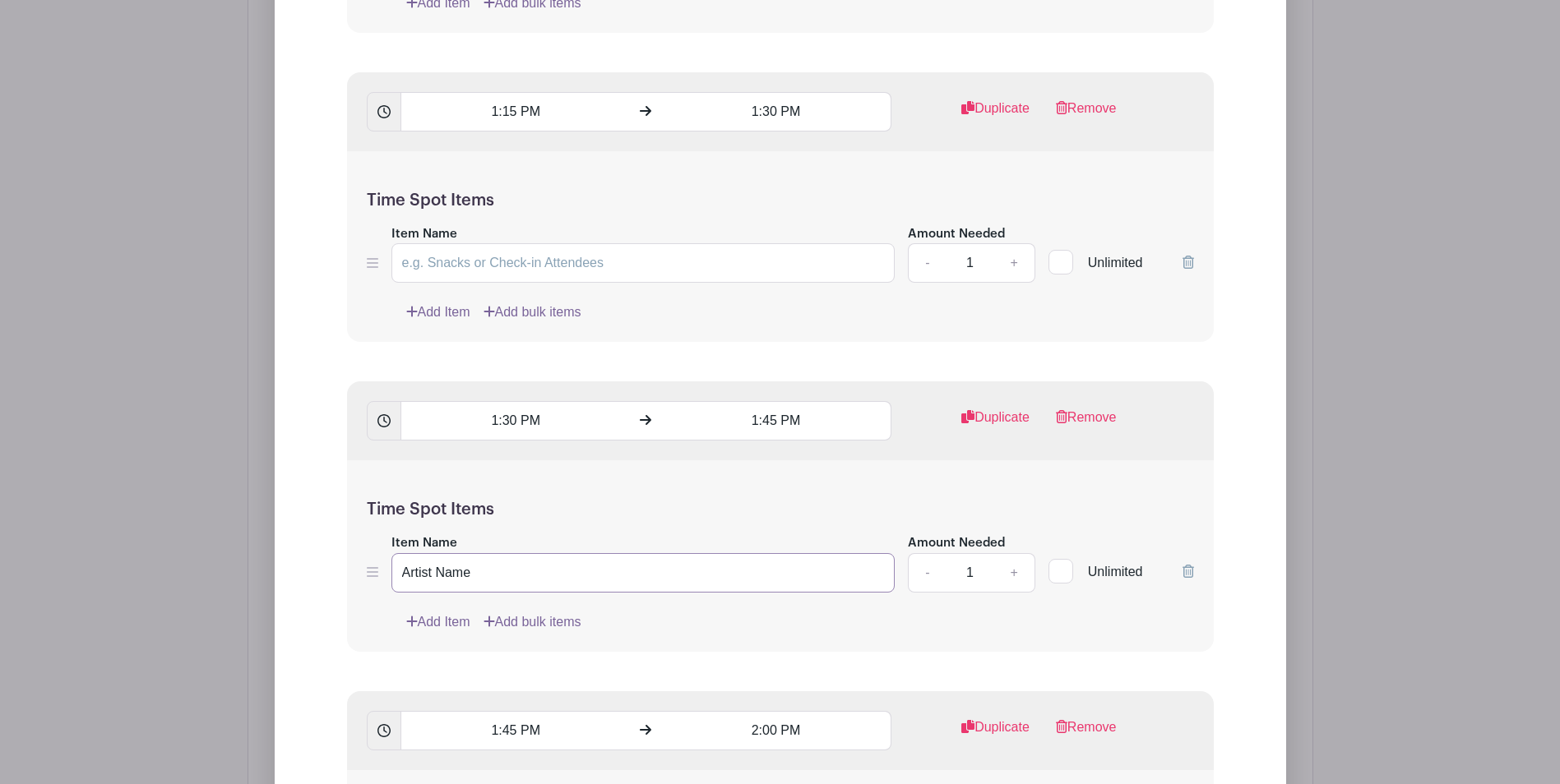
drag, startPoint x: 492, startPoint y: 564, endPoint x: 375, endPoint y: 564, distance: 117.0
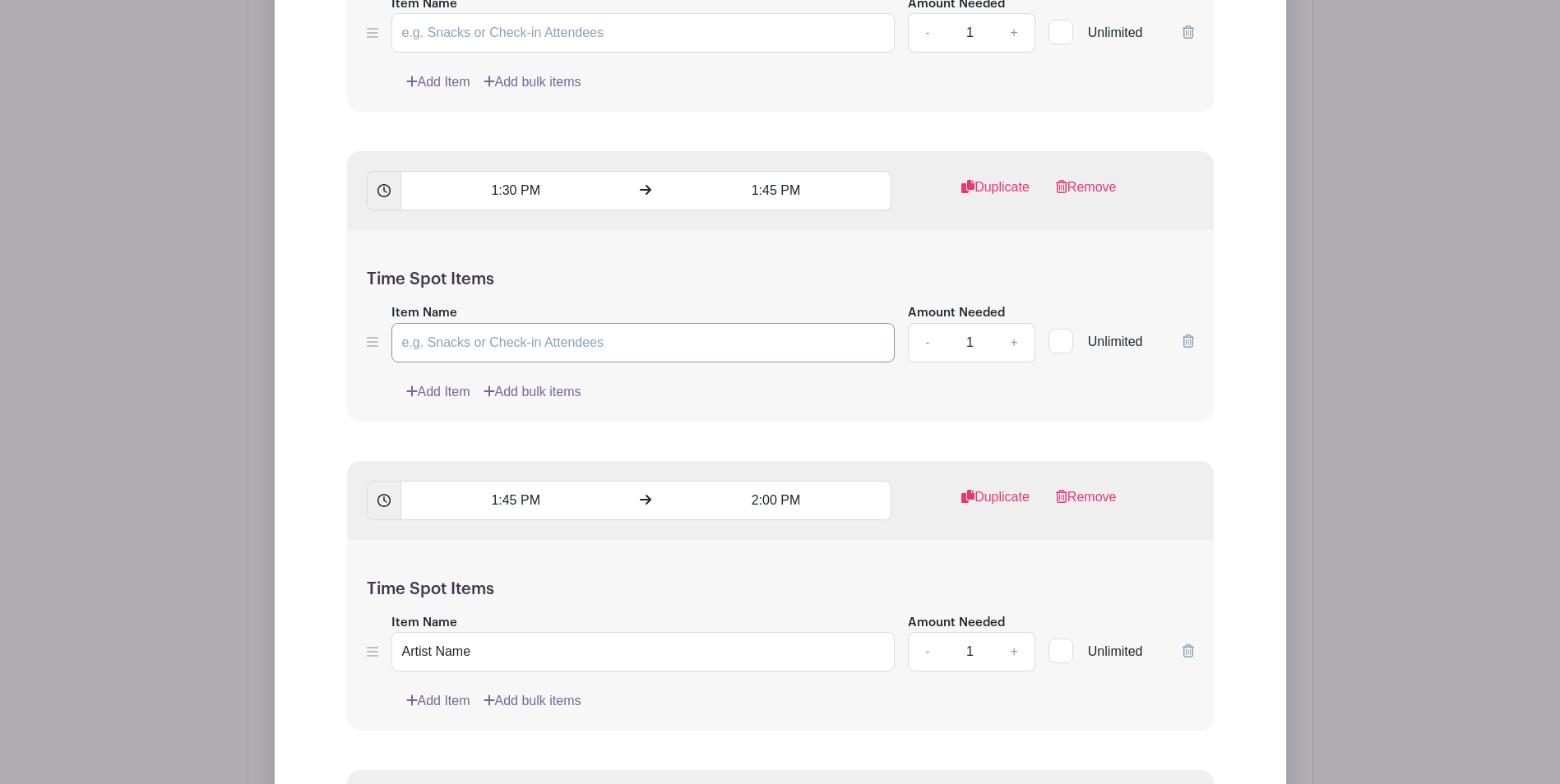
scroll to position [6902, 0]
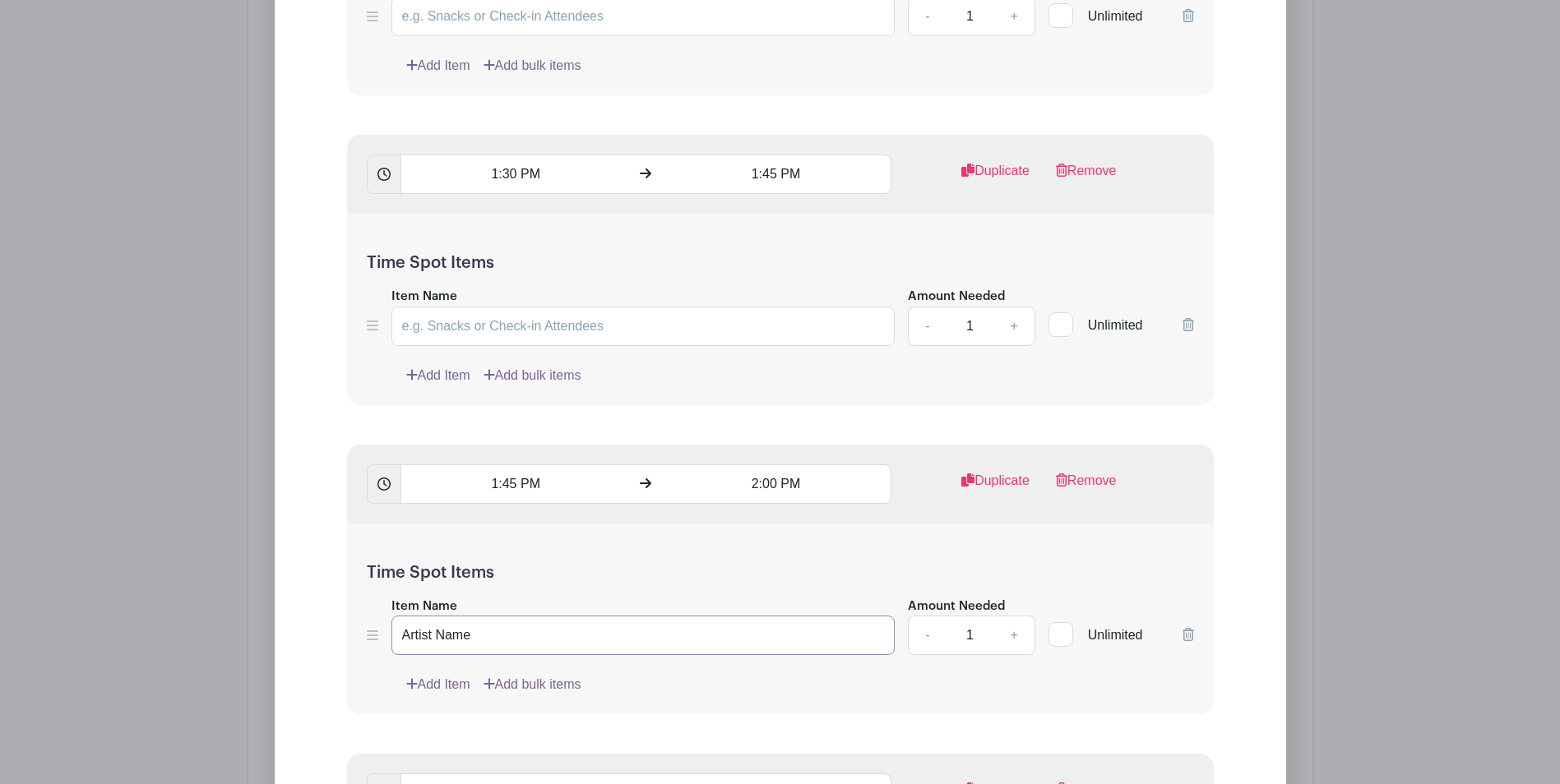
drag, startPoint x: 497, startPoint y: 632, endPoint x: 238, endPoint y: 606, distance: 260.3
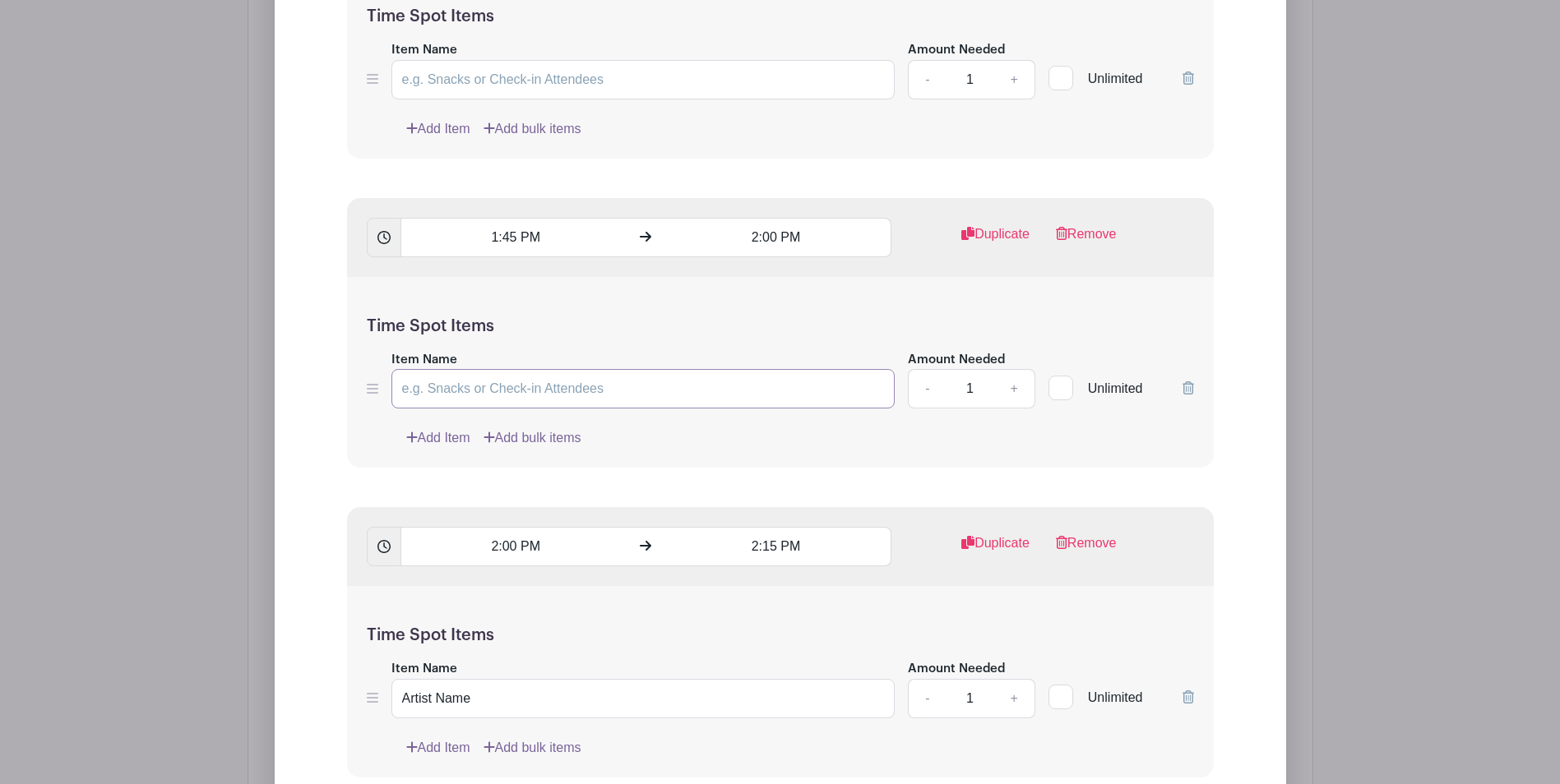
scroll to position [7396, 0]
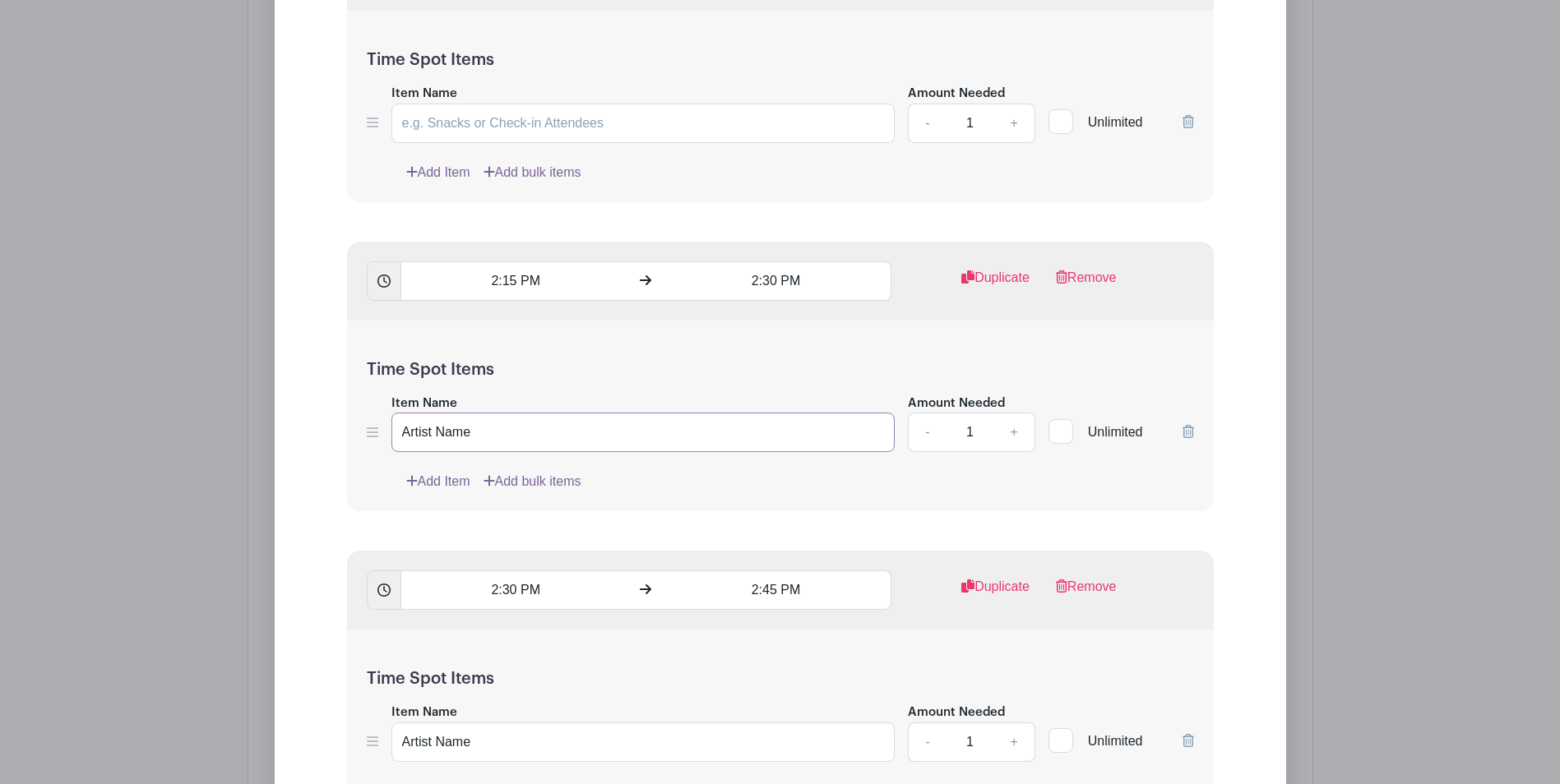
drag, startPoint x: 440, startPoint y: 428, endPoint x: 283, endPoint y: 418, distance: 157.3
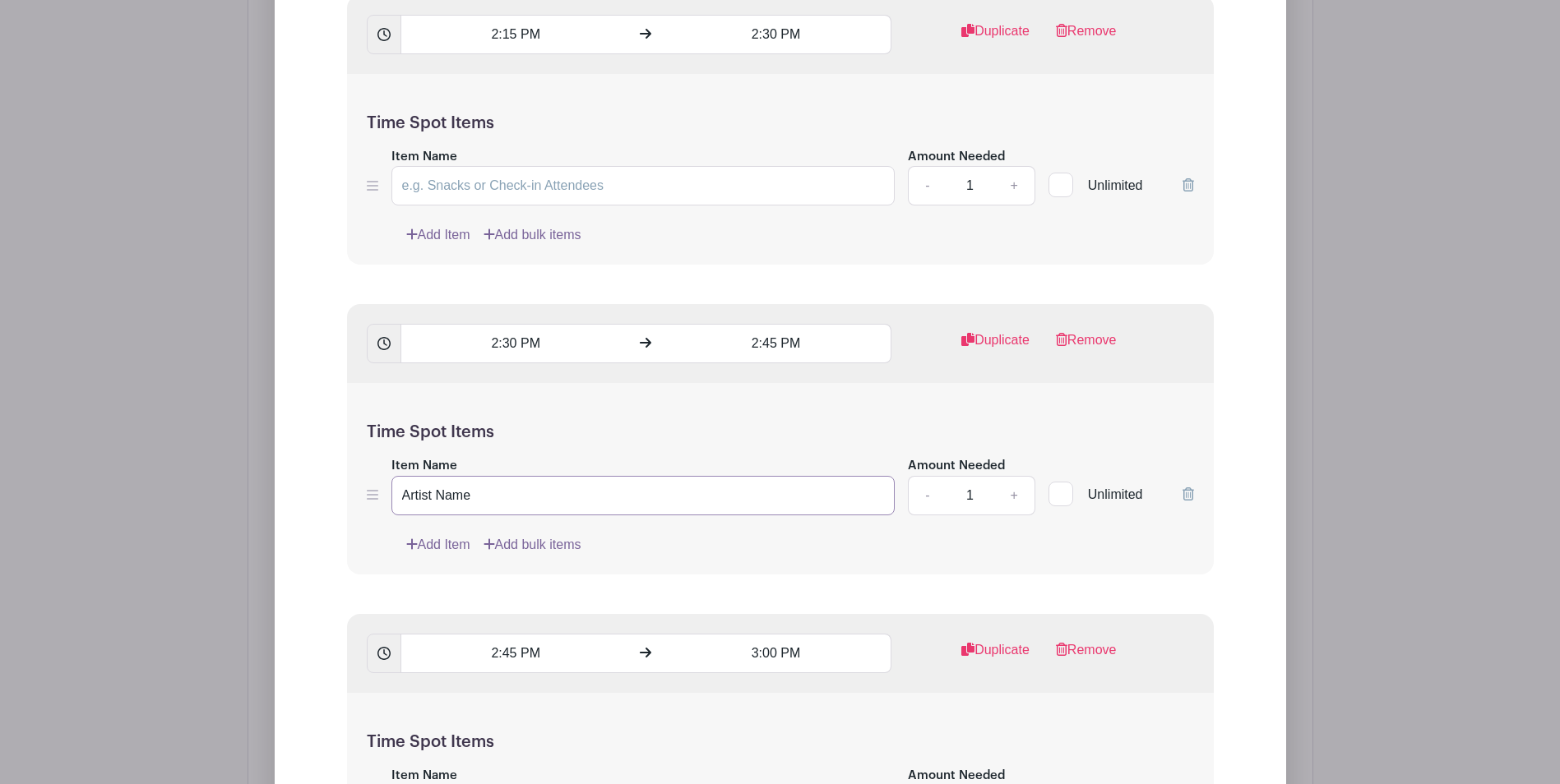
drag, startPoint x: 486, startPoint y: 498, endPoint x: 342, endPoint y: 491, distance: 144.2
click at [362, 493] on div "Time Spot Items Item Name Artist Name Amount Needed - 1 + Unlimited Add Item Ad…" at bounding box center [780, 479] width 867 height 192
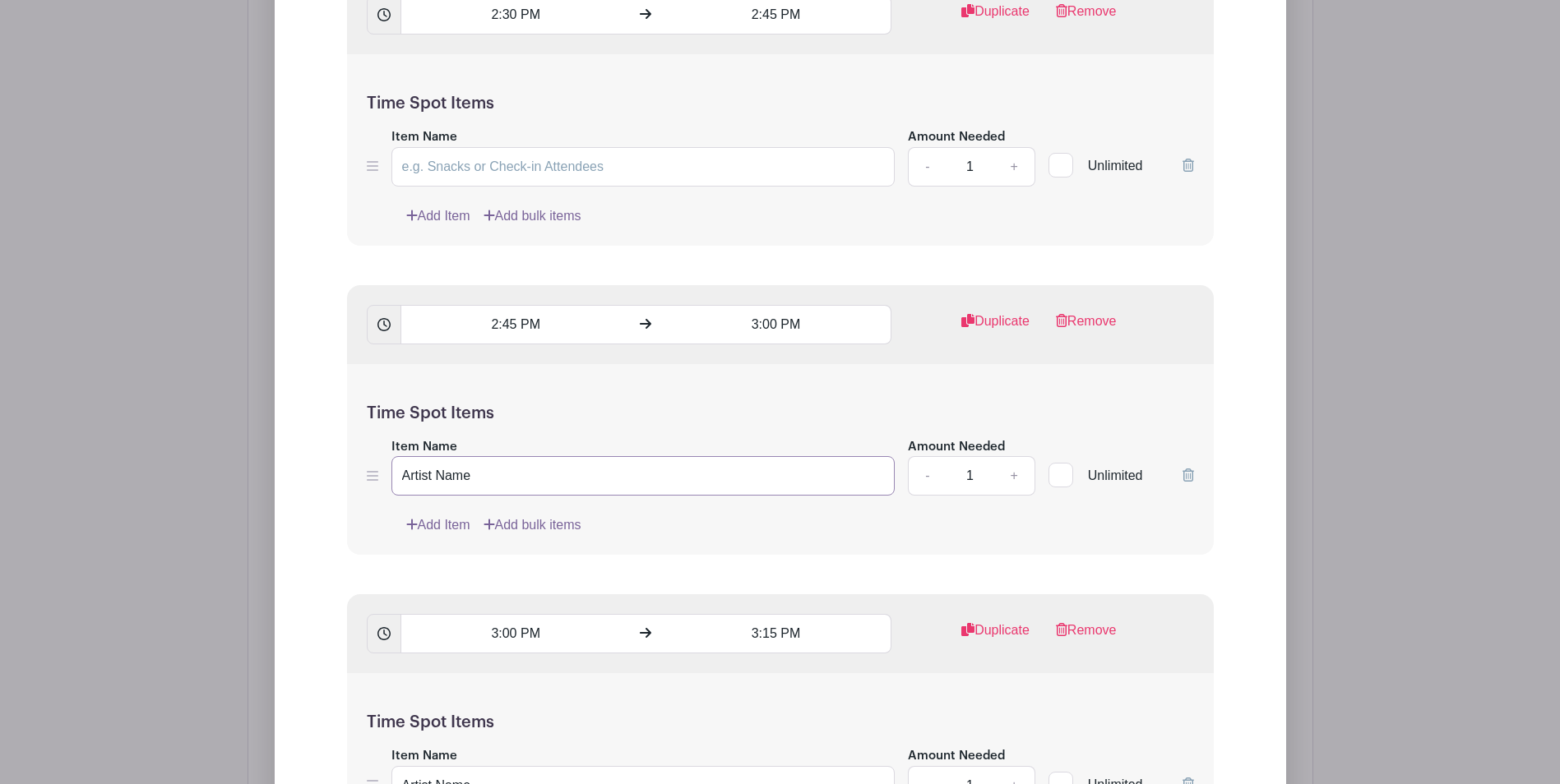
drag, startPoint x: 484, startPoint y: 468, endPoint x: 343, endPoint y: 468, distance: 141.0
click at [350, 468] on div "Time Spot Items Item Name Artist Name Amount Needed - 1 + Unlimited Add Item Ad…" at bounding box center [780, 460] width 867 height 192
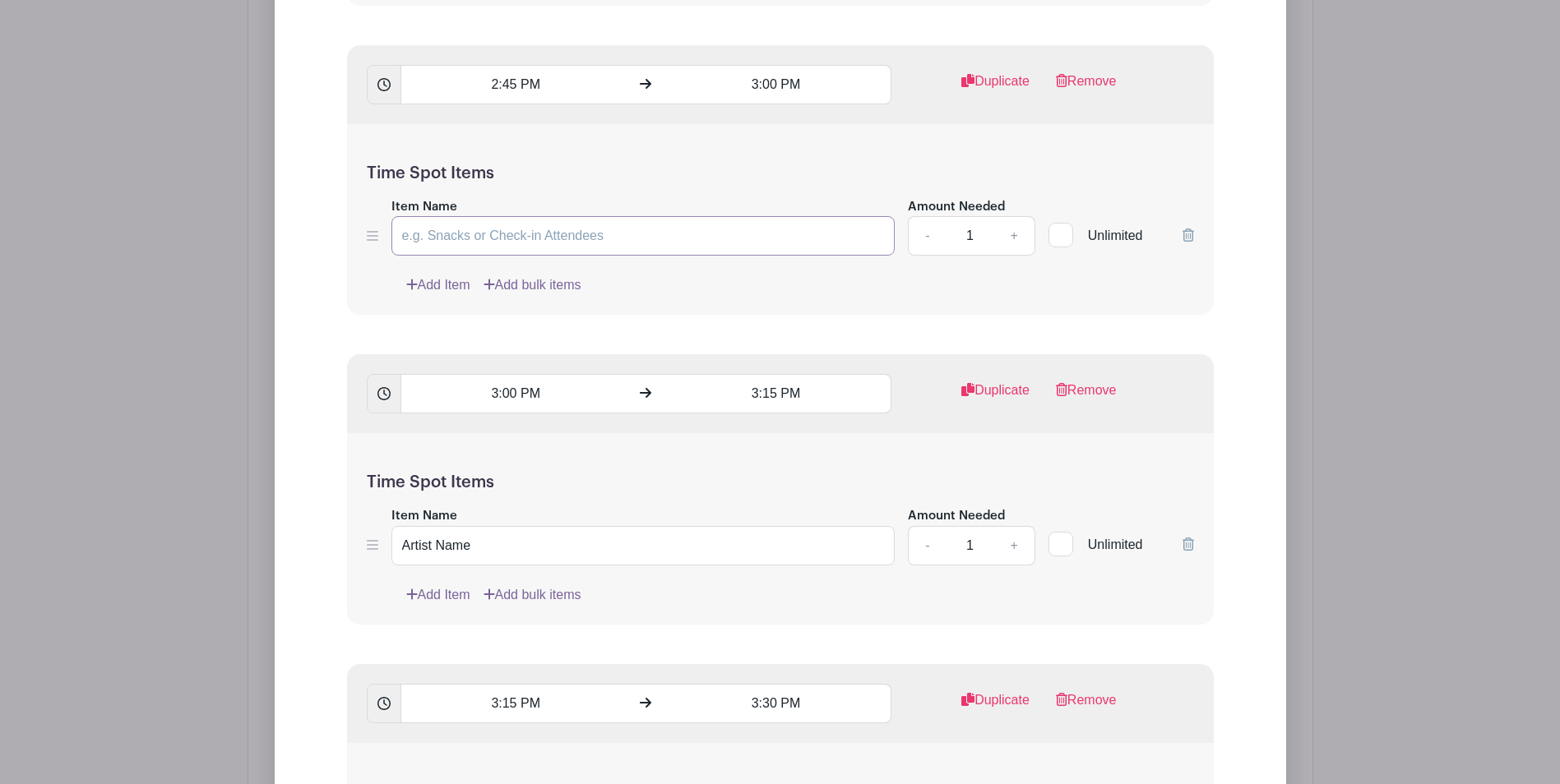
scroll to position [8547, 0]
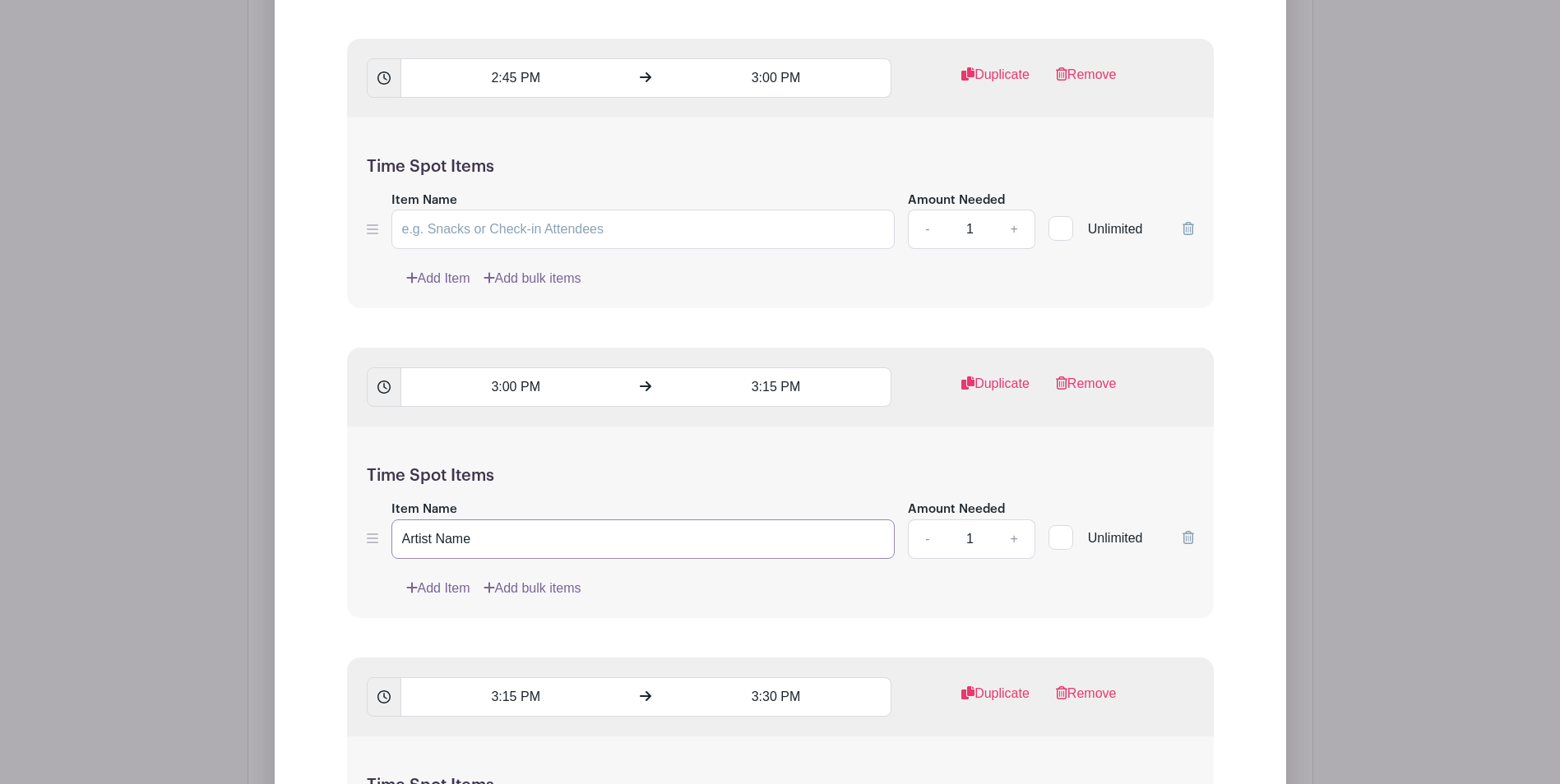
drag, startPoint x: 356, startPoint y: 535, endPoint x: 293, endPoint y: 527, distance: 63.5
drag, startPoint x: 516, startPoint y: 521, endPoint x: 276, endPoint y: 508, distance: 240.4
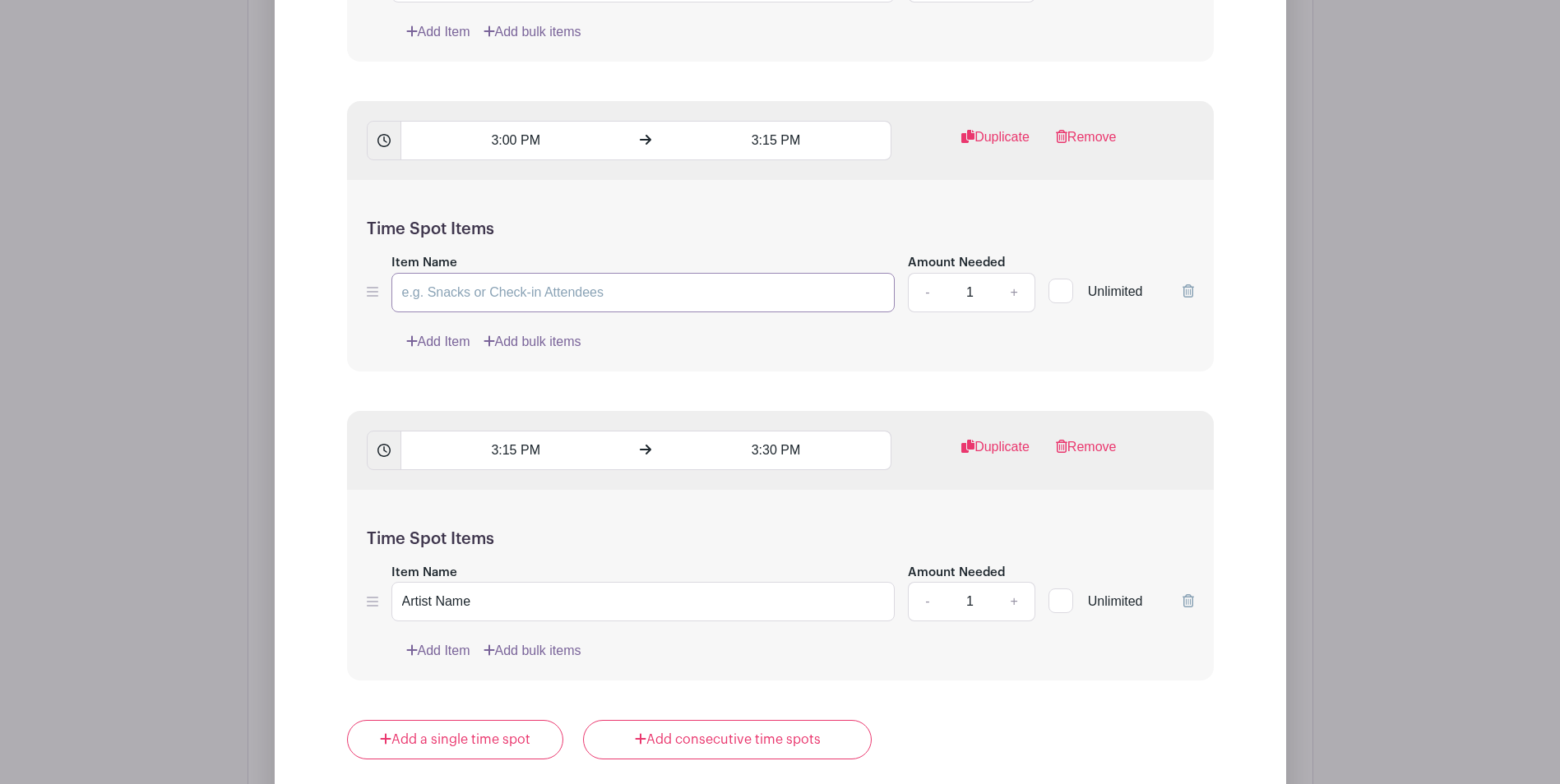
scroll to position [8876, 0]
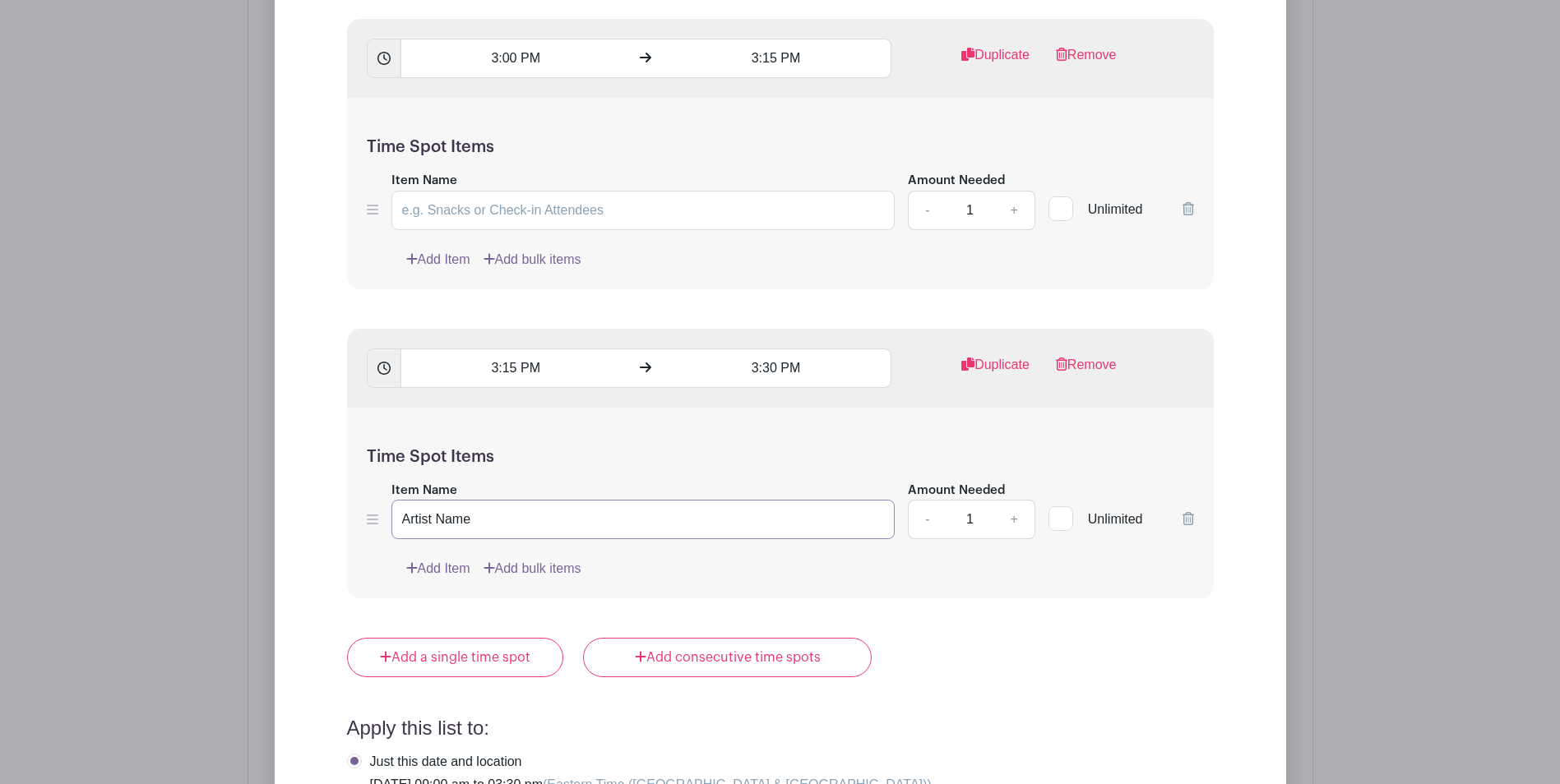
click at [354, 518] on div "Time Spot Items Item Name Artist Name Amount Needed - 1 + Unlimited Add Item Ad…" at bounding box center [780, 503] width 867 height 192
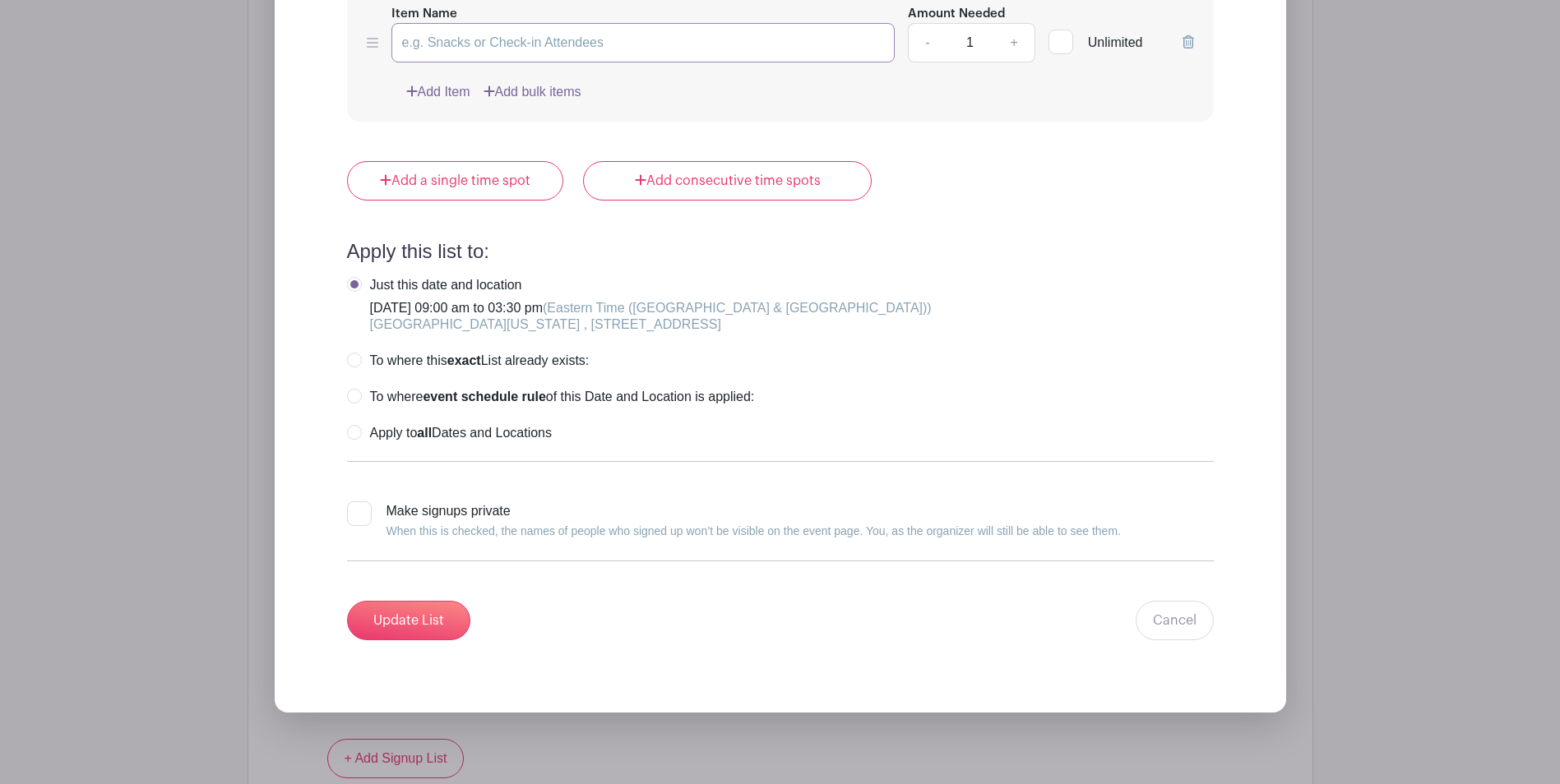
scroll to position [9369, 0]
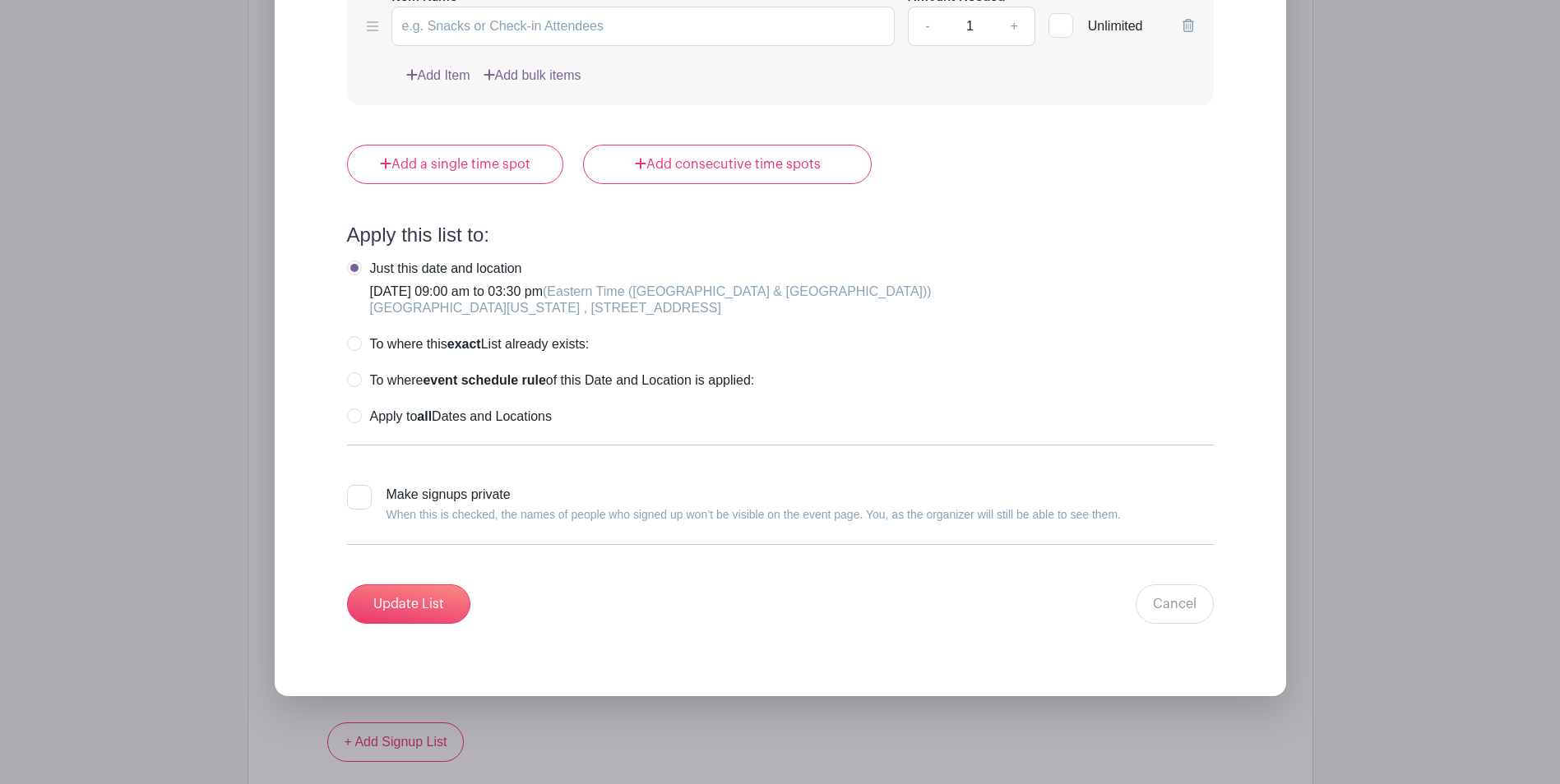
click at [351, 417] on label "Apply to all Dates and Locations" at bounding box center [449, 417] width 204 height 16
radio input "true"
click at [384, 609] on input "Update List" at bounding box center [409, 603] width 124 height 39
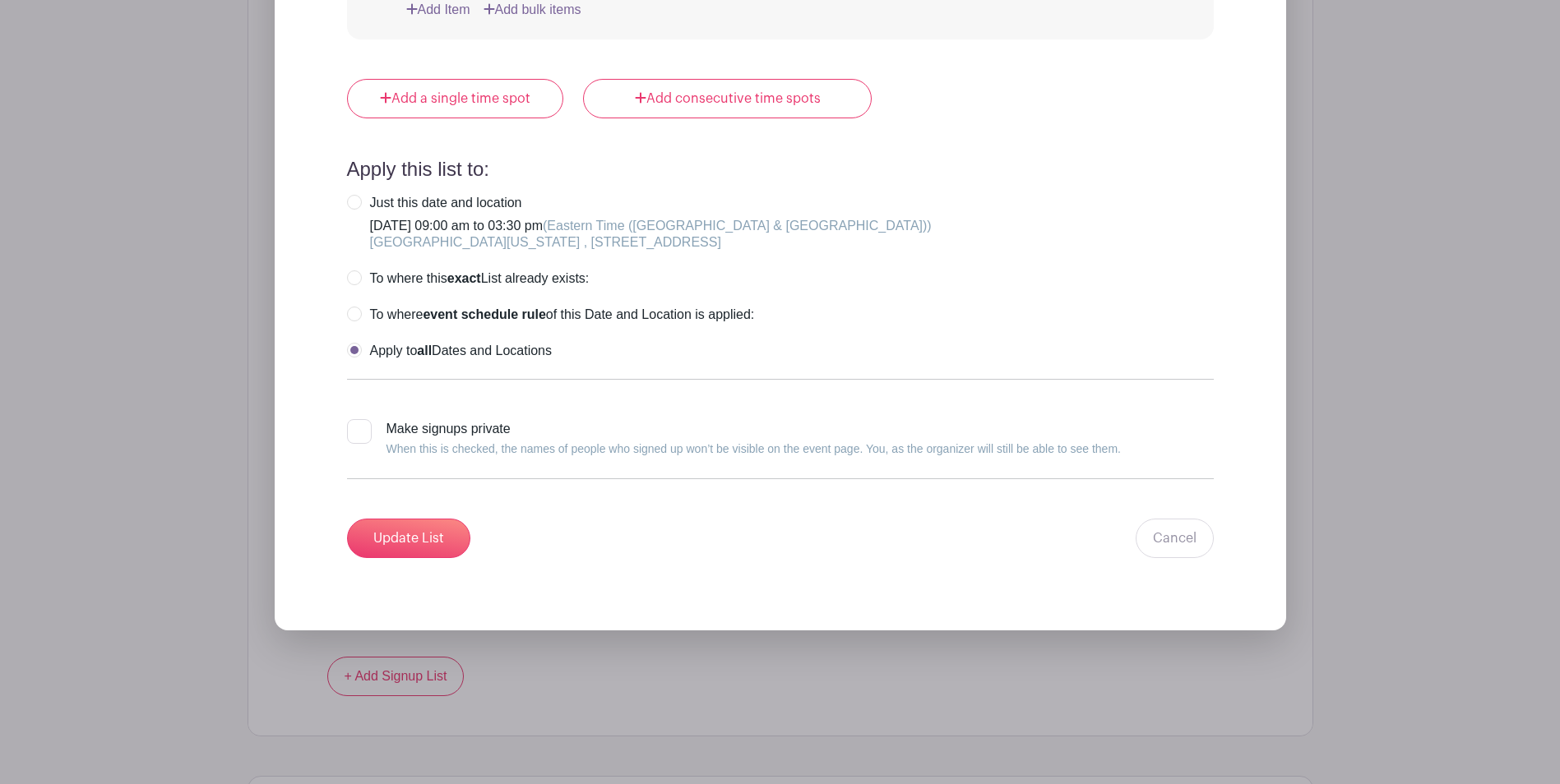
scroll to position [9689, 0]
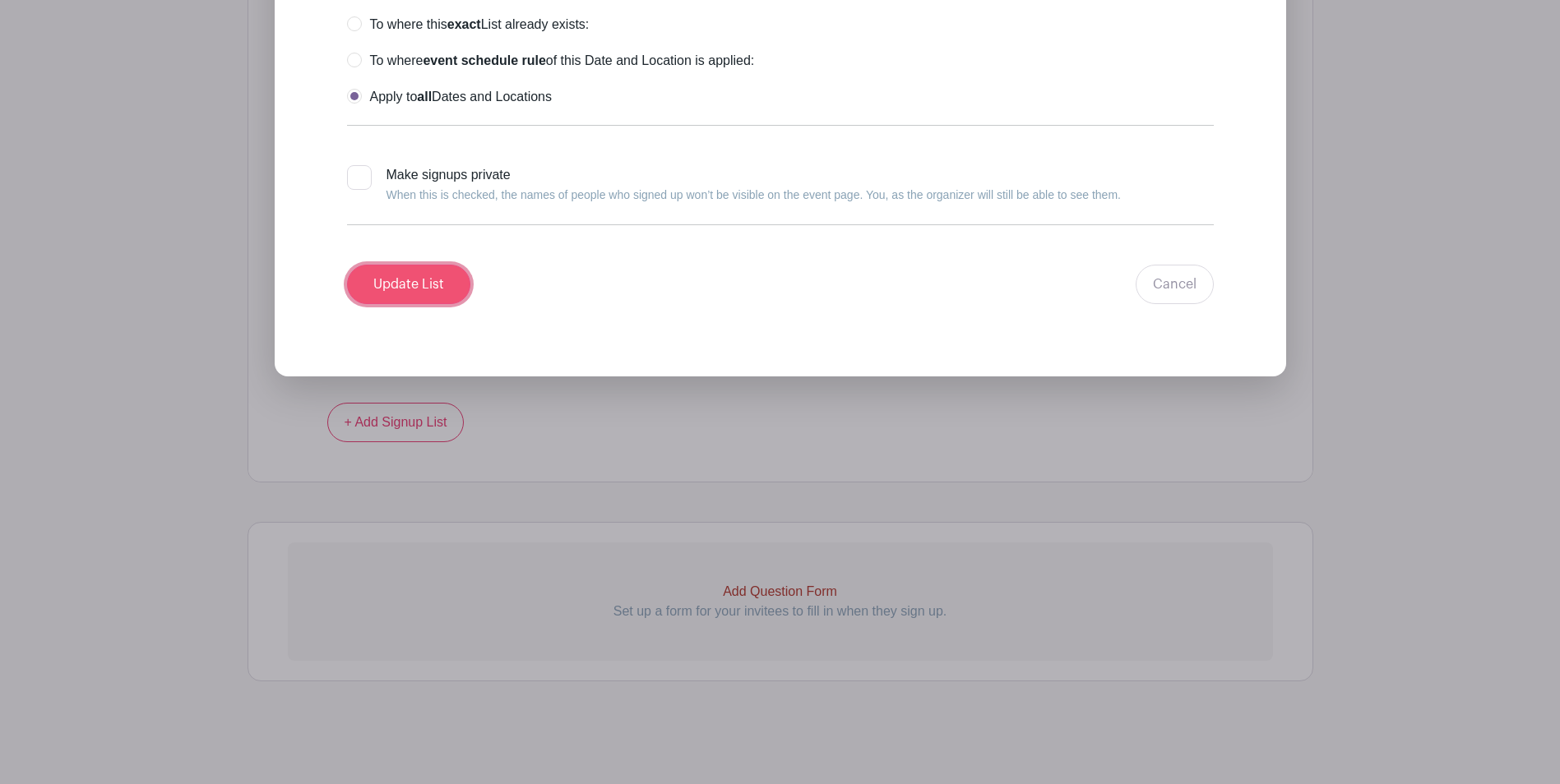
click at [424, 283] on input "Update List" at bounding box center [409, 283] width 124 height 39
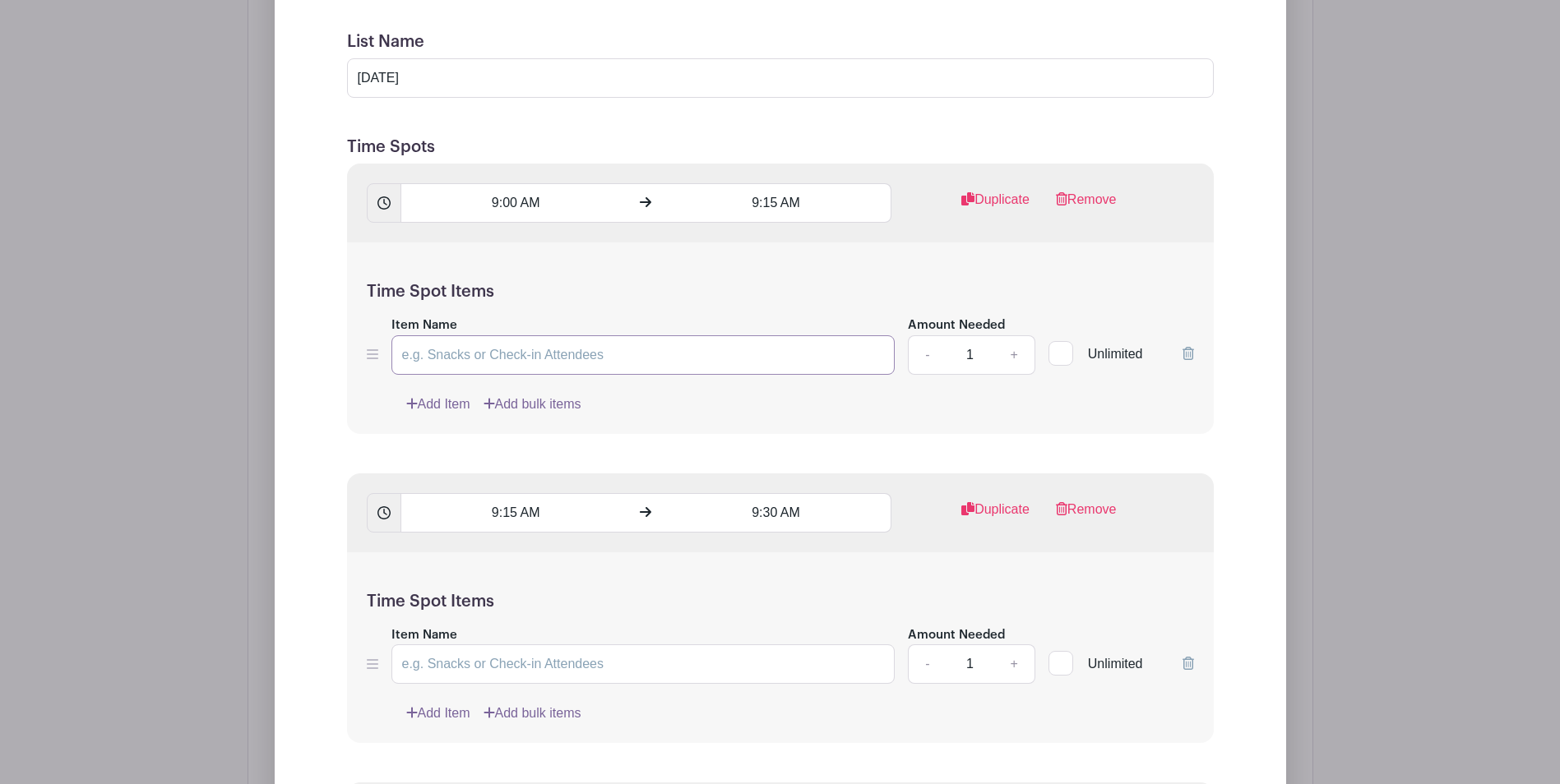
scroll to position [1265, 0]
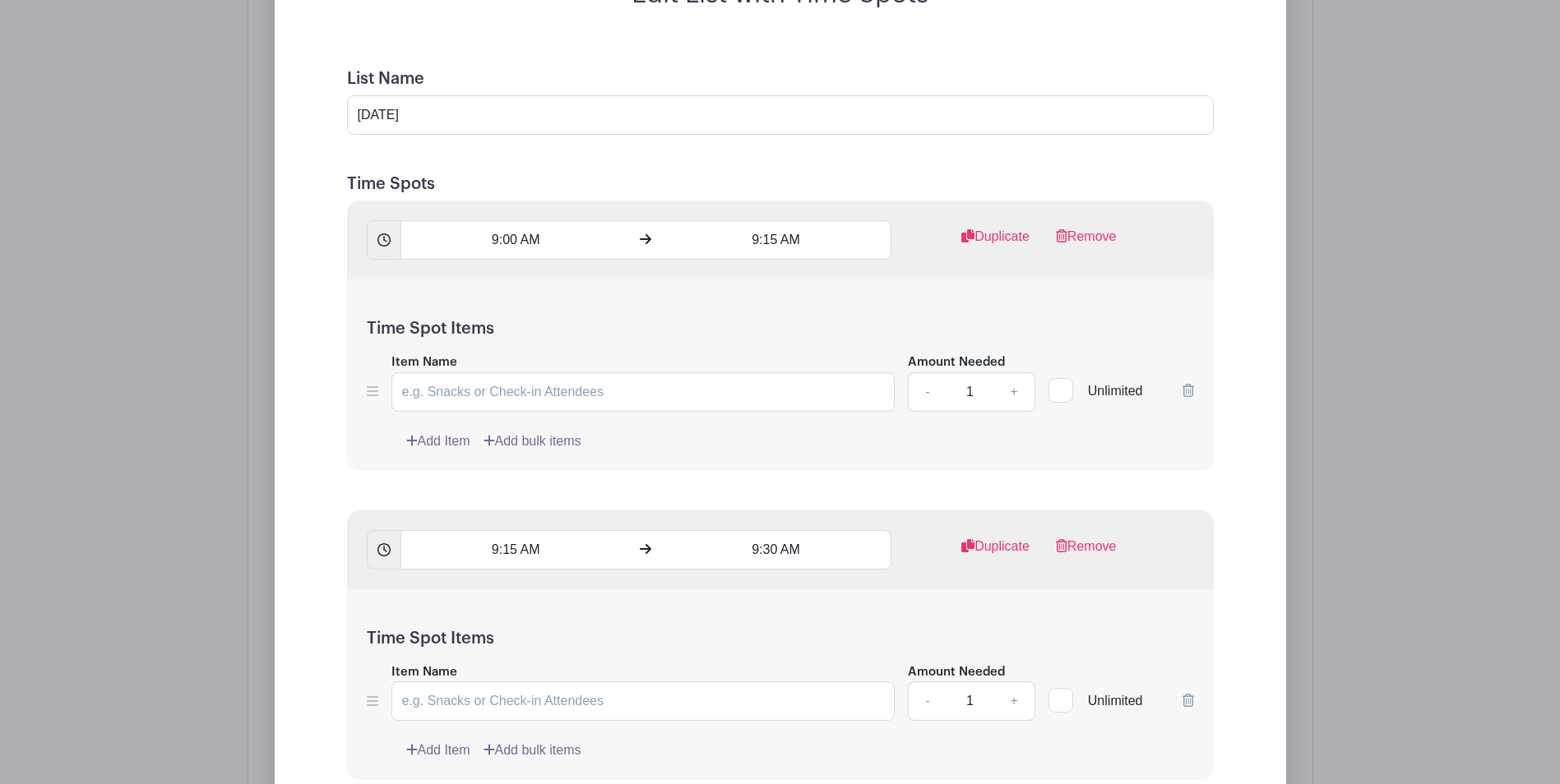
click at [367, 396] on icon at bounding box center [373, 392] width 12 height 13
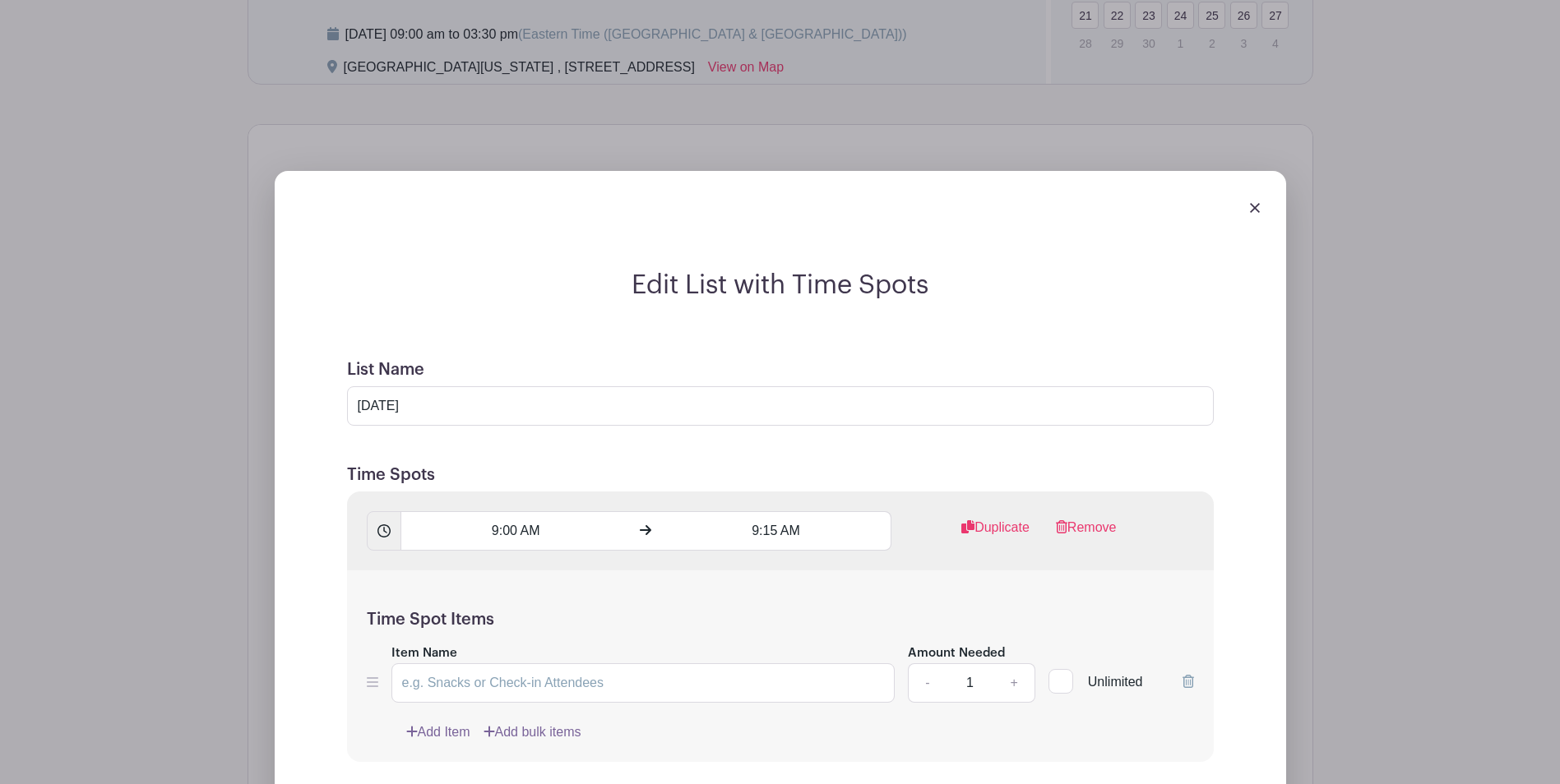
scroll to position [937, 0]
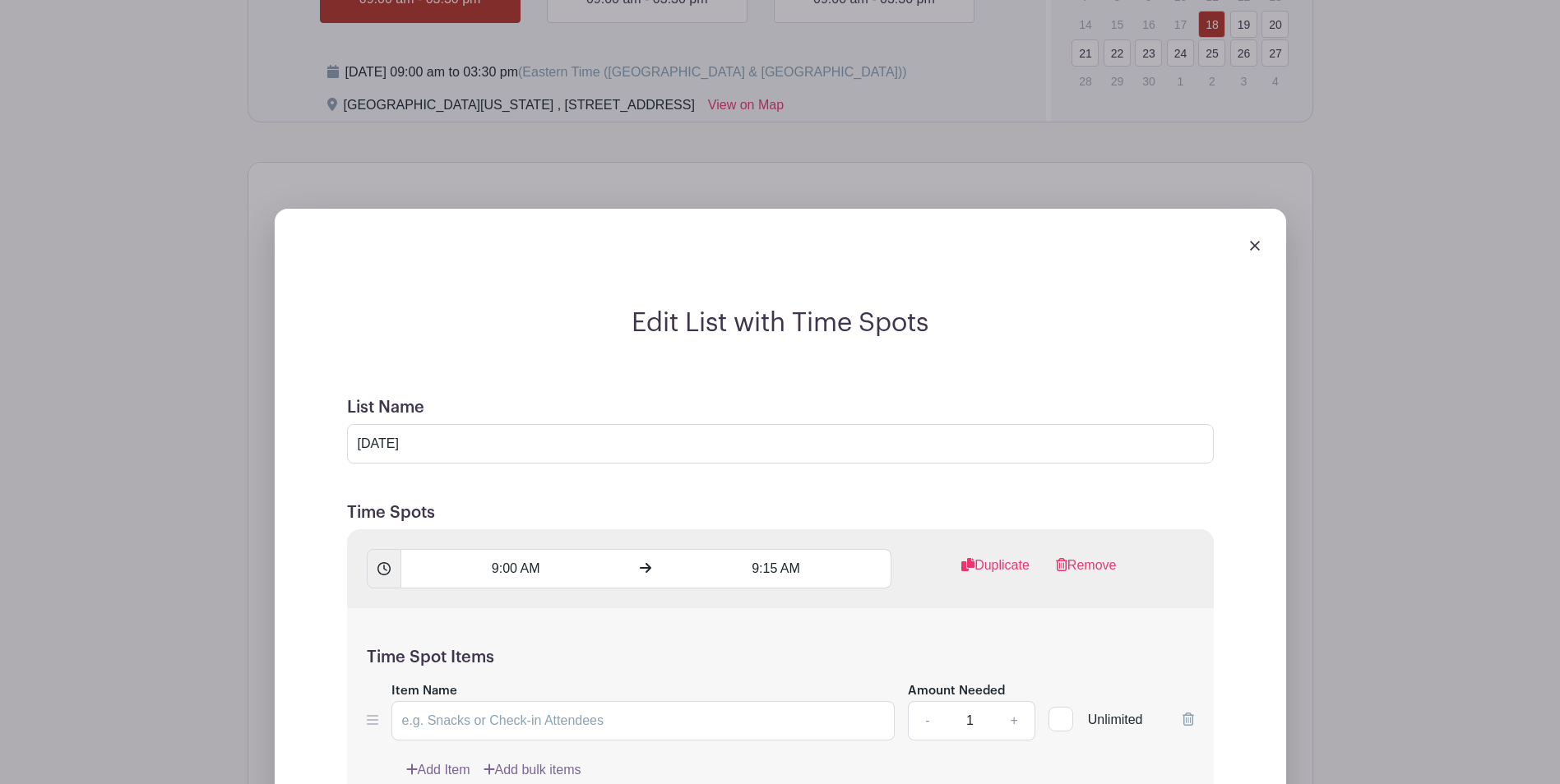
click at [1251, 246] on img at bounding box center [1254, 245] width 10 height 10
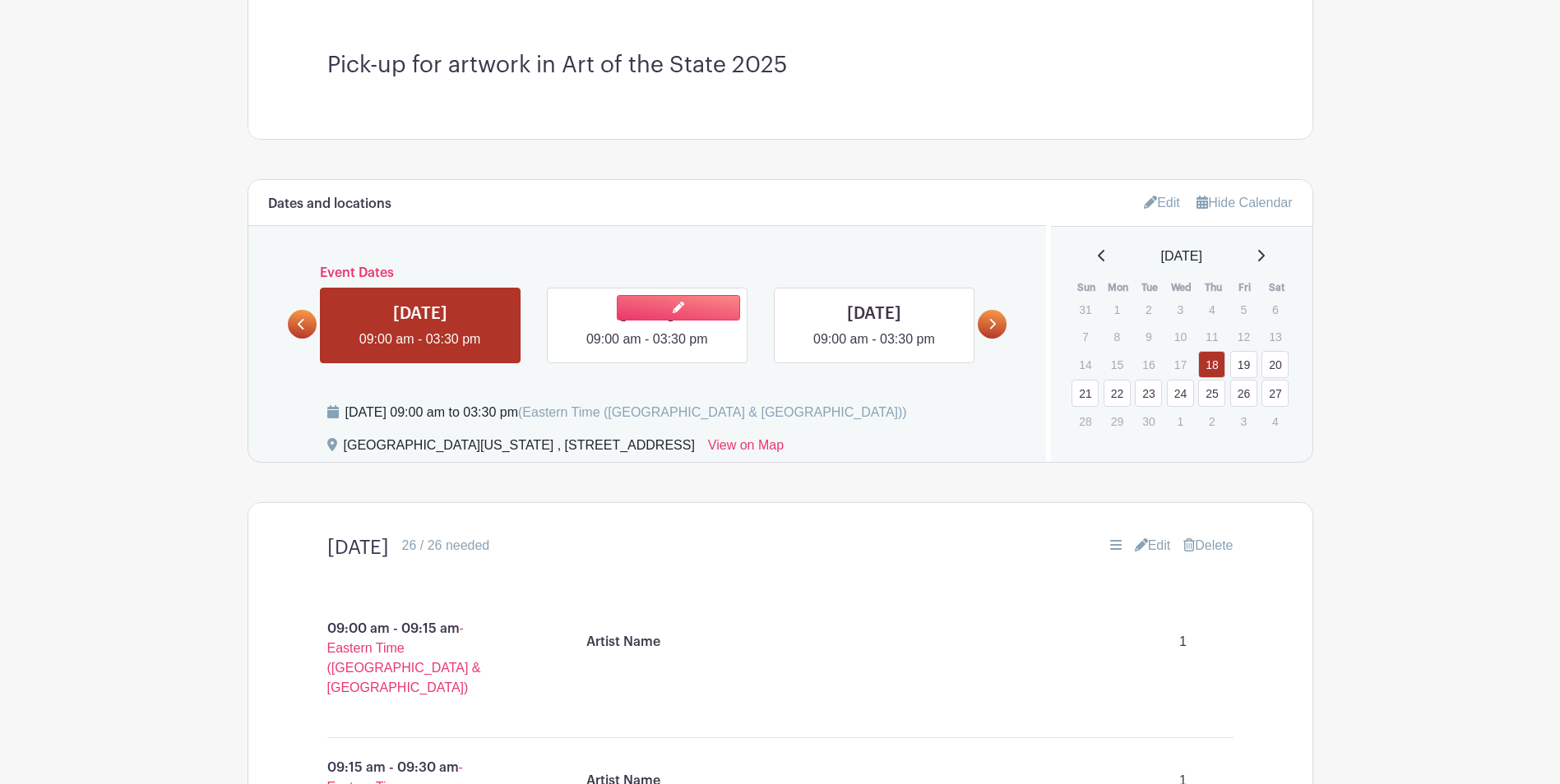
scroll to position [608, 0]
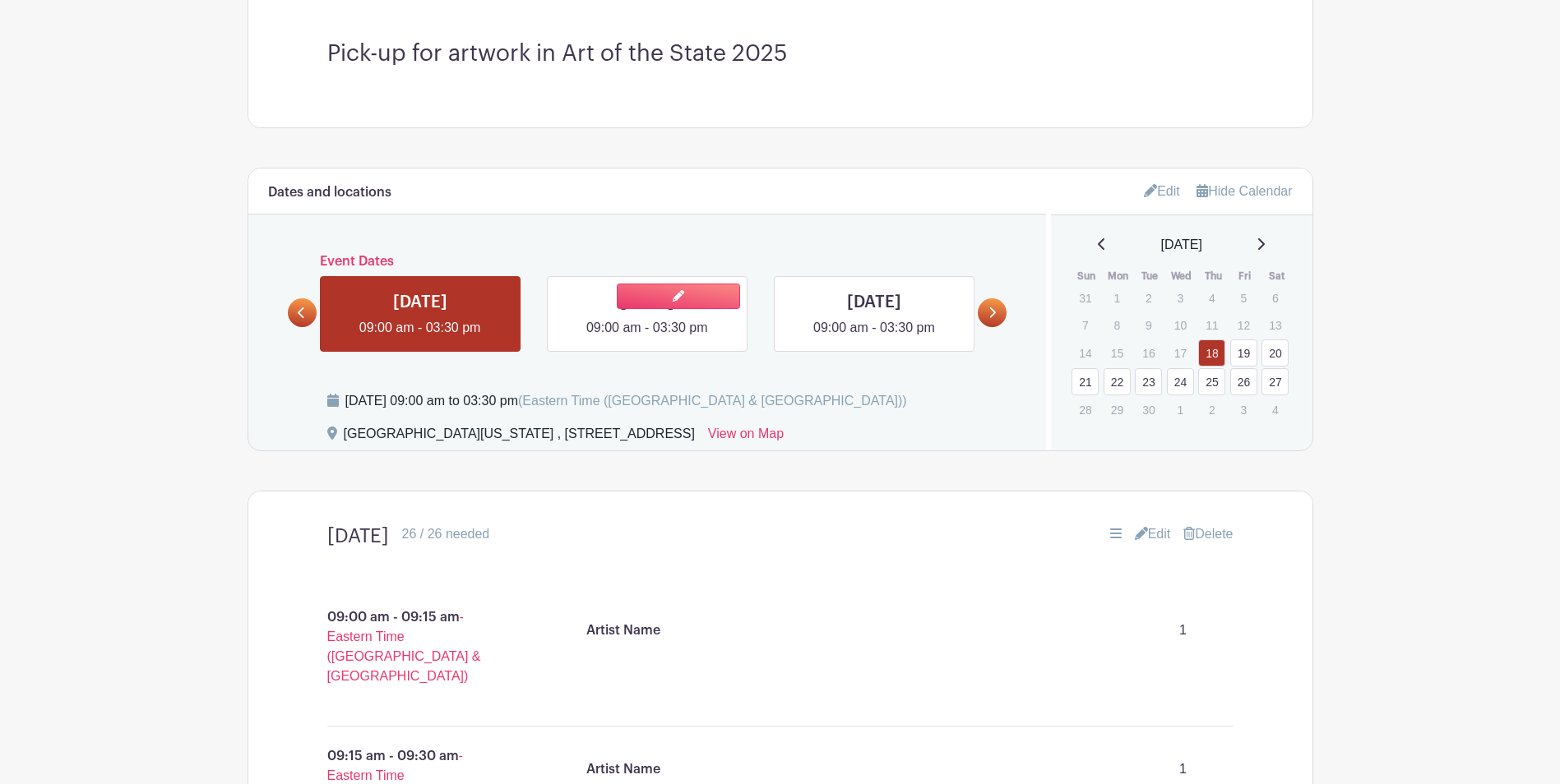
click at [647, 338] on link at bounding box center [647, 338] width 0 height 0
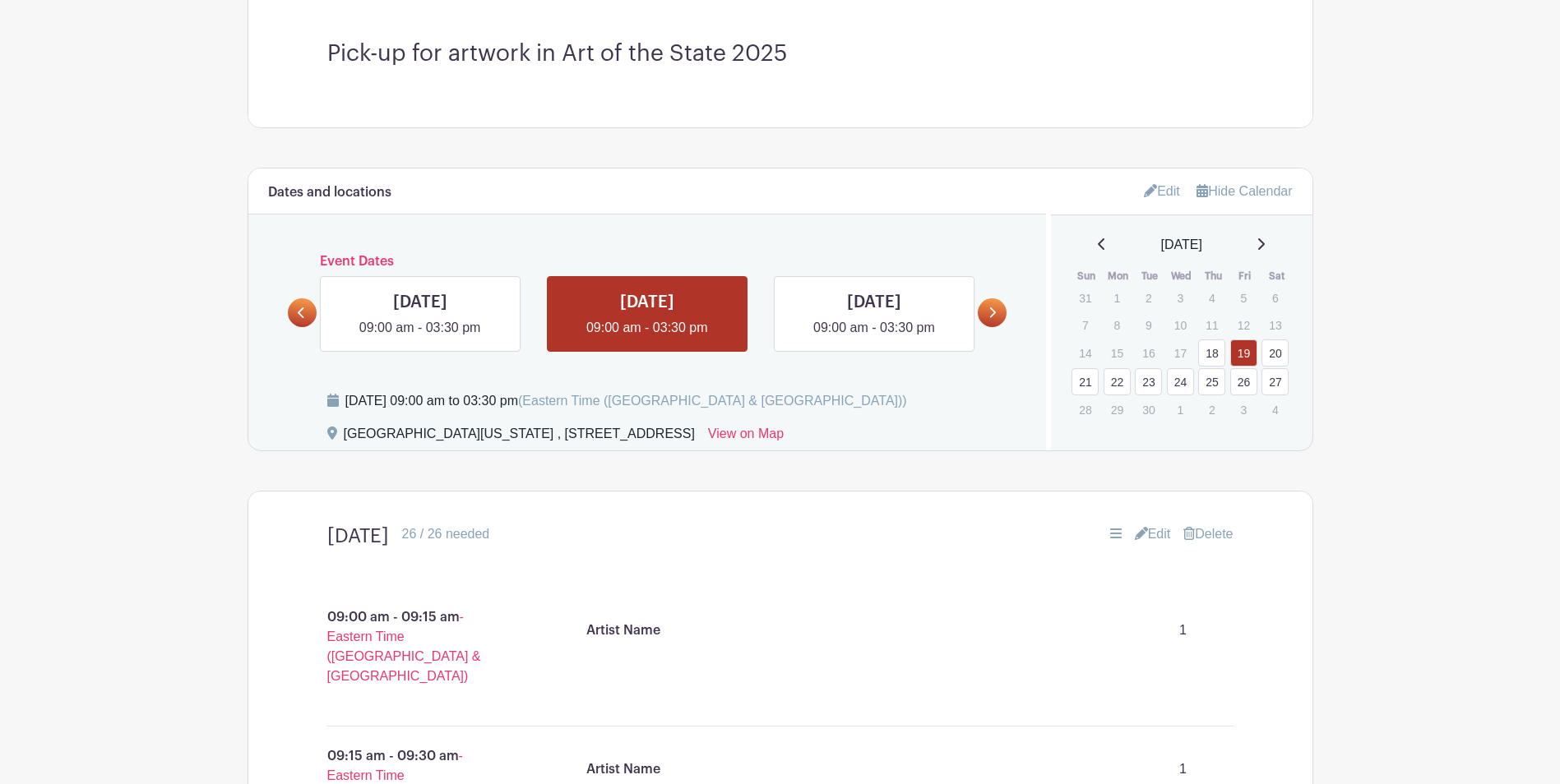
click at [627, 640] on p "Artist Name" at bounding box center [622, 630] width 74 height 20
click at [420, 338] on link at bounding box center [420, 338] width 0 height 0
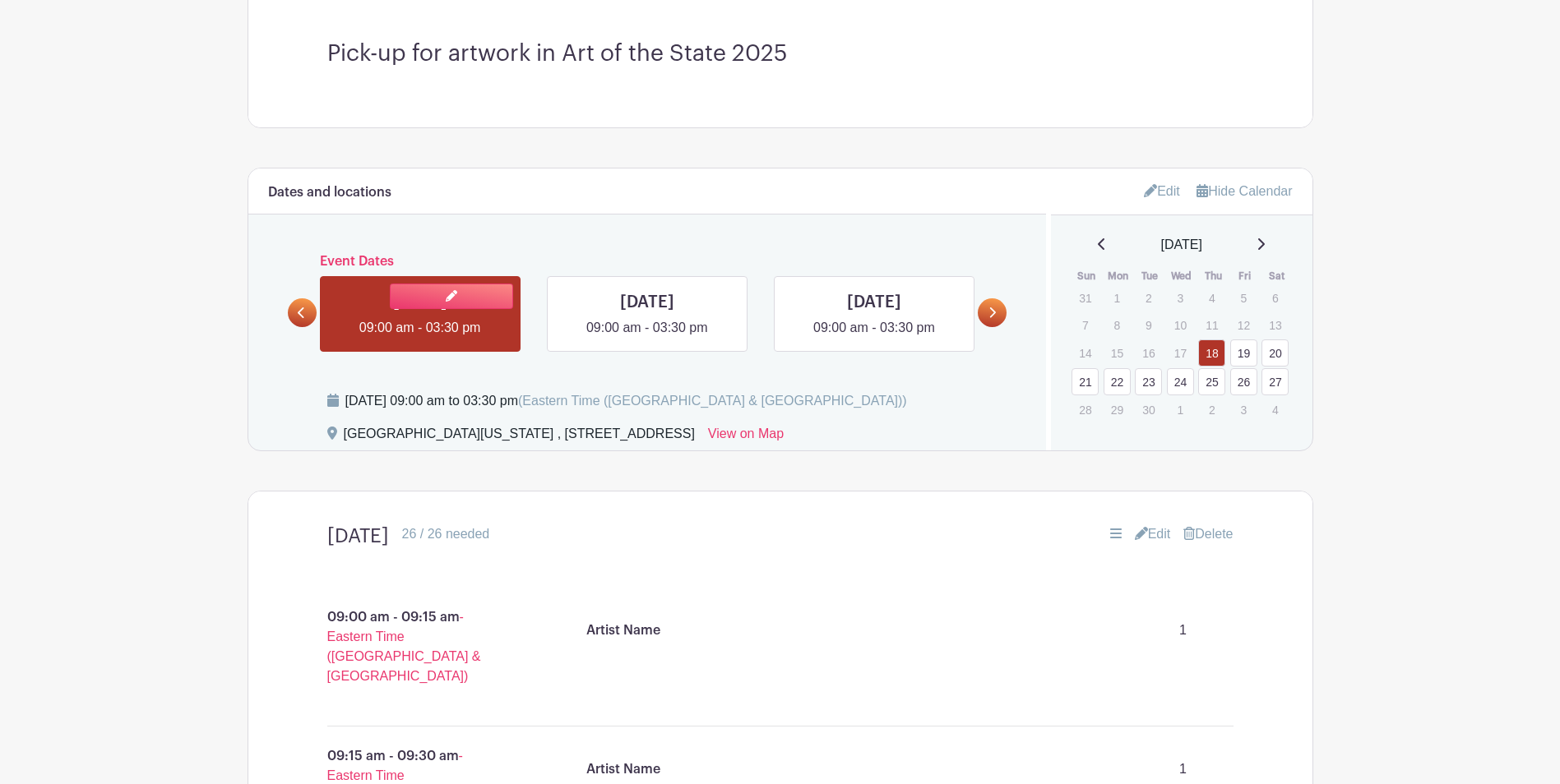
click at [420, 338] on link at bounding box center [420, 338] width 0 height 0
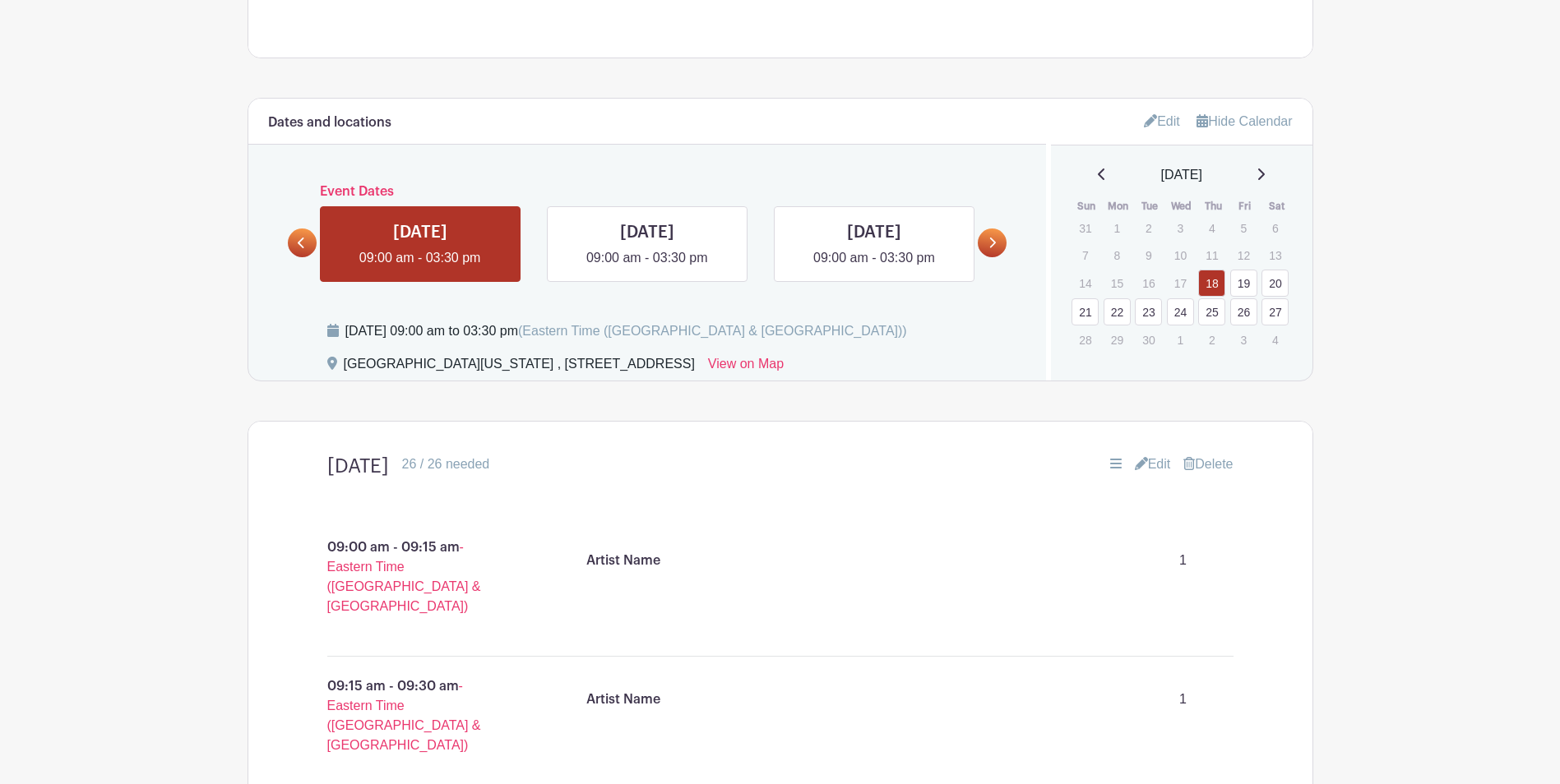
scroll to position [772, 0]
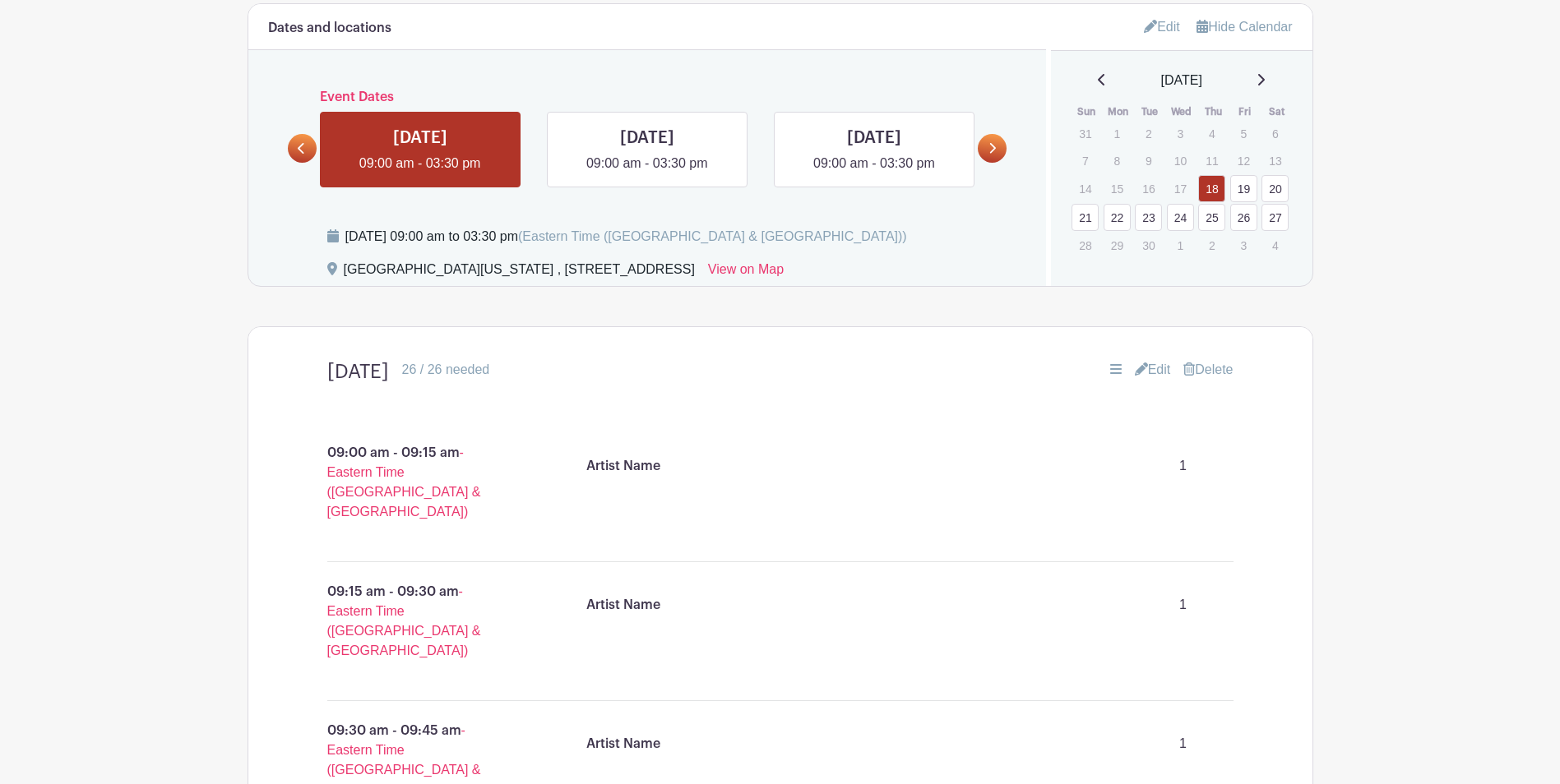
click at [1162, 374] on link "Edit" at bounding box center [1153, 370] width 36 height 20
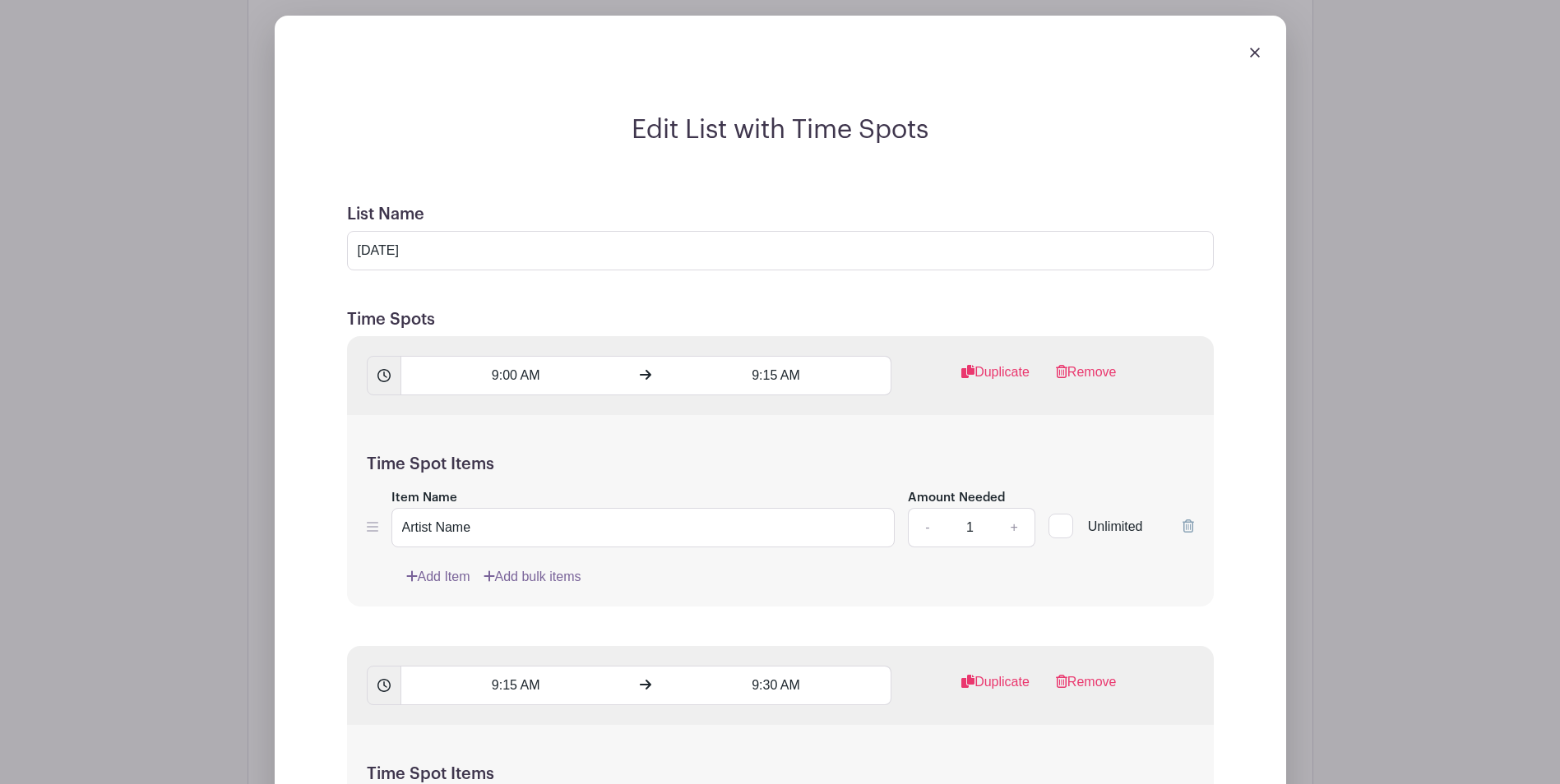
scroll to position [1101, 0]
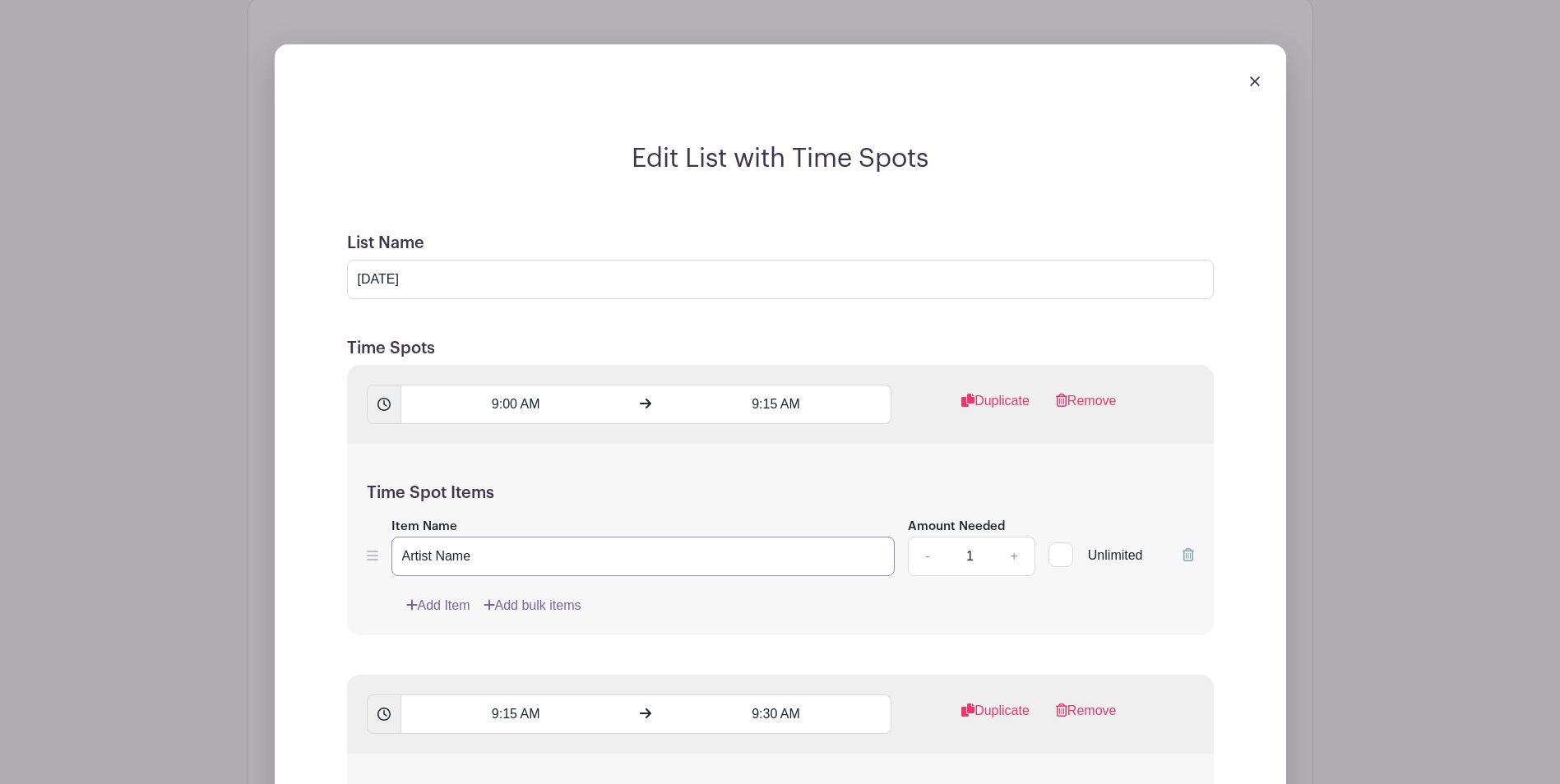
click at [361, 567] on div "Time Spot Items Item Name Artist Name Amount Needed - 1 + Unlimited Add Item Ad…" at bounding box center [780, 540] width 867 height 192
click at [527, 483] on h5 "Time Spot Items" at bounding box center [780, 493] width 827 height 20
click at [679, 621] on div "Time Spot Items Item Name Amount Needed - 1 + Unlimited Add Item Add bulk items" at bounding box center [780, 540] width 867 height 192
click at [589, 541] on input "Item Name" at bounding box center [643, 556] width 504 height 39
type input "Artist Name"
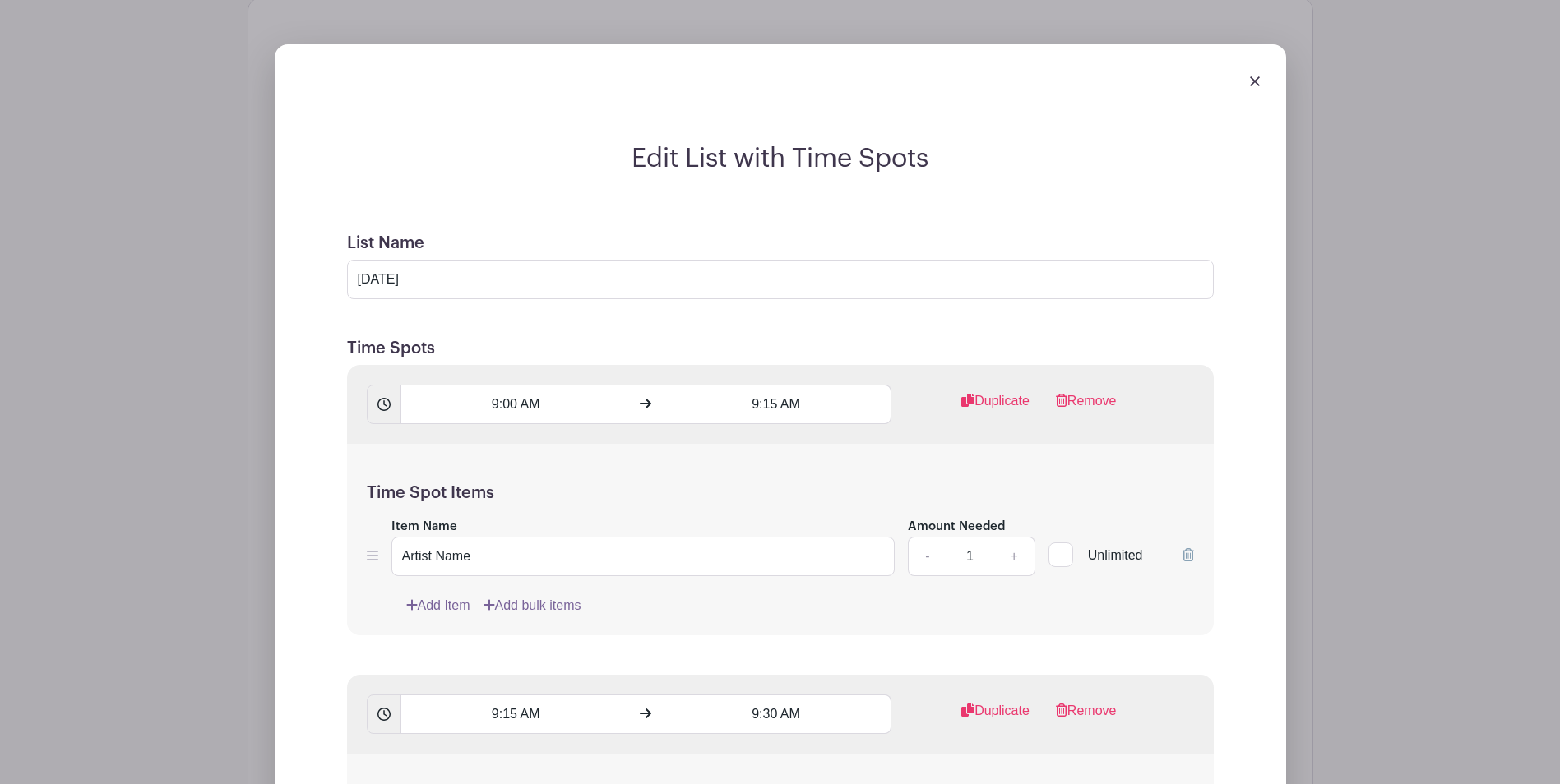
click at [734, 493] on h5 "Time Spot Items" at bounding box center [780, 493] width 827 height 20
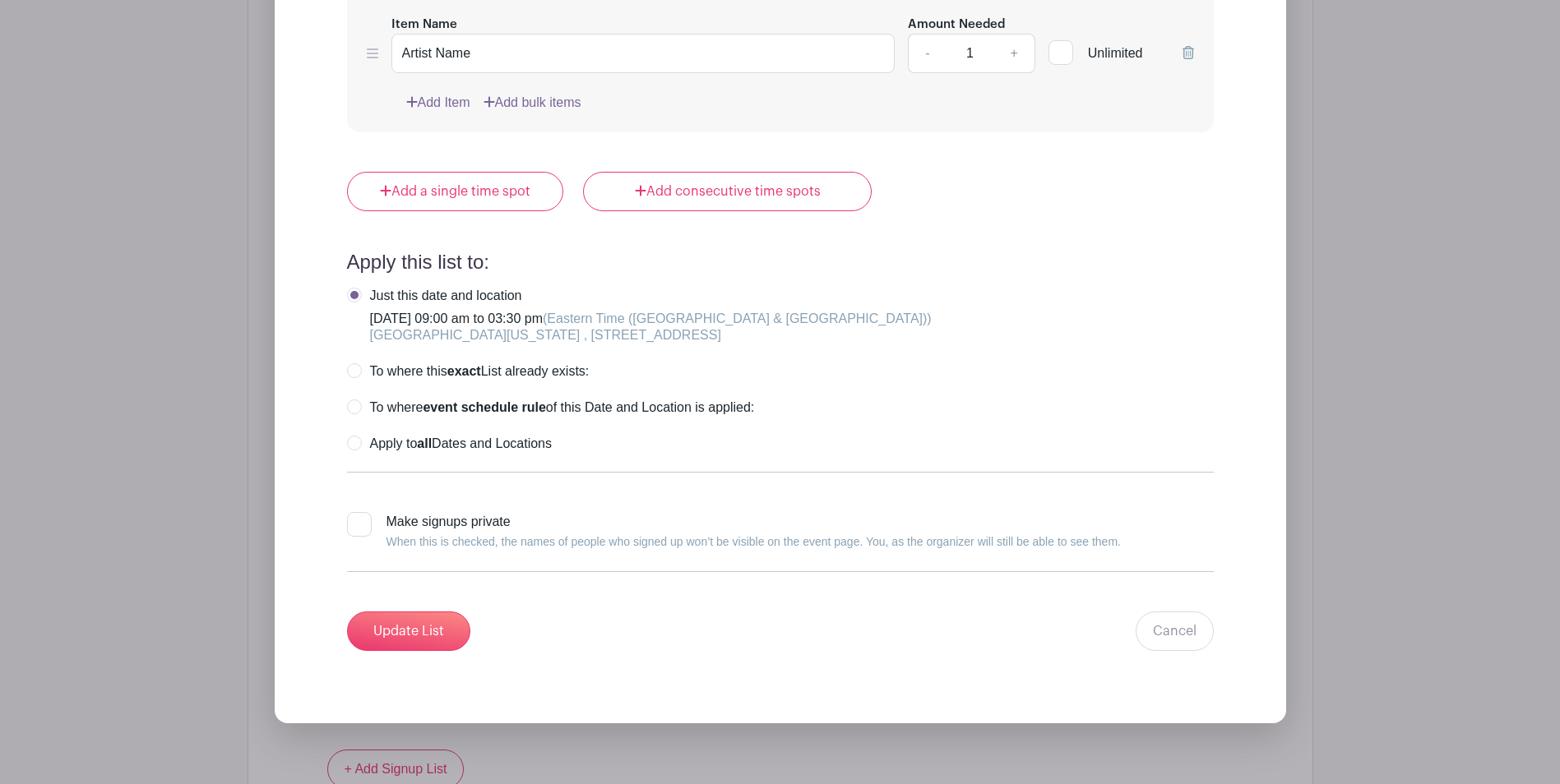
scroll to position [9360, 0]
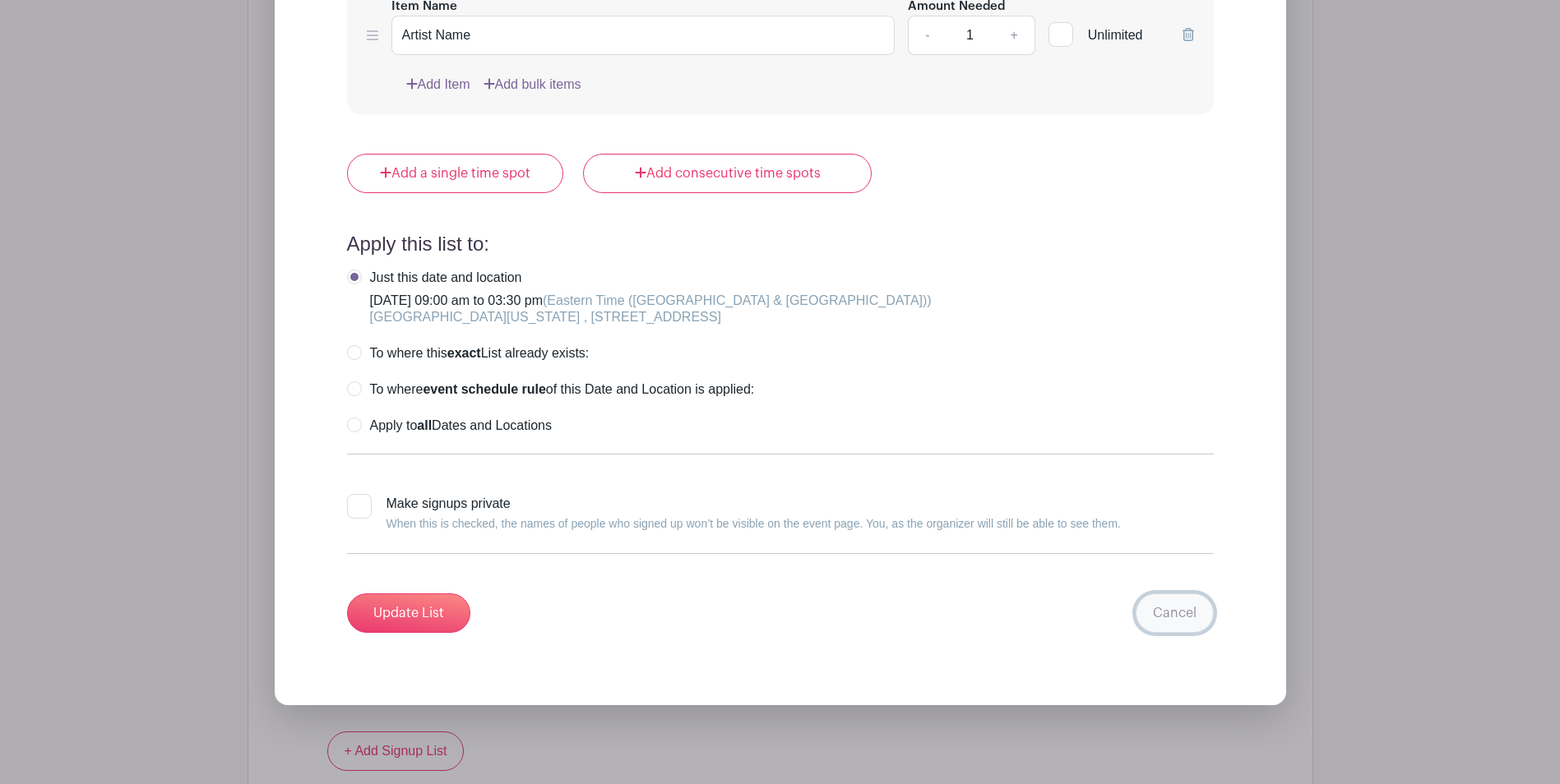
click at [1197, 610] on link "Cancel" at bounding box center [1175, 612] width 78 height 39
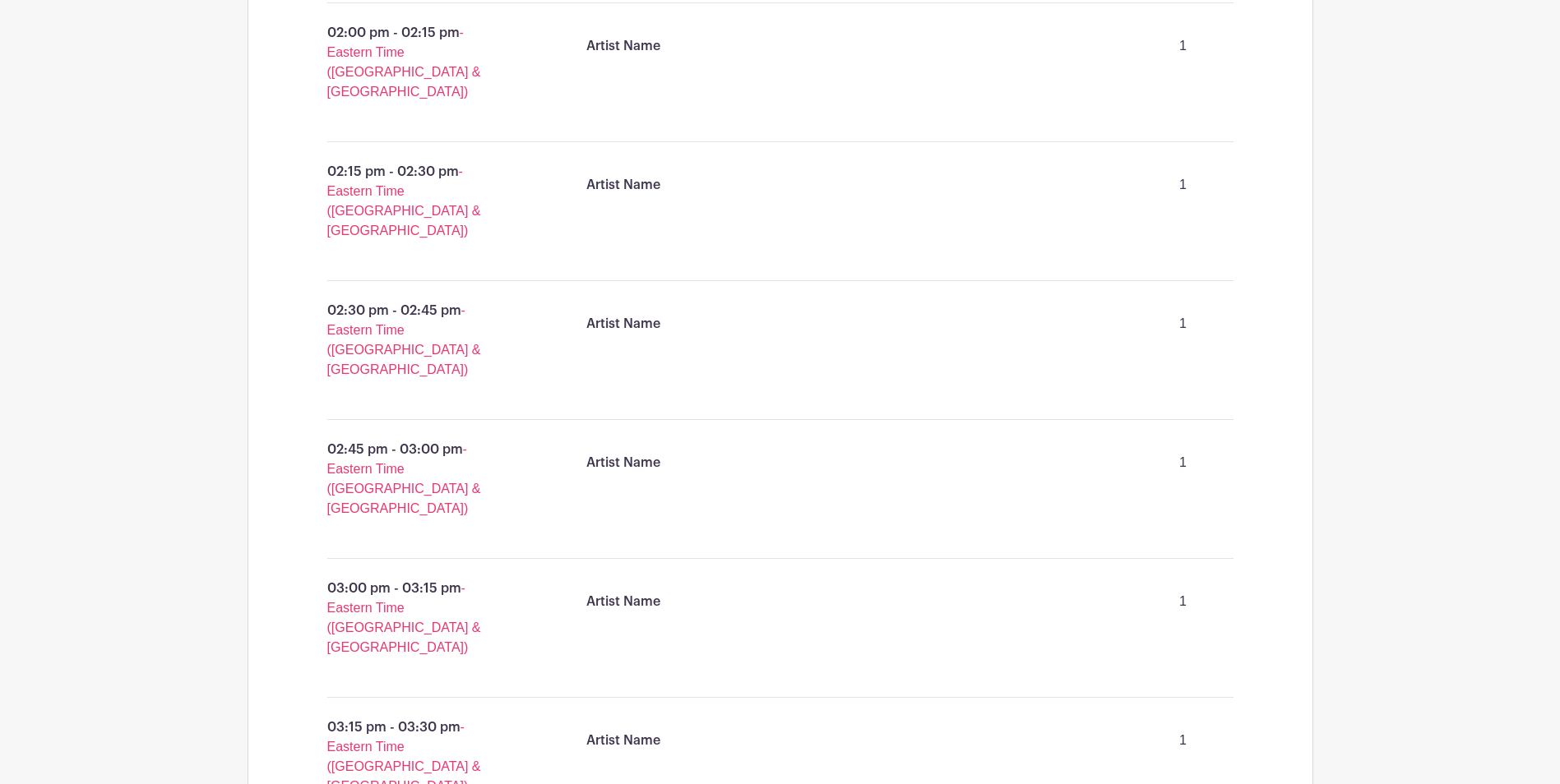
click at [641, 730] on p "Artist Name" at bounding box center [622, 740] width 74 height 20
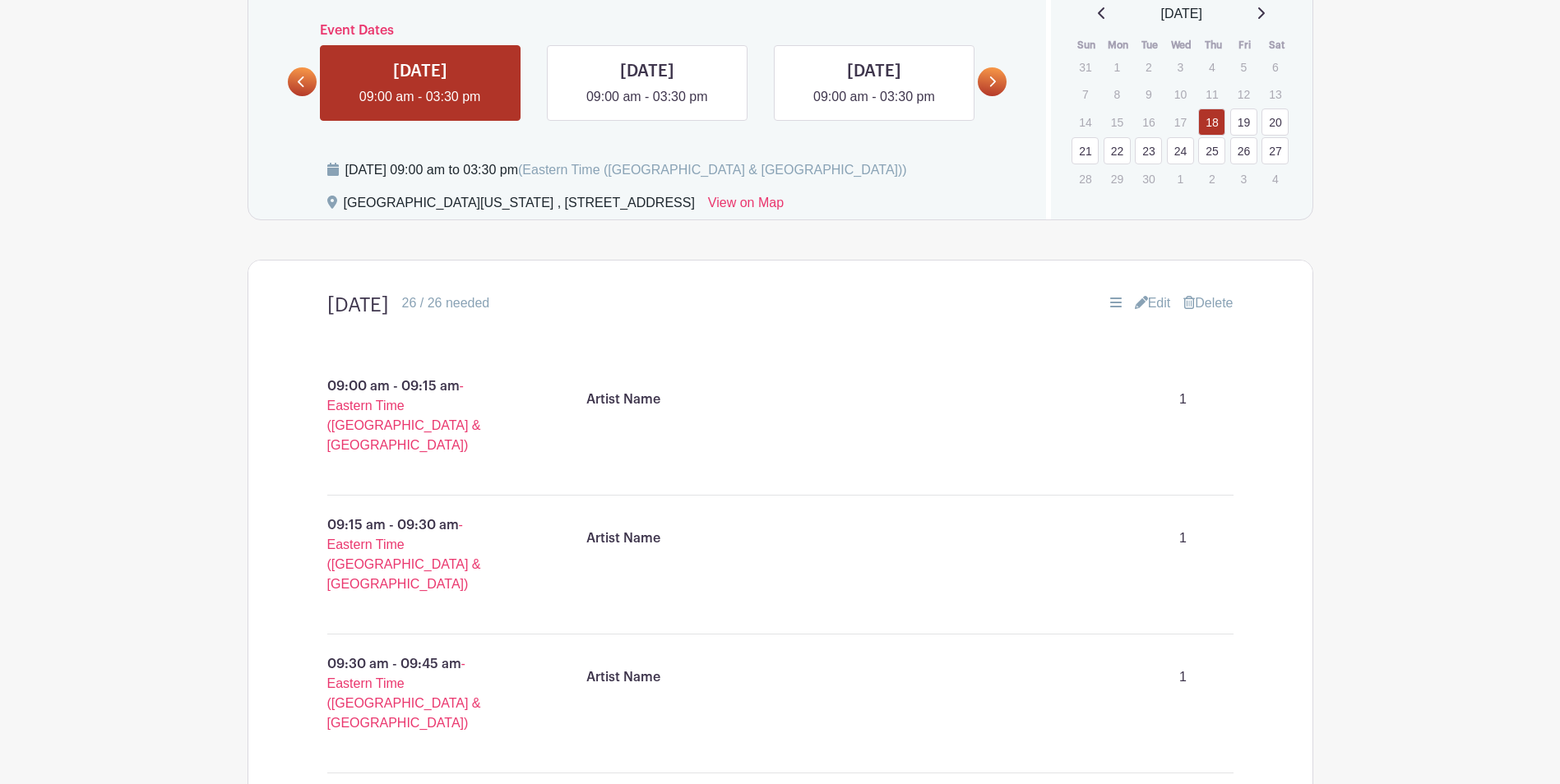
scroll to position [600, 0]
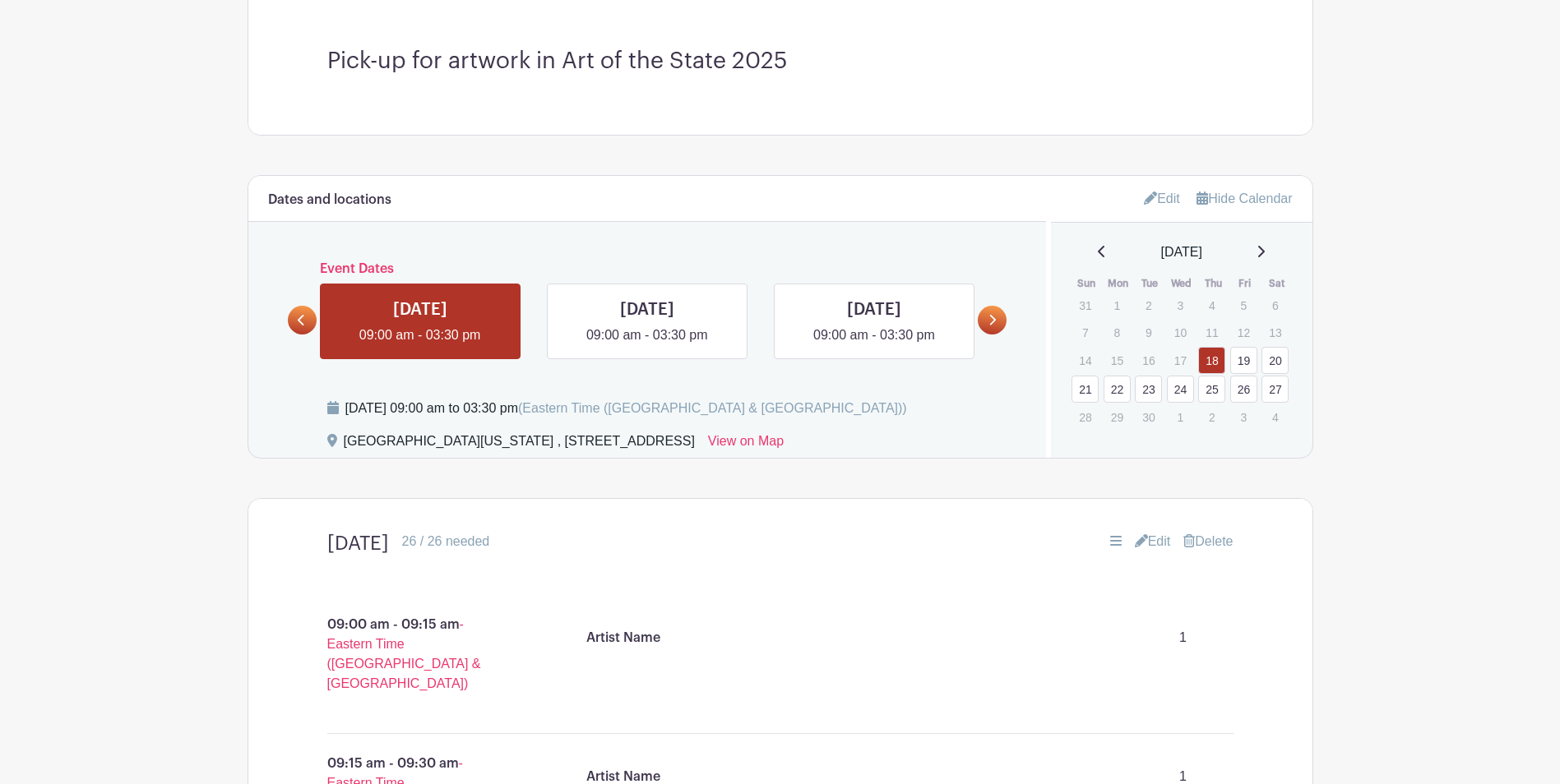
drag, startPoint x: 632, startPoint y: 537, endPoint x: 580, endPoint y: 541, distance: 52.2
click at [490, 541] on div "26 / 26 needed" at bounding box center [446, 541] width 88 height 20
drag, startPoint x: 580, startPoint y: 541, endPoint x: 593, endPoint y: 541, distance: 13.0
click at [490, 541] on div "26 / 26 needed" at bounding box center [446, 541] width 88 height 20
click at [647, 345] on link at bounding box center [647, 345] width 0 height 0
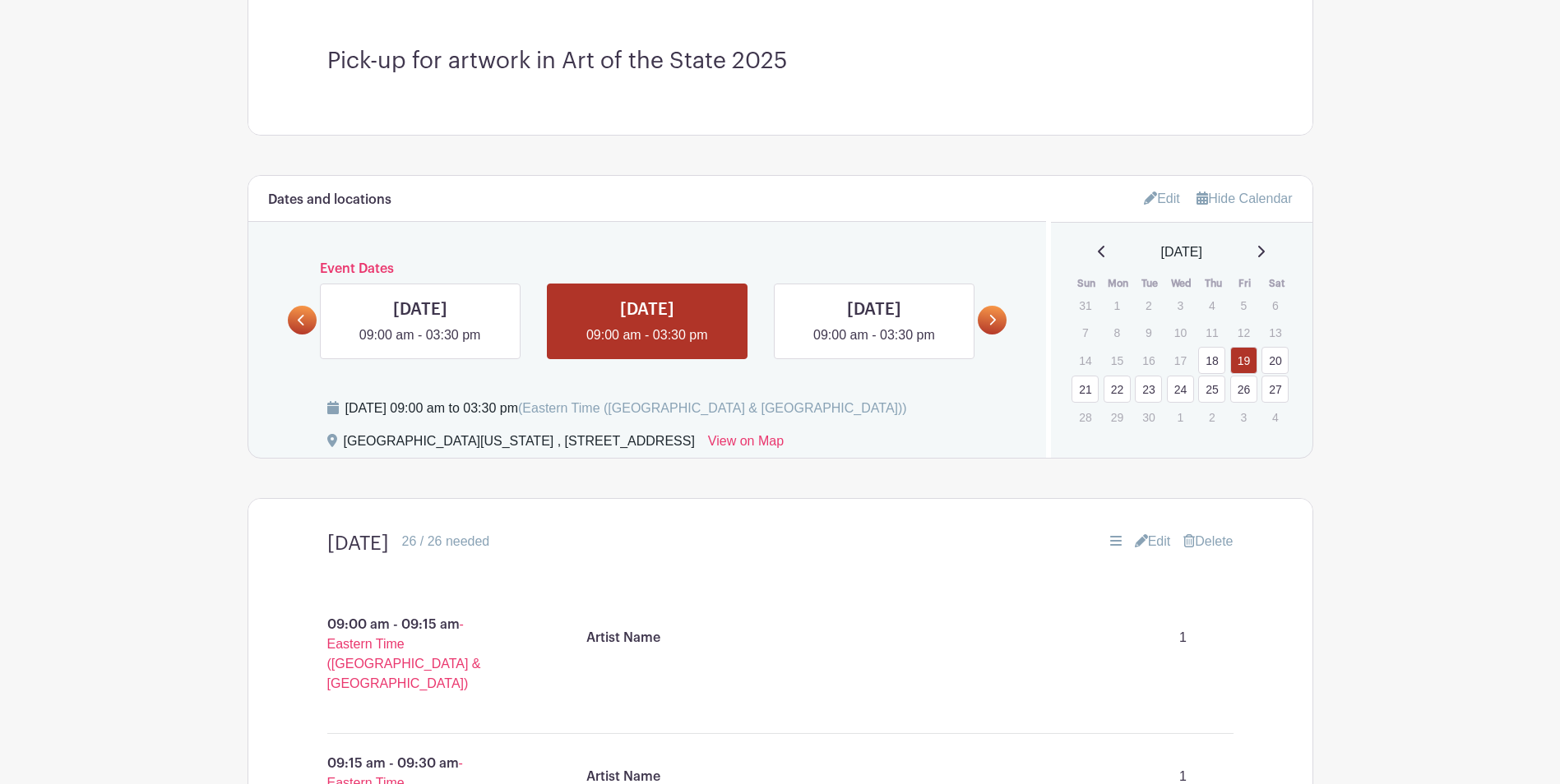
click at [1157, 541] on link "Edit" at bounding box center [1153, 541] width 36 height 20
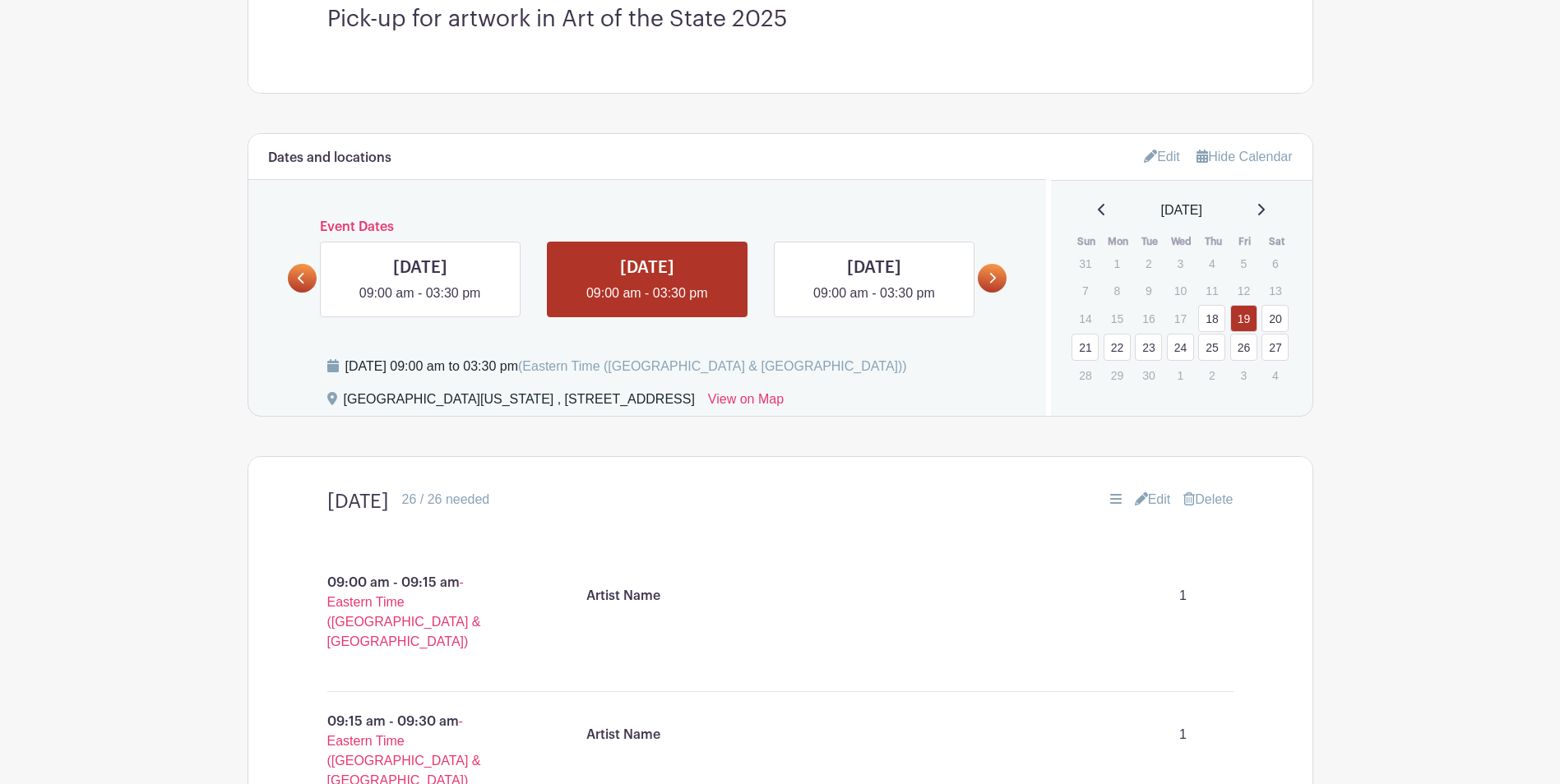
scroll to position [682, 0]
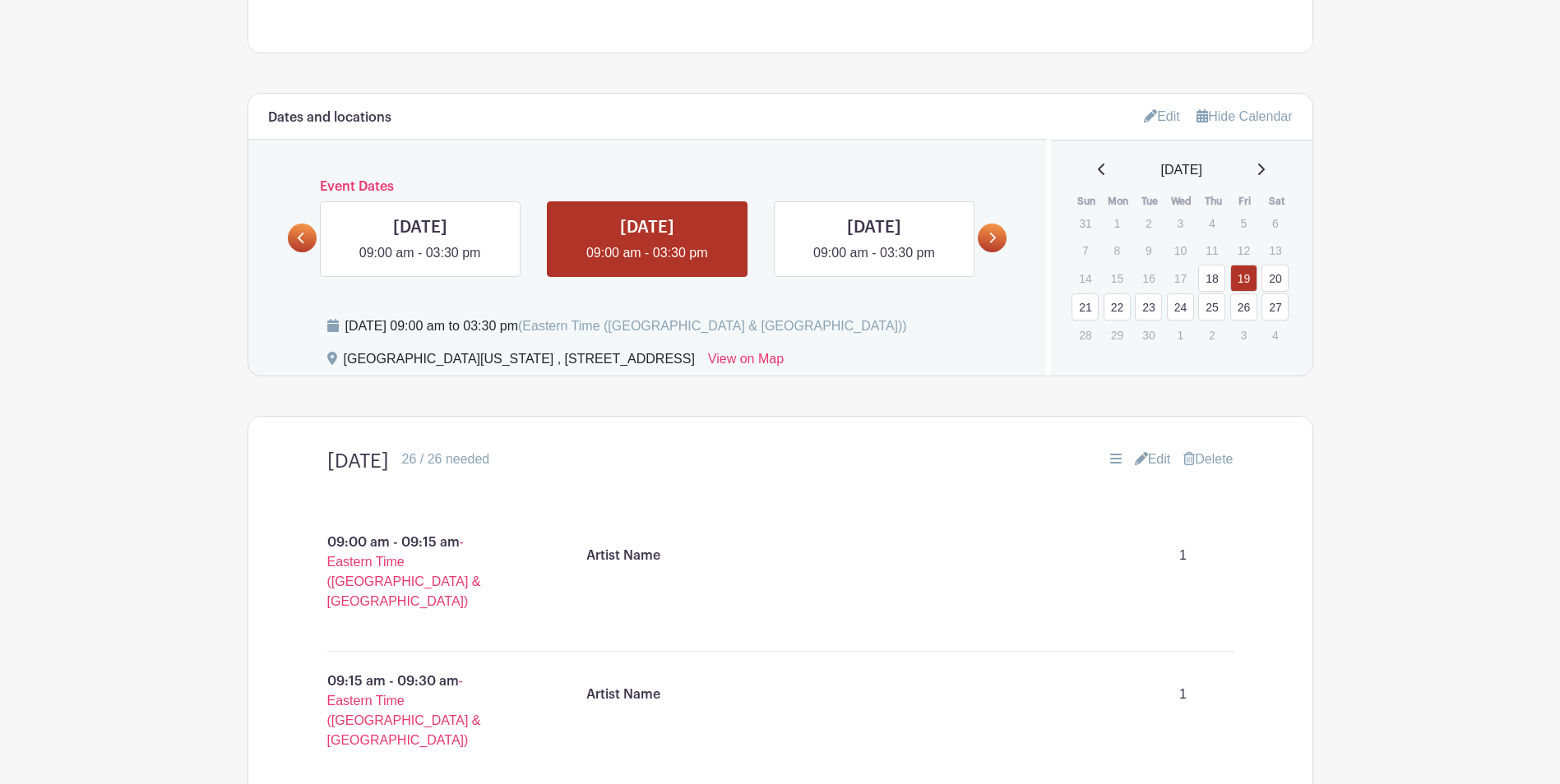
click at [1155, 461] on link "Edit" at bounding box center [1153, 460] width 36 height 20
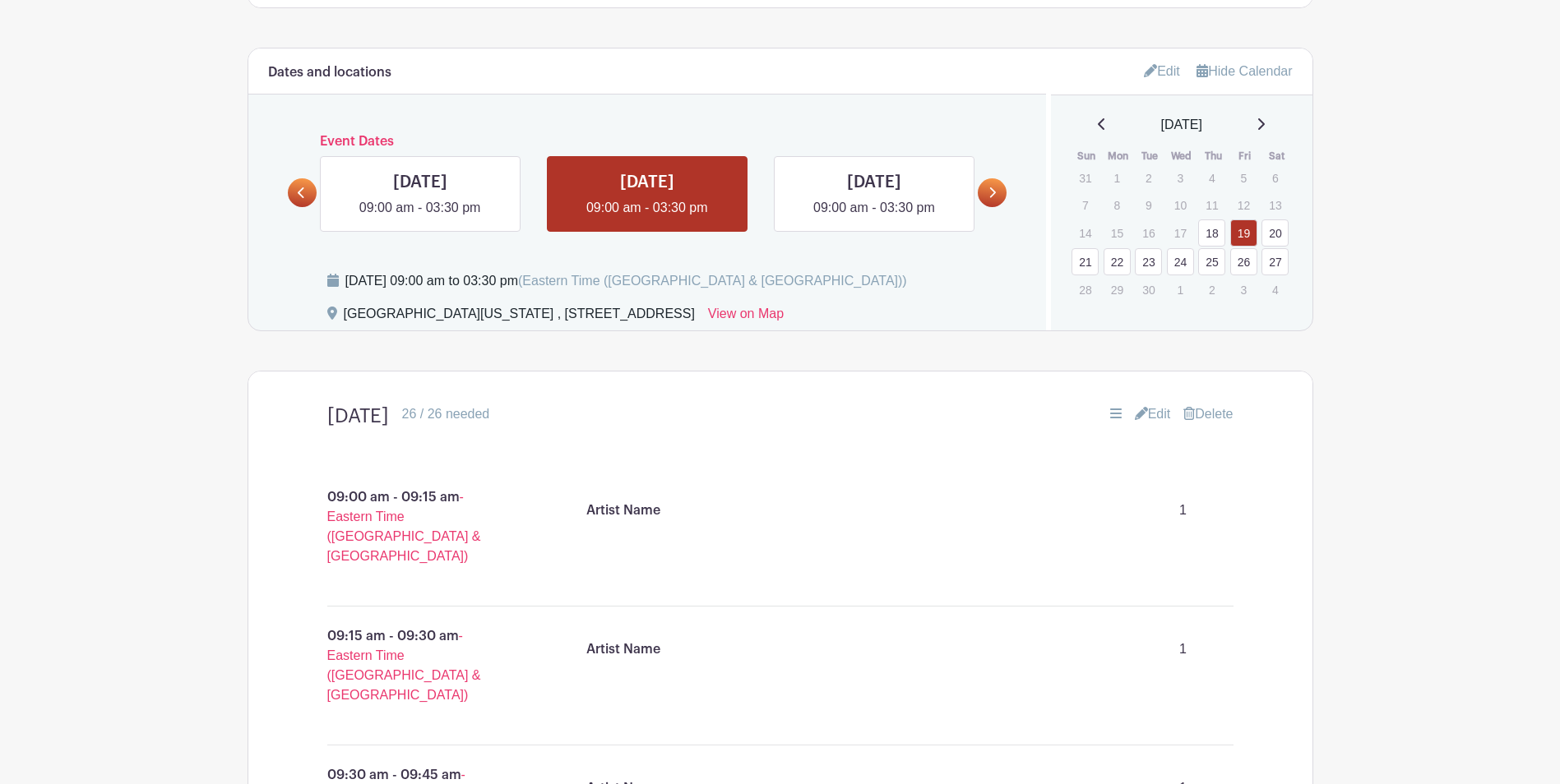
scroll to position [765, 0]
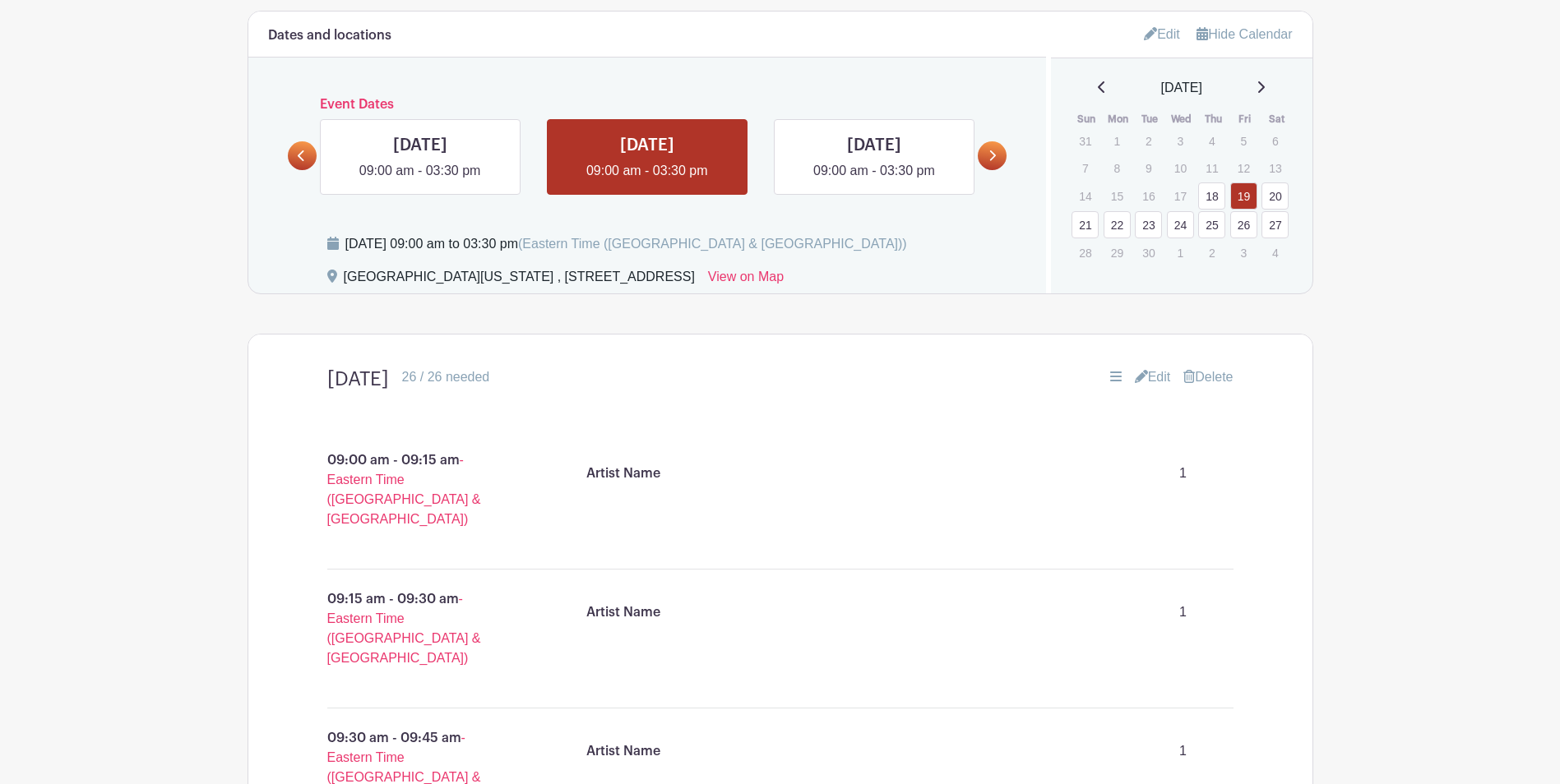
click at [1155, 373] on link "Edit" at bounding box center [1153, 378] width 36 height 20
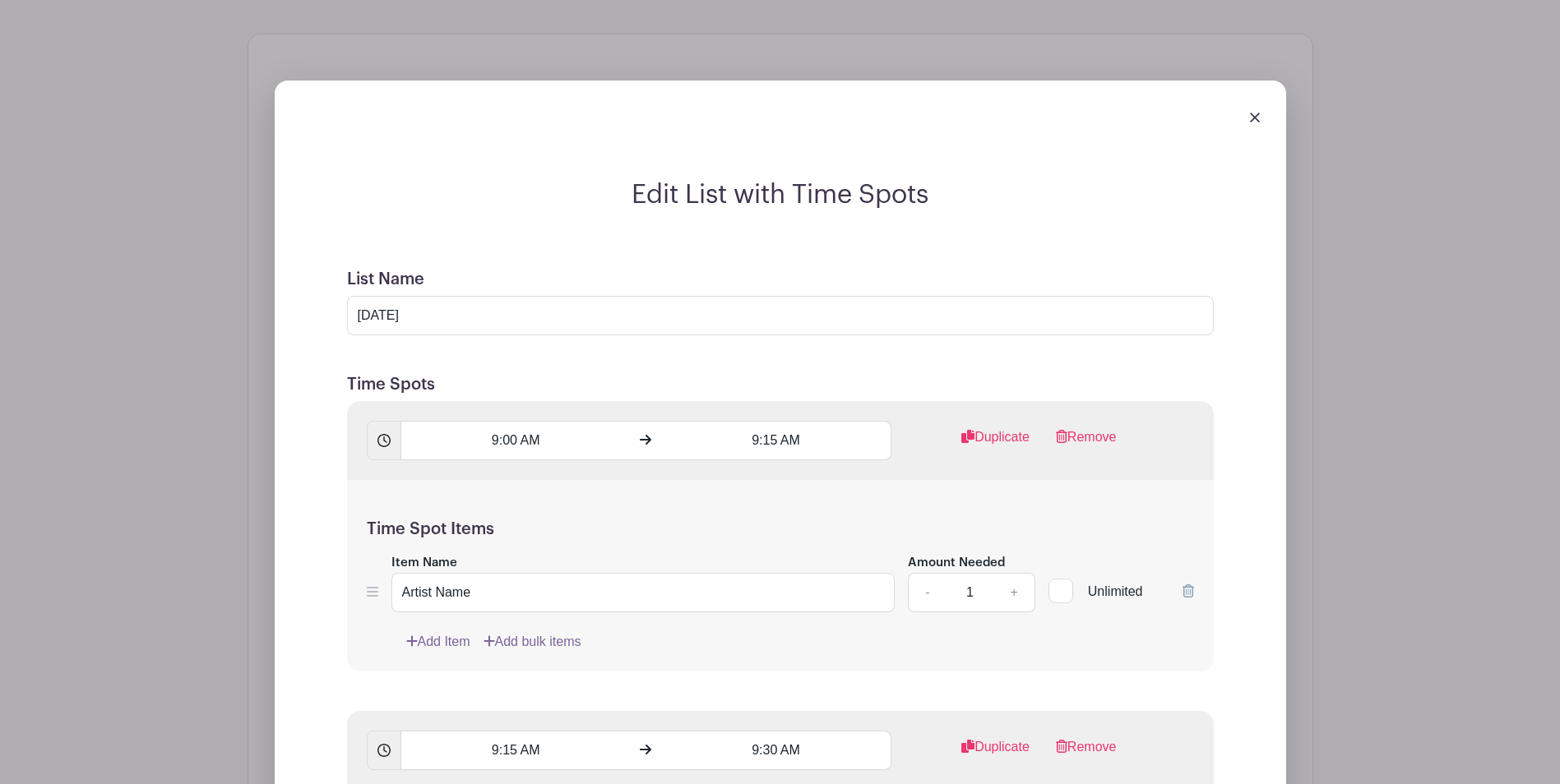
scroll to position [1094, 0]
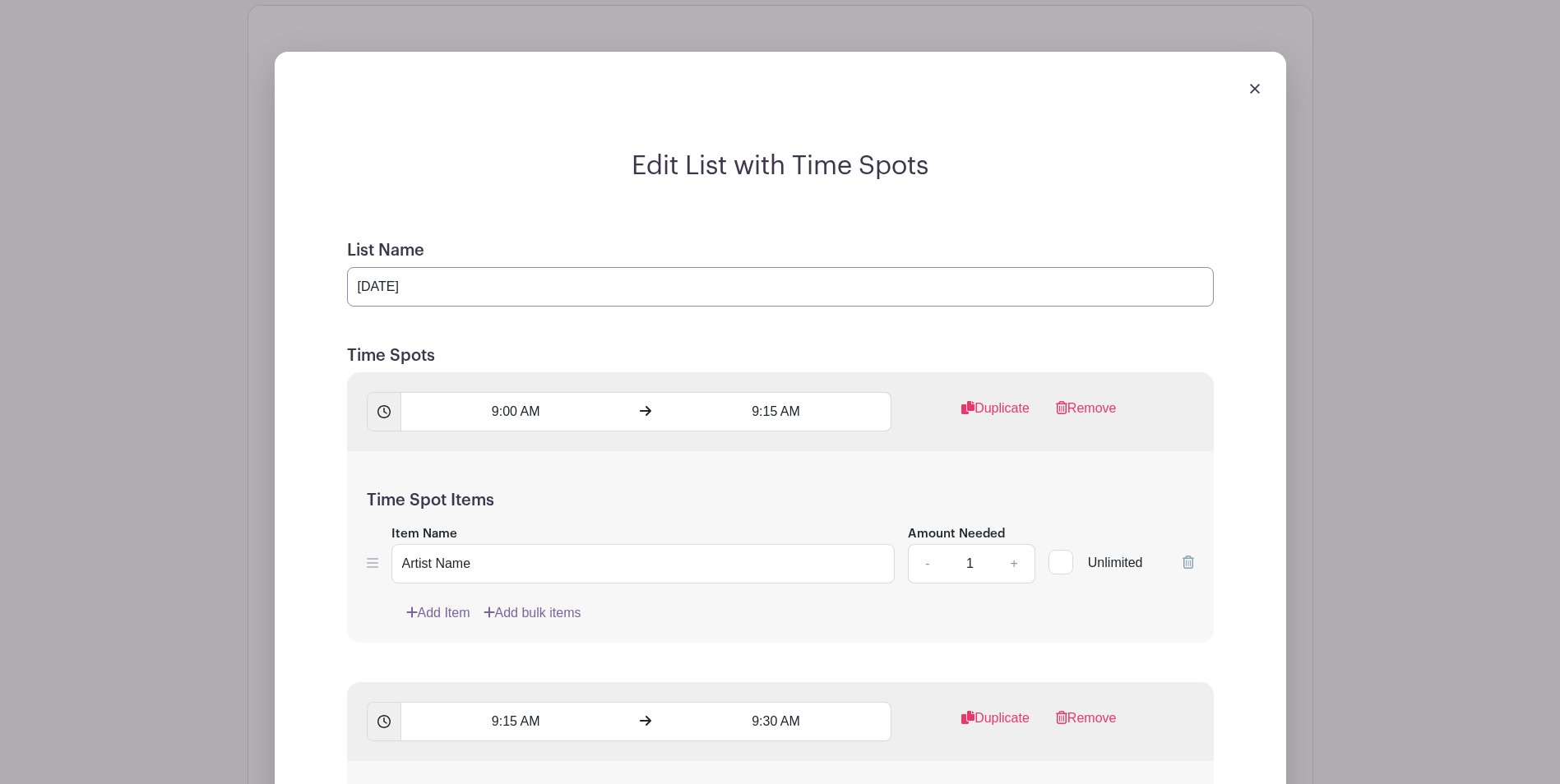
drag, startPoint x: 541, startPoint y: 281, endPoint x: 284, endPoint y: 281, distance: 257.0
drag, startPoint x: 553, startPoint y: 293, endPoint x: 209, endPoint y: 290, distance: 344.0
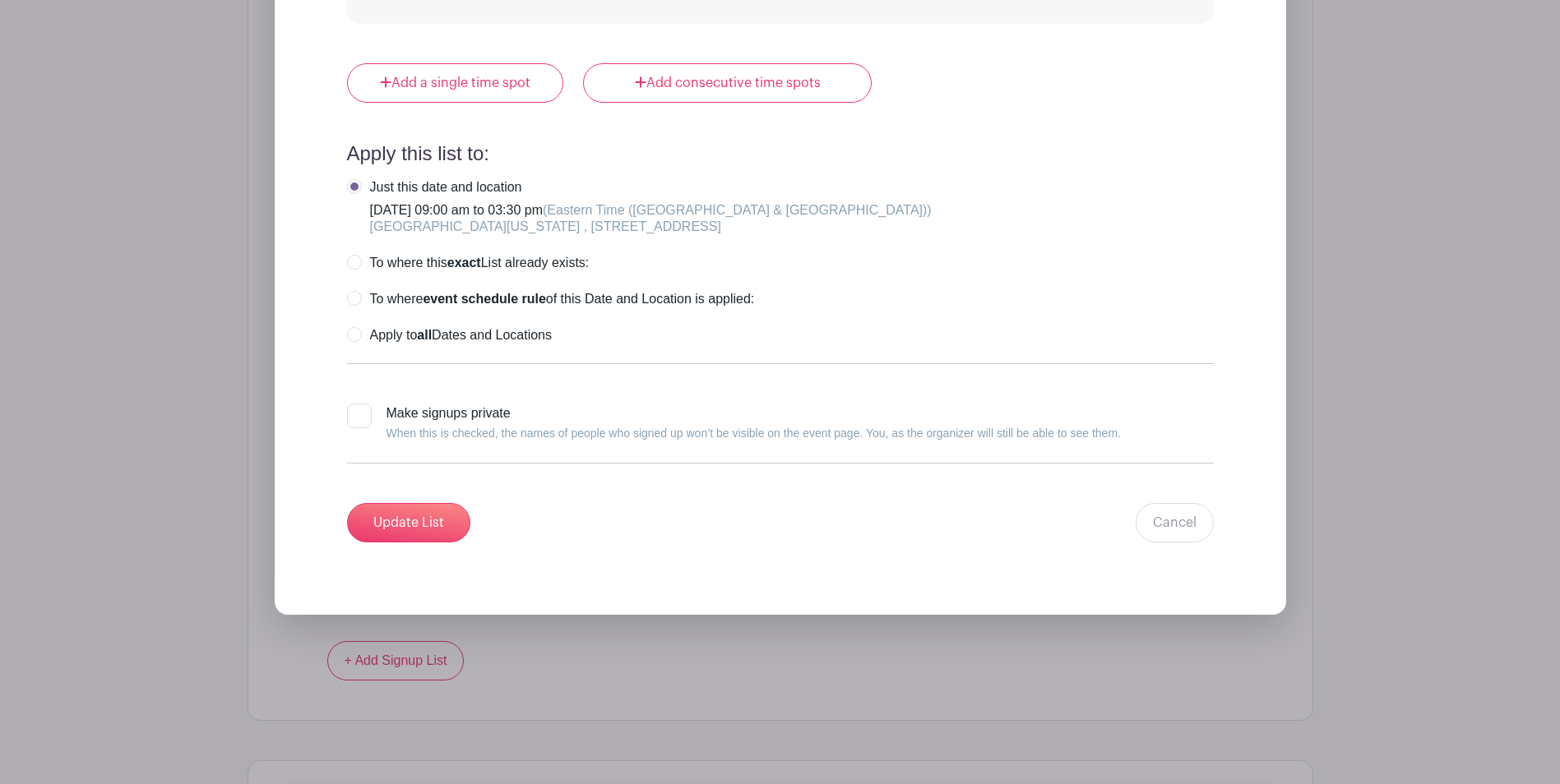
scroll to position [9442, 0]
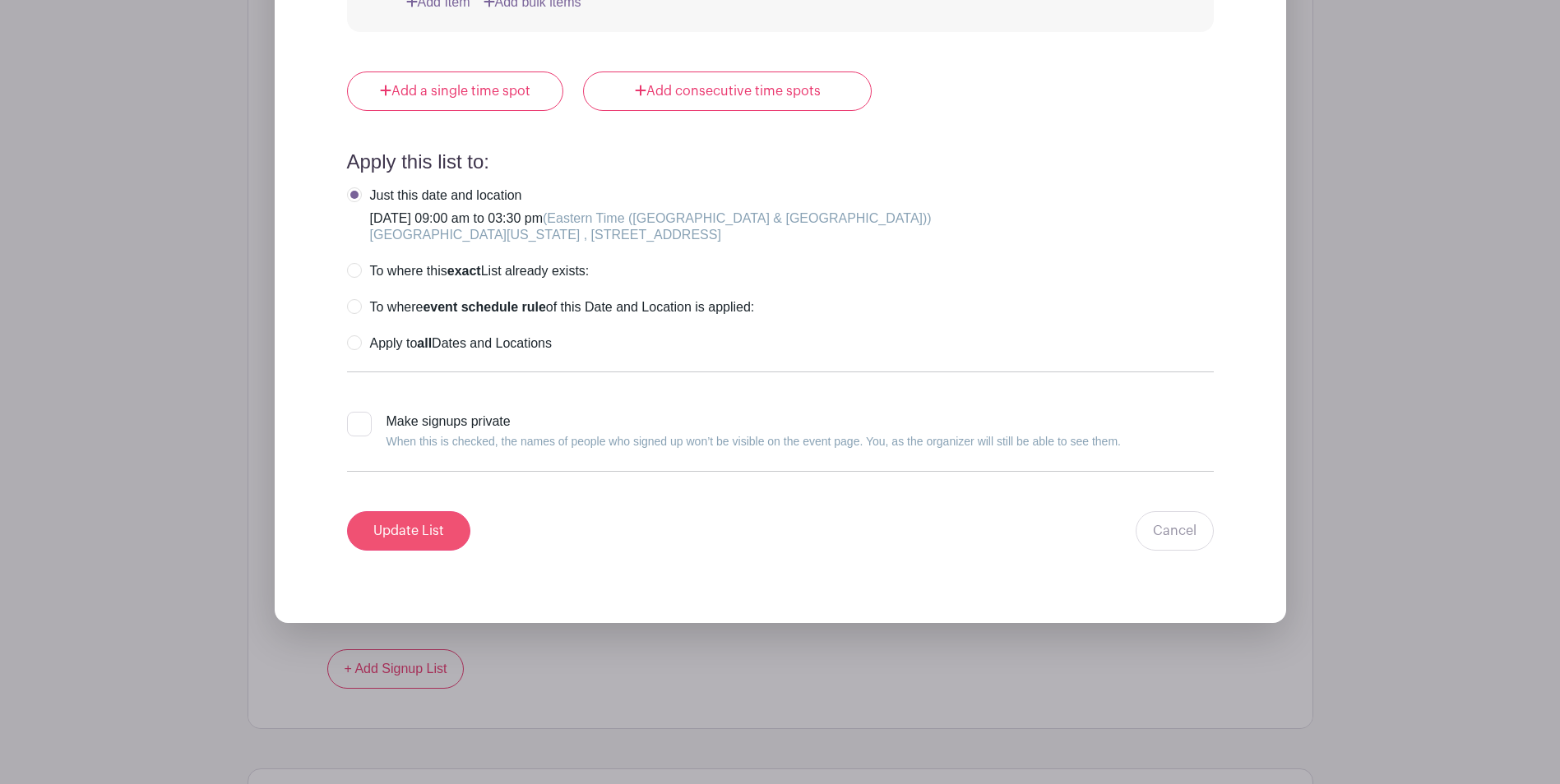
type input "[DATE]"
click at [413, 533] on input "Update List" at bounding box center [409, 531] width 124 height 39
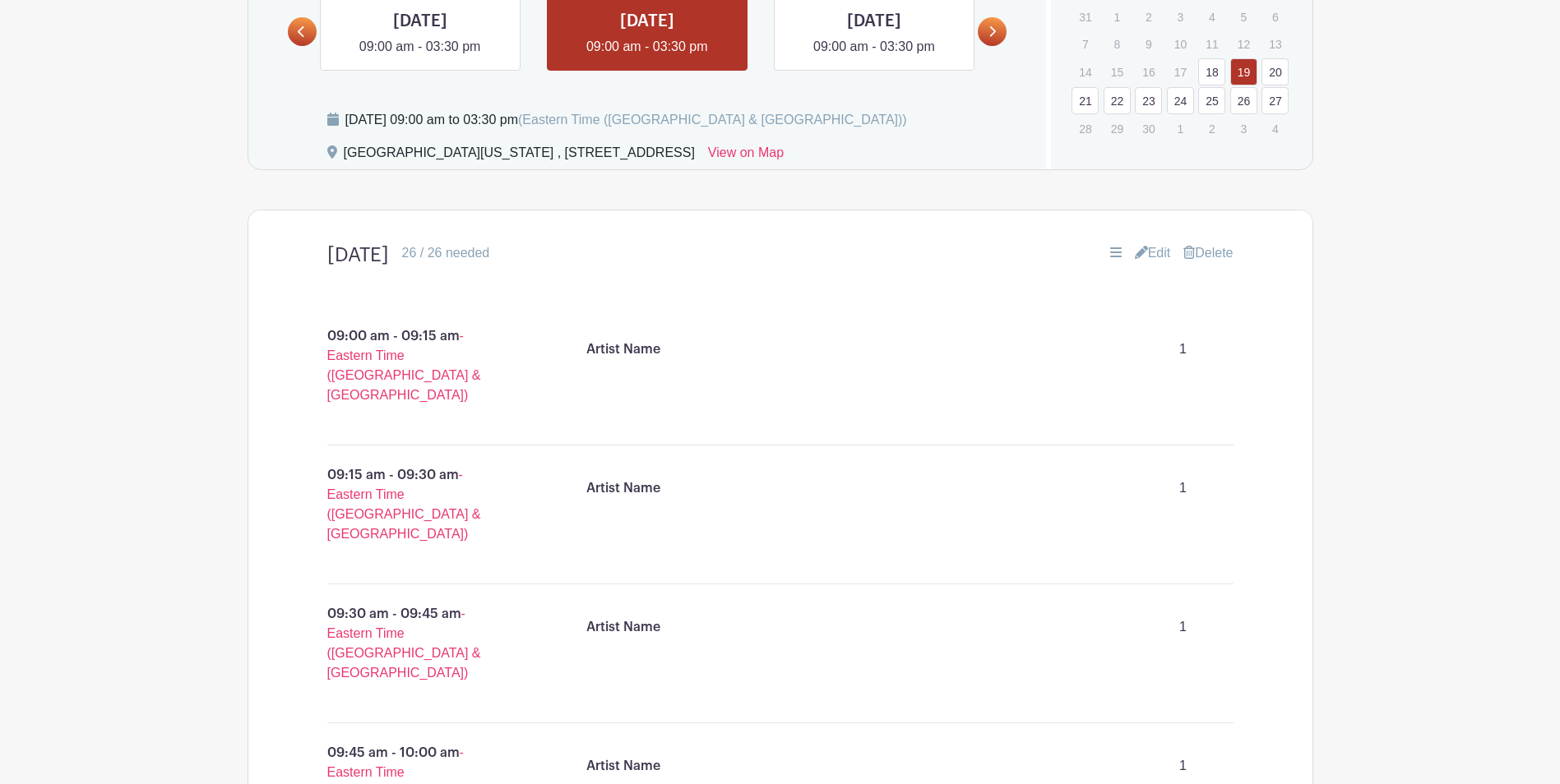
scroll to position [728, 0]
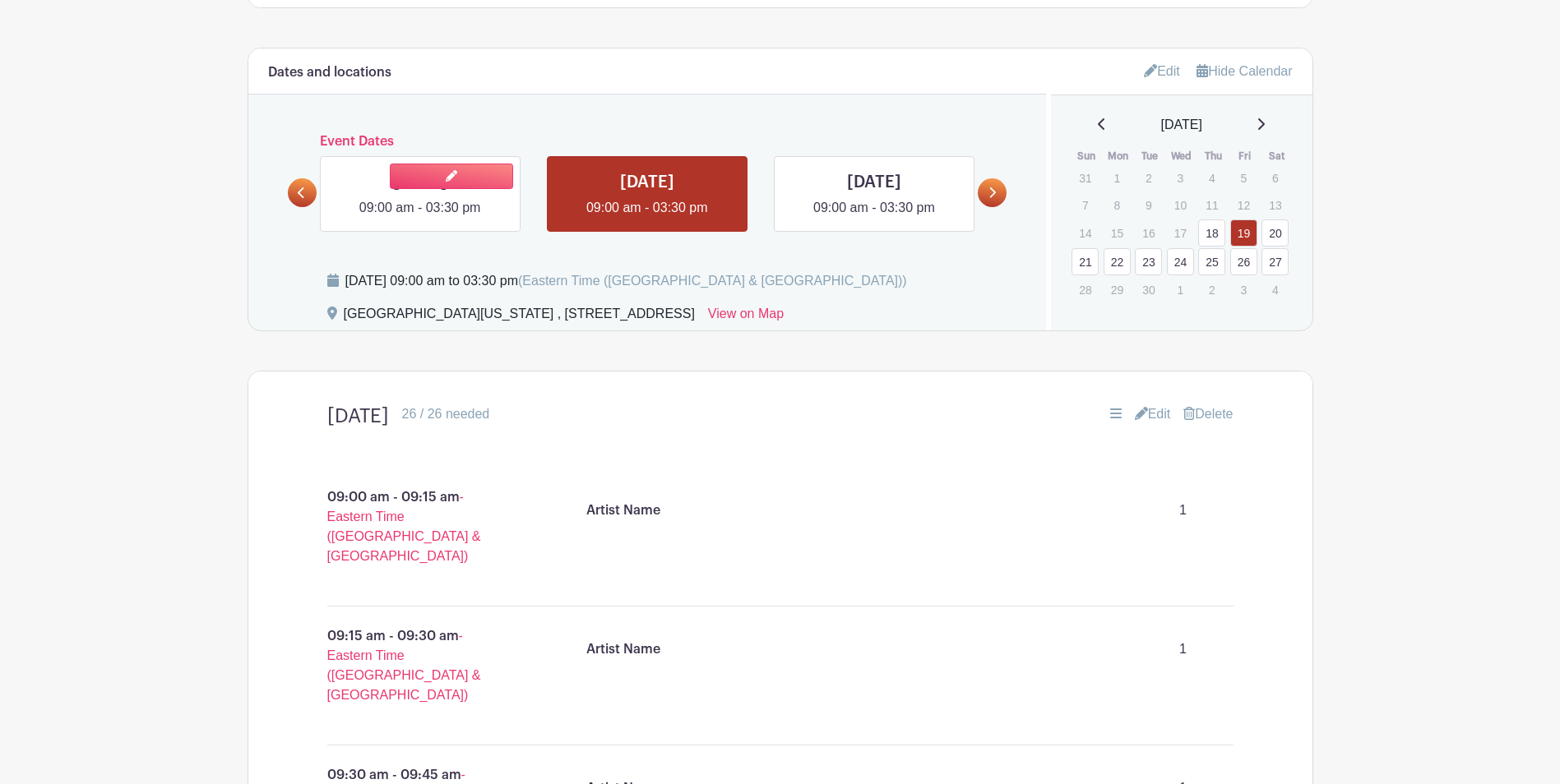
click at [420, 218] on link at bounding box center [420, 218] width 0 height 0
click at [874, 218] on link at bounding box center [874, 218] width 0 height 0
click at [435, 188] on link at bounding box center [452, 176] width 124 height 25
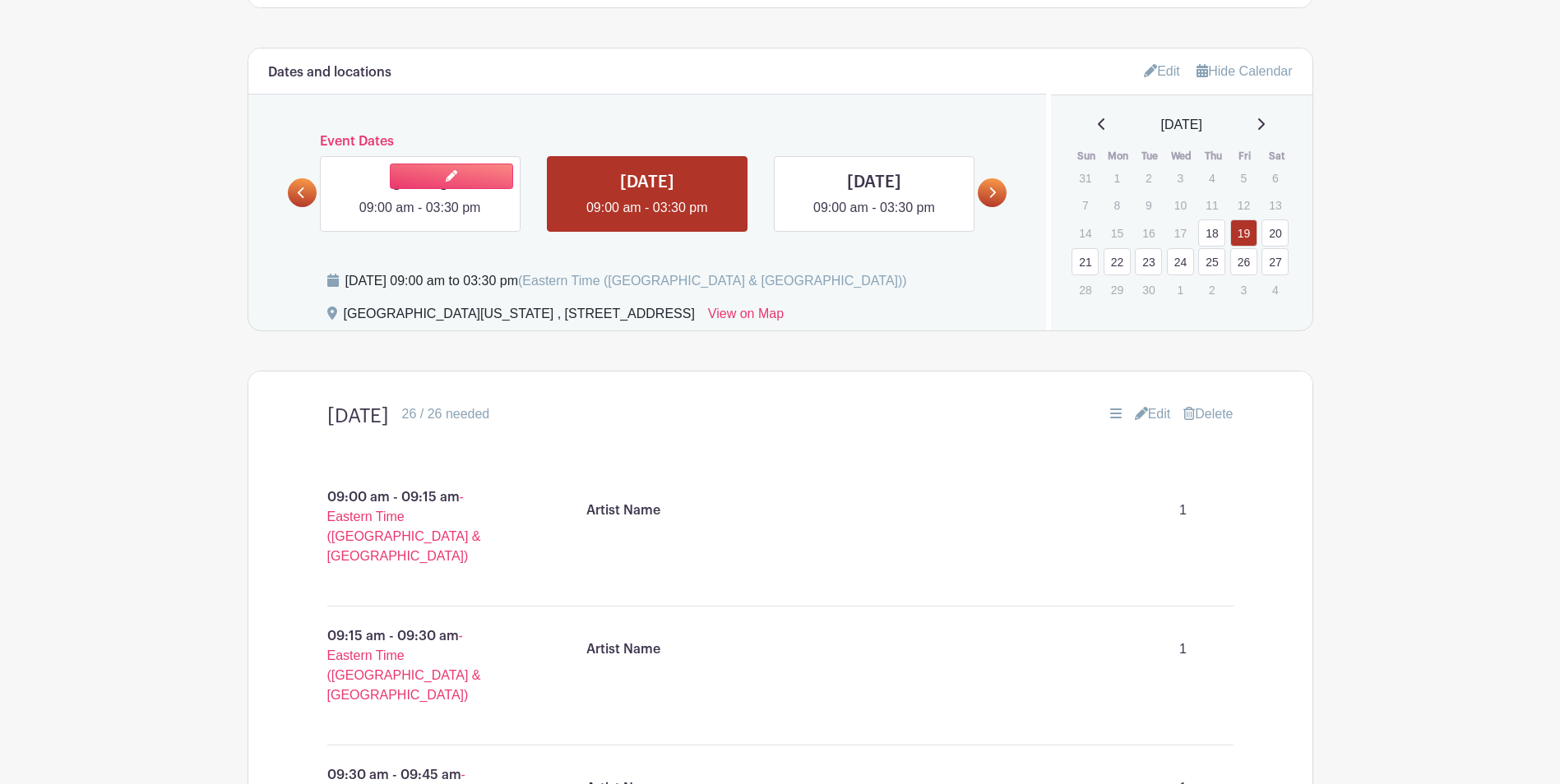
click at [420, 218] on link at bounding box center [420, 218] width 0 height 0
click at [892, 179] on link at bounding box center [905, 176] width 124 height 25
click at [1271, 238] on link "20" at bounding box center [1275, 233] width 27 height 27
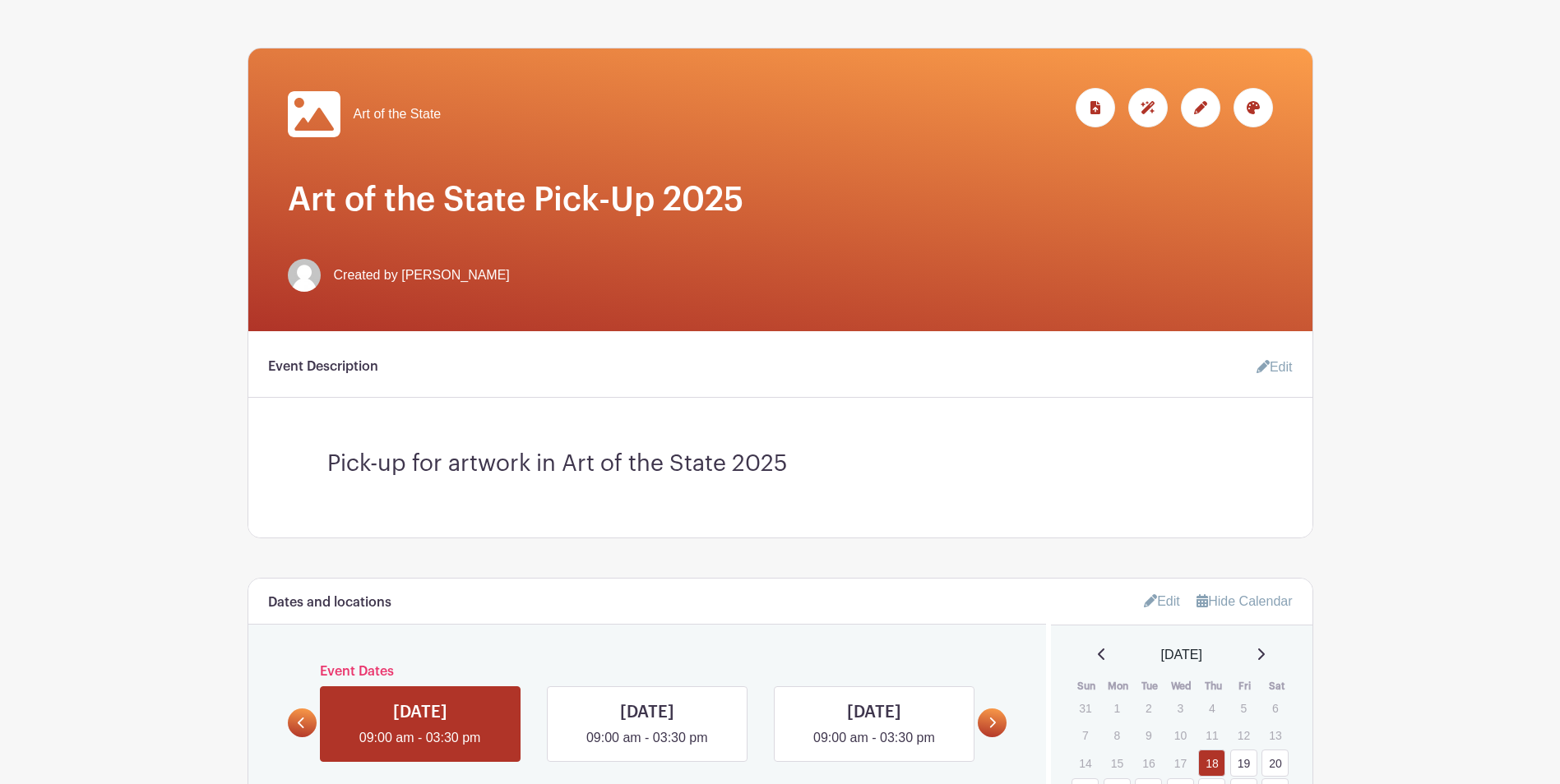
scroll to position [658, 0]
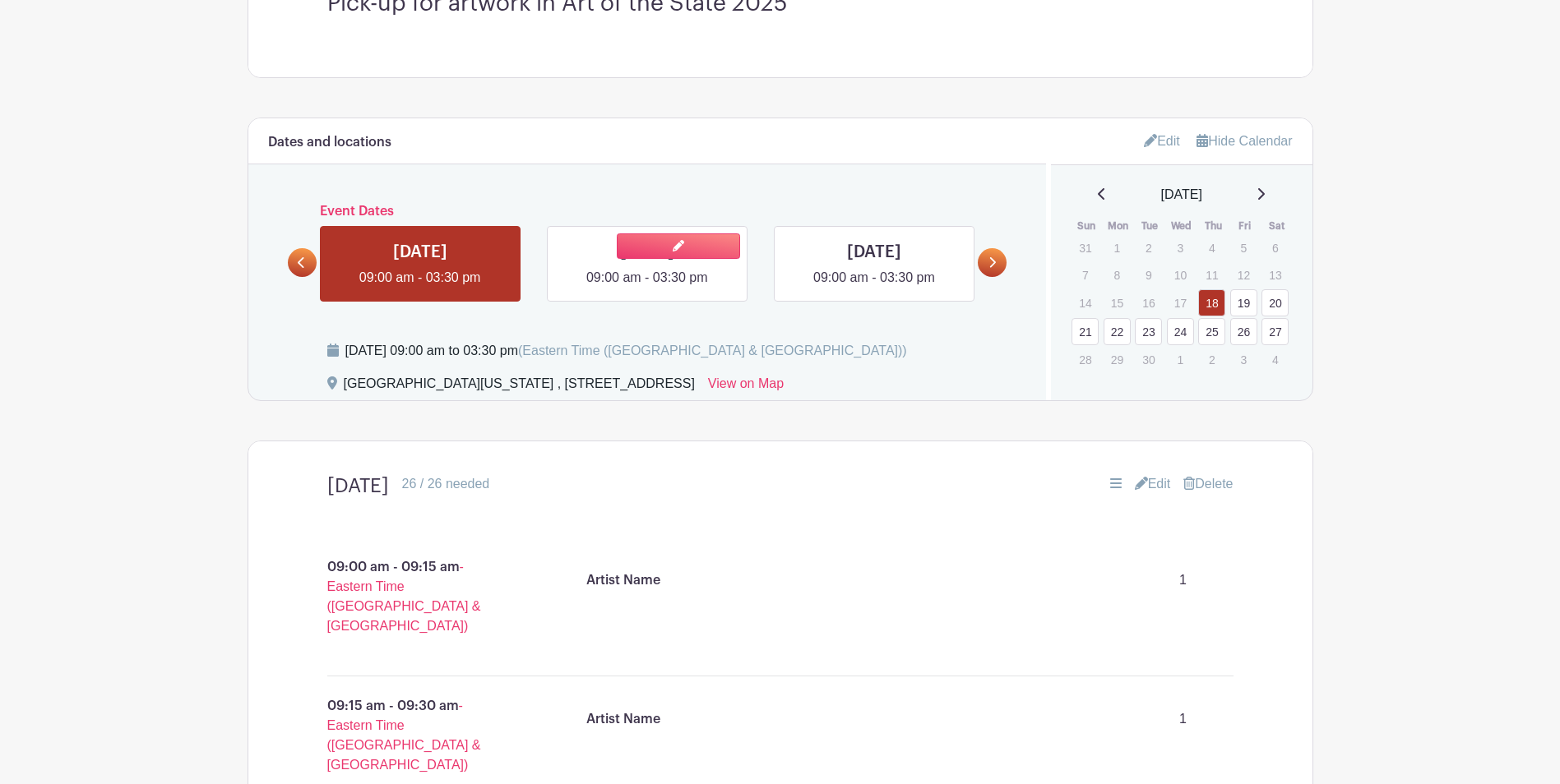
click at [647, 288] on link at bounding box center [647, 288] width 0 height 0
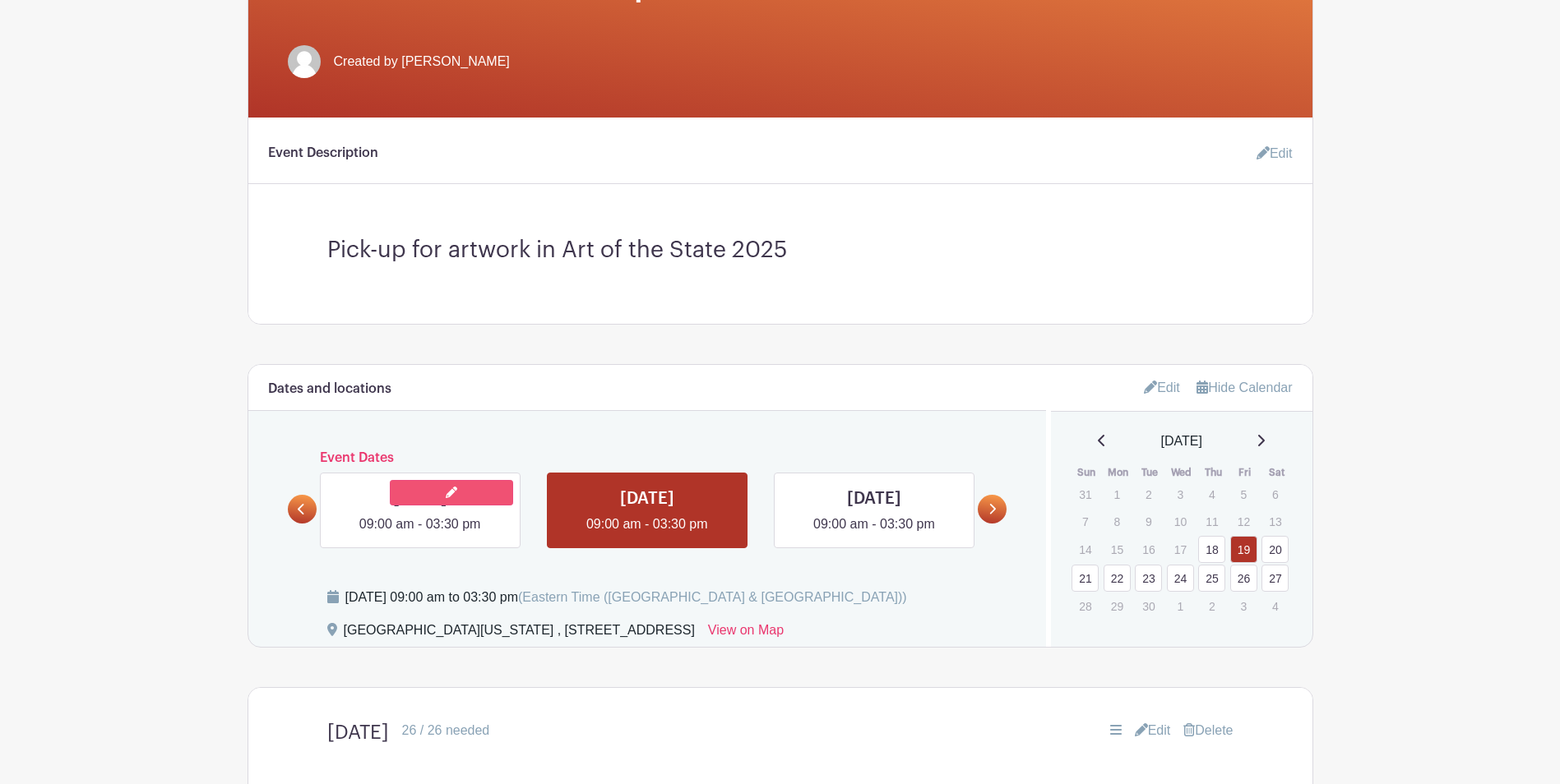
scroll to position [493, 0]
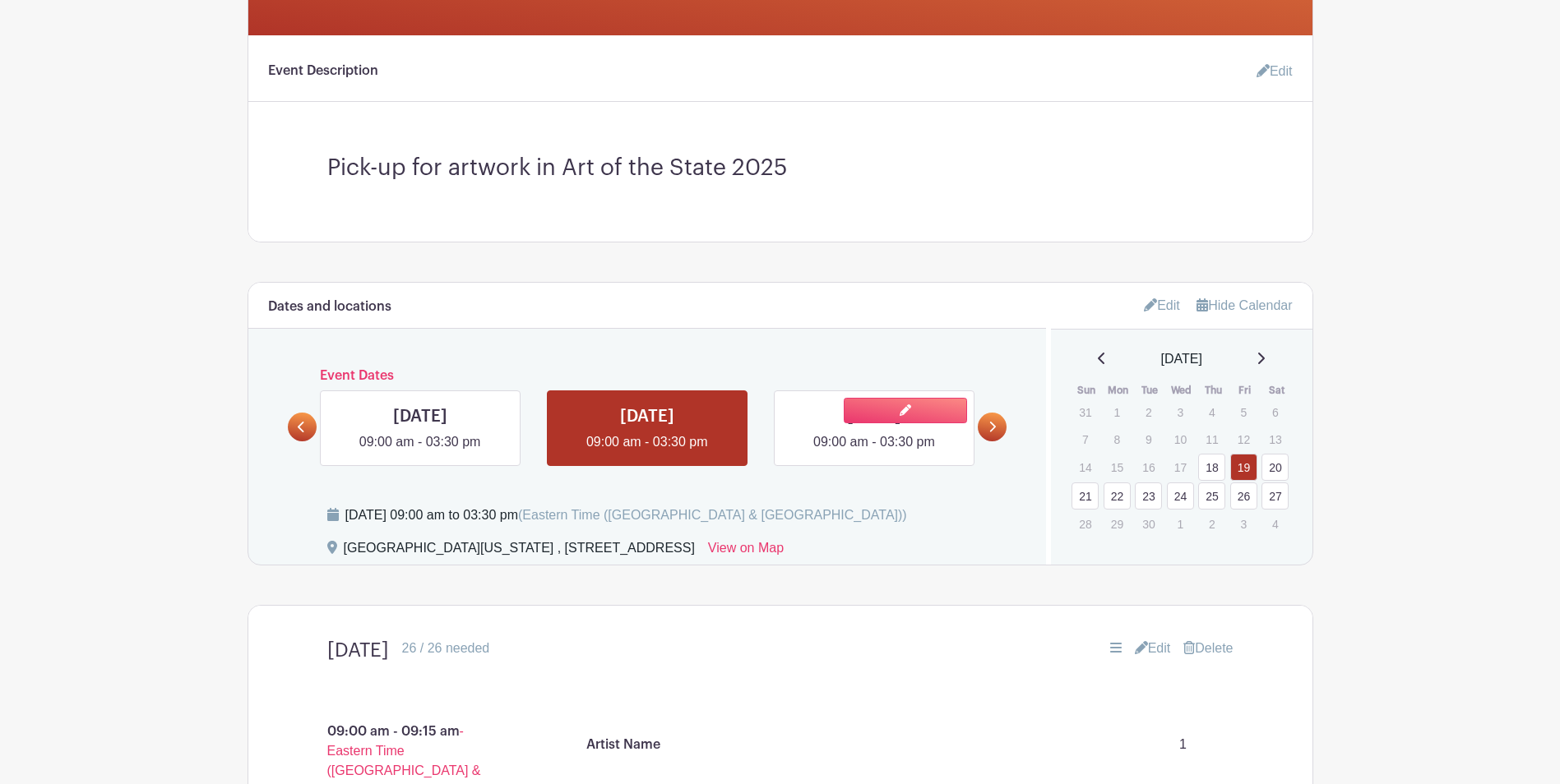
click at [874, 452] on link at bounding box center [874, 452] width 0 height 0
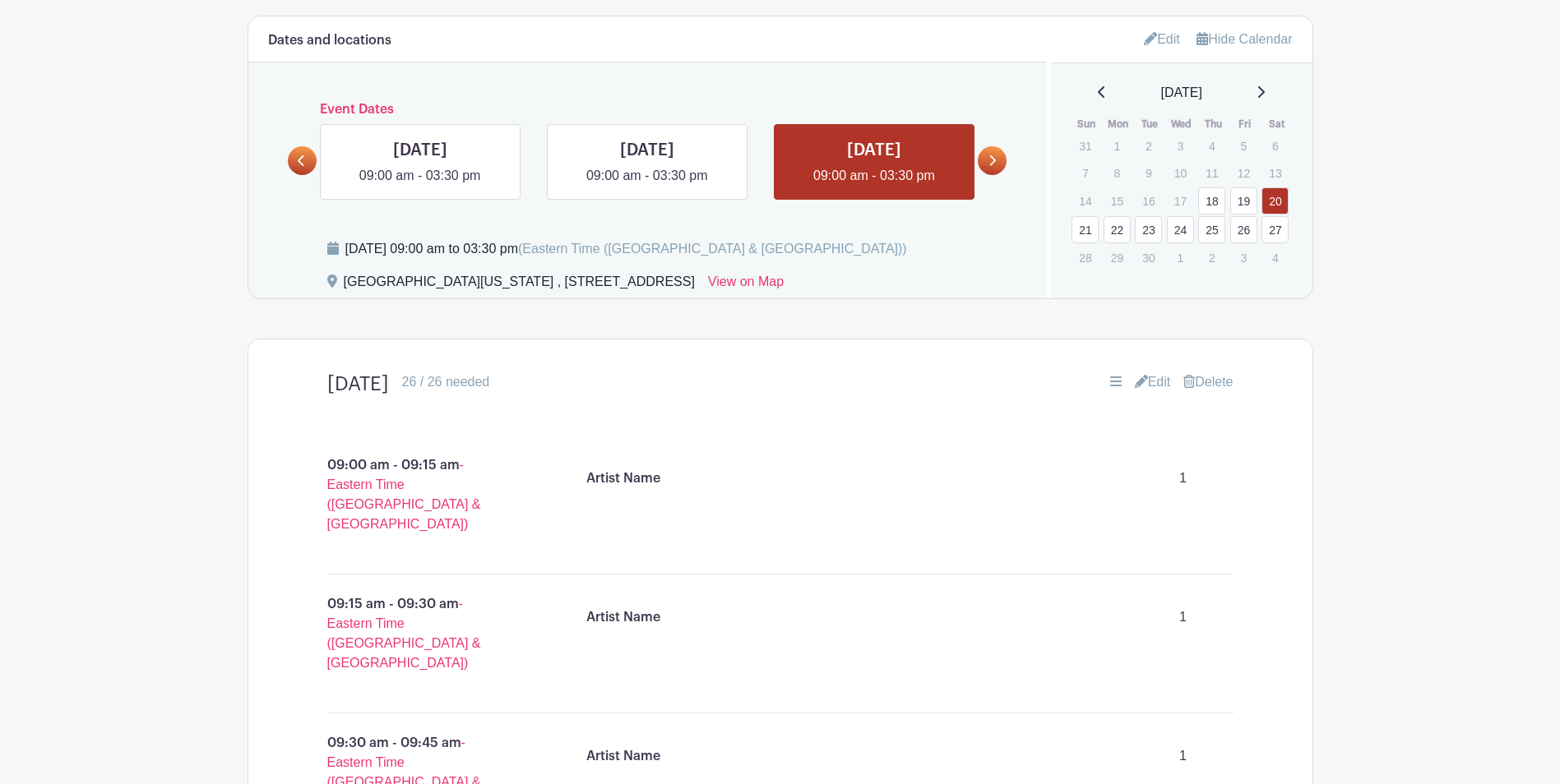
scroll to position [658, 0]
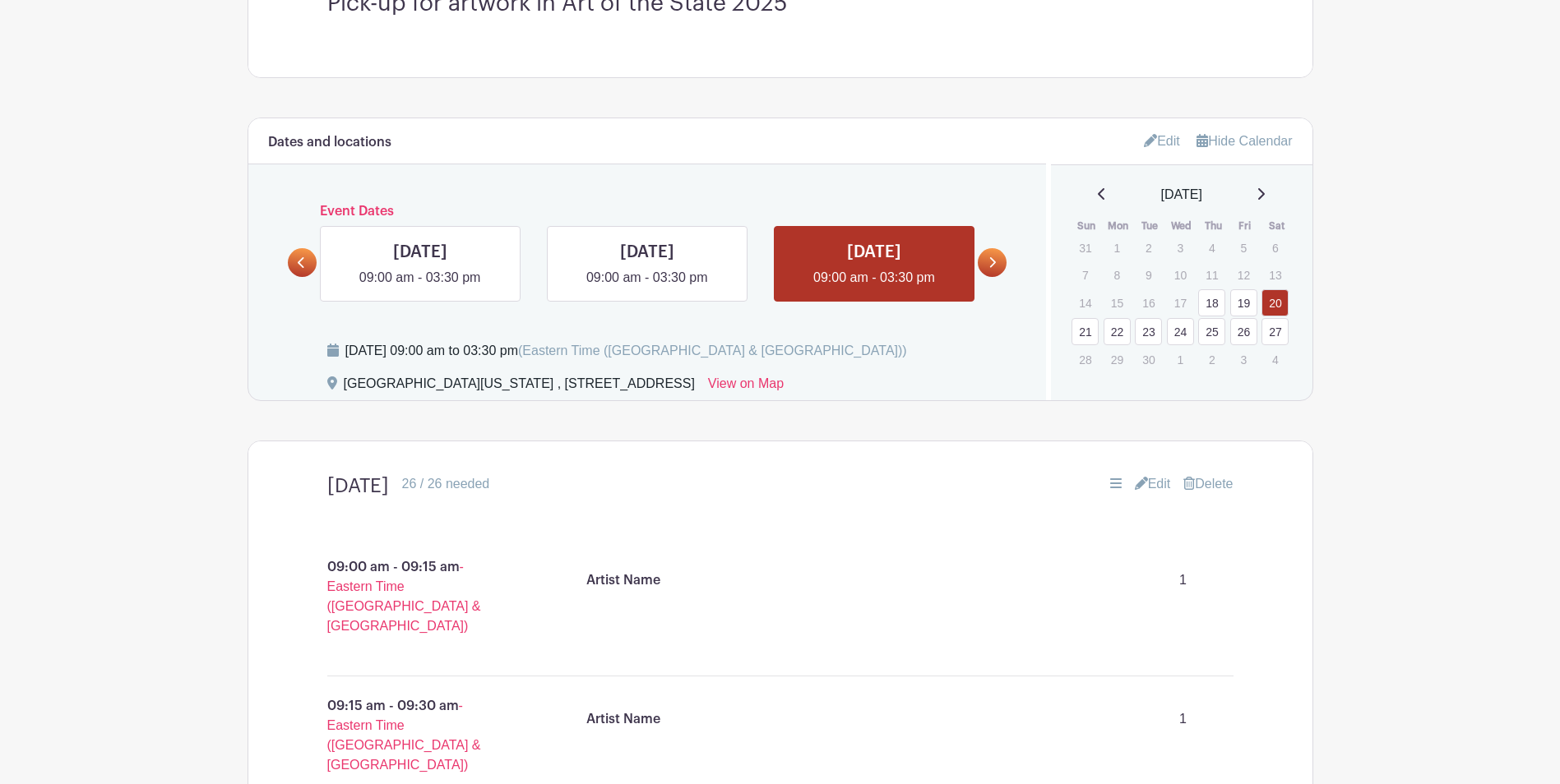
click at [1155, 486] on link "Edit" at bounding box center [1153, 484] width 36 height 20
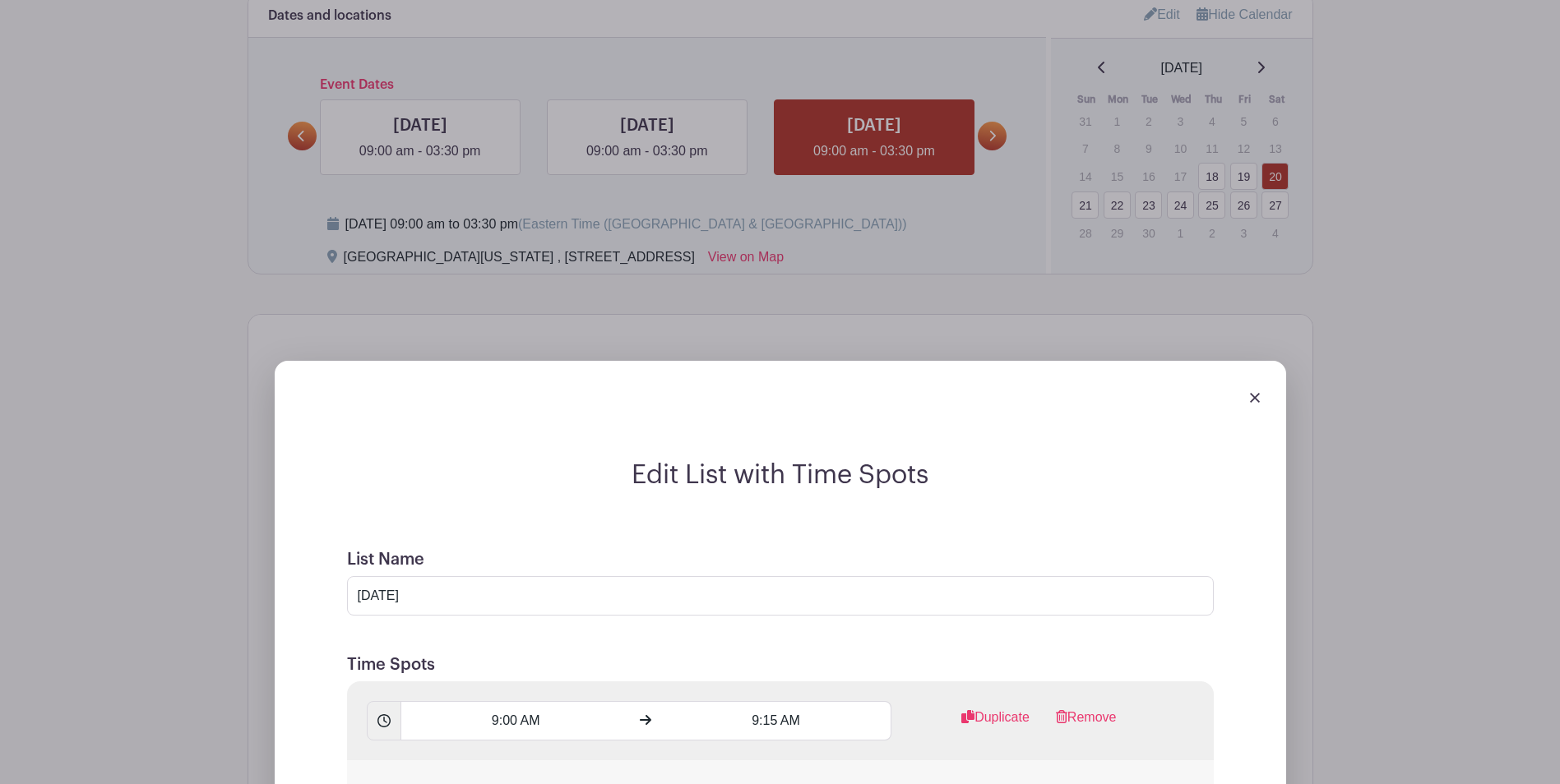
scroll to position [987, 0]
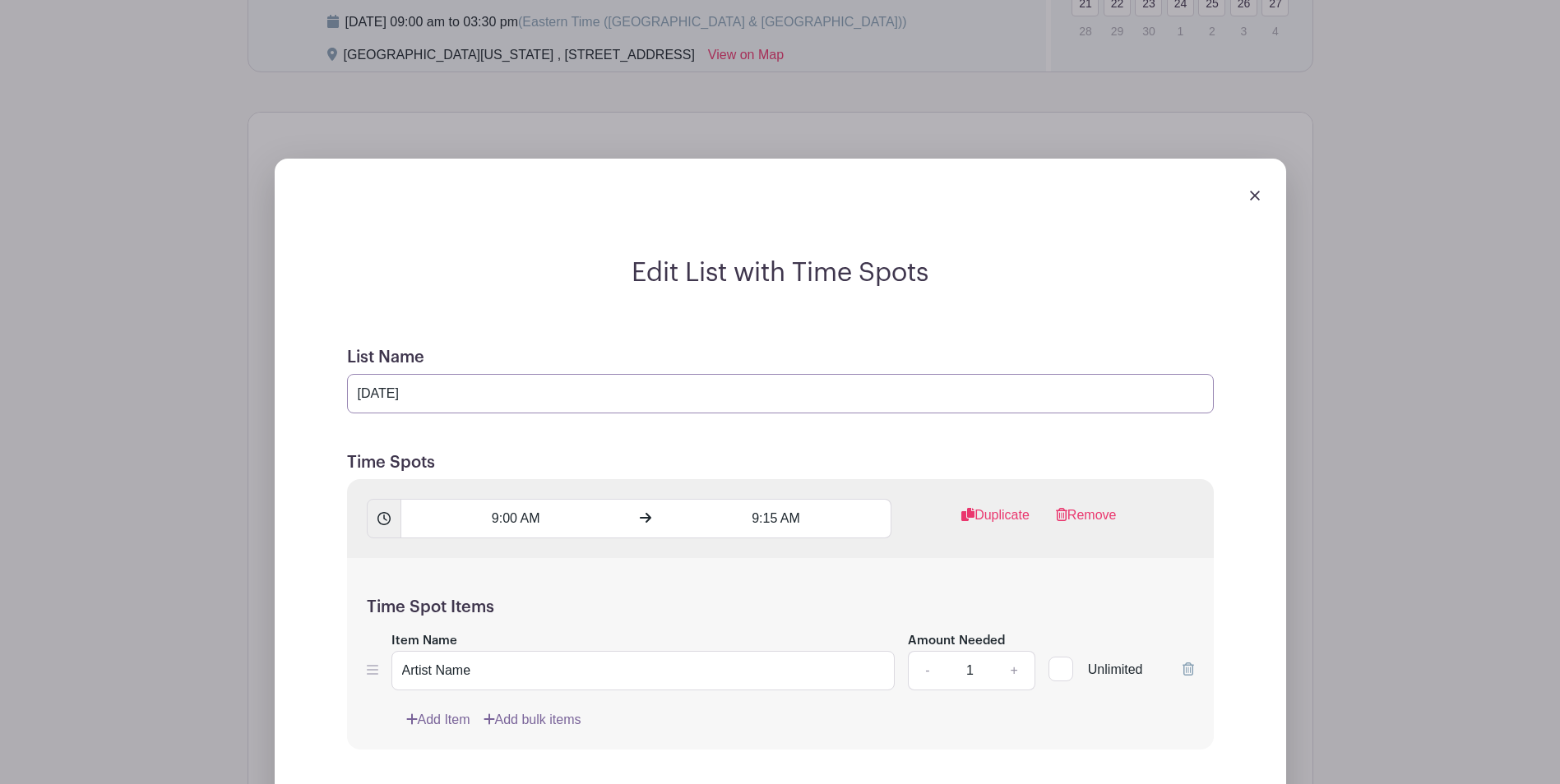
drag, startPoint x: 562, startPoint y: 401, endPoint x: 261, endPoint y: 401, distance: 301.0
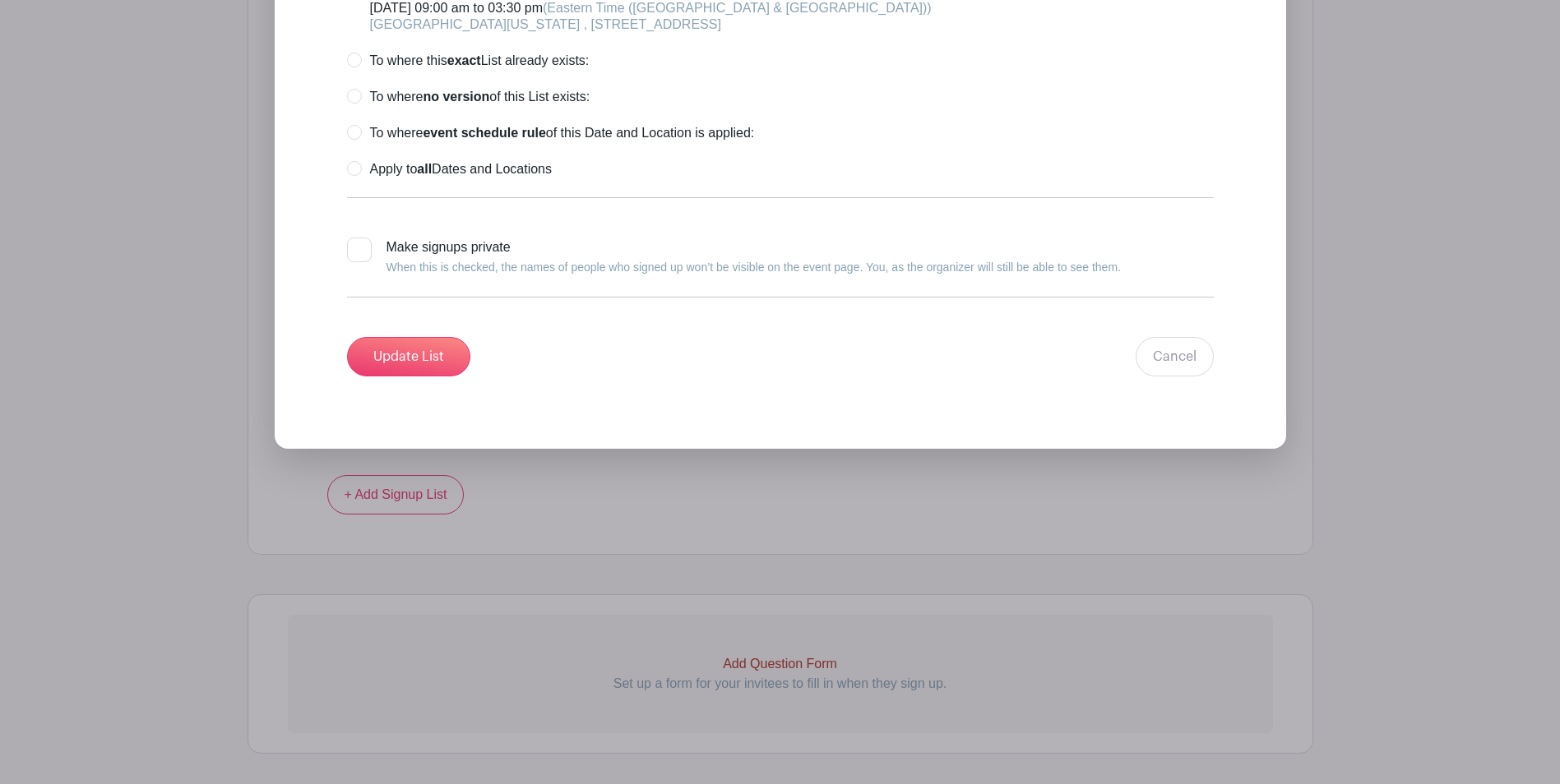
scroll to position [9724, 0]
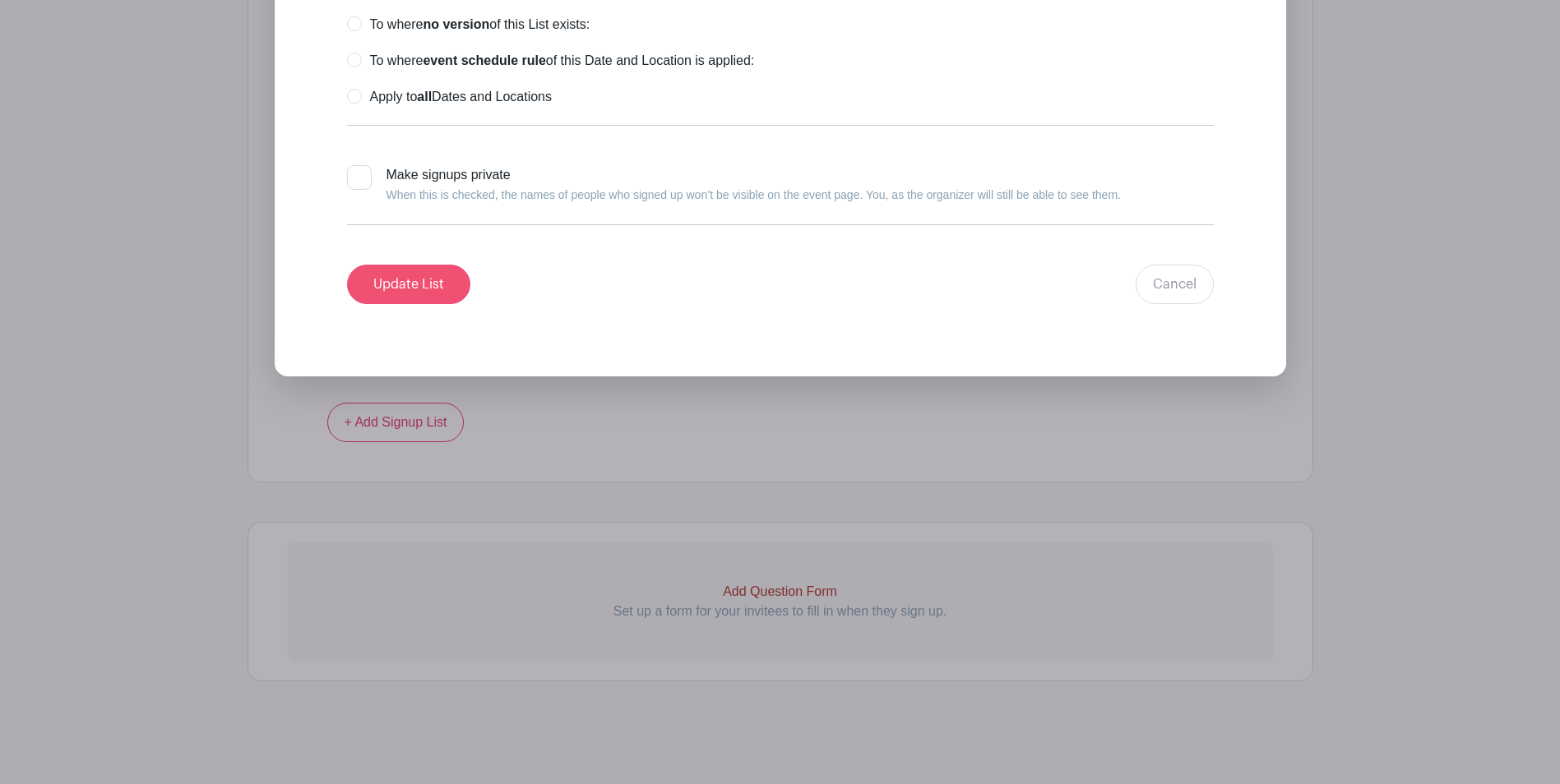
type input "[DATE]"
click at [427, 275] on input "Update List" at bounding box center [409, 283] width 124 height 39
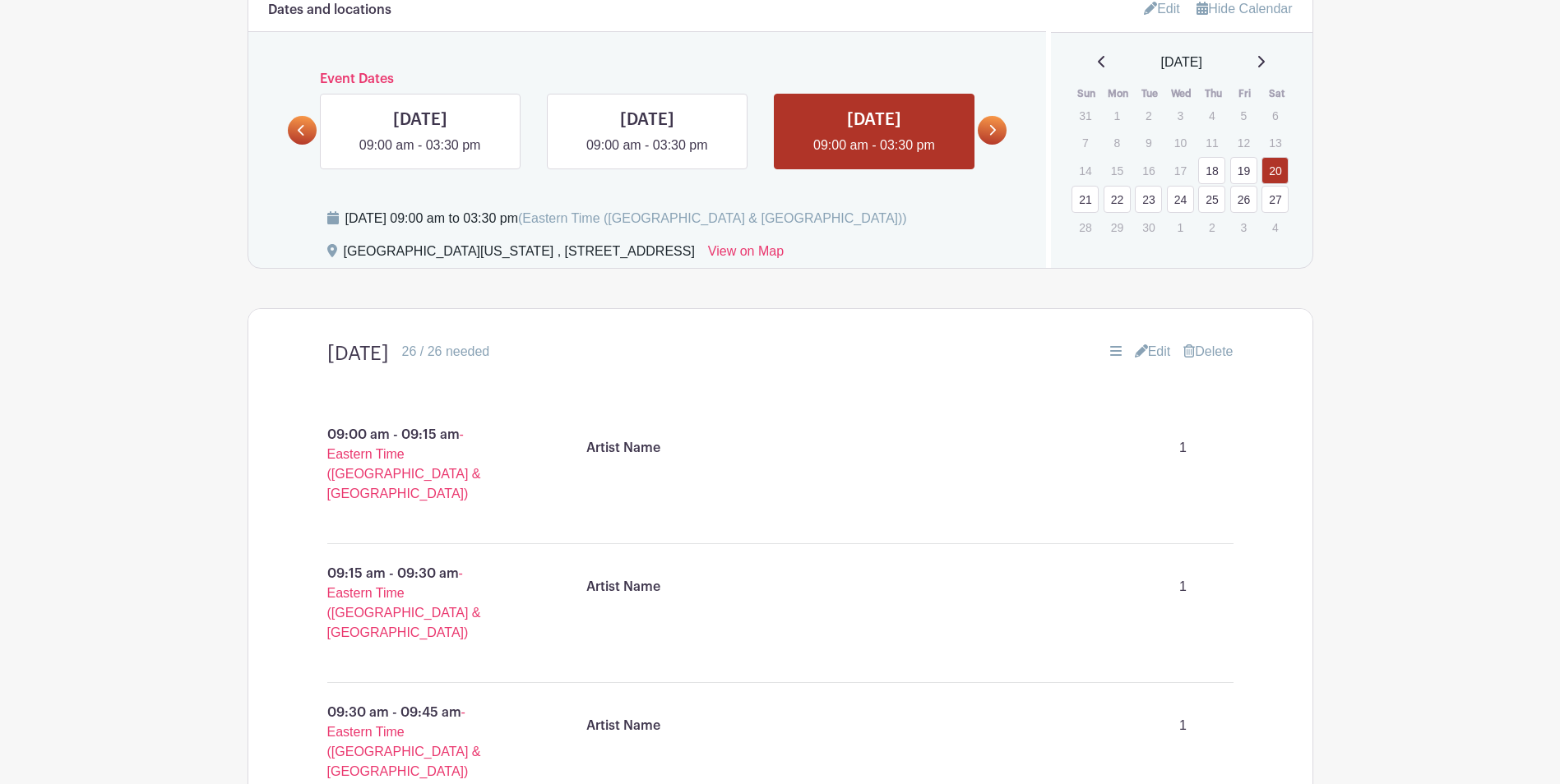
scroll to position [682, 0]
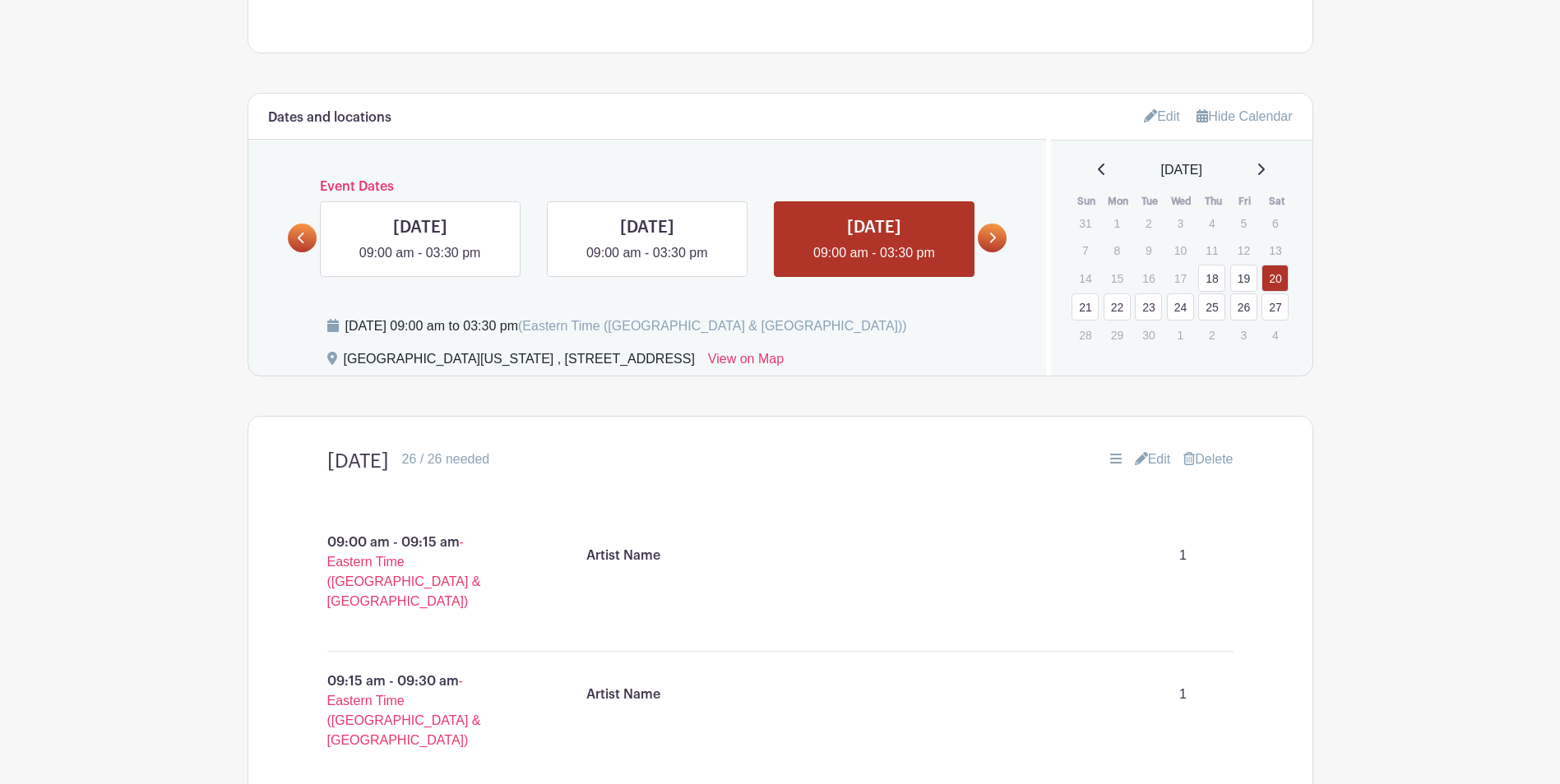
click at [998, 242] on link at bounding box center [992, 238] width 29 height 29
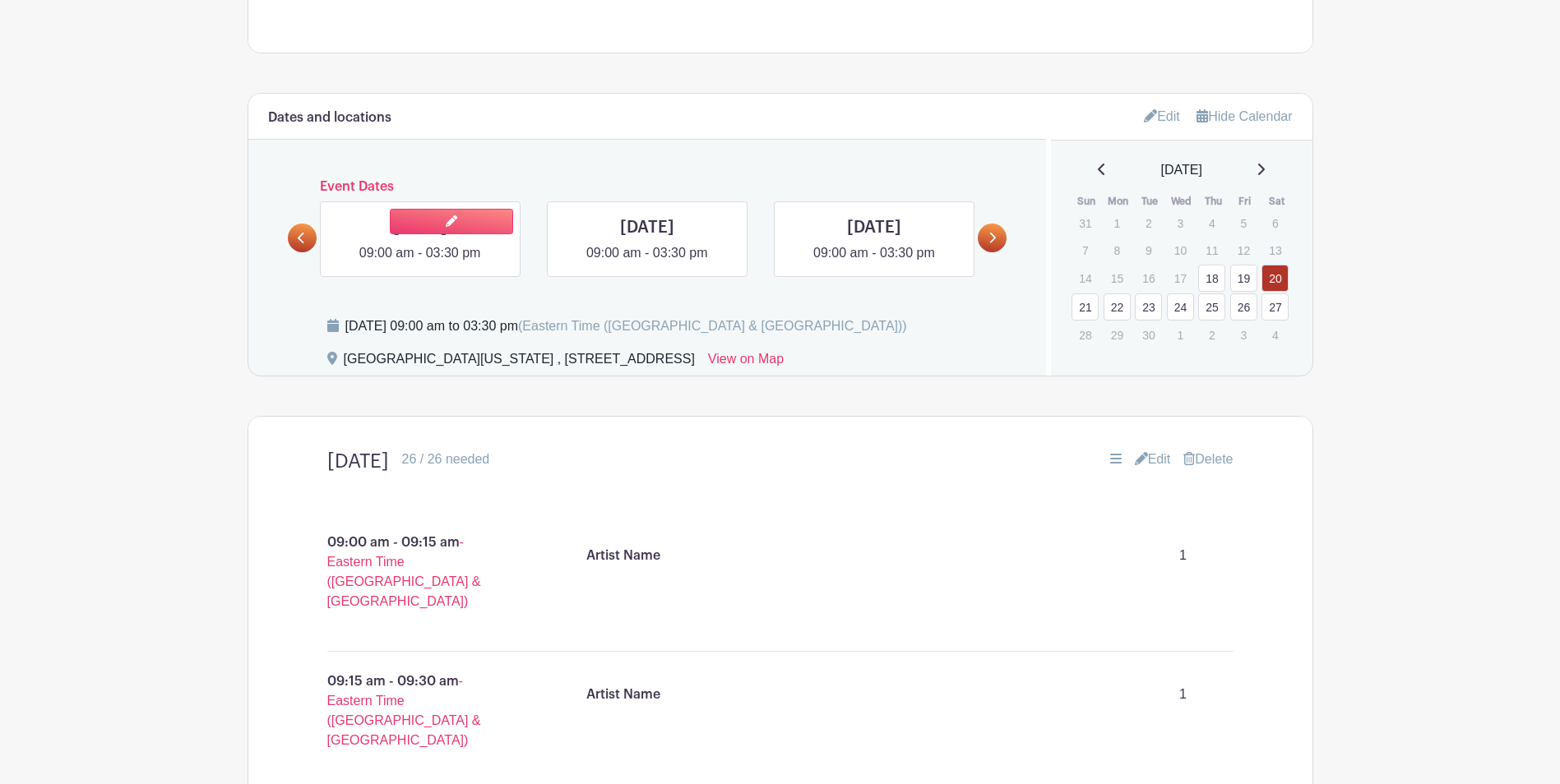
click at [420, 263] on link at bounding box center [420, 263] width 0 height 0
click at [437, 217] on link at bounding box center [452, 222] width 124 height 25
click at [420, 263] on link at bounding box center [420, 263] width 0 height 0
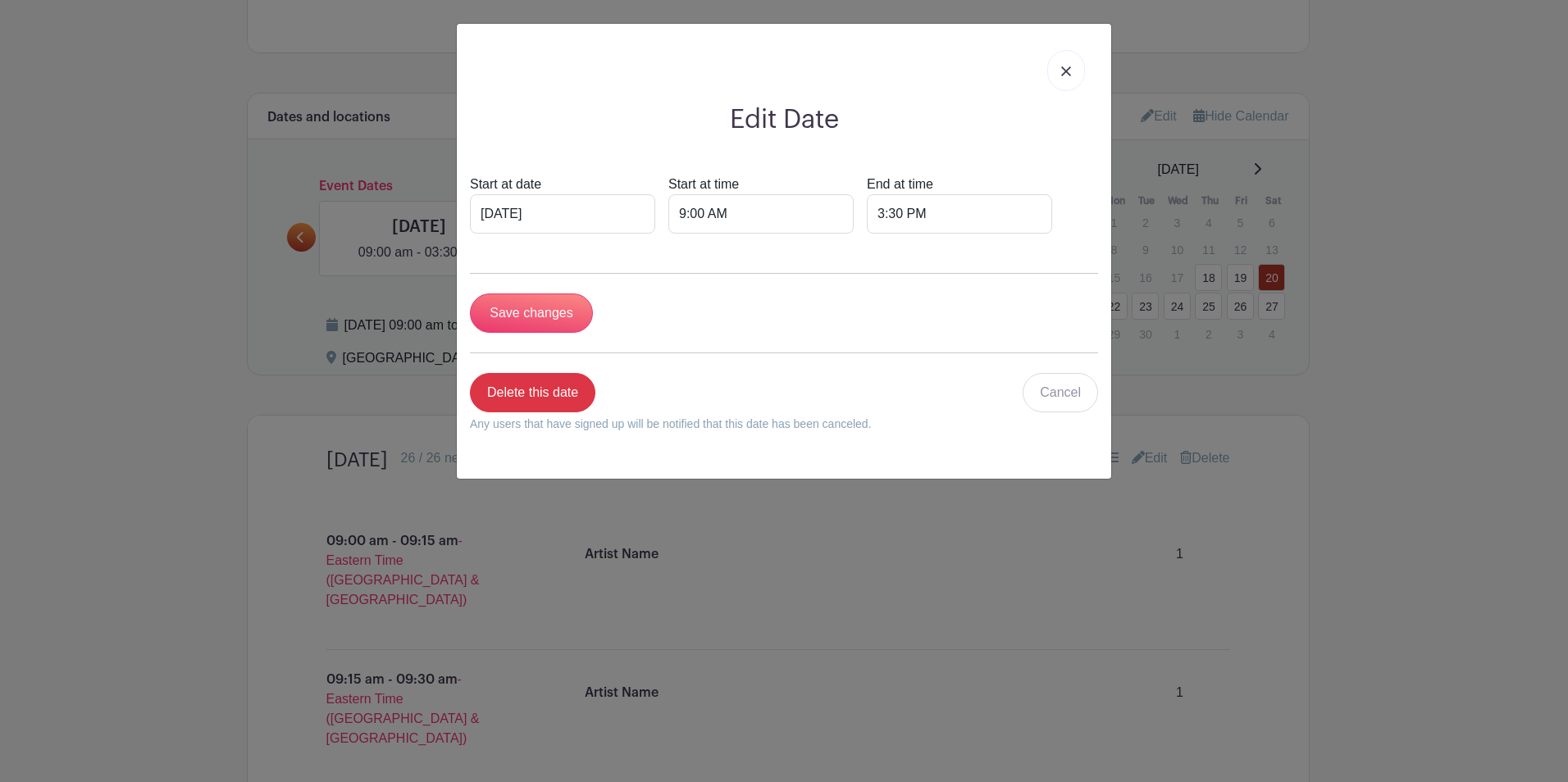
click at [1055, 73] on link at bounding box center [1067, 70] width 38 height 41
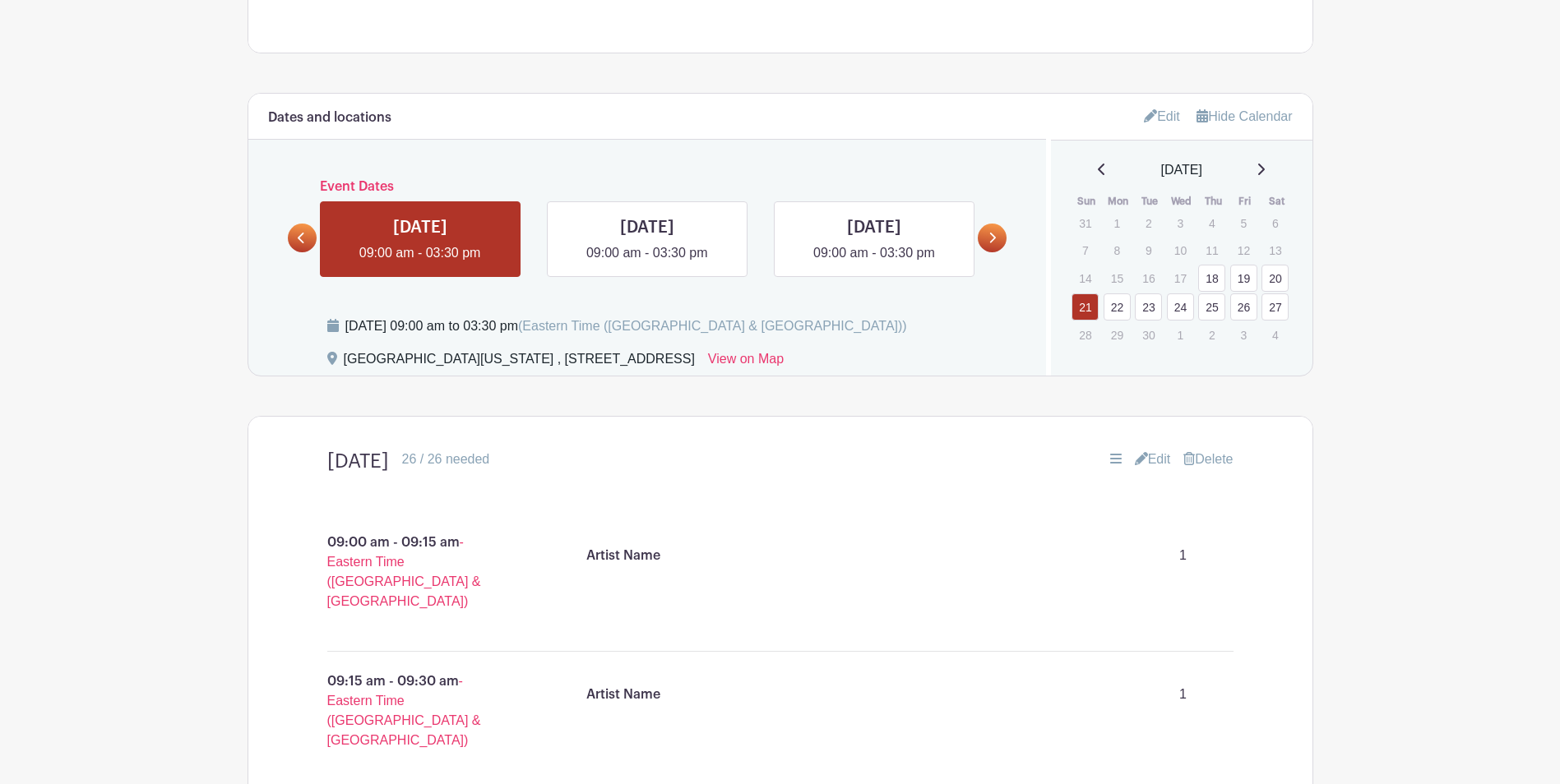
click at [1151, 459] on link "Edit" at bounding box center [1153, 460] width 36 height 20
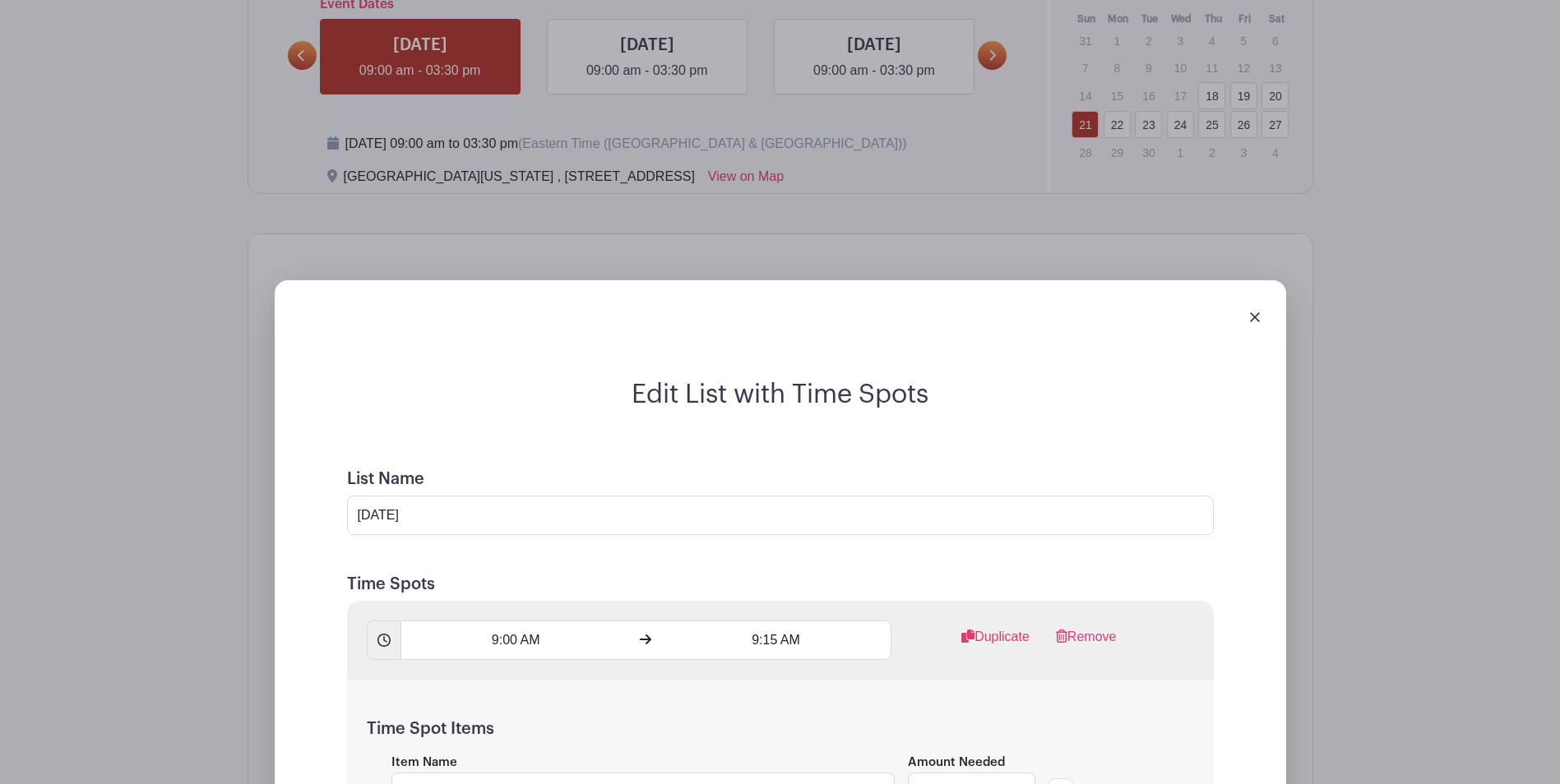
scroll to position [1094, 0]
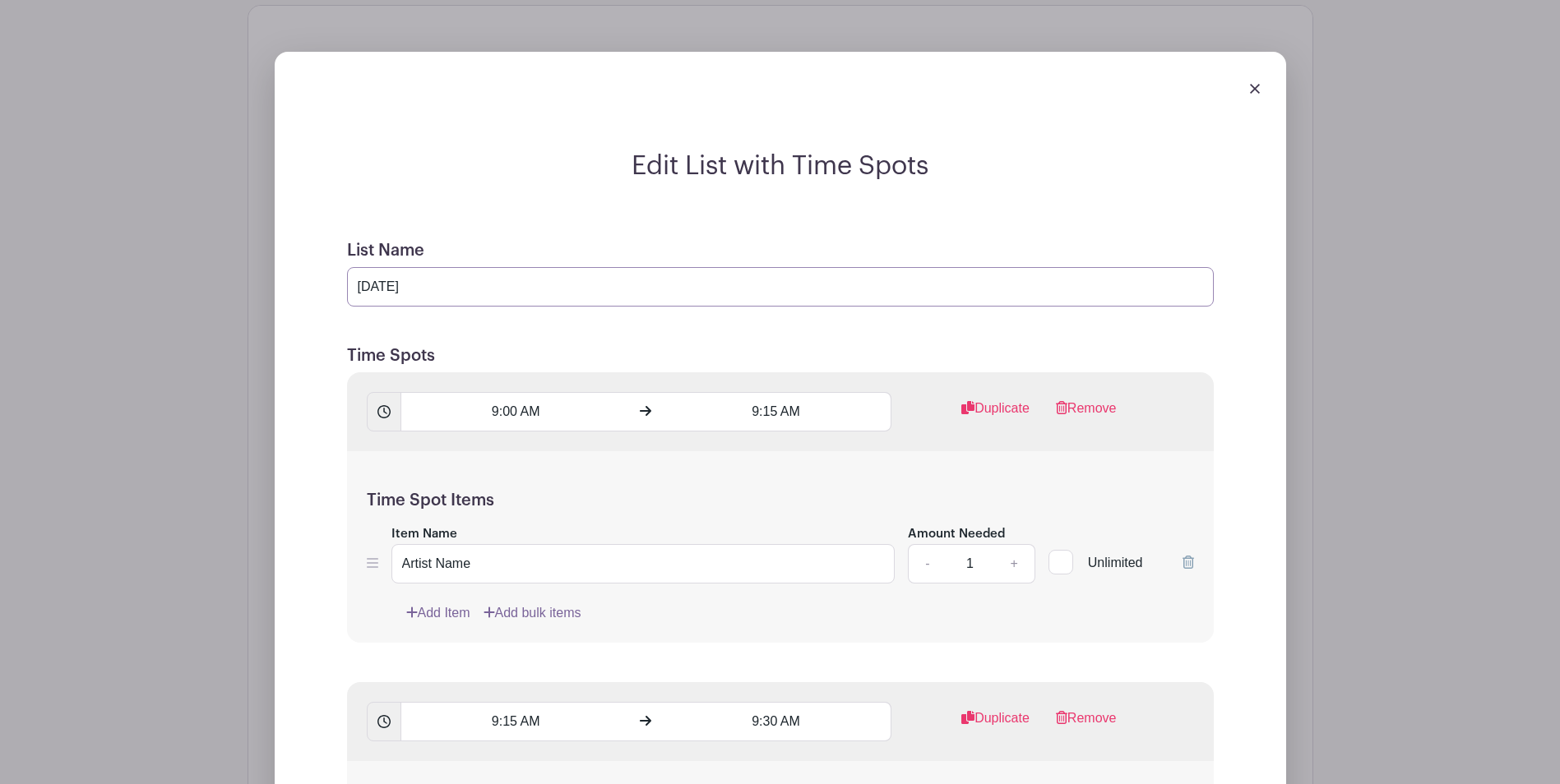
drag, startPoint x: 575, startPoint y: 295, endPoint x: 213, endPoint y: 295, distance: 362.0
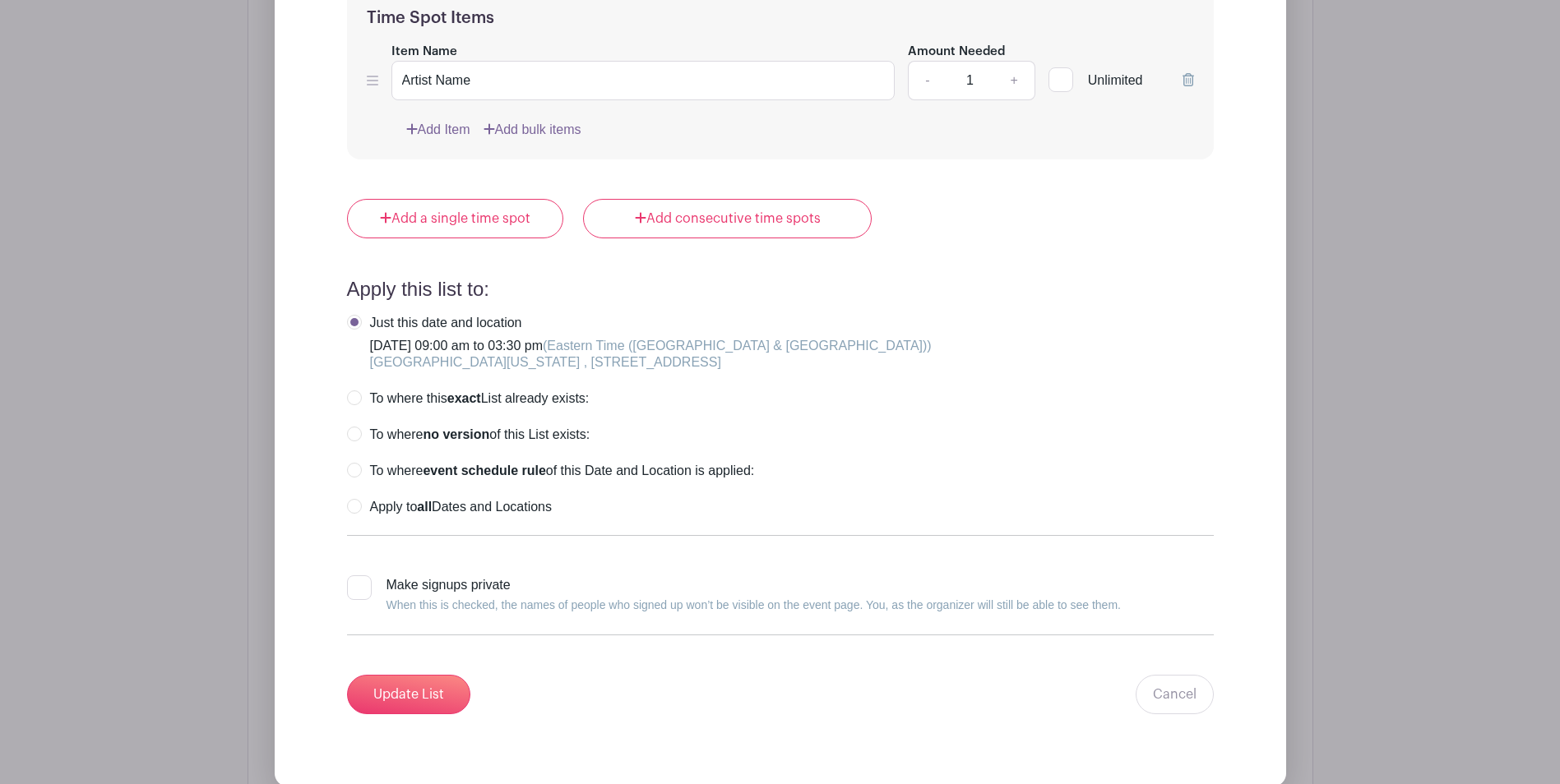
scroll to position [9314, 0]
type input "[DATE]"
click at [420, 699] on input "Update List" at bounding box center [409, 695] width 124 height 39
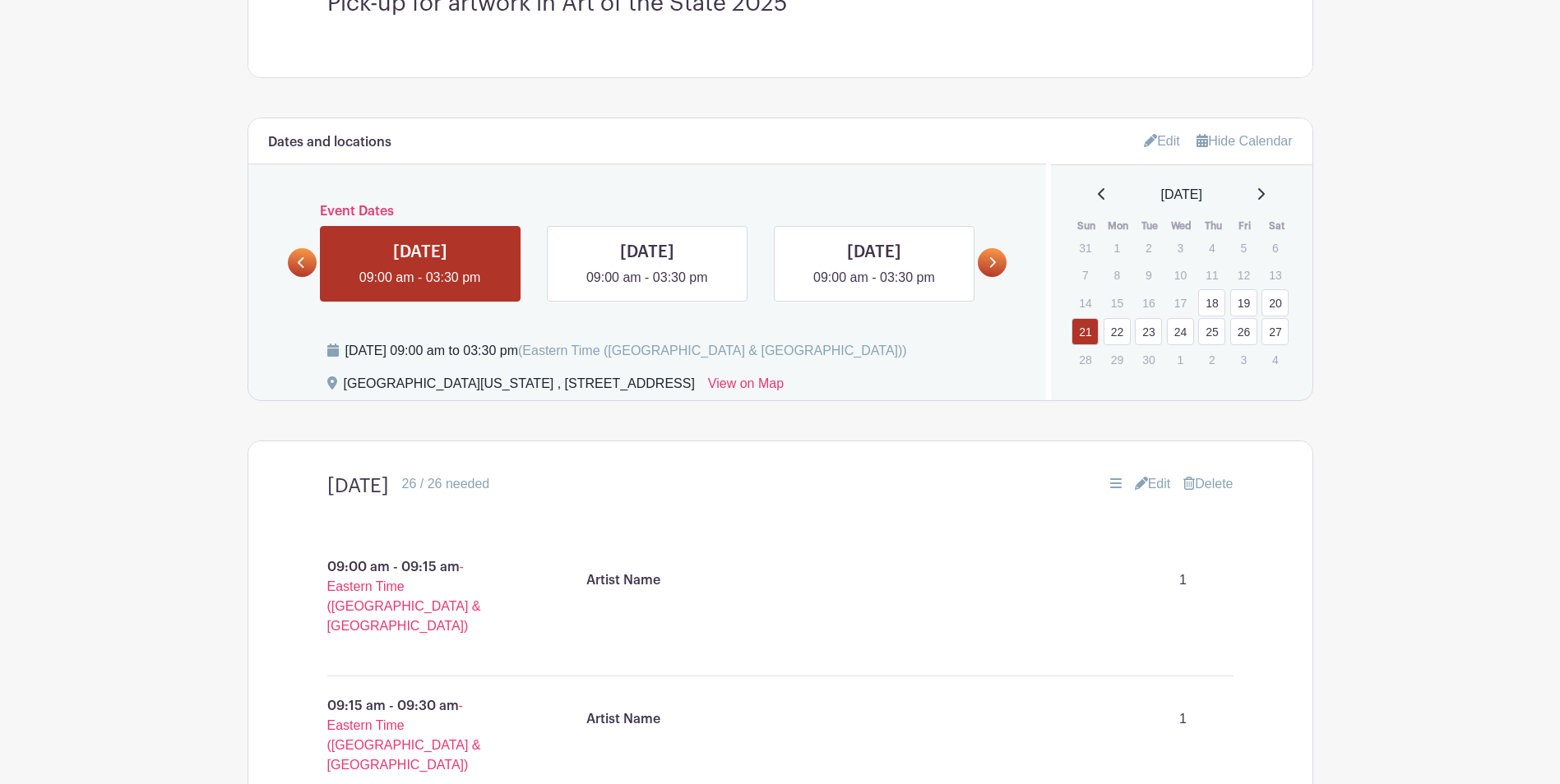
scroll to position [575, 0]
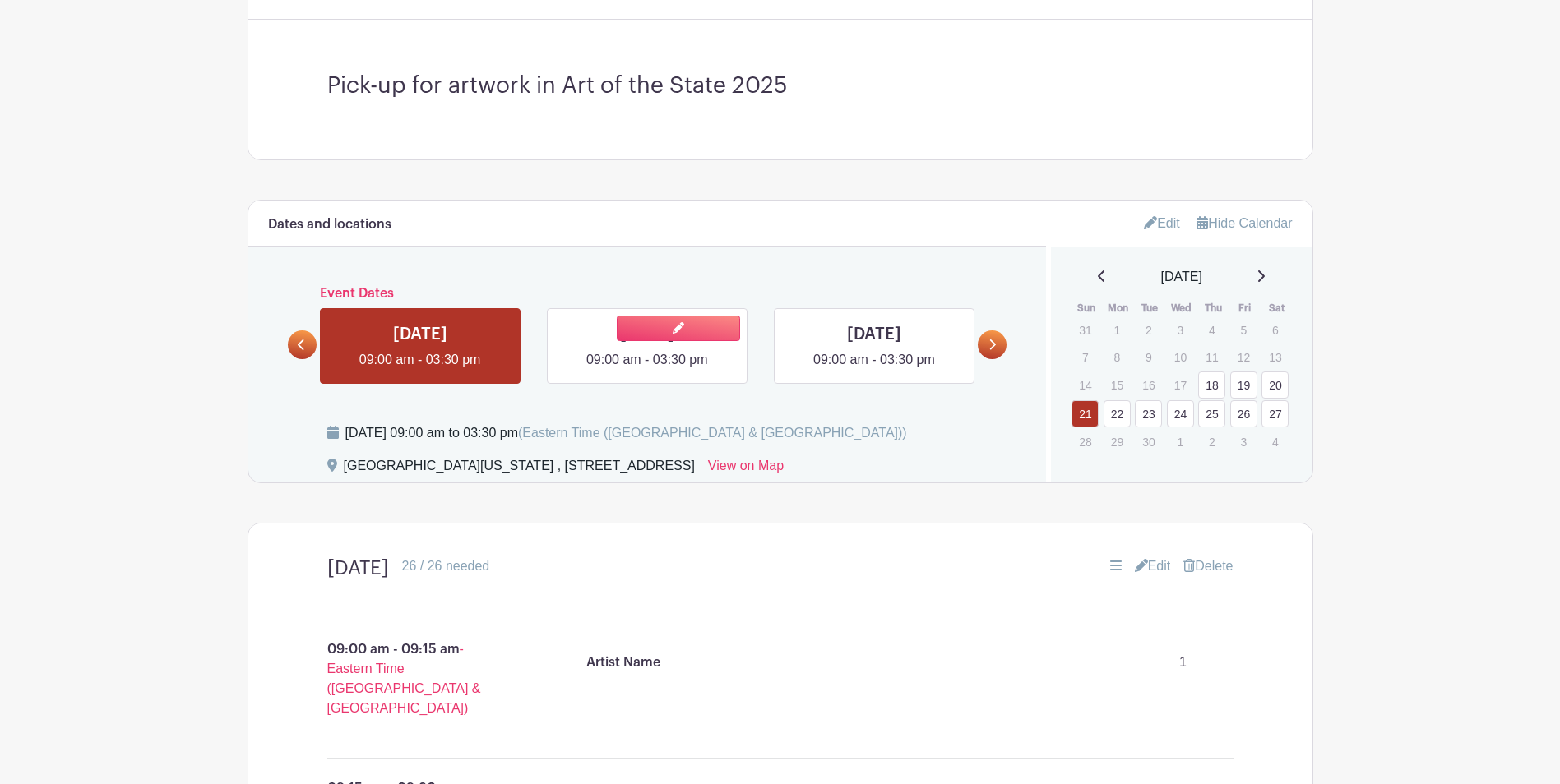
click at [647, 370] on link at bounding box center [647, 370] width 0 height 0
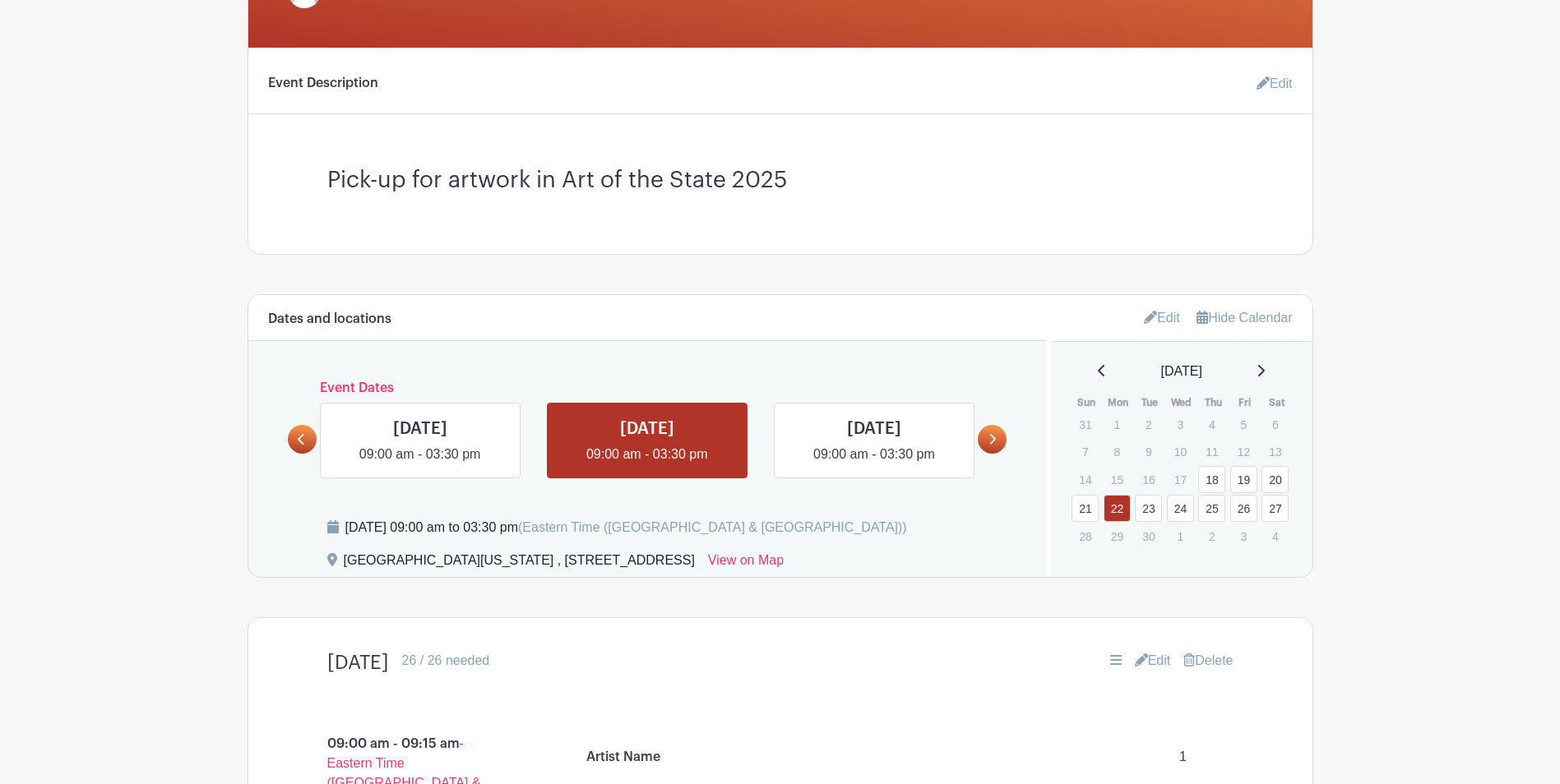
scroll to position [658, 0]
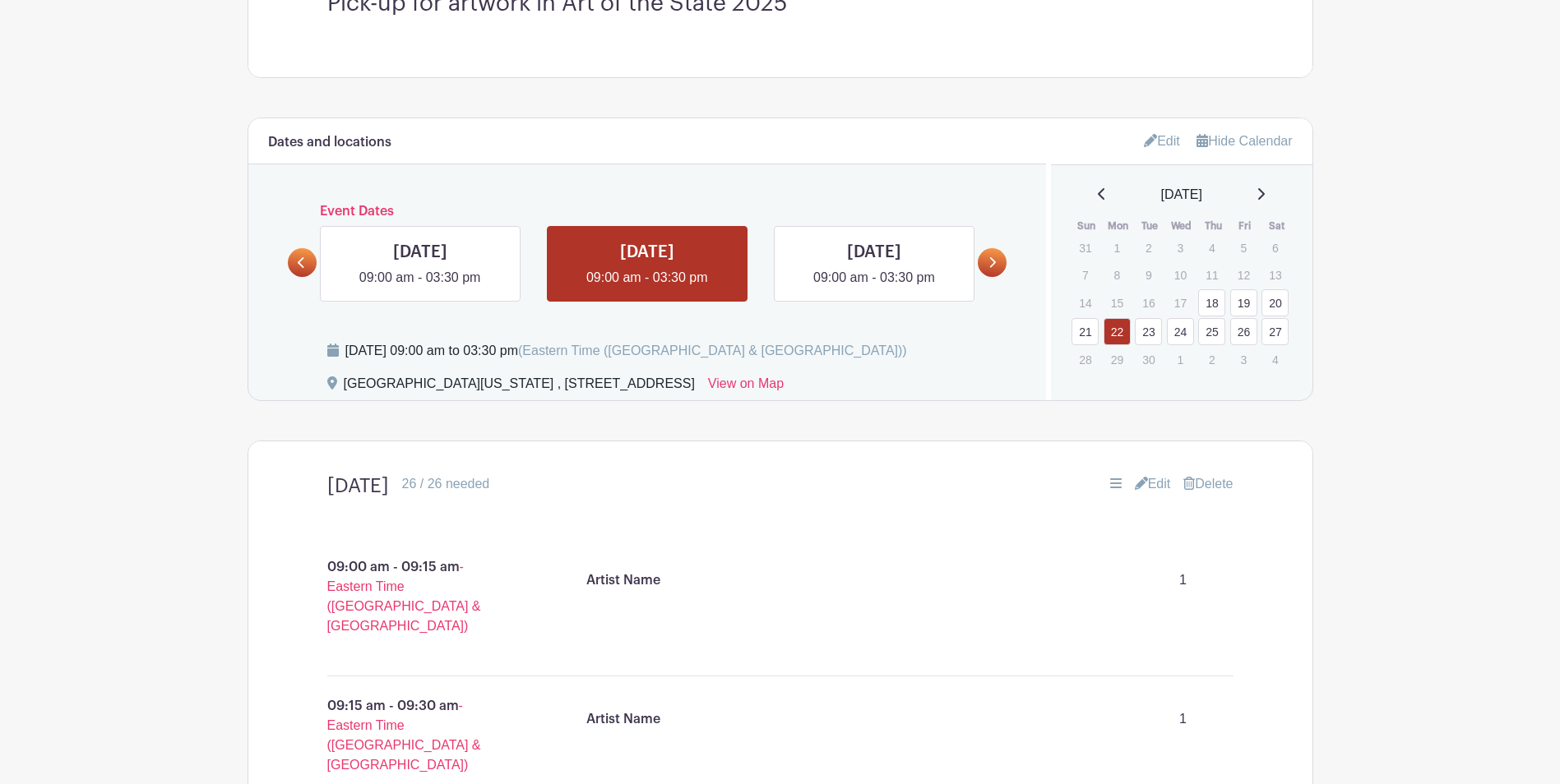
click at [1143, 479] on link "Edit" at bounding box center [1153, 484] width 36 height 20
click at [1145, 483] on link "Edit" at bounding box center [1153, 484] width 36 height 20
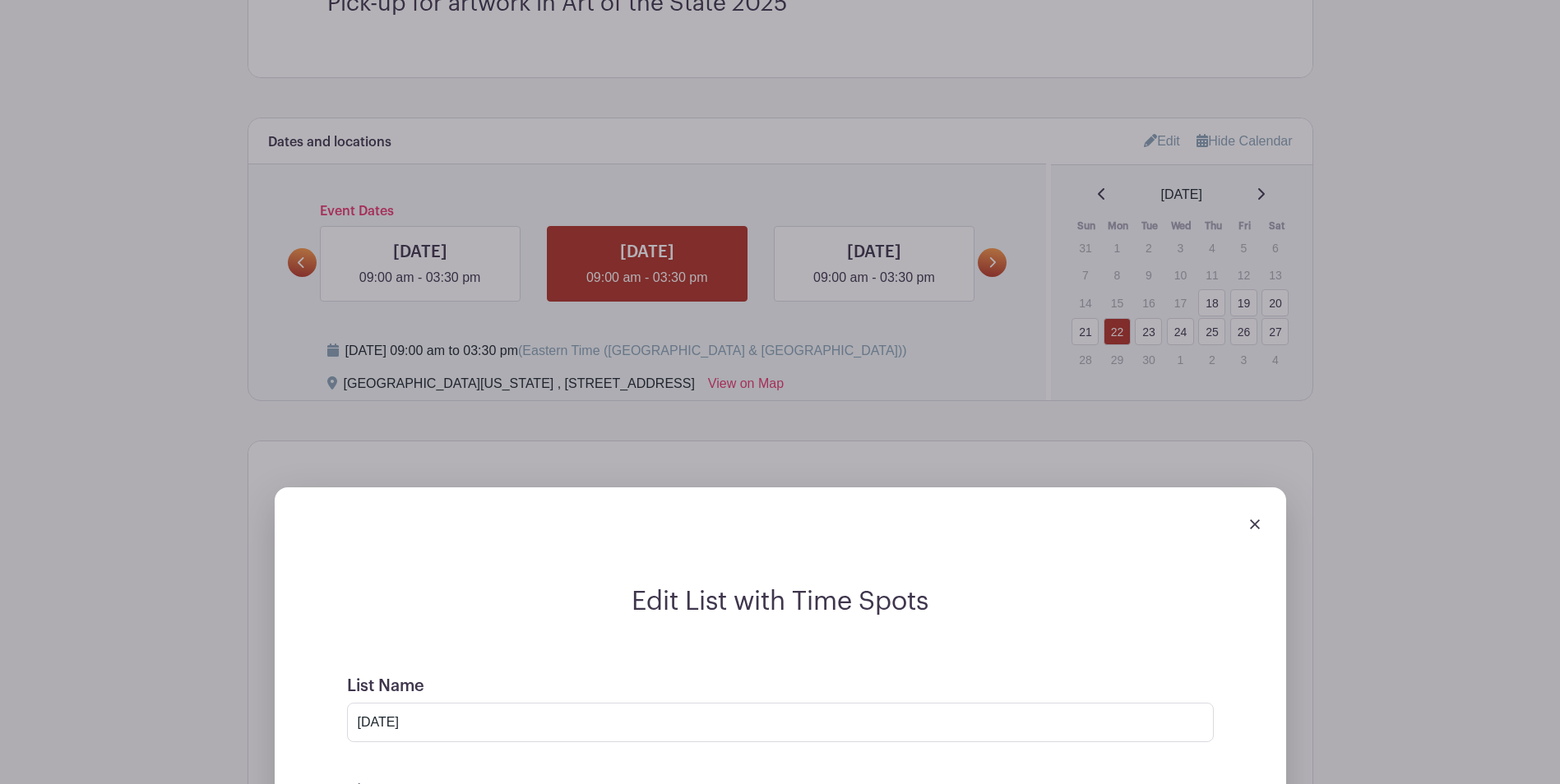
scroll to position [1068, 0]
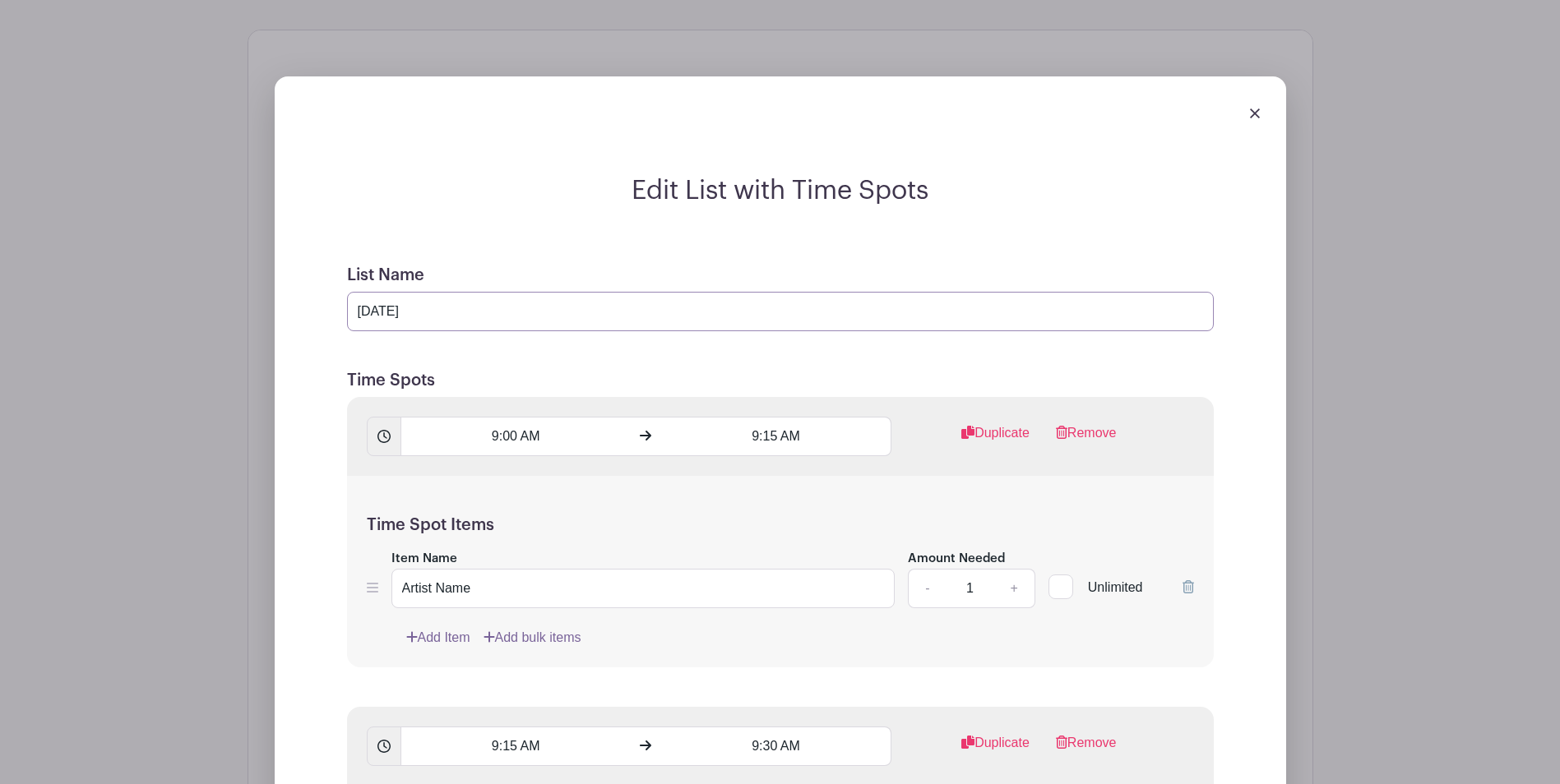
drag, startPoint x: 337, startPoint y: 317, endPoint x: 320, endPoint y: 317, distance: 17.0
type input "M"
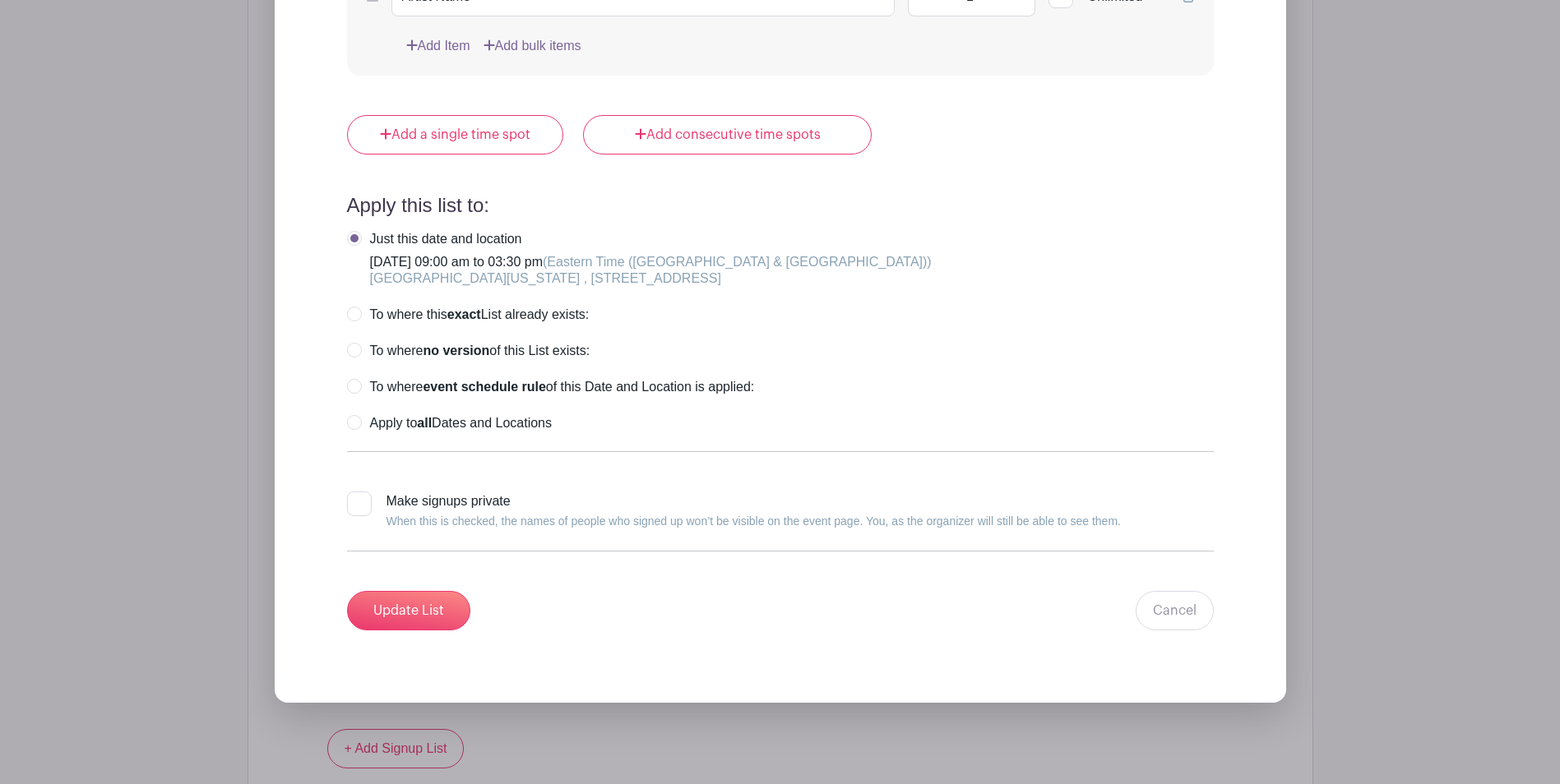
scroll to position [9395, 0]
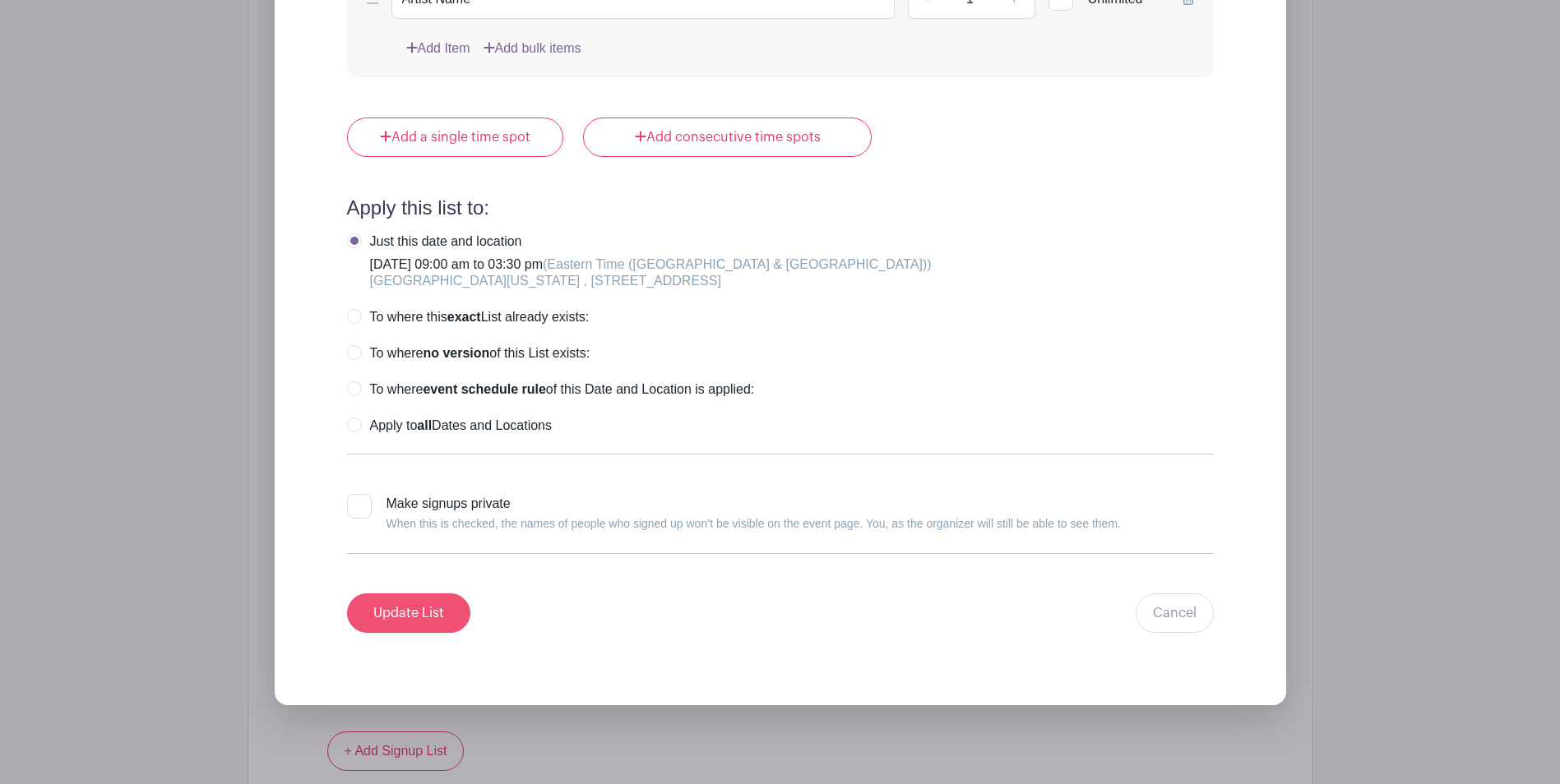
type input "[DATE]"
click at [420, 611] on input "Update List" at bounding box center [409, 612] width 124 height 39
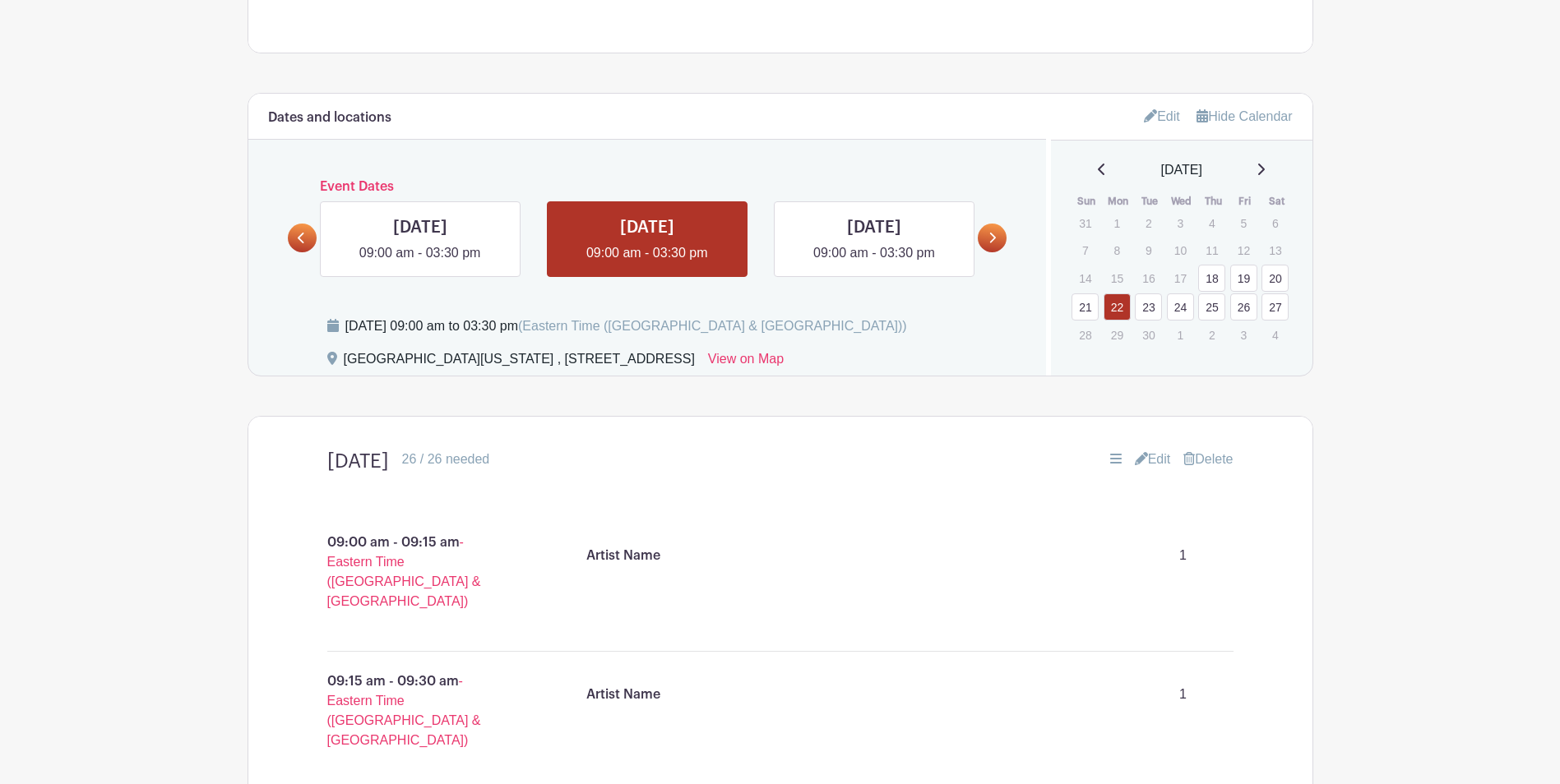
scroll to position [600, 0]
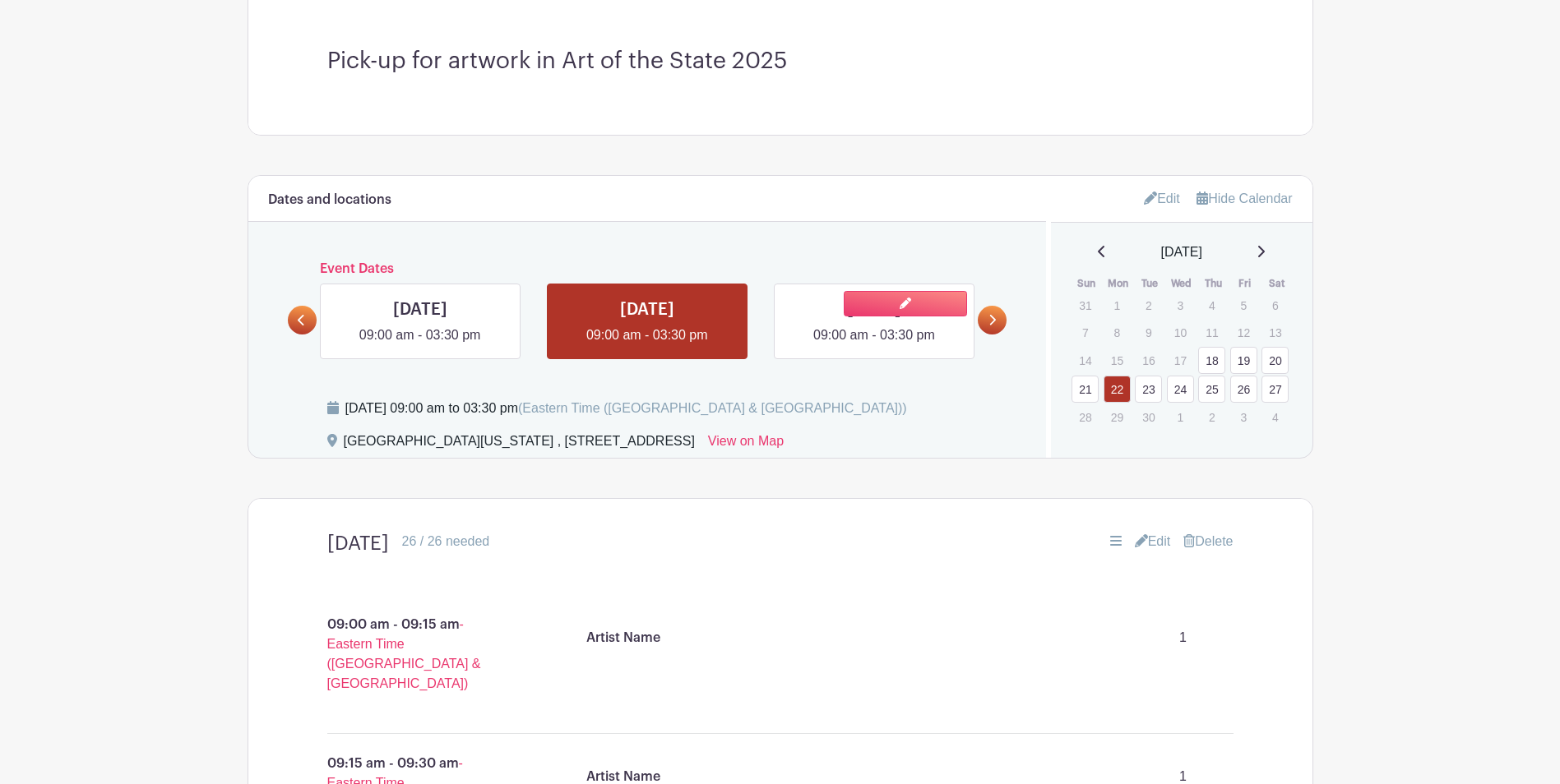
click at [874, 345] on link at bounding box center [874, 345] width 0 height 0
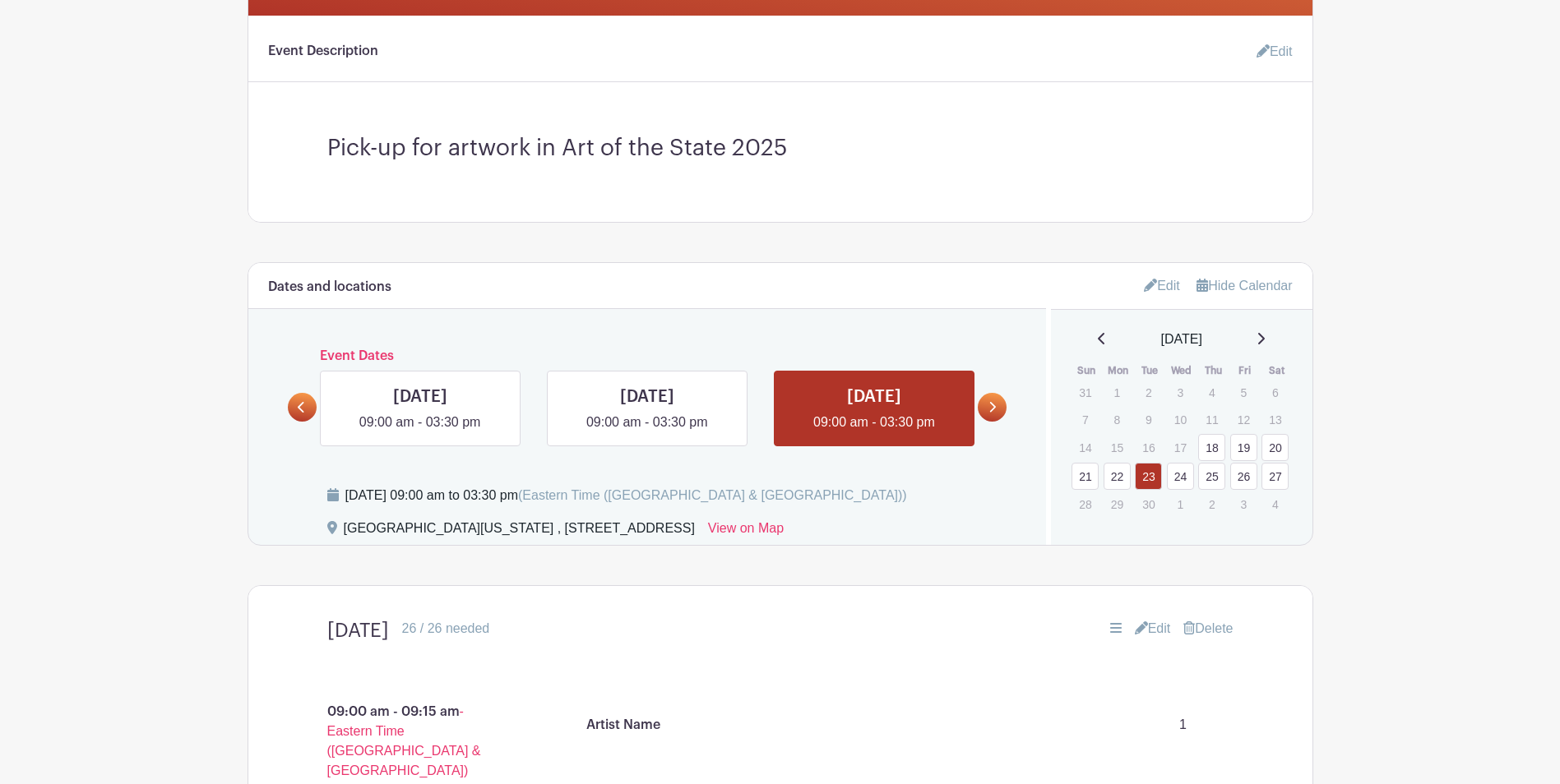
scroll to position [765, 0]
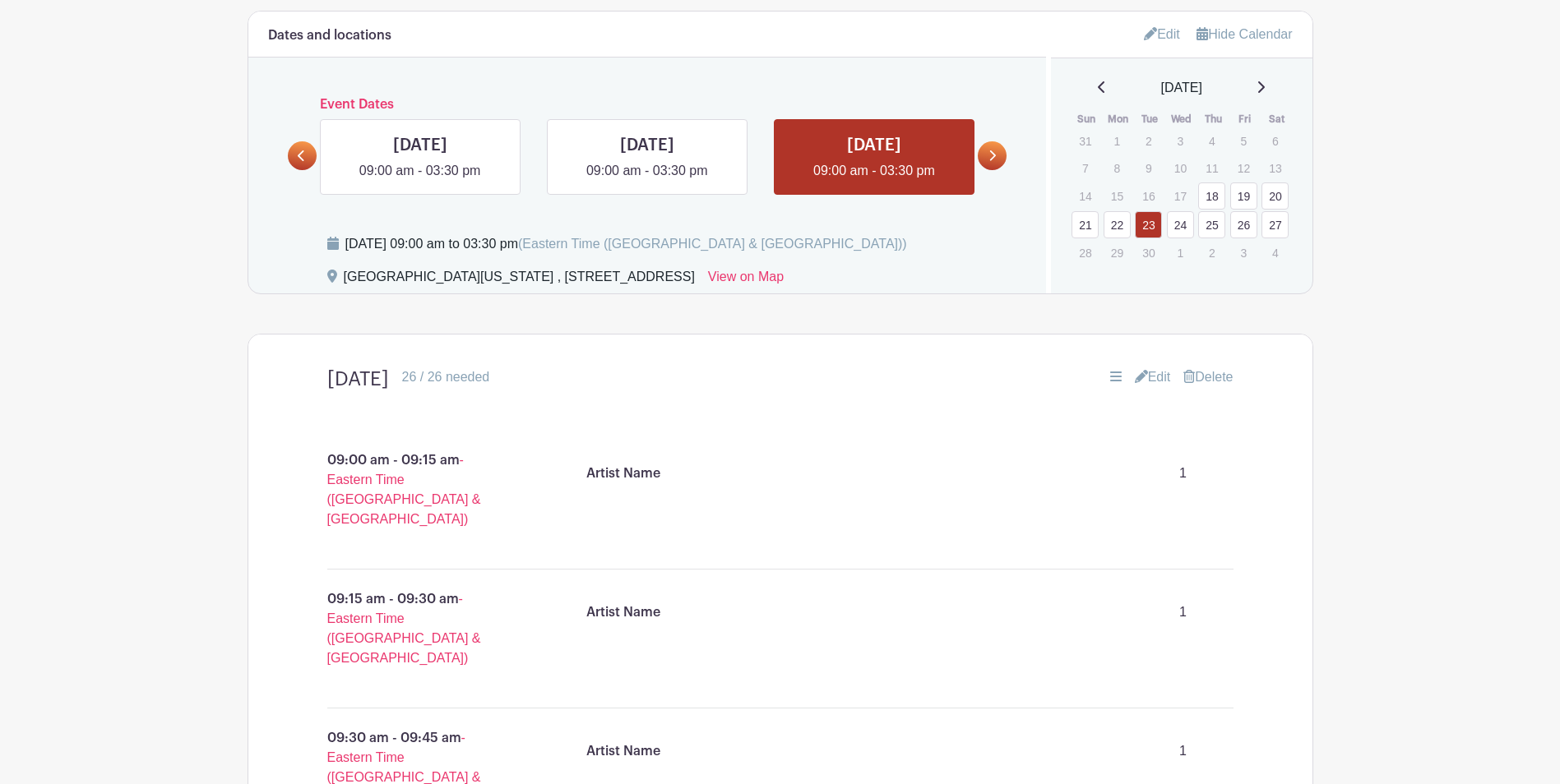
click at [1140, 376] on link "Edit" at bounding box center [1153, 378] width 36 height 20
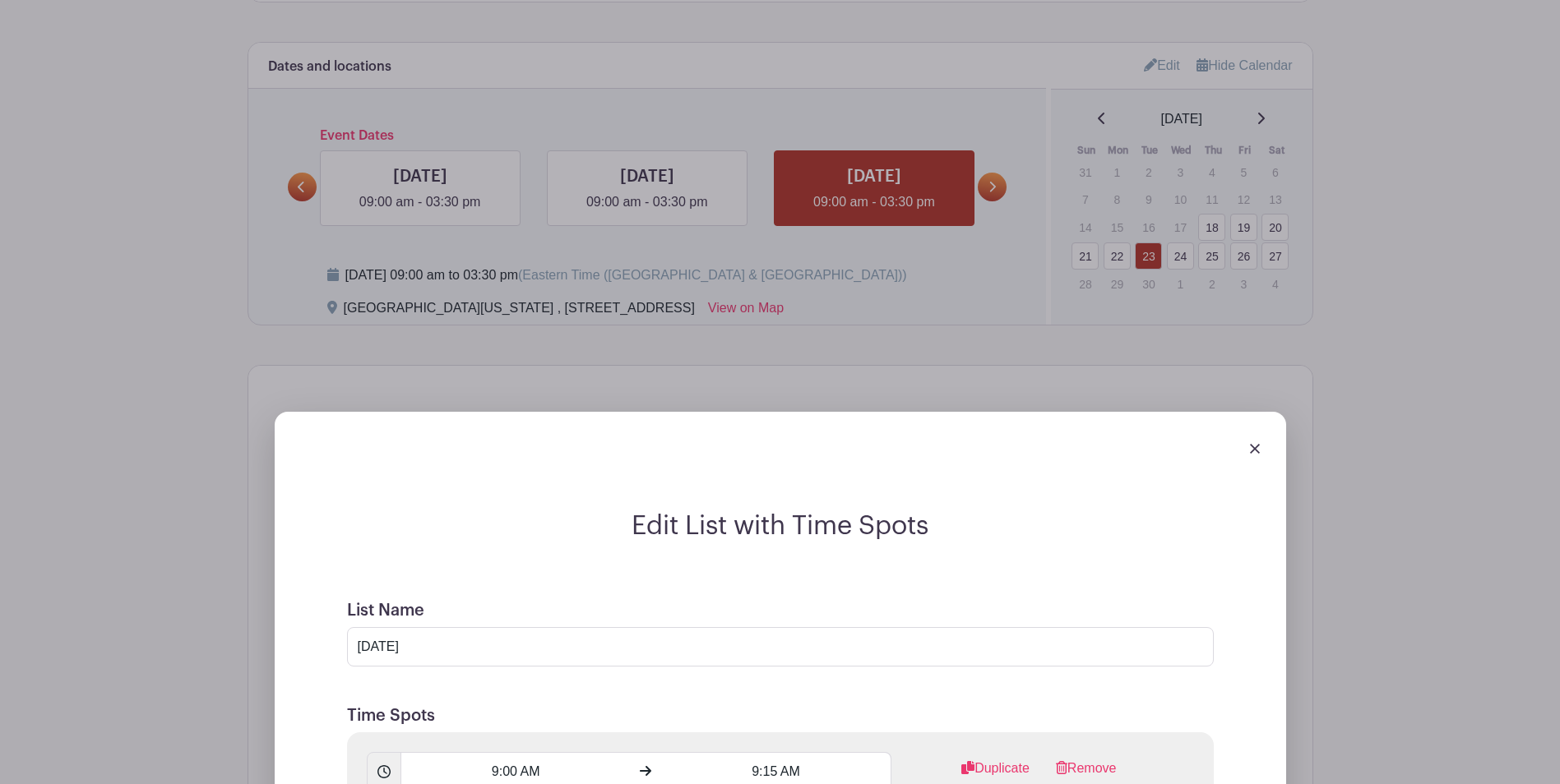
scroll to position [929, 0]
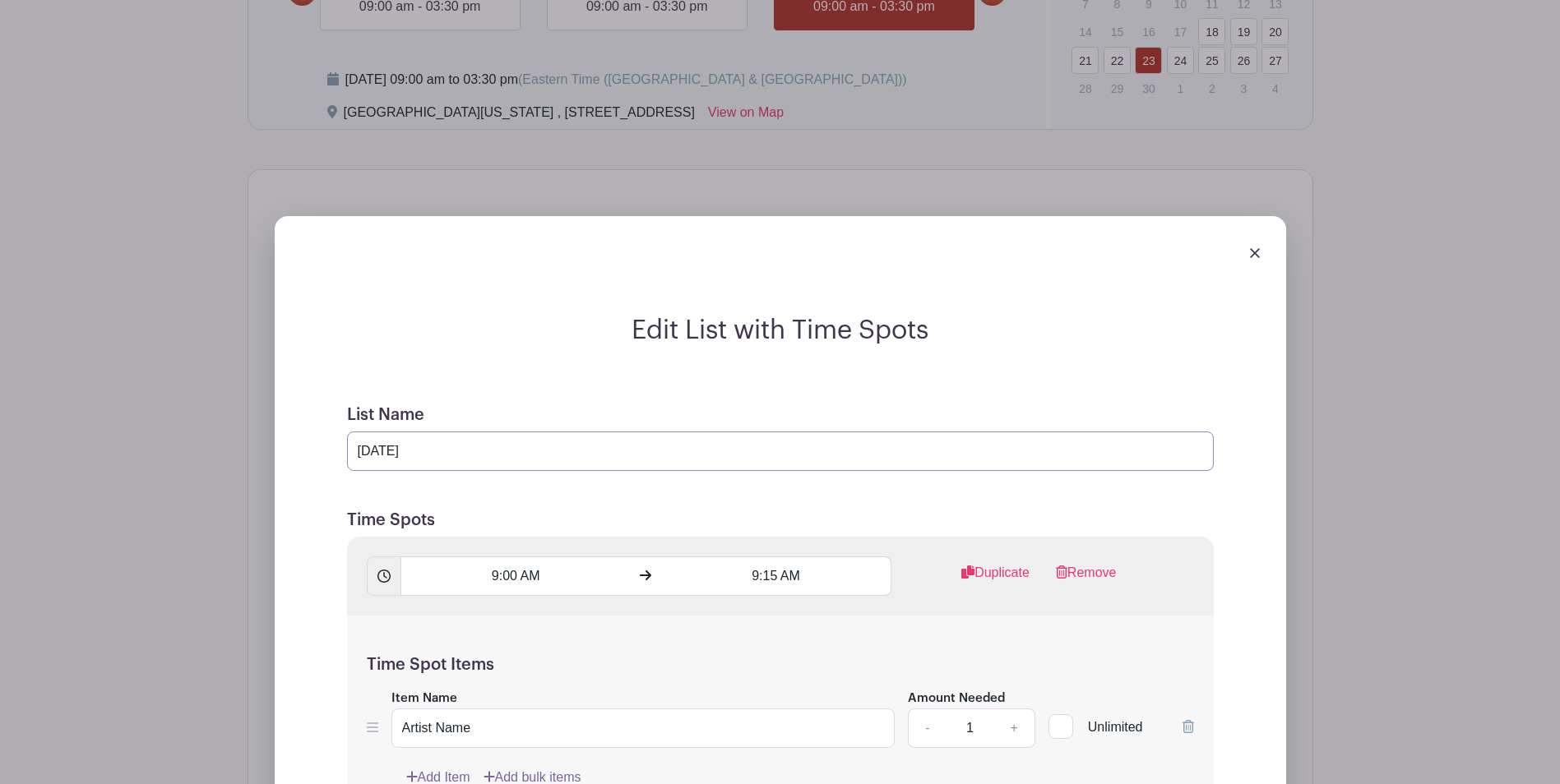
drag, startPoint x: 548, startPoint y: 462, endPoint x: 204, endPoint y: 462, distance: 344.0
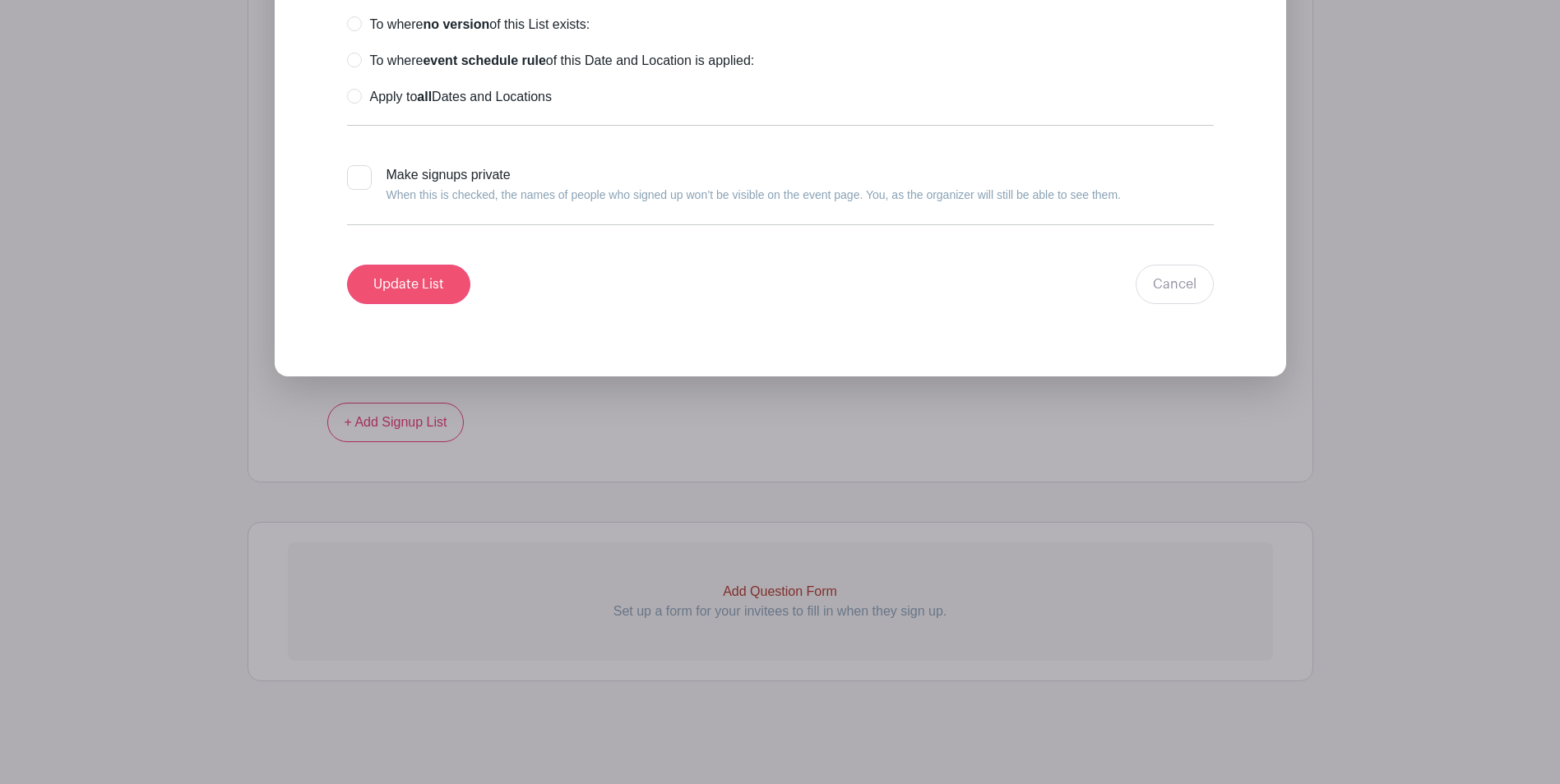
type input "[DATE]"
click at [435, 281] on input "Update List" at bounding box center [409, 283] width 124 height 39
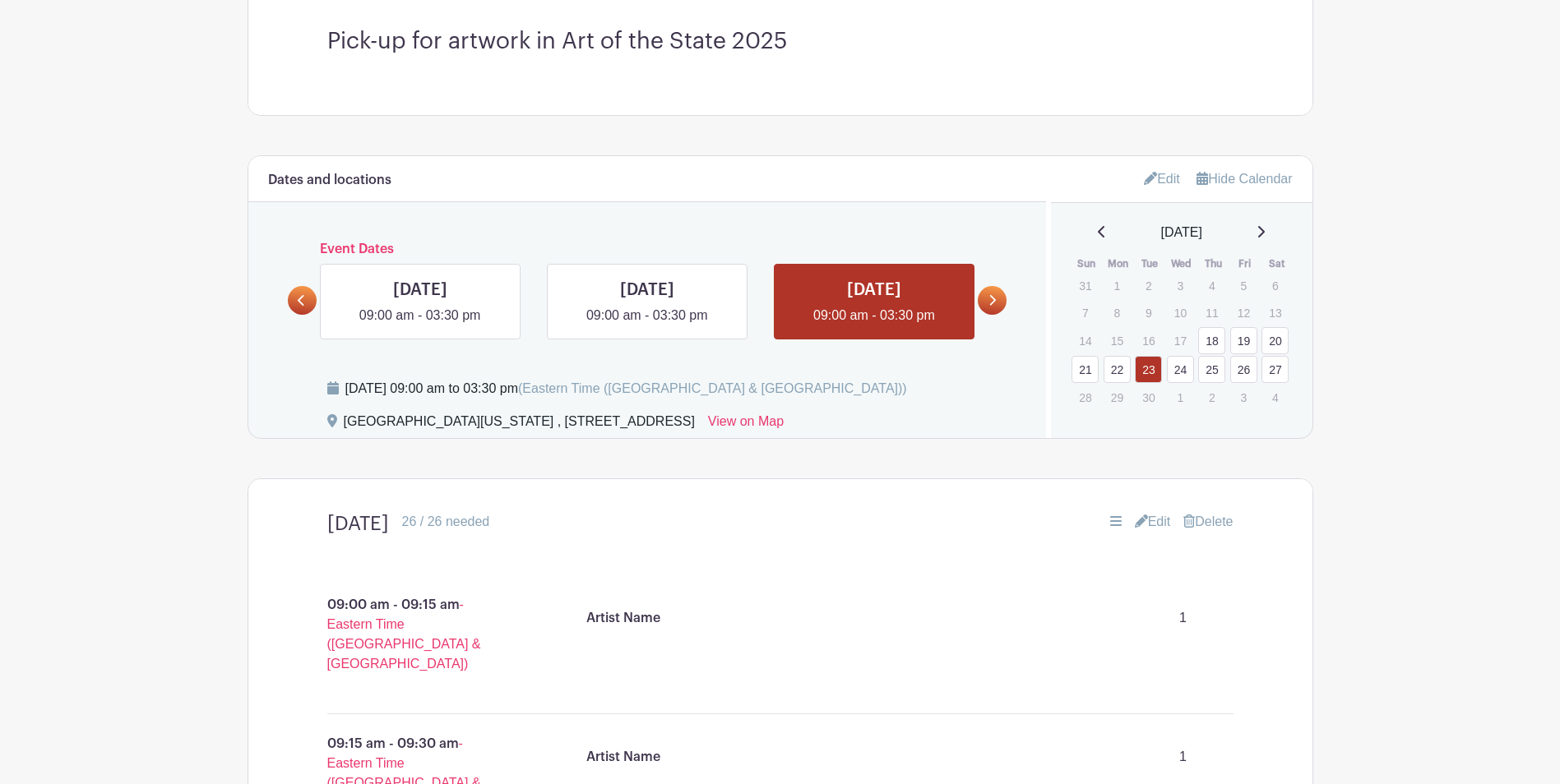
scroll to position [518, 0]
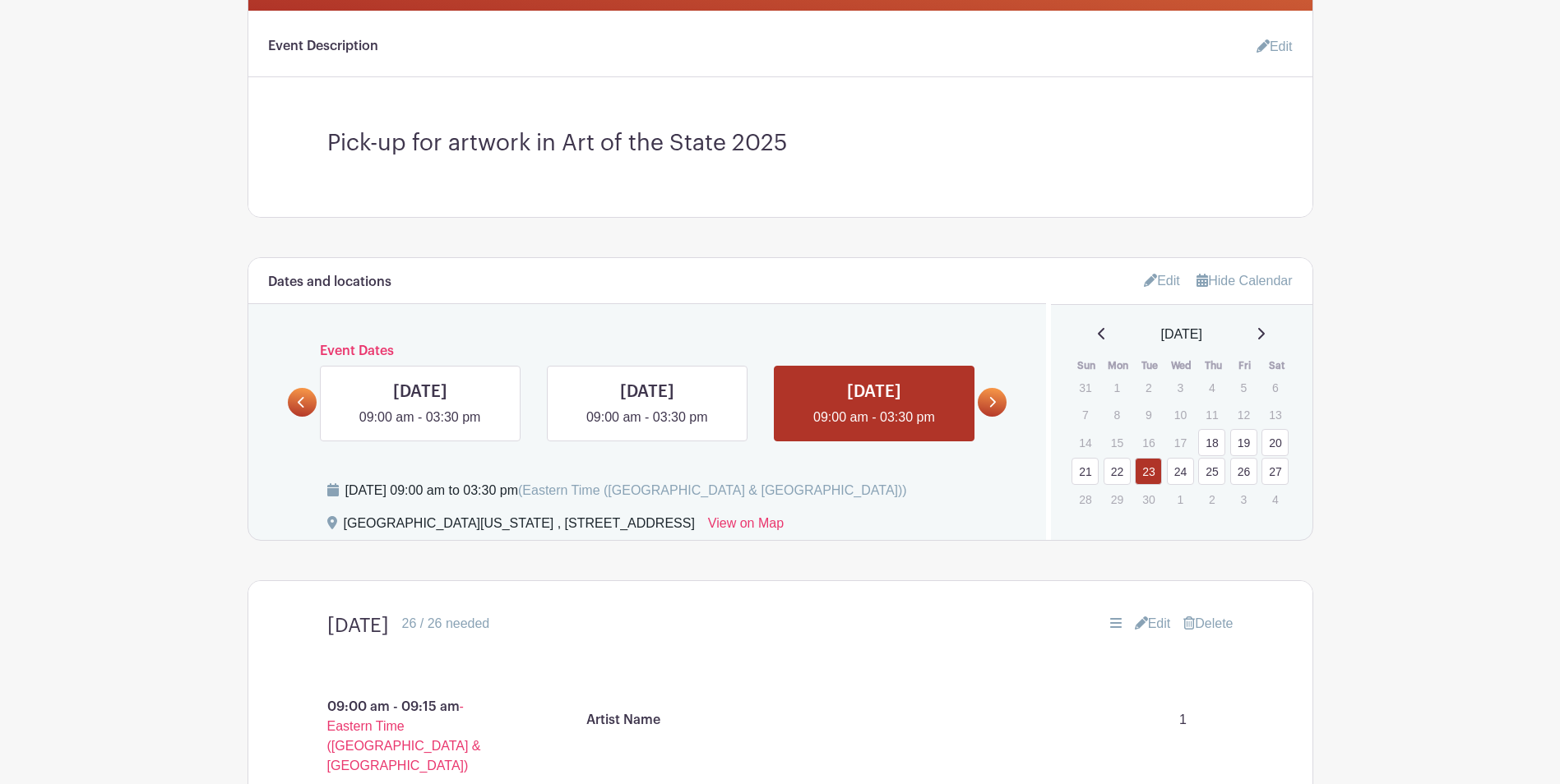
click at [999, 398] on link at bounding box center [992, 402] width 29 height 29
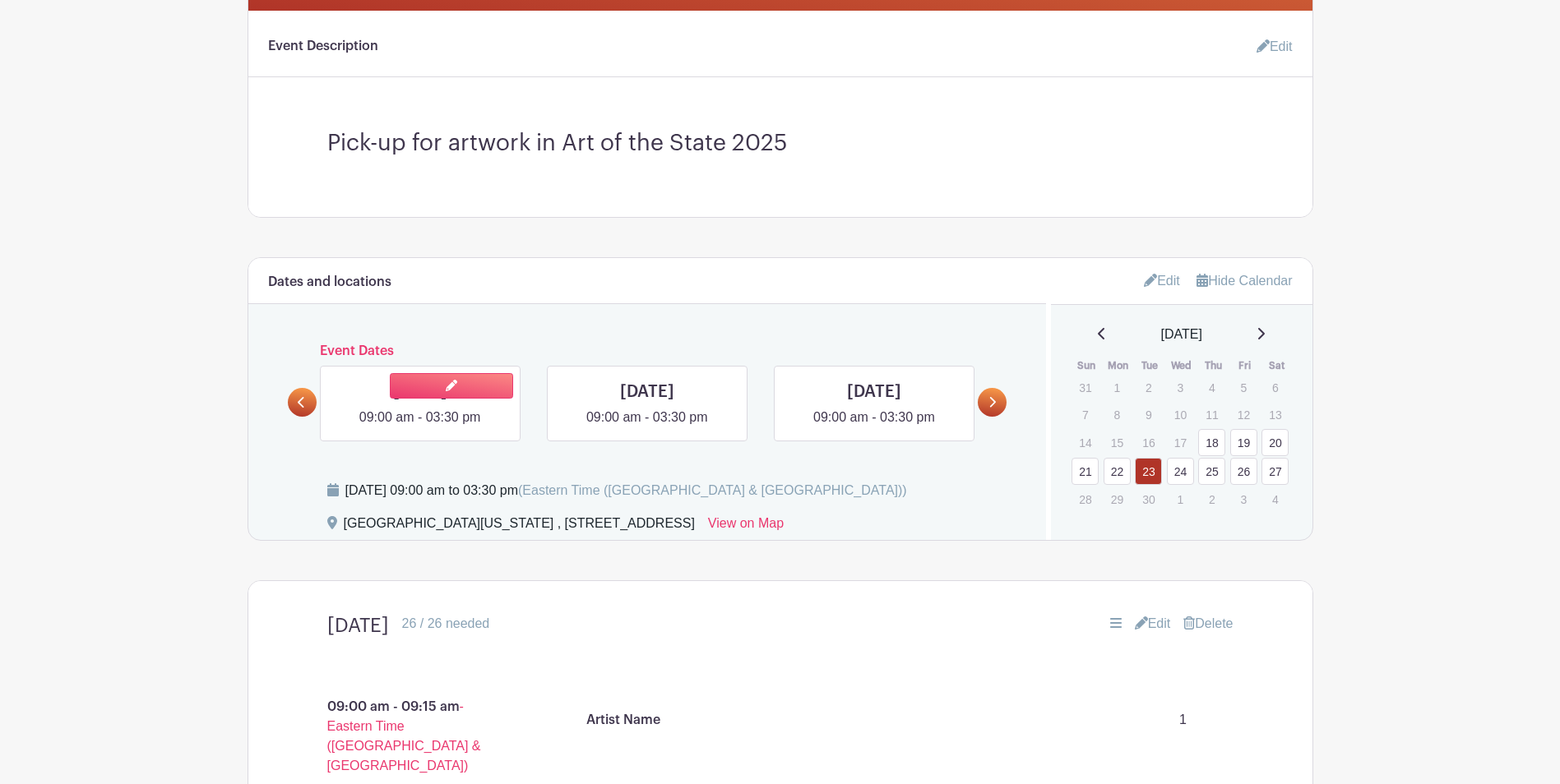
click at [420, 428] on link at bounding box center [420, 428] width 0 height 0
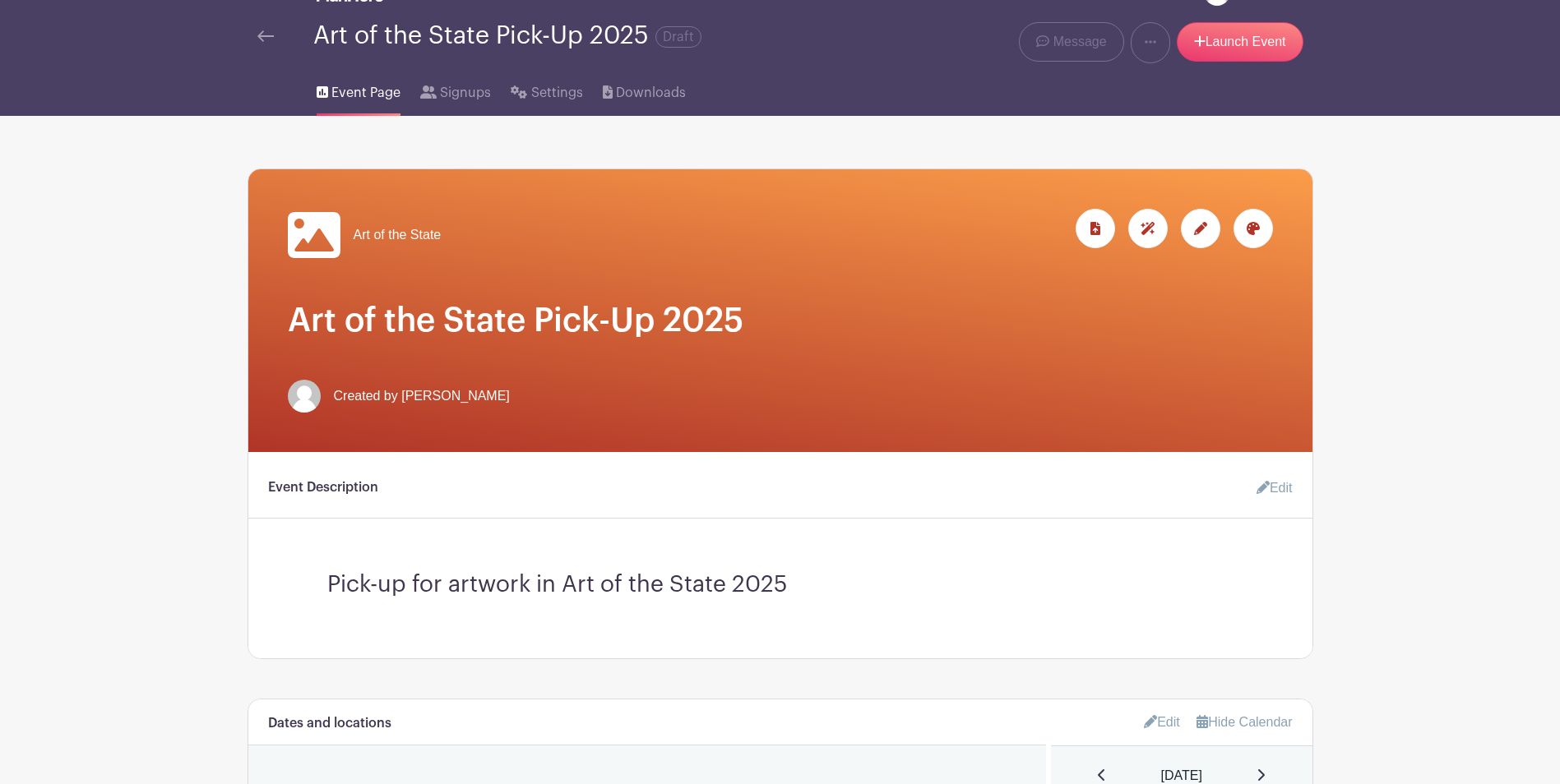
scroll to position [0, 0]
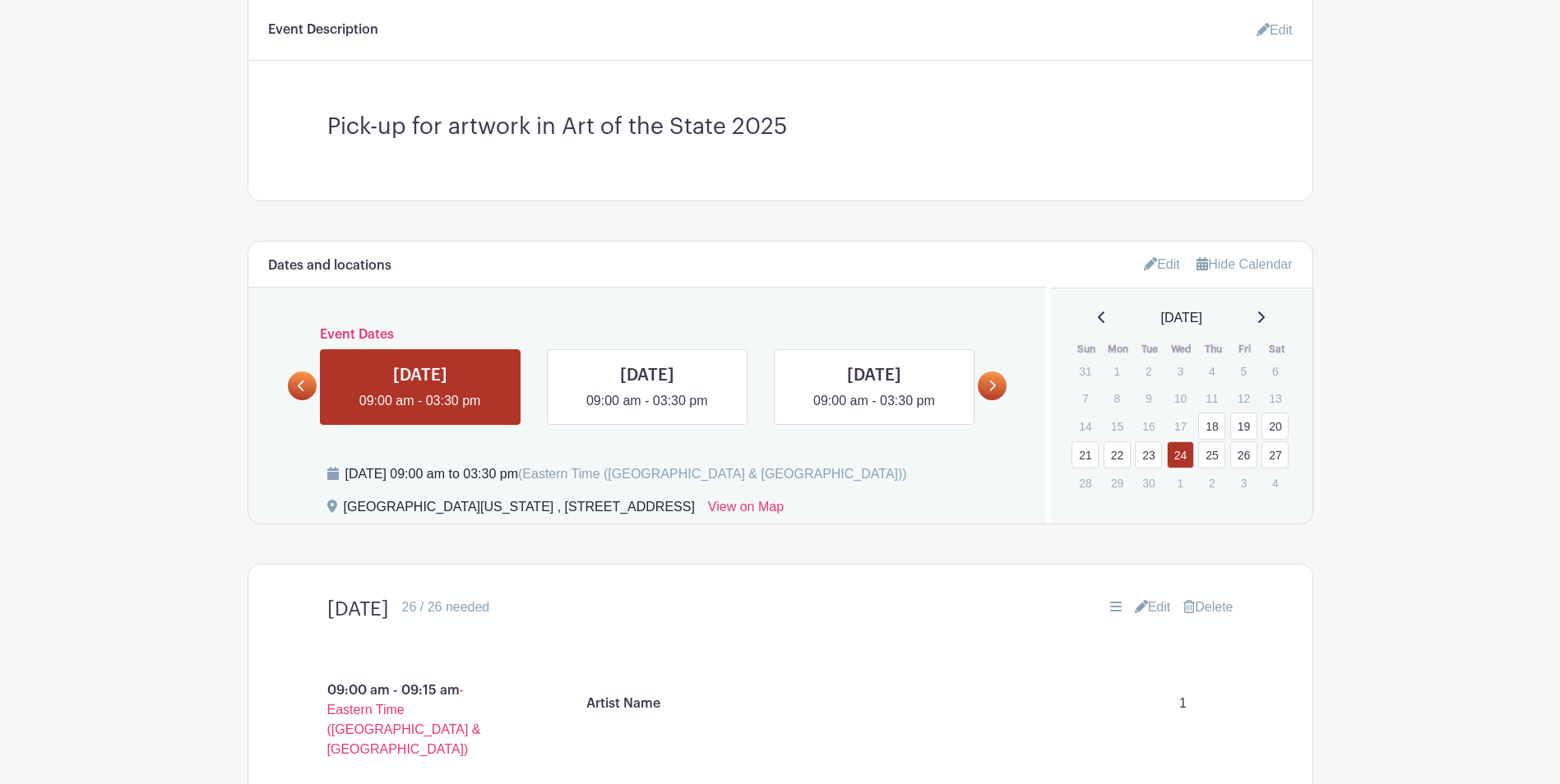
scroll to position [493, 0]
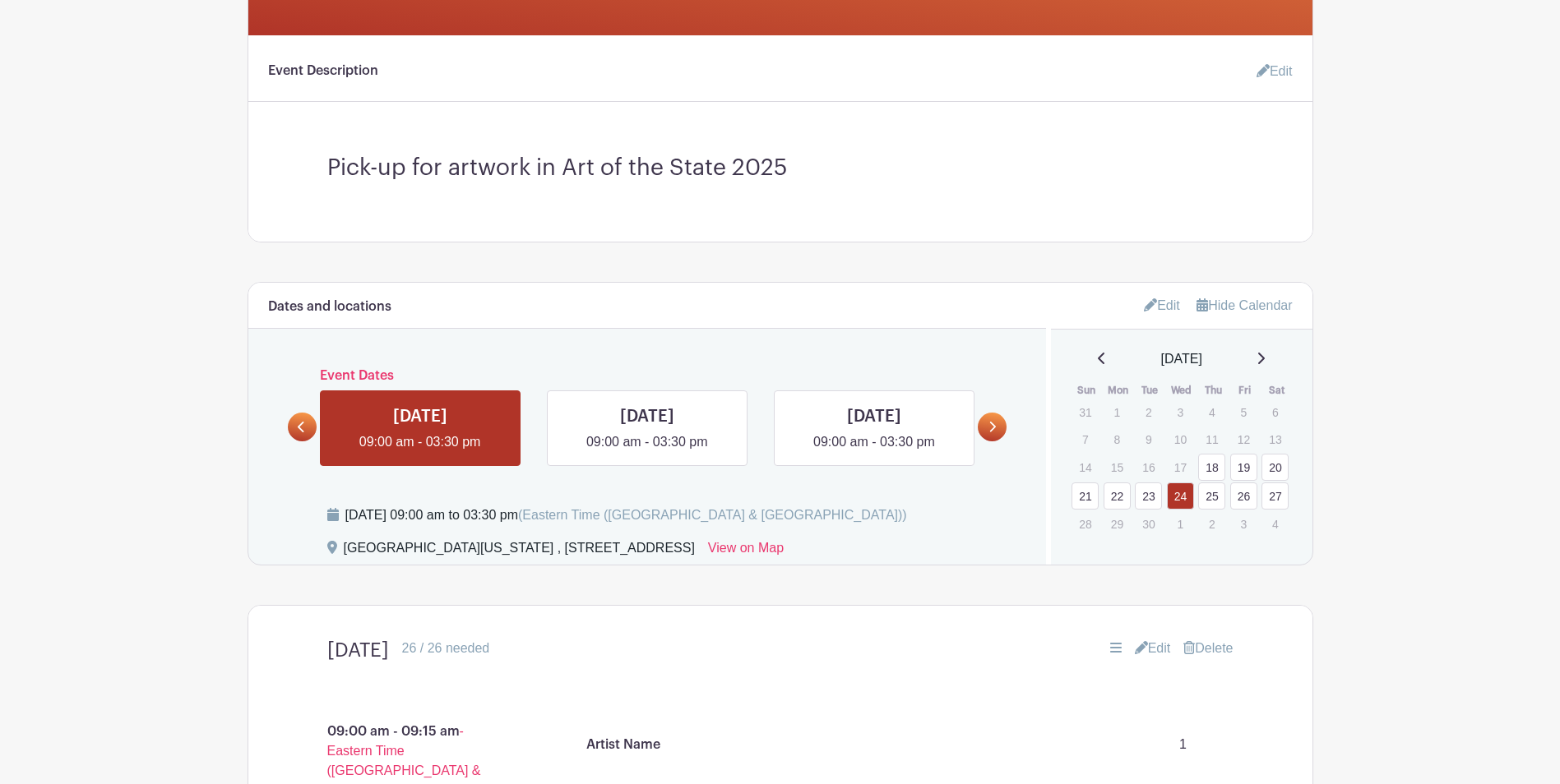
click at [1146, 655] on link "Edit" at bounding box center [1153, 649] width 36 height 20
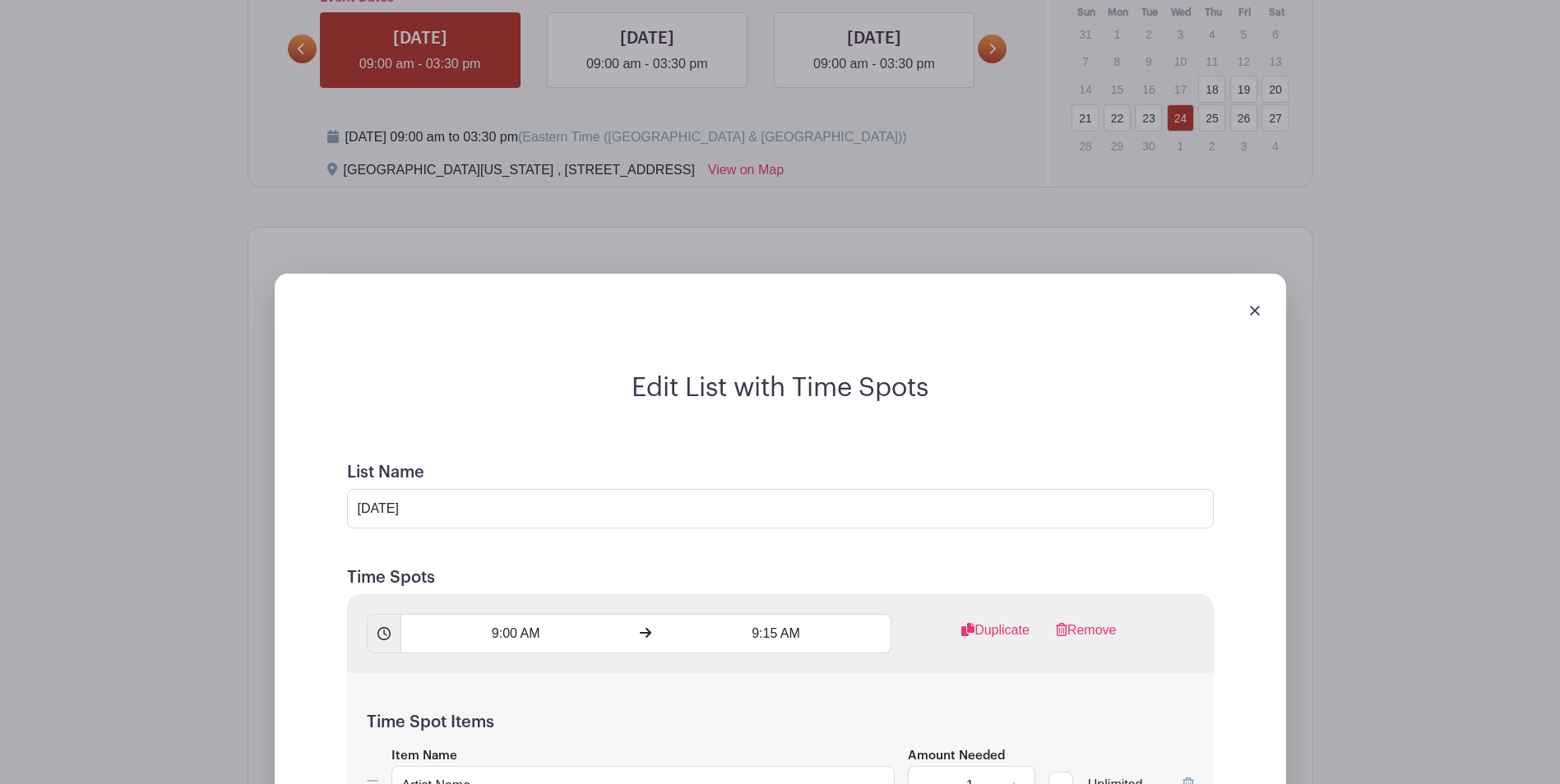
scroll to position [904, 0]
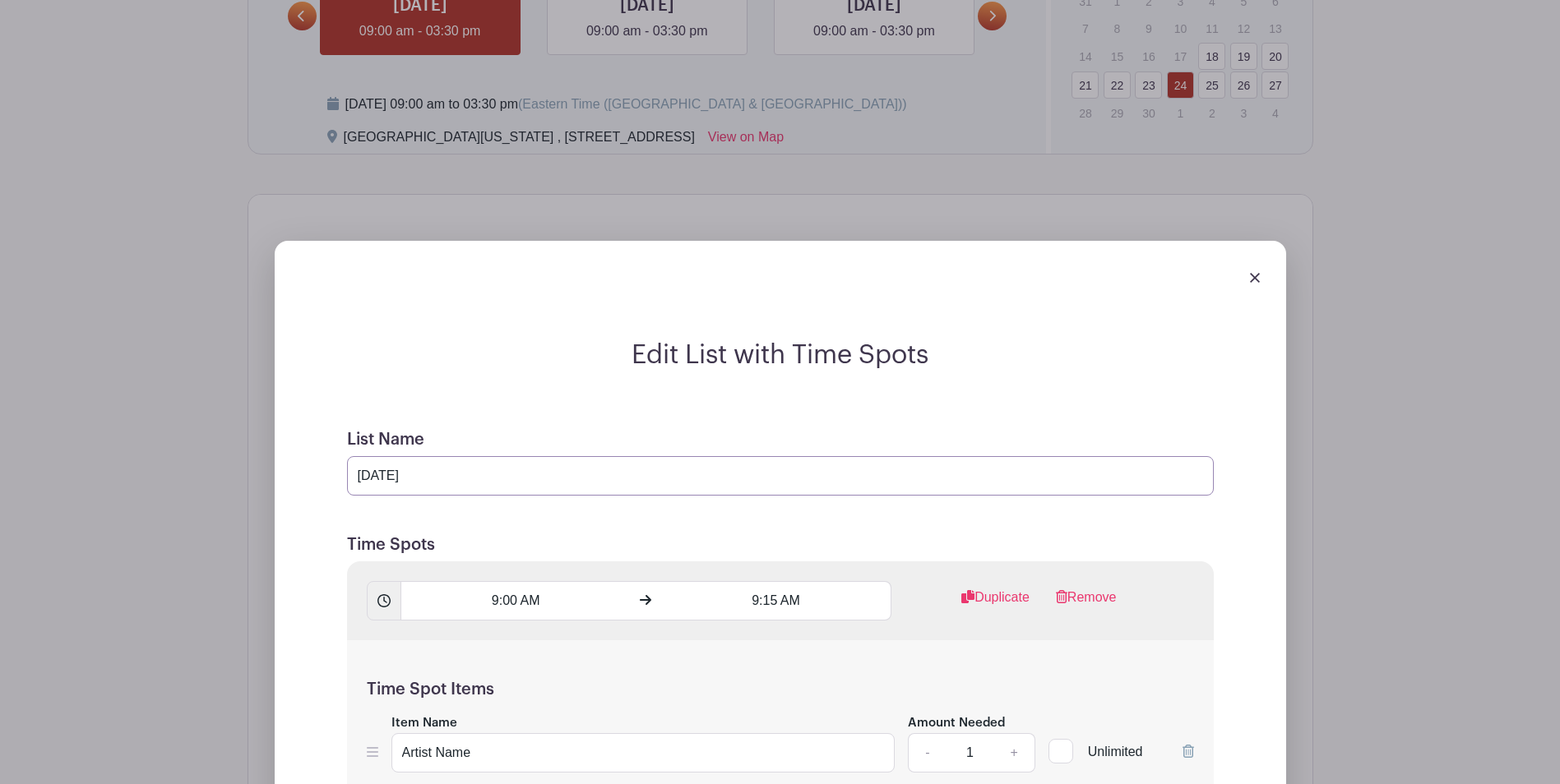
drag, startPoint x: 592, startPoint y: 483, endPoint x: 277, endPoint y: 441, distance: 317.8
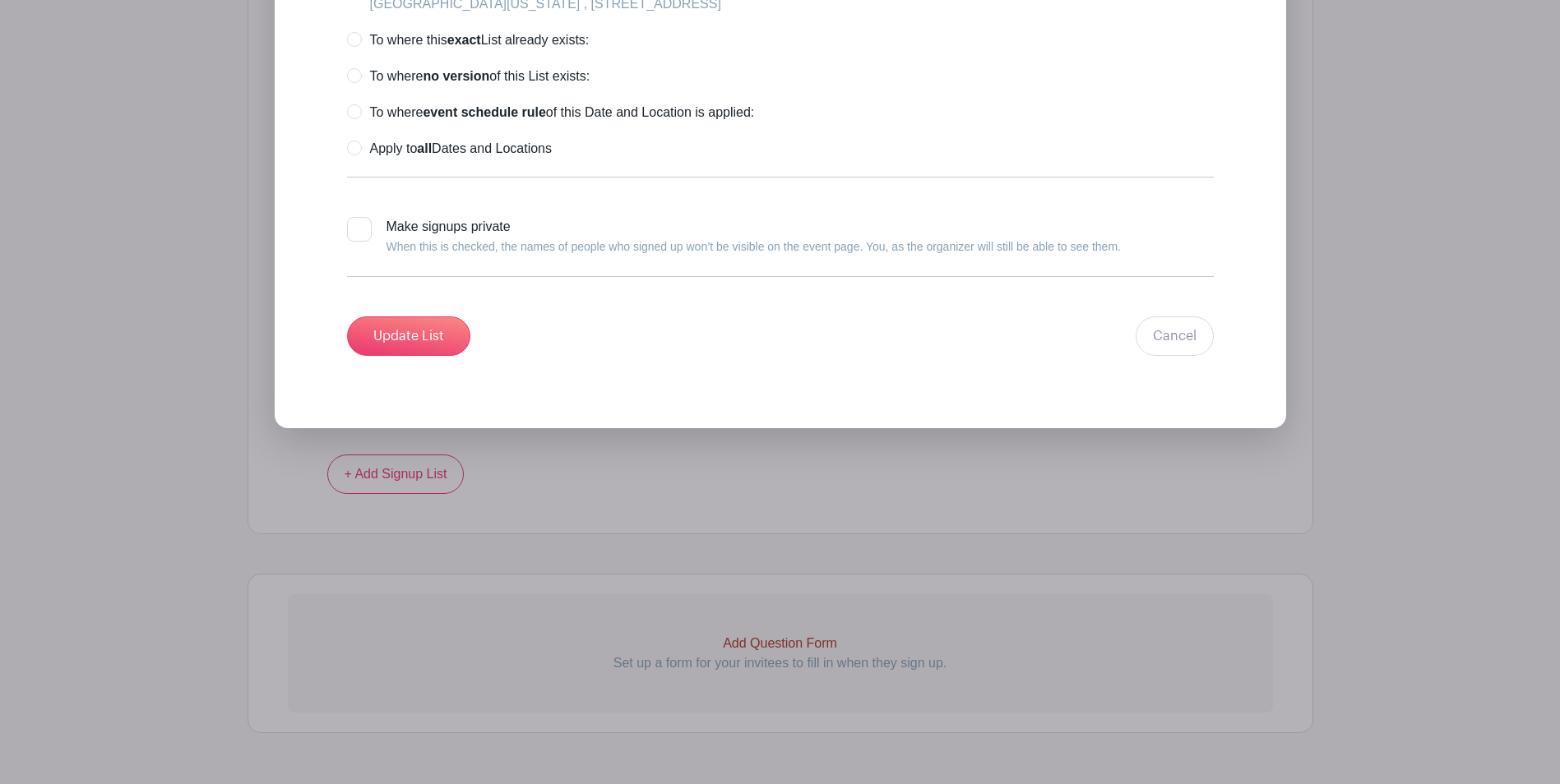
scroll to position [9724, 0]
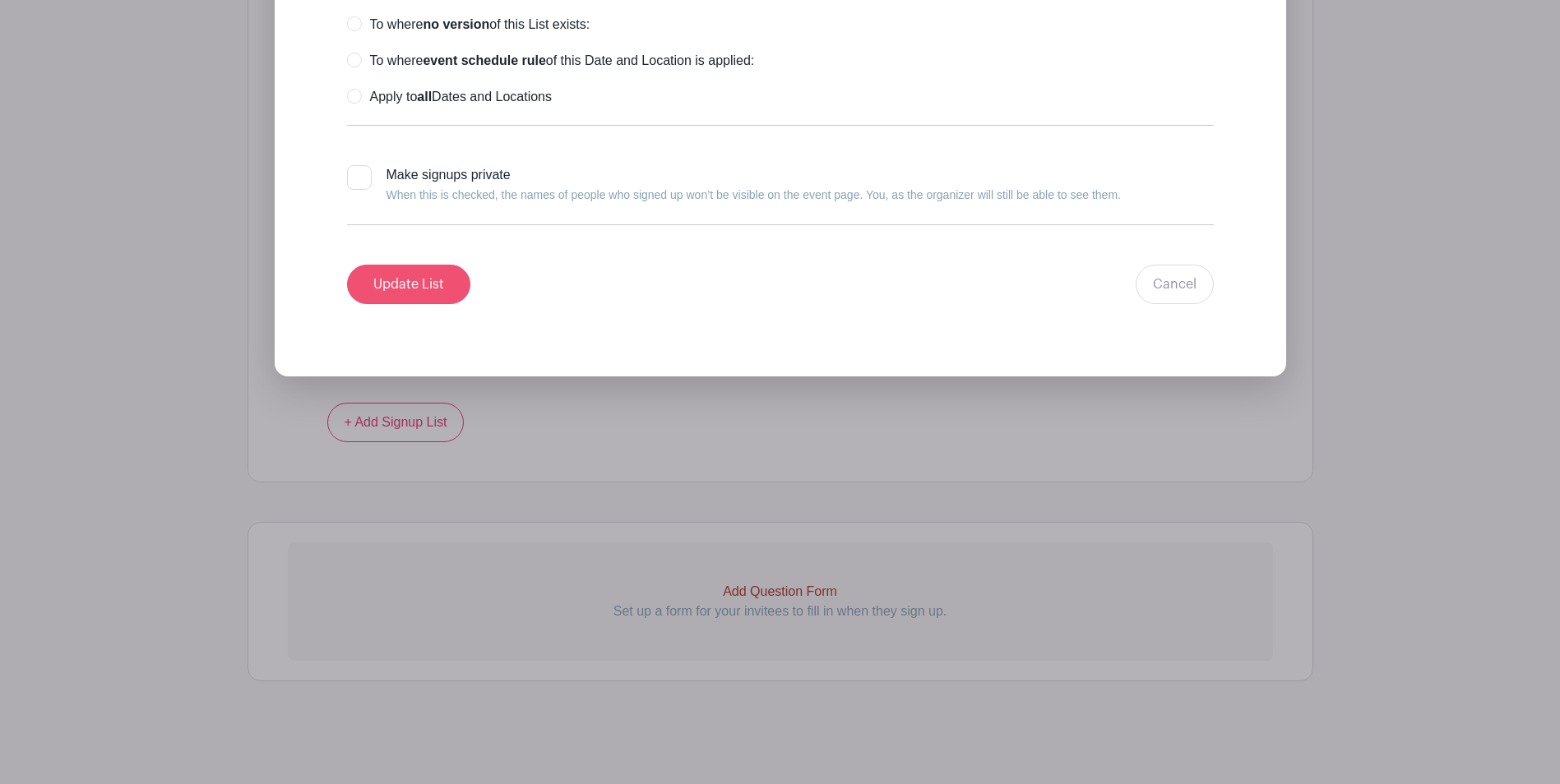
type input "[DATE]"
click at [404, 287] on input "Update List" at bounding box center [409, 283] width 124 height 39
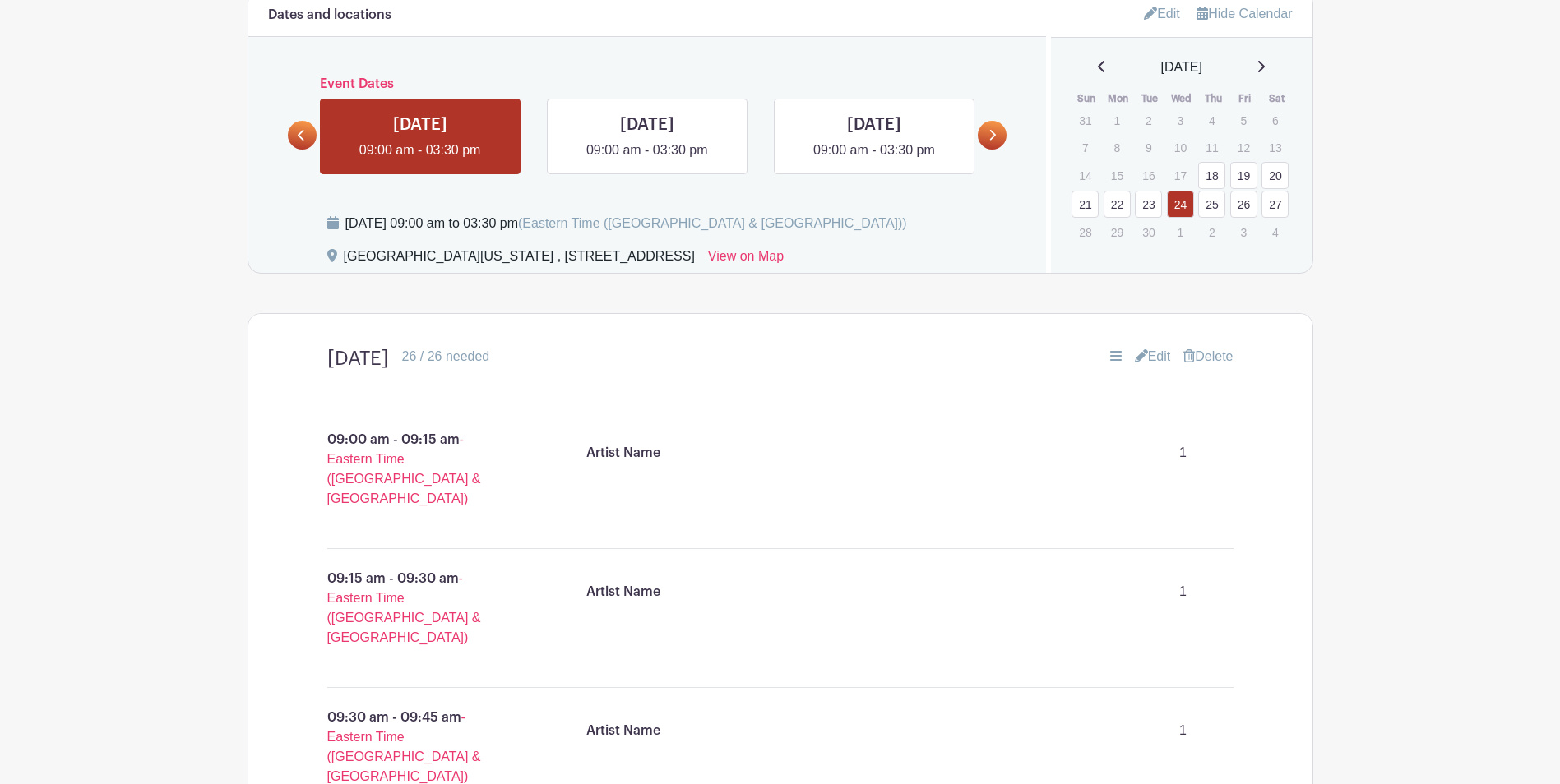
scroll to position [764, 0]
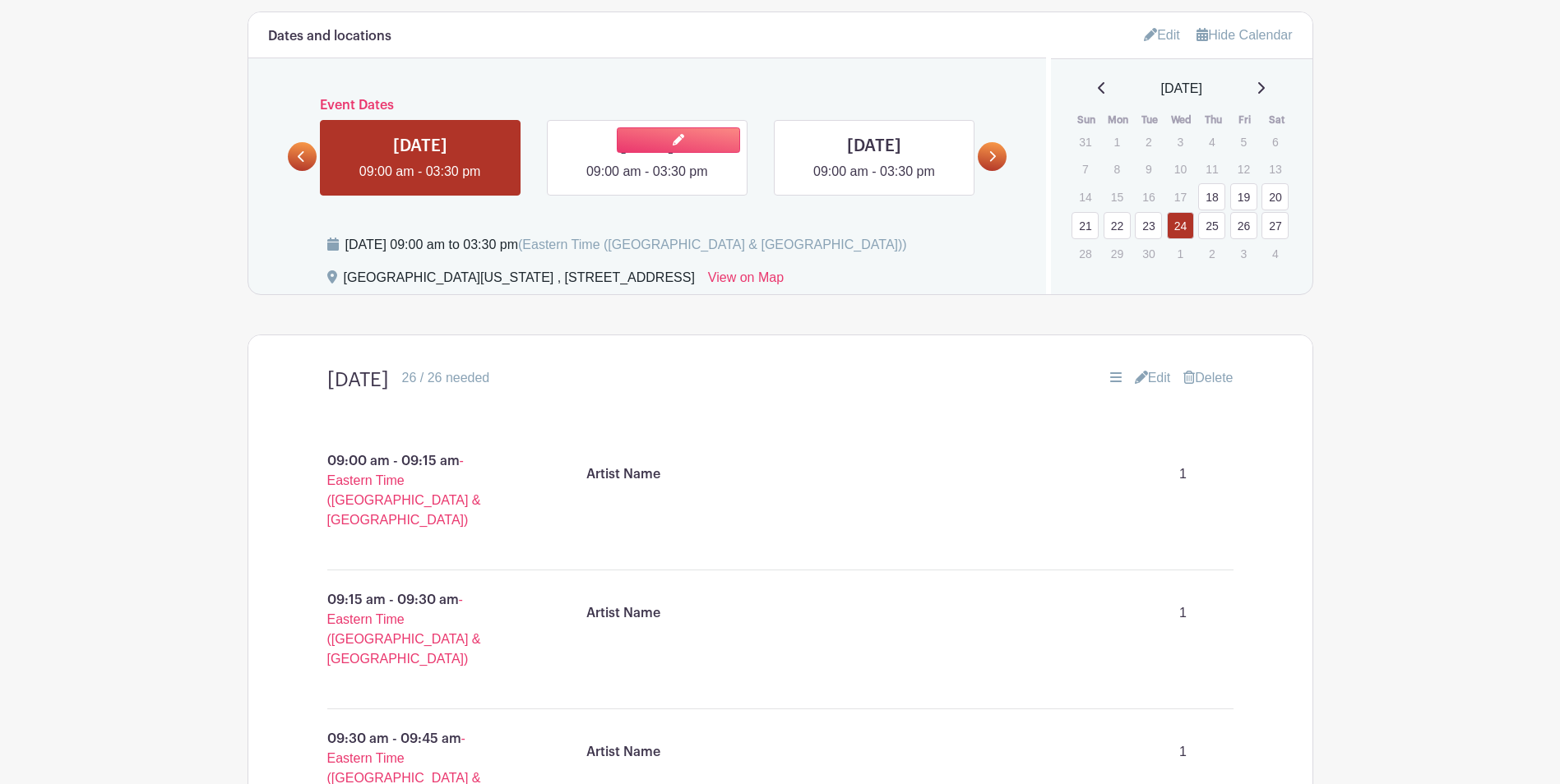
click at [647, 182] on link at bounding box center [647, 182] width 0 height 0
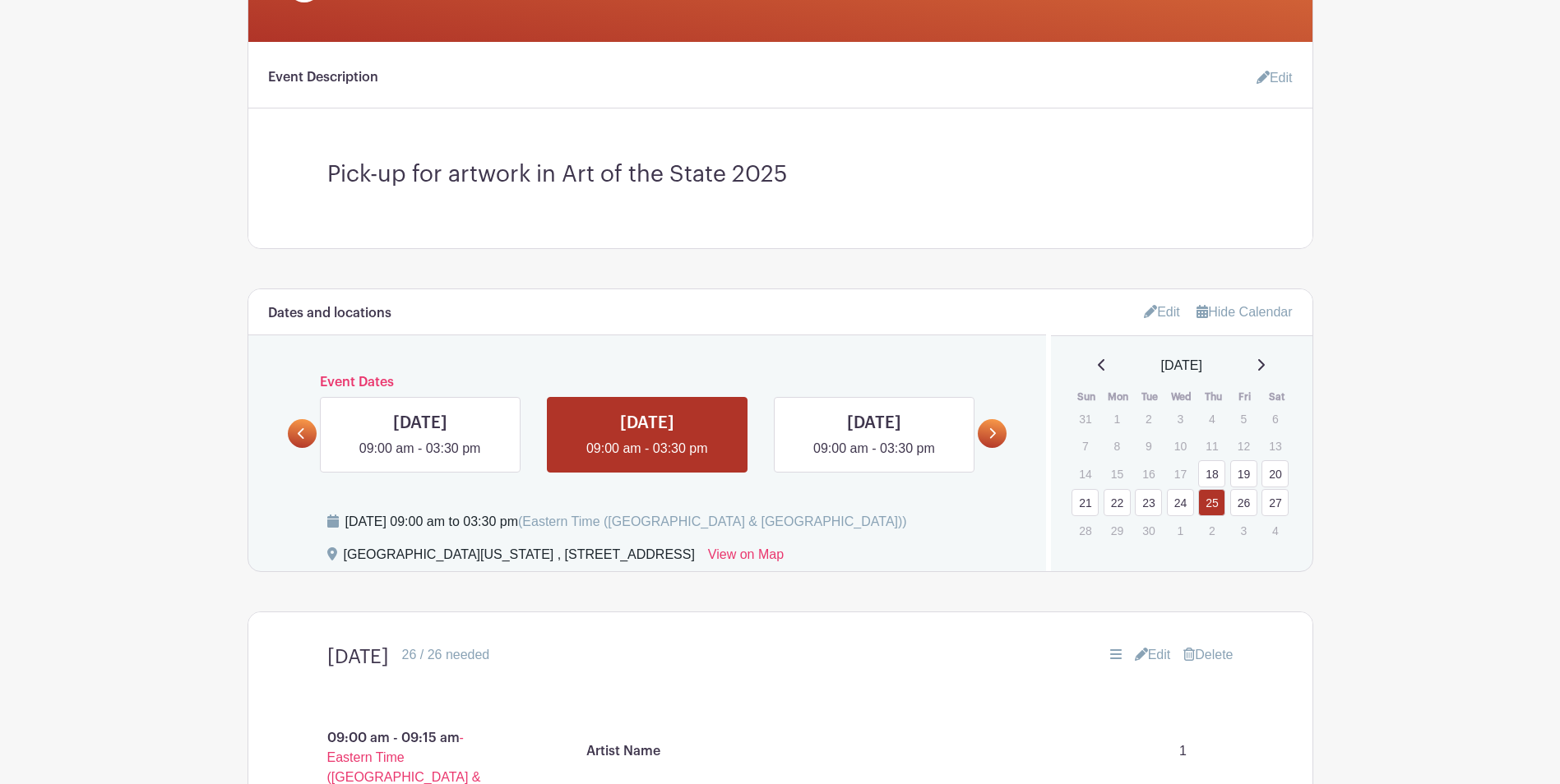
scroll to position [681, 0]
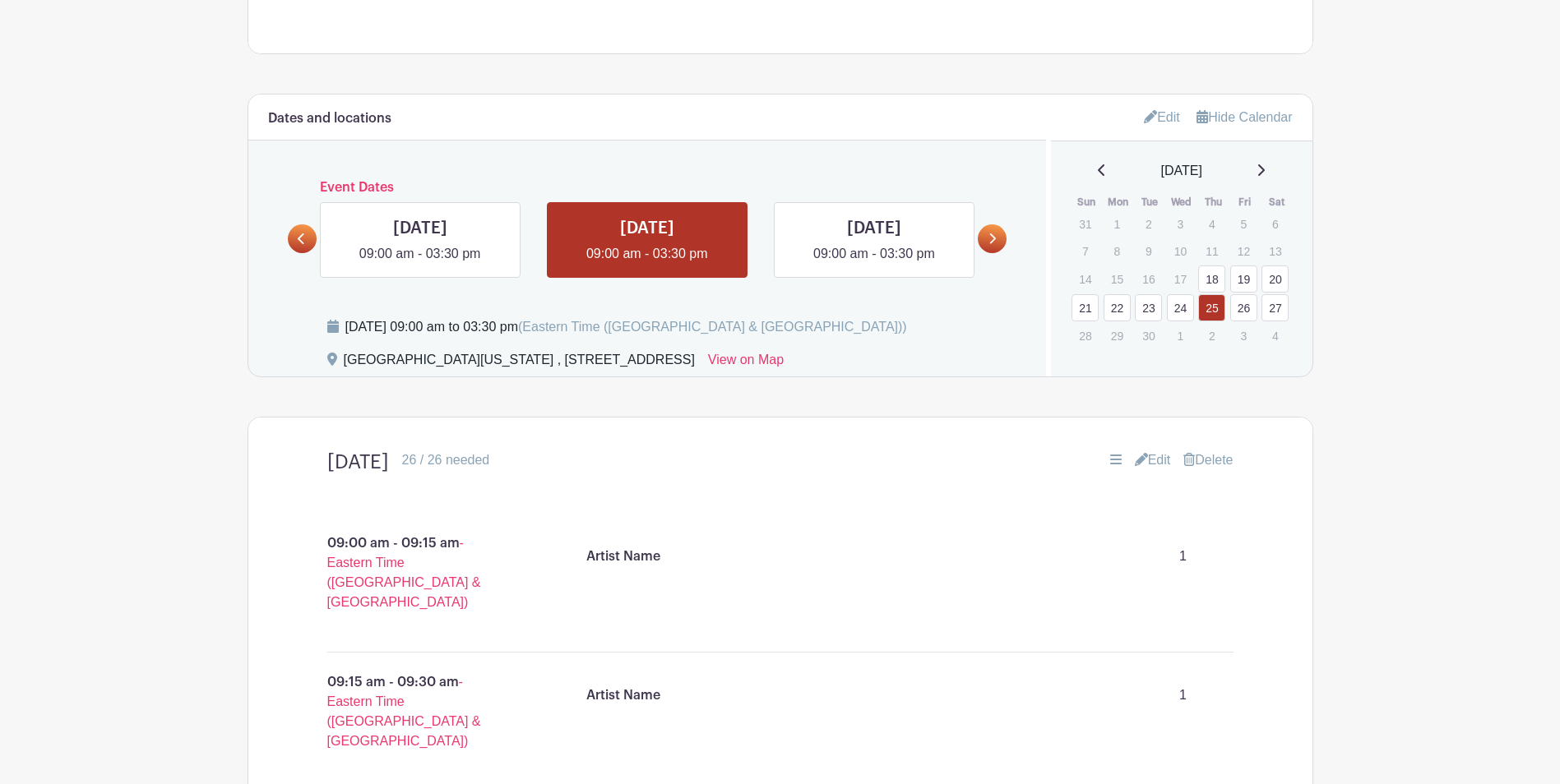
click at [1155, 461] on link "Edit" at bounding box center [1153, 461] width 36 height 20
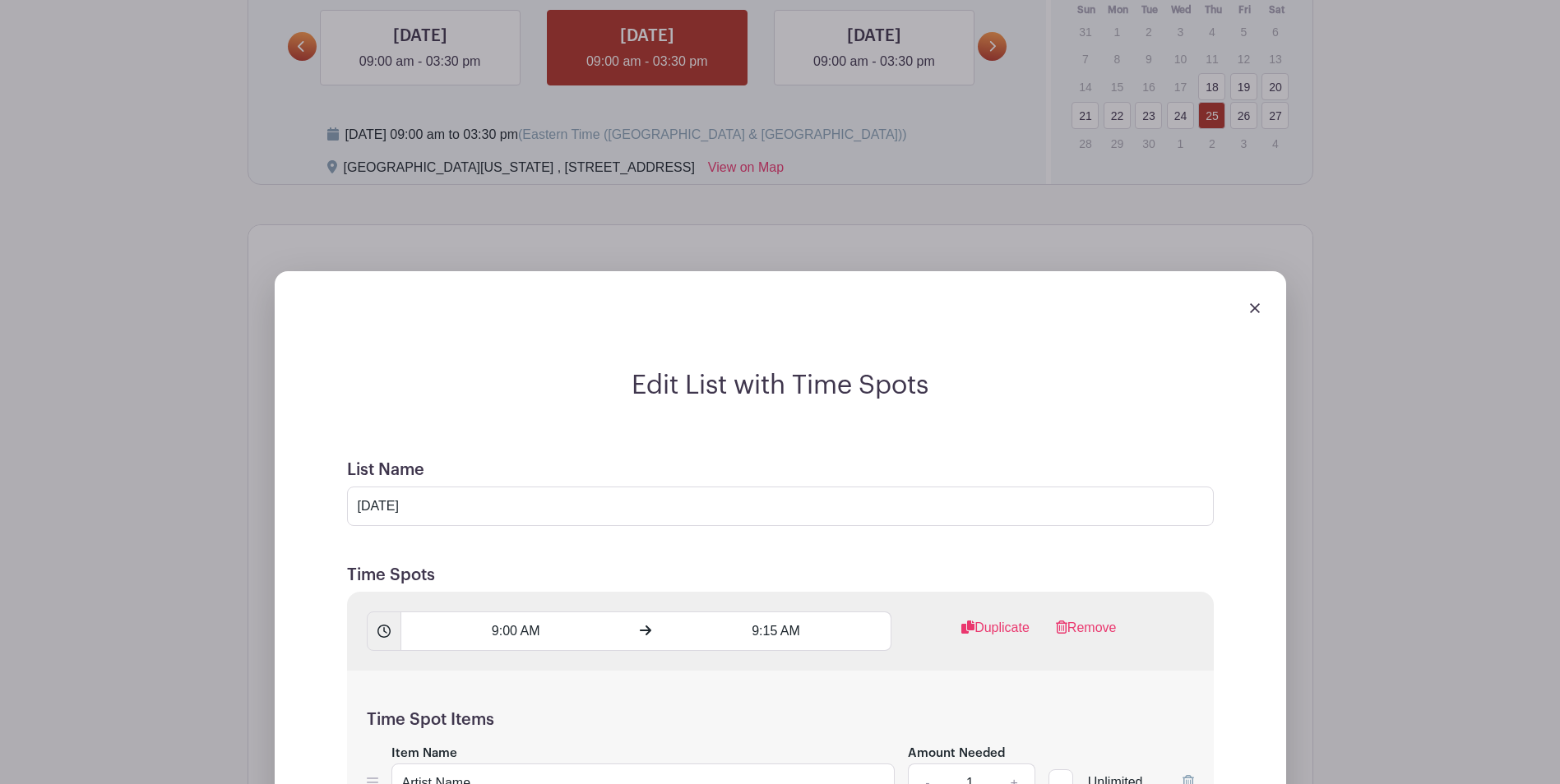
scroll to position [1010, 0]
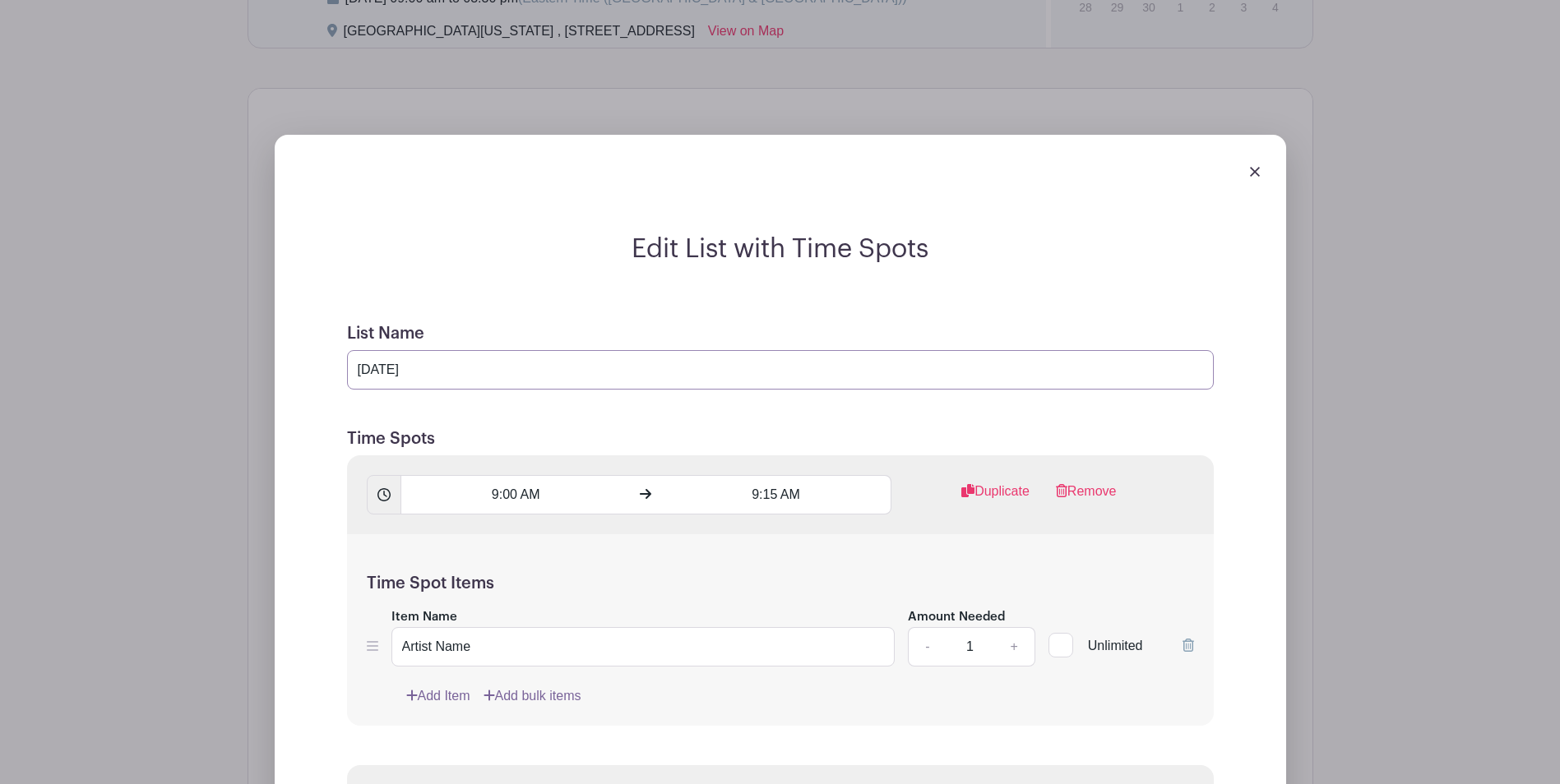
click at [542, 364] on input "[DATE]" at bounding box center [780, 369] width 867 height 39
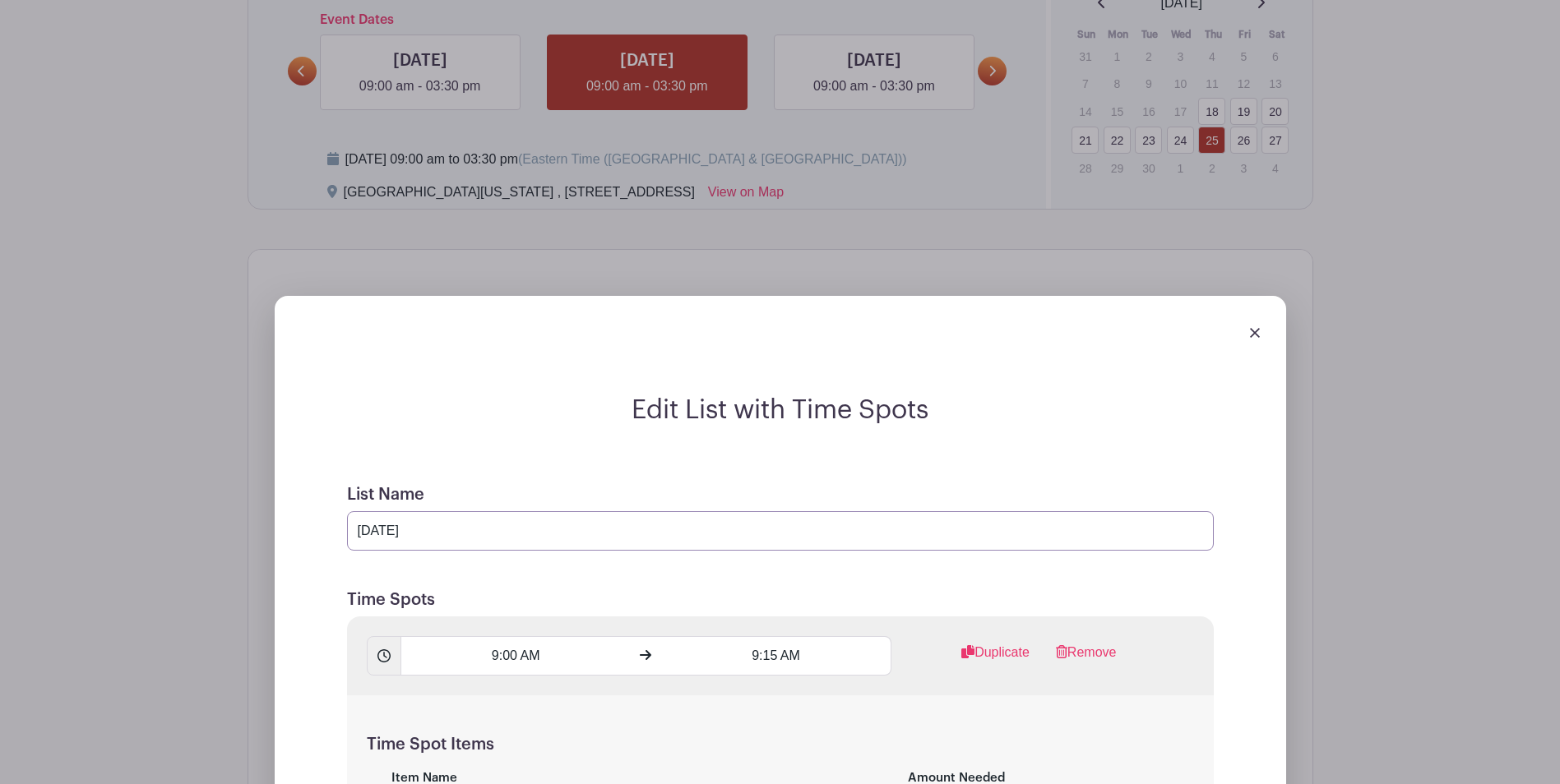
scroll to position [846, 0]
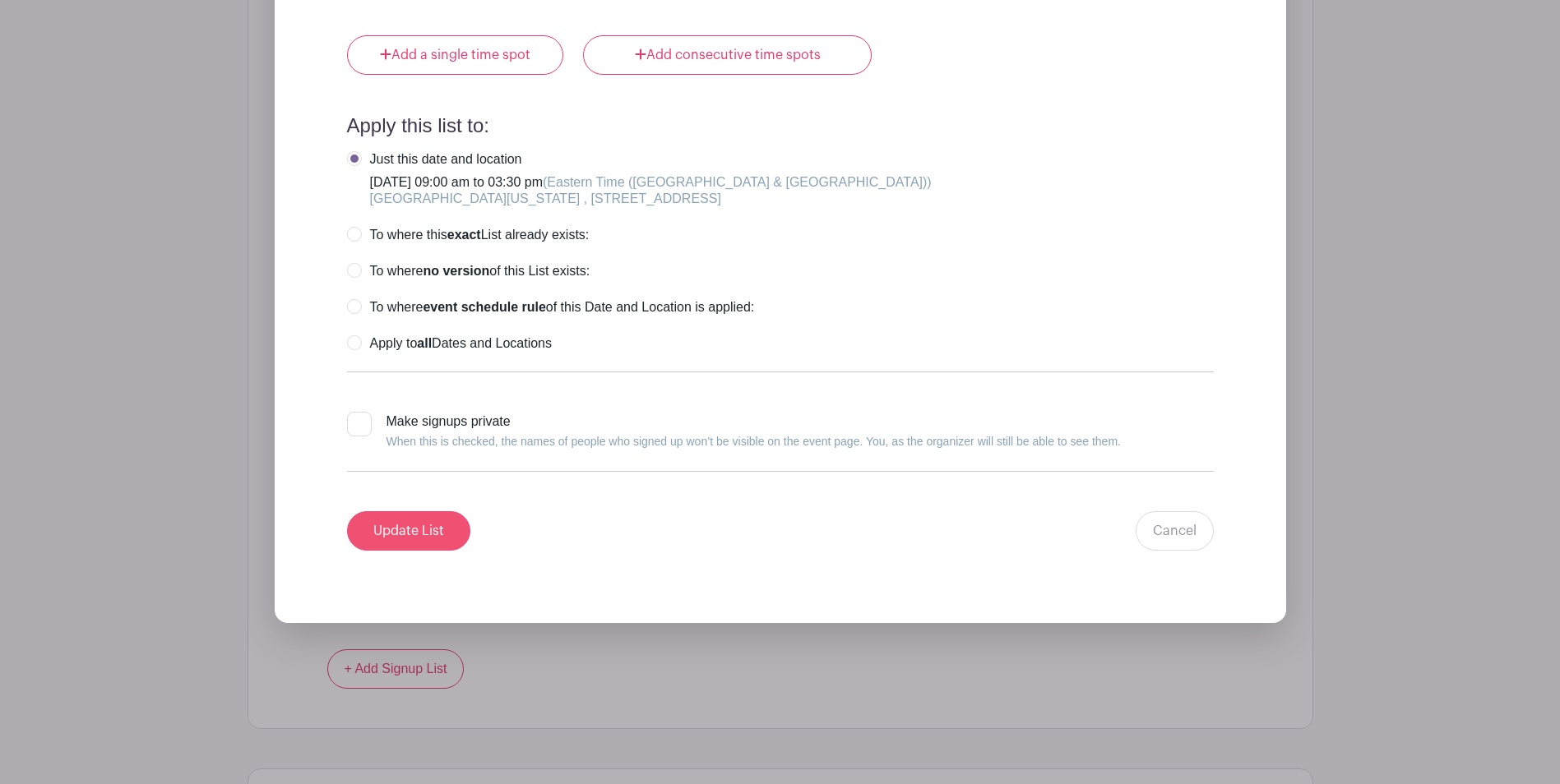
type input "[DATE]"
click at [434, 527] on input "Update List" at bounding box center [409, 531] width 124 height 39
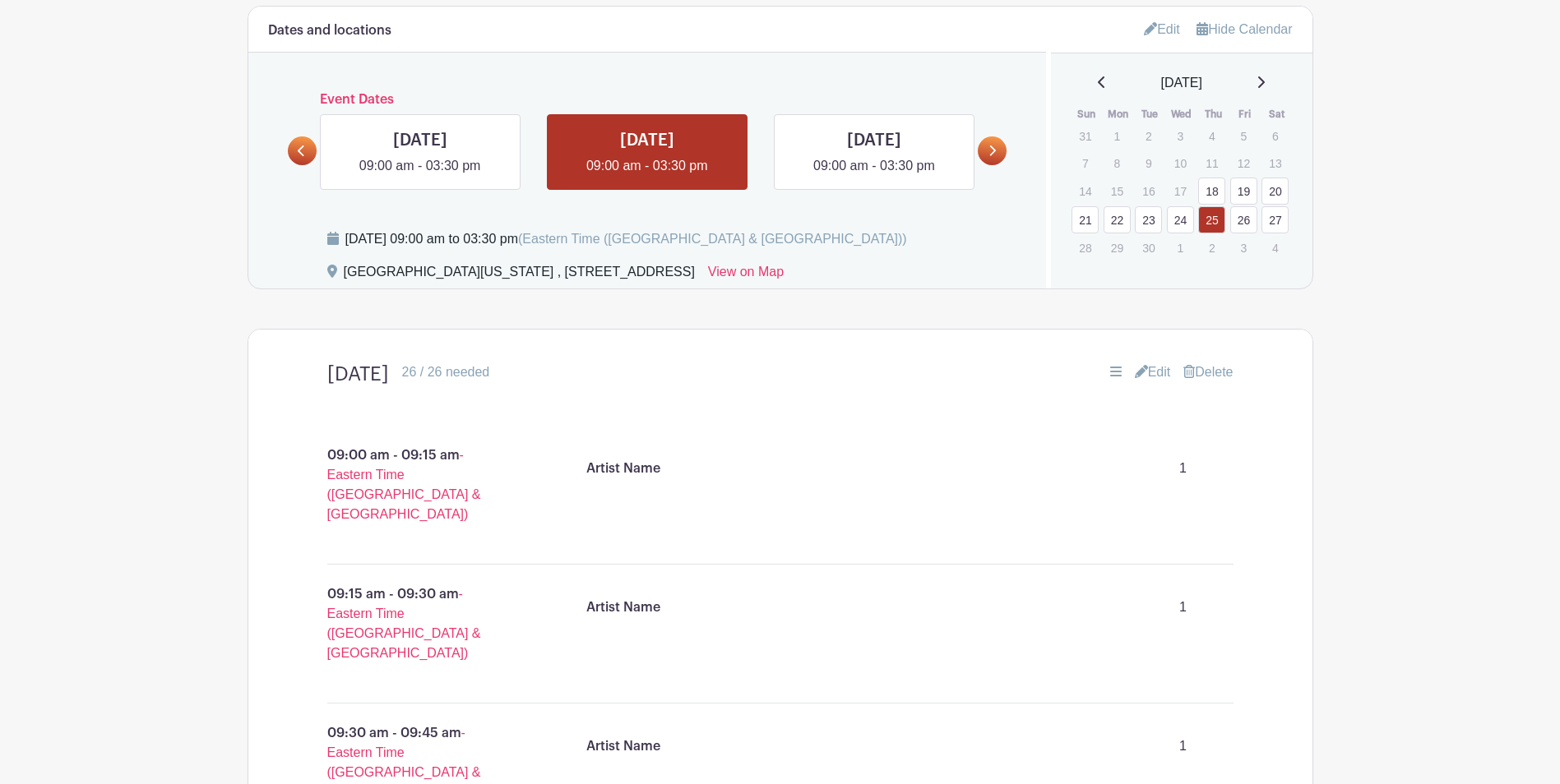
scroll to position [681, 0]
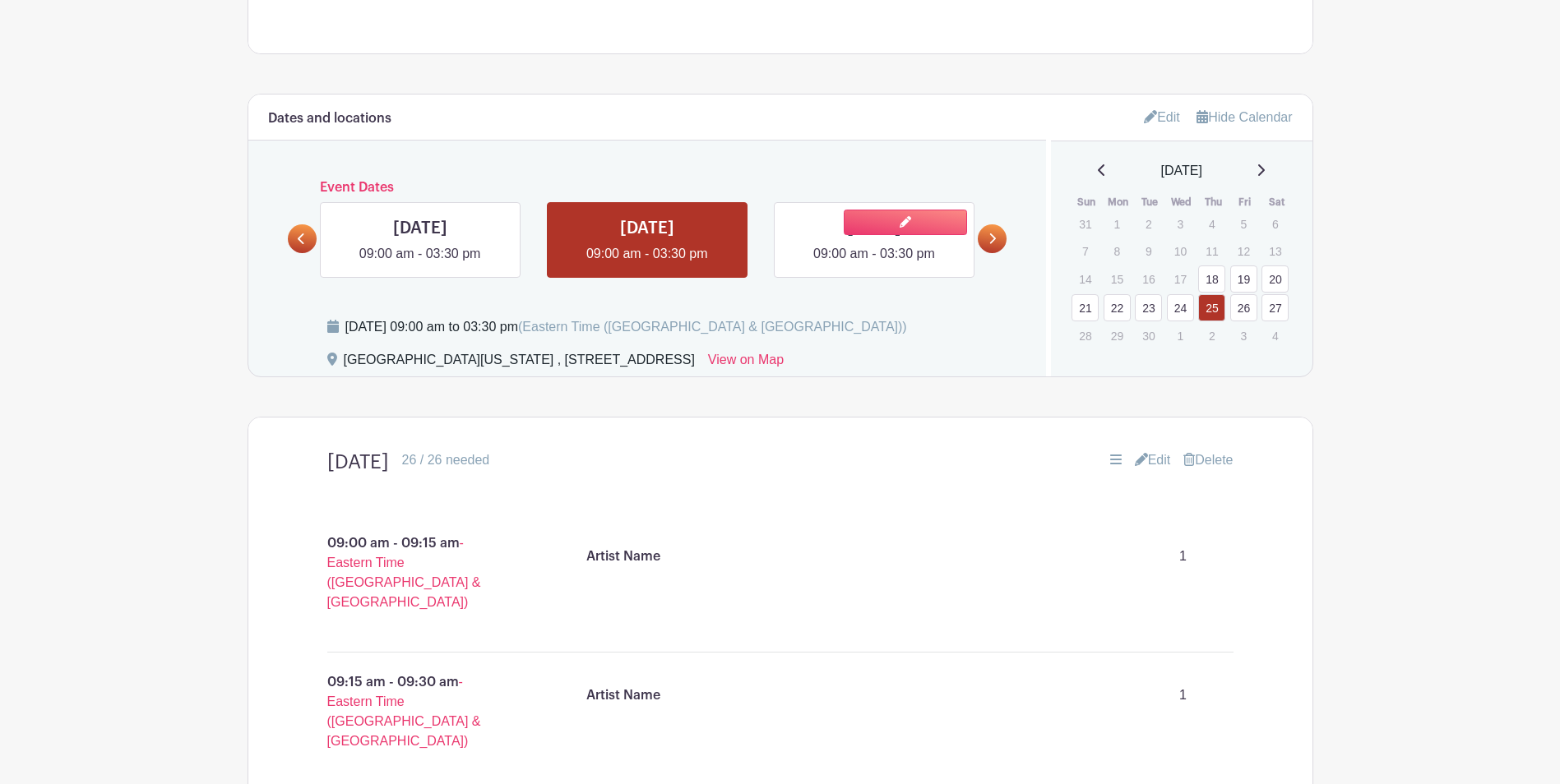
click at [874, 263] on link at bounding box center [874, 263] width 0 height 0
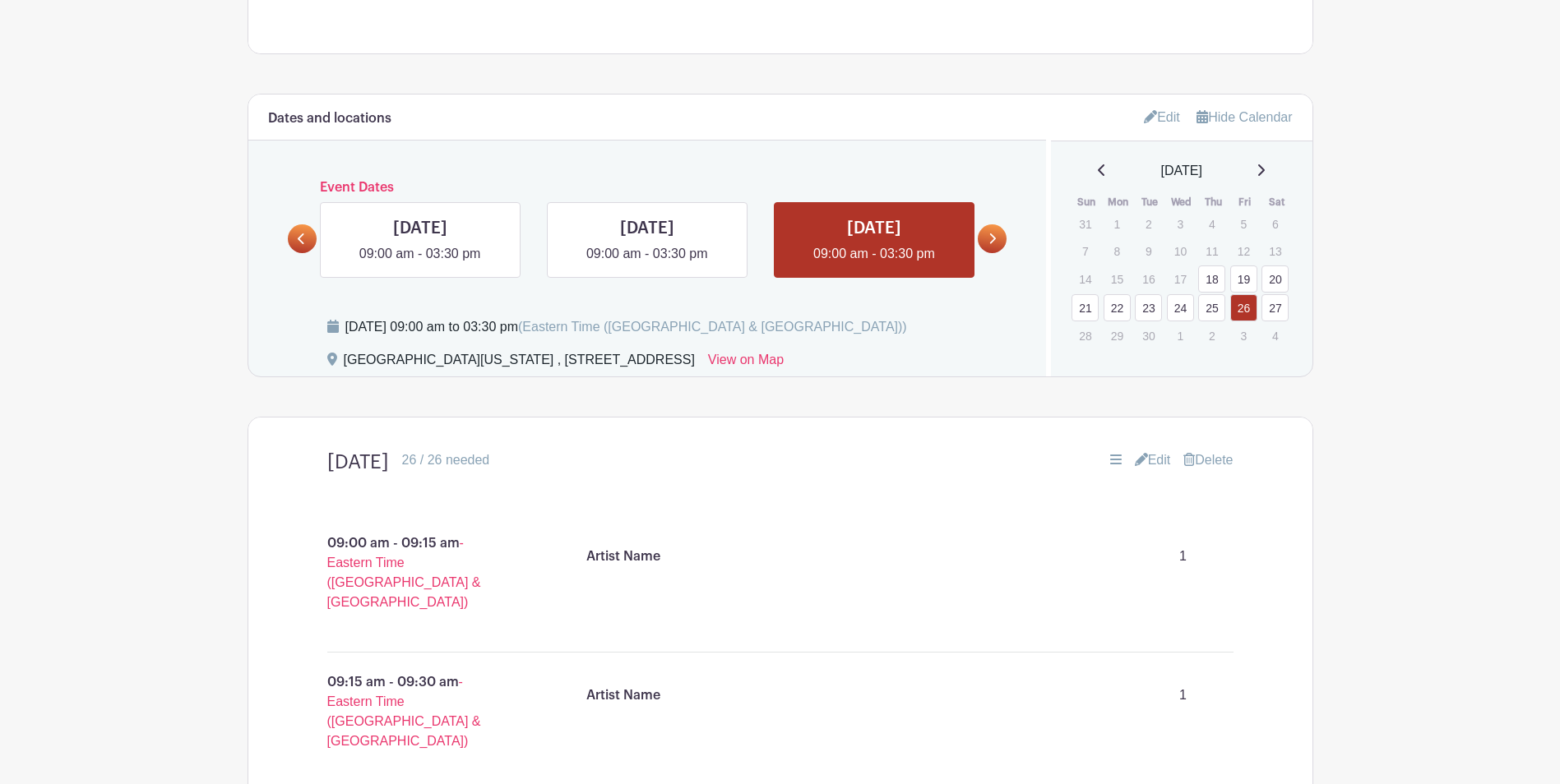
click at [1158, 461] on link "Edit" at bounding box center [1153, 461] width 36 height 20
click at [1157, 459] on link "Edit" at bounding box center [1153, 461] width 36 height 20
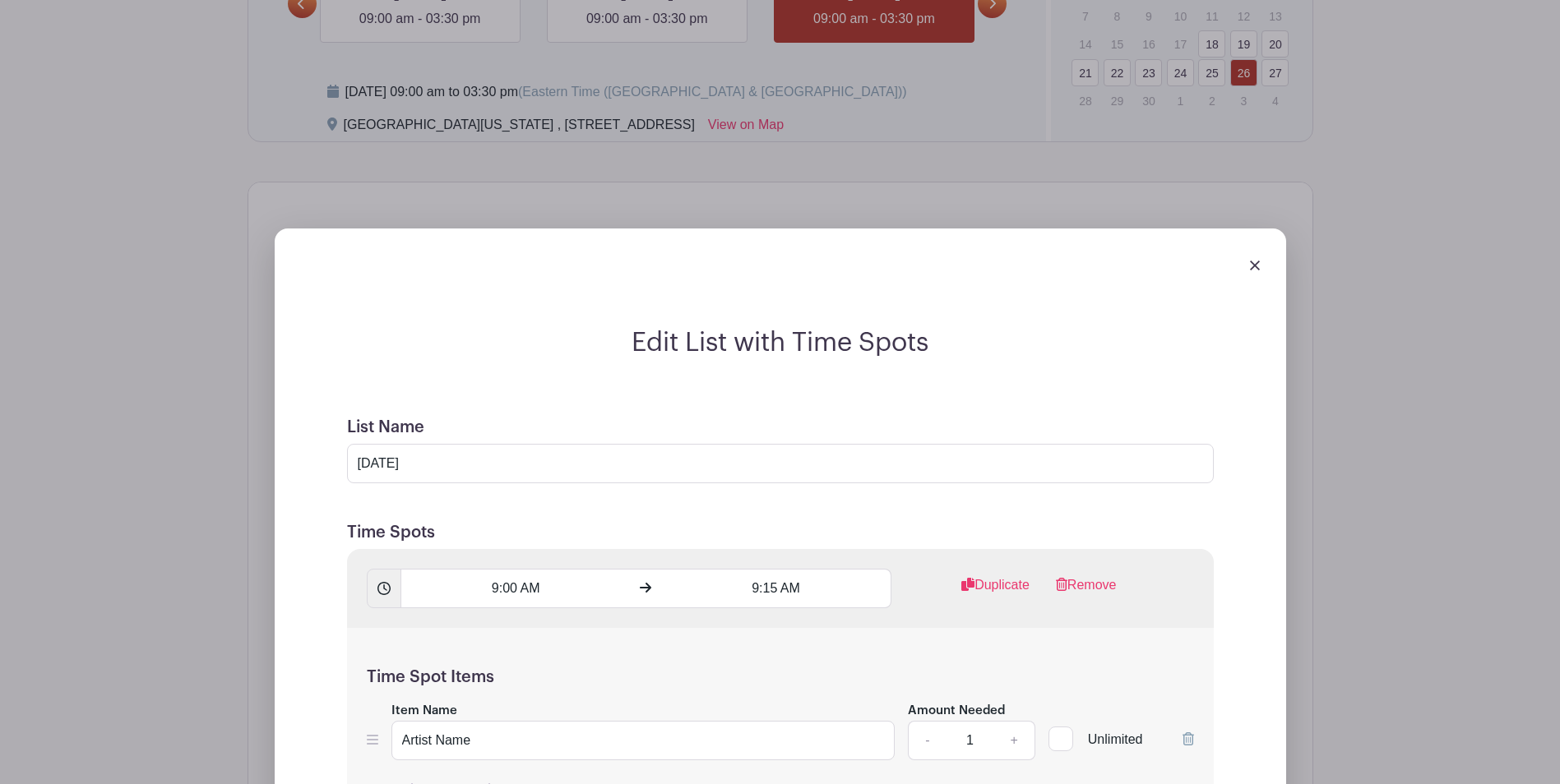
scroll to position [1093, 0]
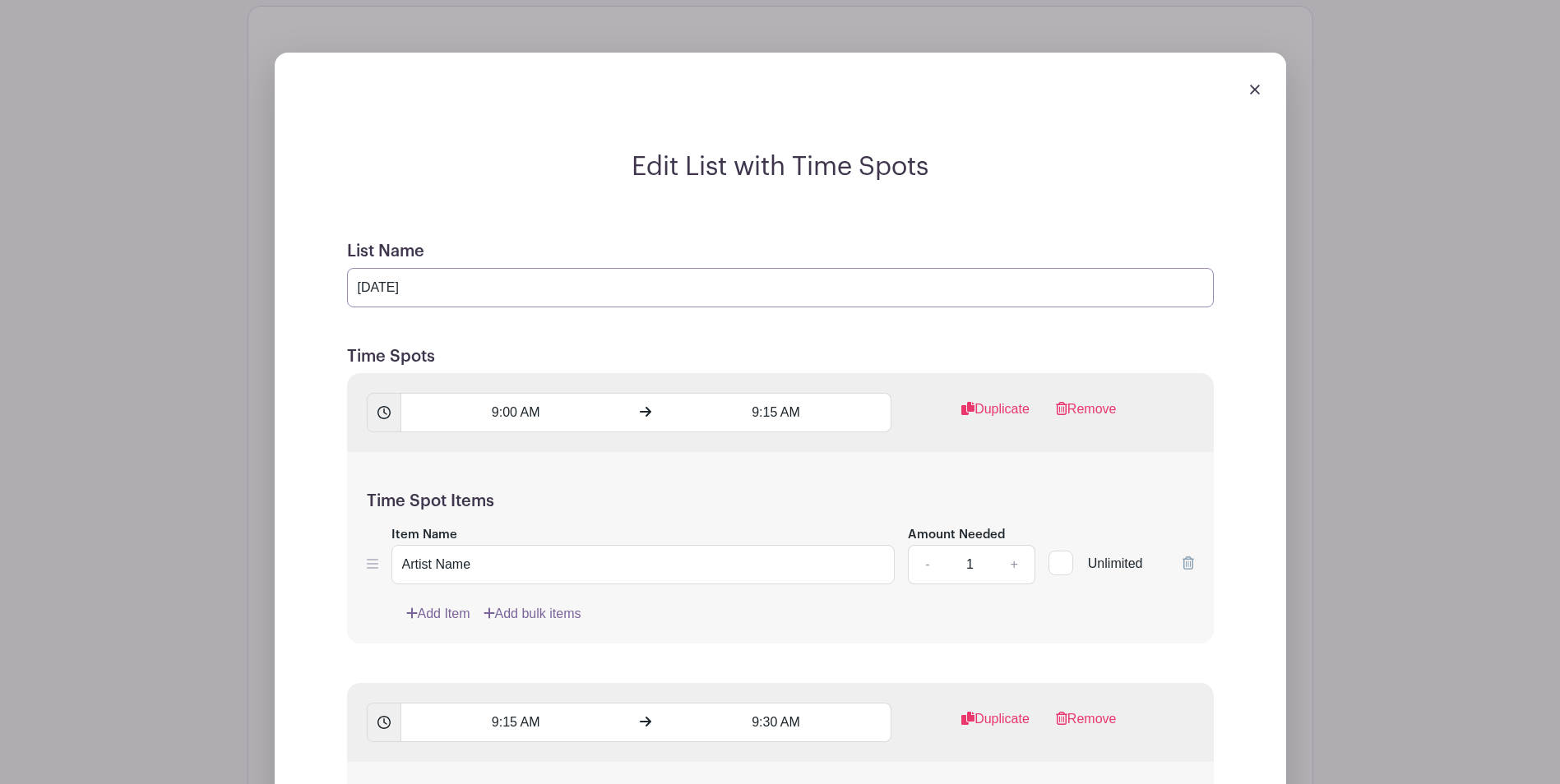
drag, startPoint x: 560, startPoint y: 293, endPoint x: 244, endPoint y: 261, distance: 317.6
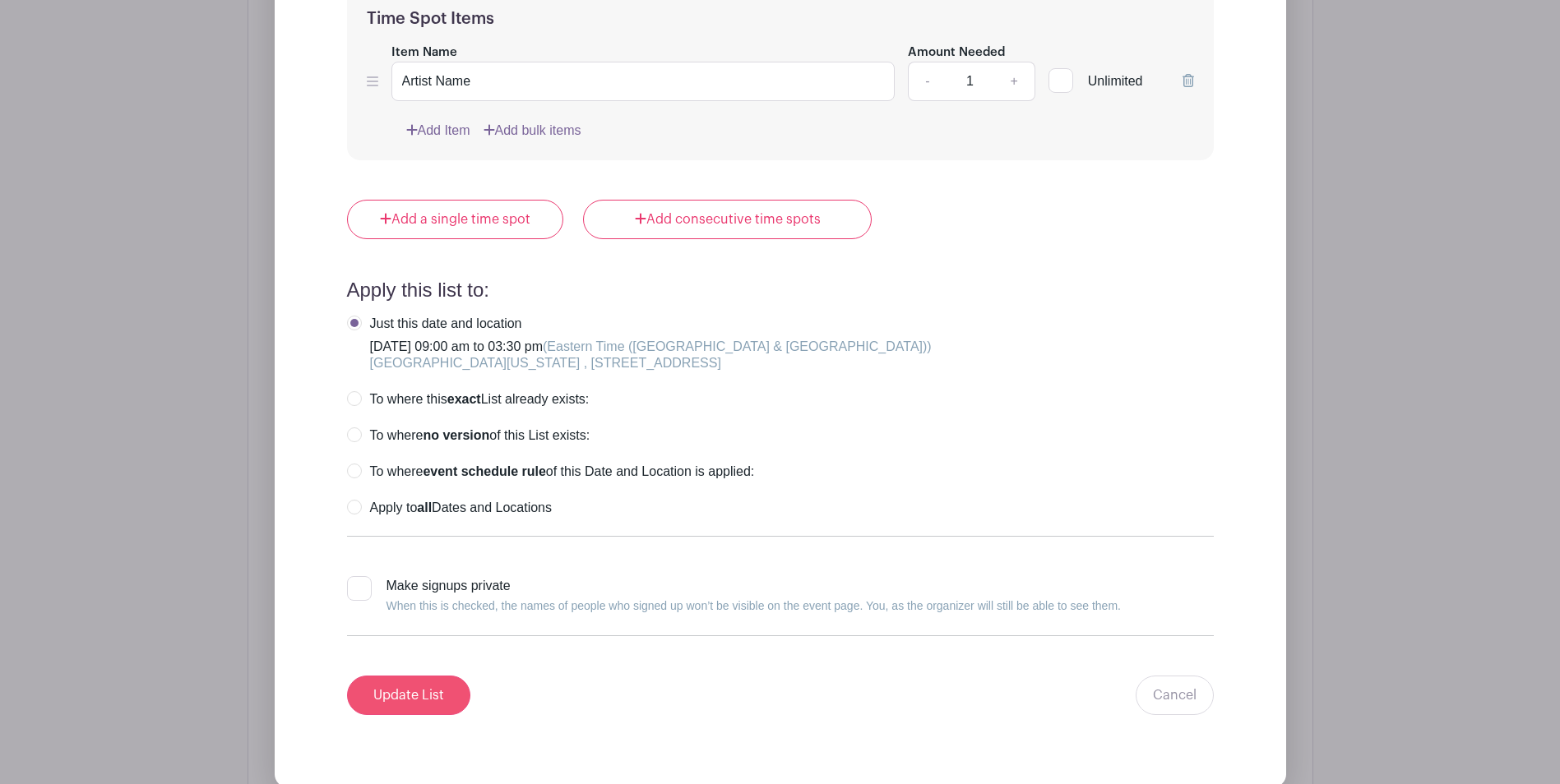
type input "[DATE]"
click at [427, 696] on input "Update List" at bounding box center [409, 695] width 124 height 39
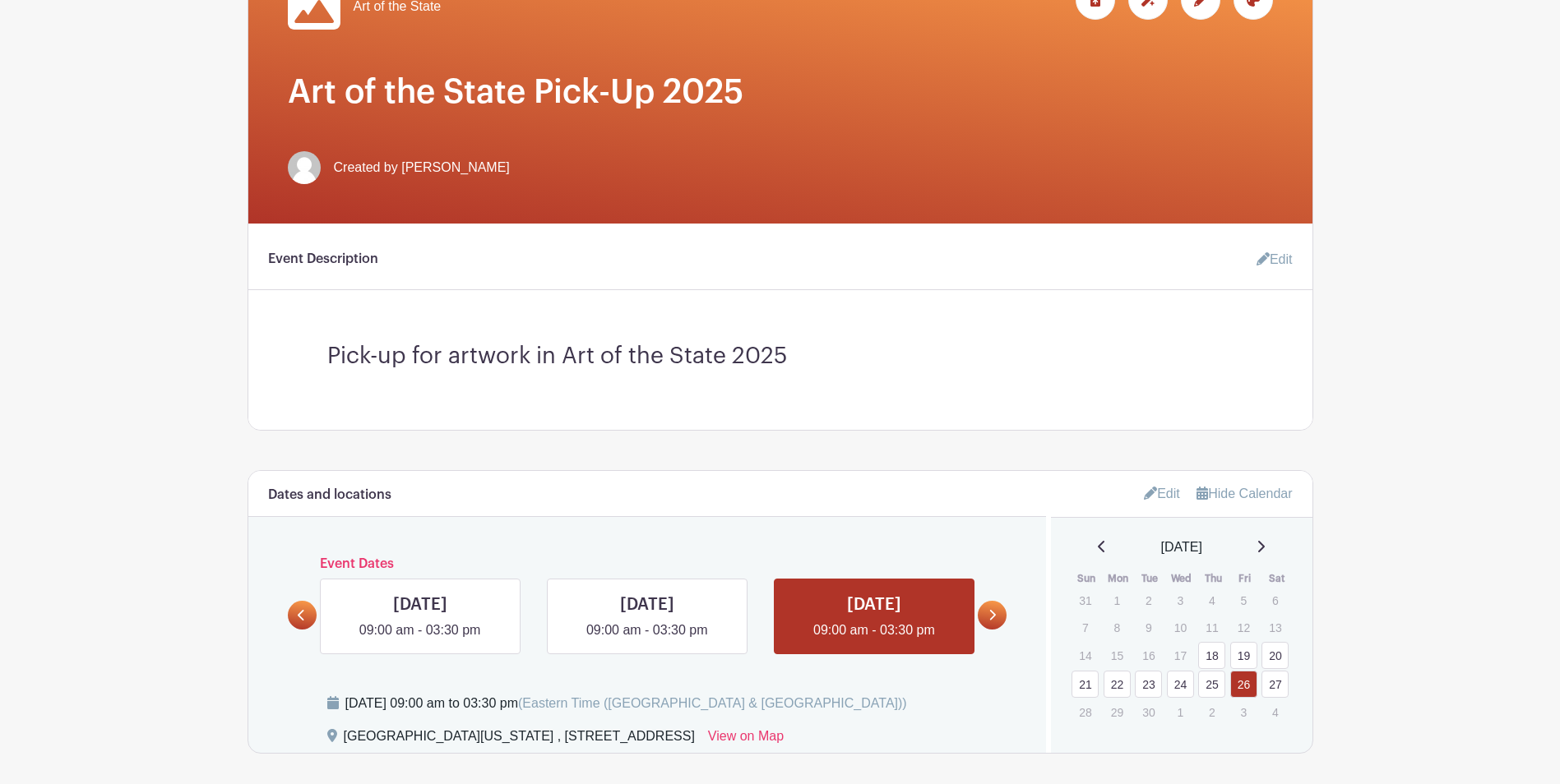
scroll to position [658, 0]
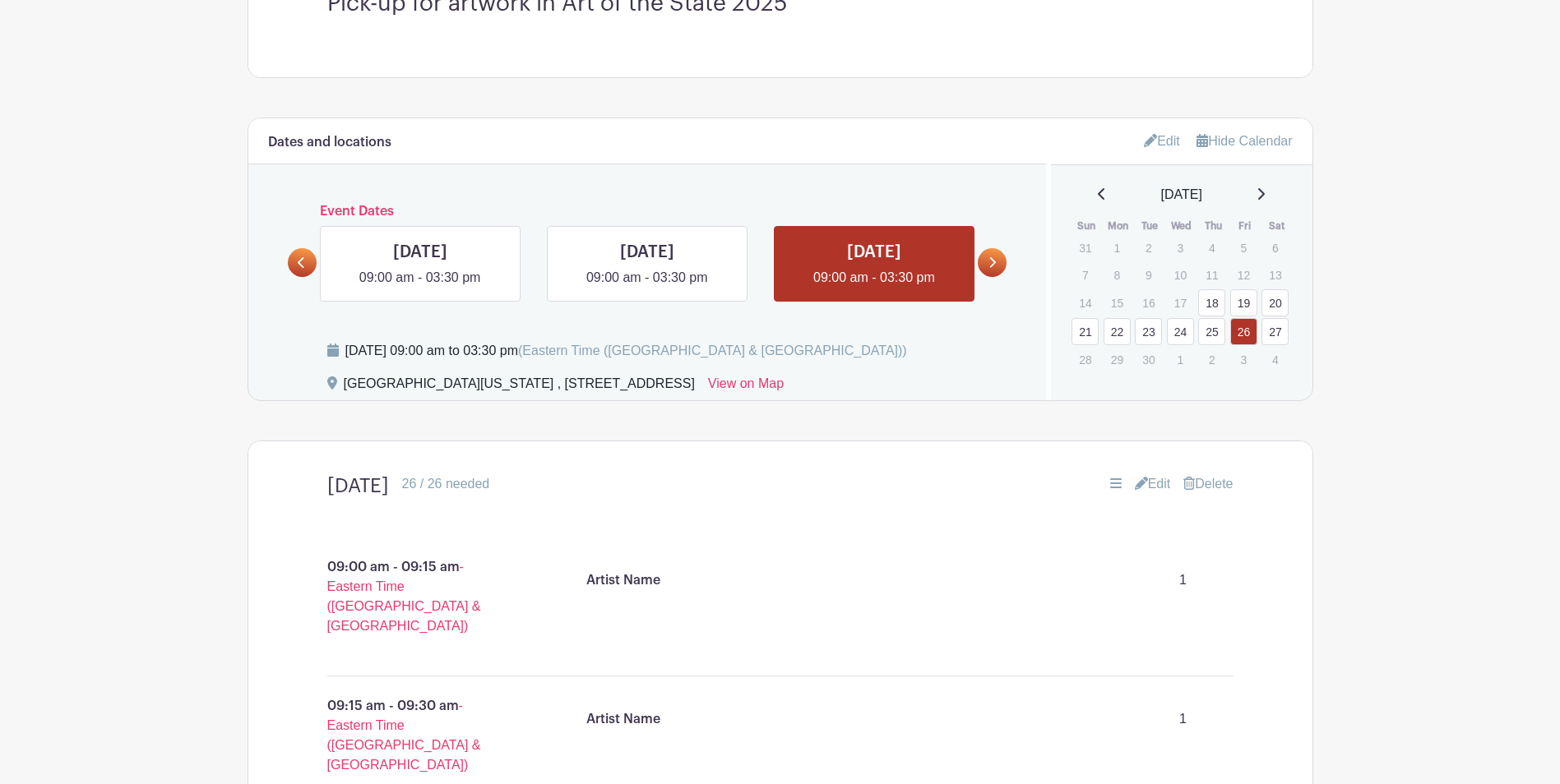
click at [992, 263] on icon at bounding box center [992, 263] width 7 height 13
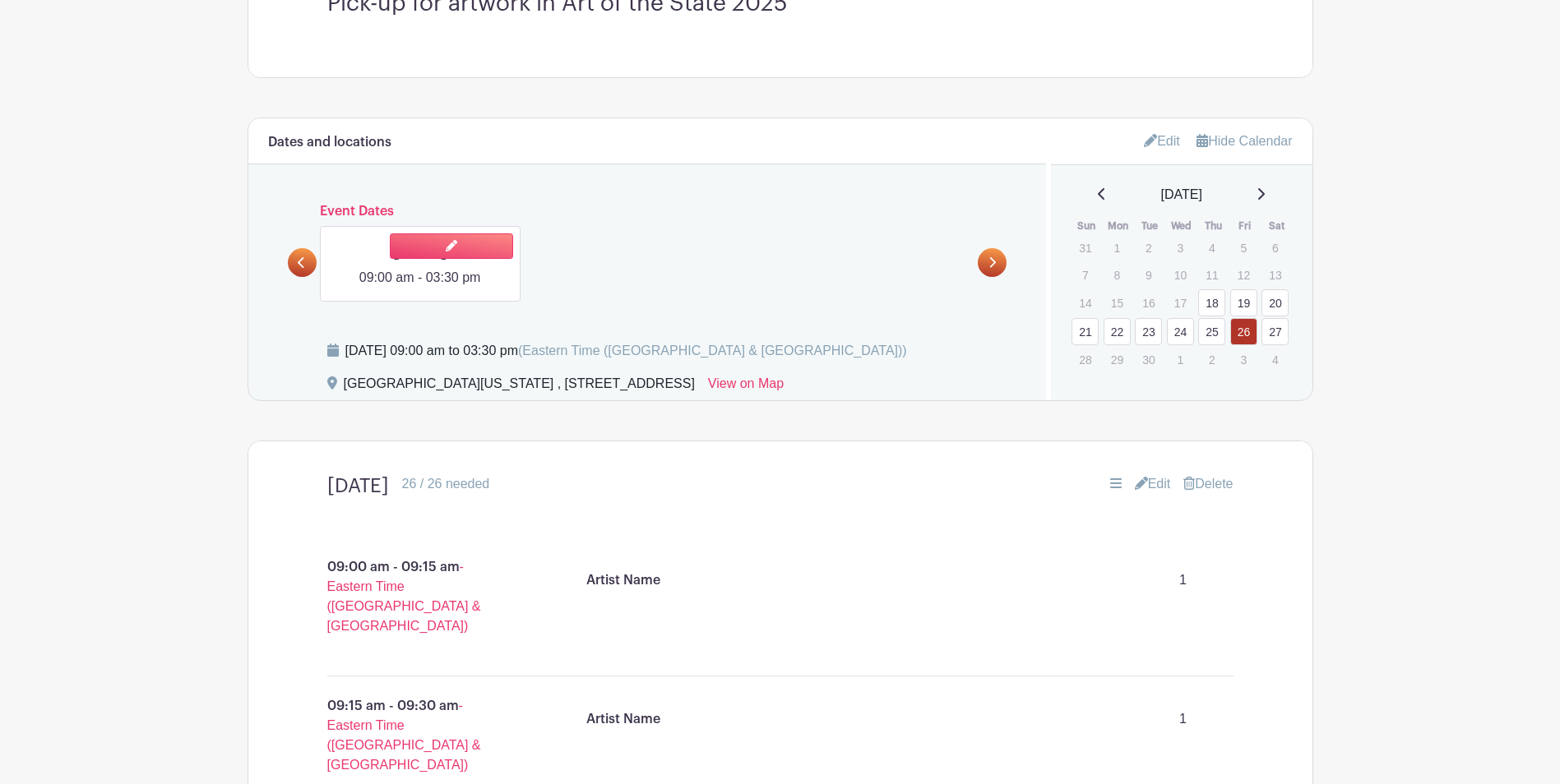
click at [420, 288] on link at bounding box center [420, 288] width 0 height 0
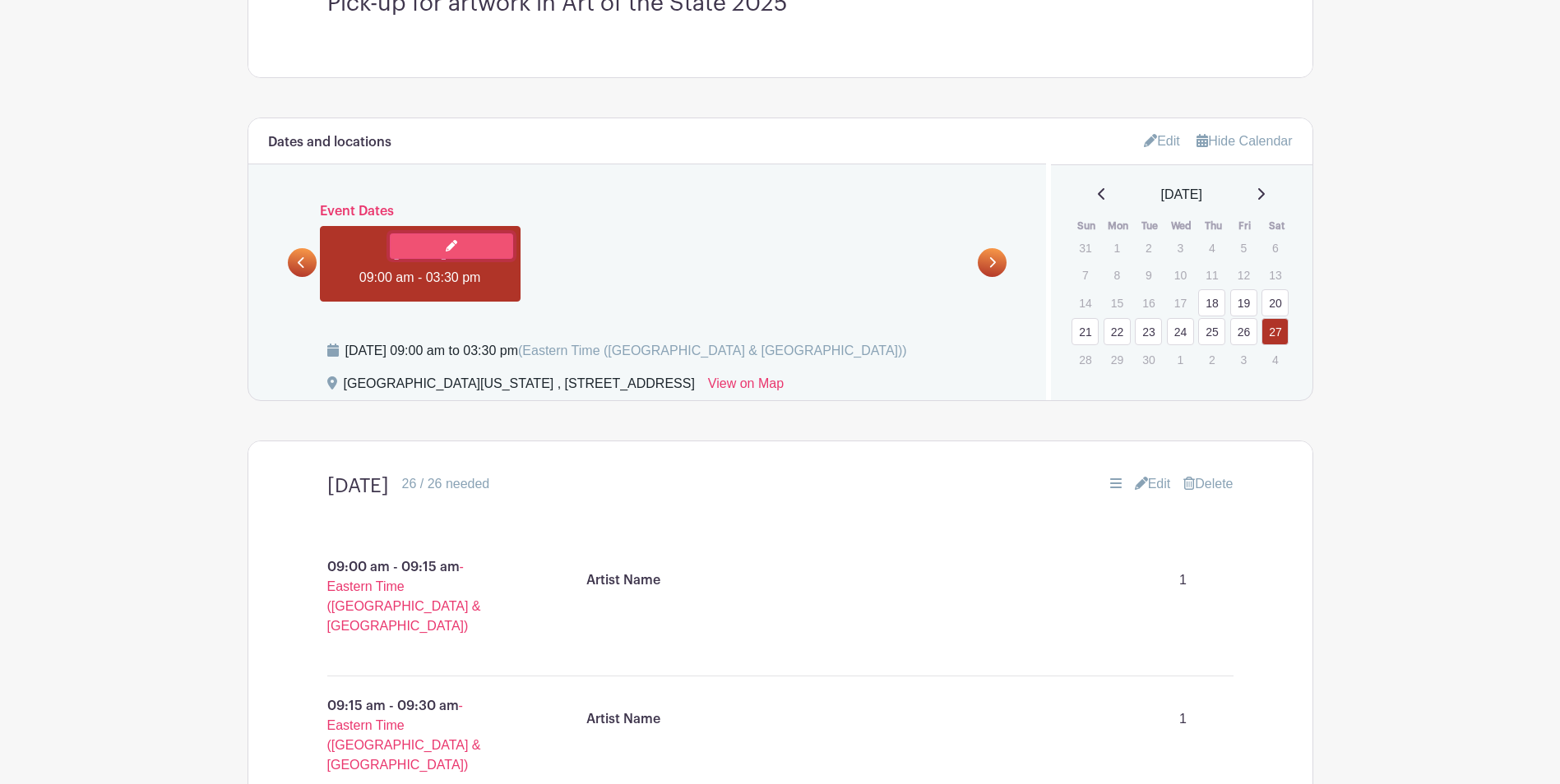
click at [442, 249] on link at bounding box center [452, 246] width 124 height 25
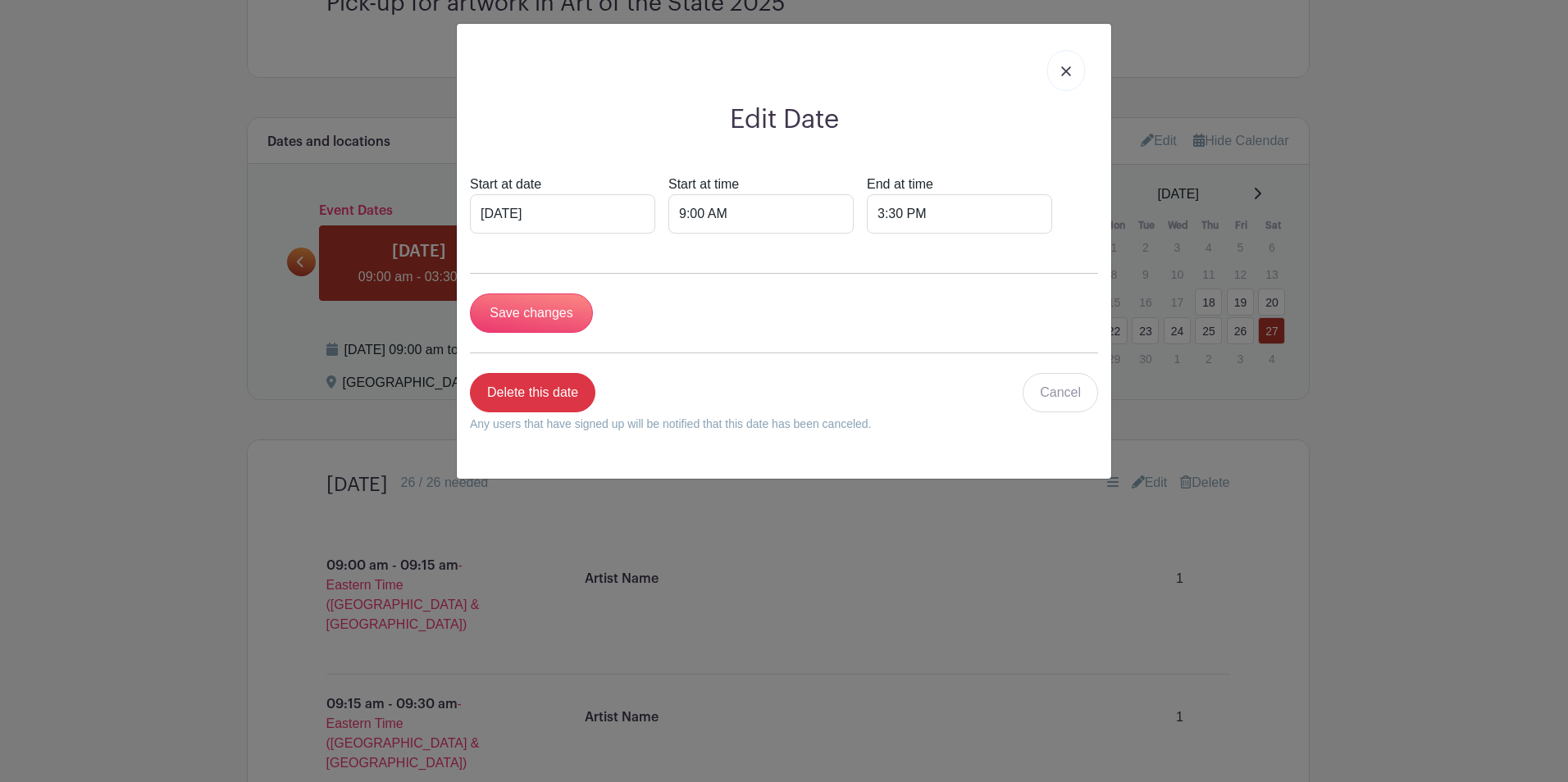
click at [1065, 67] on img at bounding box center [1066, 71] width 10 height 10
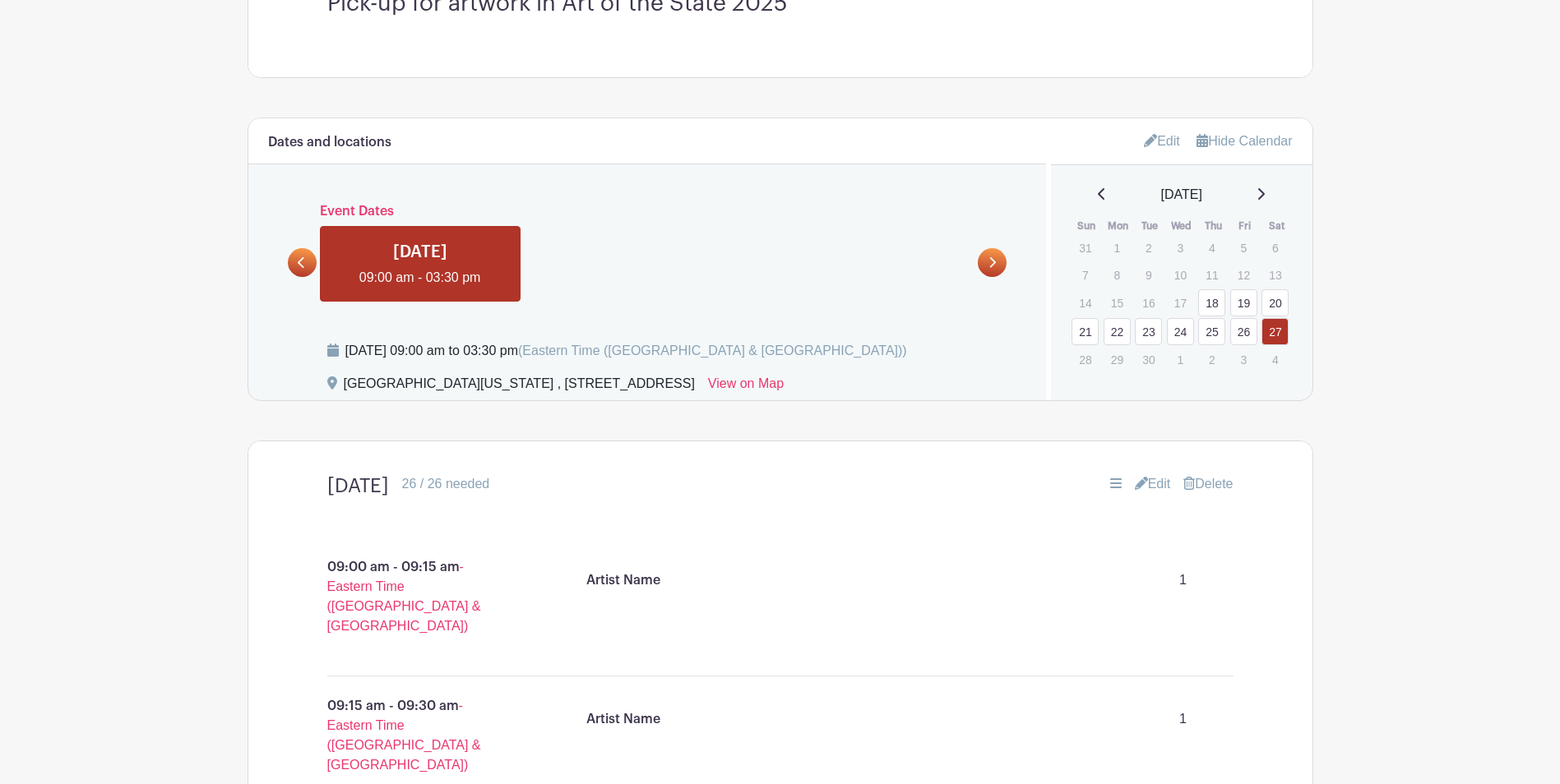
click at [1150, 482] on link "Edit" at bounding box center [1153, 484] width 36 height 20
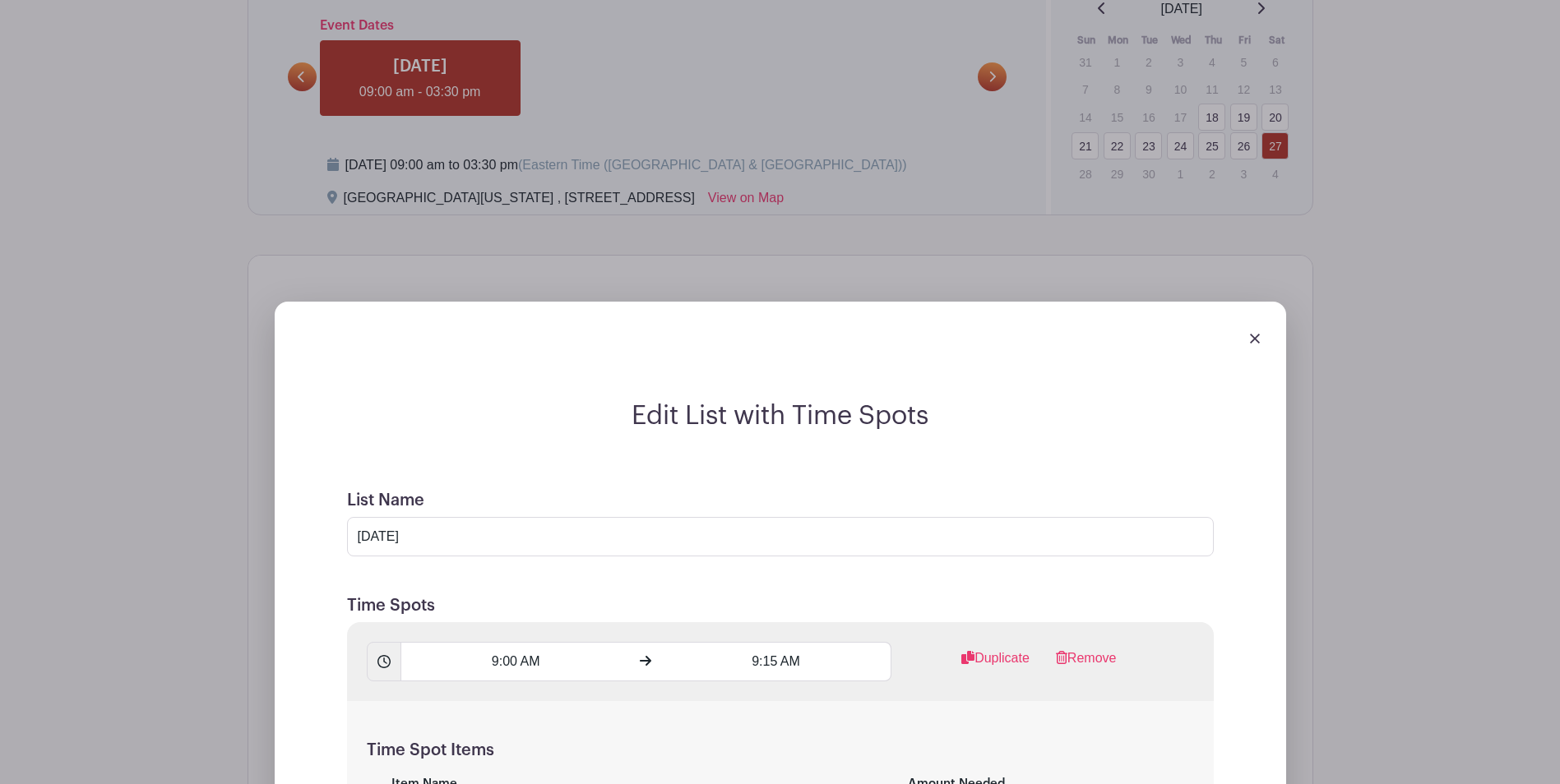
scroll to position [1068, 0]
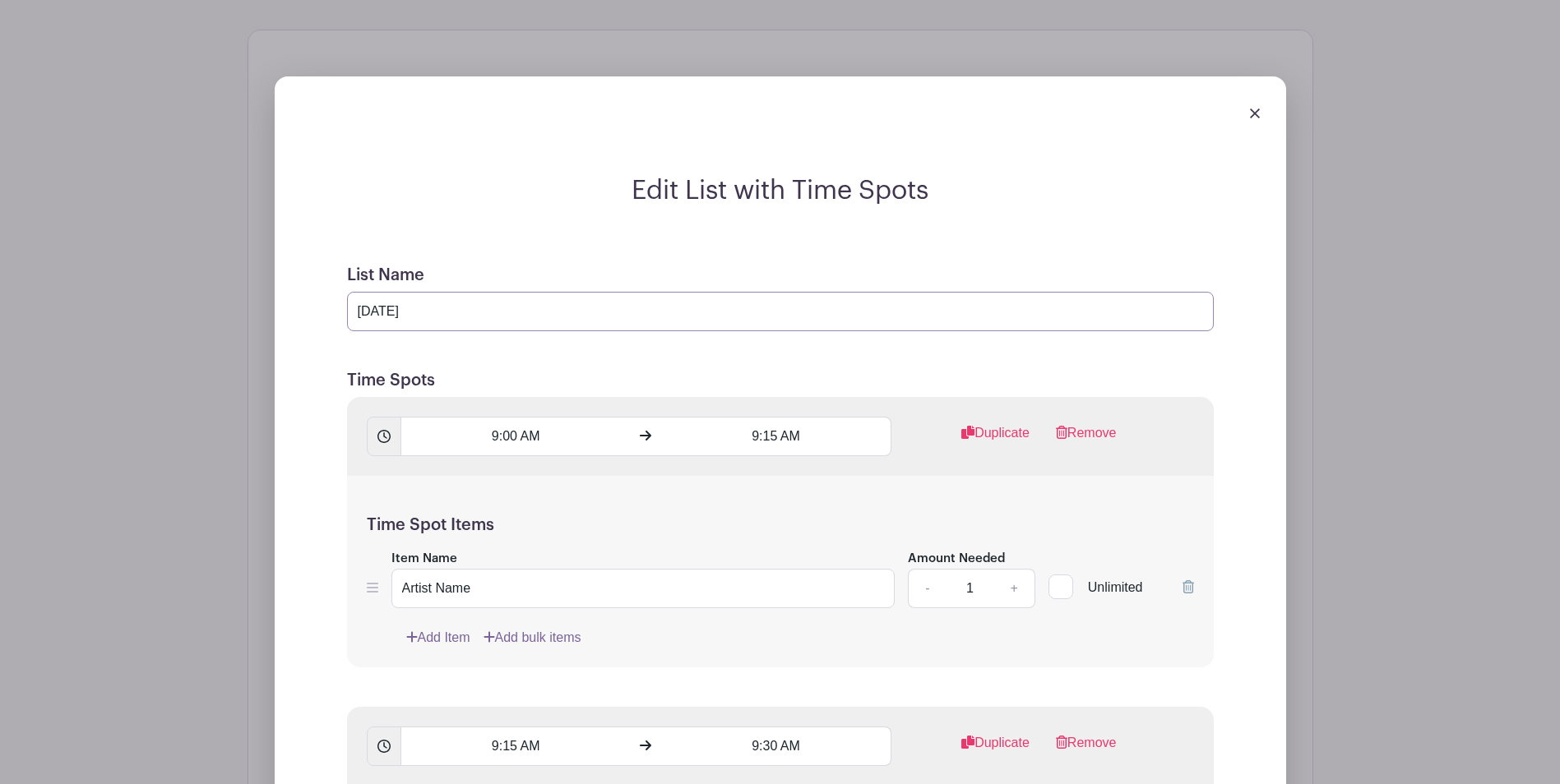
drag, startPoint x: 566, startPoint y: 317, endPoint x: 303, endPoint y: 301, distance: 263.5
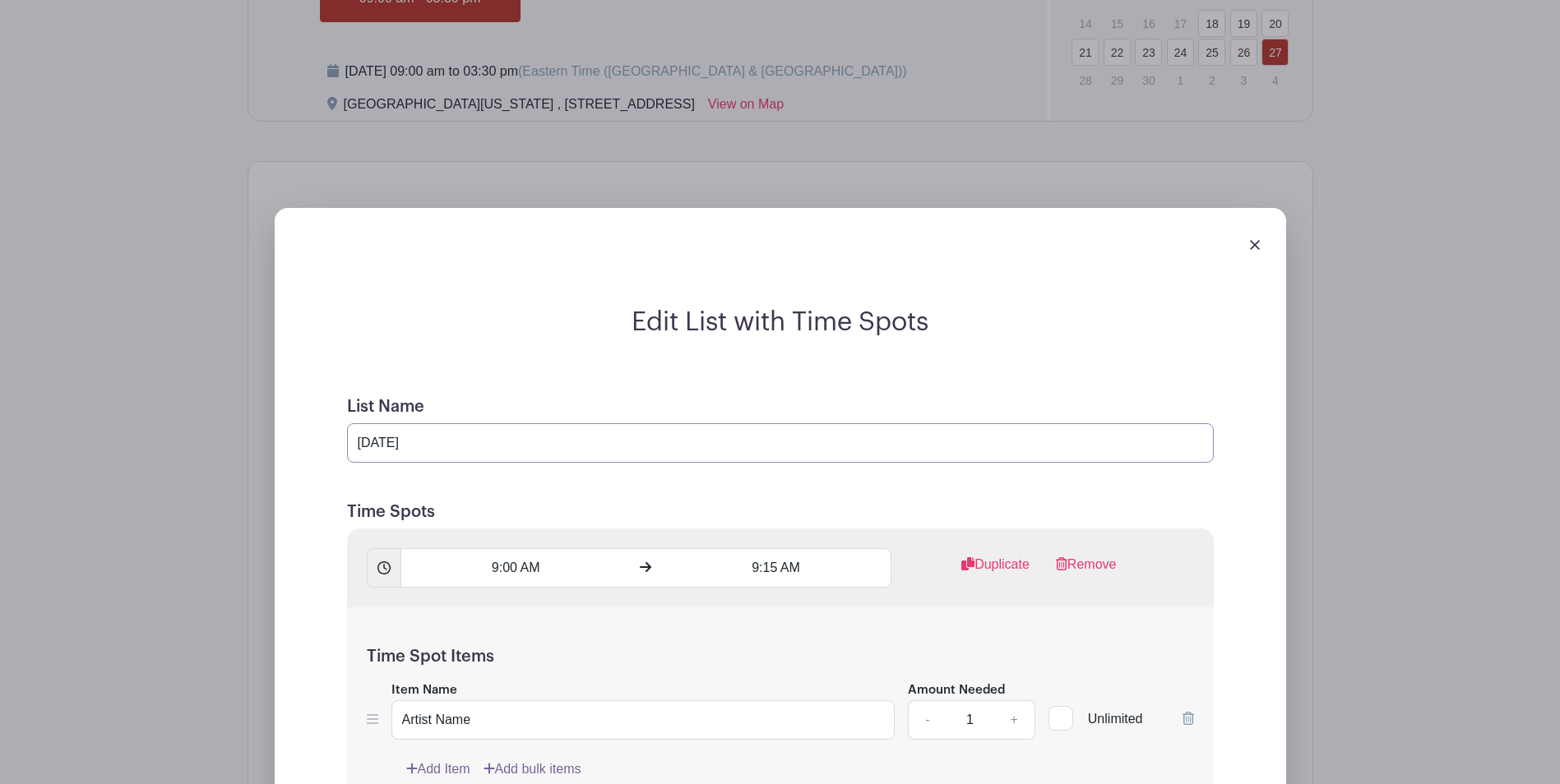
scroll to position [1200, 0]
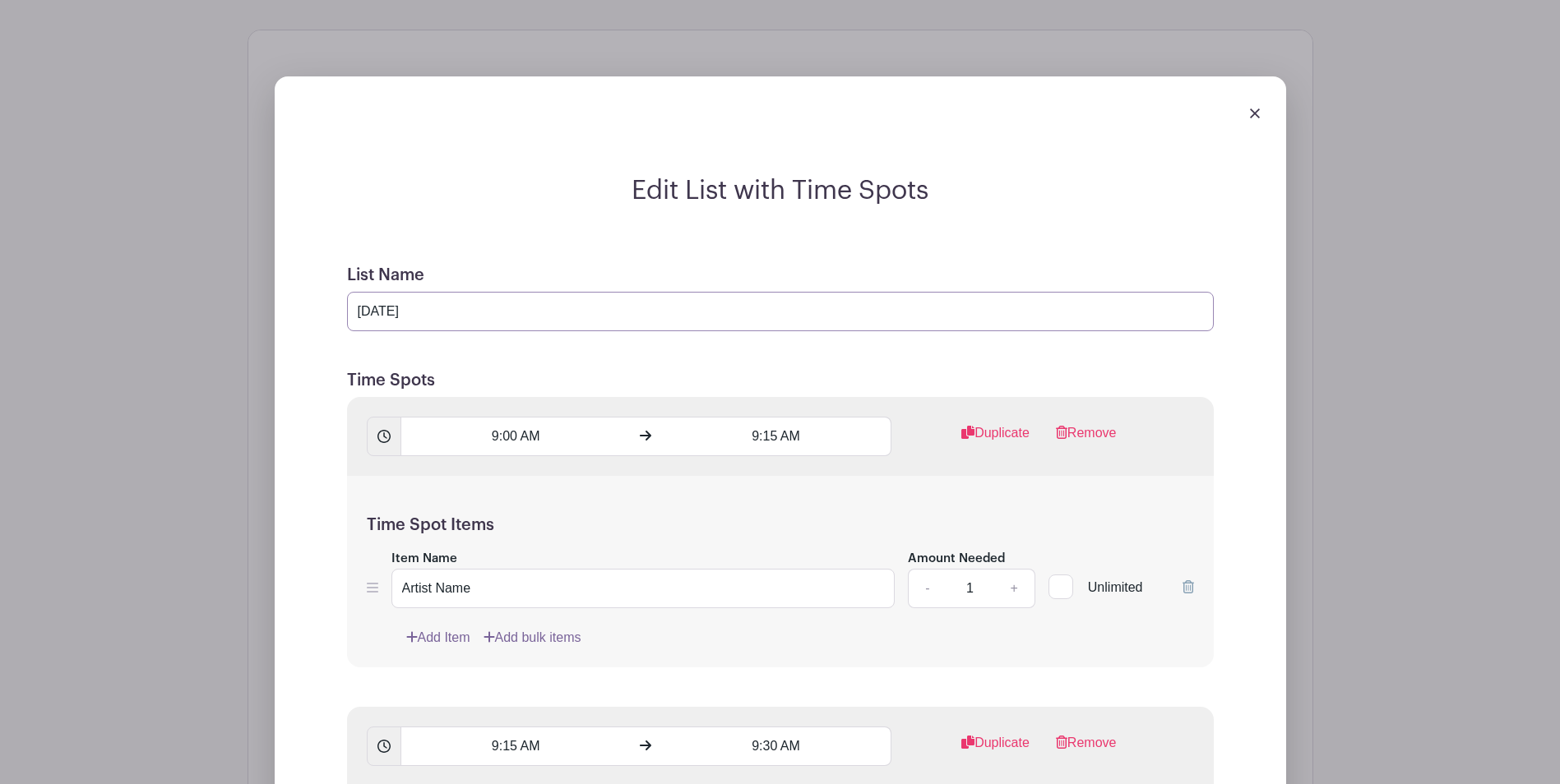
type input "[DATE]"
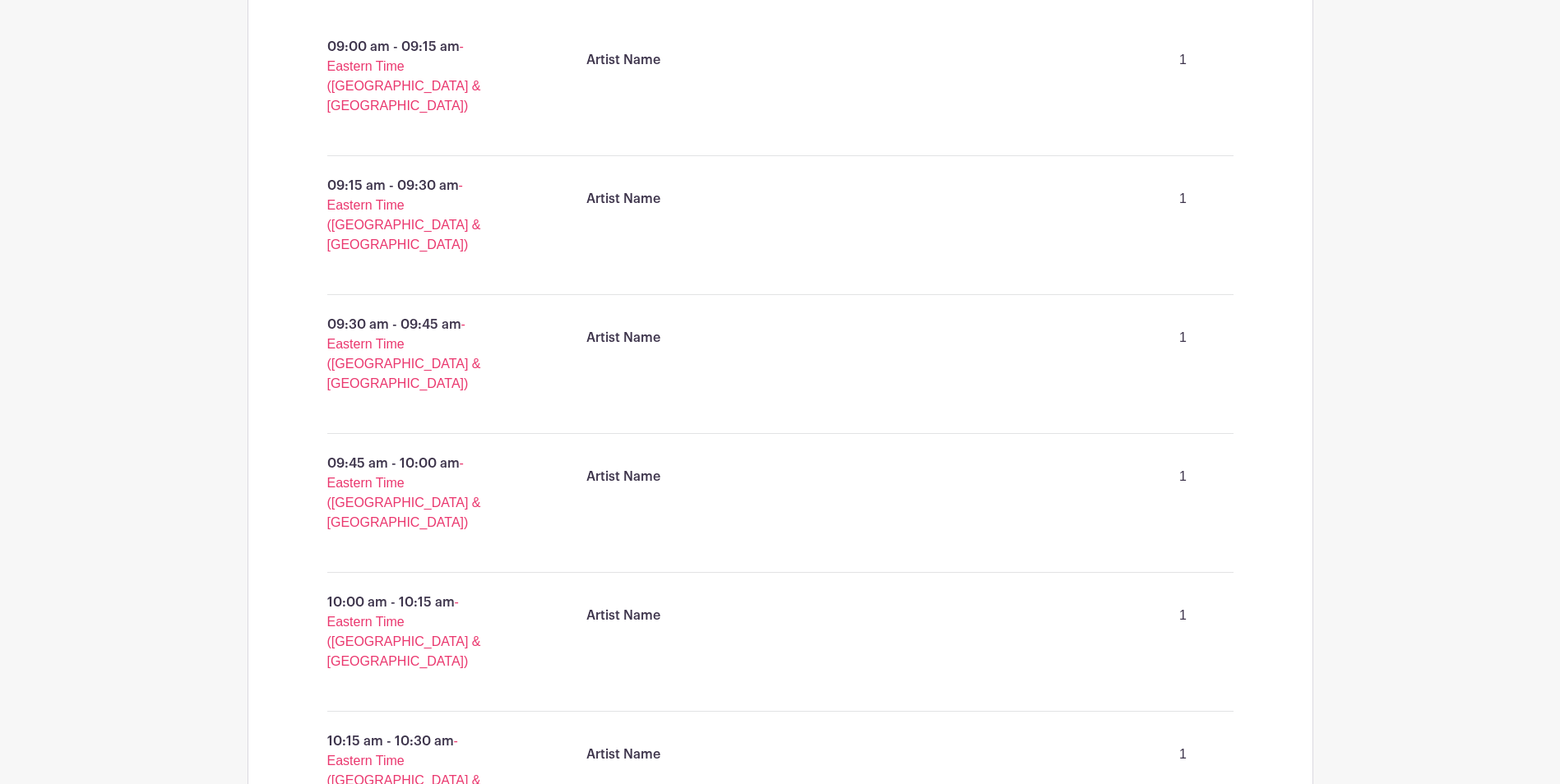
scroll to position [822, 0]
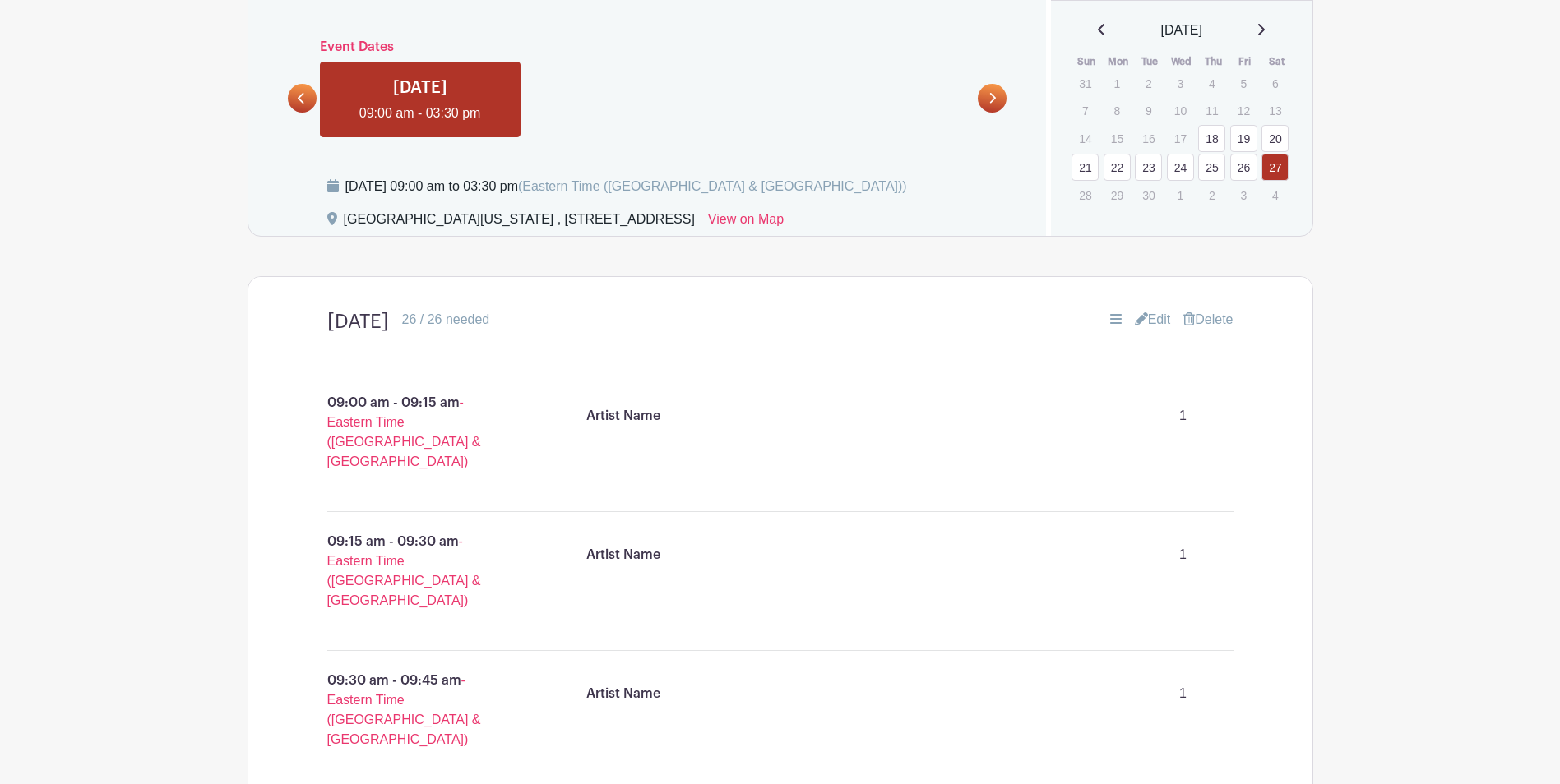
click at [1156, 327] on link "Edit" at bounding box center [1153, 320] width 36 height 20
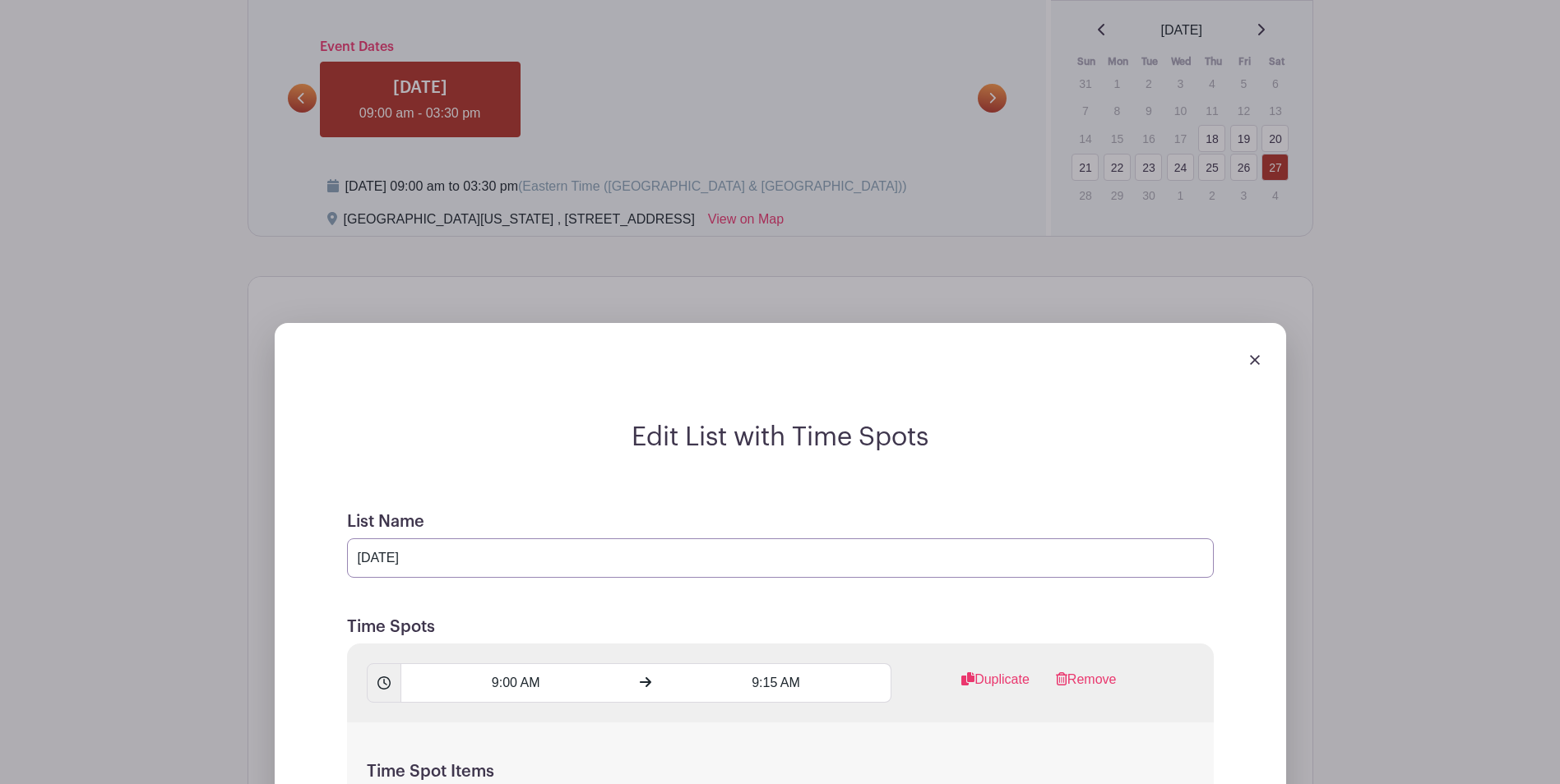
drag, startPoint x: 542, startPoint y: 556, endPoint x: 389, endPoint y: 560, distance: 153.1
click at [389, 560] on input "[DATE]" at bounding box center [780, 558] width 867 height 39
click at [548, 564] on input "[DATE]" at bounding box center [780, 558] width 867 height 39
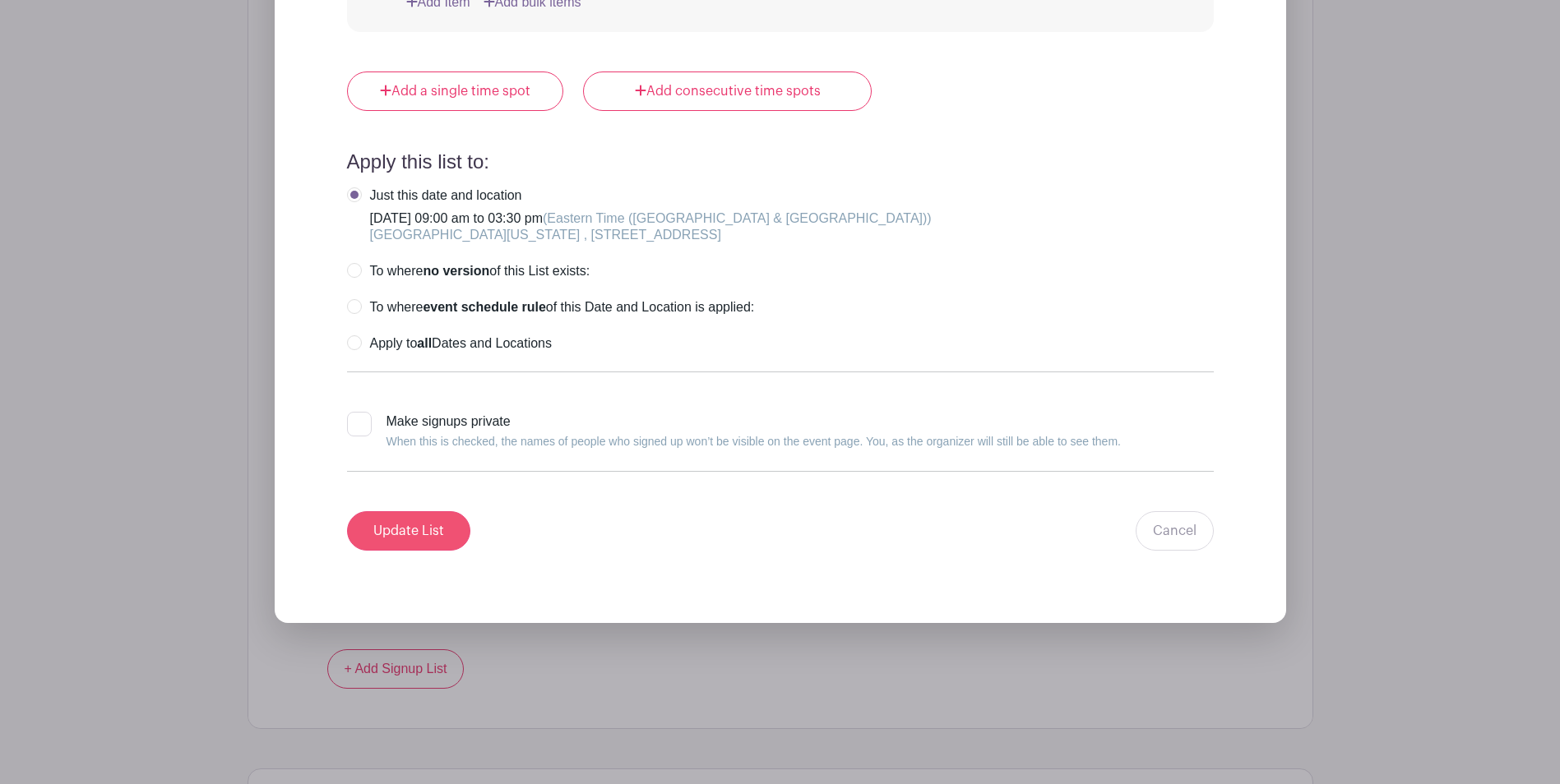
type input "[DATE]"
click at [420, 532] on input "Update List" at bounding box center [409, 531] width 124 height 39
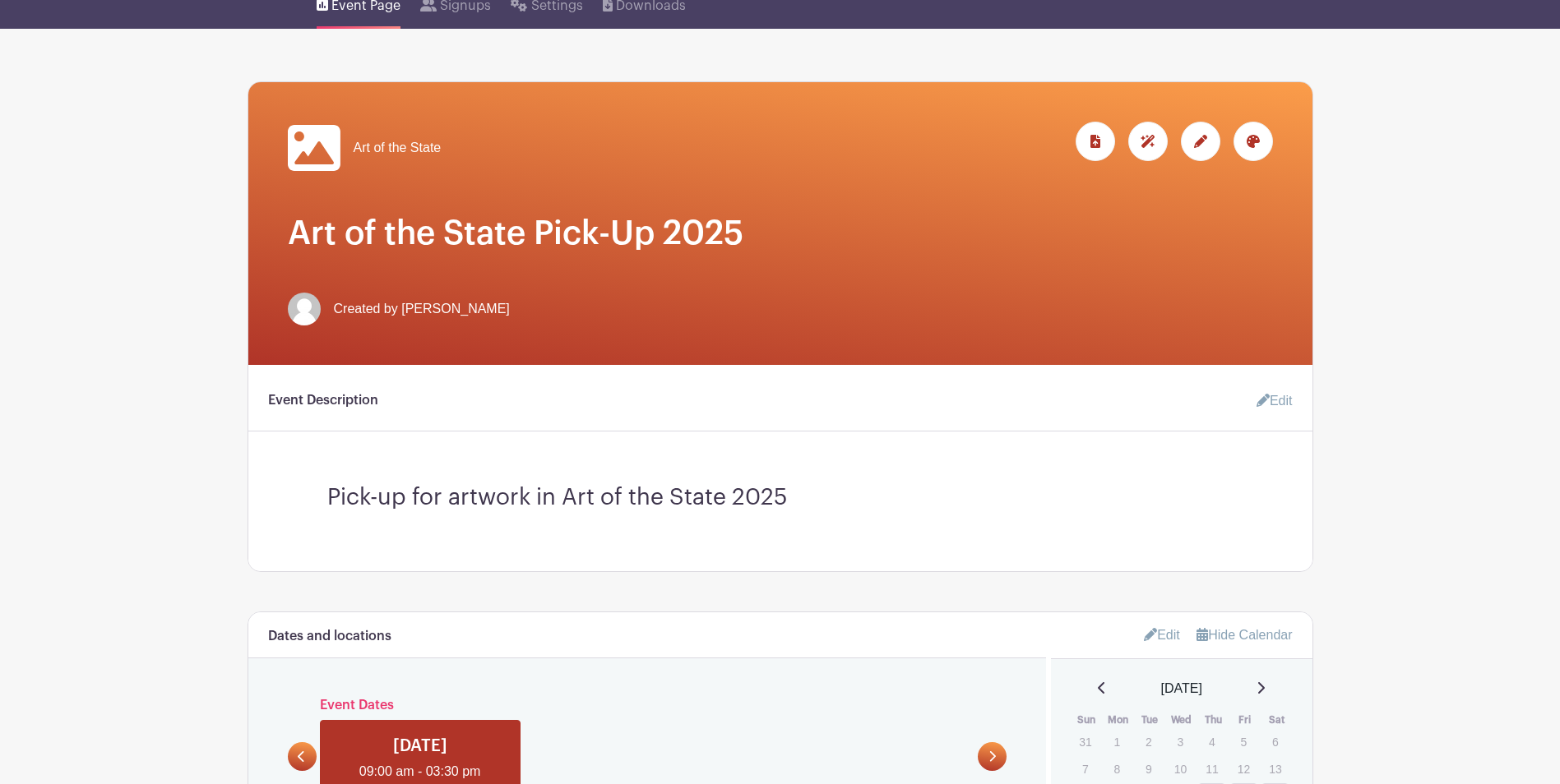
scroll to position [164, 0]
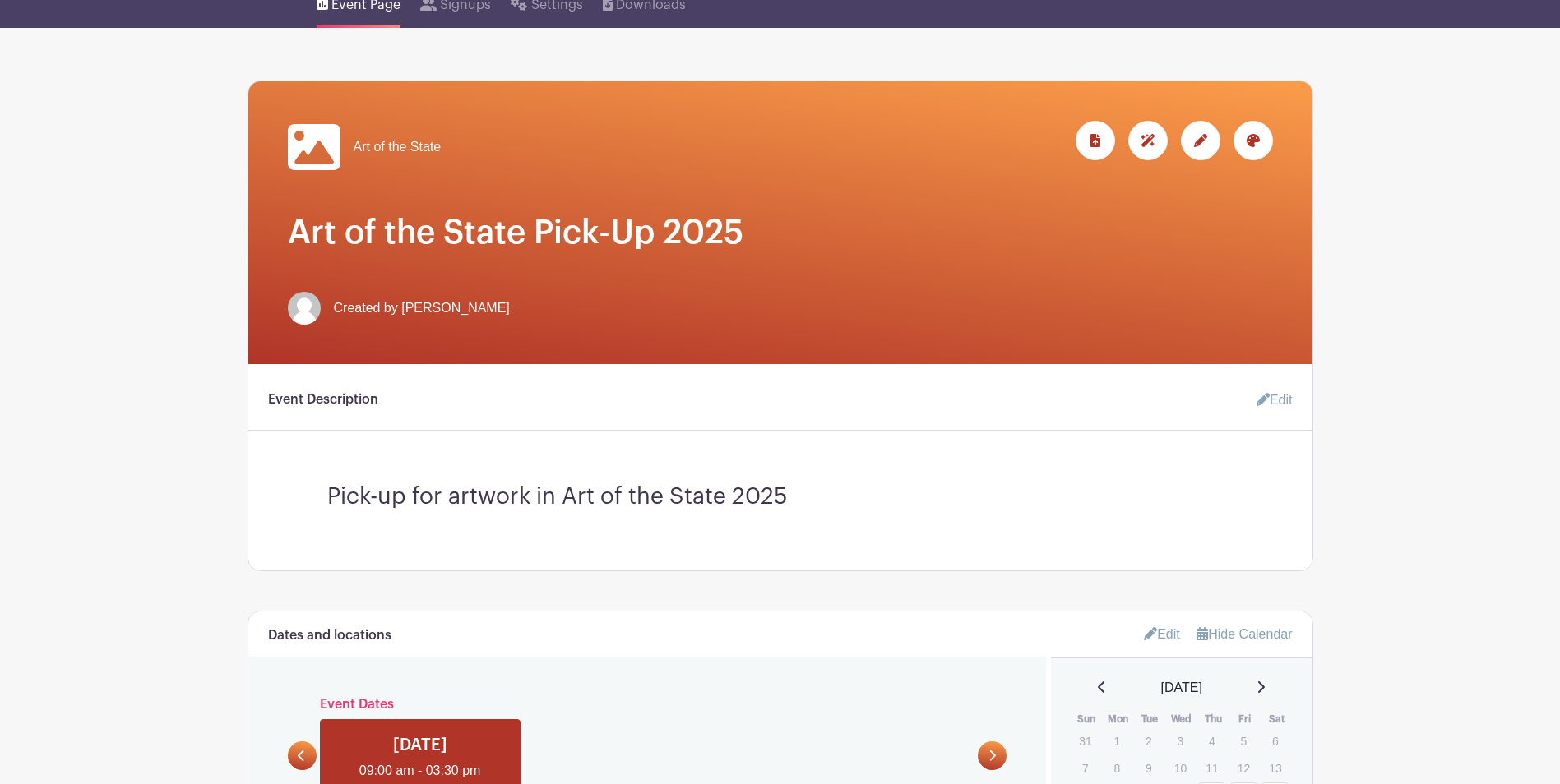
click at [1284, 393] on link "Edit" at bounding box center [1267, 401] width 49 height 33
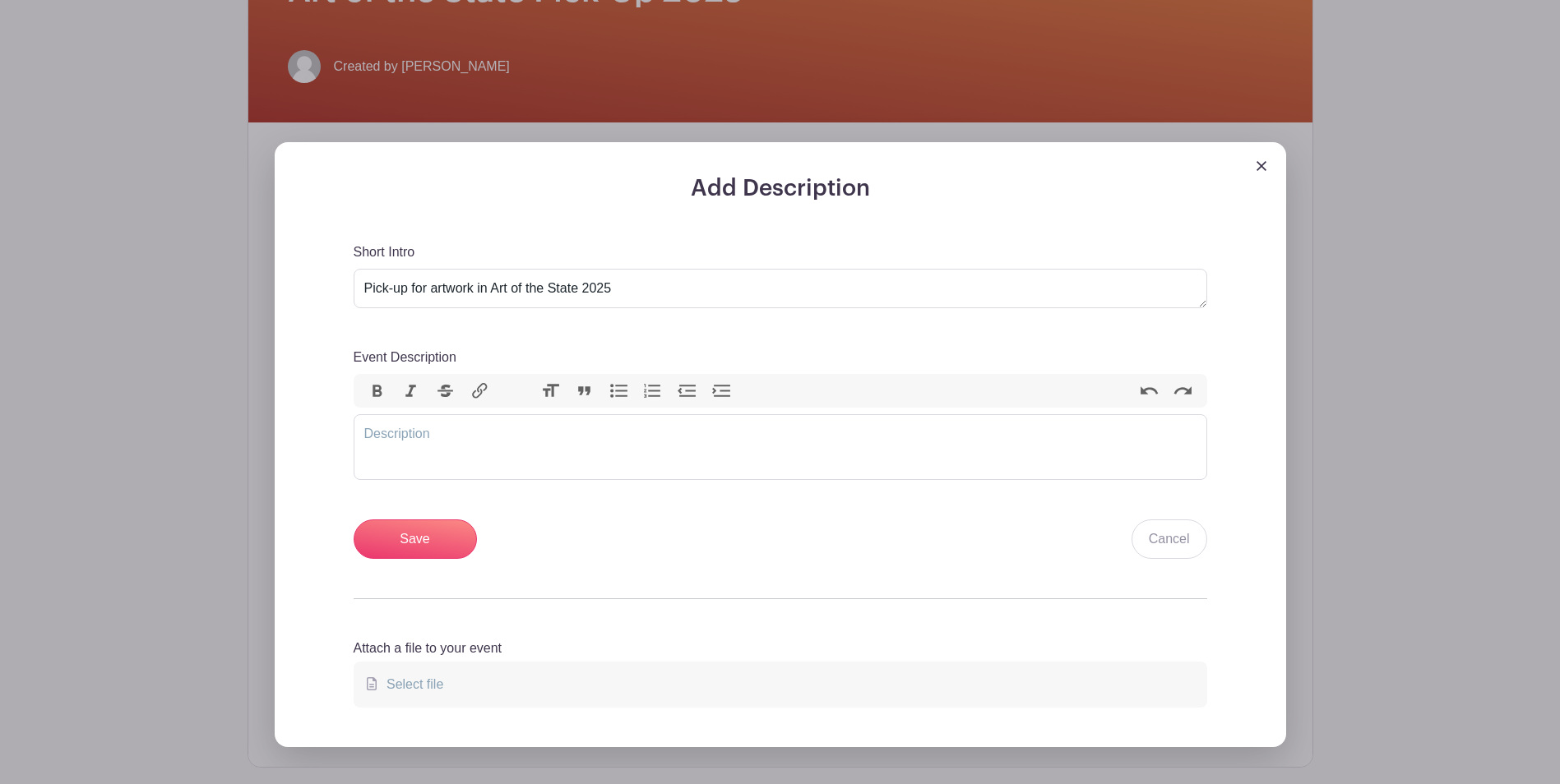
scroll to position [411, 0]
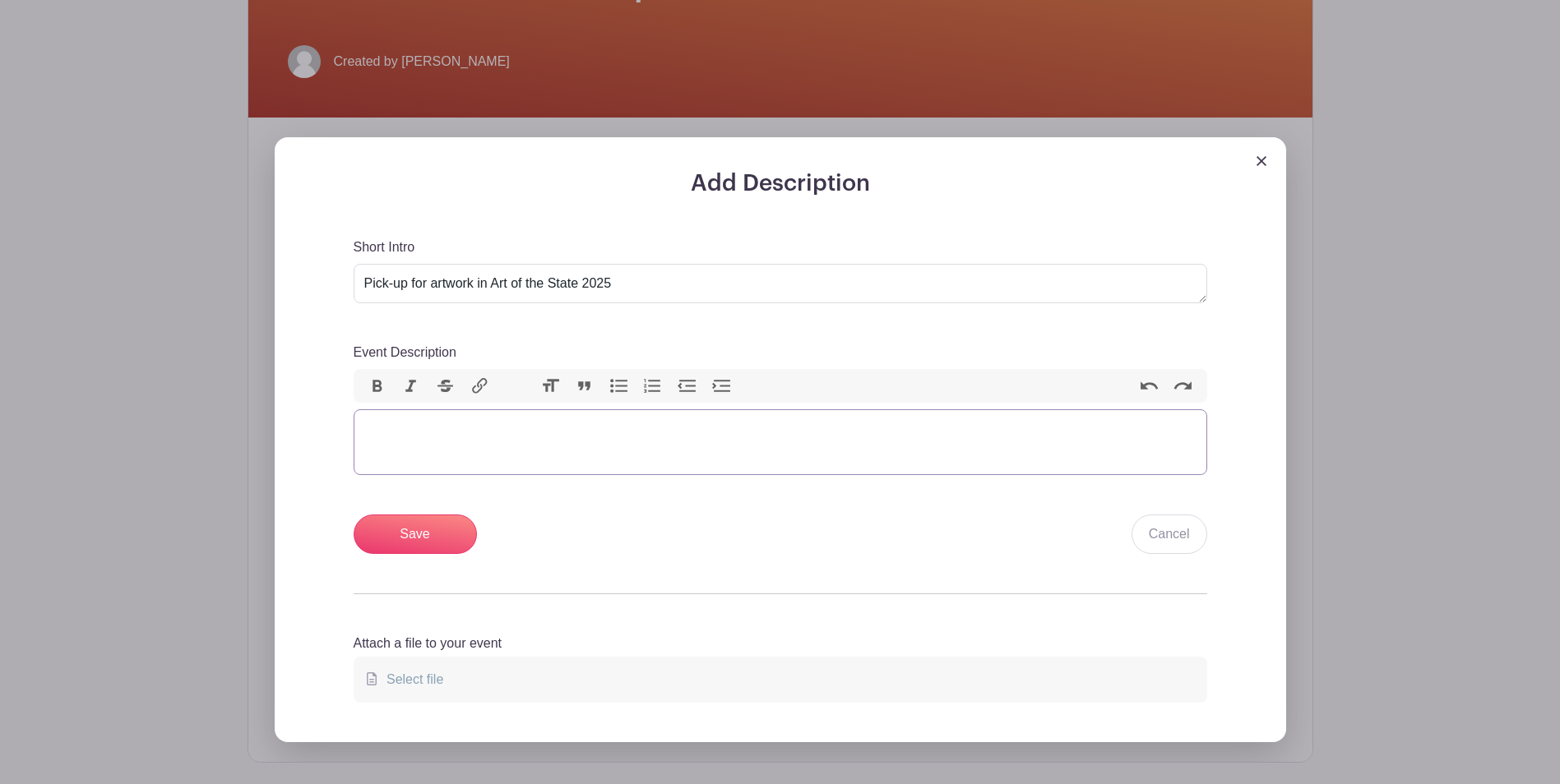
click at [472, 435] on trix-editor "Event Description" at bounding box center [780, 442] width 853 height 65
click at [1261, 161] on img at bounding box center [1261, 161] width 10 height 10
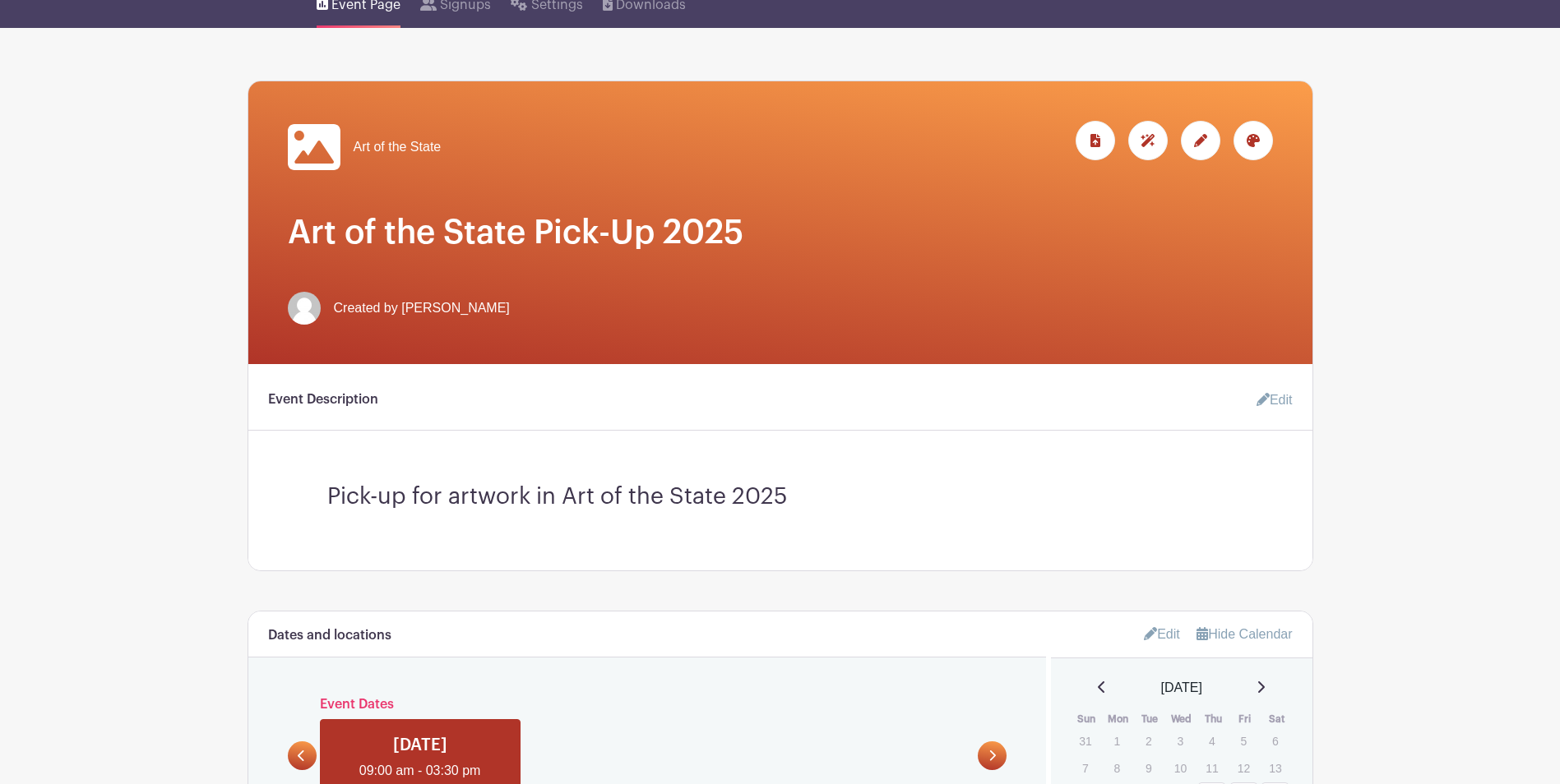
scroll to position [0, 0]
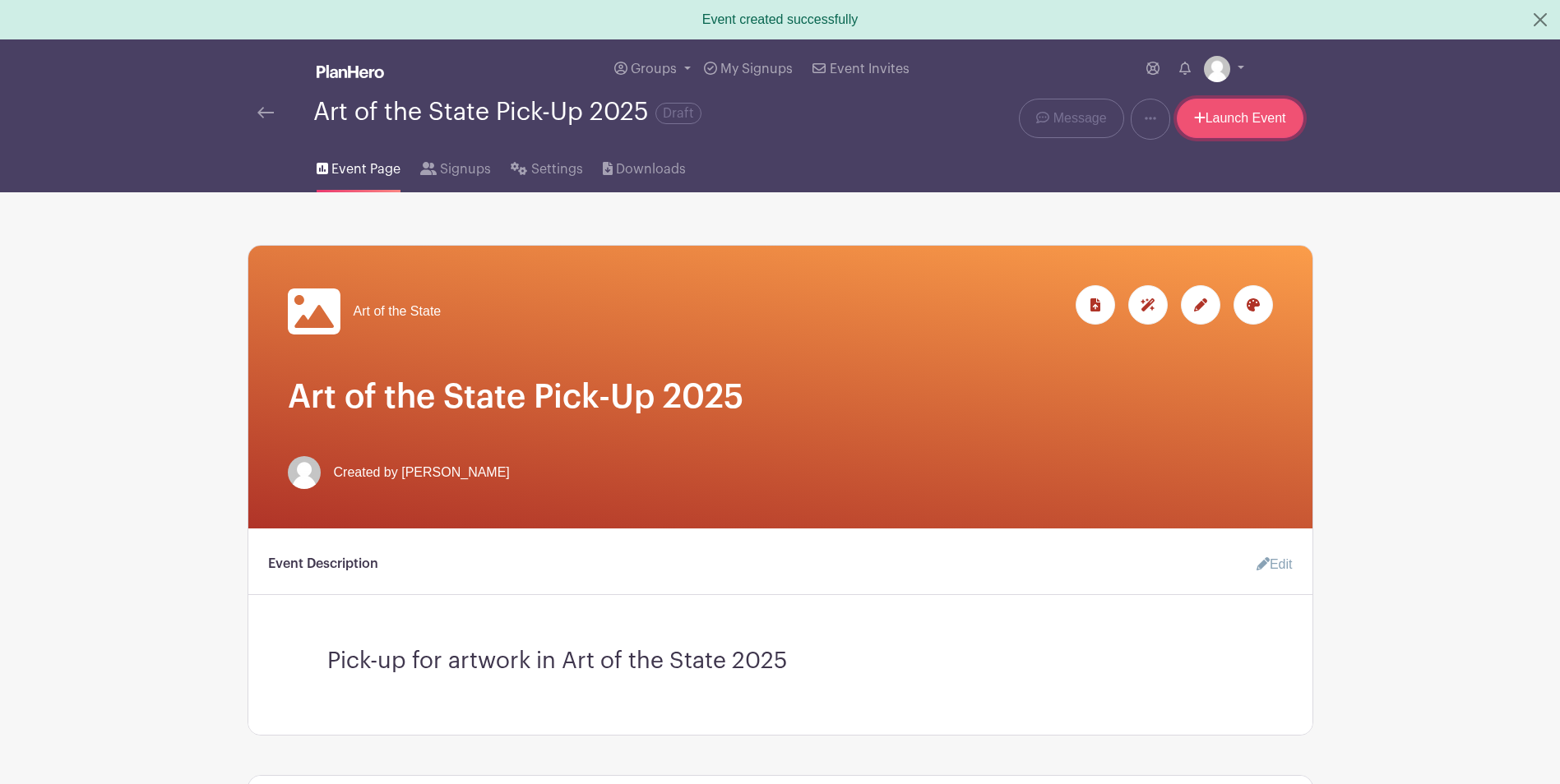
click at [1206, 118] on link "Launch Event" at bounding box center [1239, 118] width 126 height 39
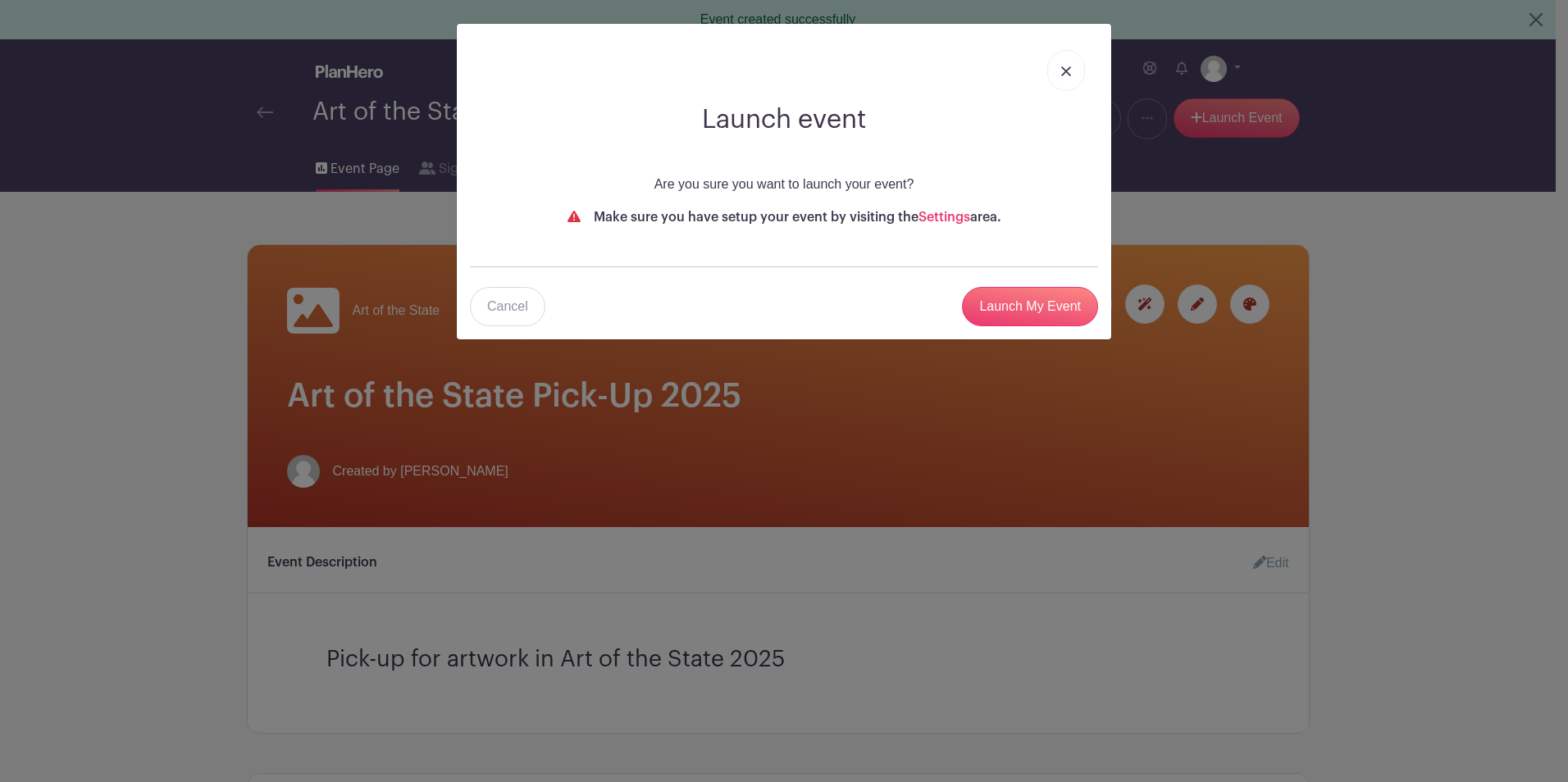
click at [1060, 69] on link at bounding box center [1067, 70] width 38 height 41
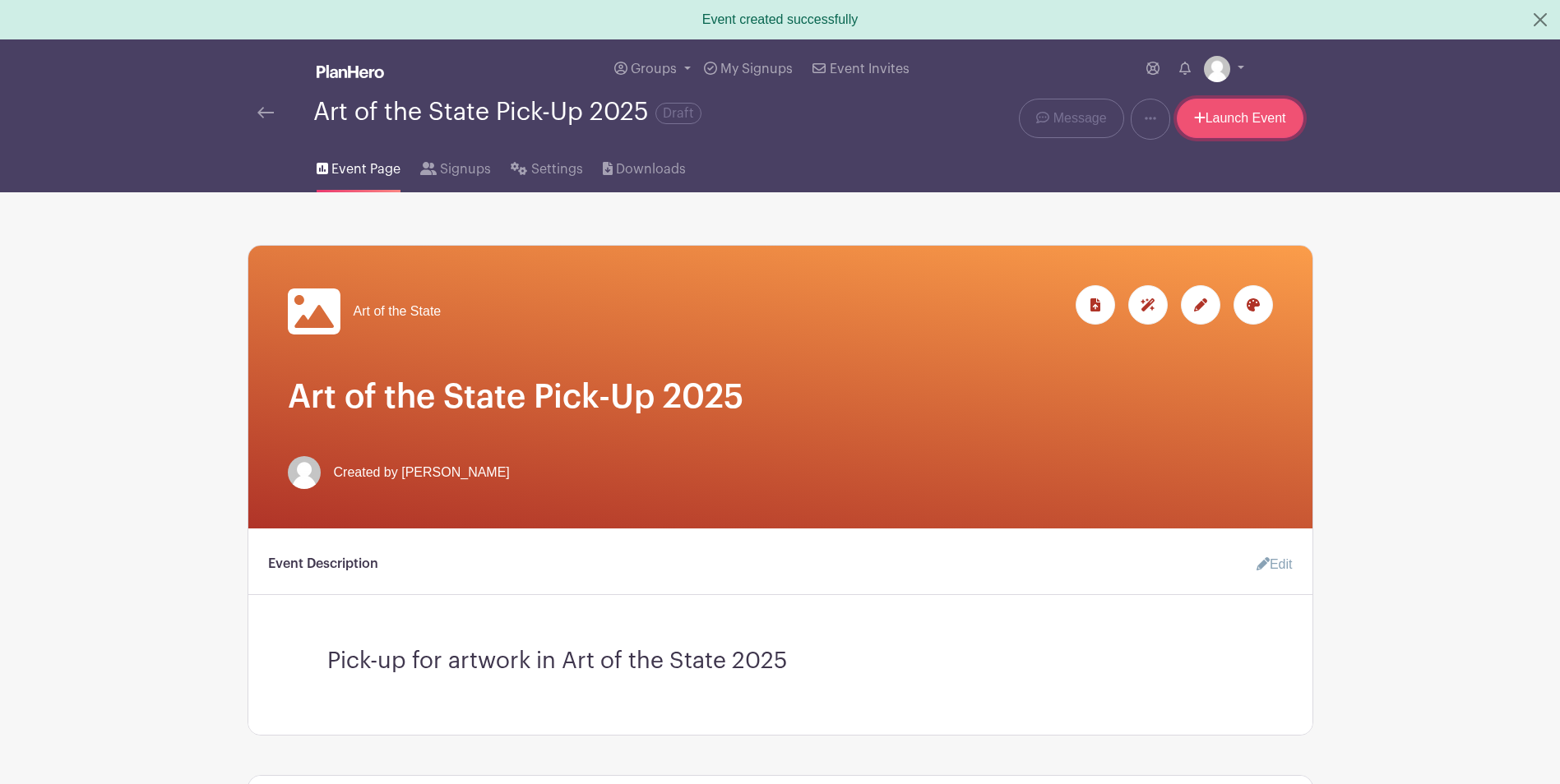
click at [1208, 116] on link "Launch Event" at bounding box center [1239, 118] width 126 height 39
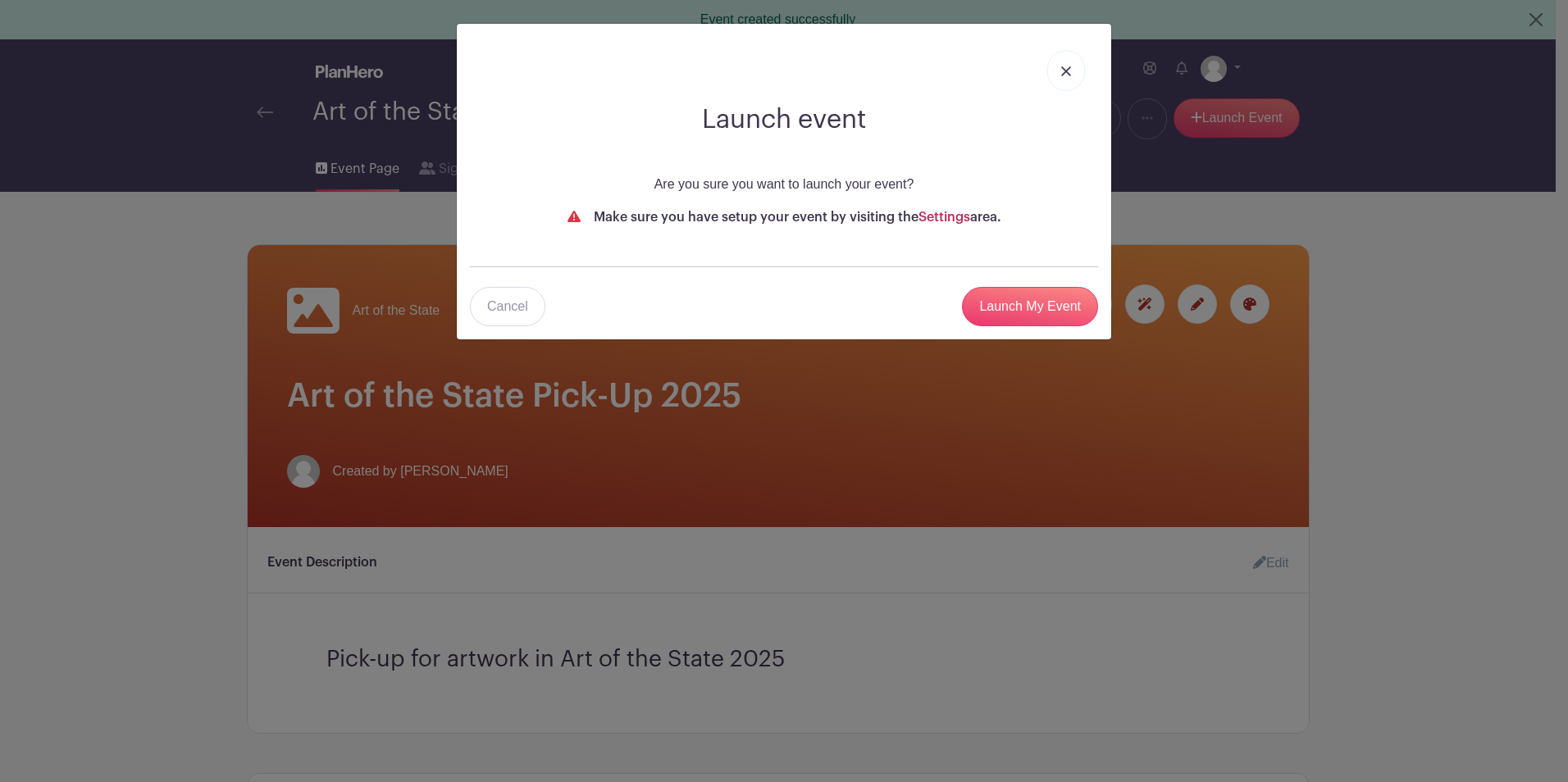
click at [940, 220] on link "Settings" at bounding box center [944, 217] width 52 height 13
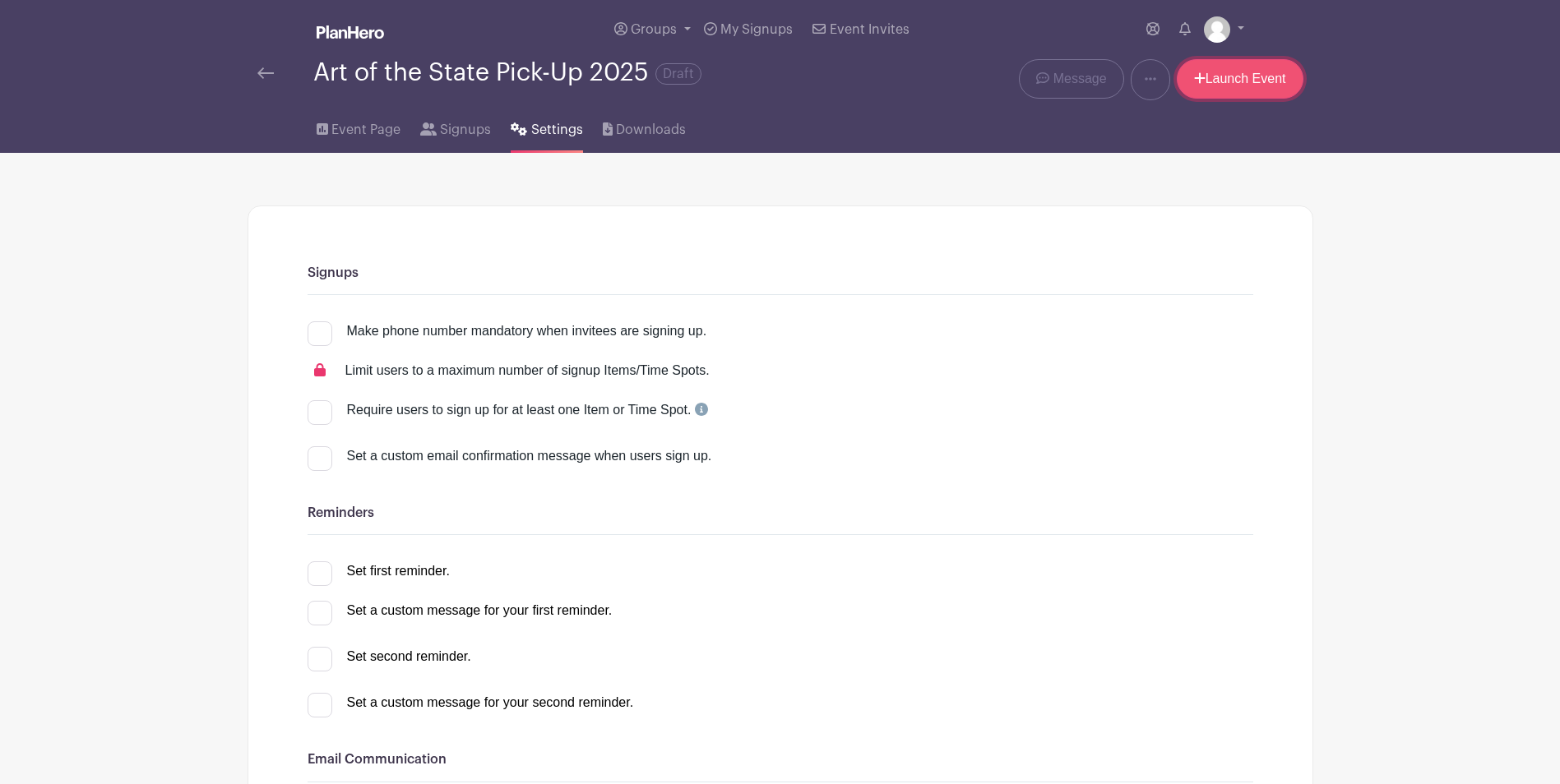
click at [1255, 81] on link "Launch Event" at bounding box center [1239, 78] width 126 height 39
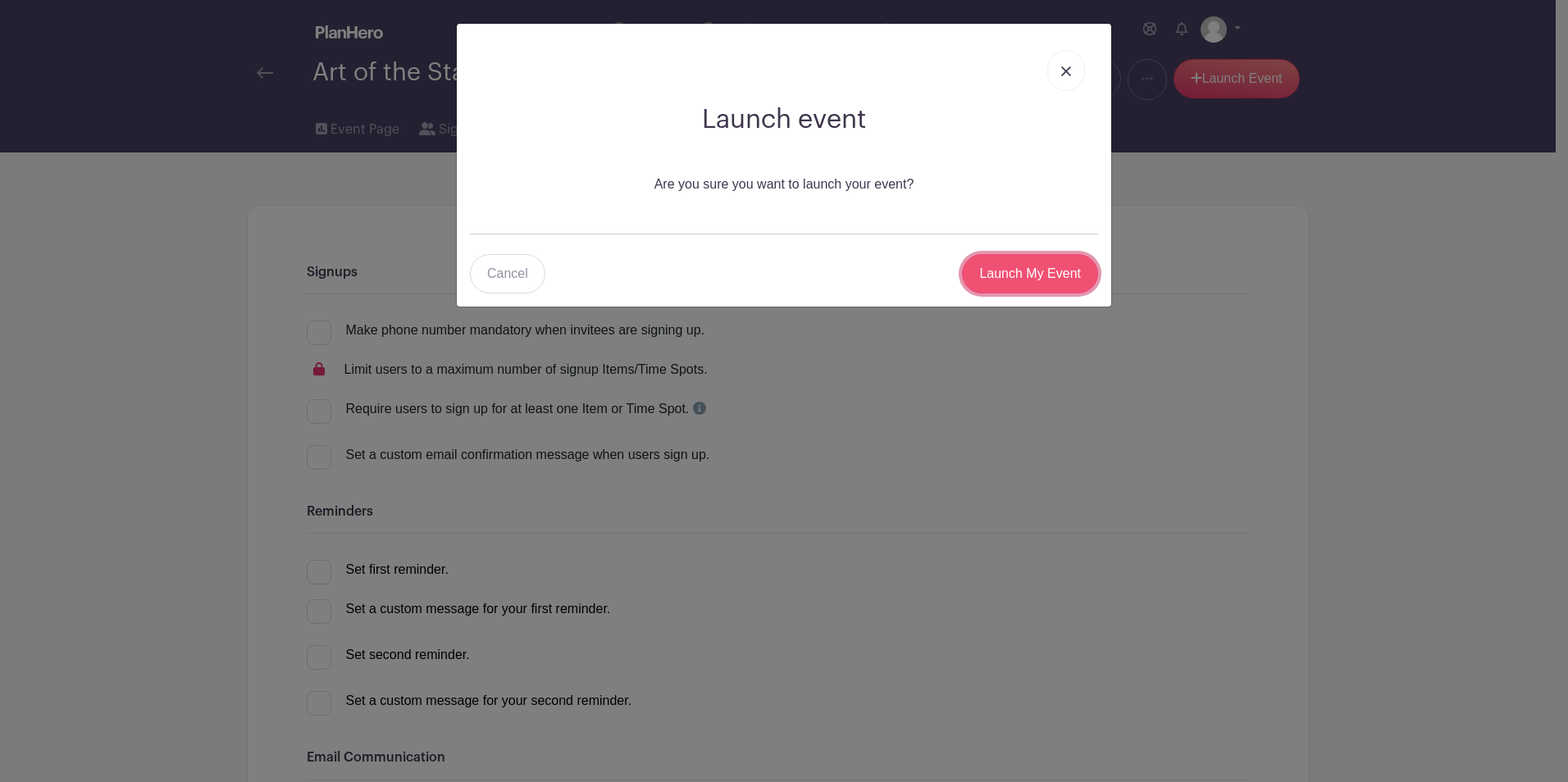
click at [1065, 276] on input "Launch My Event" at bounding box center [1030, 274] width 136 height 39
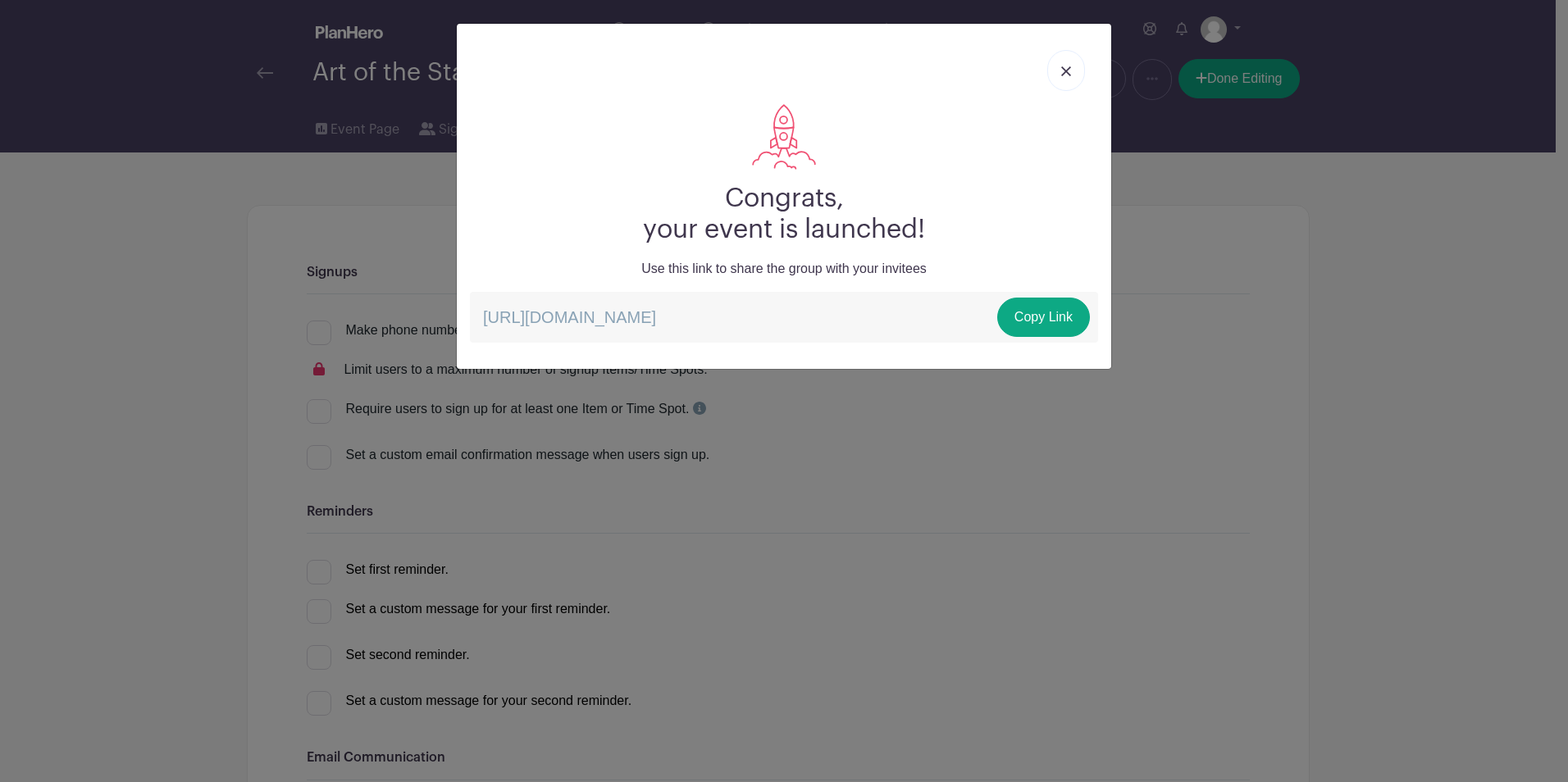
click at [1064, 74] on img at bounding box center [1066, 71] width 10 height 10
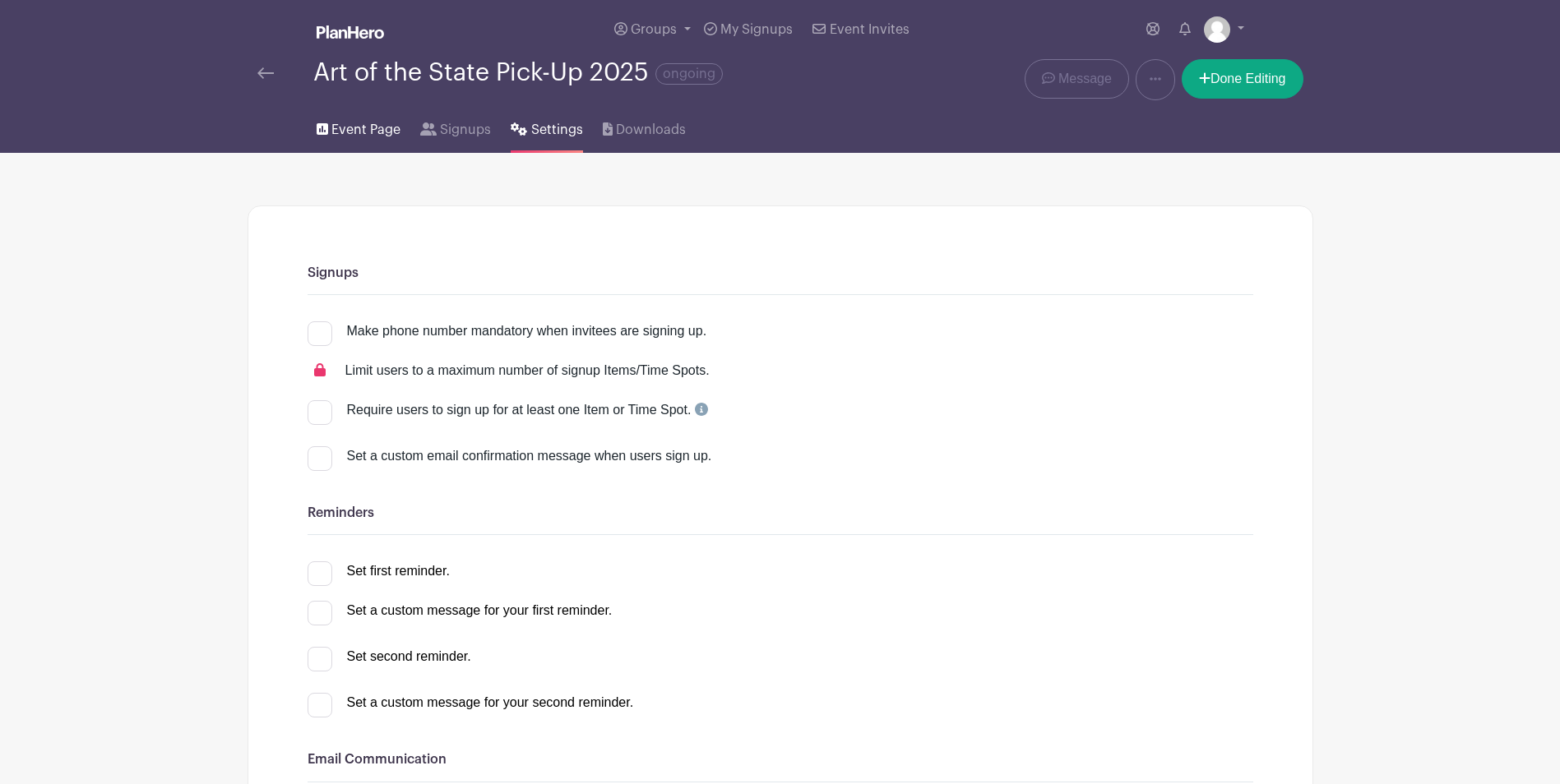
click at [375, 132] on span "Event Page" at bounding box center [366, 130] width 69 height 20
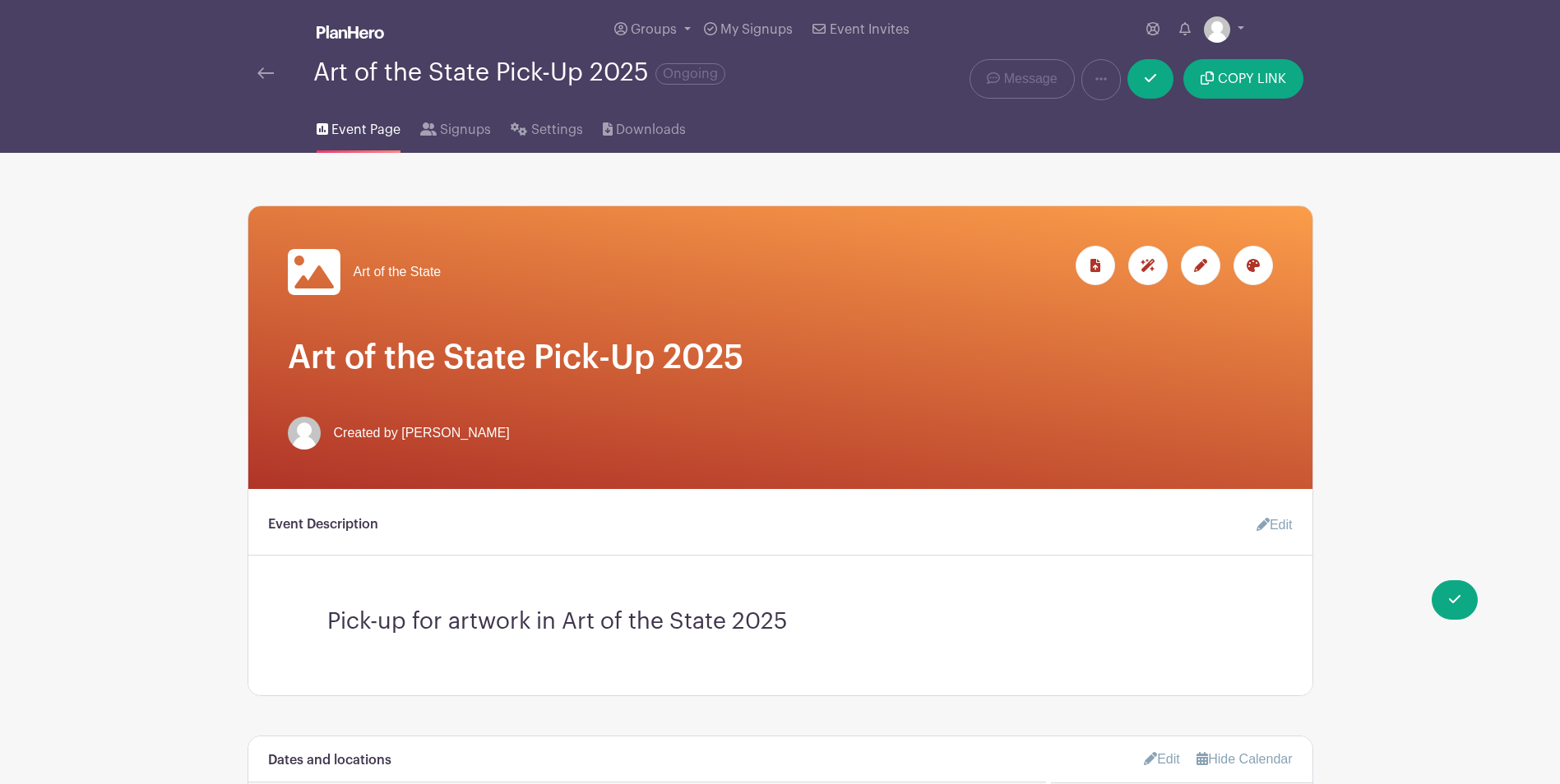
click at [264, 80] on link at bounding box center [265, 74] width 16 height 20
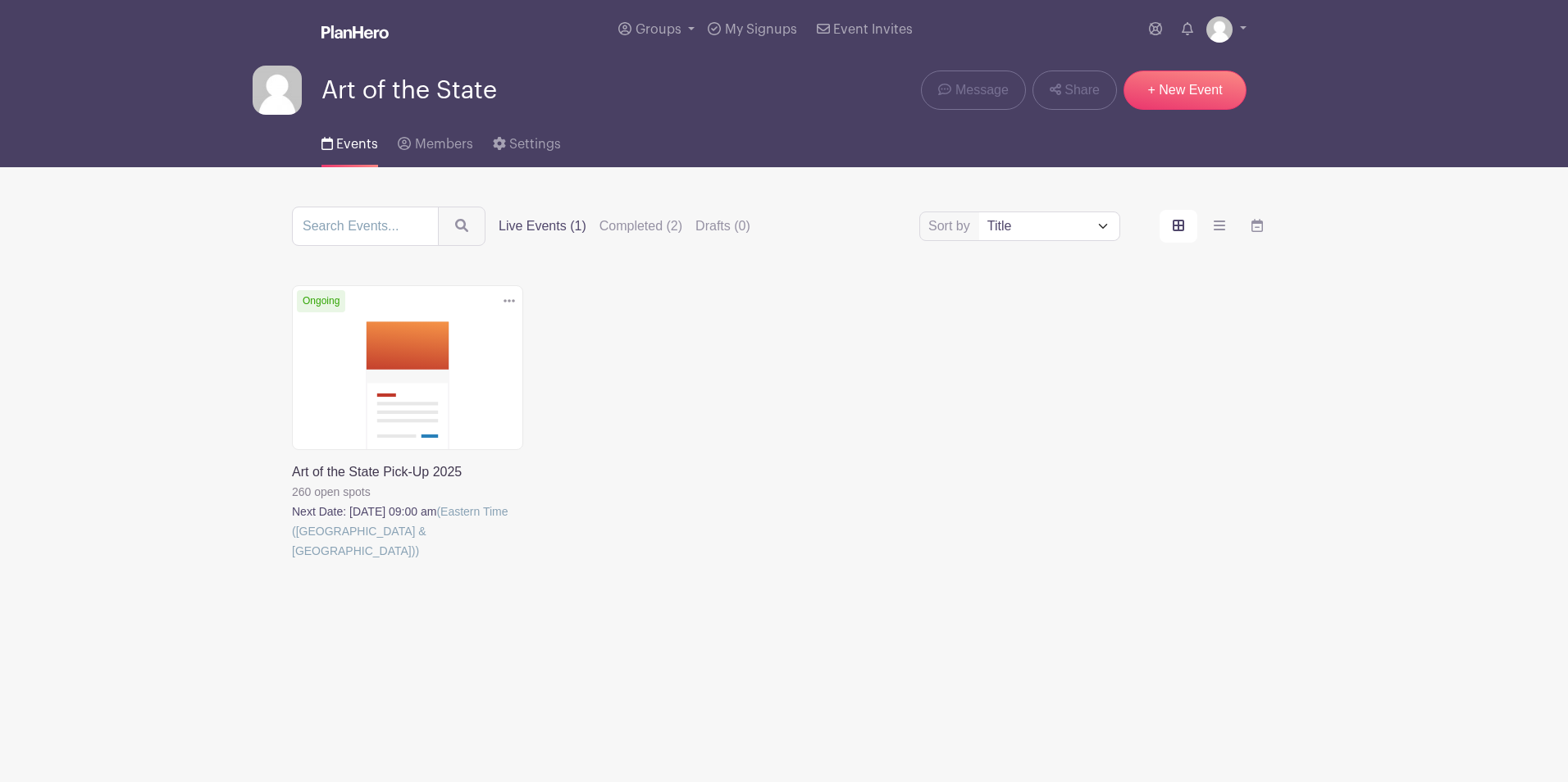
click at [292, 561] on link at bounding box center [292, 561] width 0 height 0
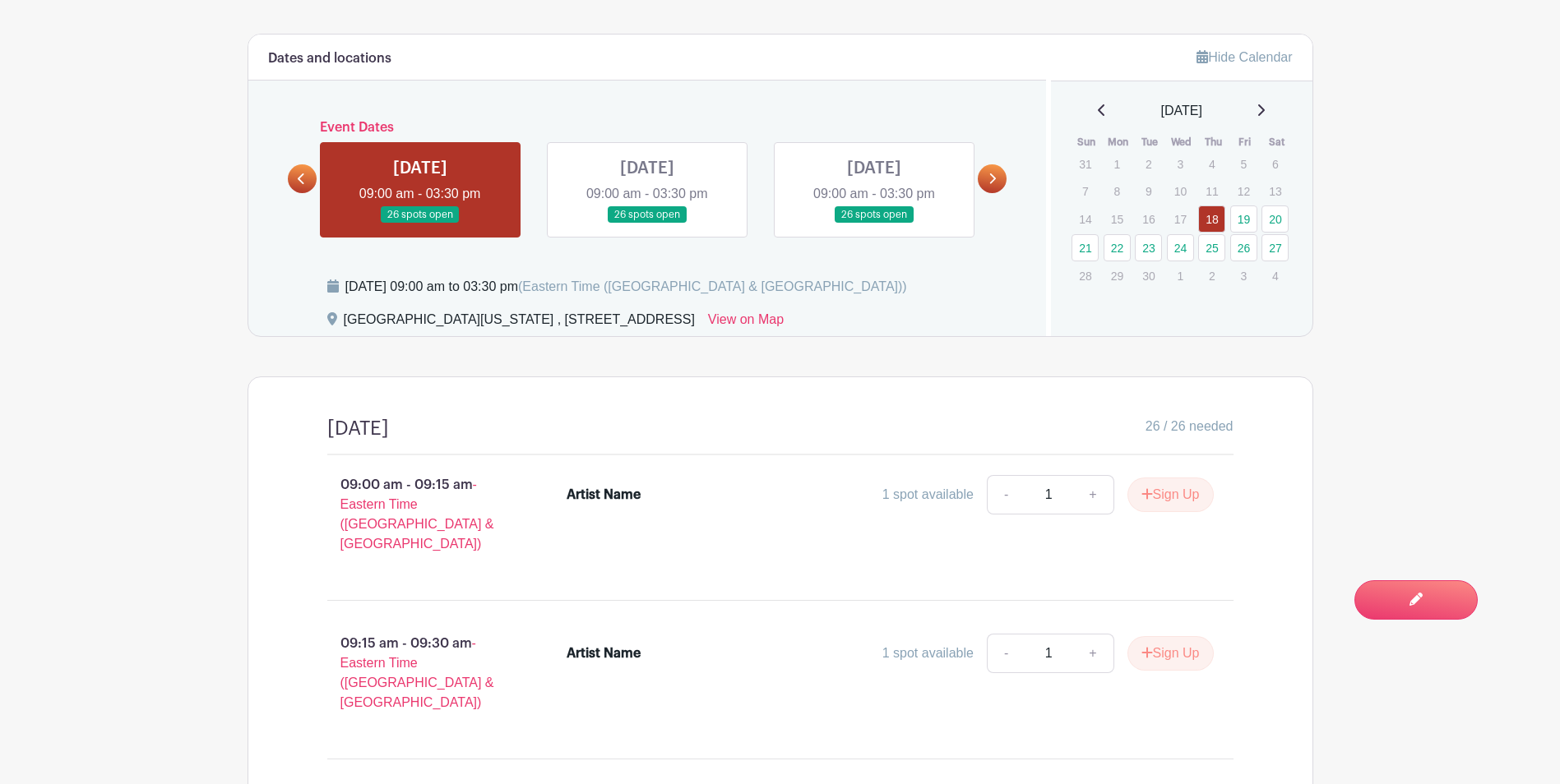
scroll to position [904, 0]
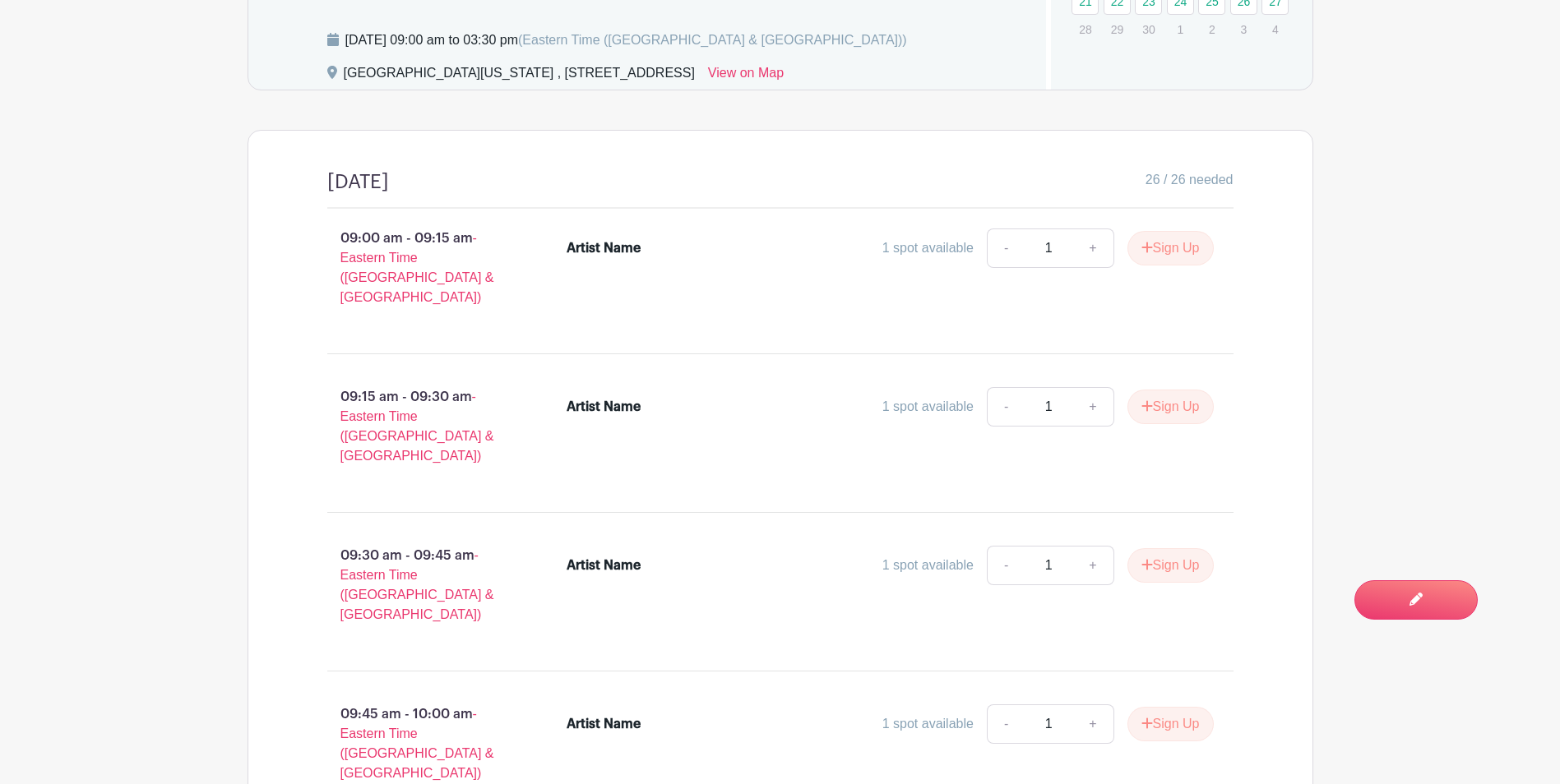
click at [604, 397] on div "Artist Name" at bounding box center [602, 407] width 74 height 20
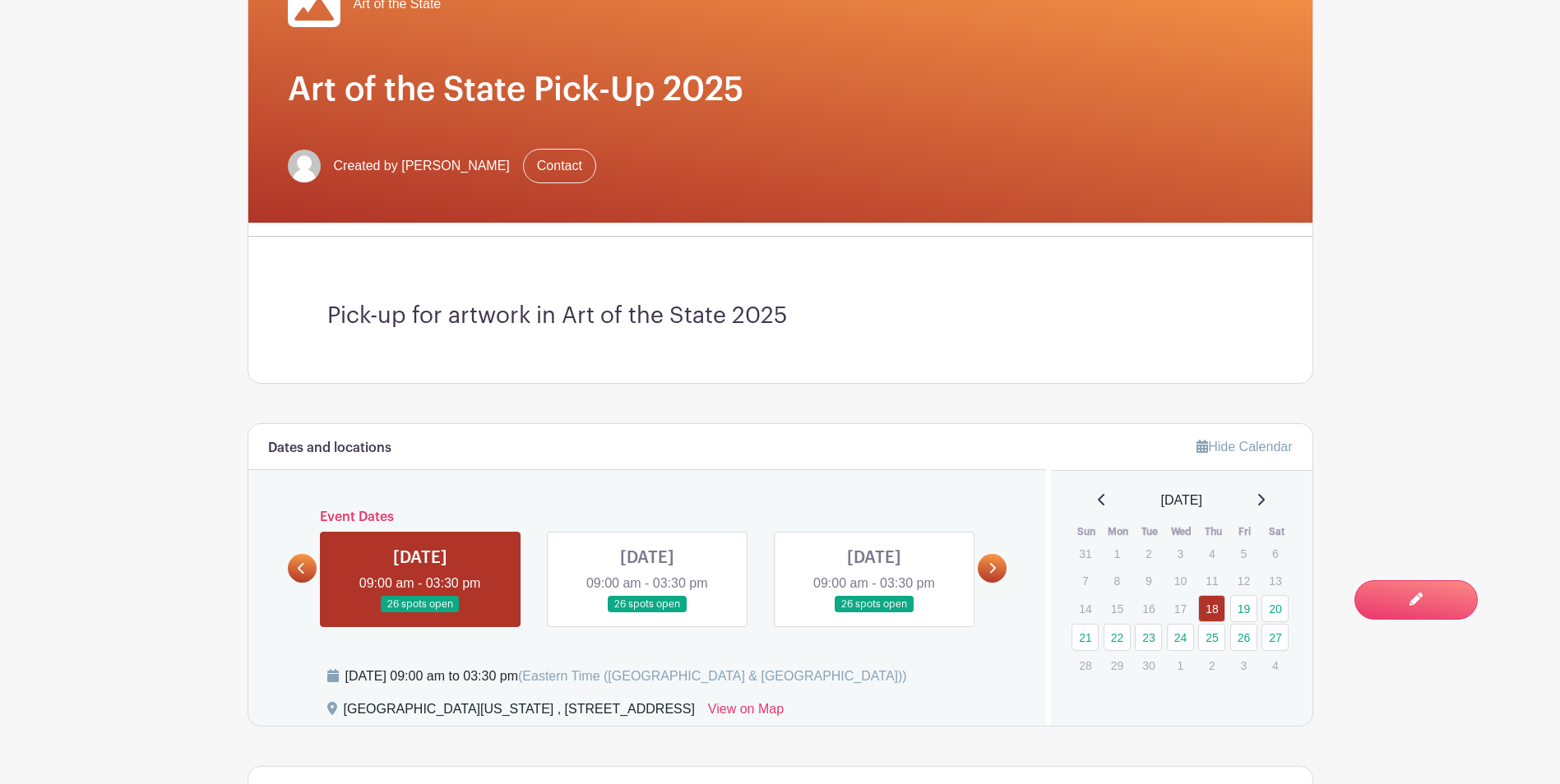
scroll to position [0, 0]
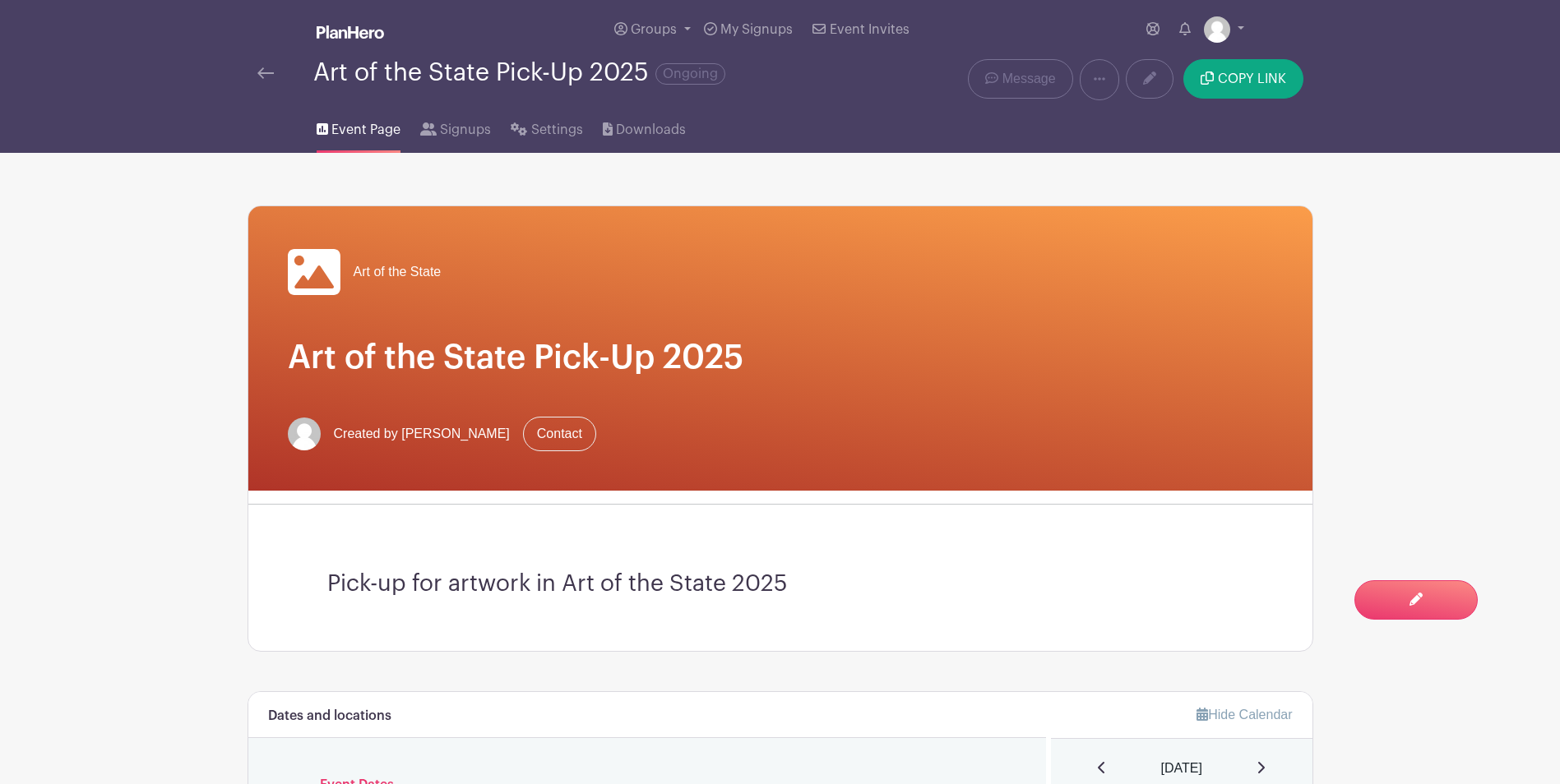
click at [259, 69] on img at bounding box center [265, 73] width 16 height 12
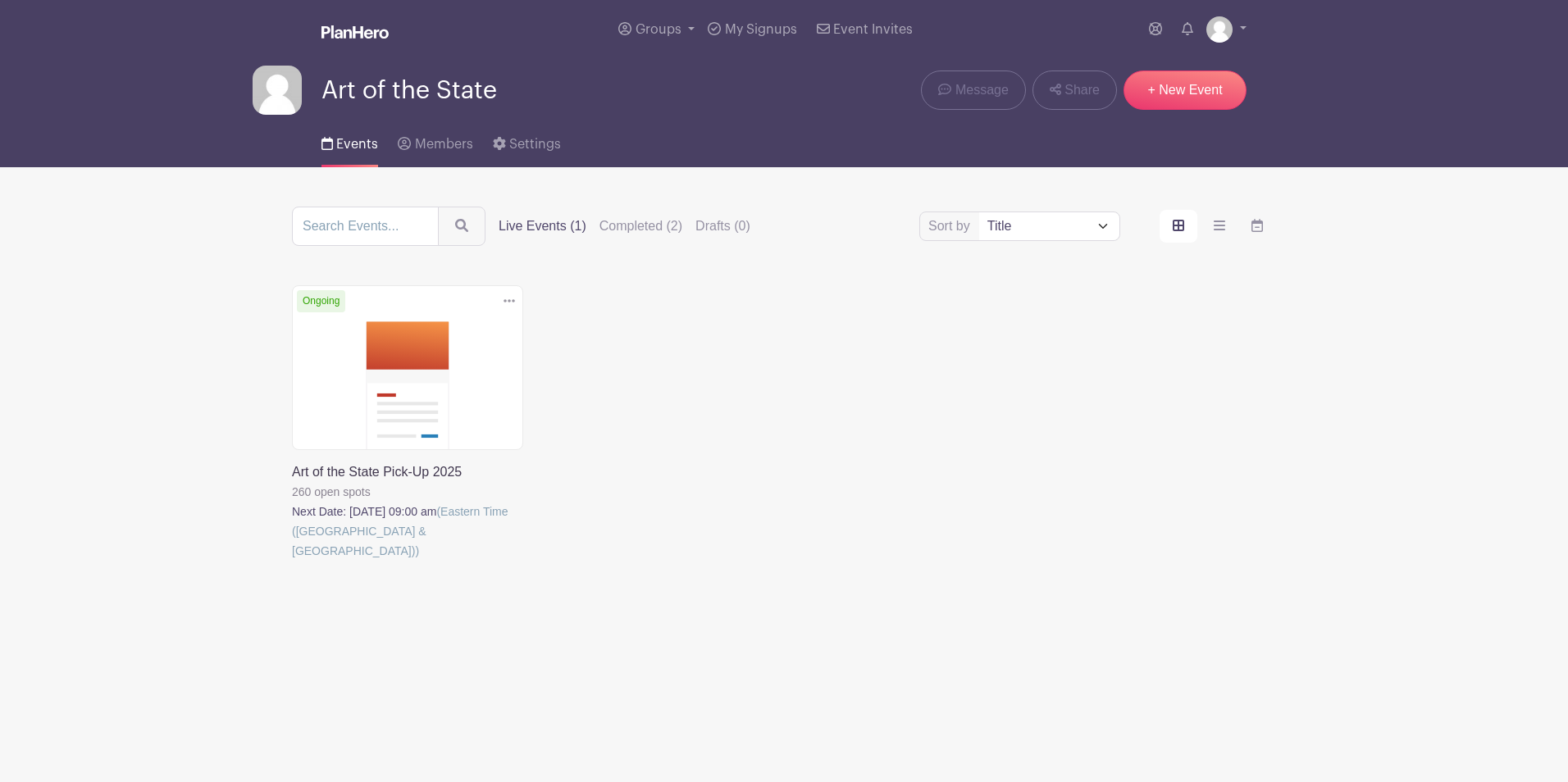
click at [550, 228] on label "Live Events (1)" at bounding box center [542, 227] width 88 height 20
click at [0, 0] on input "Live Events (1)" at bounding box center [0, 0] width 0 height 0
click at [632, 227] on label "Completed (2)" at bounding box center [641, 227] width 82 height 20
click at [0, 0] on input "Completed (2)" at bounding box center [0, 0] width 0 height 0
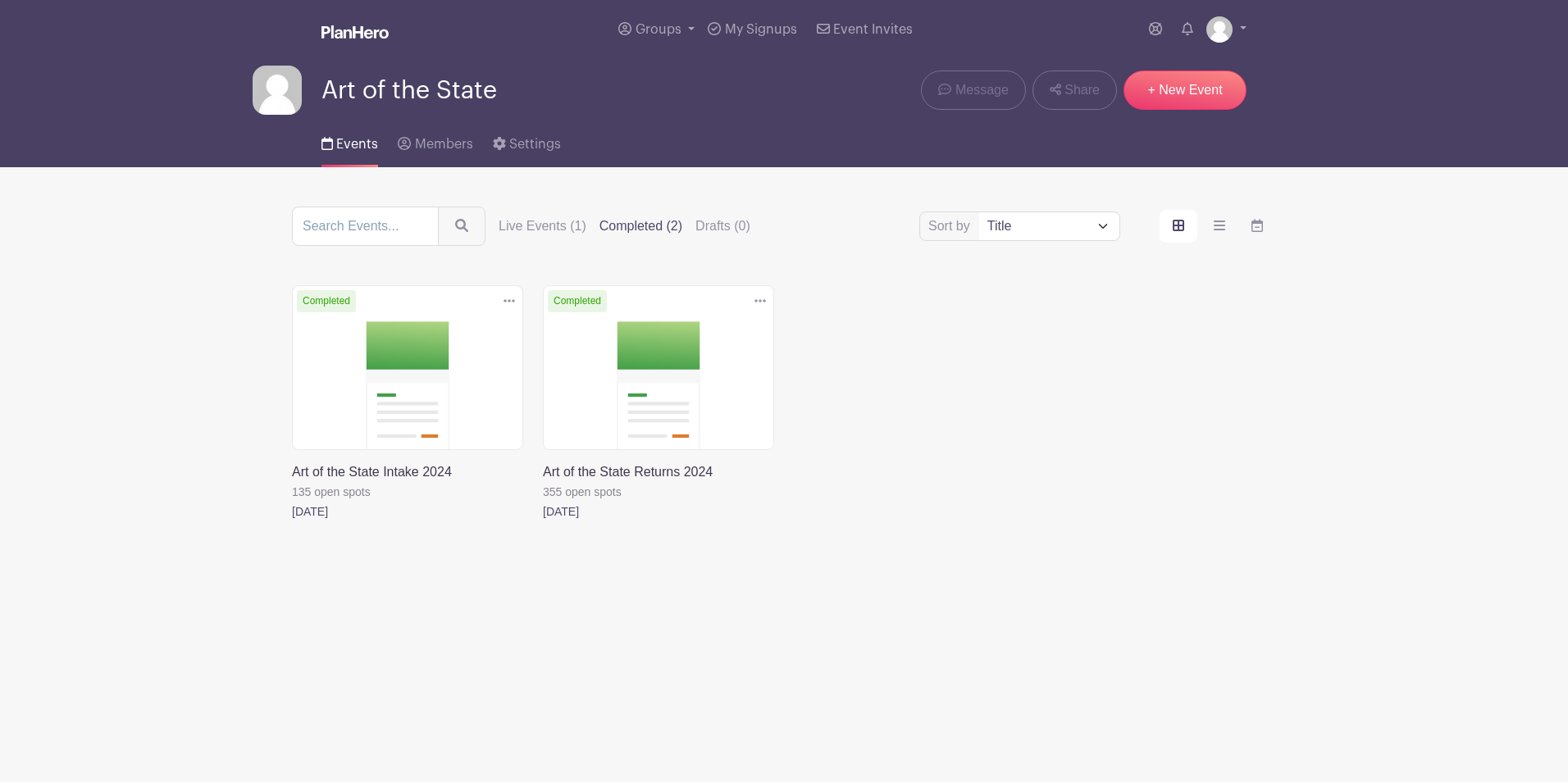
click at [292, 522] on link at bounding box center [292, 522] width 0 height 0
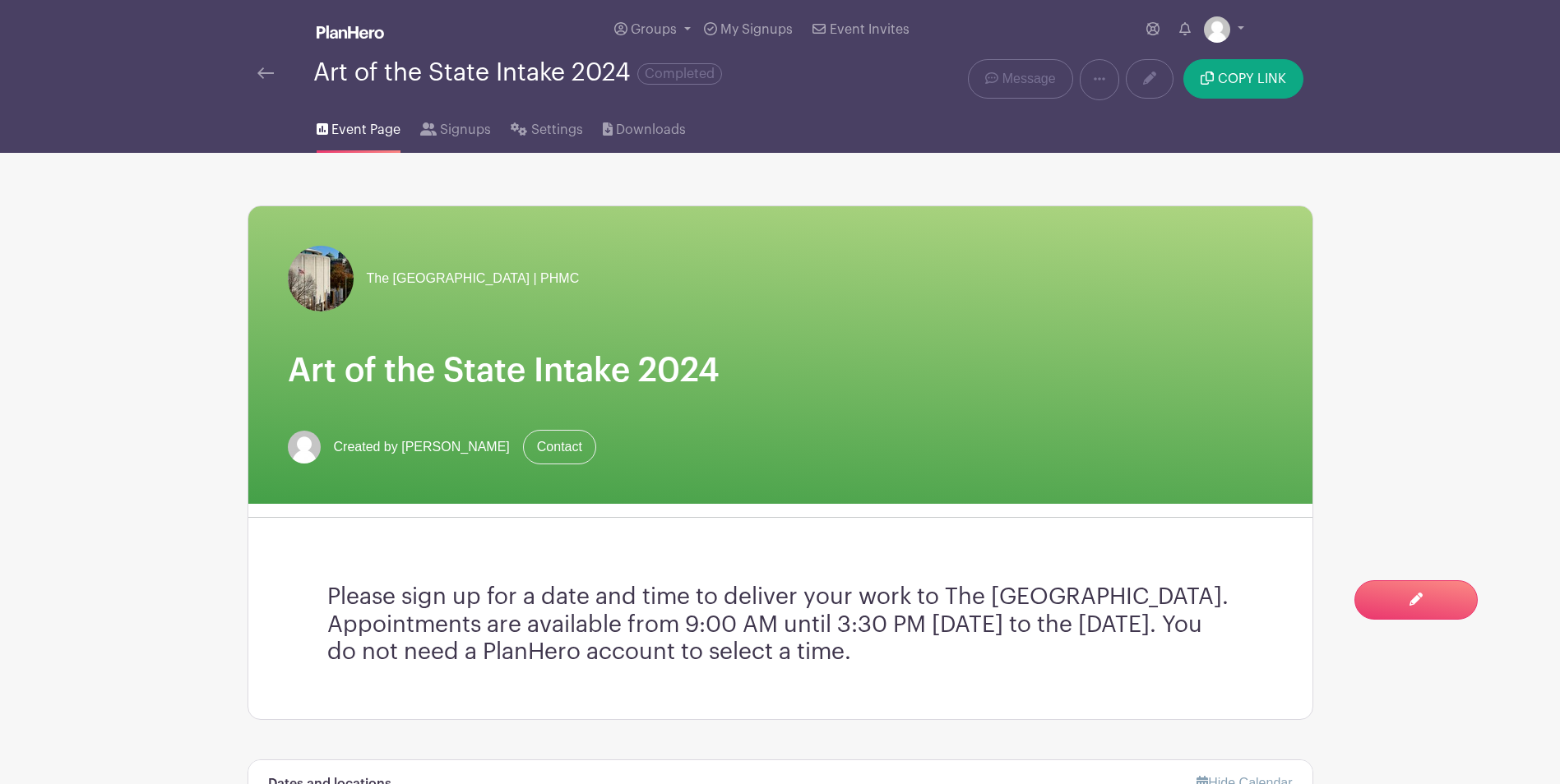
click at [267, 79] on img at bounding box center [265, 73] width 16 height 12
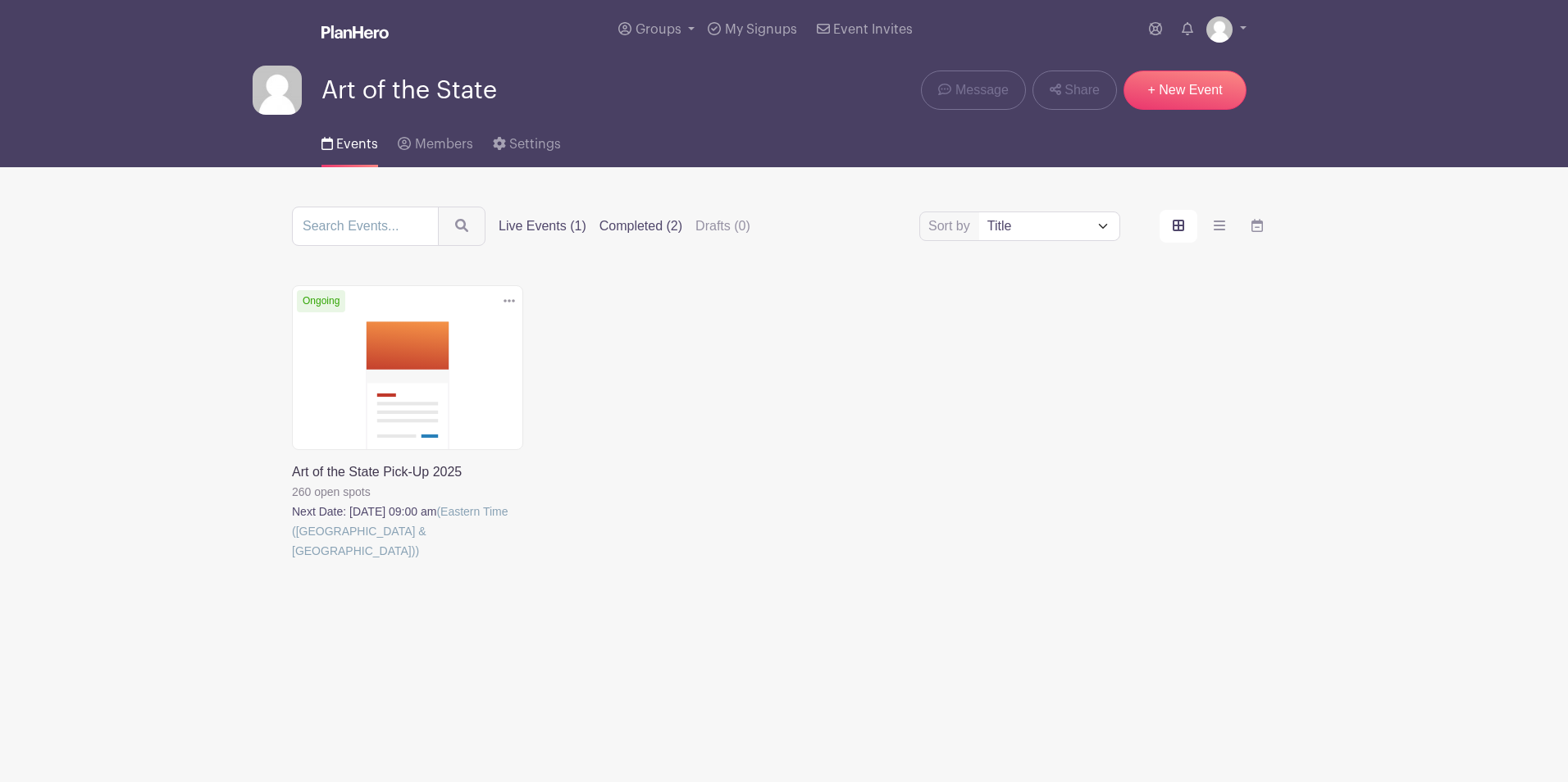
click at [642, 228] on label "Completed (2)" at bounding box center [641, 227] width 82 height 20
click at [0, 0] on input "Completed (2)" at bounding box center [0, 0] width 0 height 0
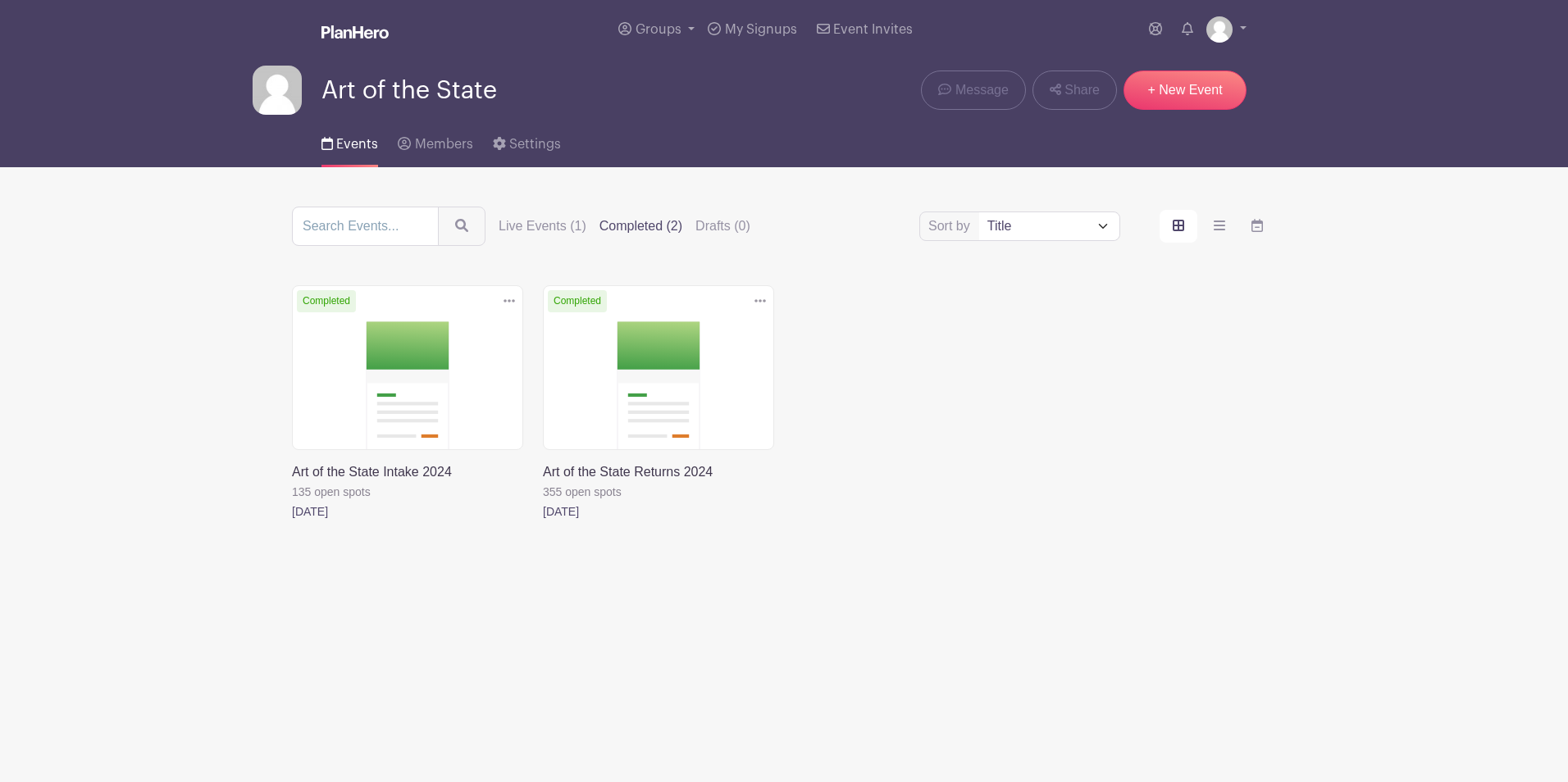
click at [543, 522] on link at bounding box center [543, 522] width 0 height 0
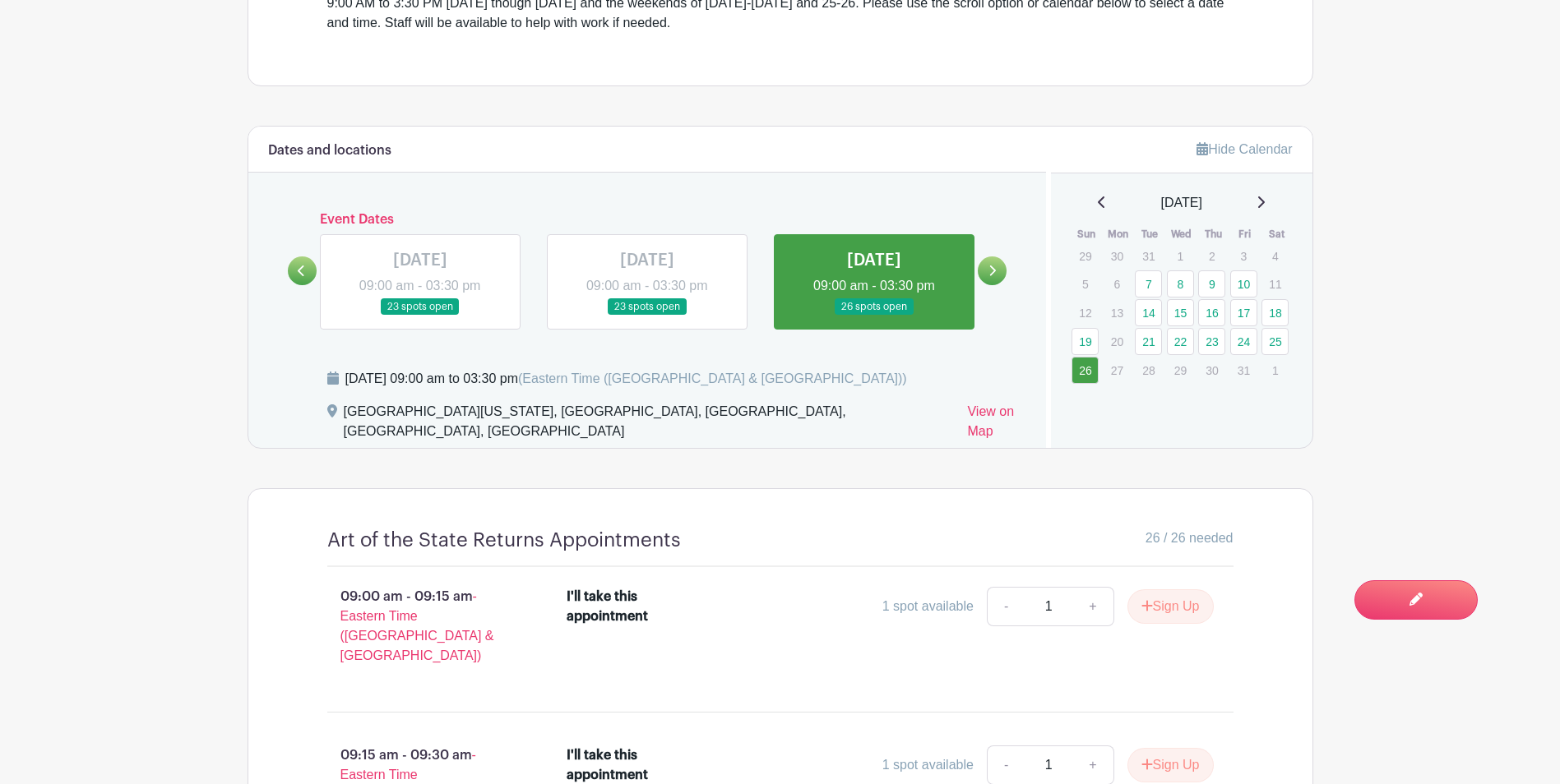
scroll to position [411, 0]
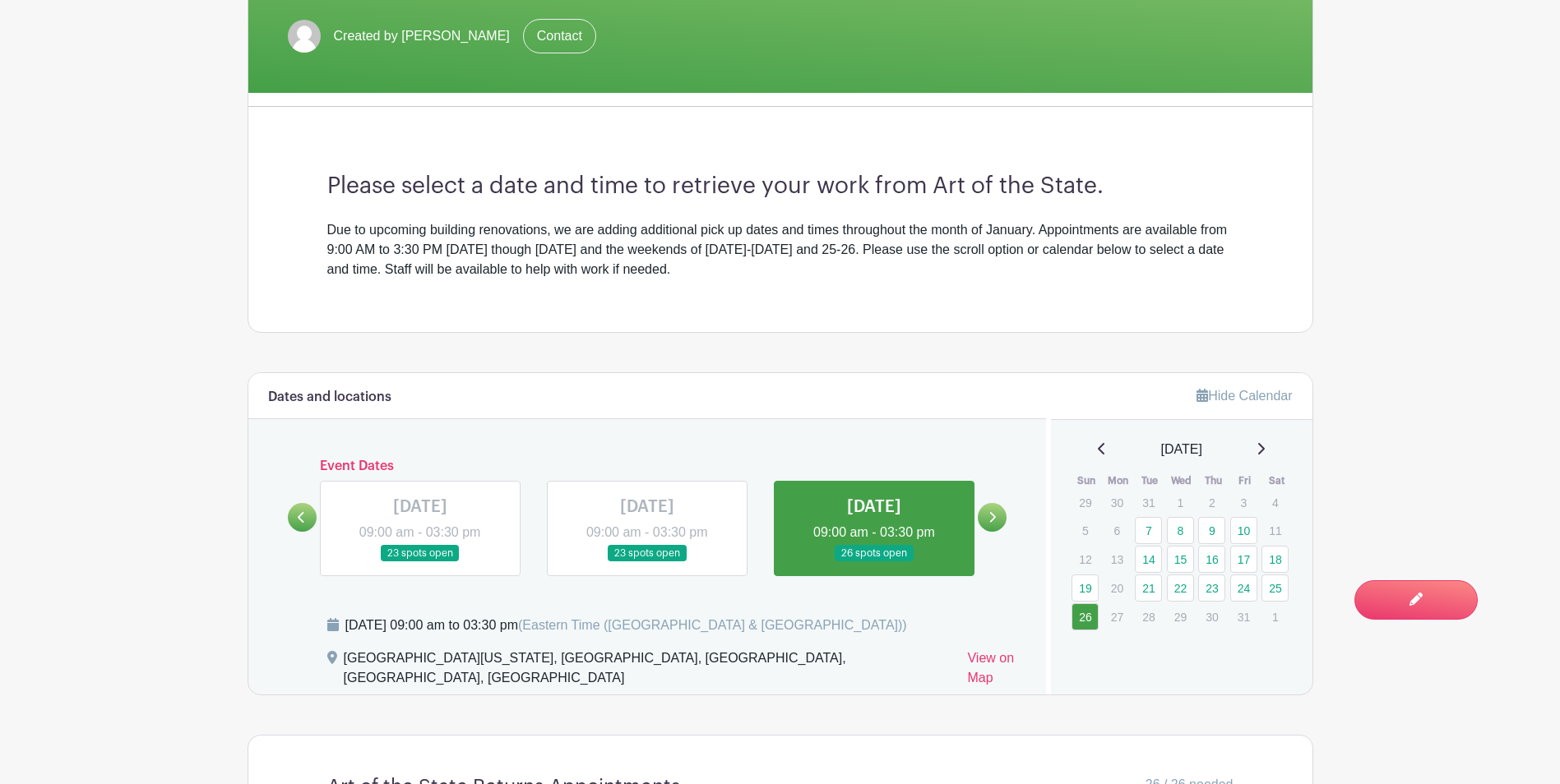
drag, startPoint x: 333, startPoint y: 229, endPoint x: 703, endPoint y: 263, distance: 371.6
click at [703, 263] on div "Due to upcoming building renovations, we are adding additional pick up dates an…" at bounding box center [780, 250] width 906 height 59
drag, startPoint x: 1040, startPoint y: 222, endPoint x: 1134, endPoint y: 279, distance: 109.9
click at [1134, 279] on div "Due to upcoming building renovations, we are adding additional pick up dates an…" at bounding box center [780, 250] width 906 height 59
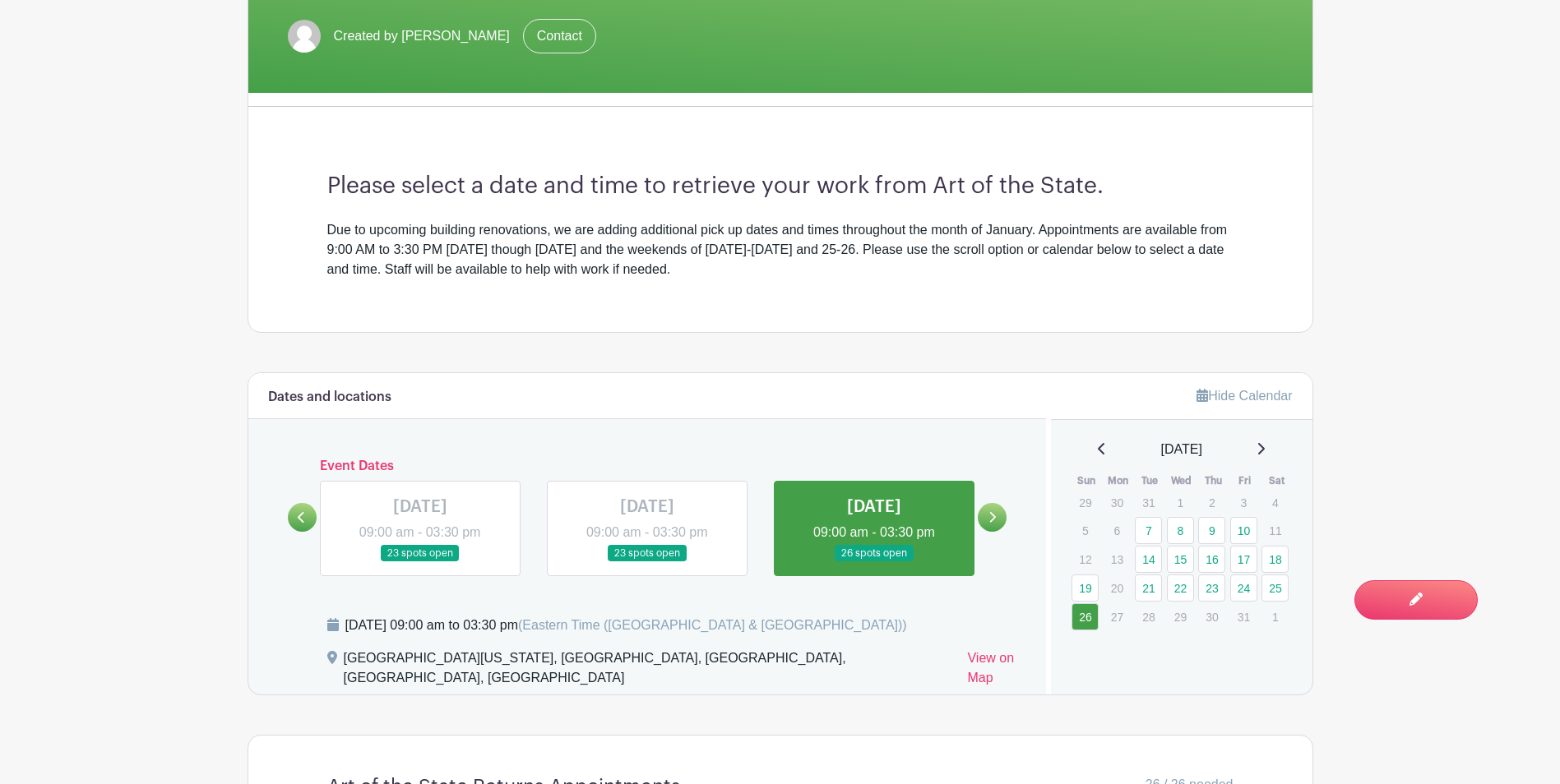
click at [1134, 280] on div "Please select a date and time to retrieve your work from Art of the State. Due …" at bounding box center [780, 225] width 985 height 212
drag, startPoint x: 1058, startPoint y: 283, endPoint x: 310, endPoint y: 238, distance: 749.4
click at [310, 238] on div "Please select a date and time to retrieve your work from Art of the State. Due …" at bounding box center [780, 225] width 985 height 212
drag, startPoint x: 310, startPoint y: 238, endPoint x: 671, endPoint y: 290, distance: 364.7
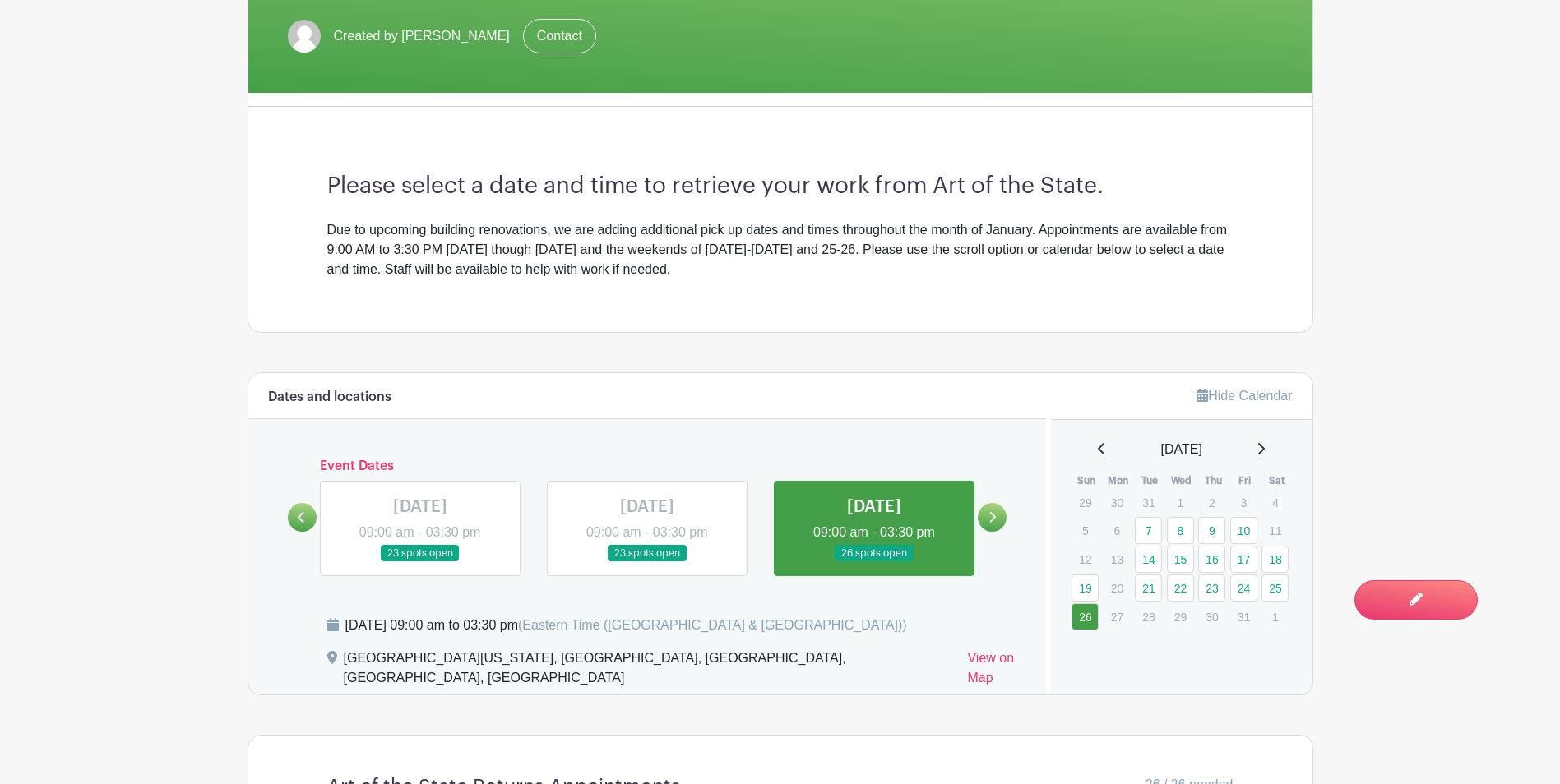
click at [671, 290] on div "Please select a date and time to retrieve your work from Art of the State. Due …" at bounding box center [780, 225] width 985 height 212
drag, startPoint x: 671, startPoint y: 290, endPoint x: 691, endPoint y: 291, distance: 20.0
click at [691, 291] on div "Please select a date and time to retrieve your work from Art of the State. Due …" at bounding box center [780, 225] width 985 height 212
drag, startPoint x: 564, startPoint y: 274, endPoint x: 314, endPoint y: 236, distance: 252.9
click at [314, 236] on div "Please select a date and time to retrieve your work from Art of the State. Due …" at bounding box center [780, 225] width 985 height 212
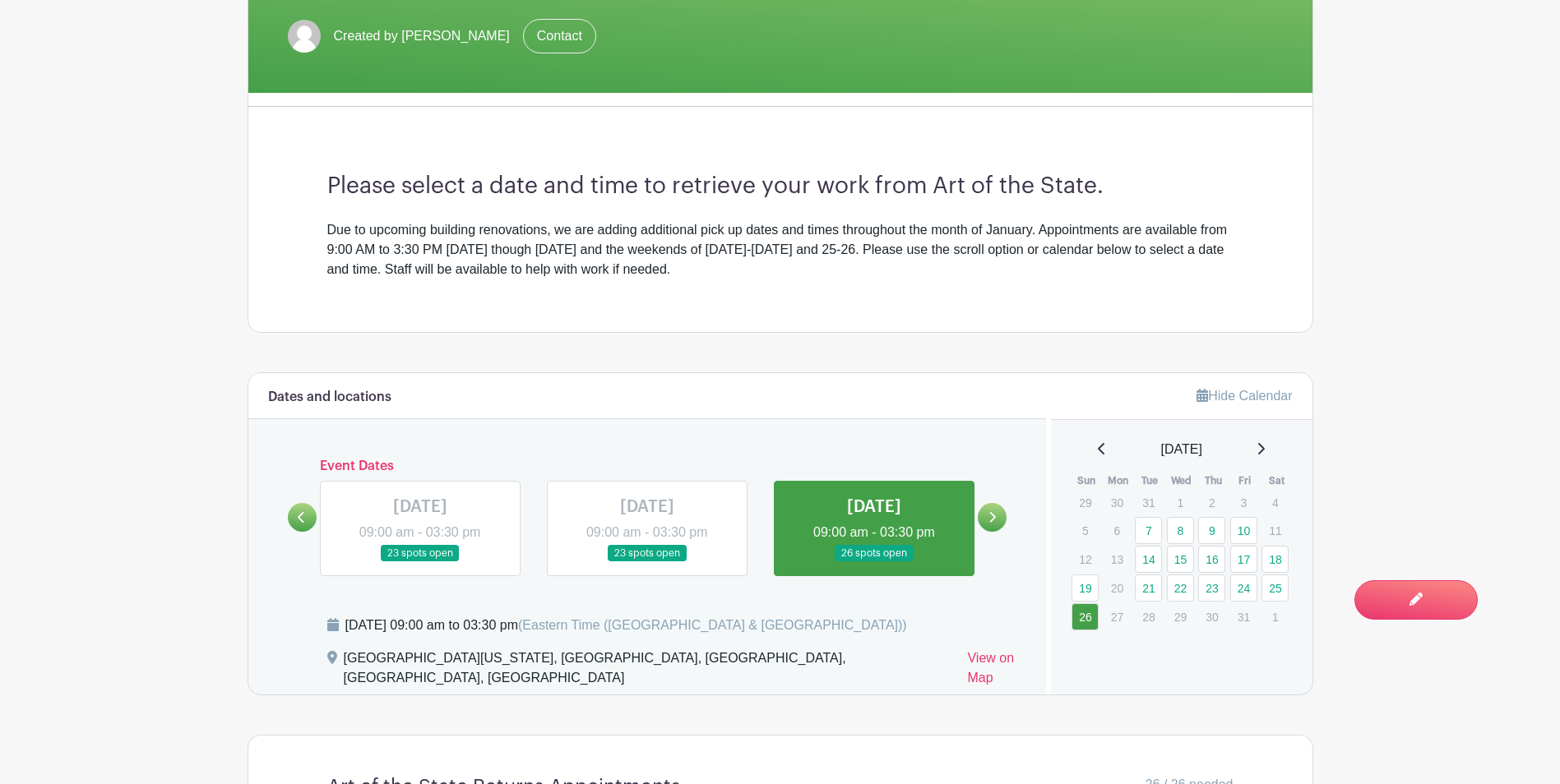
click at [671, 295] on div "Please select a date and time to retrieve your work from Art of the State. Due …" at bounding box center [780, 225] width 985 height 212
drag, startPoint x: 705, startPoint y: 281, endPoint x: 242, endPoint y: 219, distance: 467.1
drag, startPoint x: 242, startPoint y: 219, endPoint x: 653, endPoint y: 297, distance: 418.3
click at [583, 304] on div "Please select a date and time to retrieve your work from Art of the State. Due …" at bounding box center [780, 225] width 985 height 212
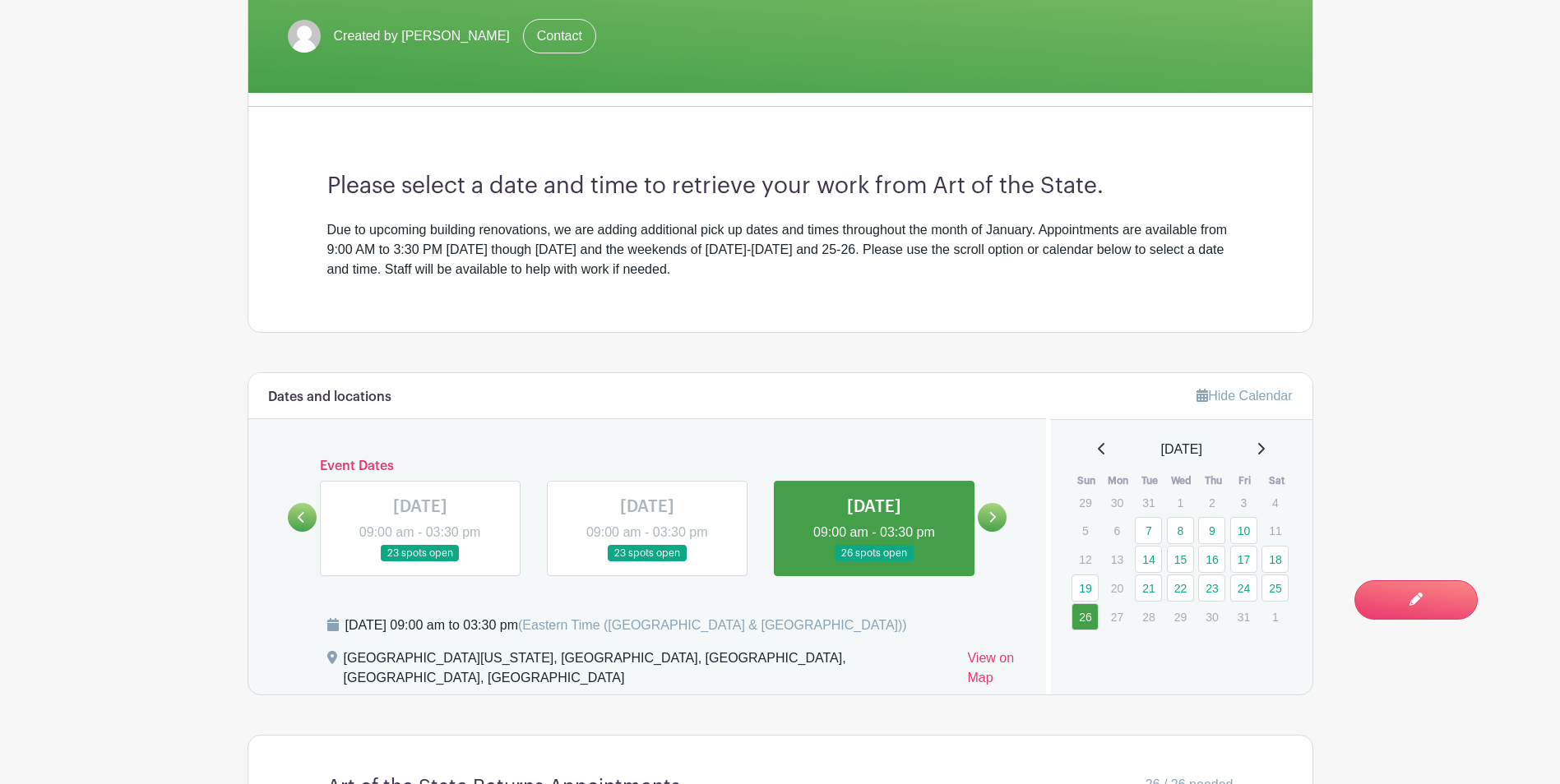
drag, startPoint x: 747, startPoint y: 283, endPoint x: 266, endPoint y: 219, distance: 485.2
click at [266, 219] on div "The [GEOGRAPHIC_DATA] Art of the State Returns 2024 Created by [PERSON_NAME] Co…" at bounding box center [780, 64] width 1066 height 539
drag, startPoint x: 266, startPoint y: 219, endPoint x: 710, endPoint y: 290, distance: 449.6
click at [708, 293] on div "Please select a date and time to retrieve your work from Art of the State. Due …" at bounding box center [780, 225] width 985 height 212
drag, startPoint x: 731, startPoint y: 271, endPoint x: 352, endPoint y: 221, distance: 382.3
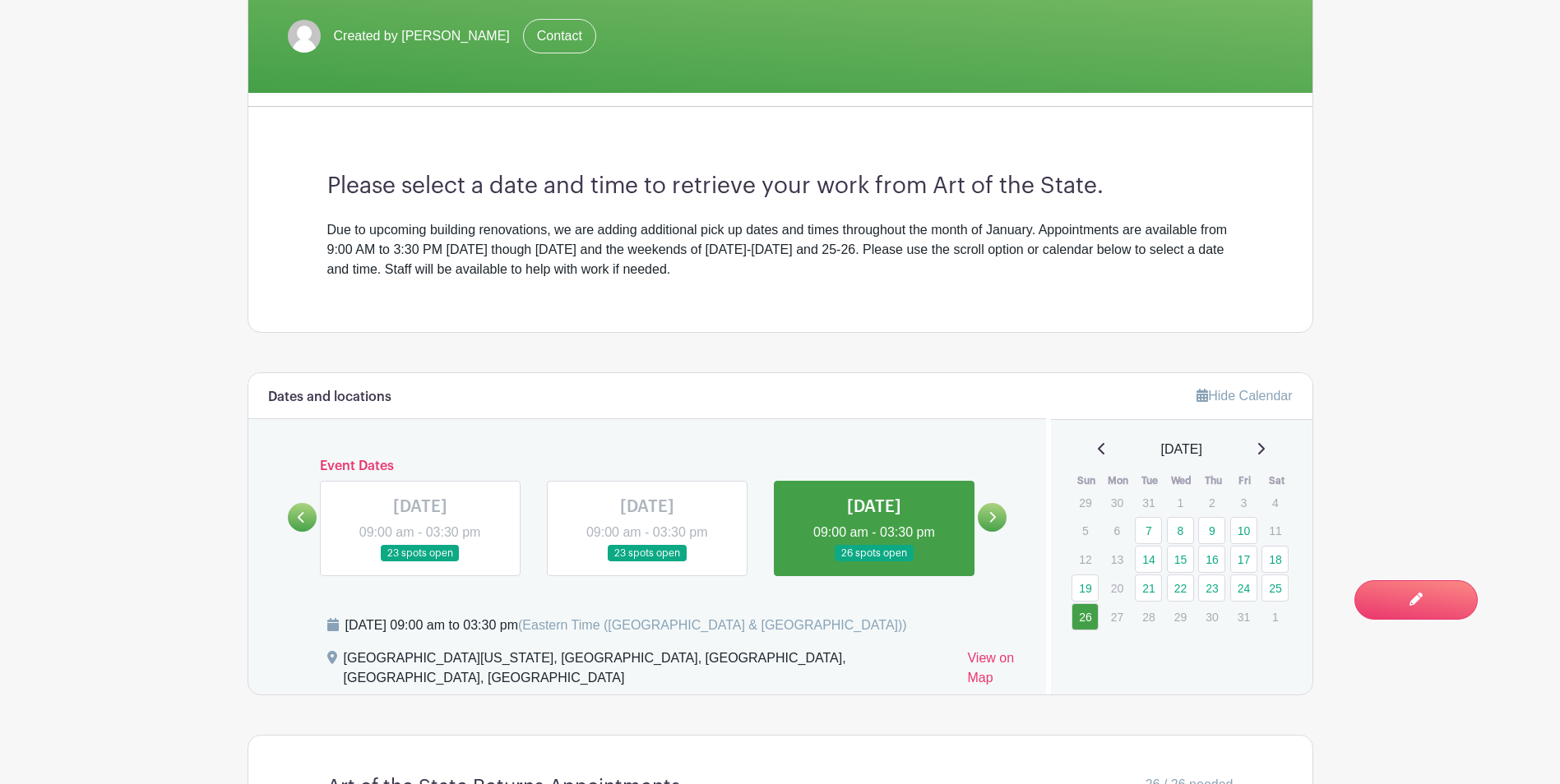
click at [352, 221] on div "Due to upcoming building renovations, we are adding additional pick up dates an…" at bounding box center [780, 250] width 906 height 59
drag, startPoint x: 352, startPoint y: 221, endPoint x: 979, endPoint y: 315, distance: 634.0
click at [979, 315] on div "Please select a date and time to retrieve your work from Art of the State. Due …" at bounding box center [780, 225] width 985 height 212
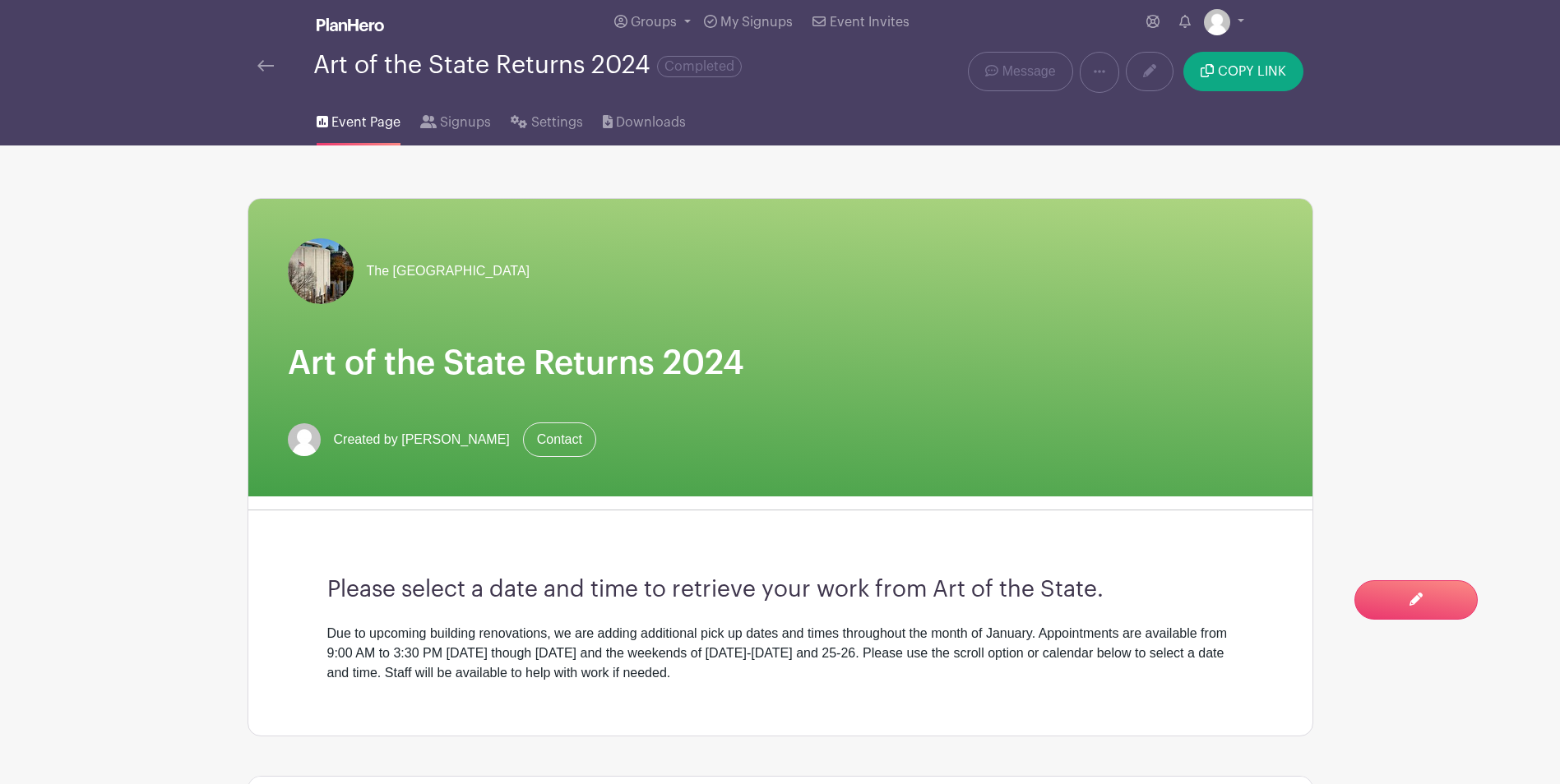
scroll to position [0, 0]
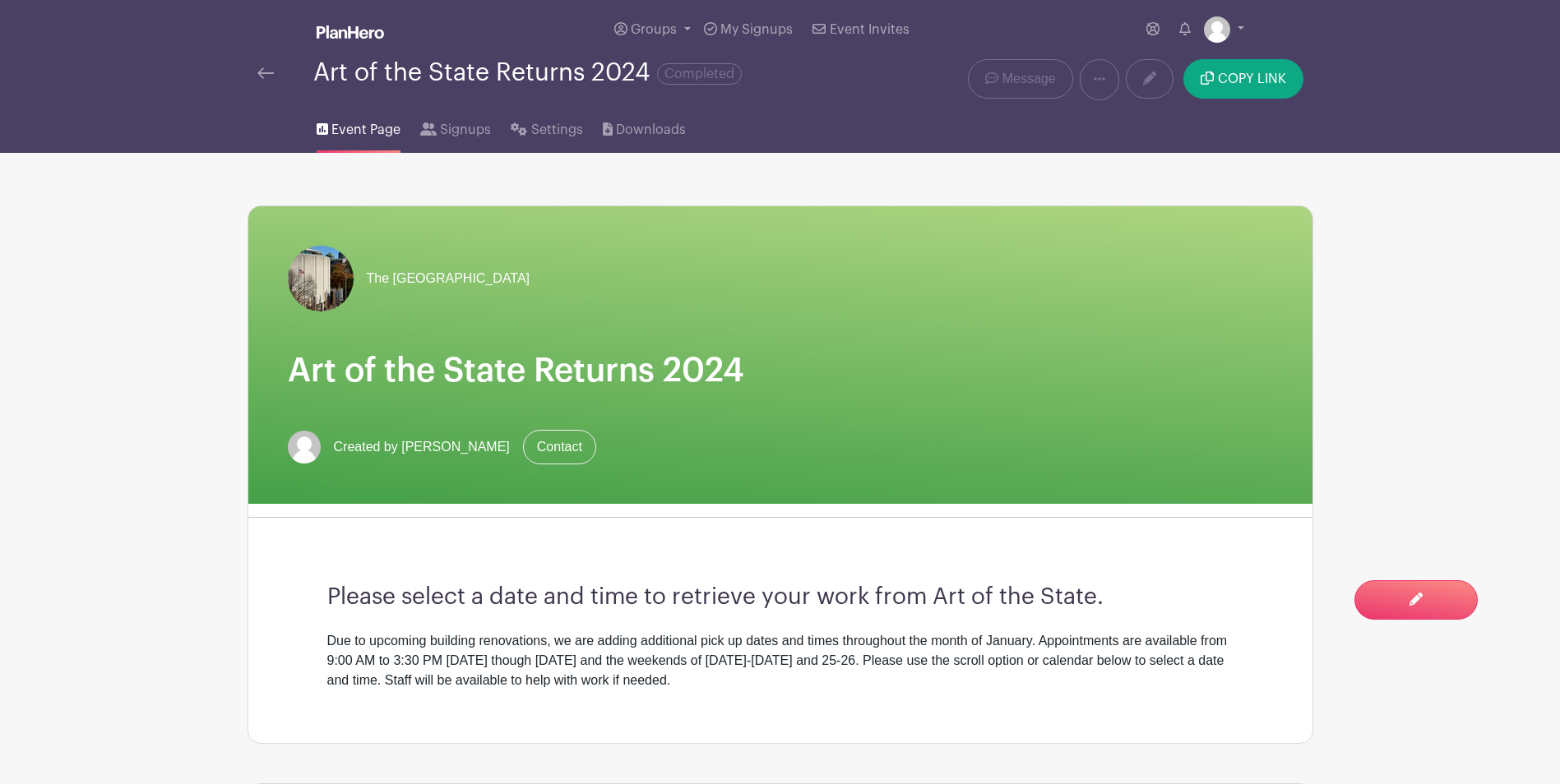
click at [270, 74] on img at bounding box center [265, 73] width 16 height 12
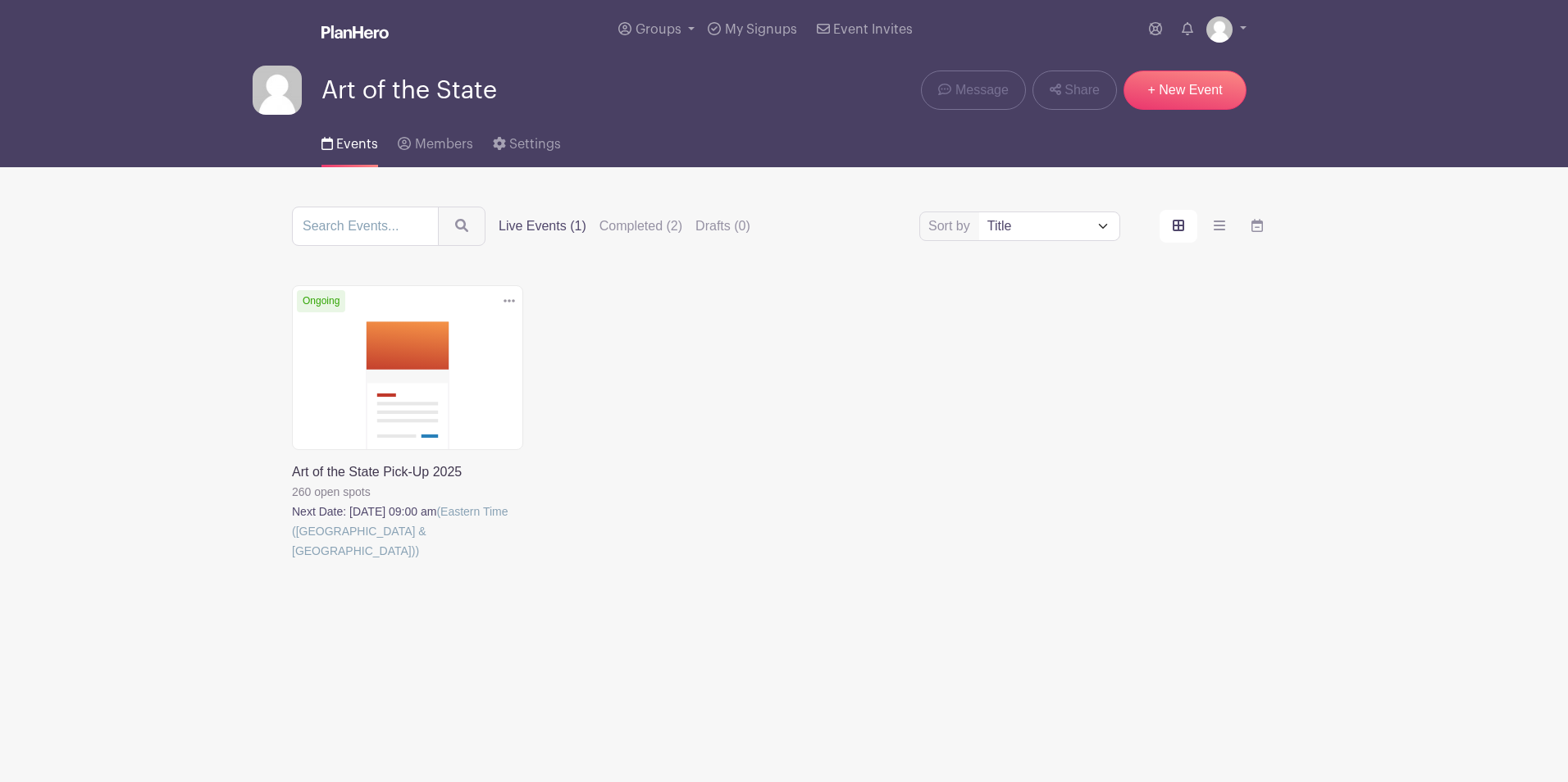
click at [292, 561] on link at bounding box center [292, 561] width 0 height 0
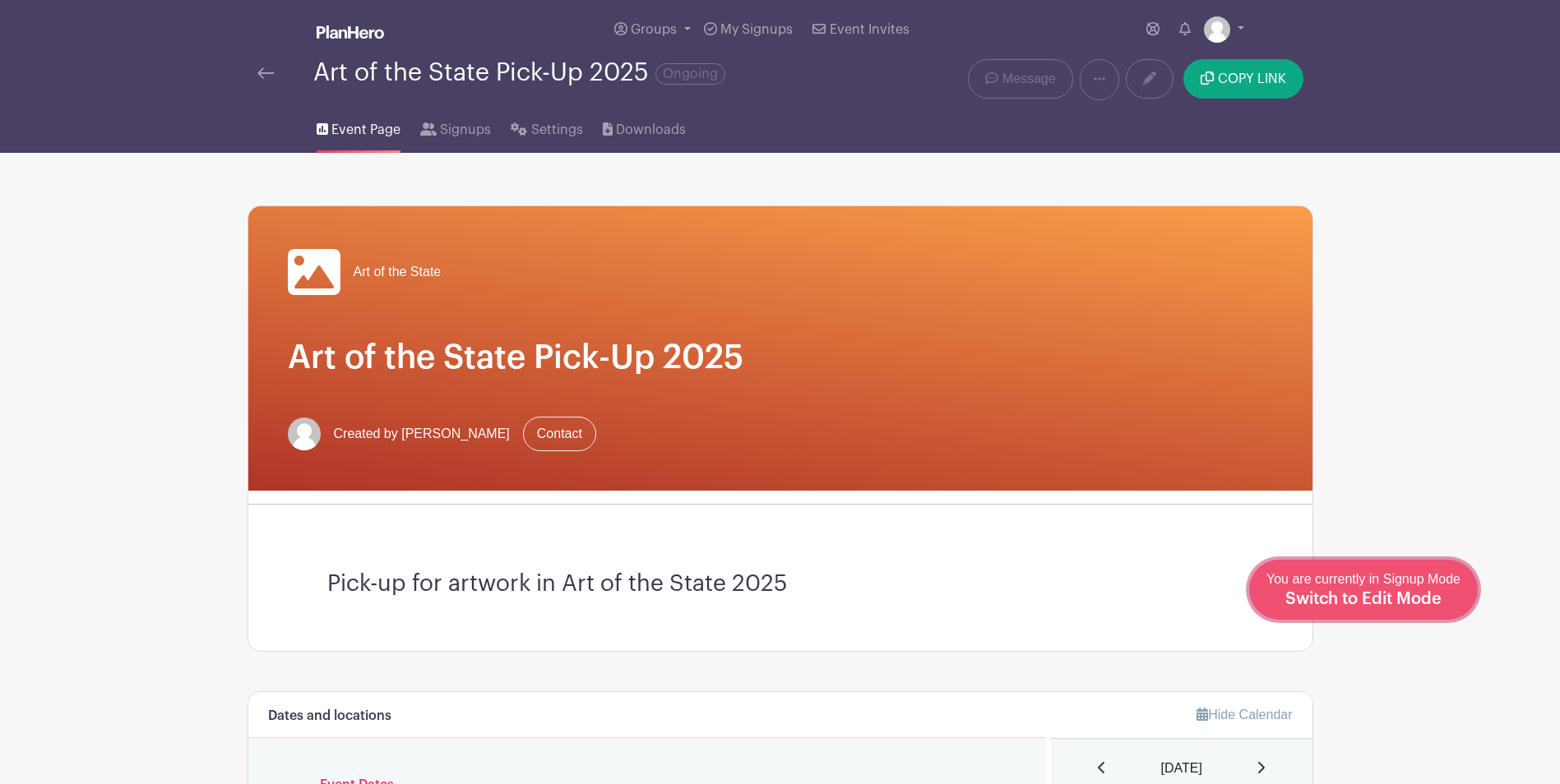
click at [1390, 595] on span "Switch to Edit Mode" at bounding box center [1363, 600] width 156 height 16
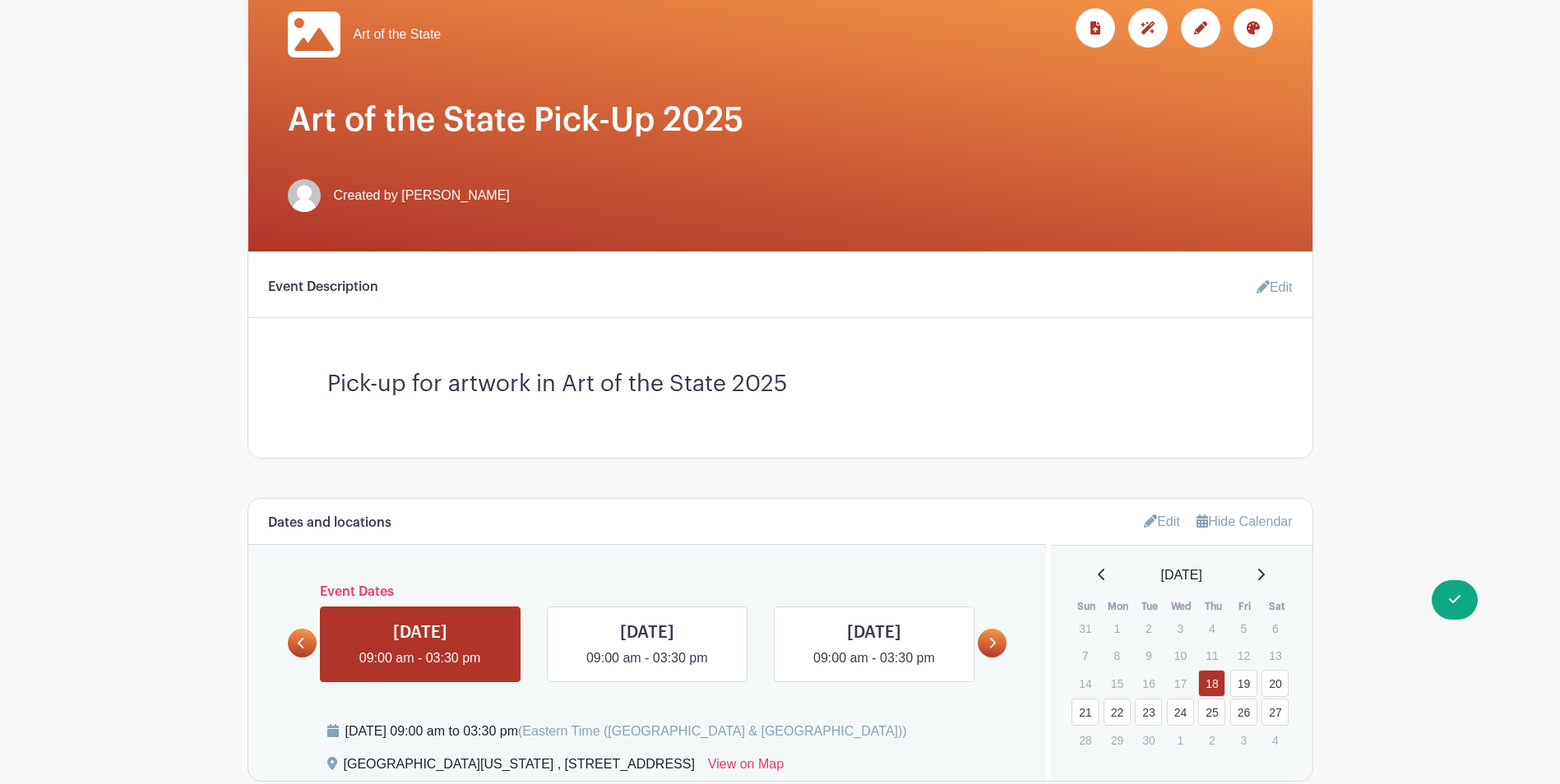
scroll to position [246, 0]
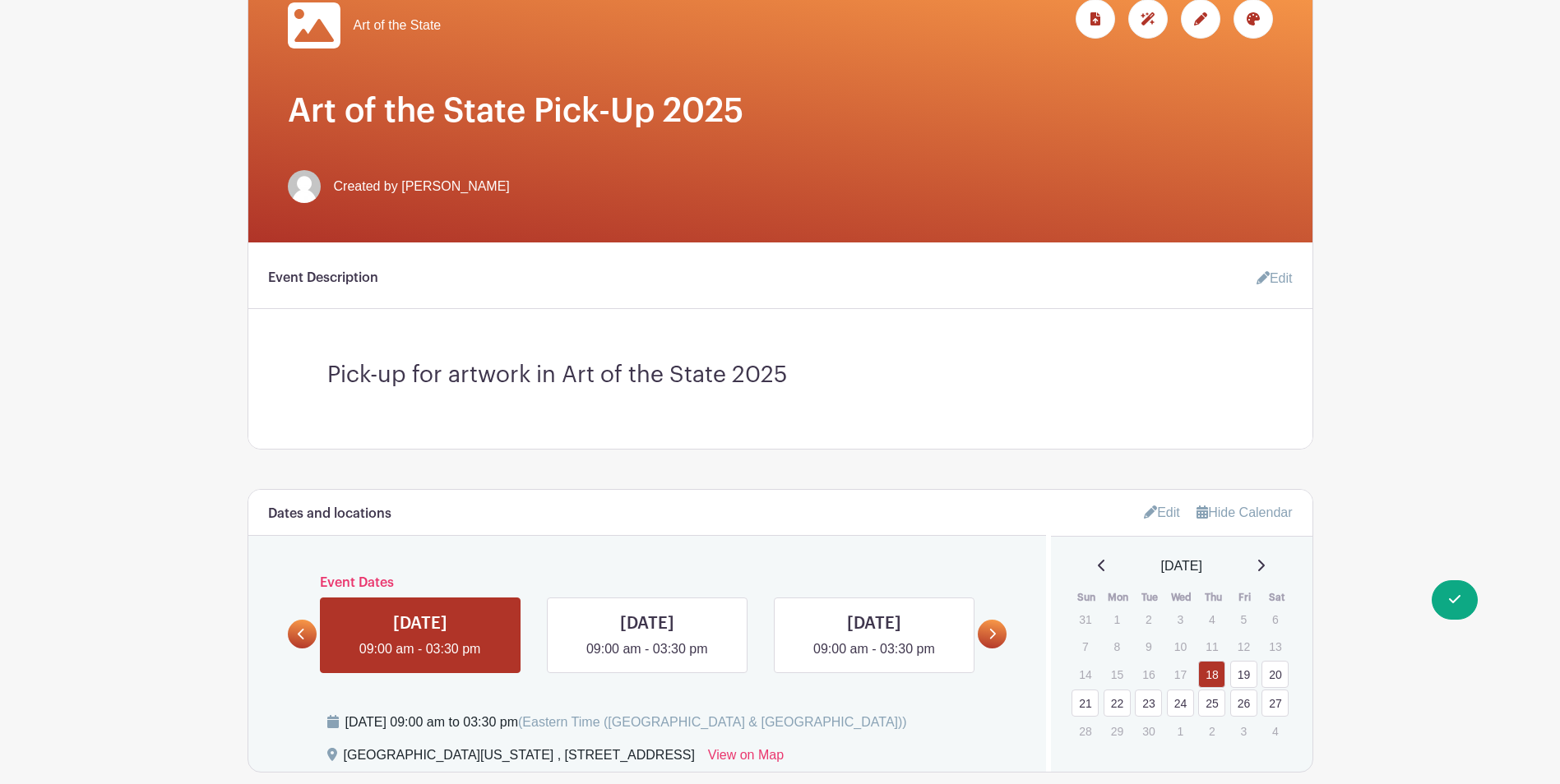
click at [1271, 274] on link "Edit" at bounding box center [1267, 279] width 49 height 33
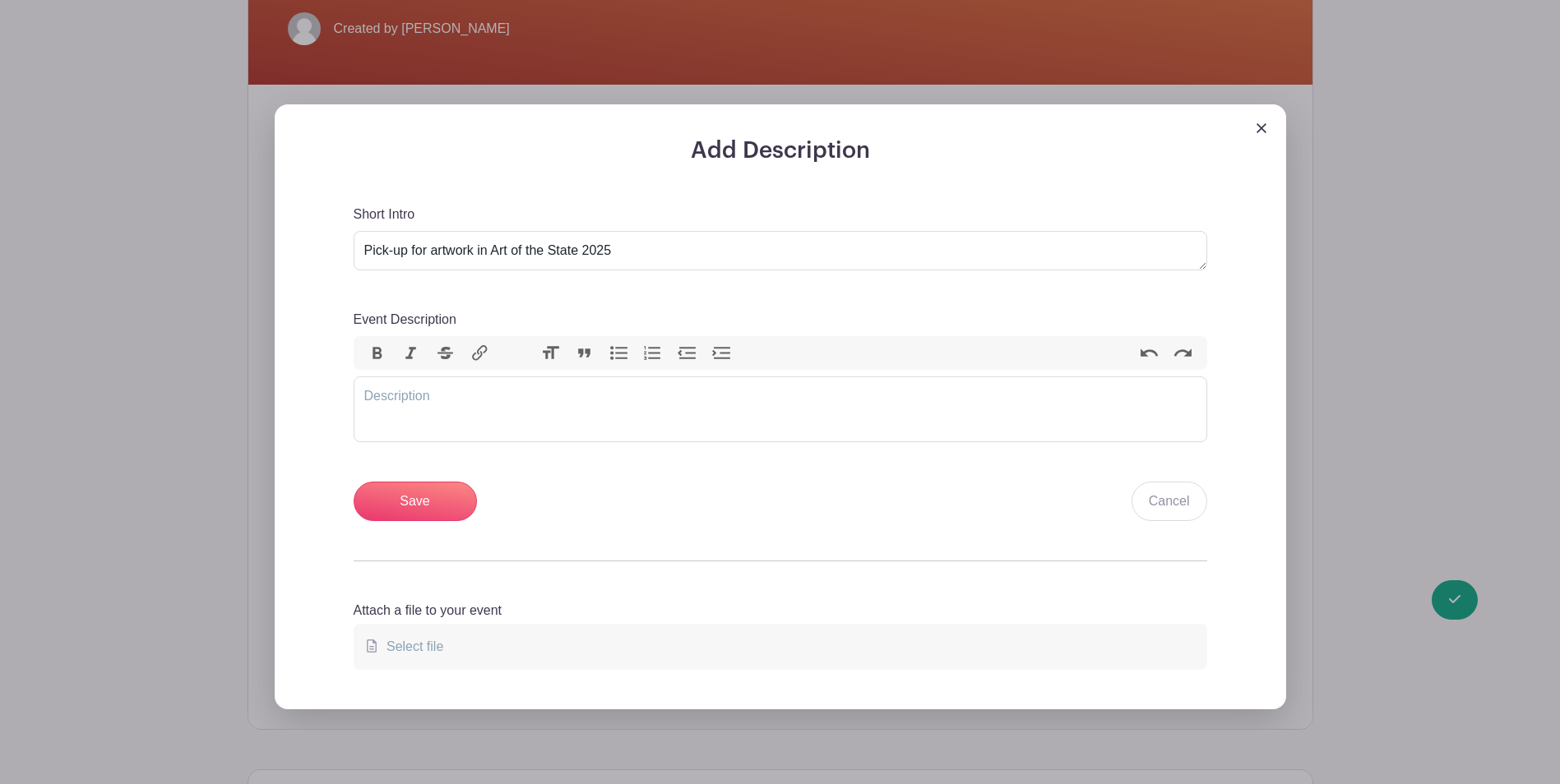
scroll to position [411, 0]
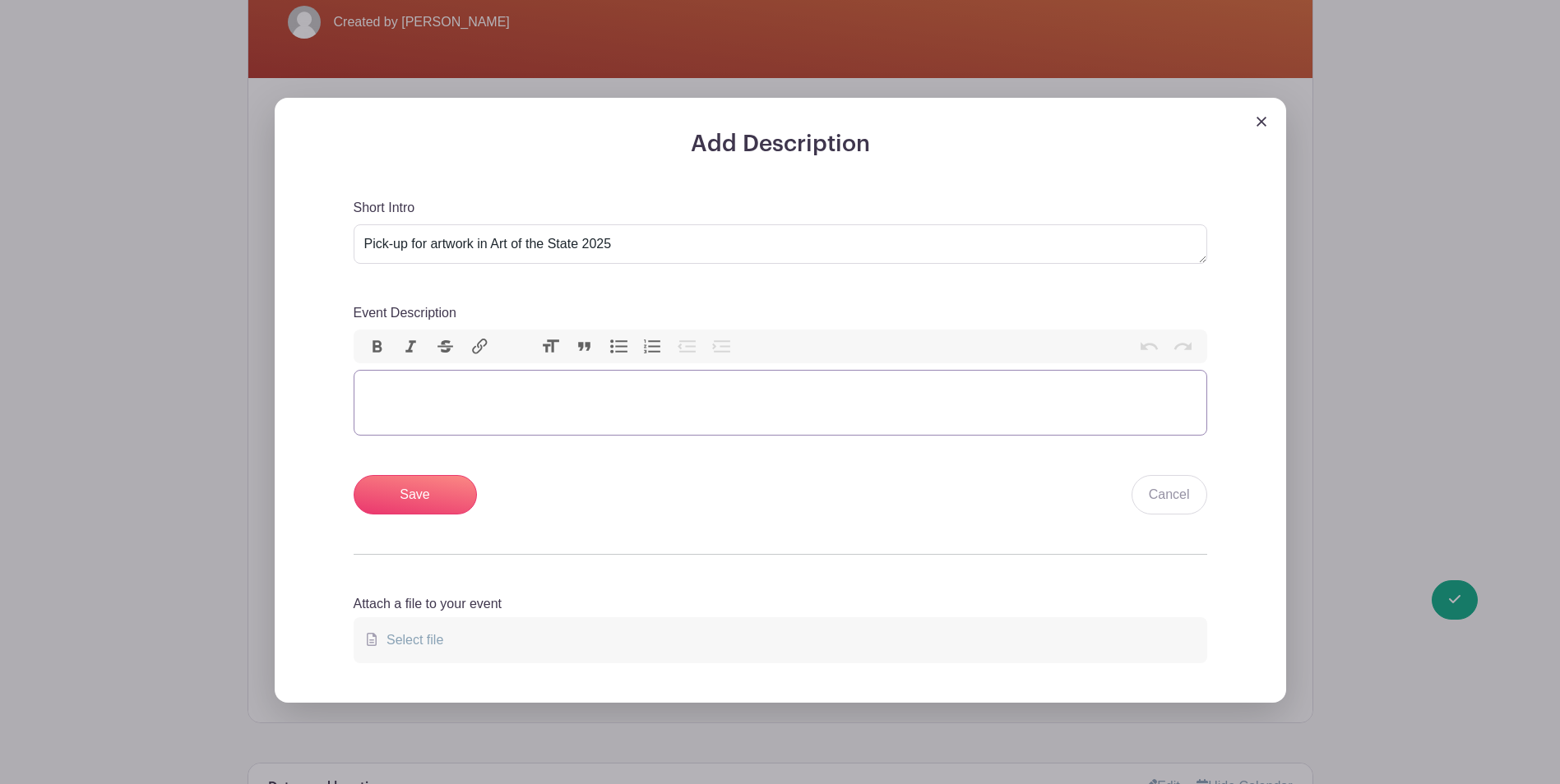
click at [468, 377] on trix-editor "Event Description" at bounding box center [780, 402] width 853 height 65
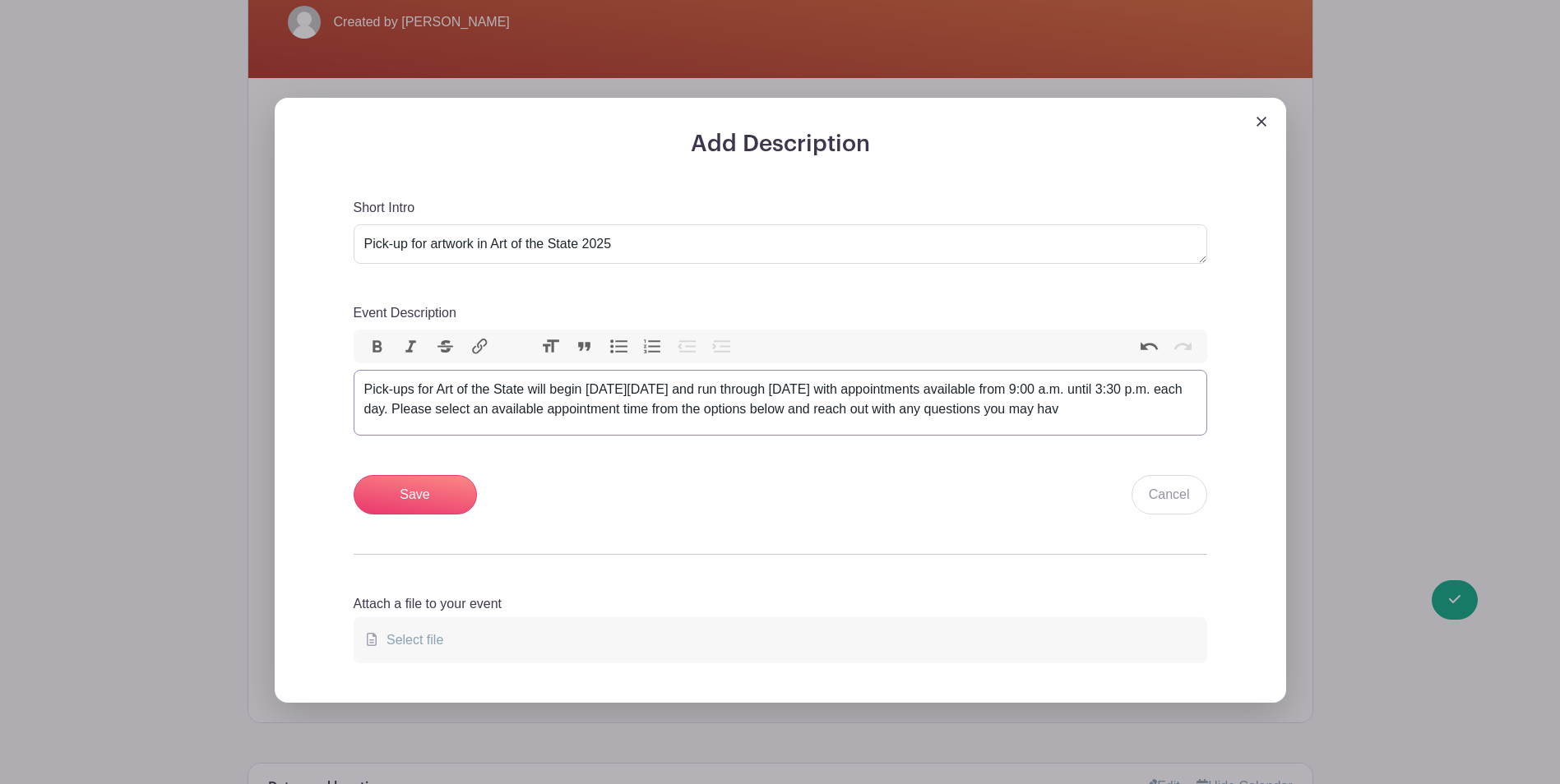
type trix-editor "<div>Pick-ups for Art of the State will begin [DATE][DATE] and run through [DAT…"
click at [432, 506] on input "Save" at bounding box center [415, 494] width 124 height 39
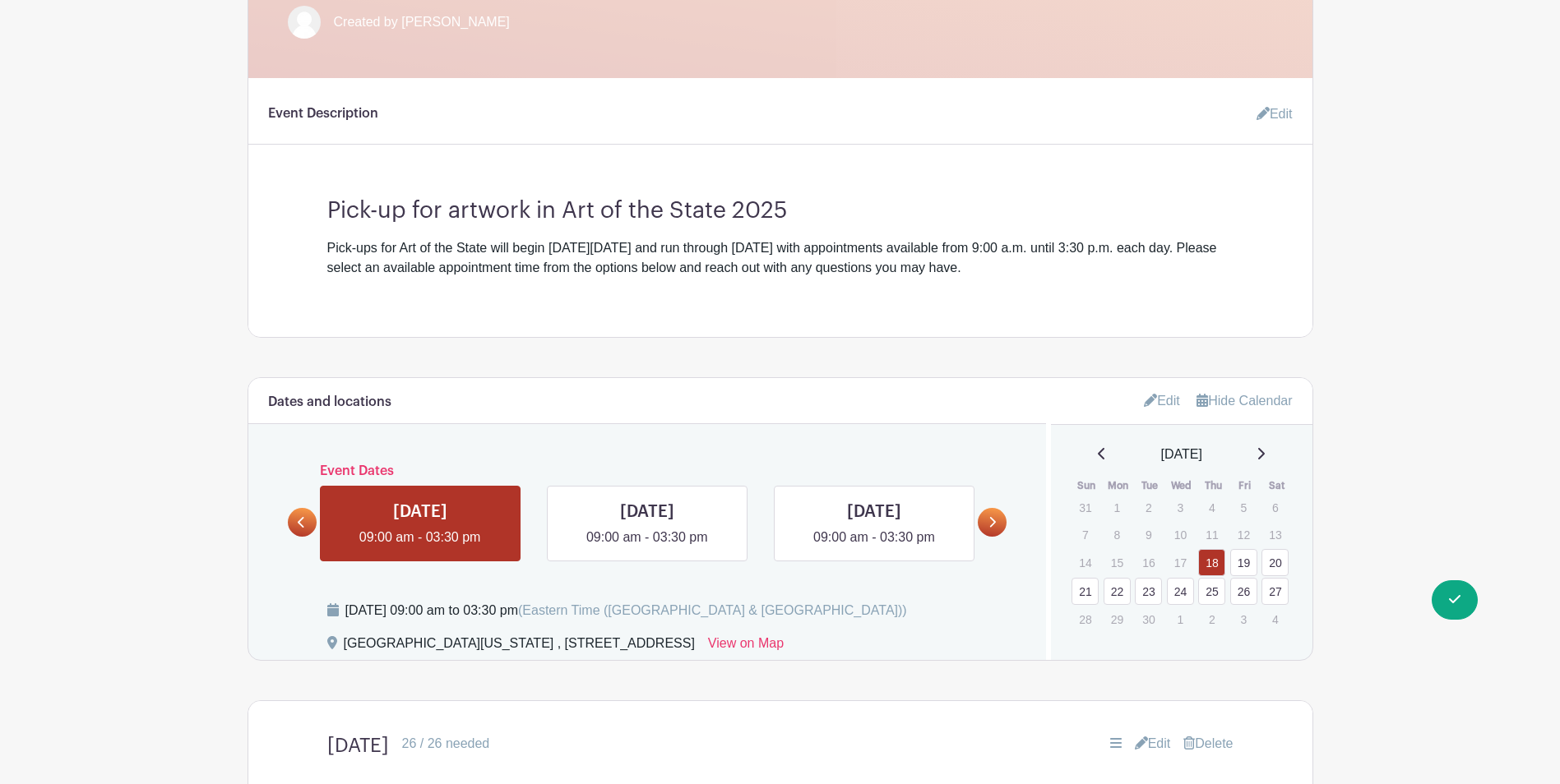
click at [1285, 114] on link "Edit" at bounding box center [1267, 114] width 49 height 33
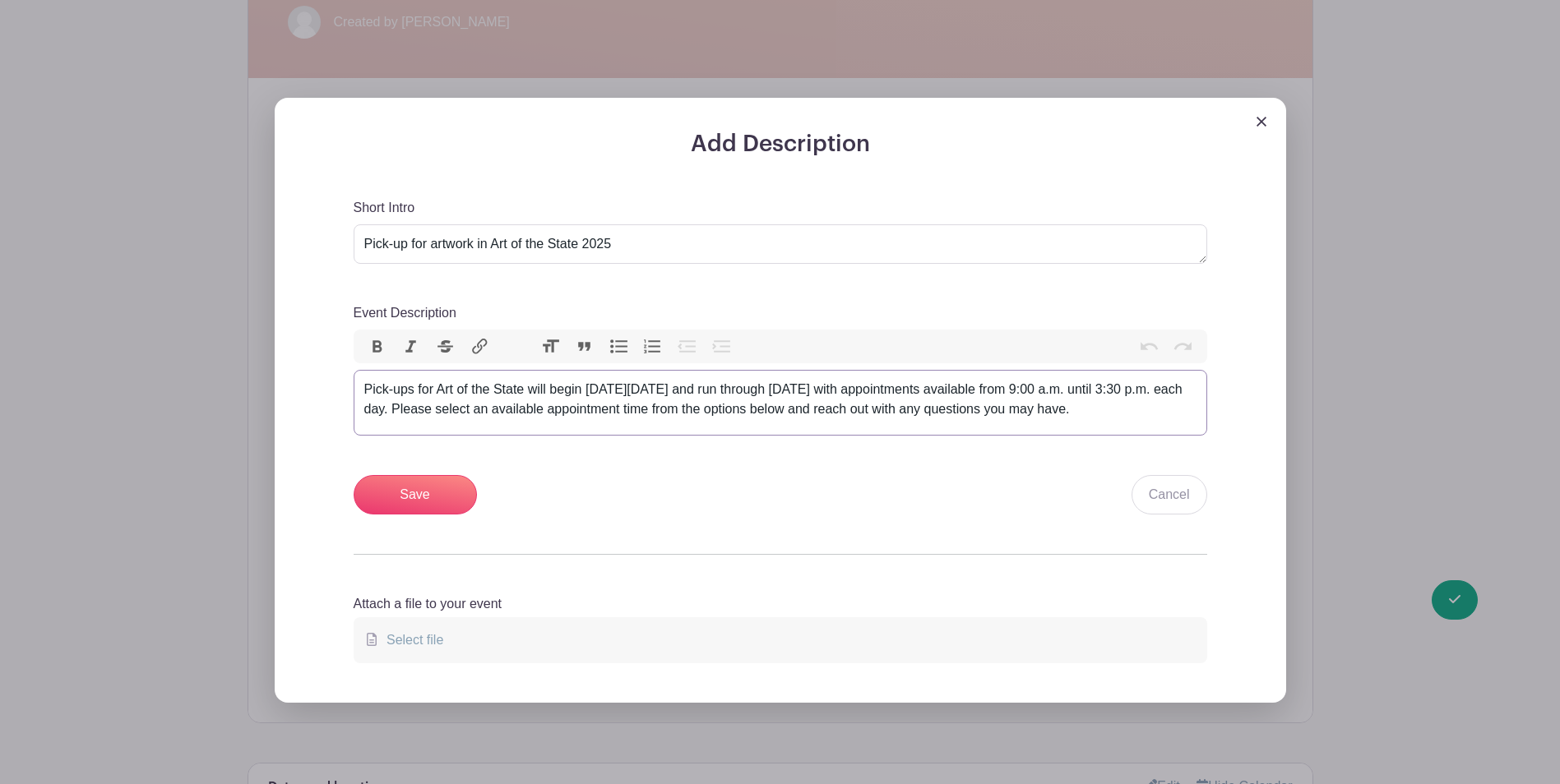
click at [546, 420] on div "Pick-ups for Art of the State will begin [DATE][DATE] and run through [DATE] wi…" at bounding box center [780, 399] width 832 height 39
click at [1018, 414] on div "Pick-ups for Art of the State will begin [DATE][DATE] and run through [DATE] wi…" at bounding box center [780, 399] width 832 height 39
drag, startPoint x: 1009, startPoint y: 431, endPoint x: 769, endPoint y: 431, distance: 240.0
click at [769, 420] on div "Pick-ups for Art of the State will begin [DATE][DATE] and run through [DATE] wi…" at bounding box center [780, 399] width 832 height 39
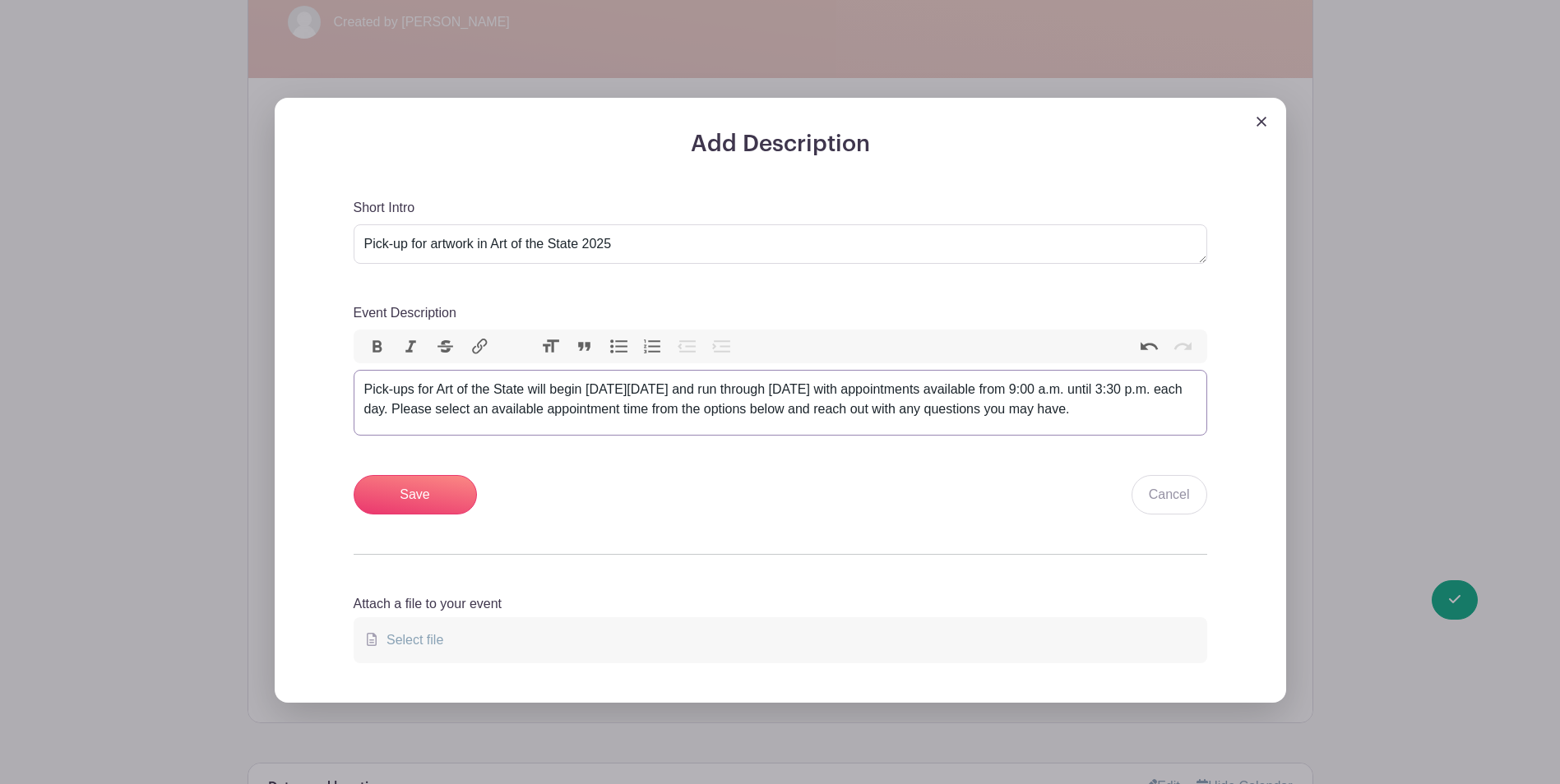
drag, startPoint x: 1022, startPoint y: 424, endPoint x: 1011, endPoint y: 424, distance: 11.0
click at [1011, 420] on div "Pick-ups for Art of the State will begin [DATE][DATE] and run through [DATE] wi…" at bounding box center [780, 399] width 832 height 39
click at [1010, 420] on div "Pick-ups for Art of the State will begin [DATE][DATE] and run through [DATE] wi…" at bounding box center [780, 399] width 832 height 39
drag, startPoint x: 1010, startPoint y: 428, endPoint x: 620, endPoint y: 402, distance: 390.9
click at [620, 402] on div "Pick-ups for Art of the State will begin [DATE][DATE] and run through [DATE] wi…" at bounding box center [780, 399] width 832 height 39
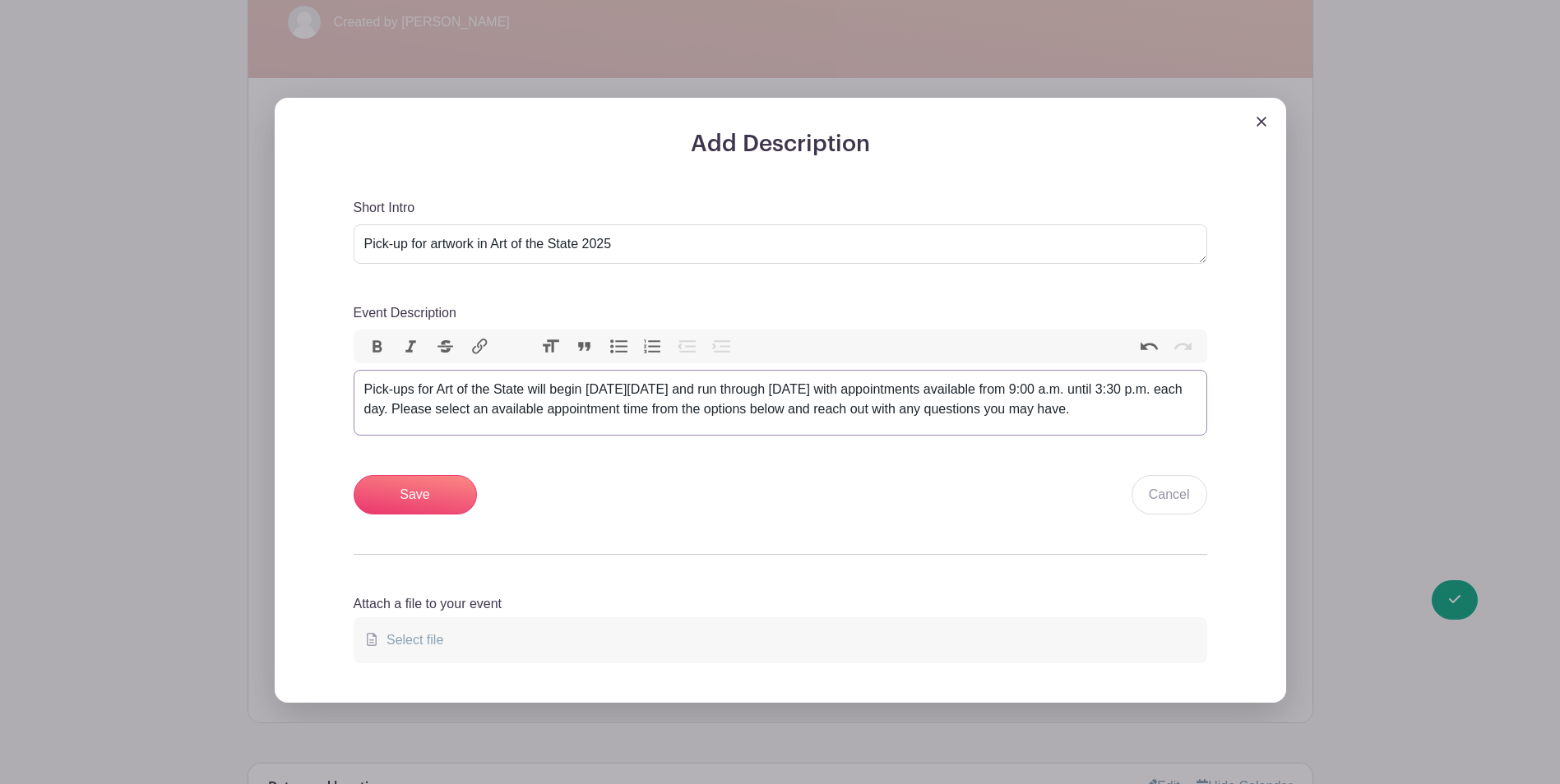
click at [620, 402] on div "Pick-ups for Art of the State will begin [DATE][DATE] and run through [DATE] wi…" at bounding box center [780, 399] width 832 height 39
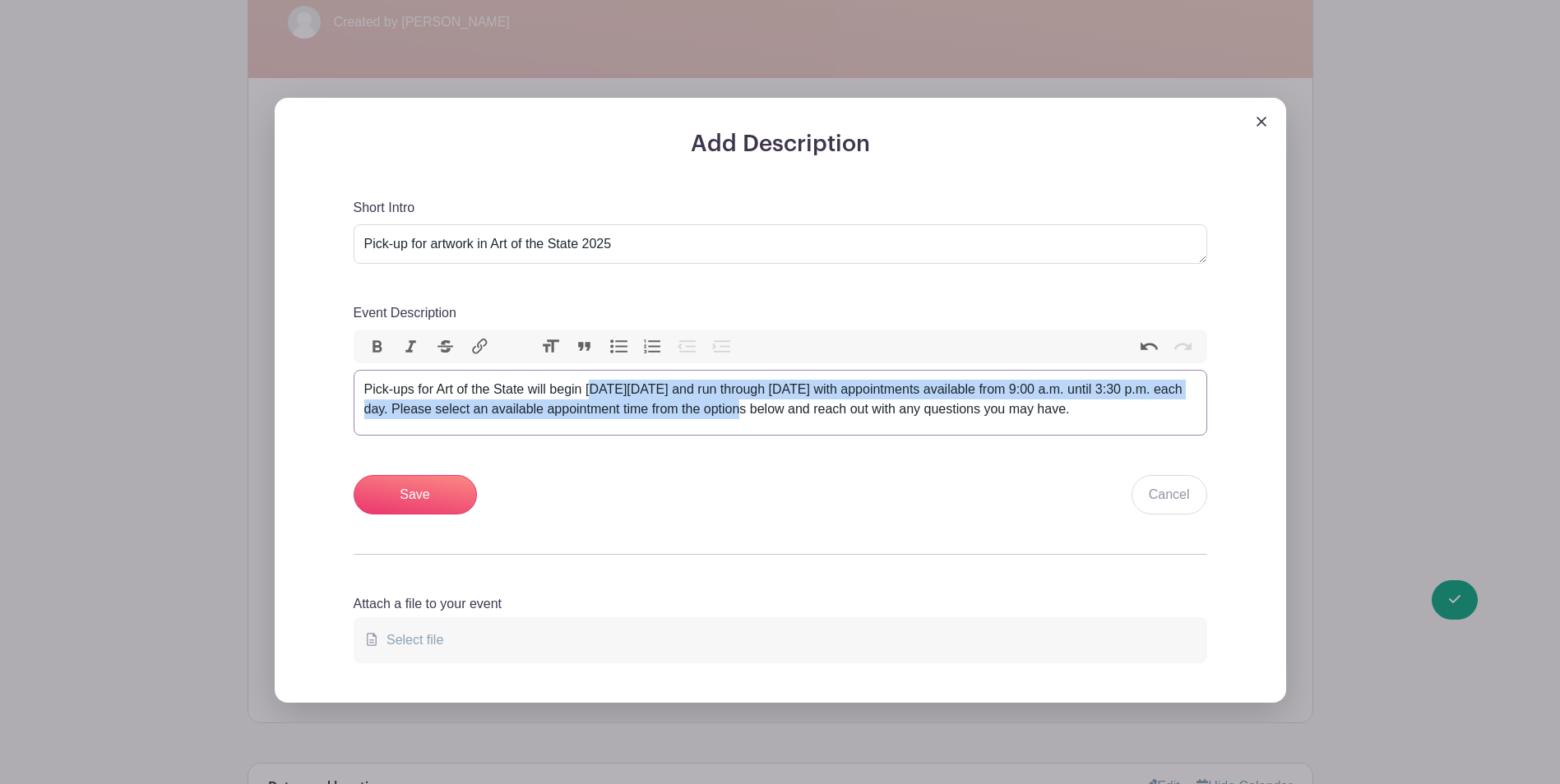
drag, startPoint x: 592, startPoint y: 395, endPoint x: 763, endPoint y: 412, distance: 171.8
click at [763, 412] on div "Pick-ups for Art of the State will begin [DATE][DATE] and run through [DATE] wi…" at bounding box center [780, 399] width 832 height 39
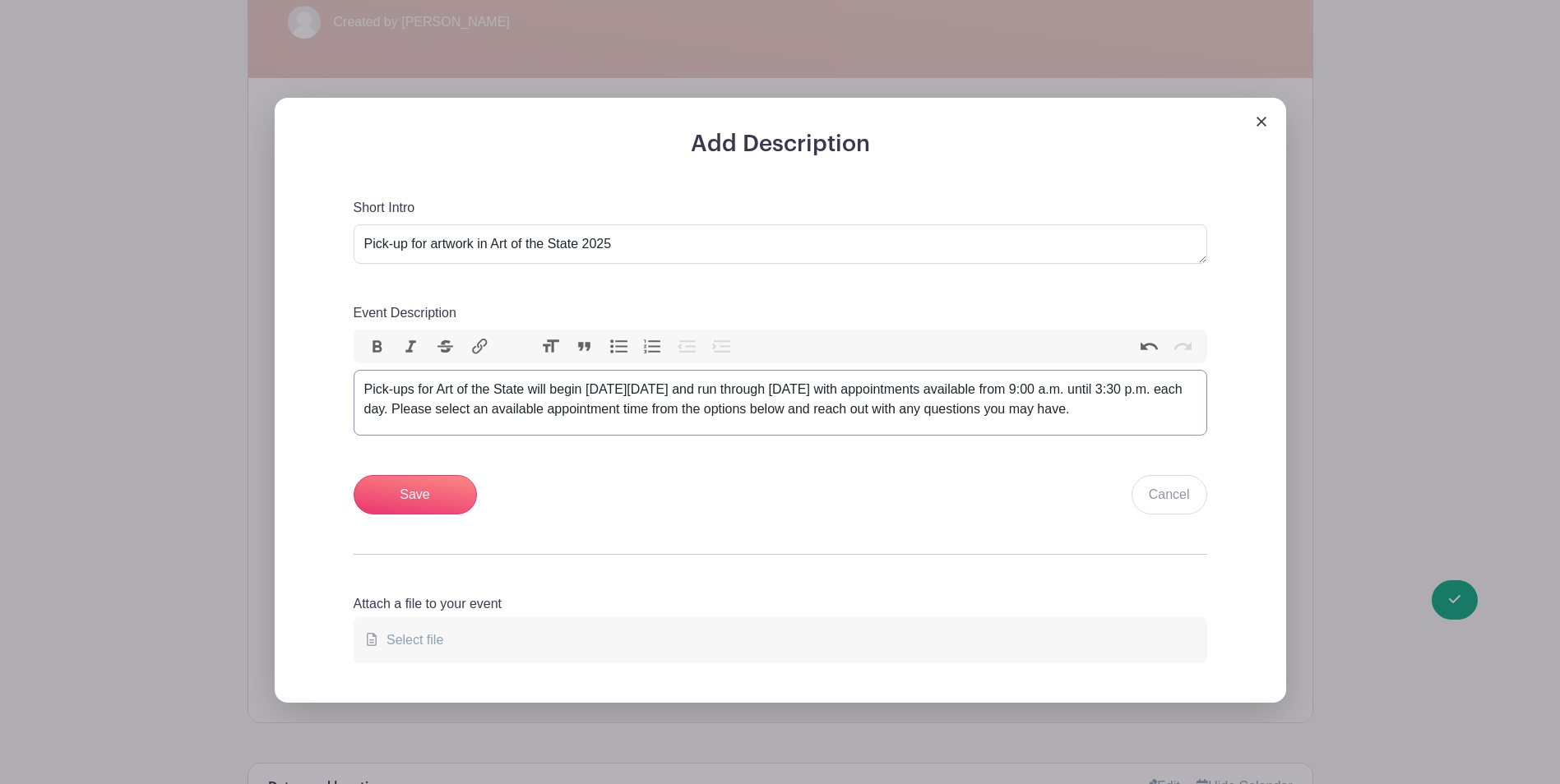
click at [791, 420] on div "Pick-ups for Art of the State will begin [DATE][DATE] and run through [DATE] wi…" at bounding box center [780, 399] width 832 height 39
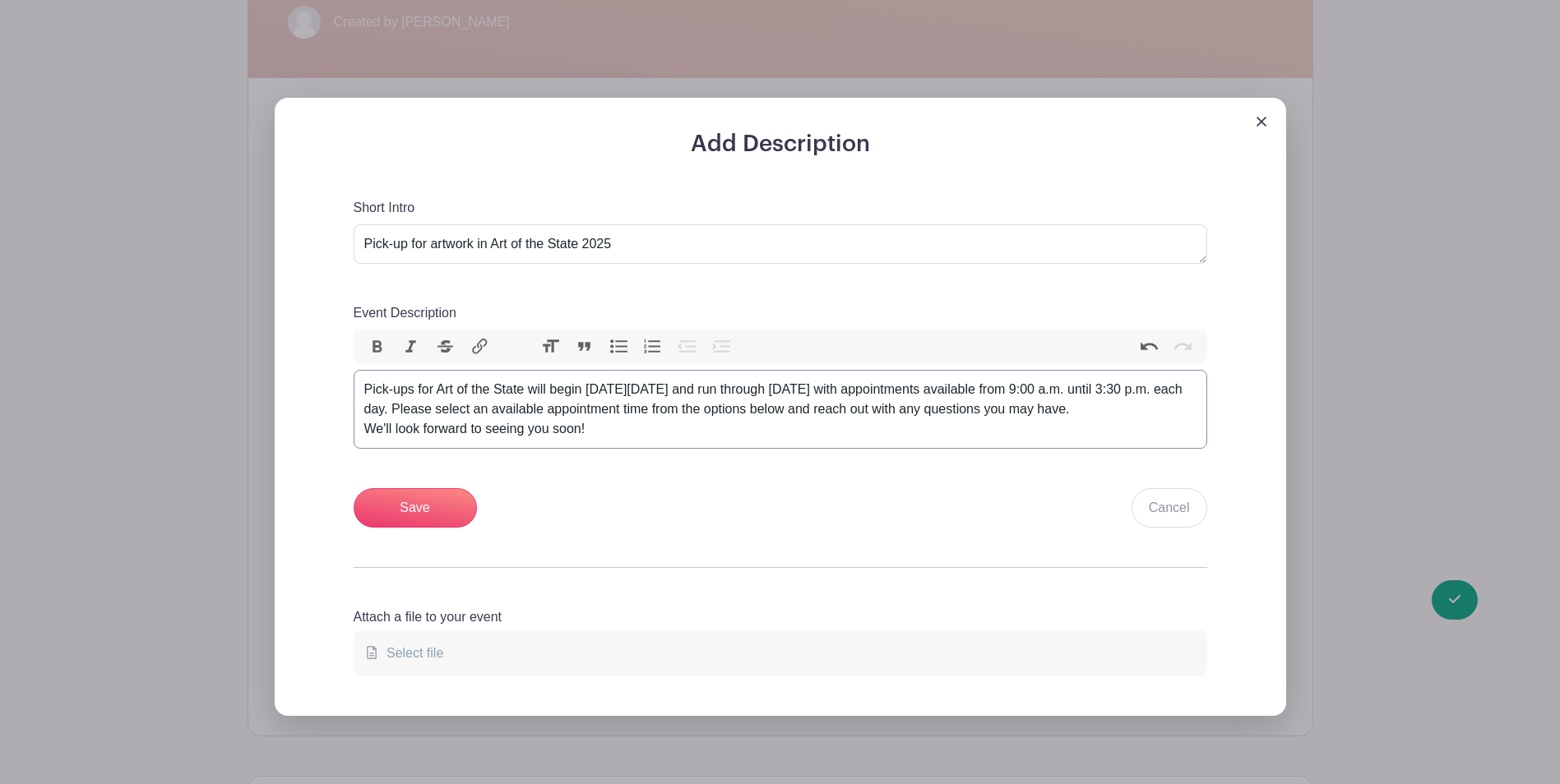
drag, startPoint x: 606, startPoint y: 450, endPoint x: 353, endPoint y: 450, distance: 253.0
click at [353, 449] on trix-editor "Pick-ups for Art of the State will begin [DATE][DATE] and run through [DATE] wi…" at bounding box center [780, 409] width 853 height 79
type trix-editor "<div>Pick-ups for Art of the State will begin [DATE][DATE] and run through [DAT…"
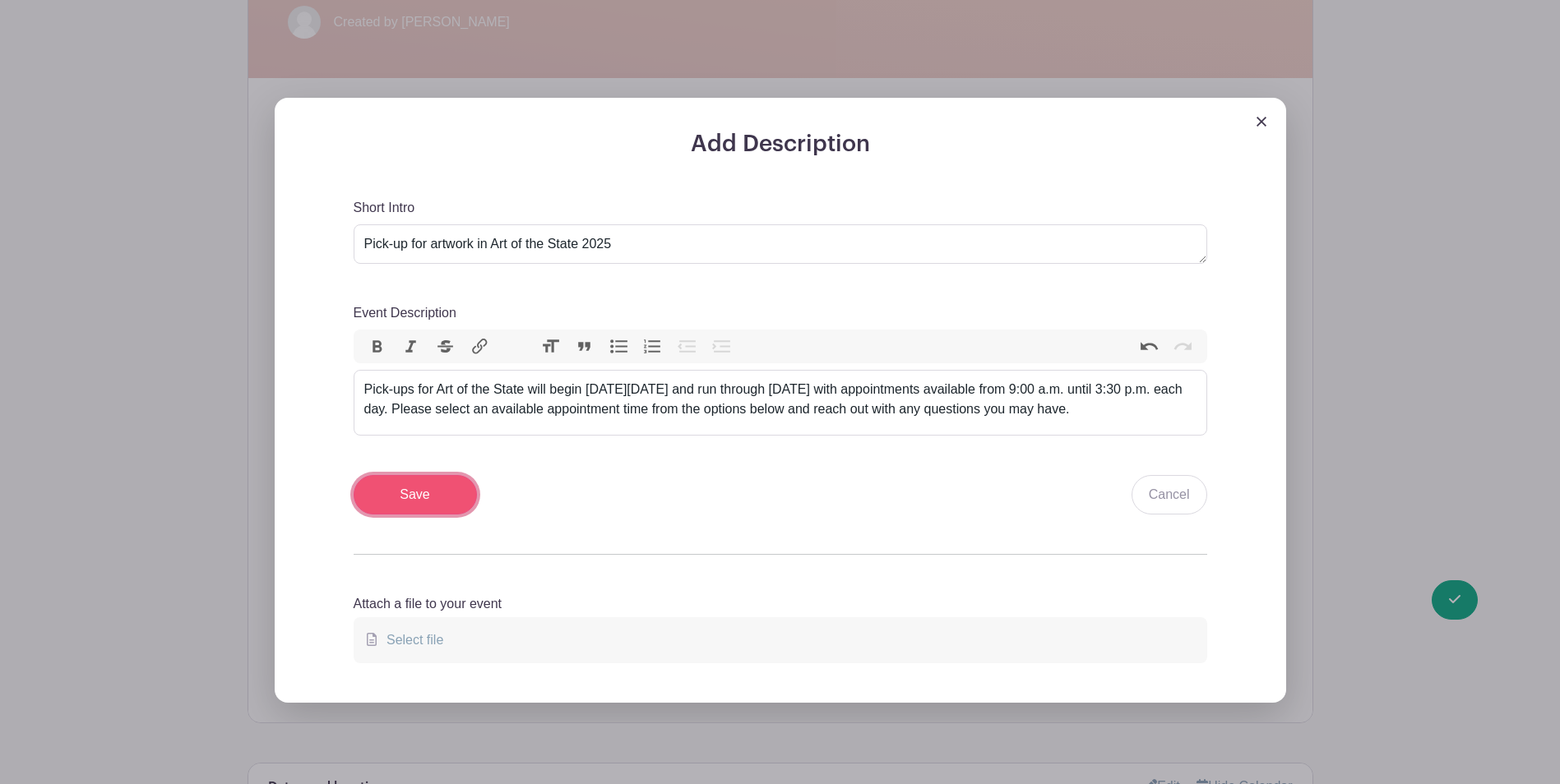
click at [440, 511] on input "Save" at bounding box center [415, 494] width 124 height 39
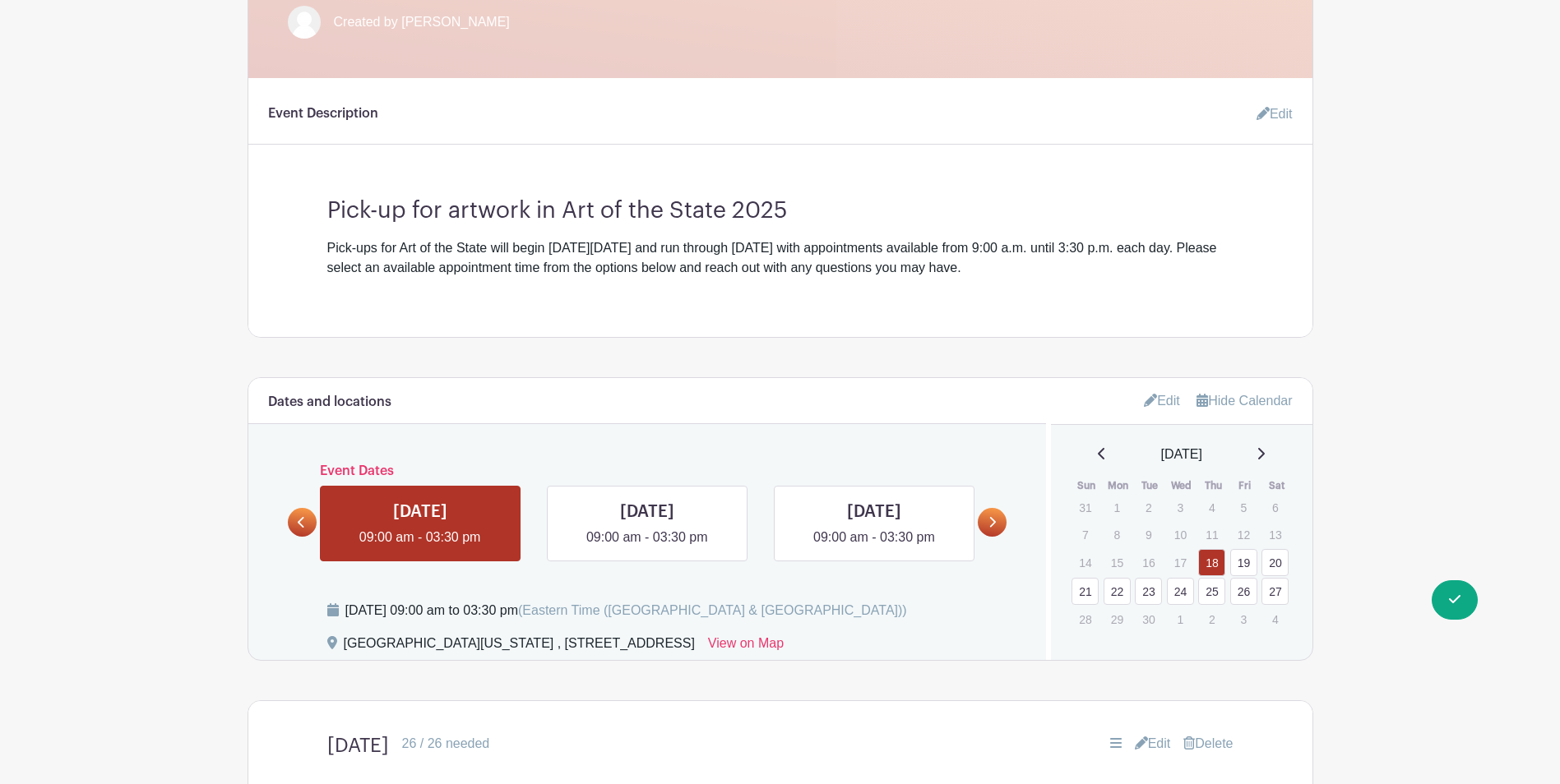
drag, startPoint x: 340, startPoint y: 249, endPoint x: 1006, endPoint y: 290, distance: 667.3
click at [1006, 290] on div "Event Description Edit Pick-up for artwork in Art of the State 2025 Pick-ups fo…" at bounding box center [780, 207] width 1064 height 259
drag, startPoint x: 1006, startPoint y: 290, endPoint x: 1077, endPoint y: 299, distance: 71.6
click at [1058, 298] on div "Event Description Edit Pick-up for artwork in Art of the State 2025 Pick-ups fo…" at bounding box center [780, 207] width 1064 height 259
drag, startPoint x: 1111, startPoint y: 271, endPoint x: 286, endPoint y: 249, distance: 825.3
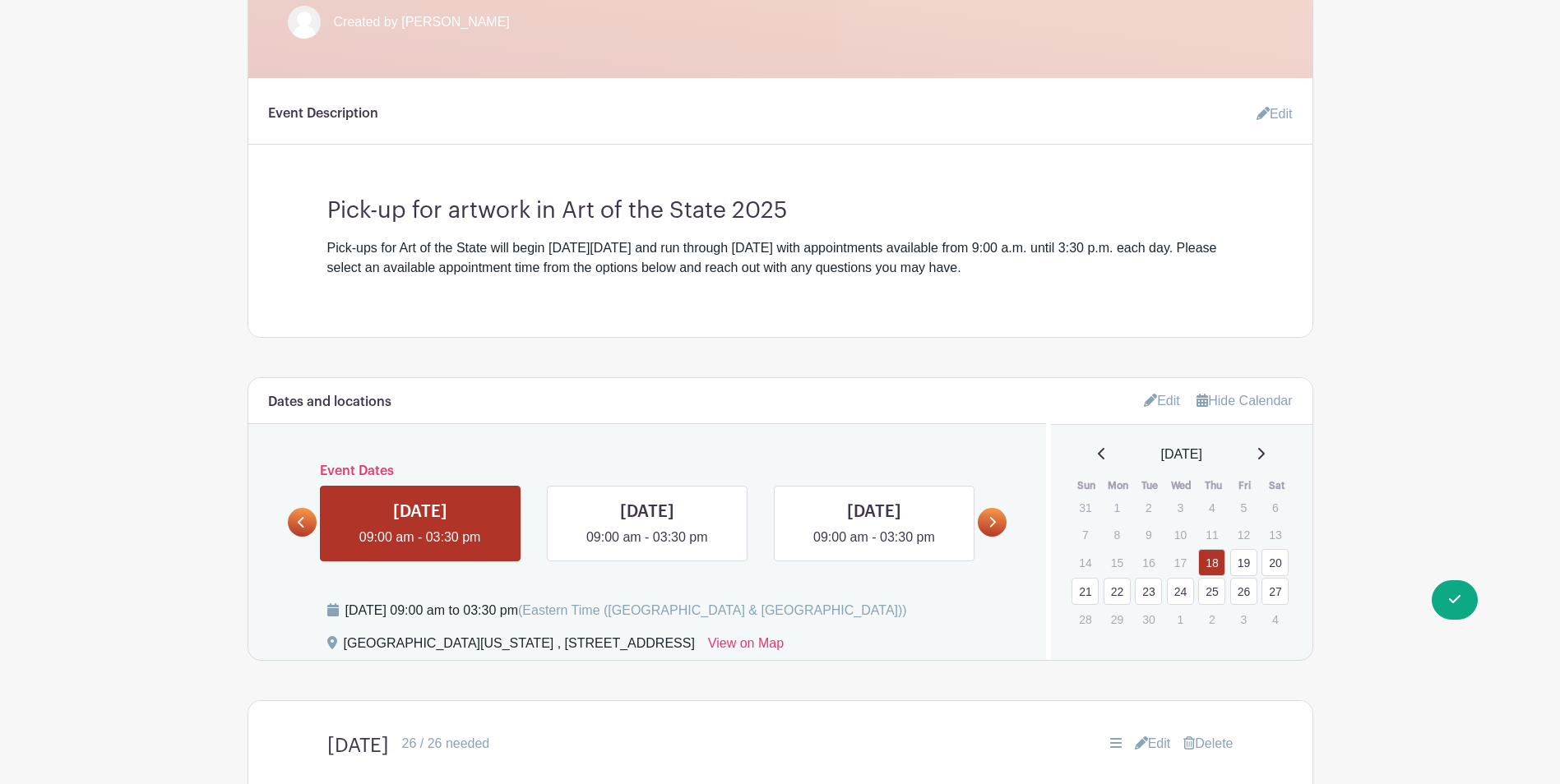
click at [286, 249] on div "Event Description Edit Pick-up for artwork in Art of the State 2025 Pick-ups fo…" at bounding box center [780, 207] width 1064 height 259
drag, startPoint x: 286, startPoint y: 249, endPoint x: 451, endPoint y: 291, distance: 170.3
click at [451, 291] on div "Event Description Edit Pick-up for artwork in Art of the State 2025 Pick-ups fo…" at bounding box center [780, 207] width 1064 height 259
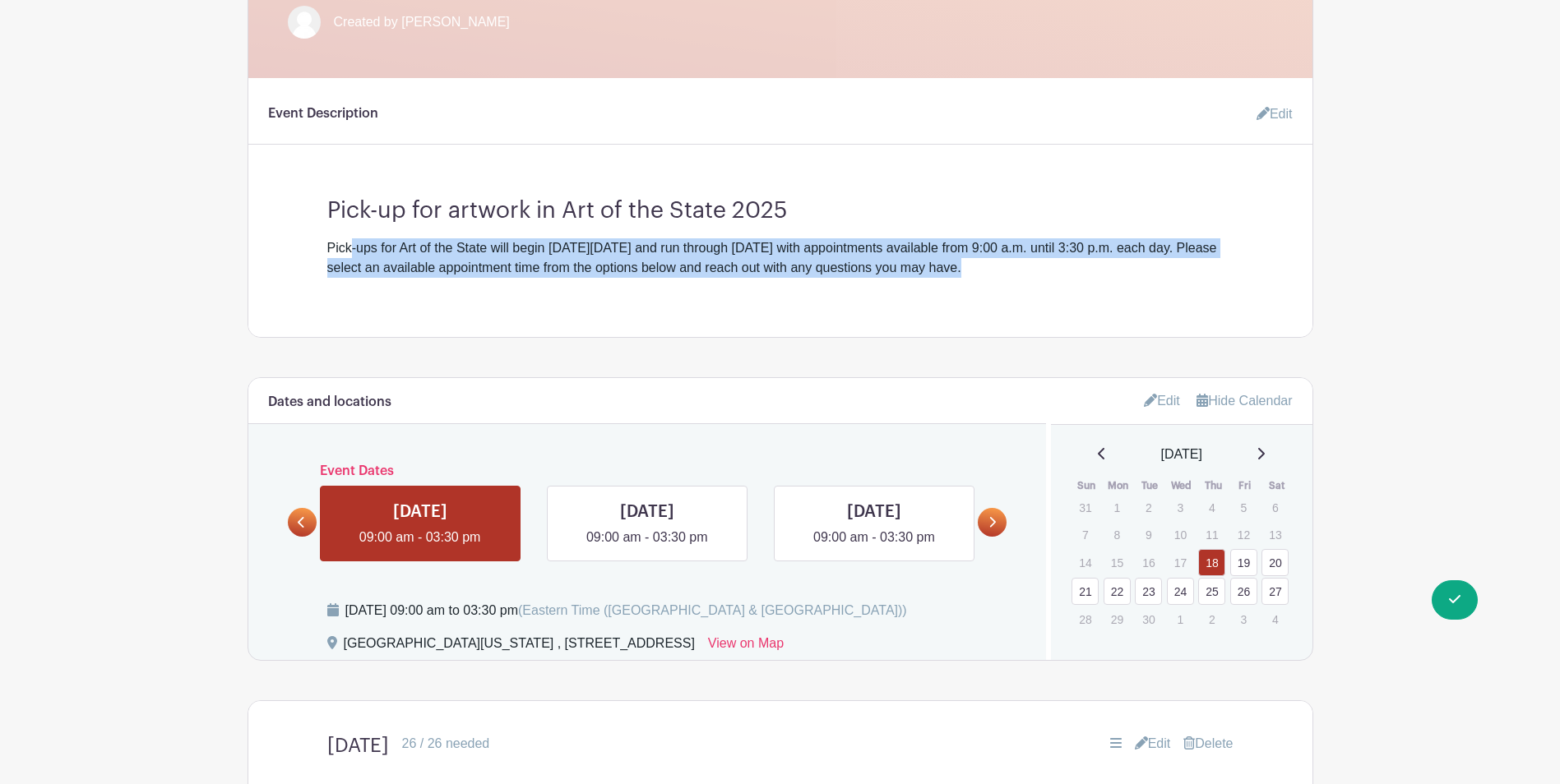
drag, startPoint x: 353, startPoint y: 244, endPoint x: 964, endPoint y: 303, distance: 613.8
click at [964, 303] on div "Event Description Edit Pick-up for artwork in Art of the State 2025 Pick-ups fo…" at bounding box center [780, 207] width 1064 height 259
drag, startPoint x: 964, startPoint y: 303, endPoint x: 974, endPoint y: 315, distance: 15.6
click at [967, 316] on div "Event Description Edit Pick-up for artwork in Art of the State 2025 Pick-ups fo…" at bounding box center [780, 207] width 1064 height 259
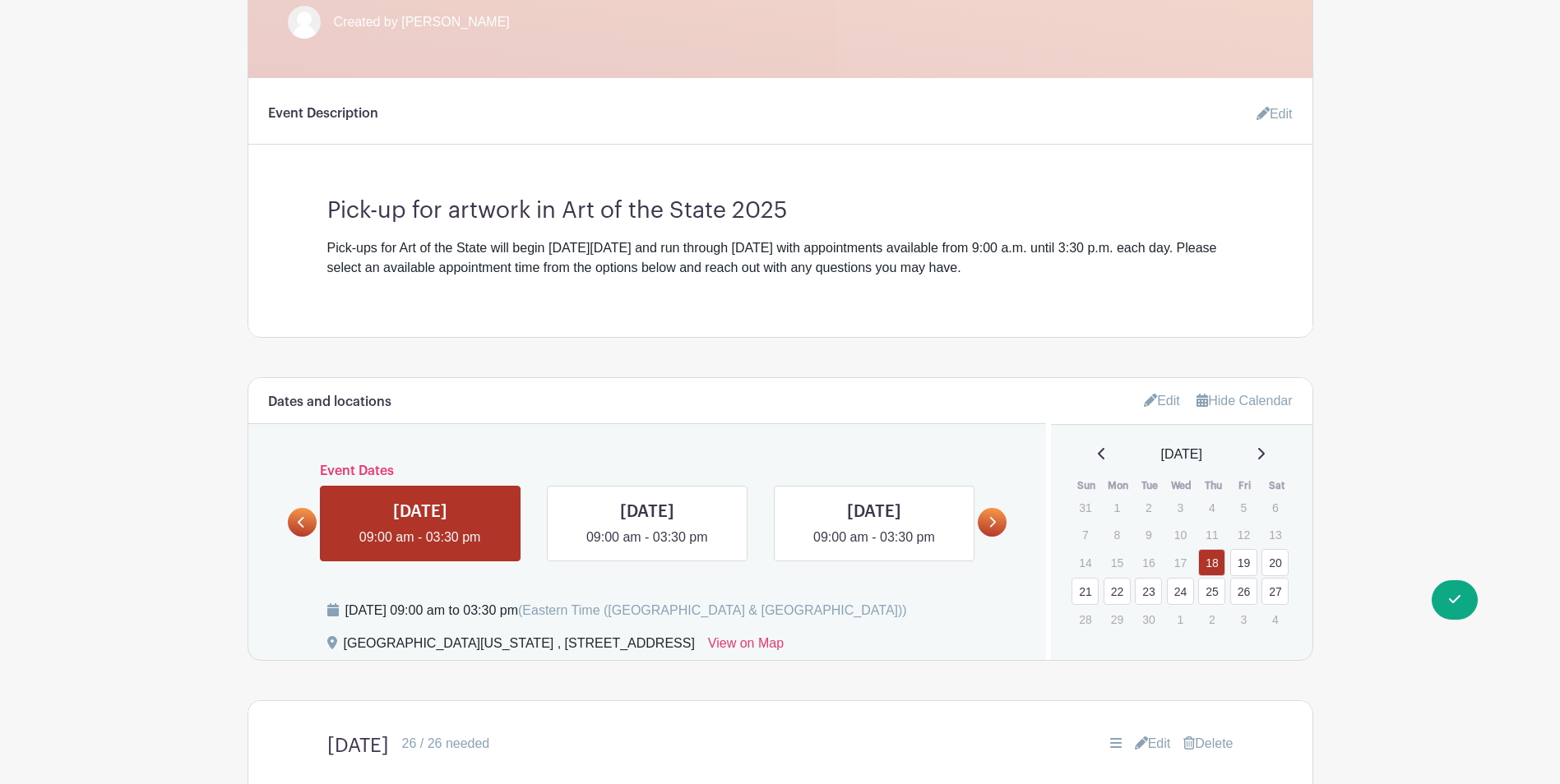
click at [1155, 265] on div "Pick-ups for Art of the State will begin [DATE][DATE] and run through [DATE] wi…" at bounding box center [780, 257] width 906 height 39
click at [1275, 111] on link "Edit" at bounding box center [1267, 114] width 49 height 33
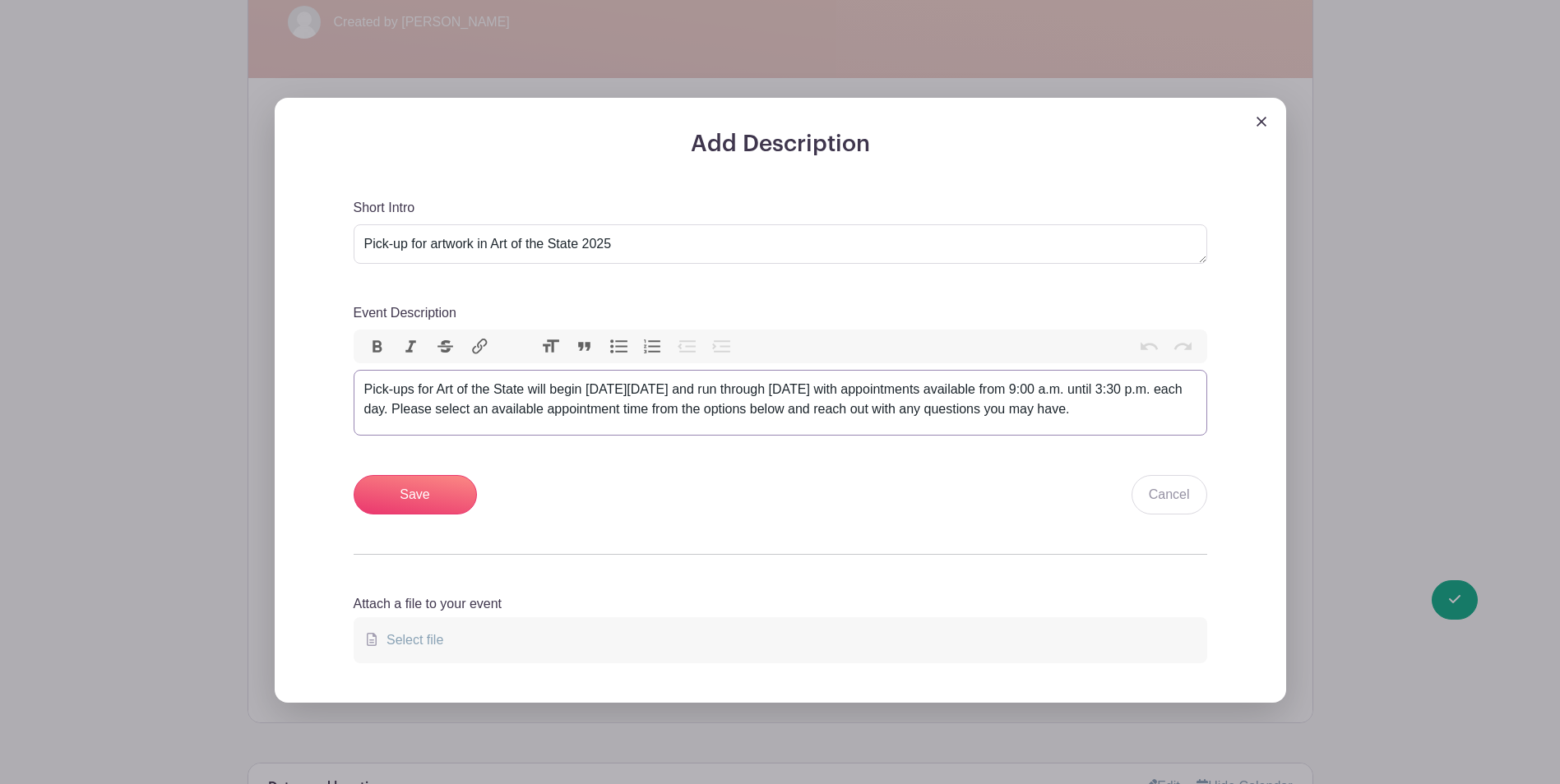
click at [810, 436] on trix-editor "Pick-ups for Art of the State will begin [DATE][DATE] and run through [DATE] wi…" at bounding box center [780, 402] width 853 height 65
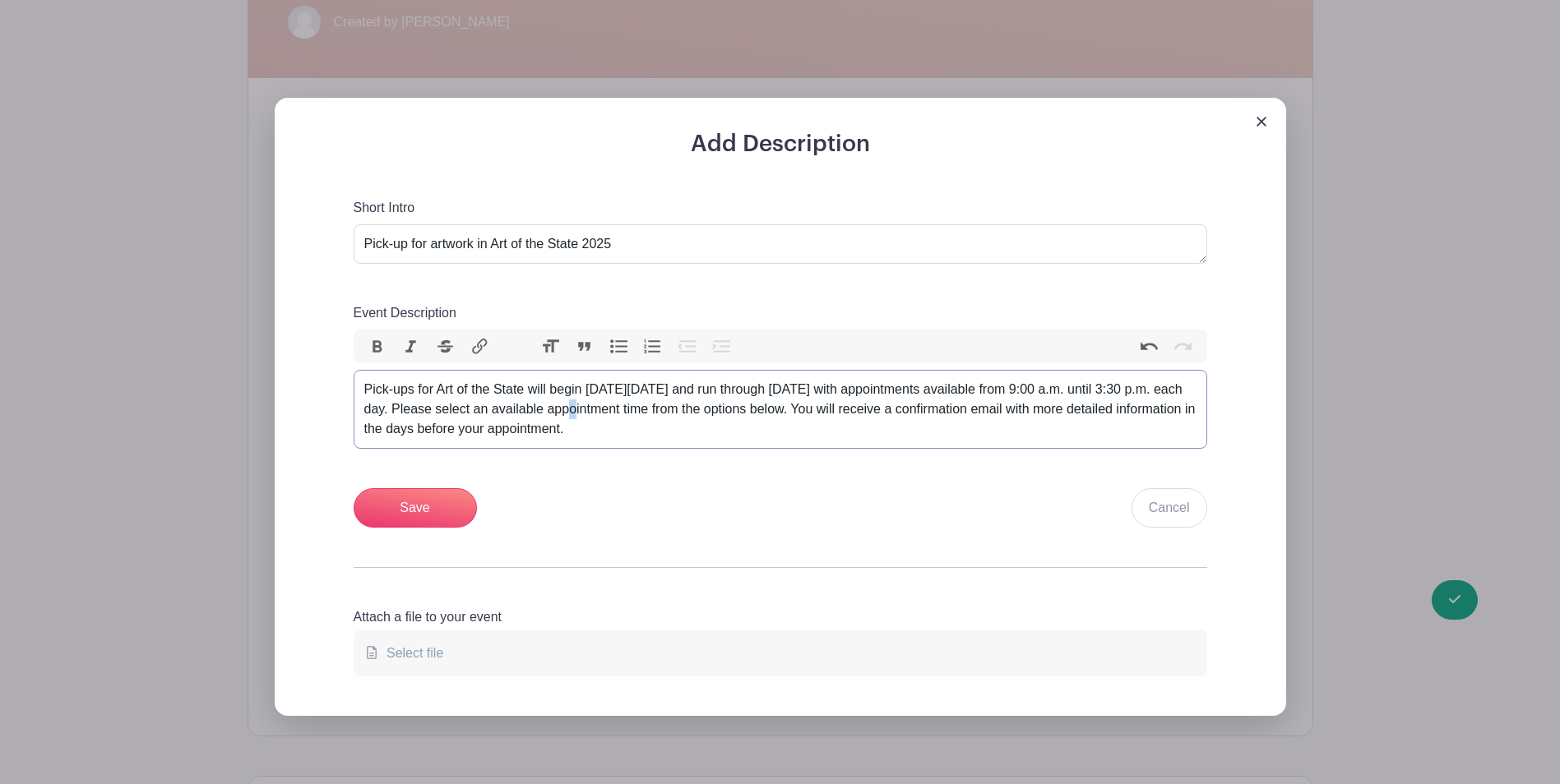
click at [598, 411] on div "Pick-ups for Art of the State will begin [DATE][DATE] and run through [DATE] wi…" at bounding box center [780, 409] width 832 height 59
click at [928, 449] on trix-editor "Pick-ups for Art of the State will begin [DATE][DATE] and run through [DATE] wi…" at bounding box center [780, 409] width 853 height 79
drag, startPoint x: 936, startPoint y: 424, endPoint x: 593, endPoint y: 418, distance: 343.1
click at [593, 418] on div "Pick-ups for Art of the State will begin [DATE][DATE] and run through [DATE] wi…" at bounding box center [780, 409] width 832 height 59
click at [981, 445] on trix-editor "Pick-ups for Art of the State will begin [DATE][DATE] and run through [DATE] wi…" at bounding box center [780, 409] width 853 height 79
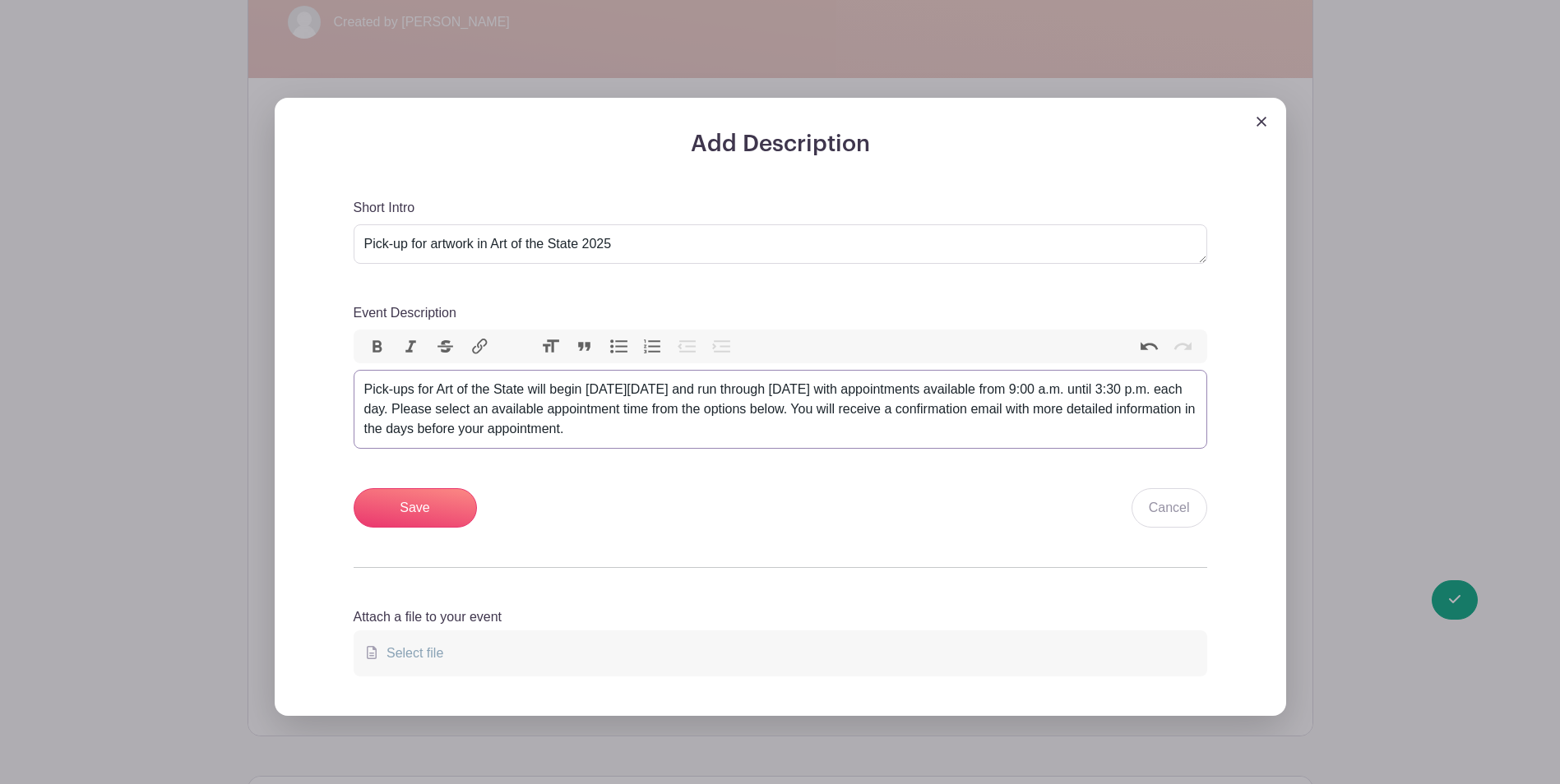
click at [996, 416] on div "Pick-ups for Art of the State will begin [DATE][DATE] and run through [DATE] wi…" at bounding box center [780, 409] width 832 height 59
click at [1004, 416] on div "Pick-ups for Art of the State will begin [DATE][DATE] and run through [DATE] wi…" at bounding box center [780, 409] width 832 height 59
click at [1006, 430] on div "Pick-ups for Art of the State will begin [DATE][DATE] and run through [DATE] wi…" at bounding box center [780, 409] width 832 height 59
click at [1012, 423] on div "Pick-ups for Art of the State will begin [DATE][DATE] and run through [DATE] wi…" at bounding box center [780, 409] width 832 height 59
type trix-editor "<div>Pick-ups for Art of the State will begin [DATE][DATE] and run through [DAT…"
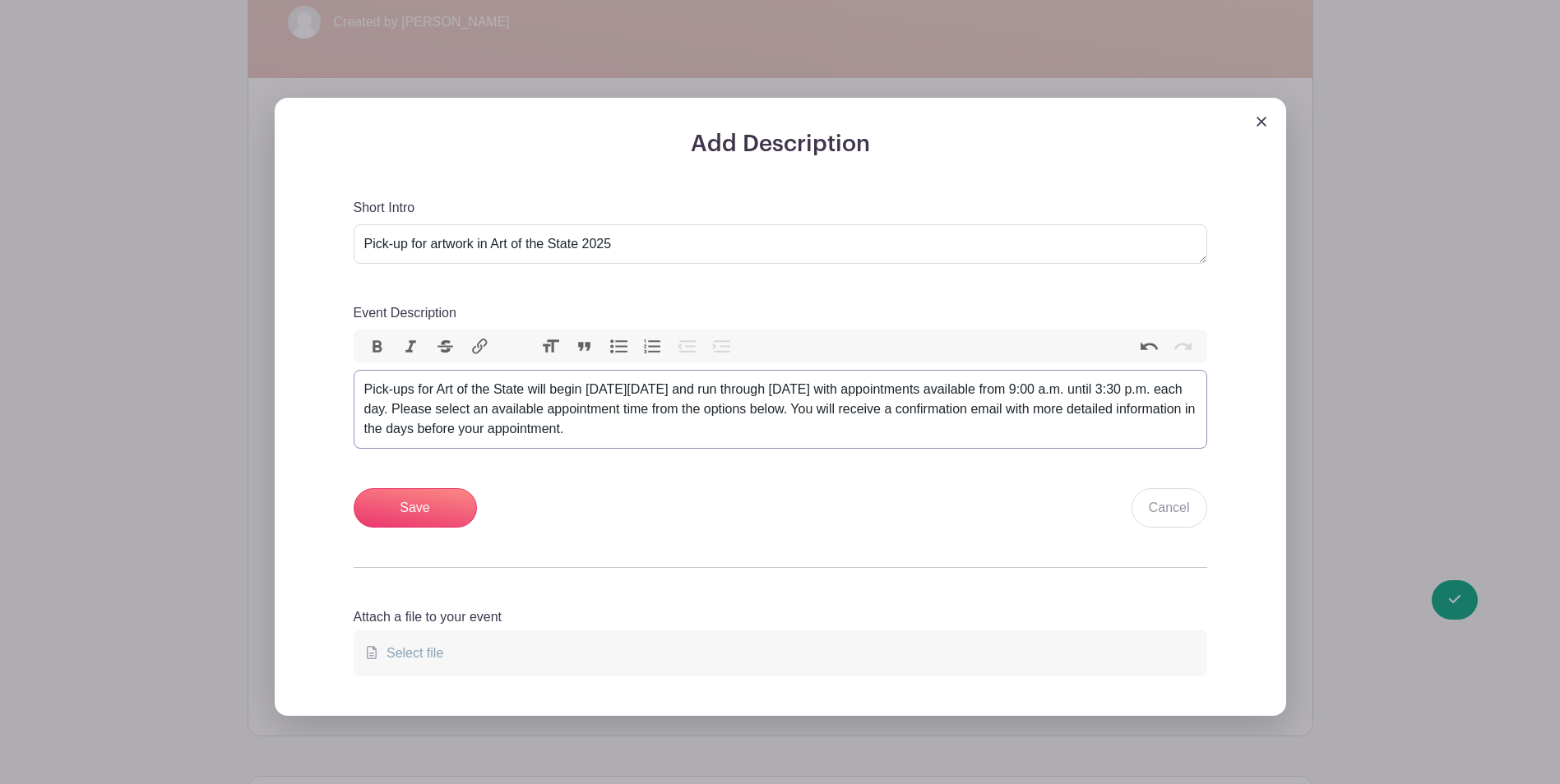
drag, startPoint x: 1008, startPoint y: 432, endPoint x: 664, endPoint y: 386, distance: 347.1
click at [664, 386] on div "Pick-ups for Art of the State will begin [DATE][DATE] and run through [DATE] wi…" at bounding box center [780, 409] width 832 height 59
click at [403, 406] on div "Pick-ups for Art of the State will begin [DATE][DATE] and run through [DATE] wi…" at bounding box center [780, 409] width 832 height 59
drag, startPoint x: 368, startPoint y: 387, endPoint x: 861, endPoint y: 393, distance: 493.0
click at [859, 393] on div "Pick-ups for Art of the State will begin [DATE][DATE] and run through [DATE] wi…" at bounding box center [780, 409] width 832 height 59
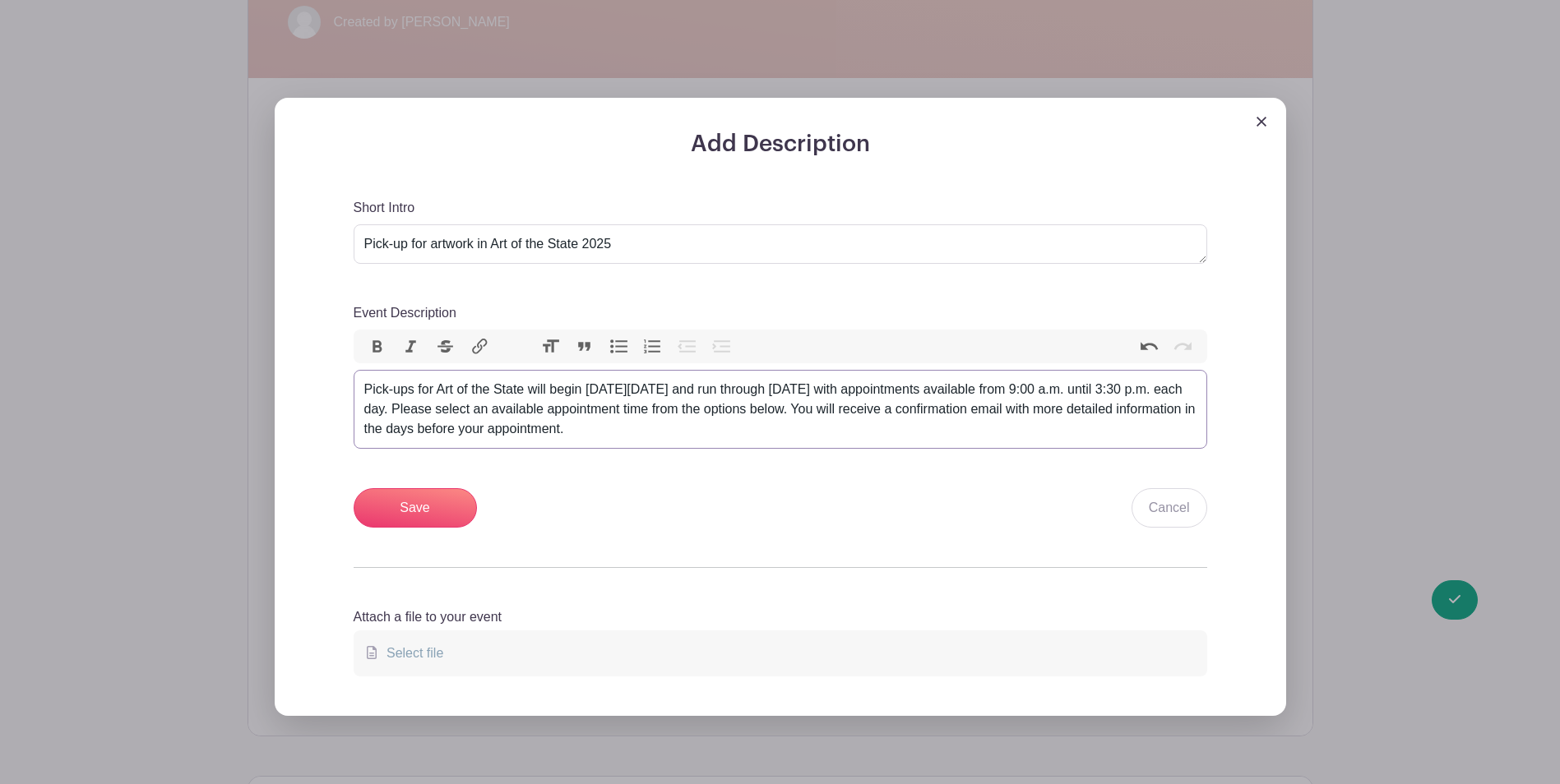
click at [896, 433] on div "Pick-ups for Art of the State will begin [DATE][DATE] and run through [DATE] wi…" at bounding box center [780, 409] width 832 height 59
click at [397, 508] on input "Save" at bounding box center [415, 508] width 124 height 39
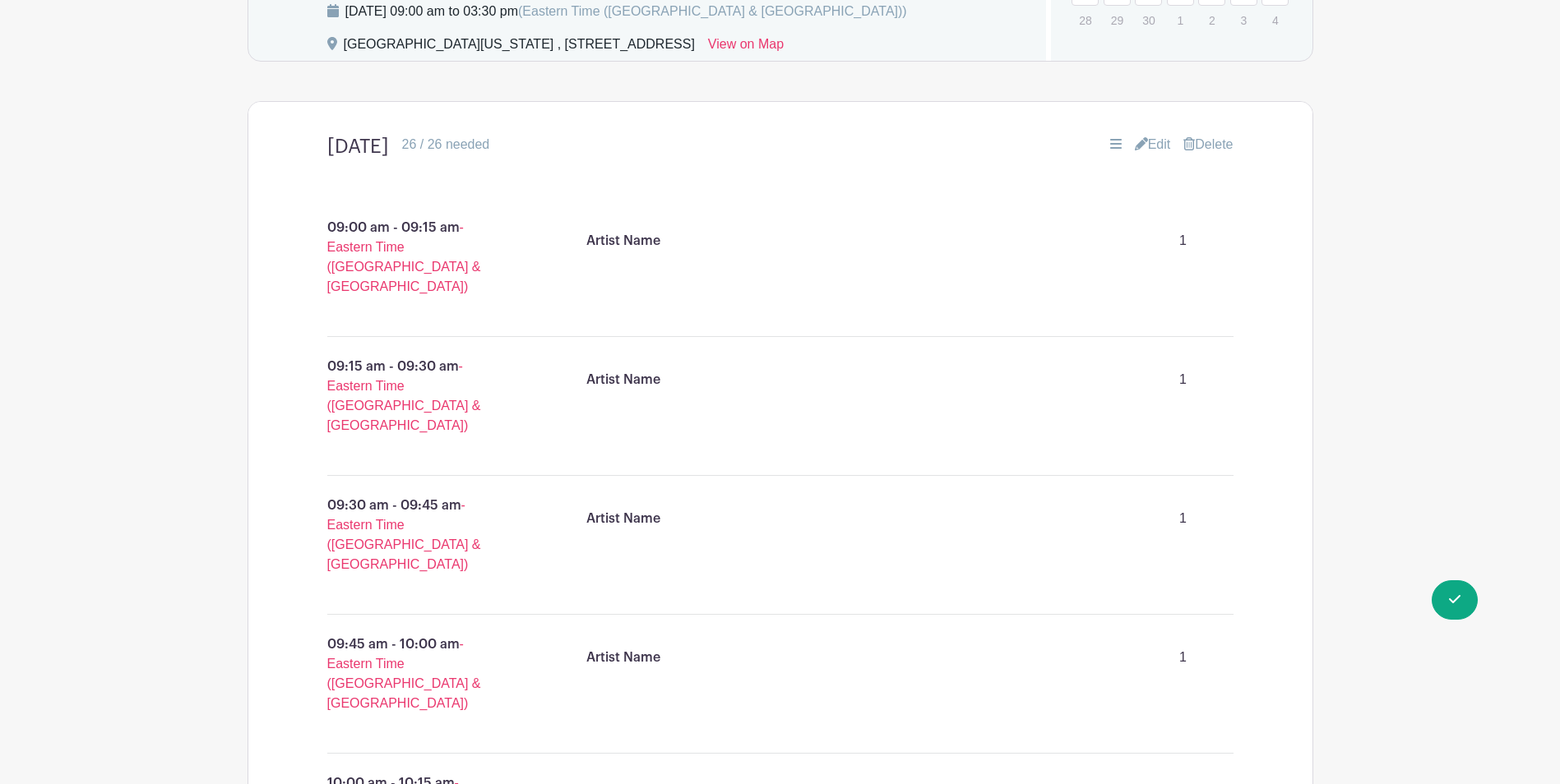
scroll to position [461, 0]
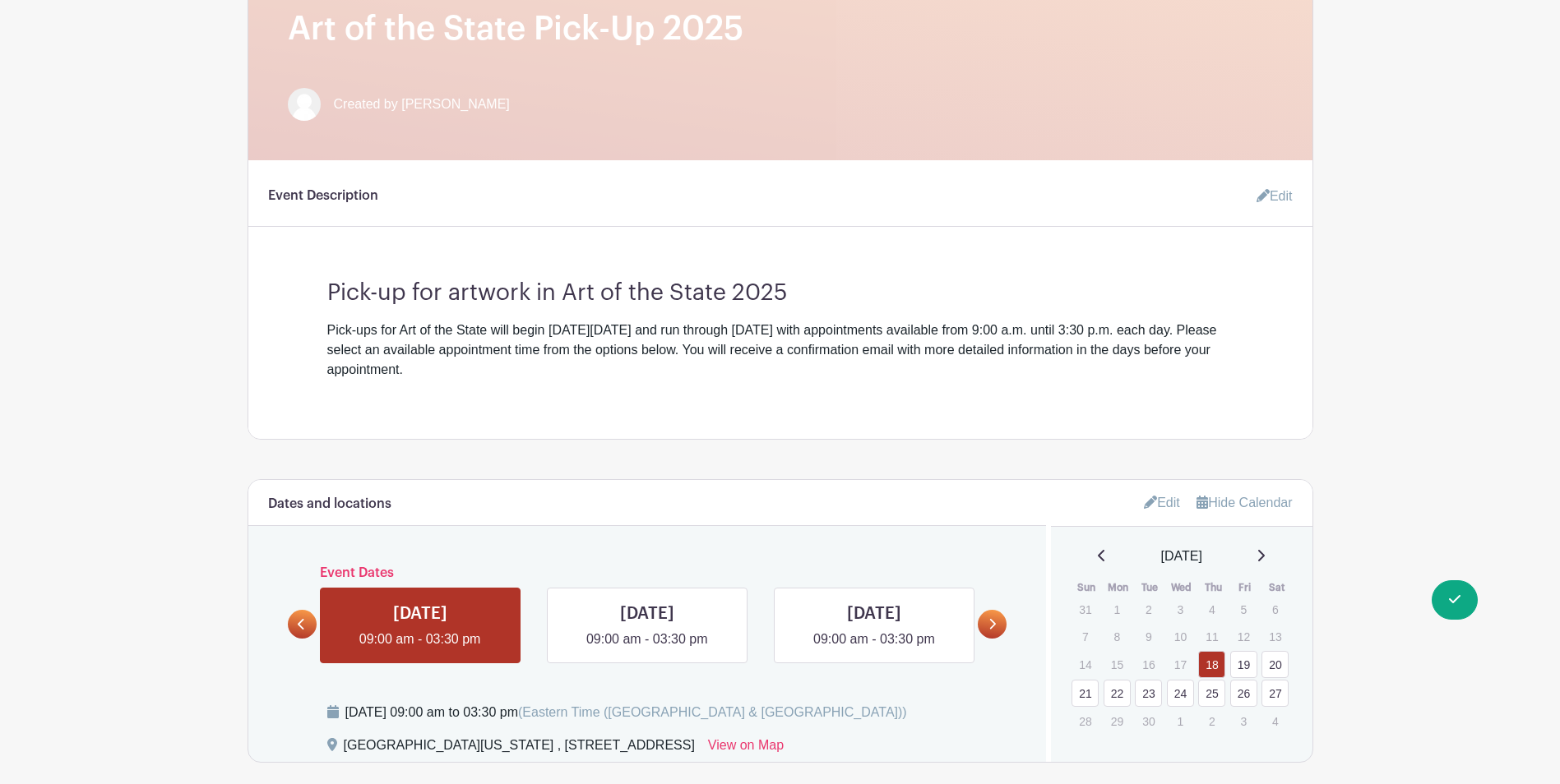
drag, startPoint x: 619, startPoint y: 360, endPoint x: 323, endPoint y: 321, distance: 298.6
click at [323, 321] on div "Pick-up for artwork in Art of the State 2025 Pick-ups for Art of the State will…" at bounding box center [780, 323] width 985 height 114
drag, startPoint x: 323, startPoint y: 321, endPoint x: 535, endPoint y: 376, distance: 219.0
click at [535, 376] on div "Pick-ups for Art of the State will begin [DATE][DATE] and run through [DATE] wi…" at bounding box center [780, 350] width 906 height 59
drag, startPoint x: 514, startPoint y: 350, endPoint x: 316, endPoint y: 323, distance: 199.8
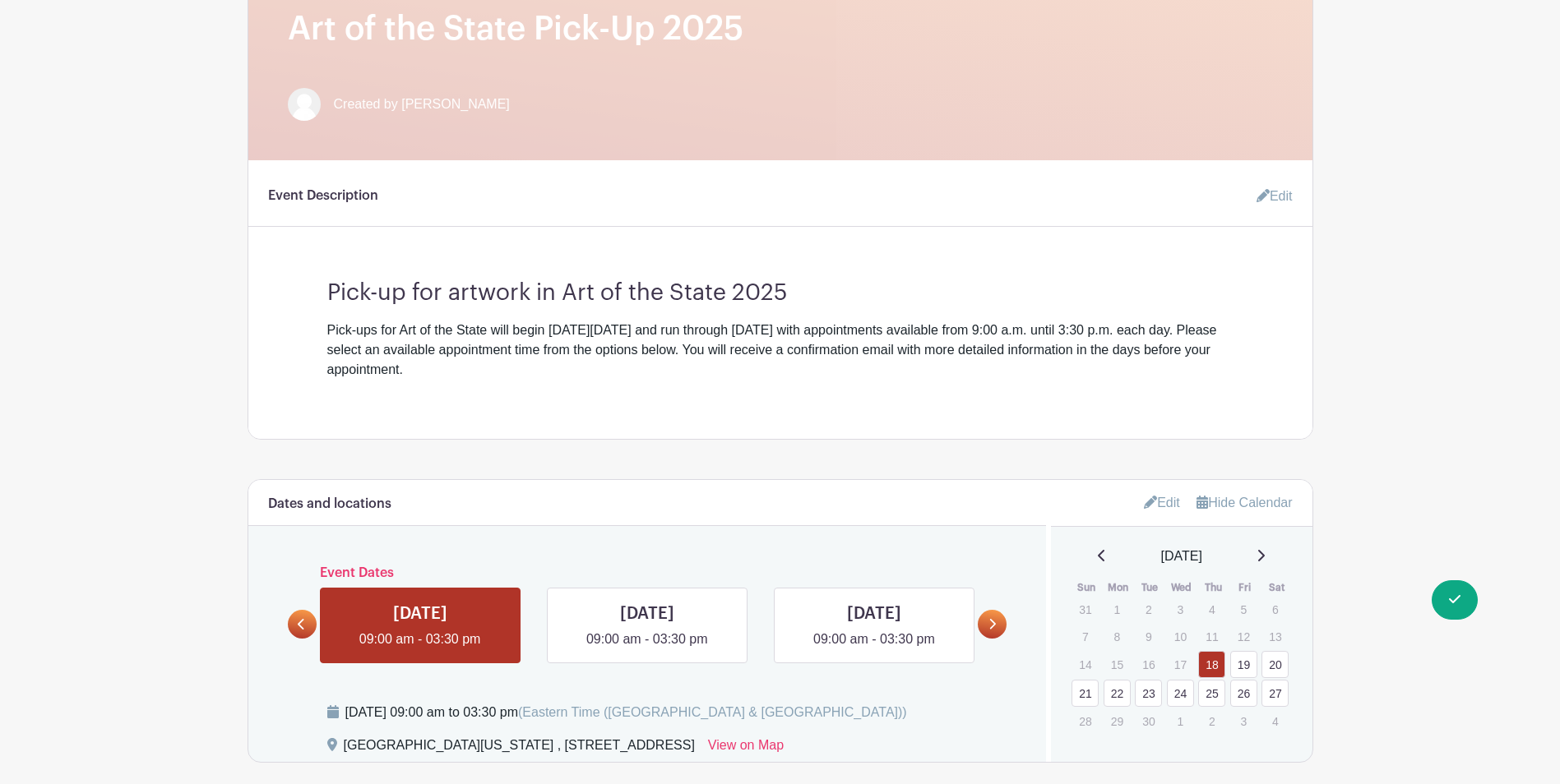
click at [316, 323] on div "Pick-up for artwork in Art of the State 2025 Pick-ups for Art of the State will…" at bounding box center [780, 323] width 985 height 114
drag, startPoint x: 316, startPoint y: 323, endPoint x: 581, endPoint y: 388, distance: 272.9
click at [581, 388] on div "Event Description Edit Pick-up for artwork in Art of the State 2025 Pick-ups fo…" at bounding box center [780, 299] width 1064 height 279
click at [465, 334] on div "Pick-ups for Art of the State will begin [DATE][DATE] and run through [DATE] wi…" at bounding box center [780, 350] width 906 height 59
drag, startPoint x: 454, startPoint y: 332, endPoint x: 1068, endPoint y: 364, distance: 614.8
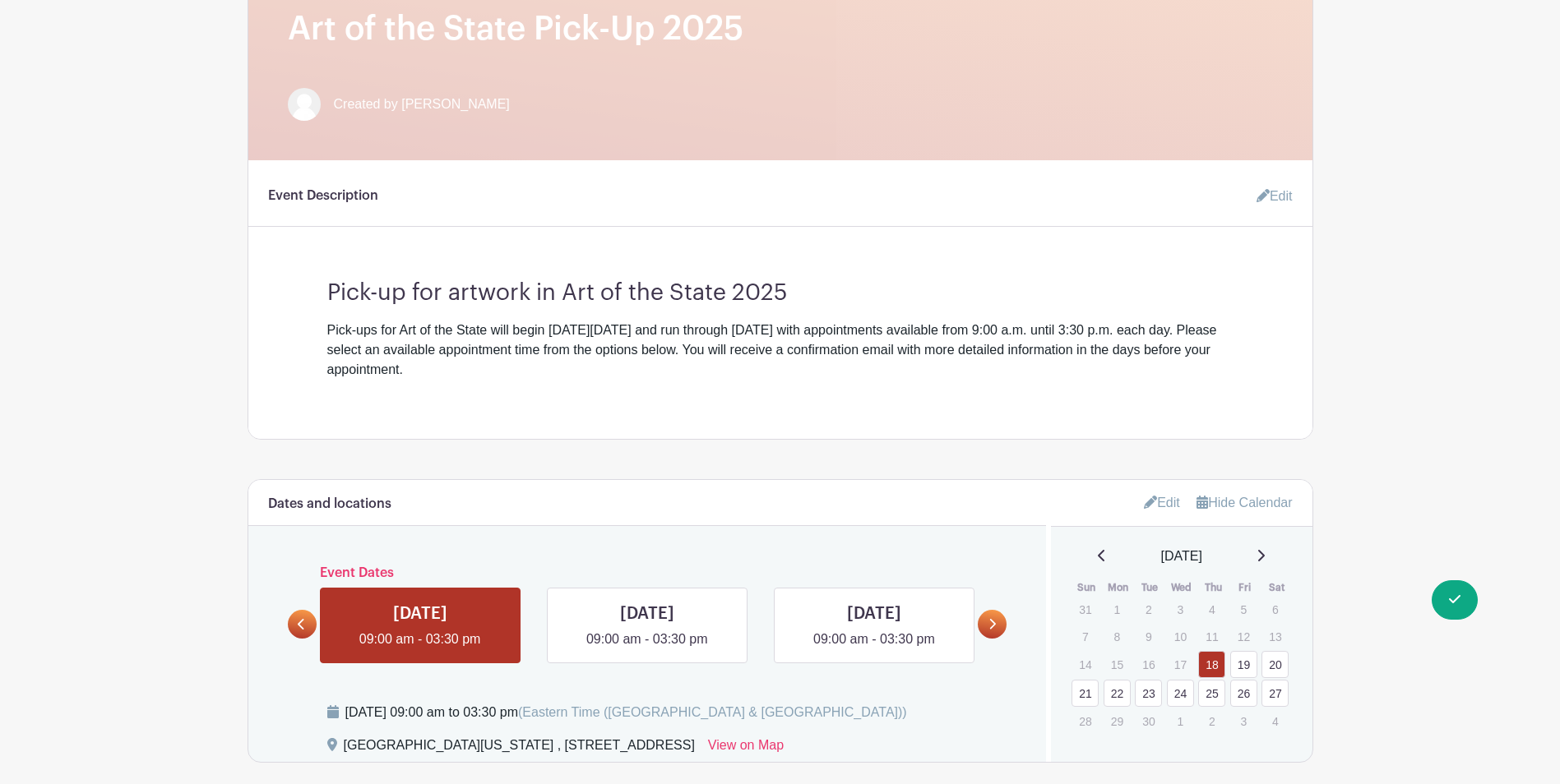
click at [1068, 364] on div "Pick-ups for Art of the State will begin [DATE][DATE] and run through [DATE] wi…" at bounding box center [780, 350] width 906 height 59
drag, startPoint x: 1068, startPoint y: 364, endPoint x: 1069, endPoint y: 390, distance: 26.0
click at [1069, 390] on div "Event Description Edit Pick-up for artwork in Art of the State 2025 Pick-ups fo…" at bounding box center [780, 299] width 1064 height 279
drag, startPoint x: 1033, startPoint y: 362, endPoint x: 475, endPoint y: 301, distance: 561.3
click at [475, 301] on div "Pick-up for artwork in Art of the State 2025 Pick-ups for Art of the State will…" at bounding box center [780, 323] width 985 height 114
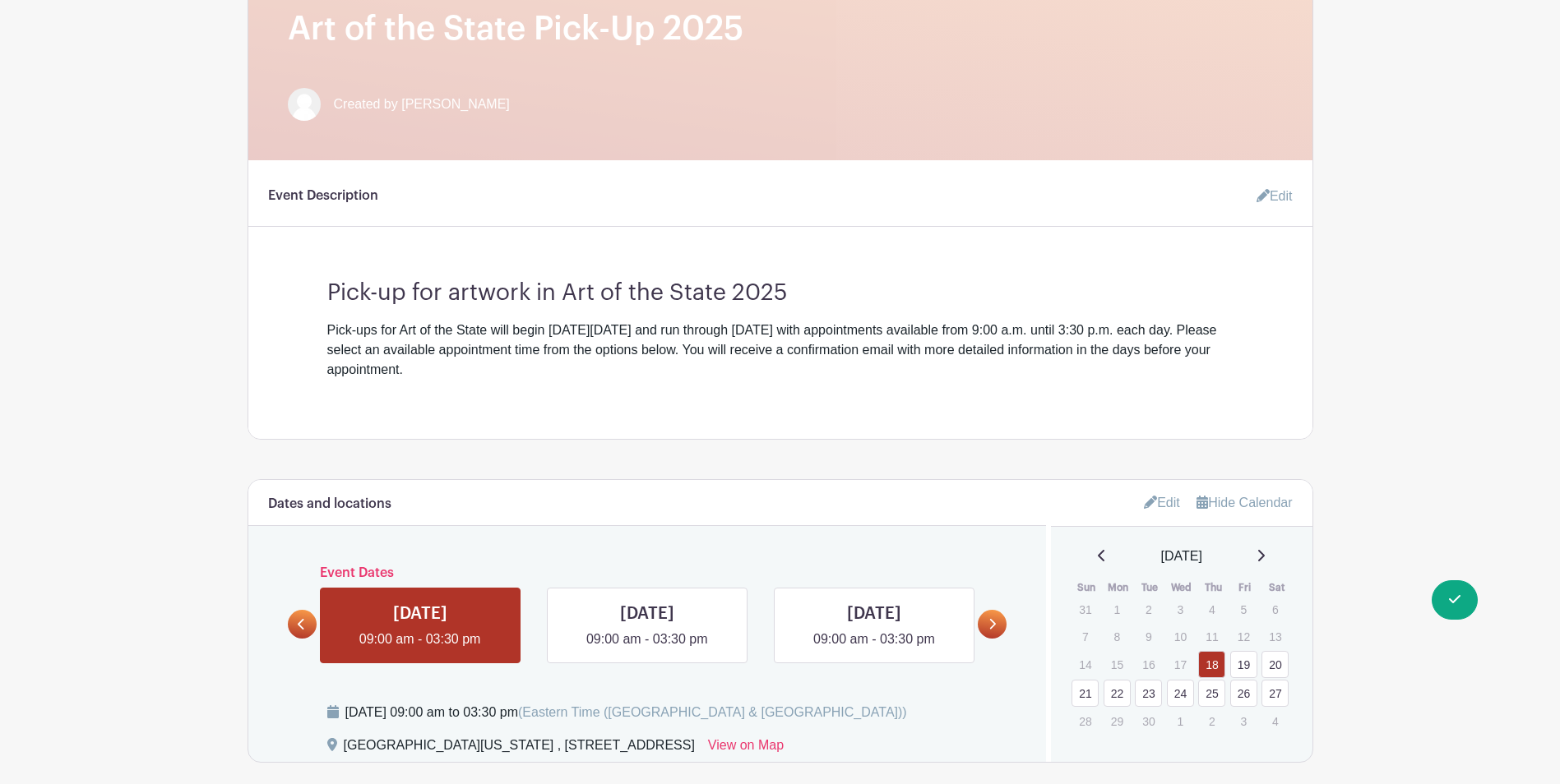
click at [1035, 370] on div "Pick-ups for Art of the State will begin [DATE][DATE] and run through [DATE] wi…" at bounding box center [780, 350] width 906 height 59
drag, startPoint x: 1061, startPoint y: 368, endPoint x: 1099, endPoint y: 361, distance: 38.6
click at [1062, 368] on div "Pick-ups for Art of the State will begin [DATE][DATE] and run through [DATE] wi…" at bounding box center [780, 350] width 906 height 59
click at [1121, 354] on div "Pick-ups for Art of the State will begin [DATE][DATE] and run through [DATE] wi…" at bounding box center [780, 350] width 906 height 59
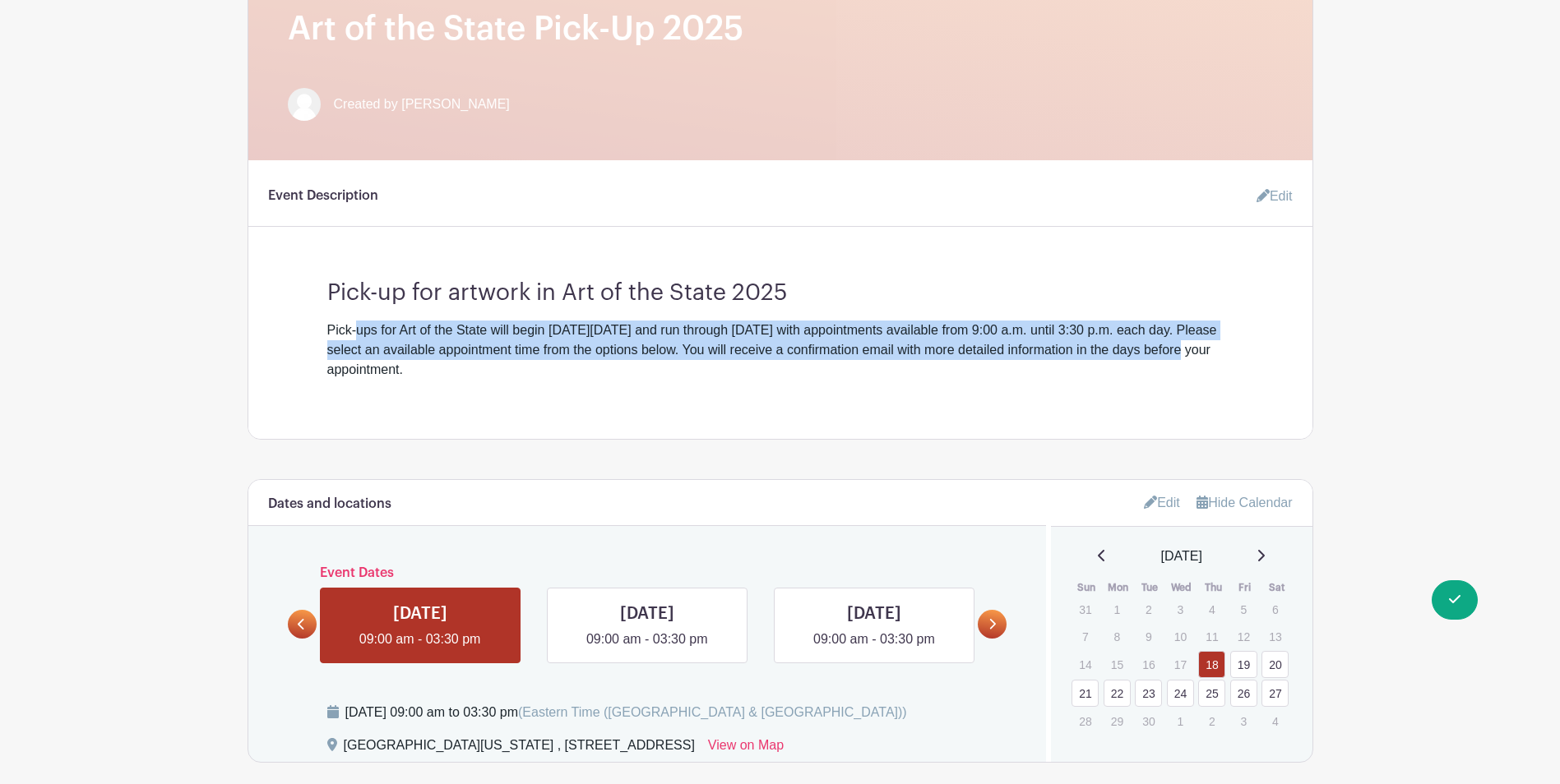
drag, startPoint x: 1197, startPoint y: 356, endPoint x: 359, endPoint y: 337, distance: 838.2
click at [359, 337] on div "Pick-ups for Art of the State will begin [DATE][DATE] and run through [DATE] wi…" at bounding box center [780, 350] width 906 height 59
drag, startPoint x: 336, startPoint y: 332, endPoint x: 565, endPoint y: 368, distance: 231.8
click at [565, 368] on div "Pick-ups for Art of the State will begin [DATE][DATE] and run through [DATE] wi…" at bounding box center [780, 350] width 906 height 59
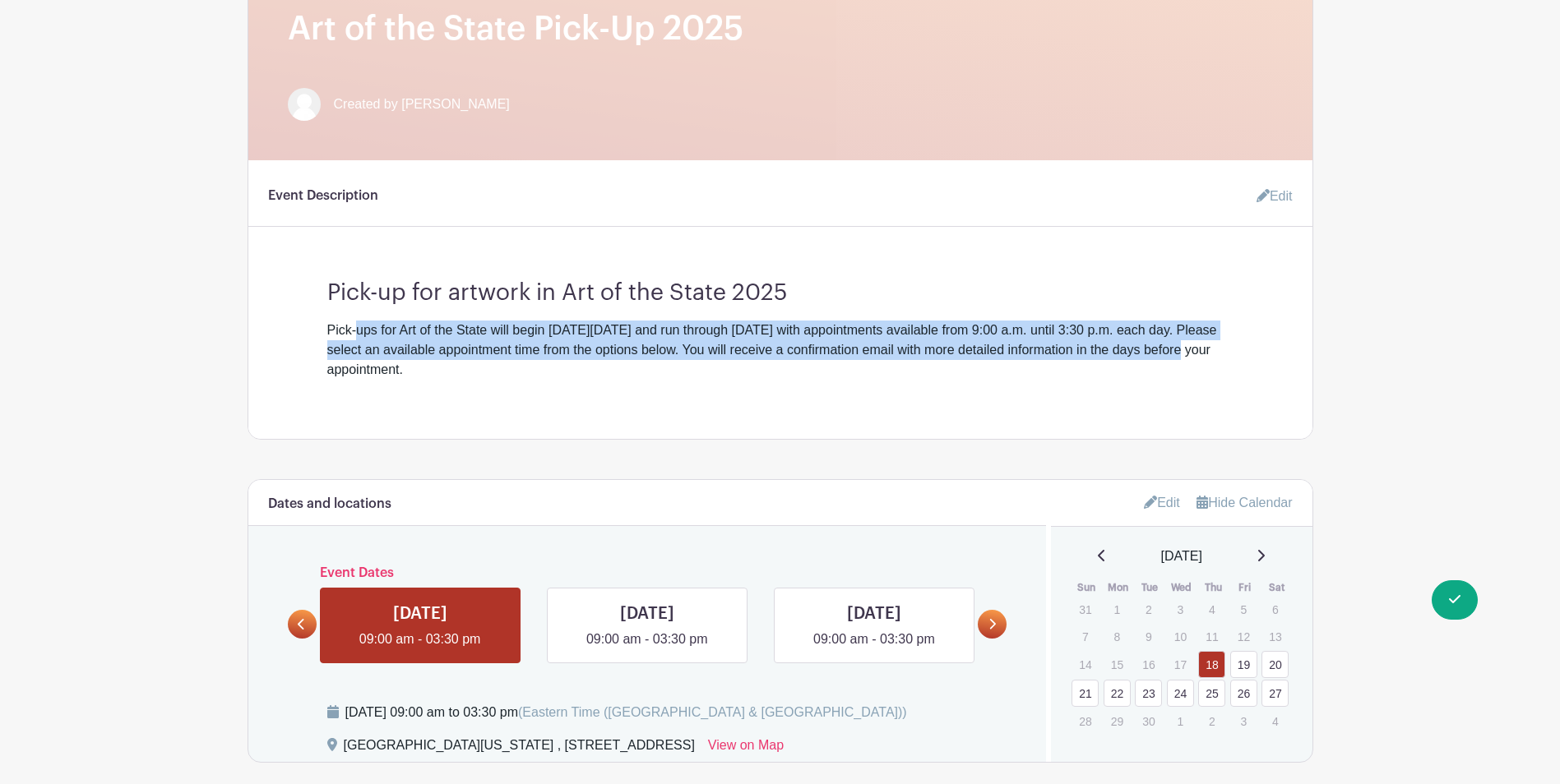
click at [566, 368] on div "Pick-ups for Art of the State will begin [DATE][DATE] and run through [DATE] wi…" at bounding box center [780, 350] width 906 height 59
drag, startPoint x: 636, startPoint y: 368, endPoint x: 259, endPoint y: 319, distance: 380.2
click at [259, 319] on turbo-frame "Event Description Edit Pick-up for artwork in Art of the State 2025 Pick-ups fo…" at bounding box center [780, 280] width 1064 height 200
drag, startPoint x: 259, startPoint y: 319, endPoint x: 400, endPoint y: 352, distance: 144.8
click at [400, 352] on div "Pick-ups for Art of the State will begin [DATE][DATE] and run through [DATE] wi…" at bounding box center [780, 350] width 906 height 59
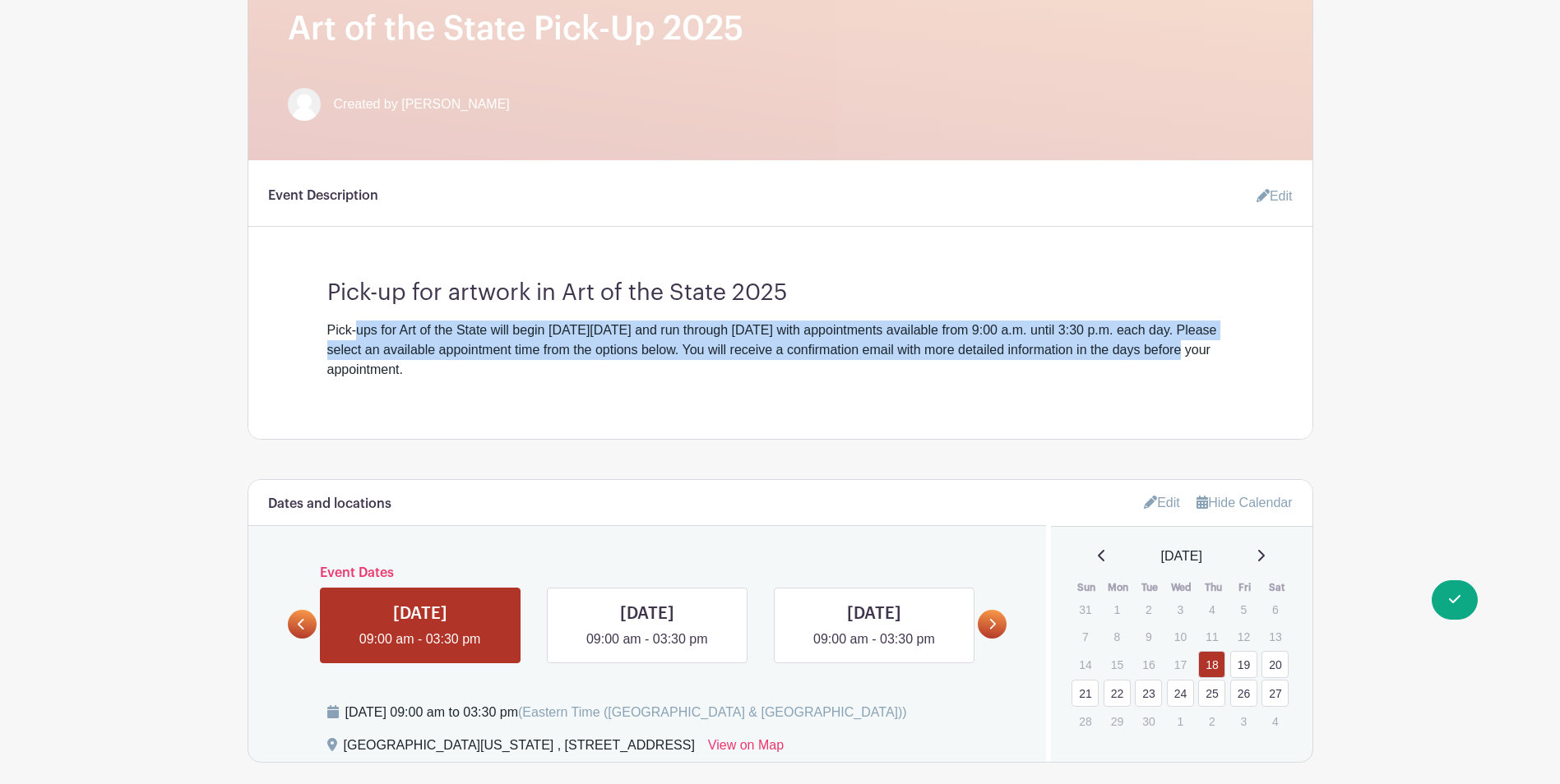
drag, startPoint x: 456, startPoint y: 350, endPoint x: 641, endPoint y: 369, distance: 186.0
click at [641, 369] on div "Pick-ups for Art of the State will begin [DATE][DATE] and run through [DATE] wi…" at bounding box center [780, 350] width 906 height 59
click at [643, 374] on div "Pick-ups for Art of the State will begin [DATE][DATE] and run through [DATE] wi…" at bounding box center [780, 350] width 906 height 59
drag, startPoint x: 808, startPoint y: 370, endPoint x: 701, endPoint y: 353, distance: 108.3
click at [701, 353] on div "Pick-ups for Art of the State will begin [DATE][DATE] and run through [DATE] wi…" at bounding box center [780, 350] width 906 height 59
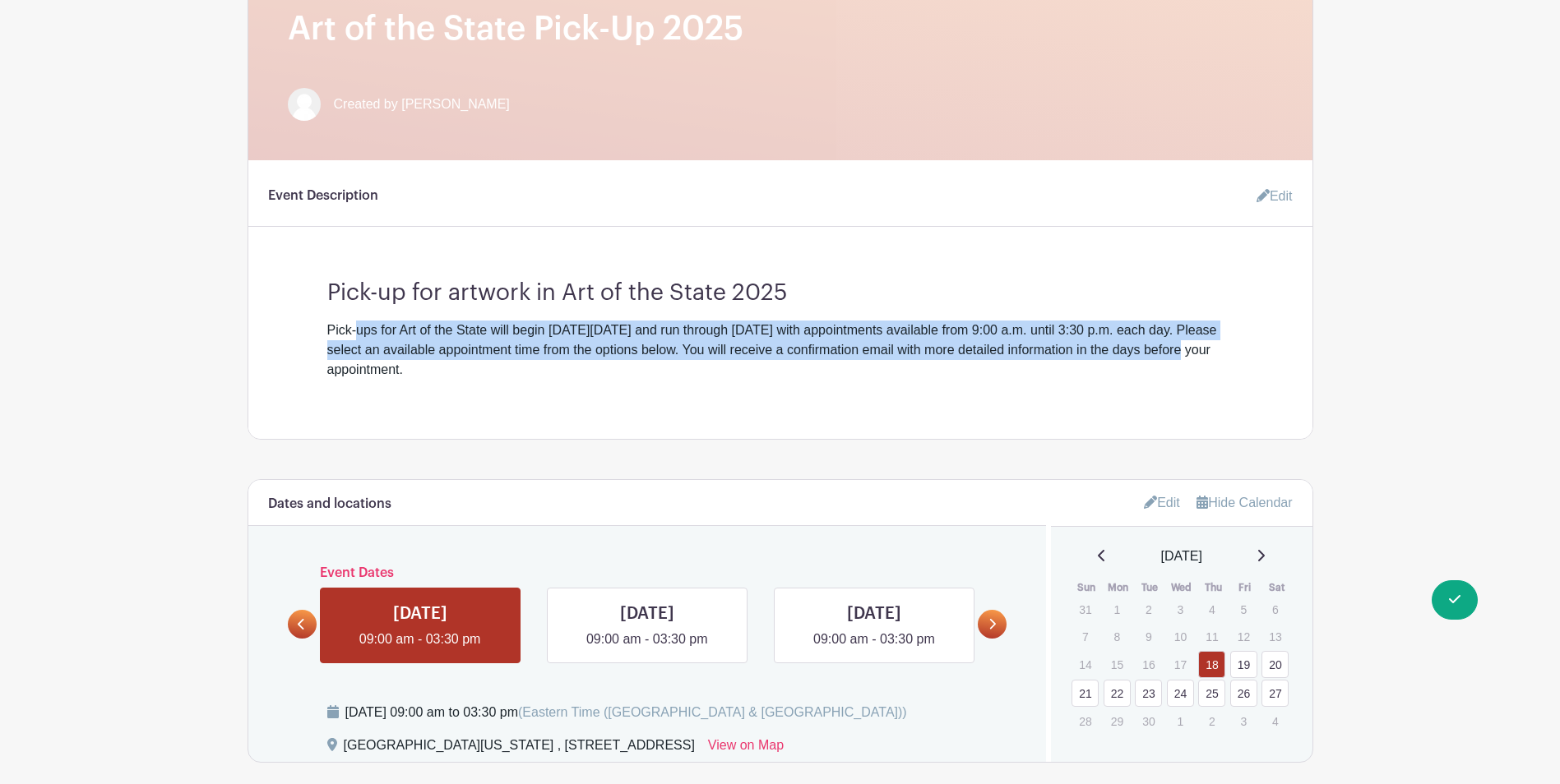
click at [701, 353] on div "Pick-ups for Art of the State will begin [DATE][DATE] and run through [DATE] wi…" at bounding box center [780, 350] width 906 height 59
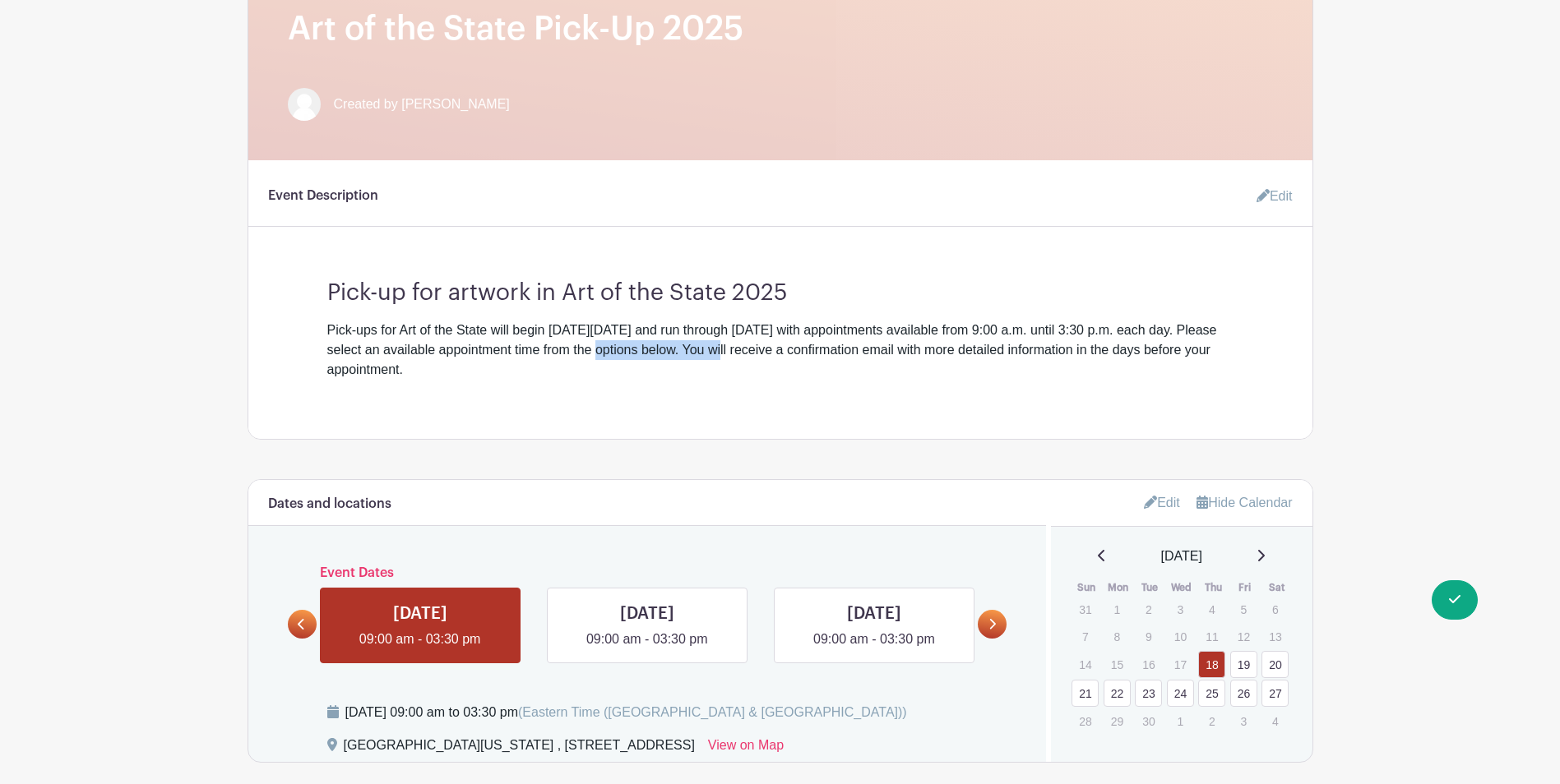
drag, startPoint x: 601, startPoint y: 341, endPoint x: 754, endPoint y: 341, distance: 153.0
click at [754, 341] on div "Pick-ups for Art of the State will begin [DATE][DATE] and run through [DATE] wi…" at bounding box center [780, 350] width 906 height 59
drag, startPoint x: 754, startPoint y: 341, endPoint x: 804, endPoint y: 372, distance: 58.8
click at [804, 372] on div "Pick-ups for Art of the State will begin [DATE][DATE] and run through [DATE] wi…" at bounding box center [780, 350] width 906 height 59
click at [498, 375] on div "Pick-ups for Art of the State will begin [DATE][DATE] and run through [DATE] wi…" at bounding box center [780, 350] width 906 height 59
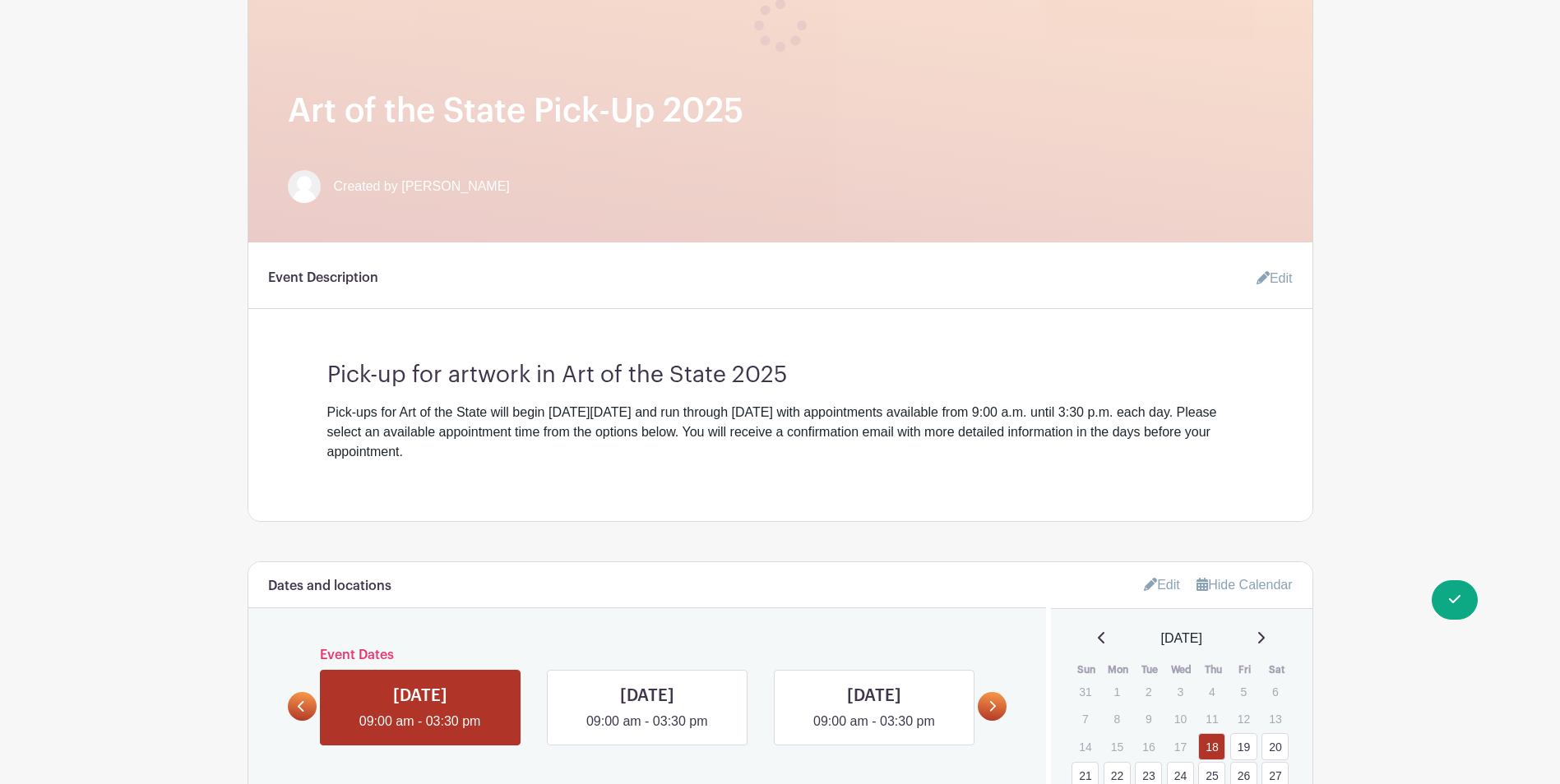
click at [642, 435] on div "Pick-ups for Art of the State will begin [DATE][DATE] and run through [DATE] wi…" at bounding box center [780, 432] width 906 height 59
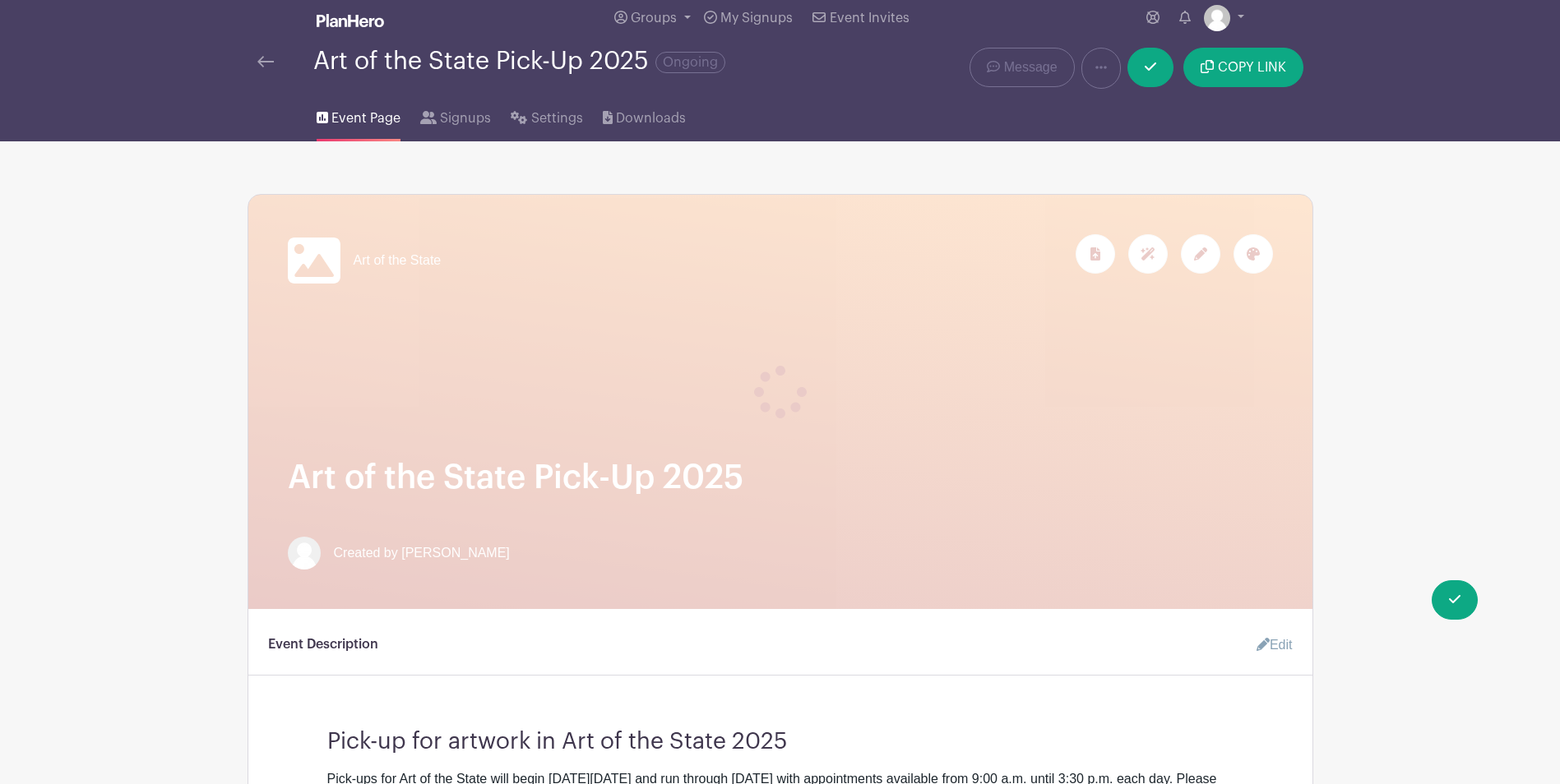
scroll to position [0, 0]
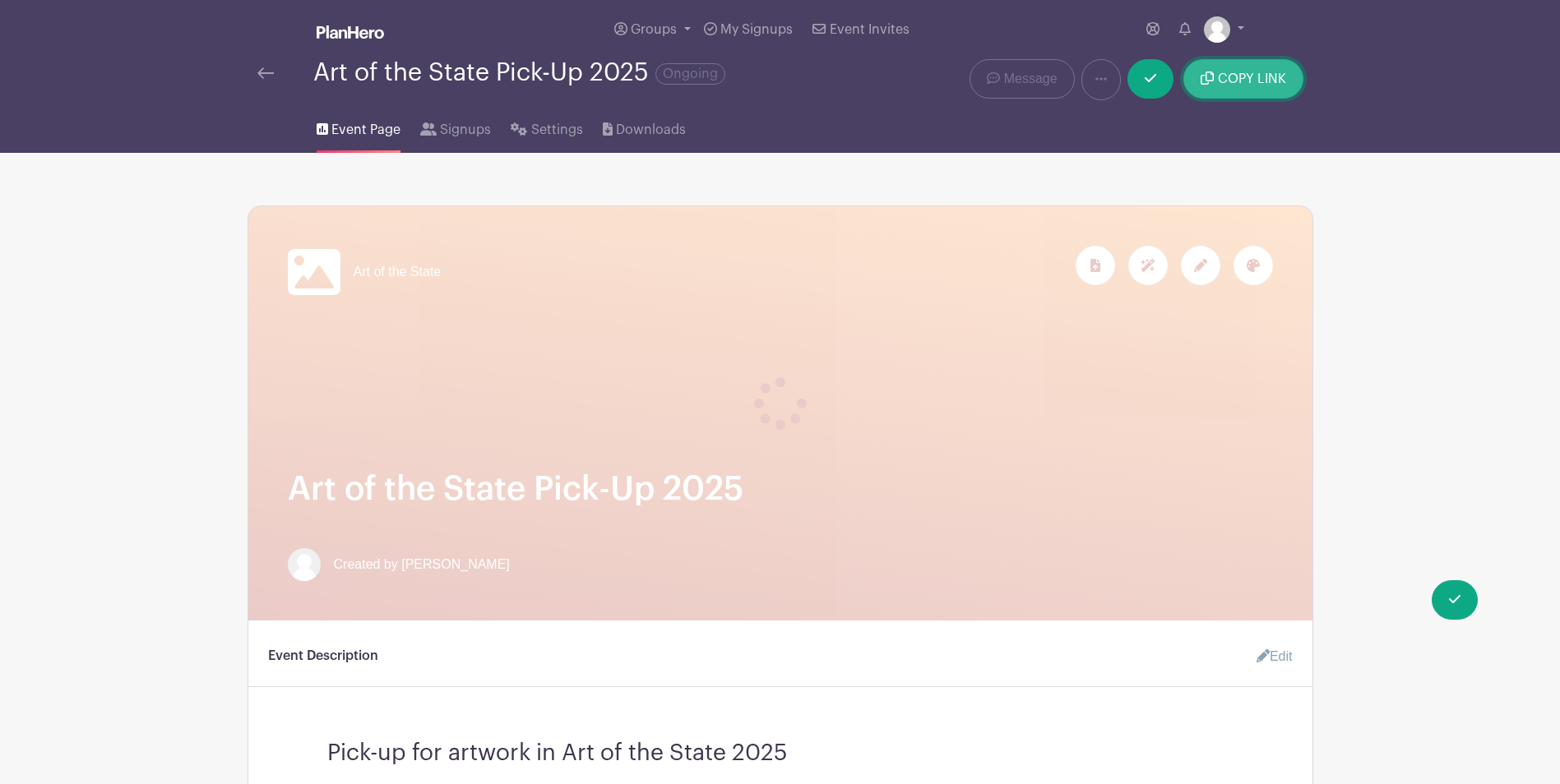
click at [1262, 76] on span "COPY LINK" at bounding box center [1251, 79] width 68 height 13
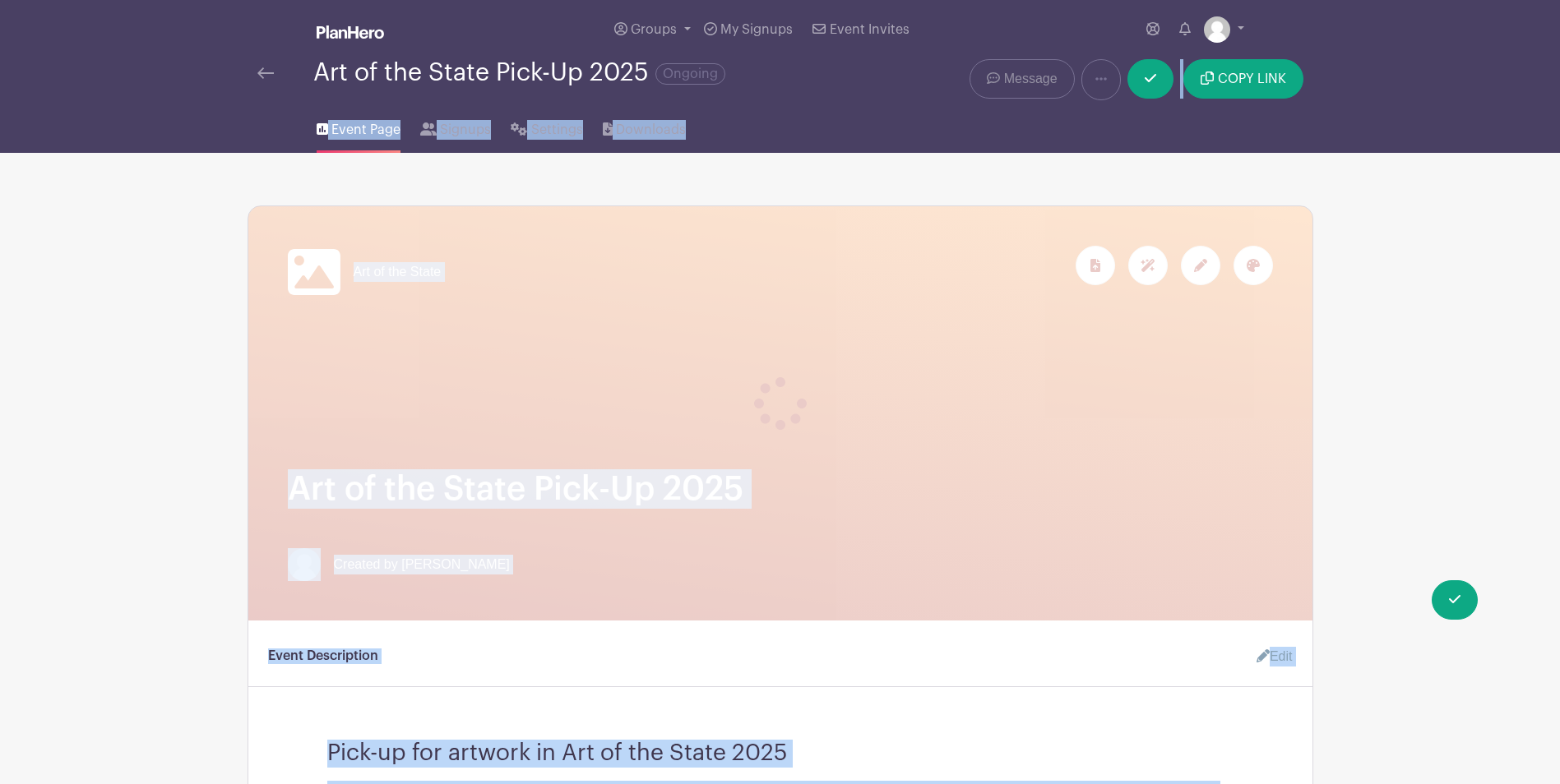
drag, startPoint x: 1032, startPoint y: 101, endPoint x: 976, endPoint y: 84, distance: 58.5
drag, startPoint x: 976, startPoint y: 84, endPoint x: 1155, endPoint y: 126, distance: 183.9
click at [1155, 126] on div "Event Page Signups Settings Downloads" at bounding box center [780, 126] width 1086 height 53
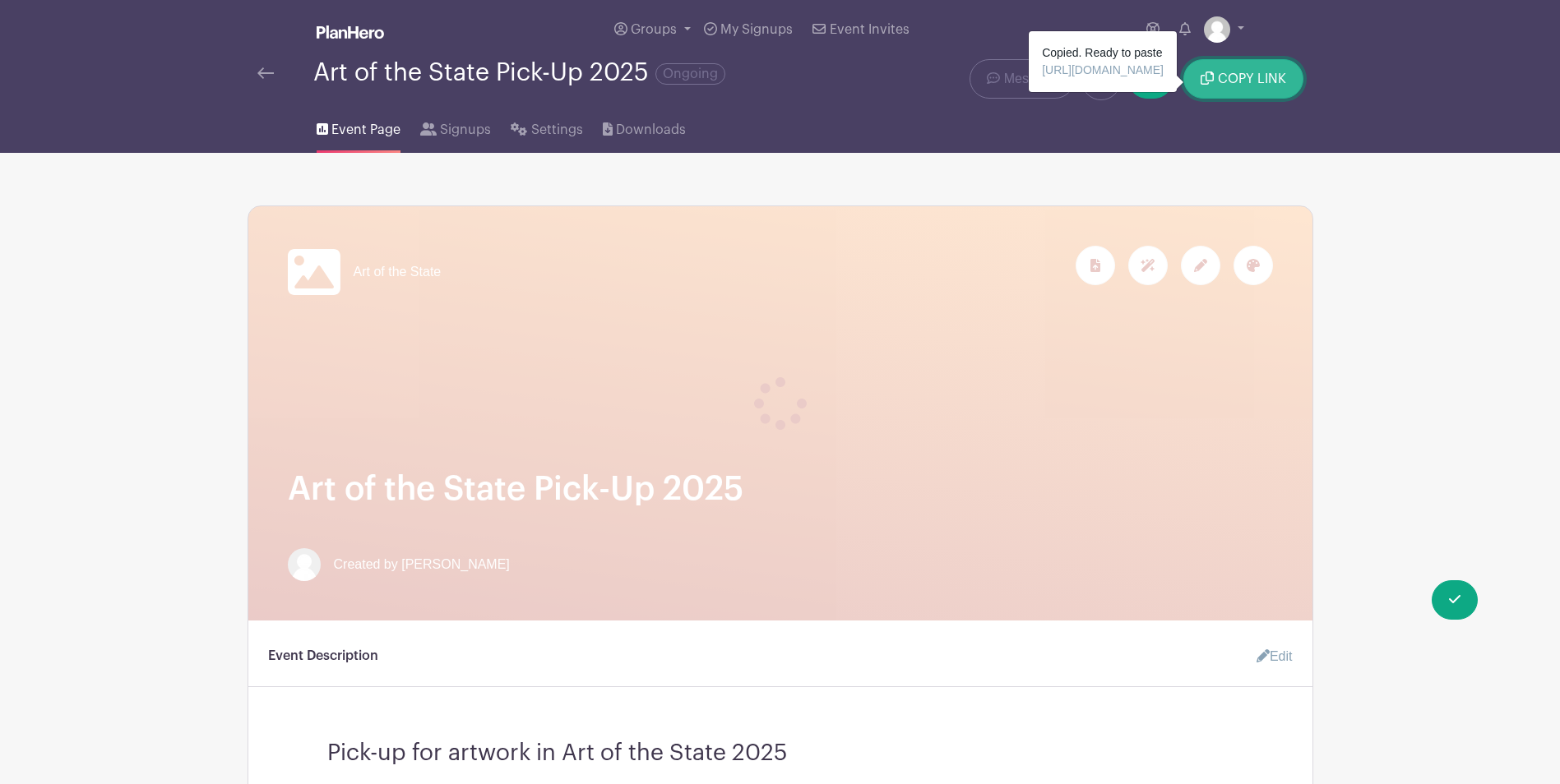
click at [1241, 89] on button "COPY LINK" at bounding box center [1242, 78] width 119 height 39
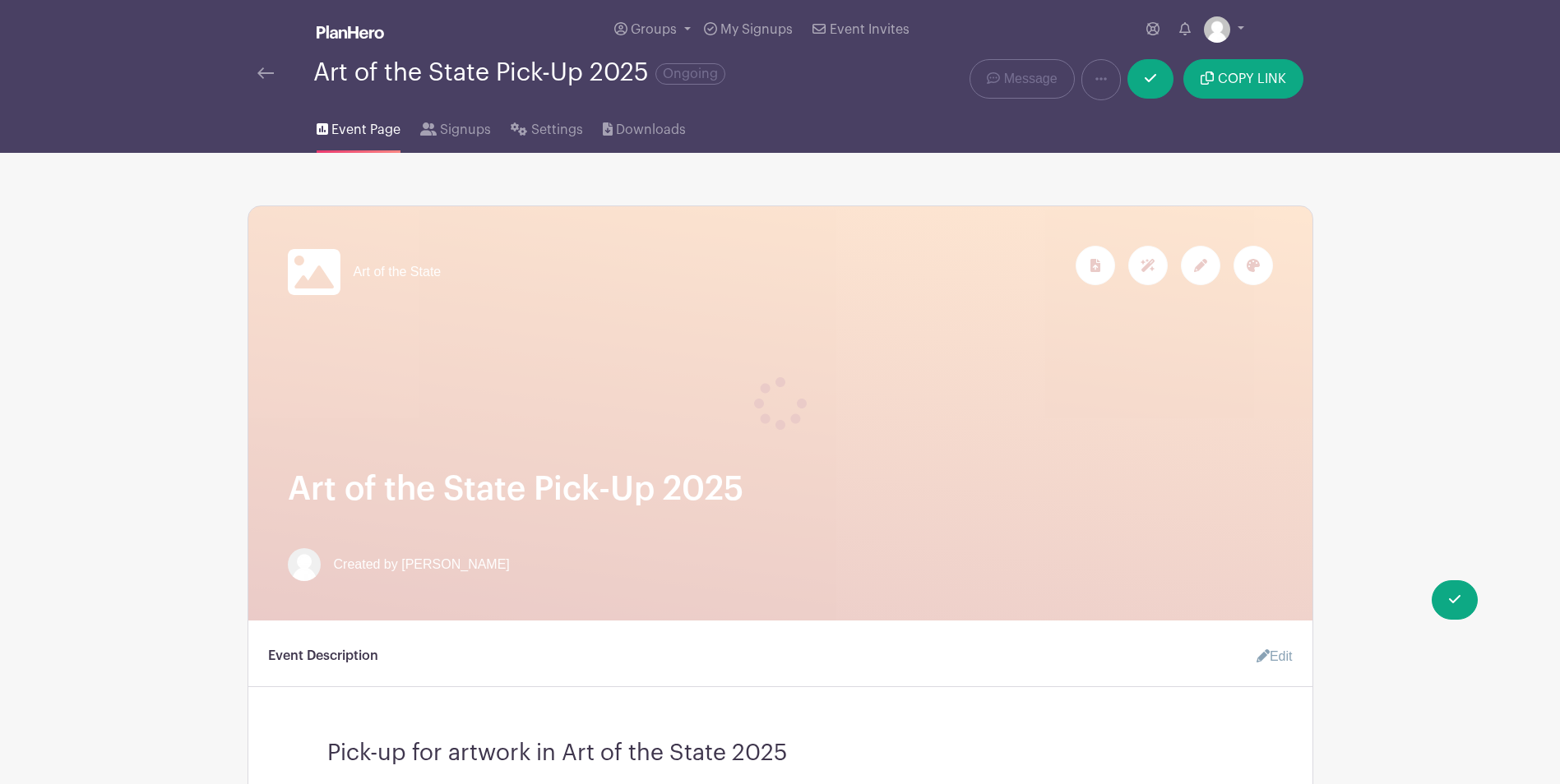
click at [263, 74] on img at bounding box center [265, 73] width 16 height 12
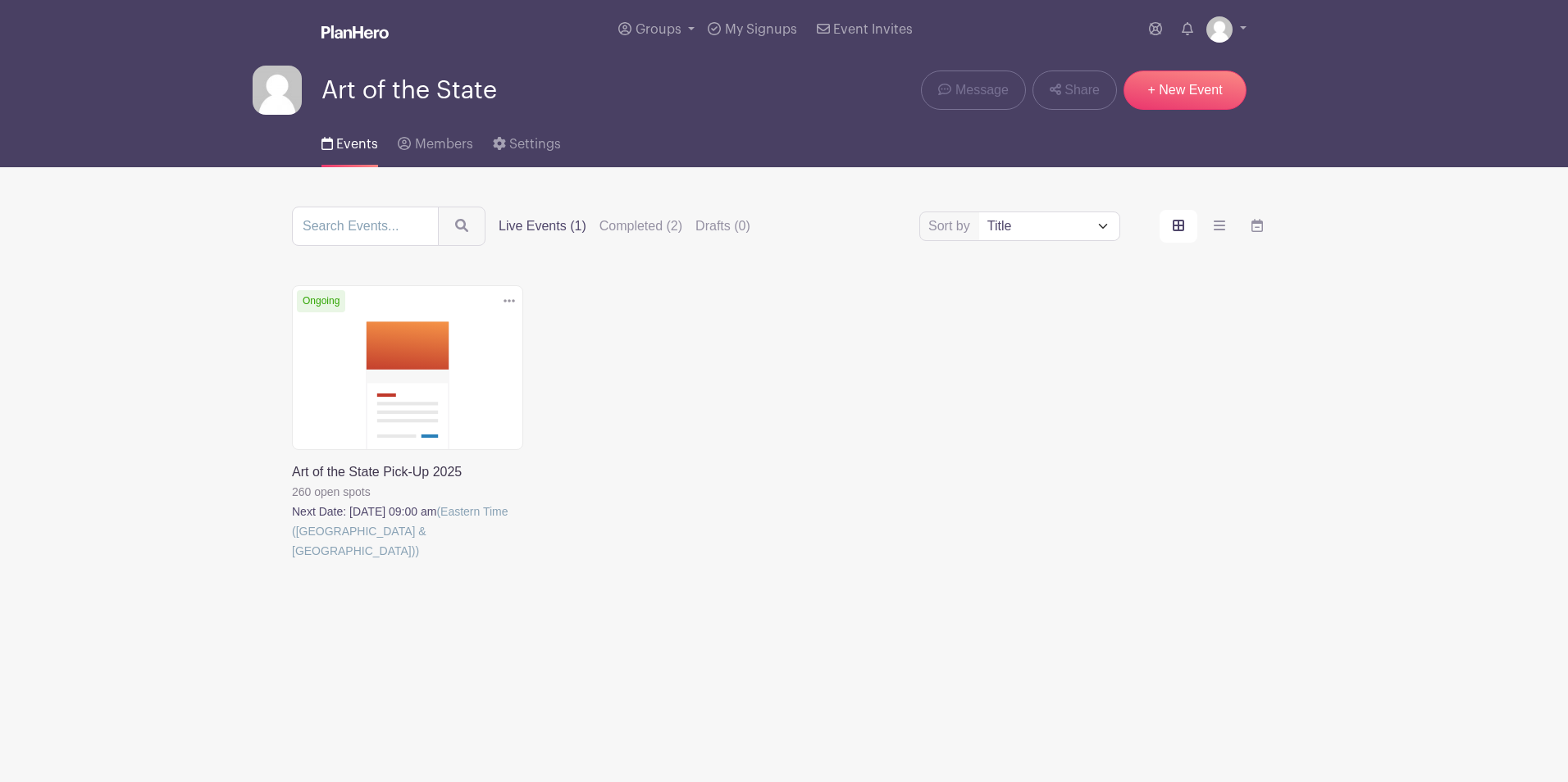
click at [292, 561] on link at bounding box center [292, 561] width 0 height 0
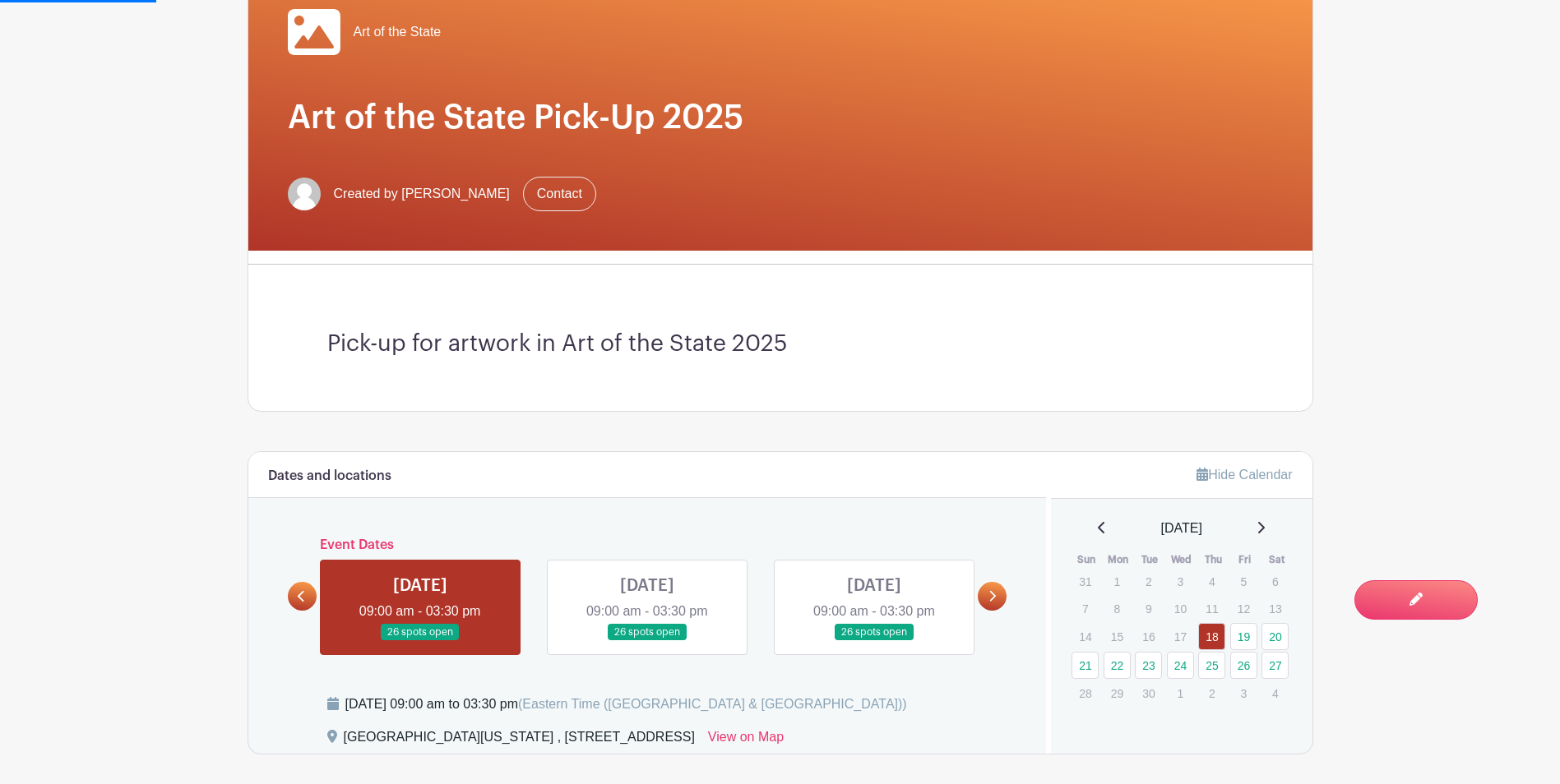
scroll to position [411, 0]
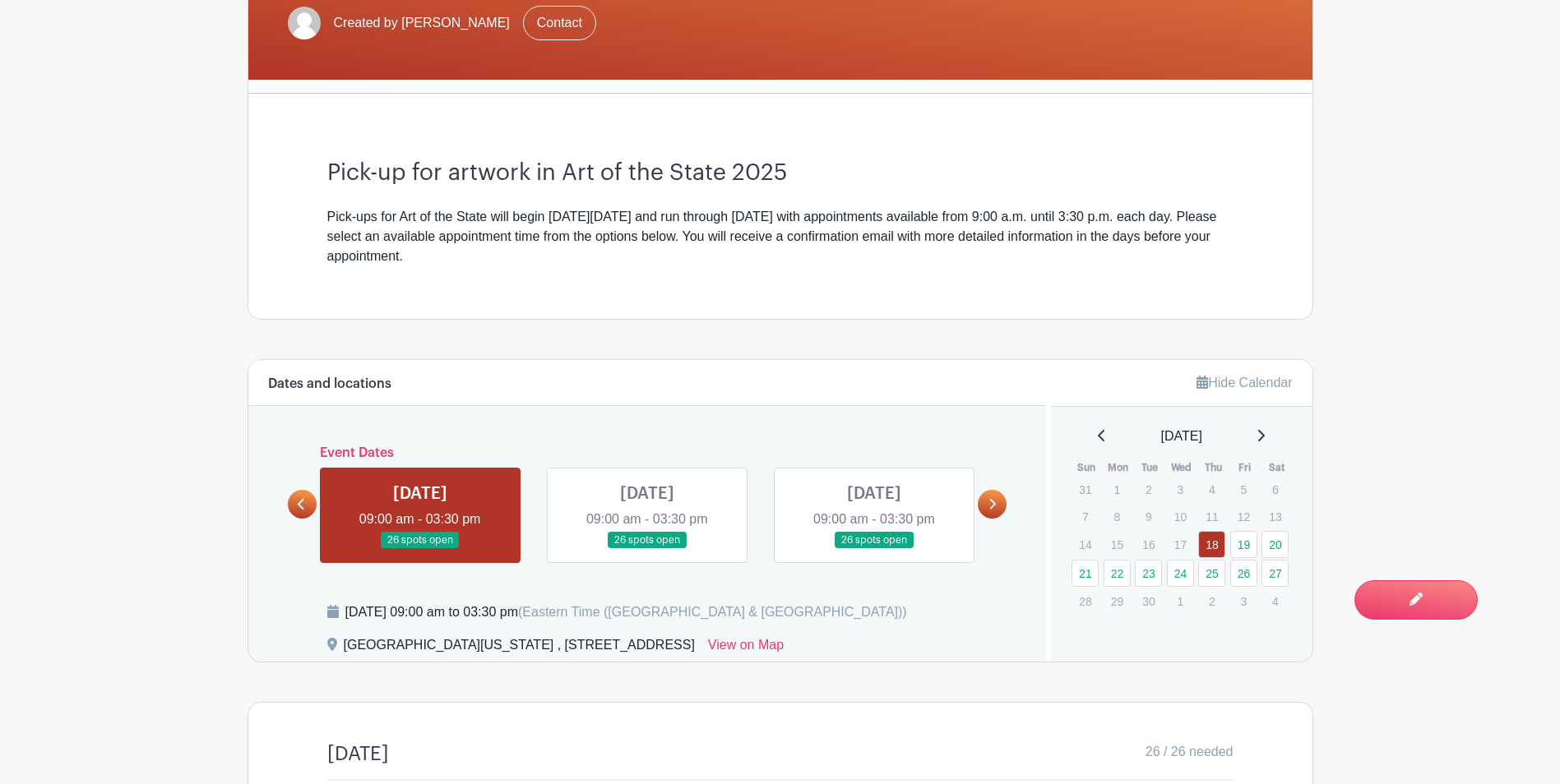
drag, startPoint x: 632, startPoint y: 267, endPoint x: 350, endPoint y: 221, distance: 285.7
click at [350, 221] on div "Pick-up for artwork in Art of the State 2025 Pick-ups for Art of the State will…" at bounding box center [780, 213] width 985 height 212
click at [350, 221] on div "Pick-ups for Art of the State will begin [DATE][DATE] and run through [DATE] wi…" at bounding box center [780, 236] width 906 height 59
drag, startPoint x: 346, startPoint y: 220, endPoint x: 687, endPoint y: 268, distance: 344.4
click at [687, 268] on div "Pick-up for artwork in Art of the State 2025 Pick-ups for Art of the State will…" at bounding box center [780, 213] width 985 height 212
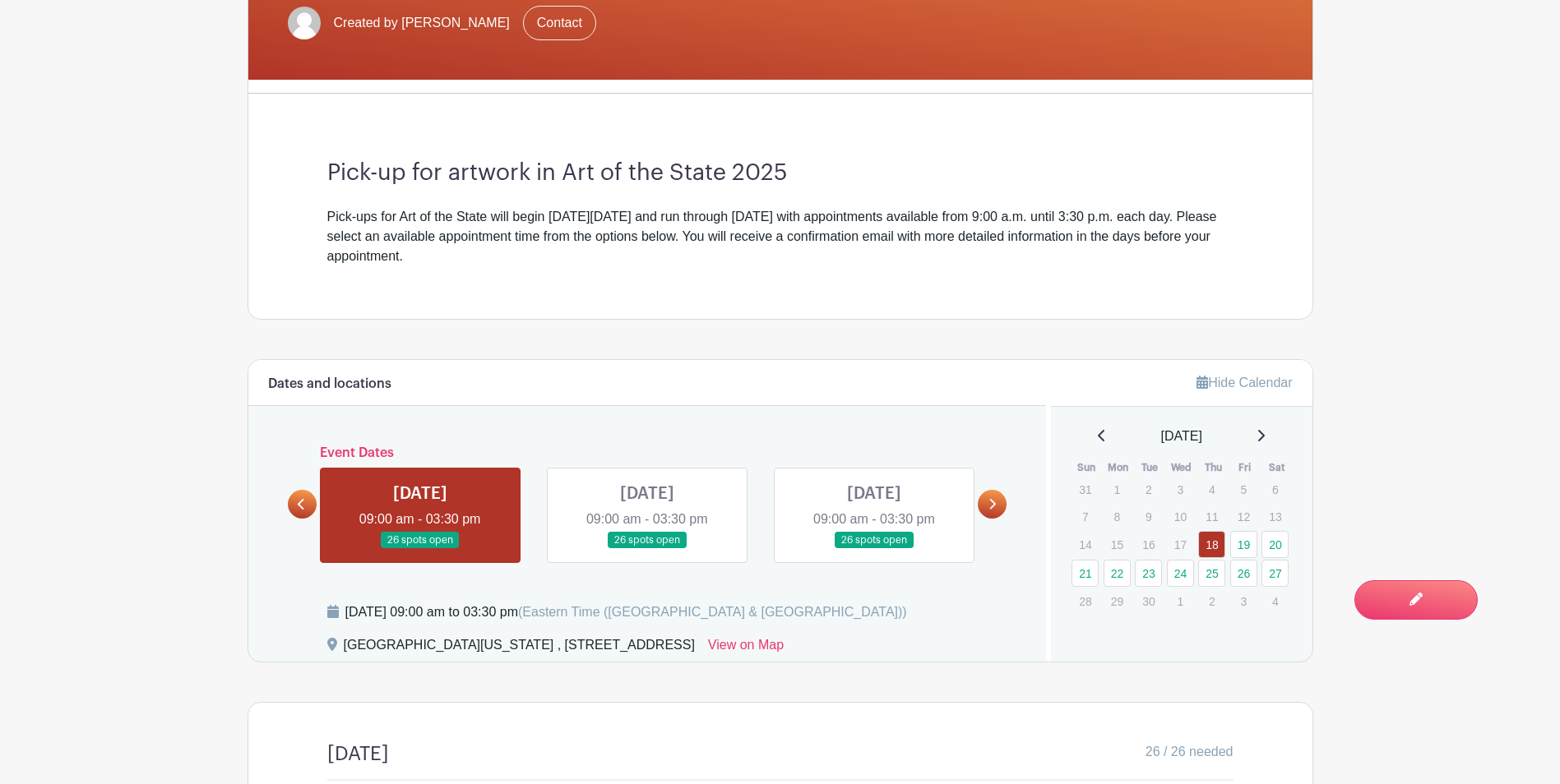
click at [688, 269] on div "Pick-up for artwork in Art of the State 2025 Pick-ups for Art of the State will…" at bounding box center [780, 213] width 985 height 212
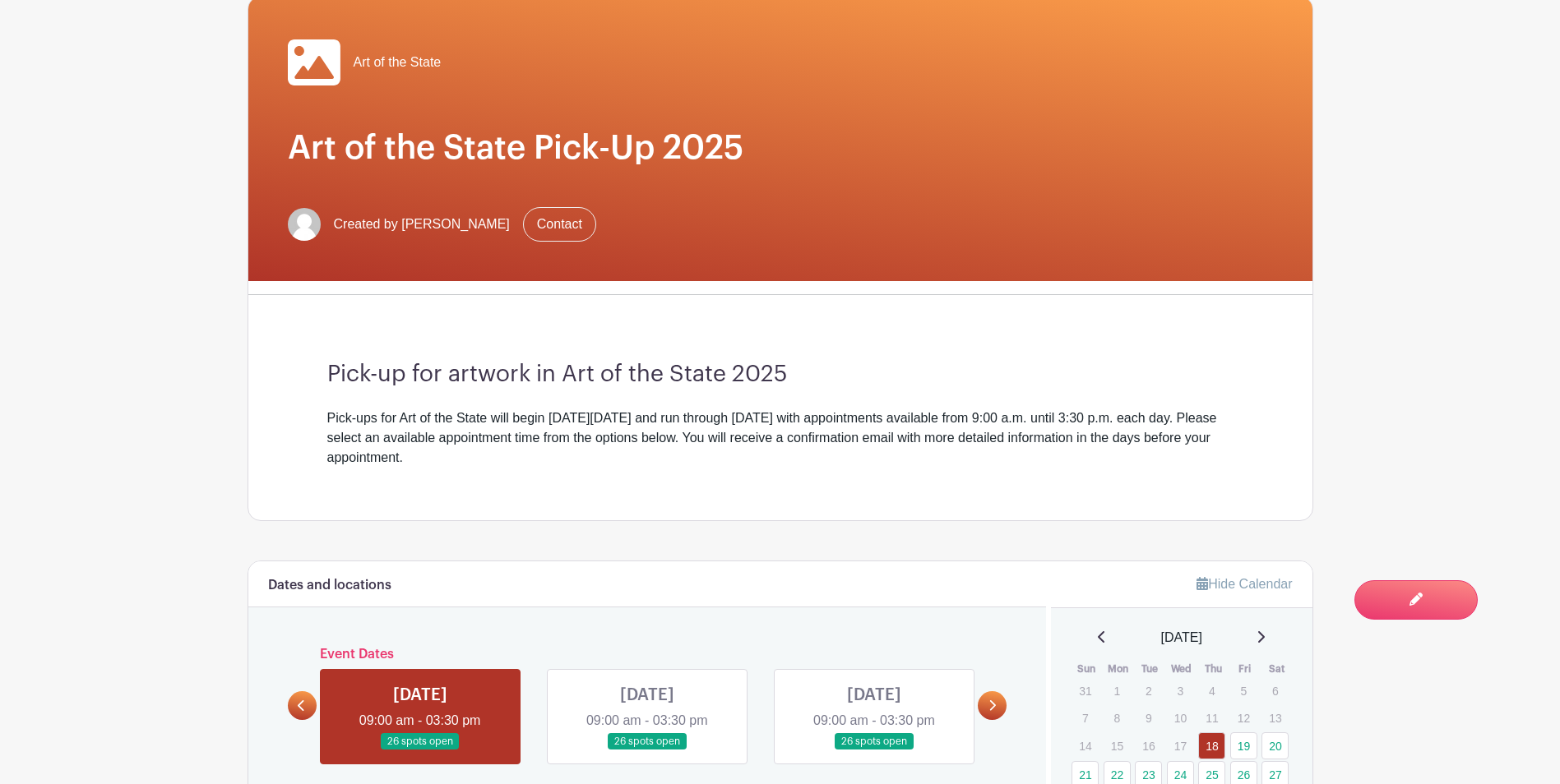
scroll to position [0, 0]
